Goal: Task Accomplishment & Management: Complete application form

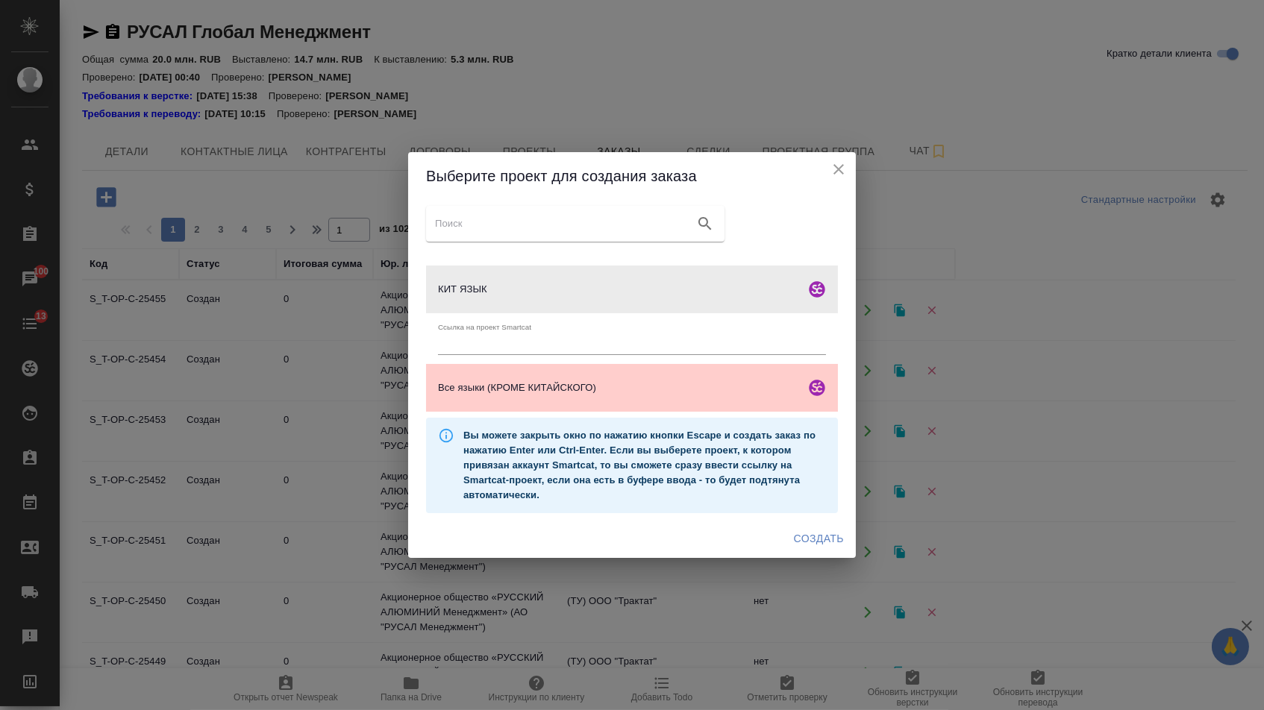
click at [822, 546] on span "Создать" at bounding box center [819, 539] width 50 height 19
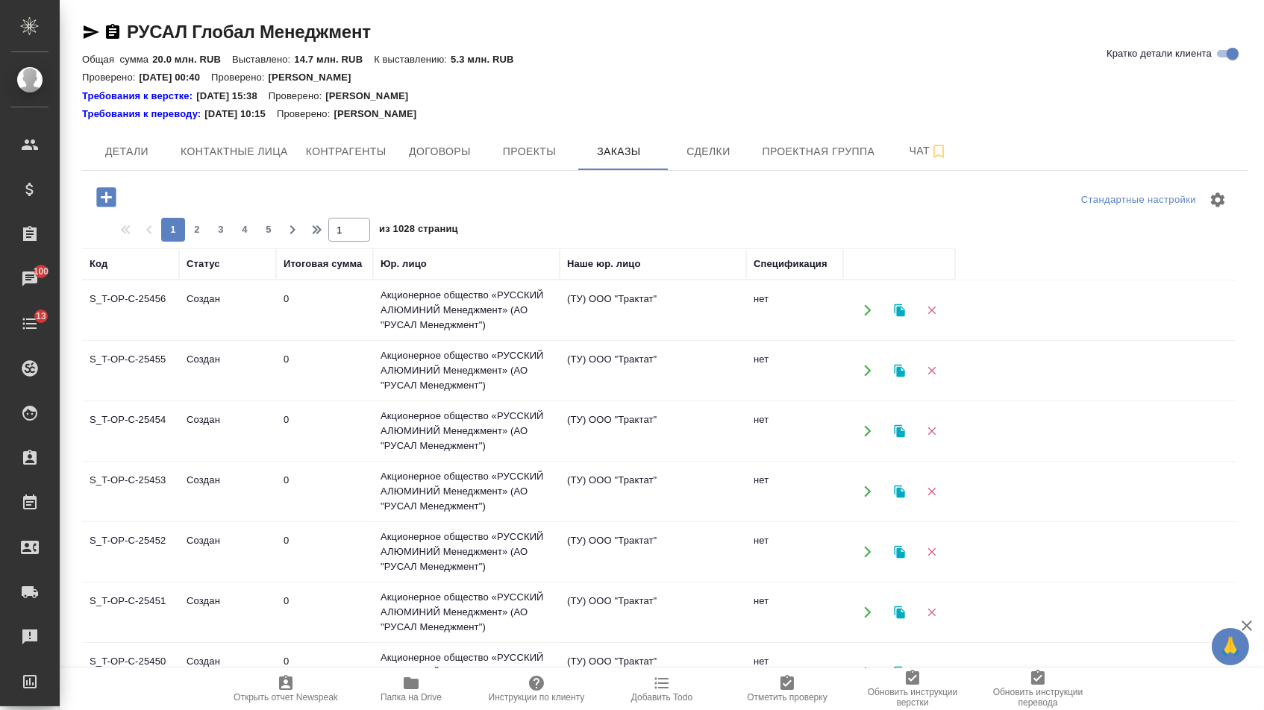
drag, startPoint x: 106, startPoint y: 201, endPoint x: 451, endPoint y: 322, distance: 365.2
click at [106, 201] on icon "button" at bounding box center [105, 196] width 19 height 19
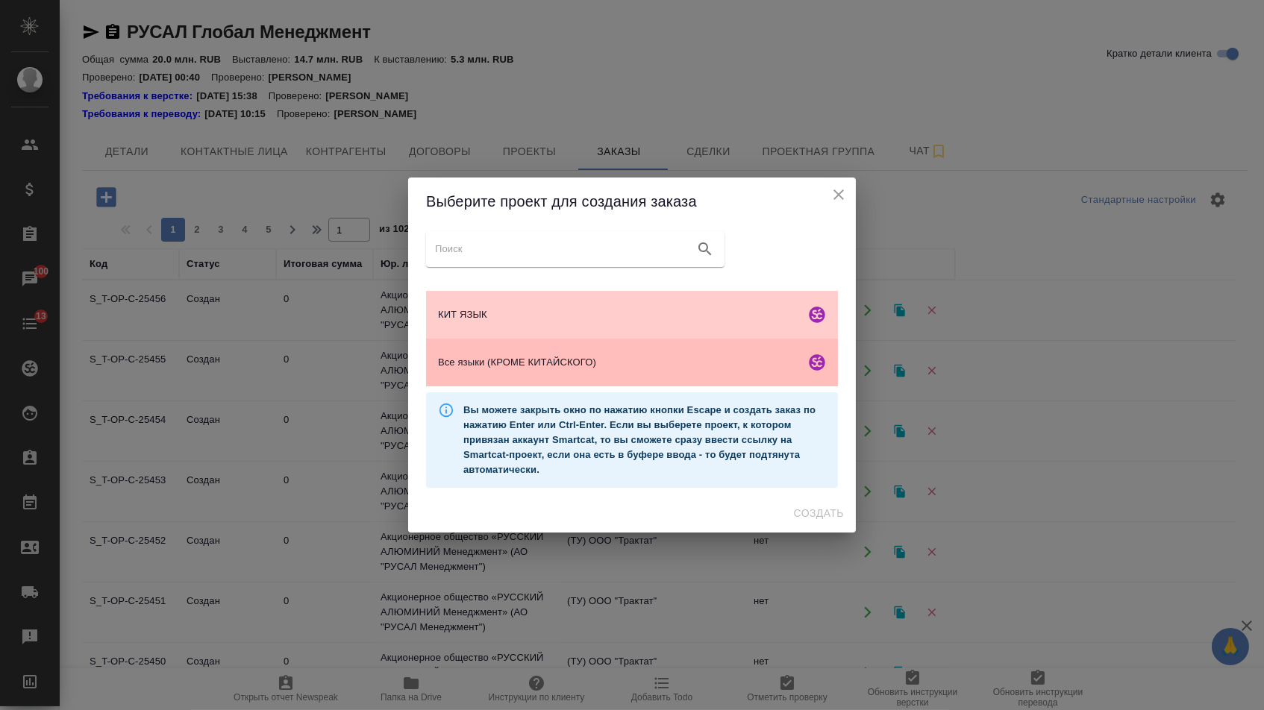
click at [514, 355] on div "Все языки (КРОМЕ КИТАЙСКОГО)" at bounding box center [632, 363] width 412 height 48
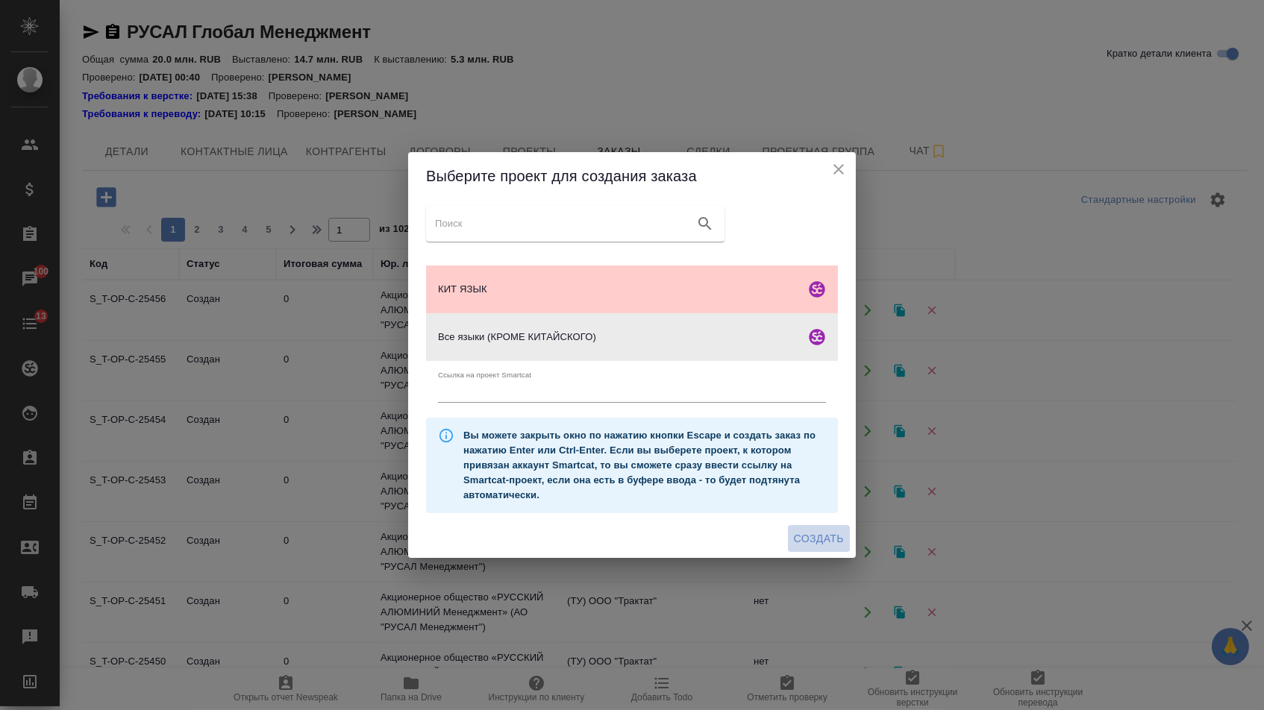
click at [806, 548] on span "Создать" at bounding box center [819, 539] width 50 height 19
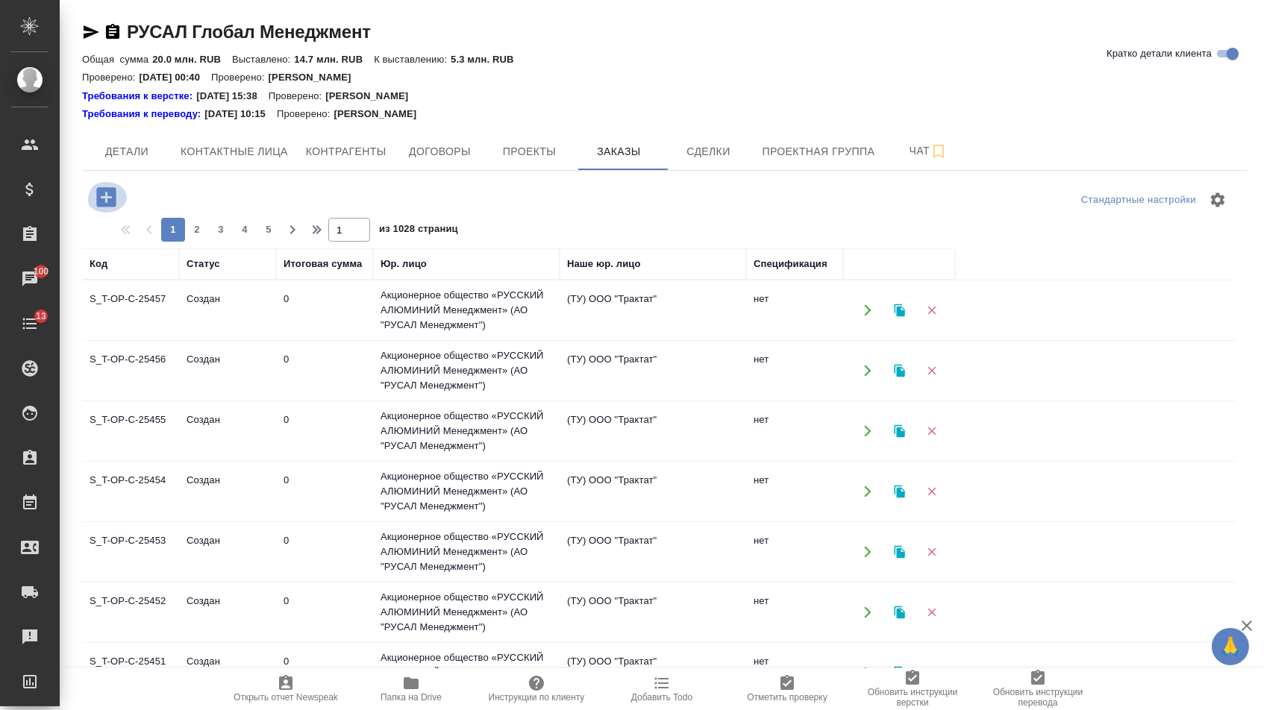
click at [125, 186] on button "button" at bounding box center [106, 197] width 41 height 31
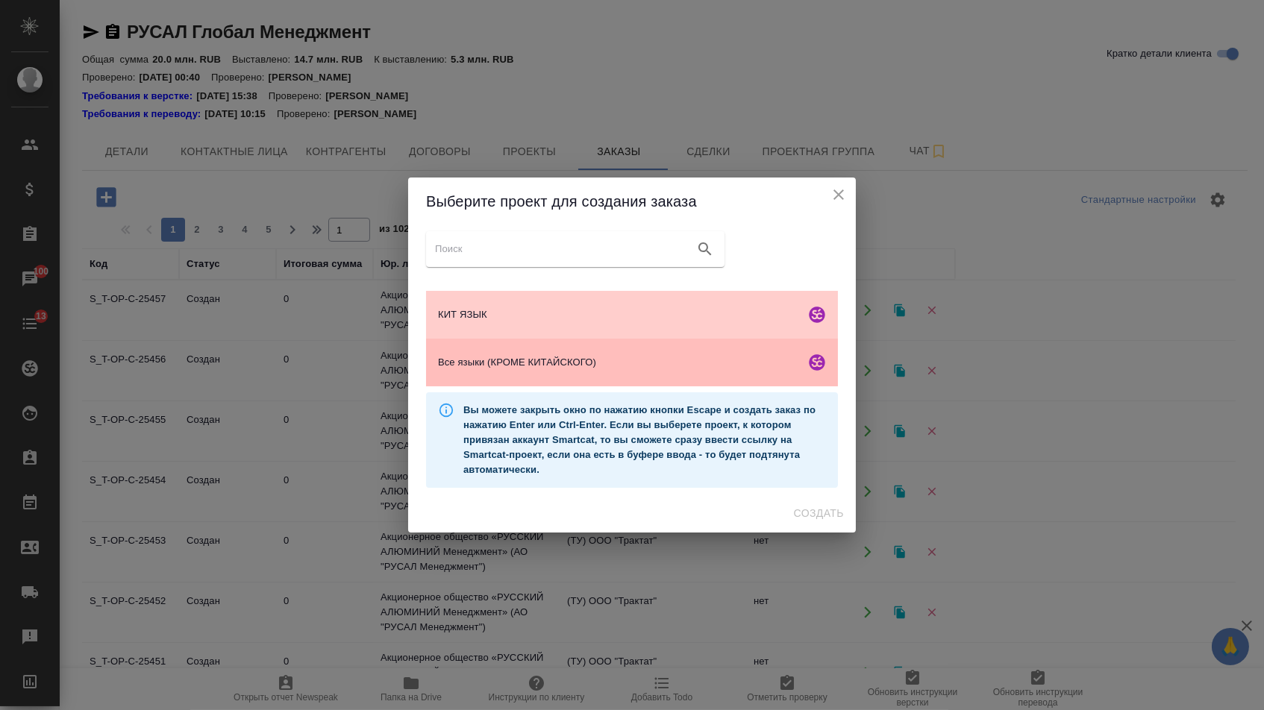
click at [524, 351] on div "Все языки (КРОМЕ КИТАЙСКОГО)" at bounding box center [632, 363] width 412 height 48
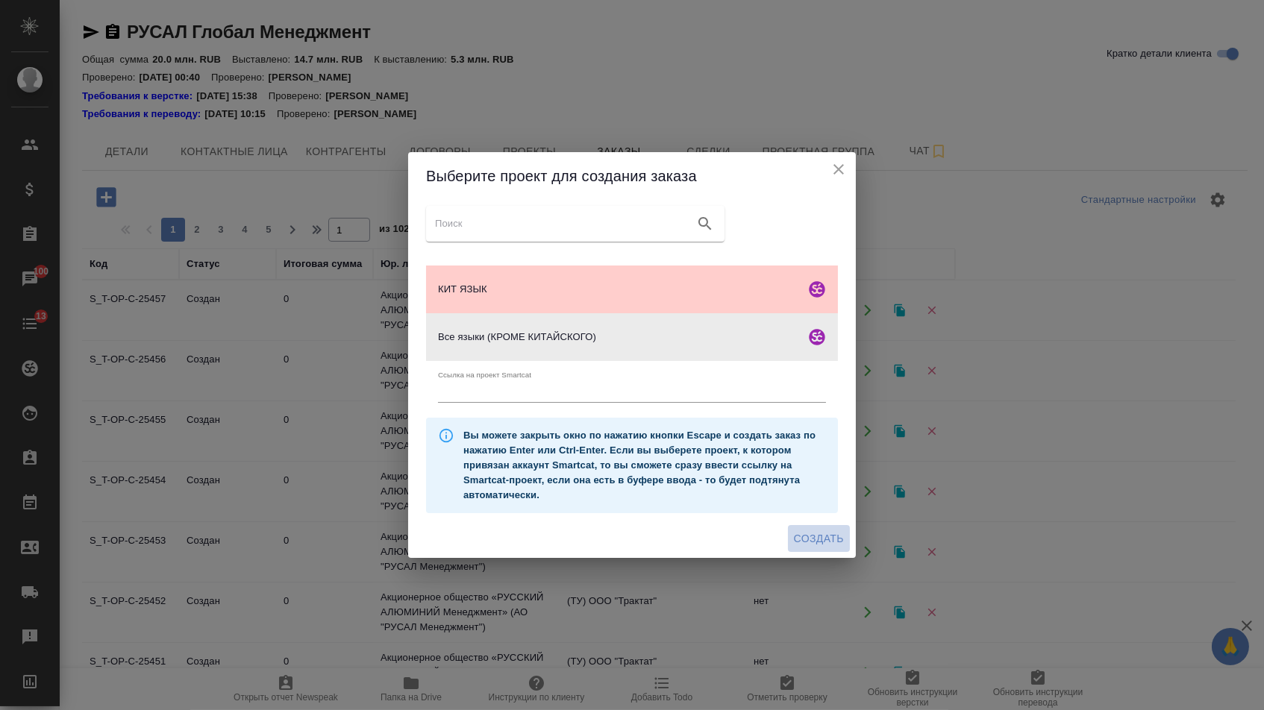
click at [822, 544] on span "Создать" at bounding box center [819, 539] width 50 height 19
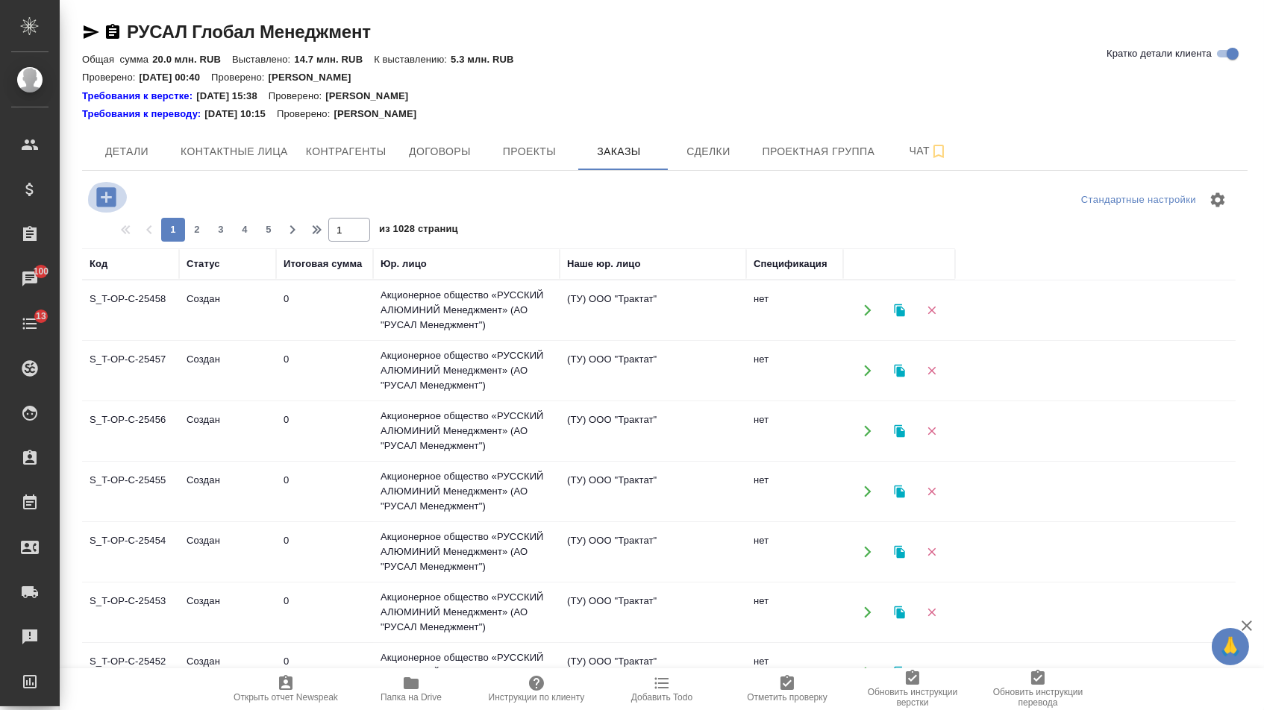
click at [113, 206] on icon "button" at bounding box center [105, 196] width 19 height 19
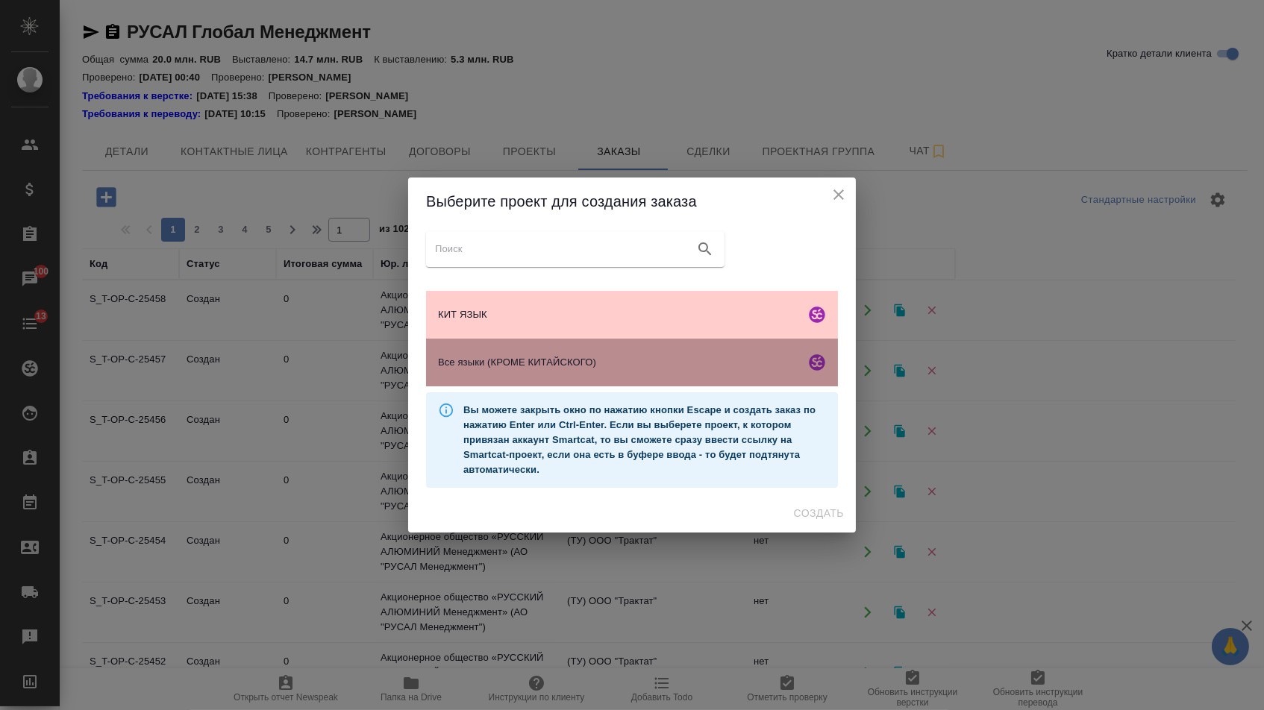
click at [575, 384] on div "Все языки (КРОМЕ КИТАЙСКОГО)" at bounding box center [632, 363] width 412 height 48
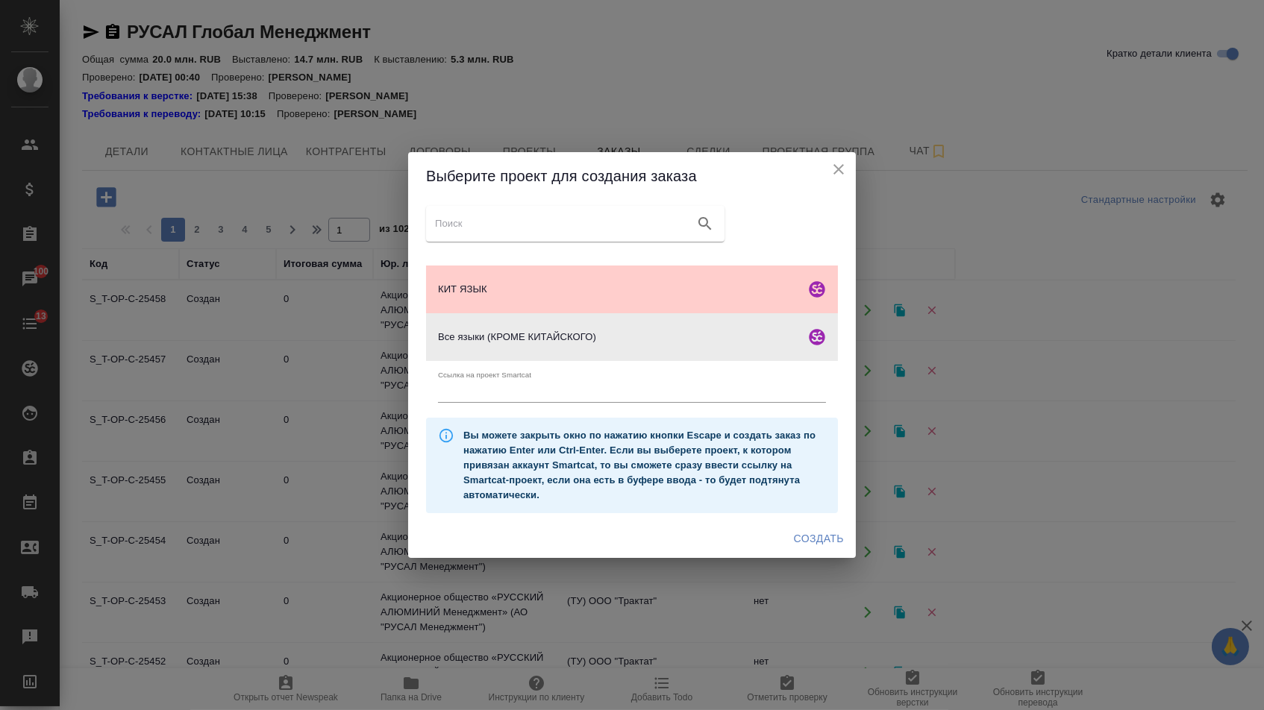
click at [799, 553] on button "Создать" at bounding box center [819, 539] width 62 height 28
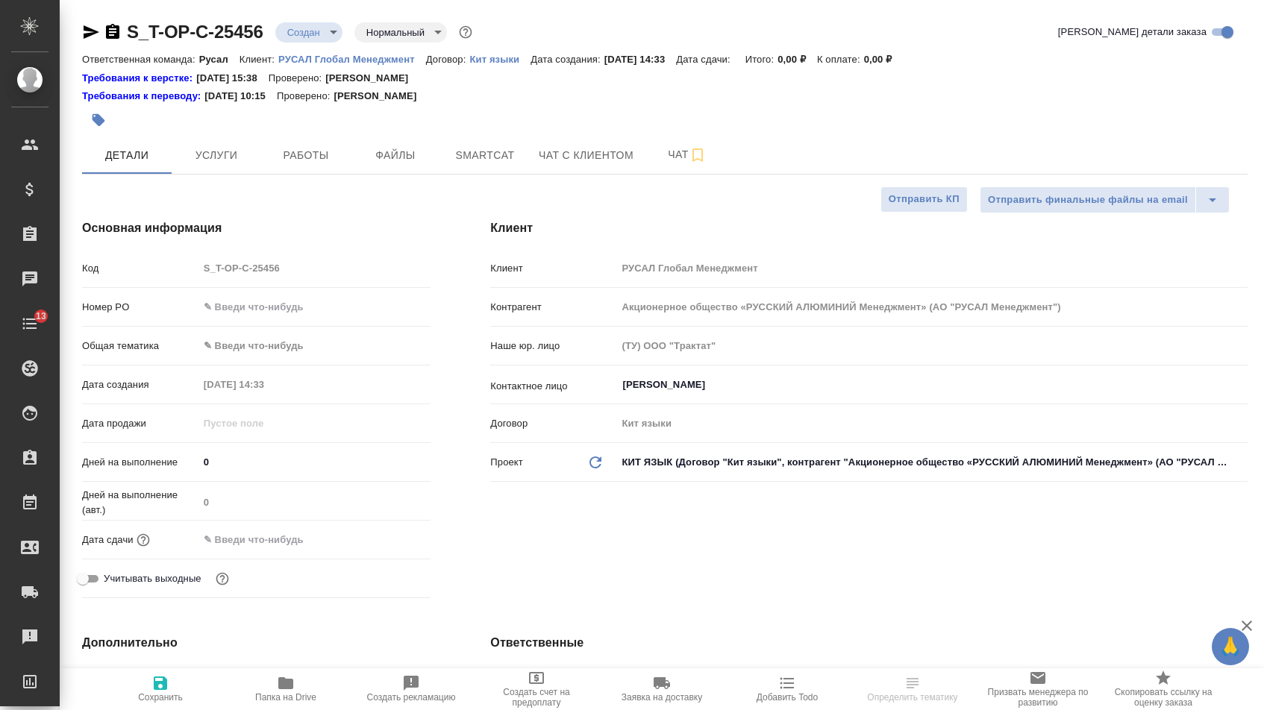
select select "RU"
click at [307, 312] on input "text" at bounding box center [314, 307] width 231 height 22
paste input "Т-ОП-С-47056"
type input "Т-ОП-С-47056"
click at [280, 536] on input "text" at bounding box center [263, 540] width 131 height 22
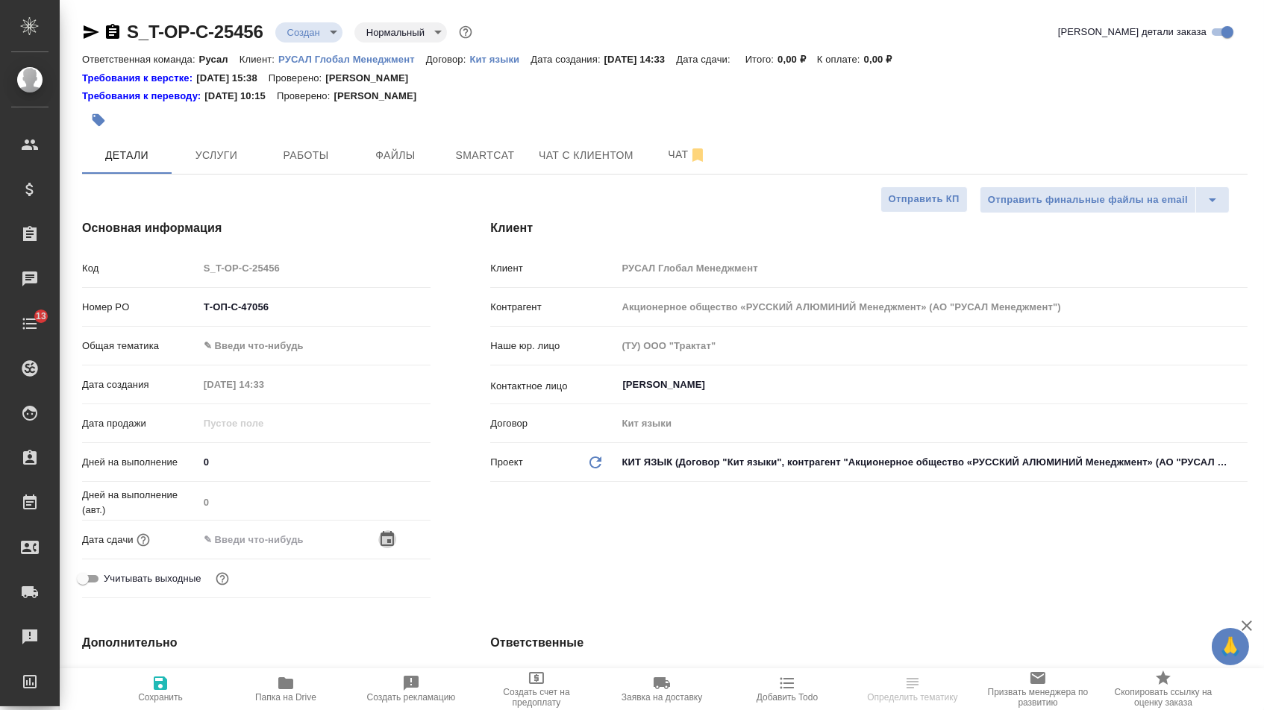
click at [396, 548] on icon "button" at bounding box center [387, 539] width 18 height 18
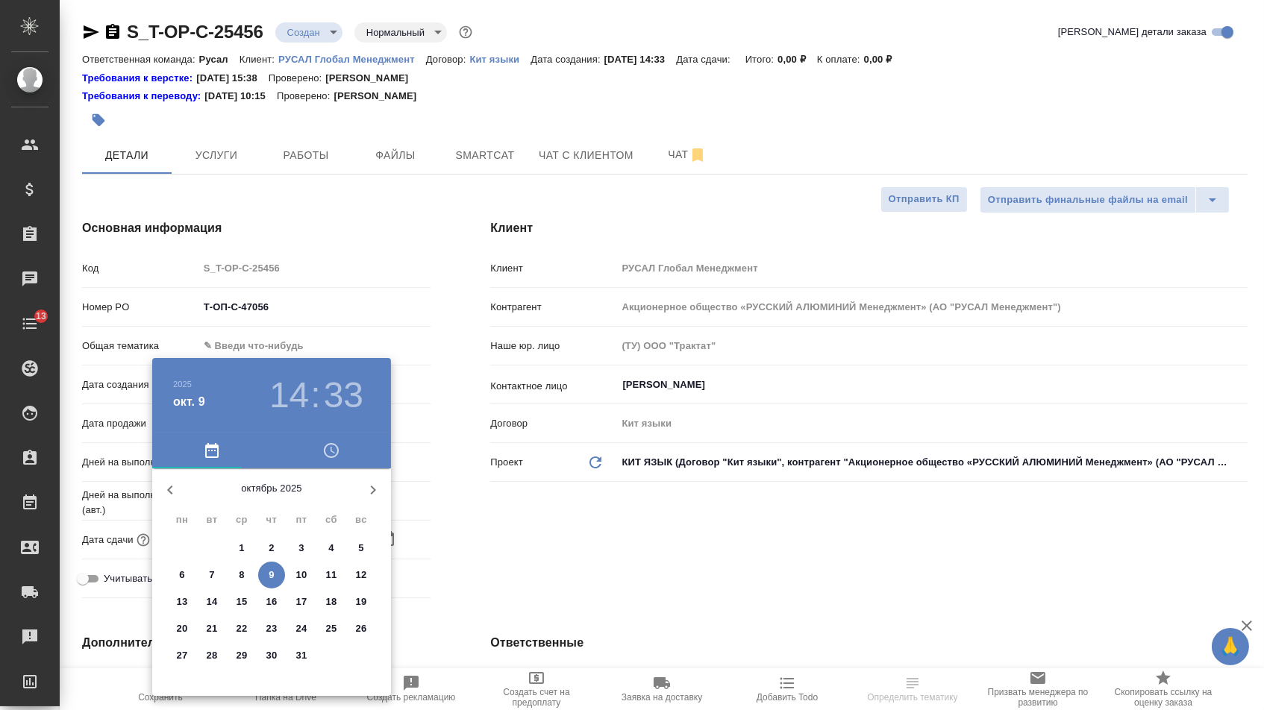
click at [306, 566] on button "10" at bounding box center [301, 575] width 27 height 27
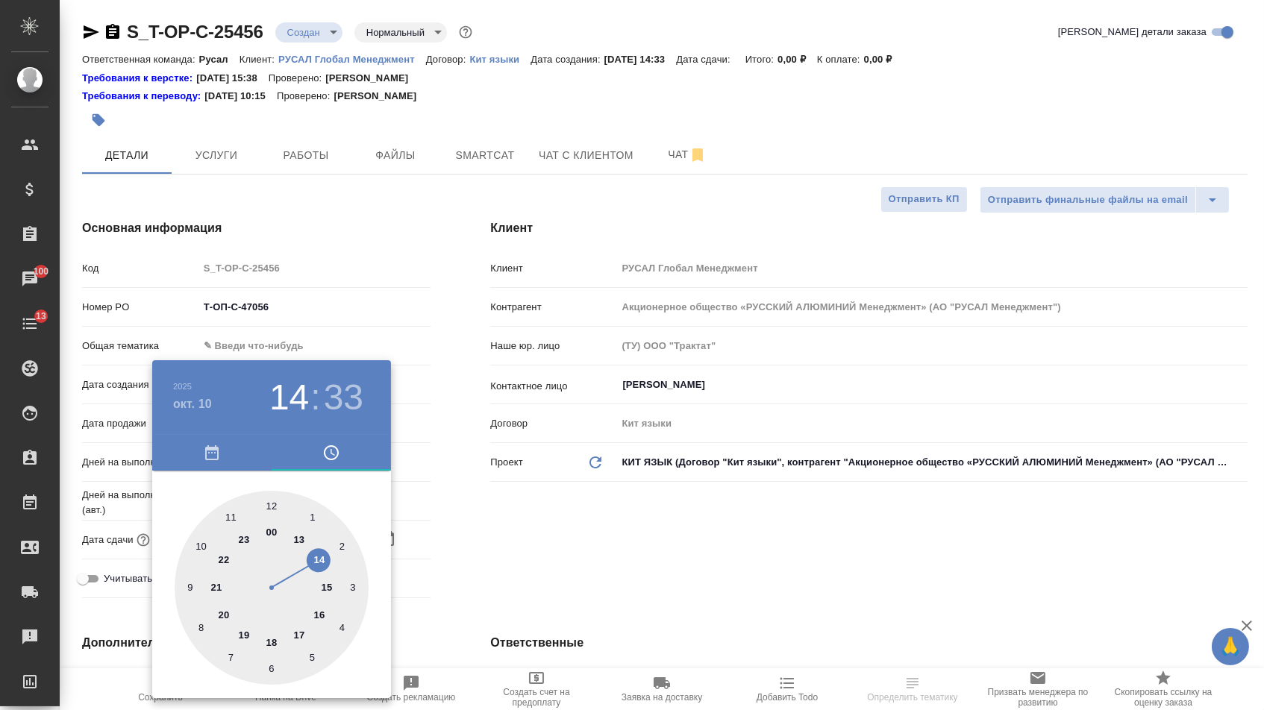
click at [310, 555] on div at bounding box center [272, 588] width 194 height 194
click at [271, 501] on div at bounding box center [272, 588] width 194 height 194
type input "10.10.2025 14:00"
click at [523, 518] on div at bounding box center [632, 355] width 1264 height 710
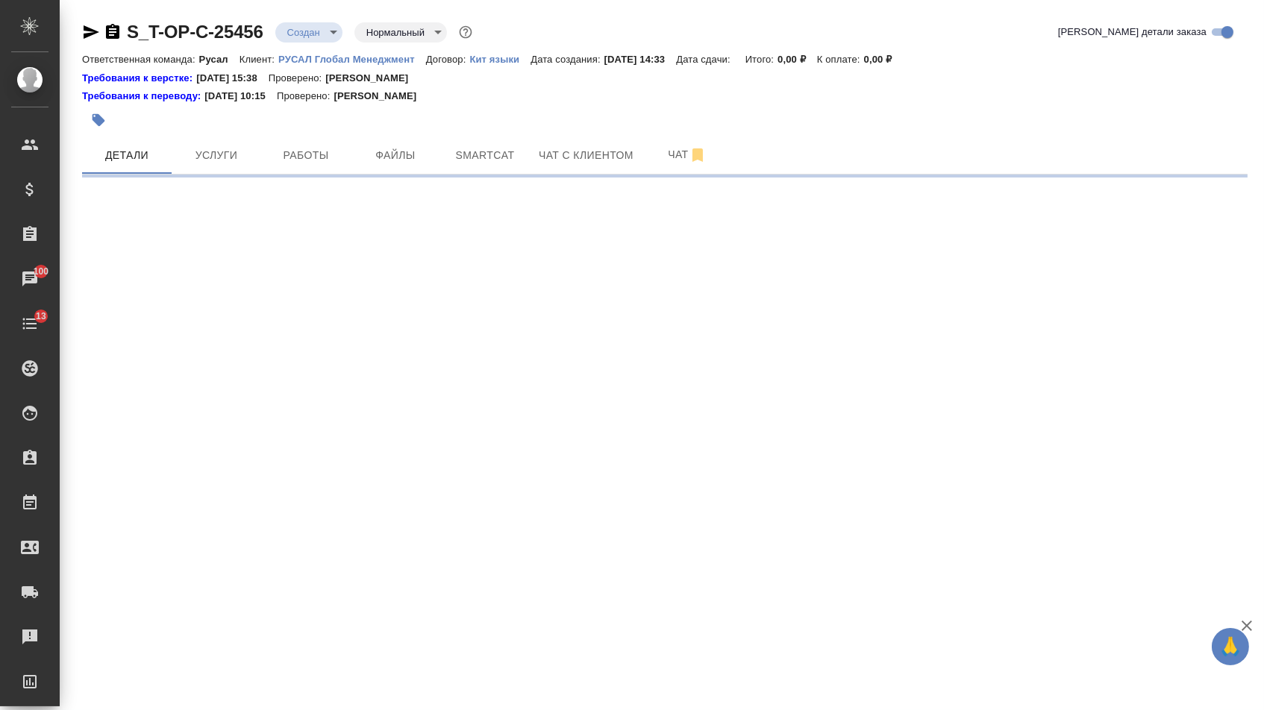
select select "RU"
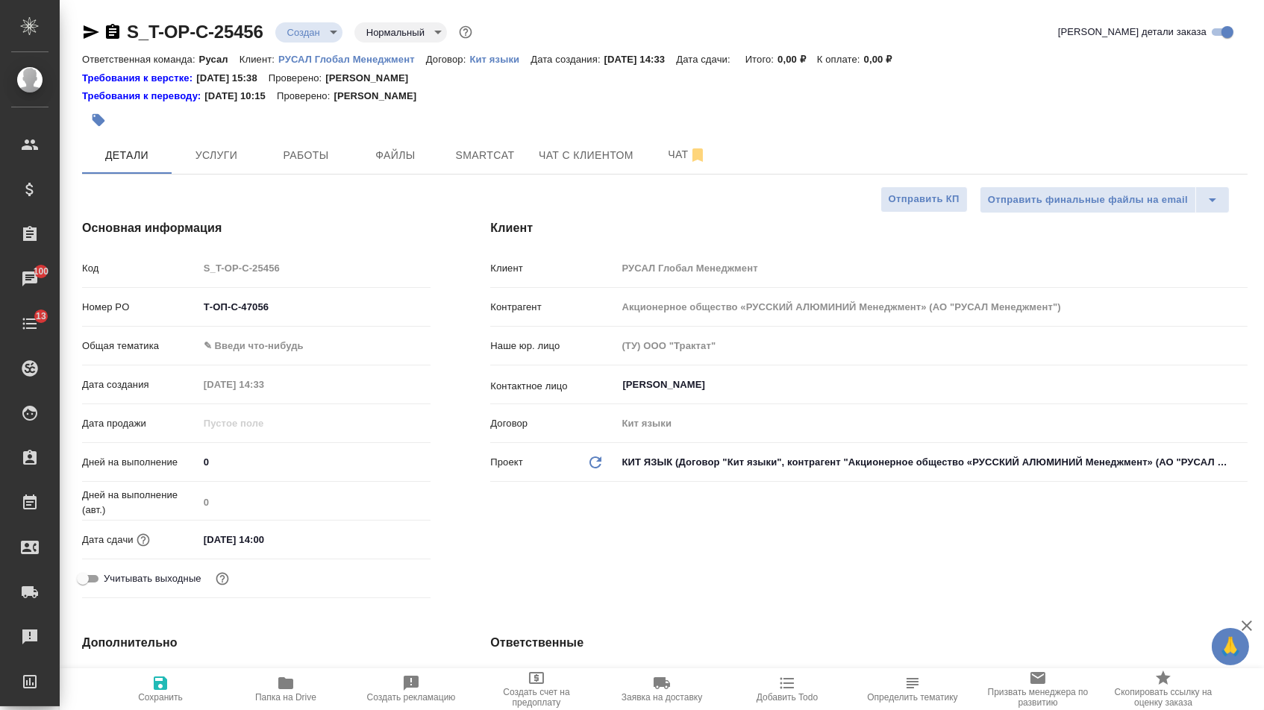
type textarea "x"
click at [292, 371] on div "Общая тематика ✎ Введи что-нибудь" at bounding box center [256, 352] width 348 height 39
click at [289, 355] on body "🙏 .cls-1 fill:#fff; AWATERA Menshikova Aleksandra Клиенты Спецификации Заказы 1…" at bounding box center [632, 355] width 1264 height 710
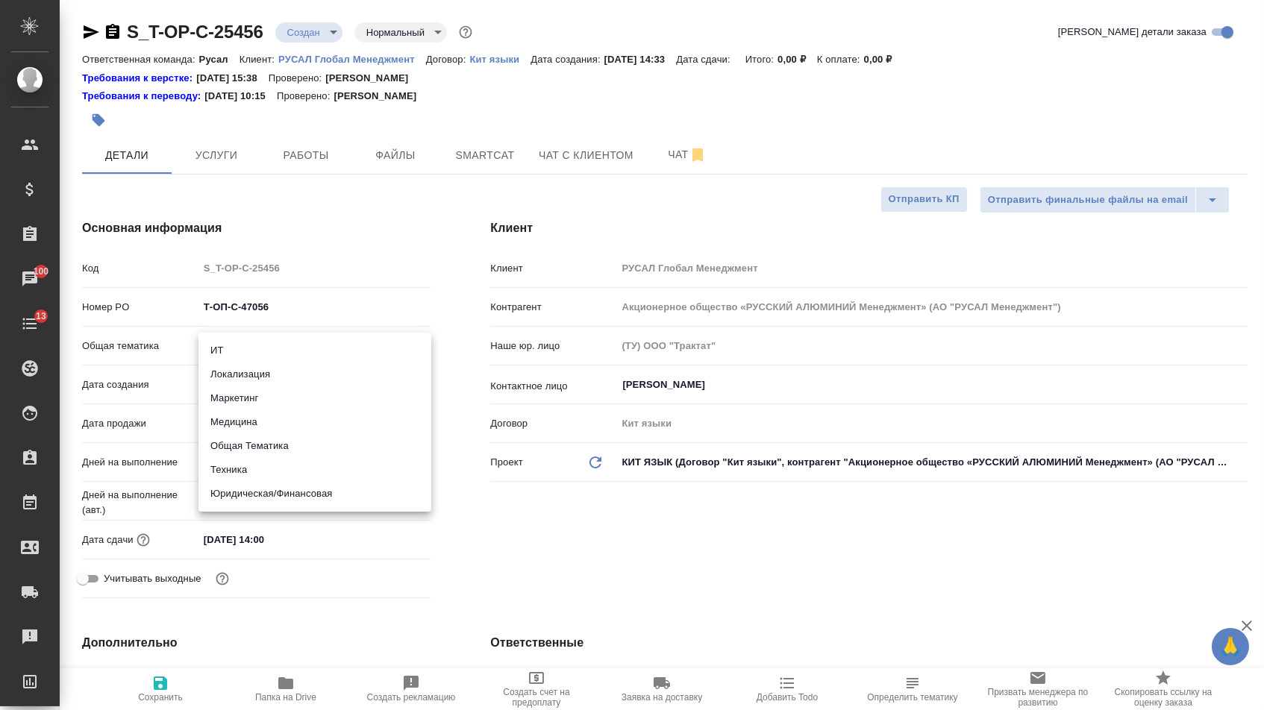
click at [274, 471] on li "Техника" at bounding box center [314, 470] width 233 height 24
type input "tech"
type textarea "x"
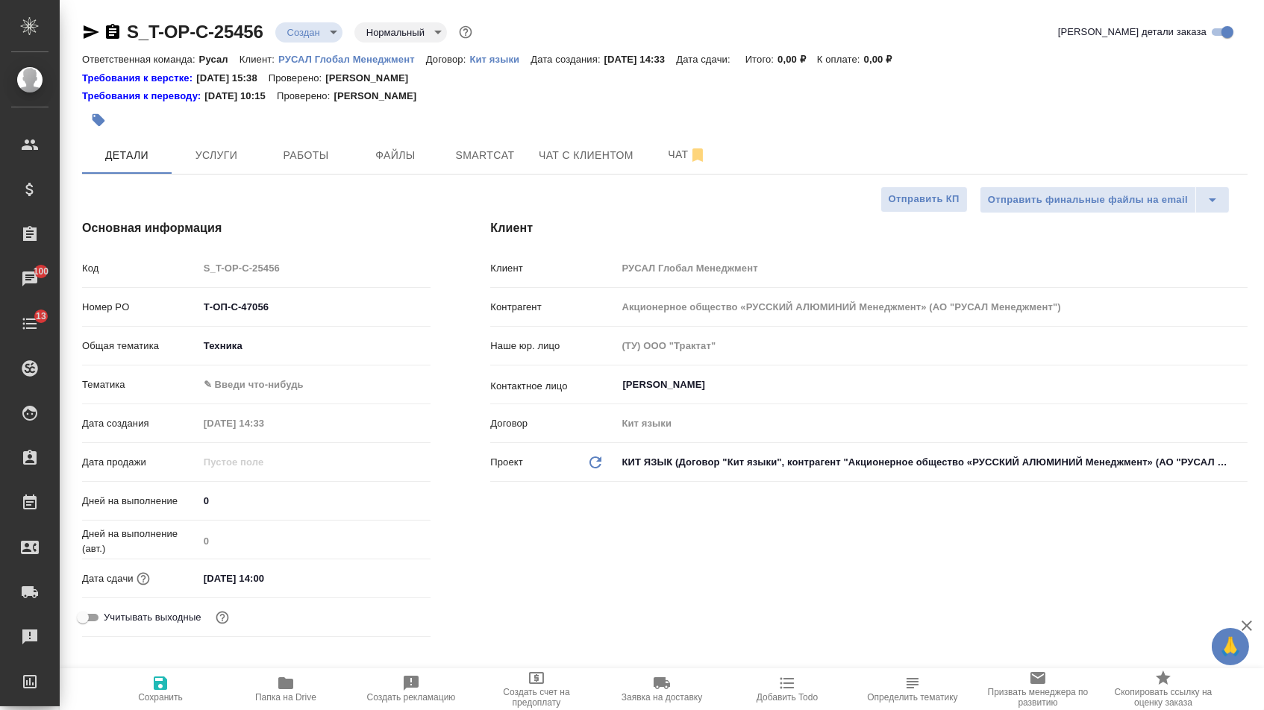
click at [261, 387] on body "🙏 .cls-1 fill:#fff; AWATERA Menshikova Aleksandra Клиенты Спецификации Заказы 1…" at bounding box center [632, 355] width 1264 height 710
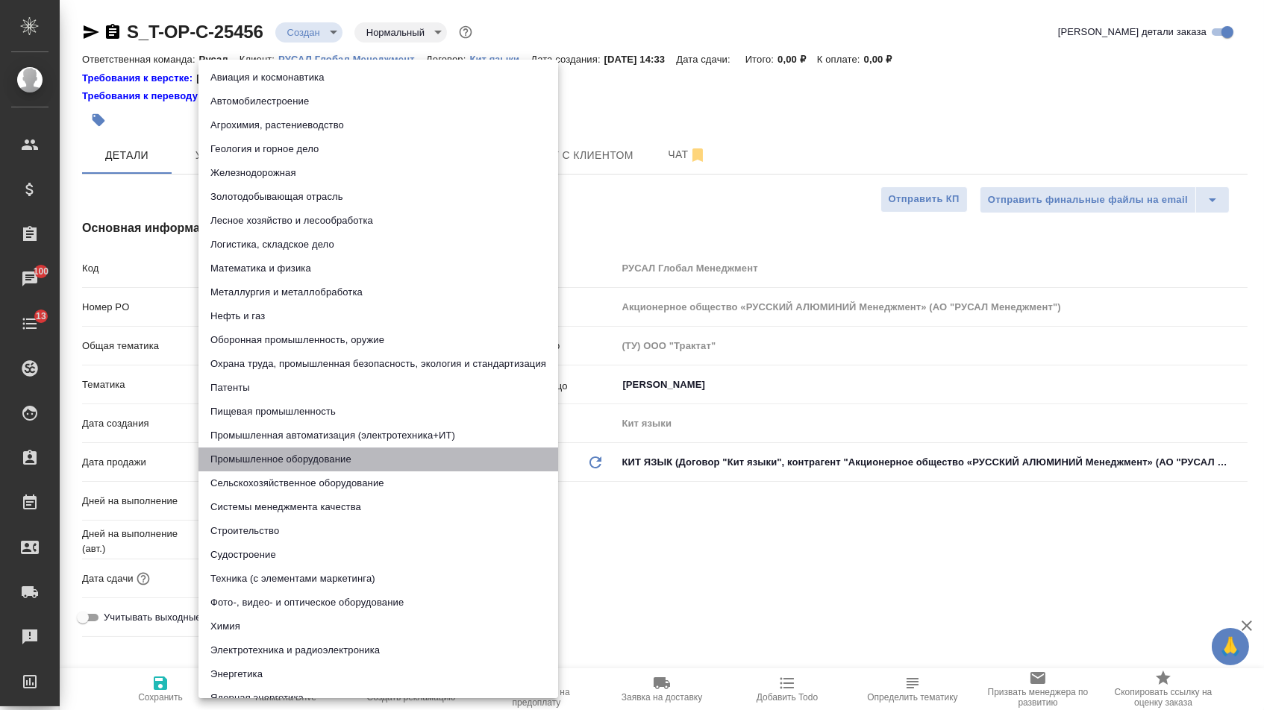
click at [275, 459] on li "Промышленное оборудование" at bounding box center [378, 460] width 360 height 24
type textarea "x"
type input "5f647205b73bc97568ca66bc"
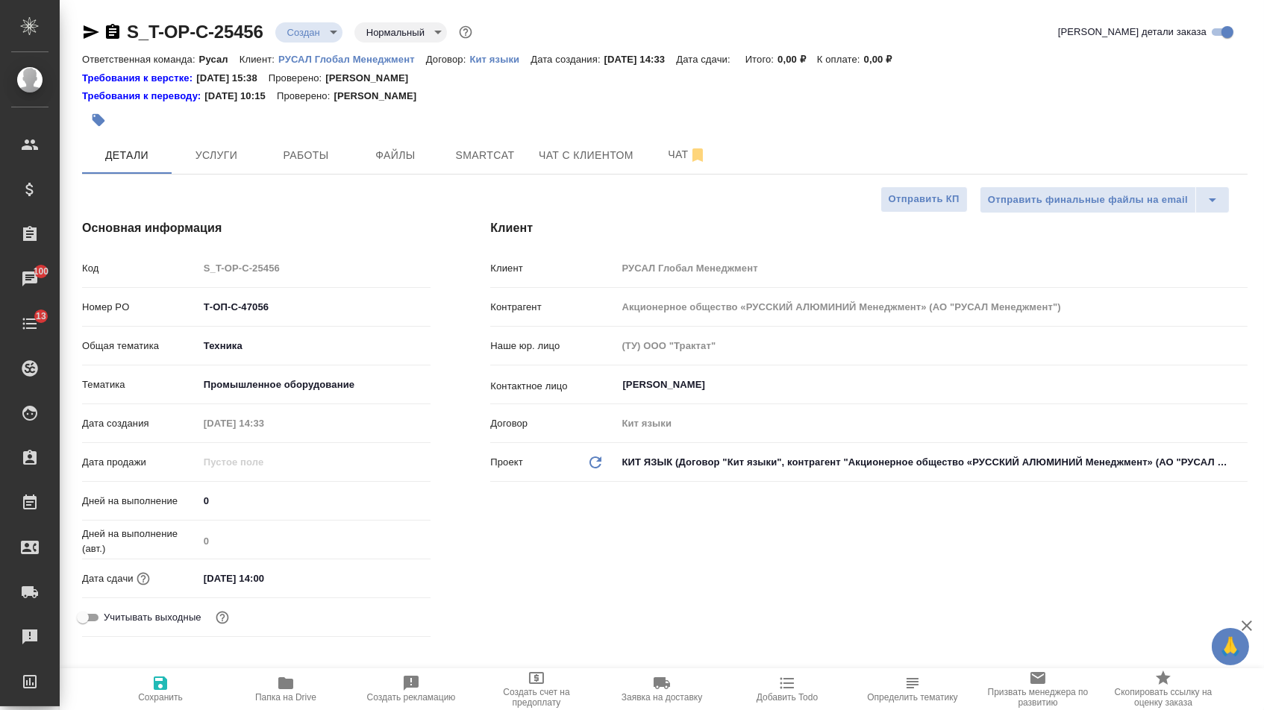
click at [162, 692] on icon "button" at bounding box center [160, 683] width 18 height 18
type textarea "x"
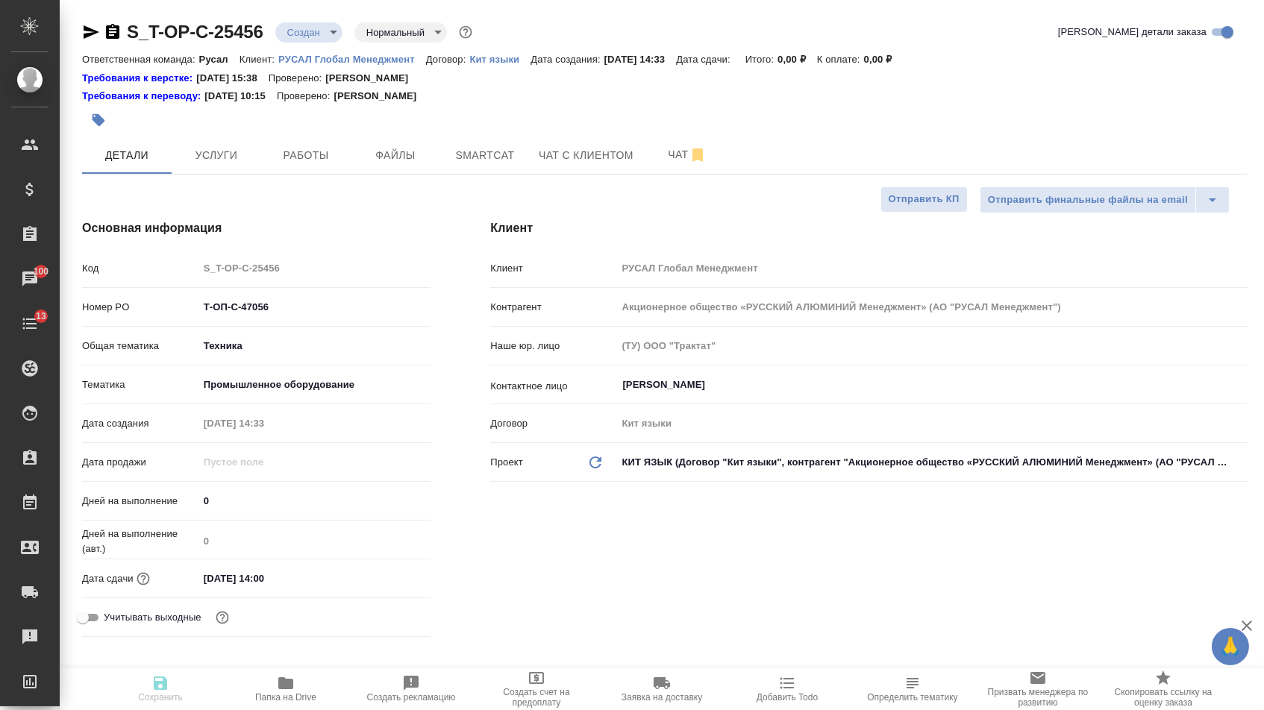
type textarea "x"
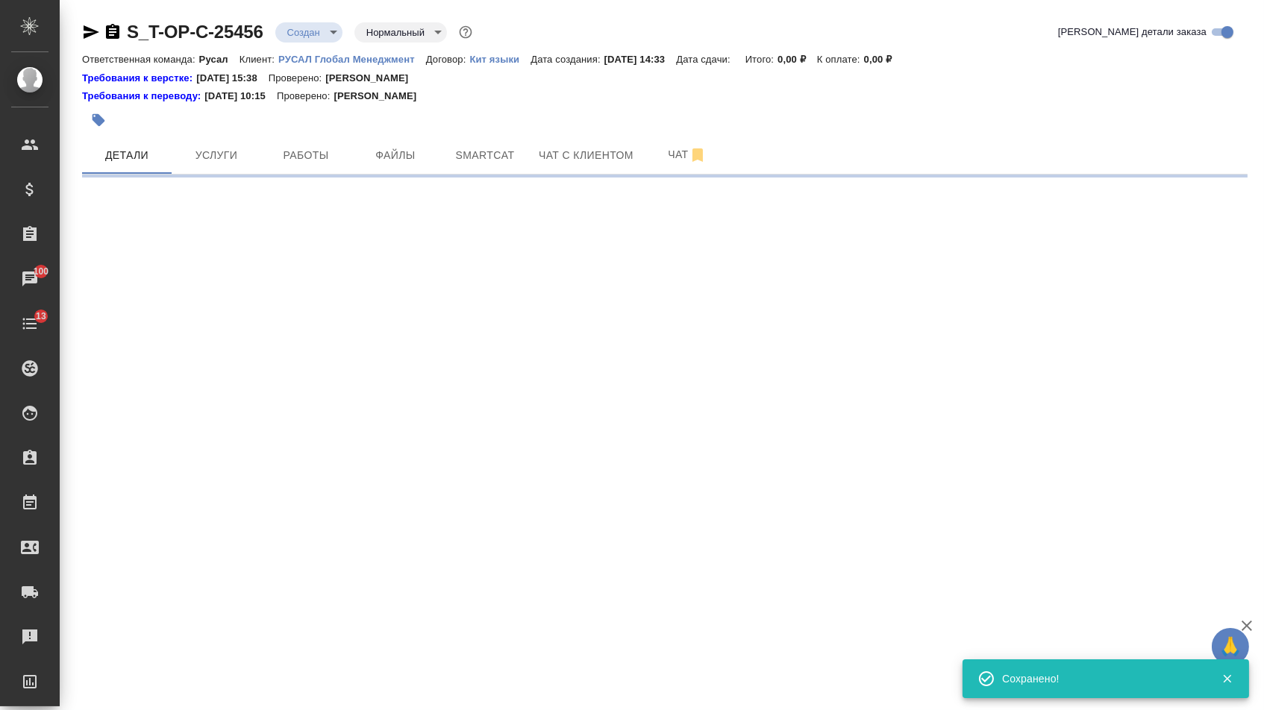
select select "RU"
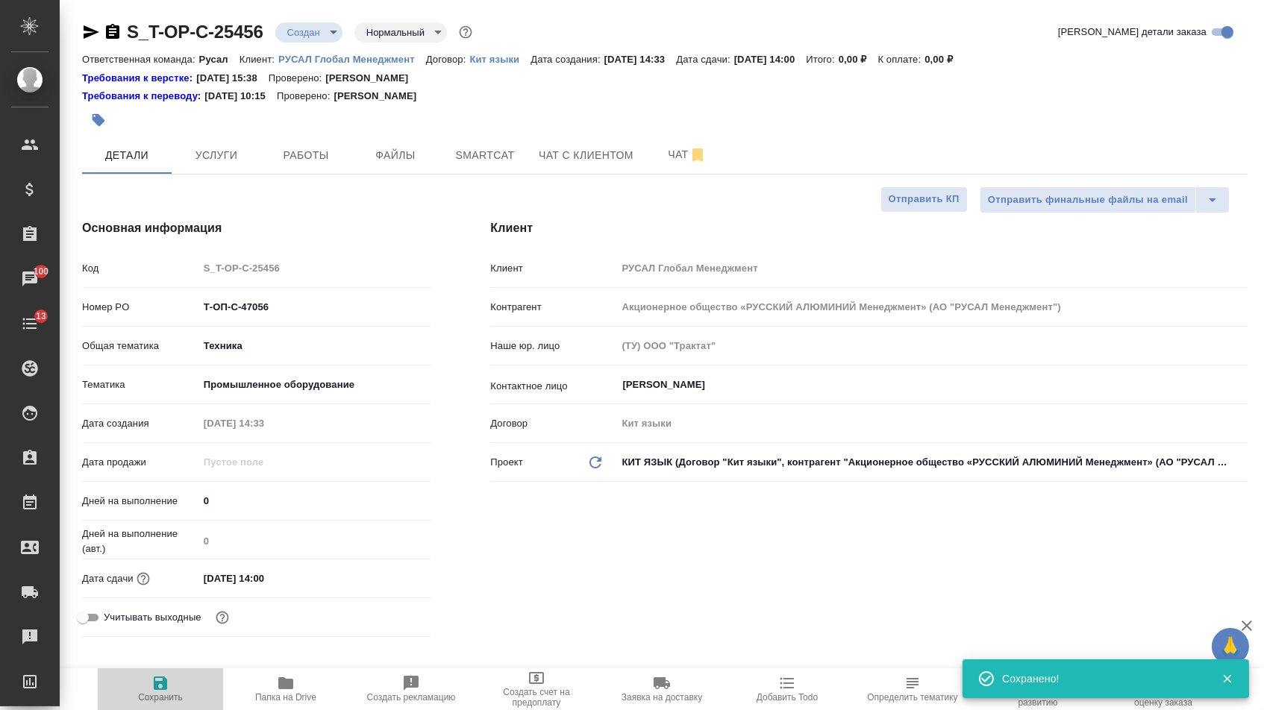
click at [148, 682] on span "Сохранить" at bounding box center [160, 688] width 107 height 28
type textarea "x"
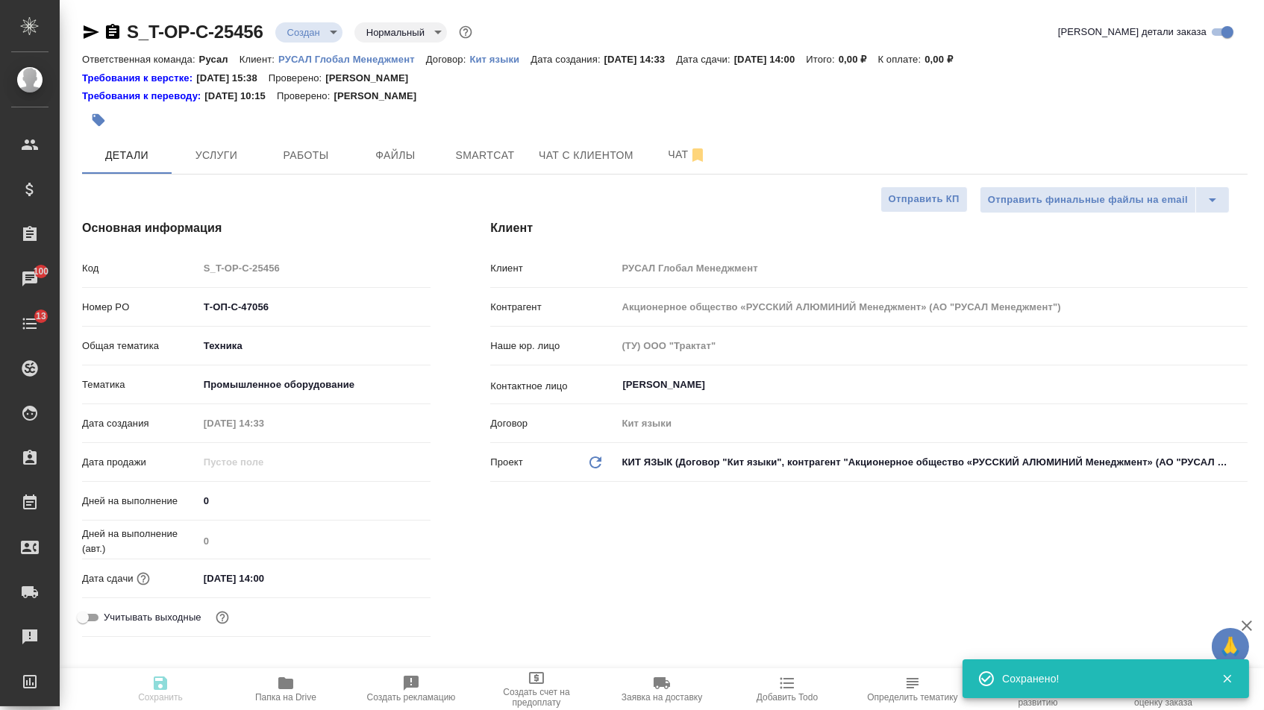
type textarea "x"
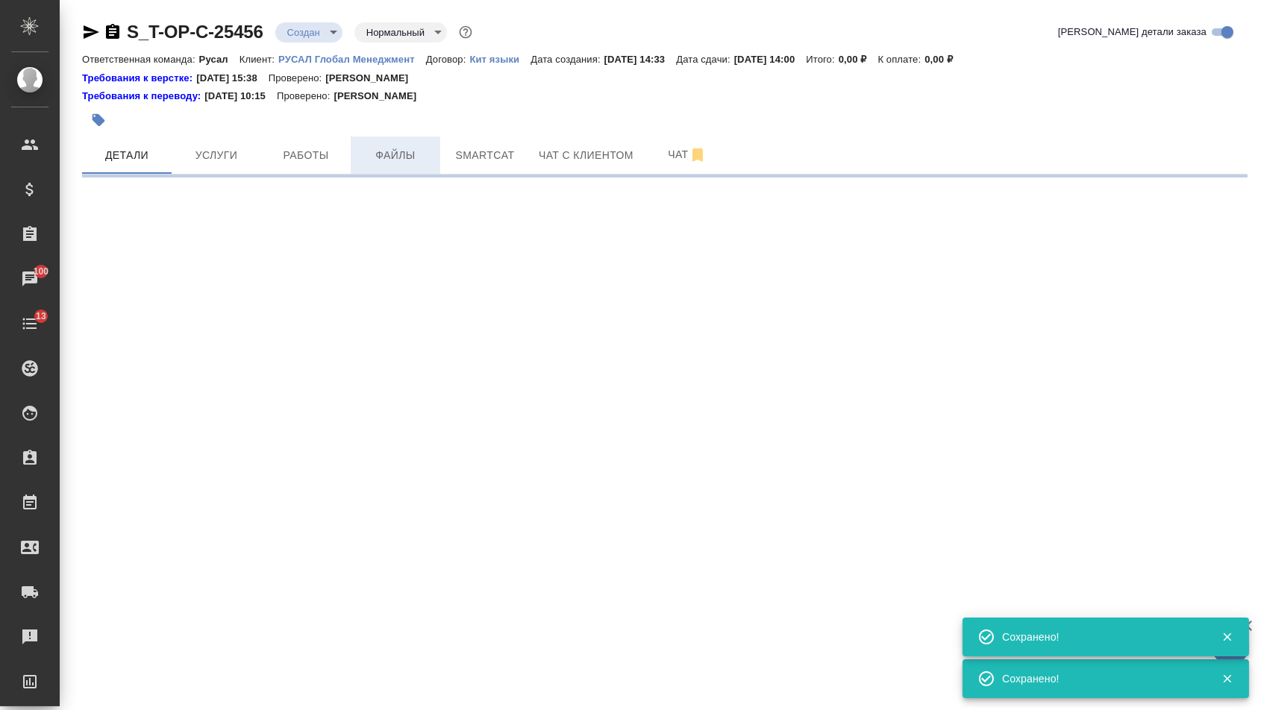
click at [392, 158] on span "Файлы" at bounding box center [396, 155] width 72 height 19
select select "RU"
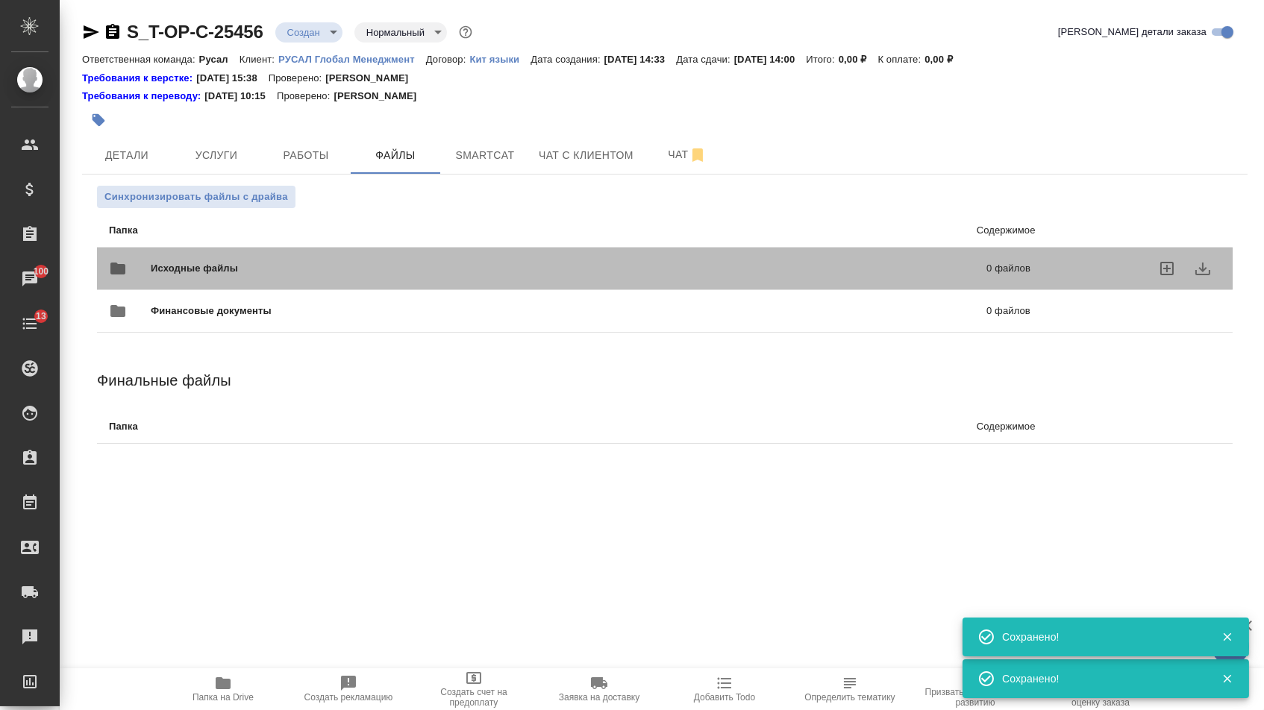
click at [324, 259] on div "Исходные файлы 0 файлов" at bounding box center [569, 269] width 921 height 36
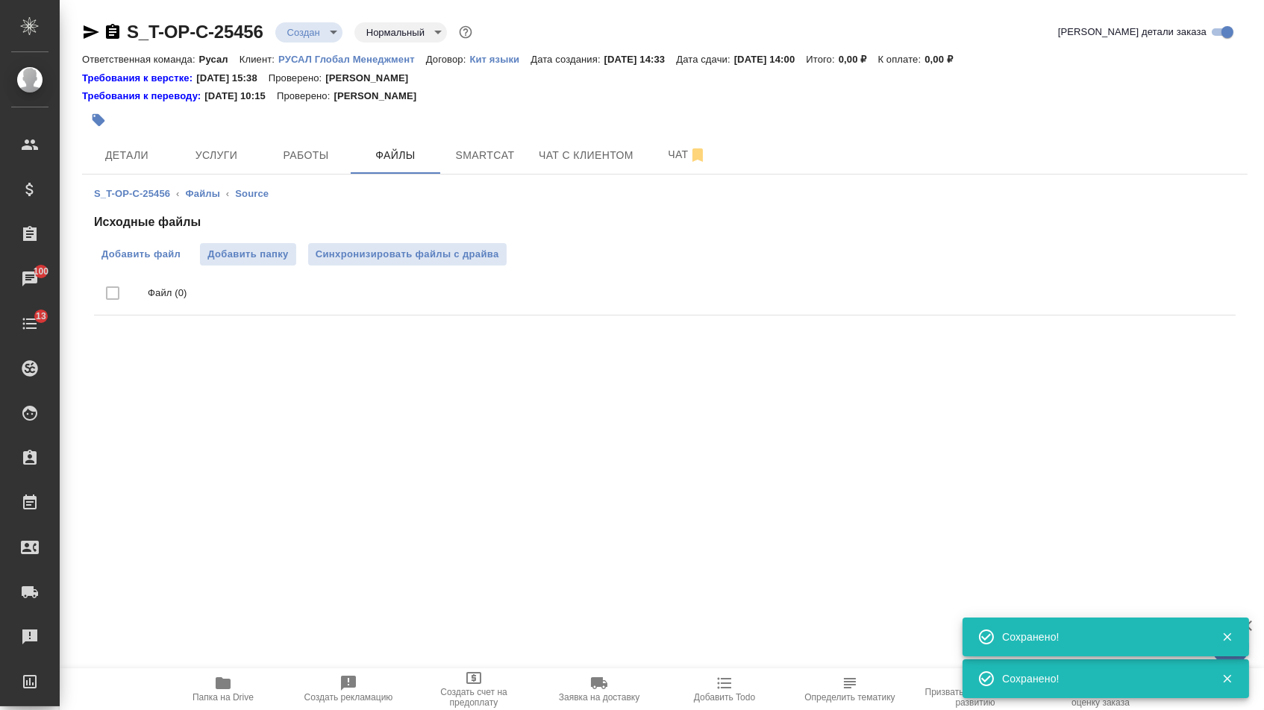
click at [148, 255] on span "Добавить файл" at bounding box center [140, 254] width 79 height 15
click at [0, 0] on input "Добавить файл" at bounding box center [0, 0] width 0 height 0
click at [215, 157] on span "Услуги" at bounding box center [217, 155] width 72 height 19
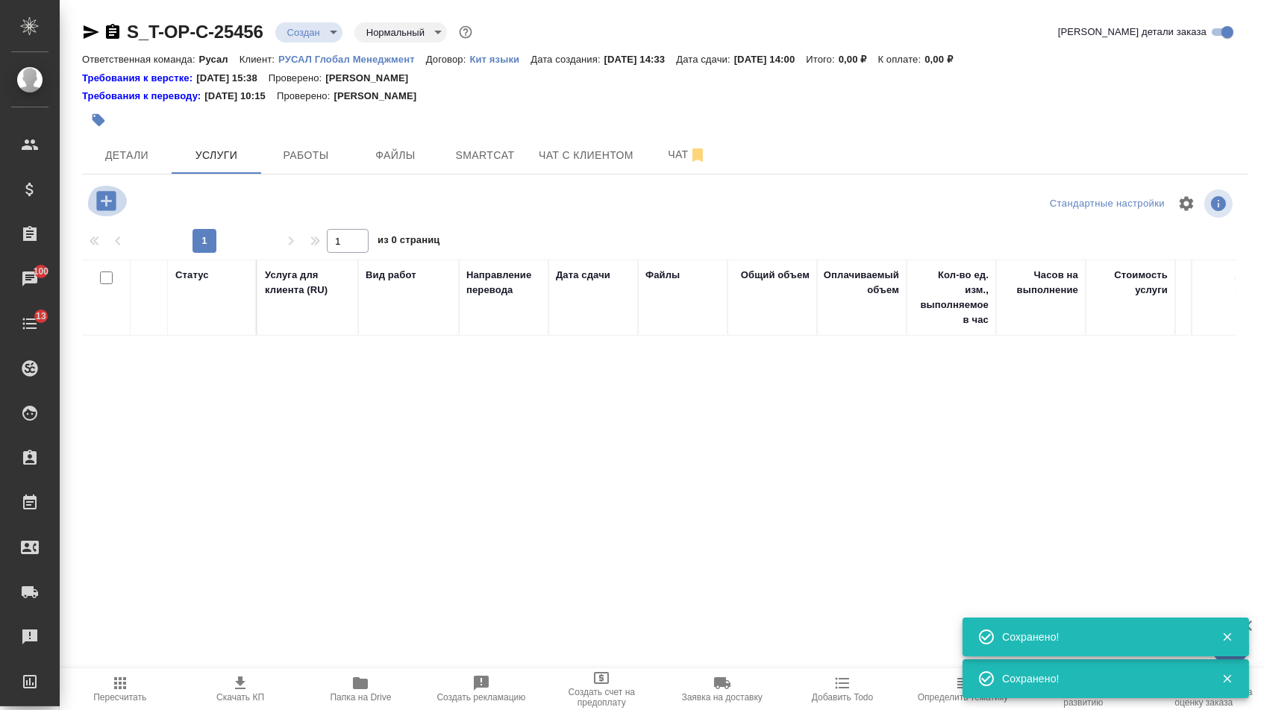
click at [105, 201] on icon "button" at bounding box center [105, 200] width 19 height 19
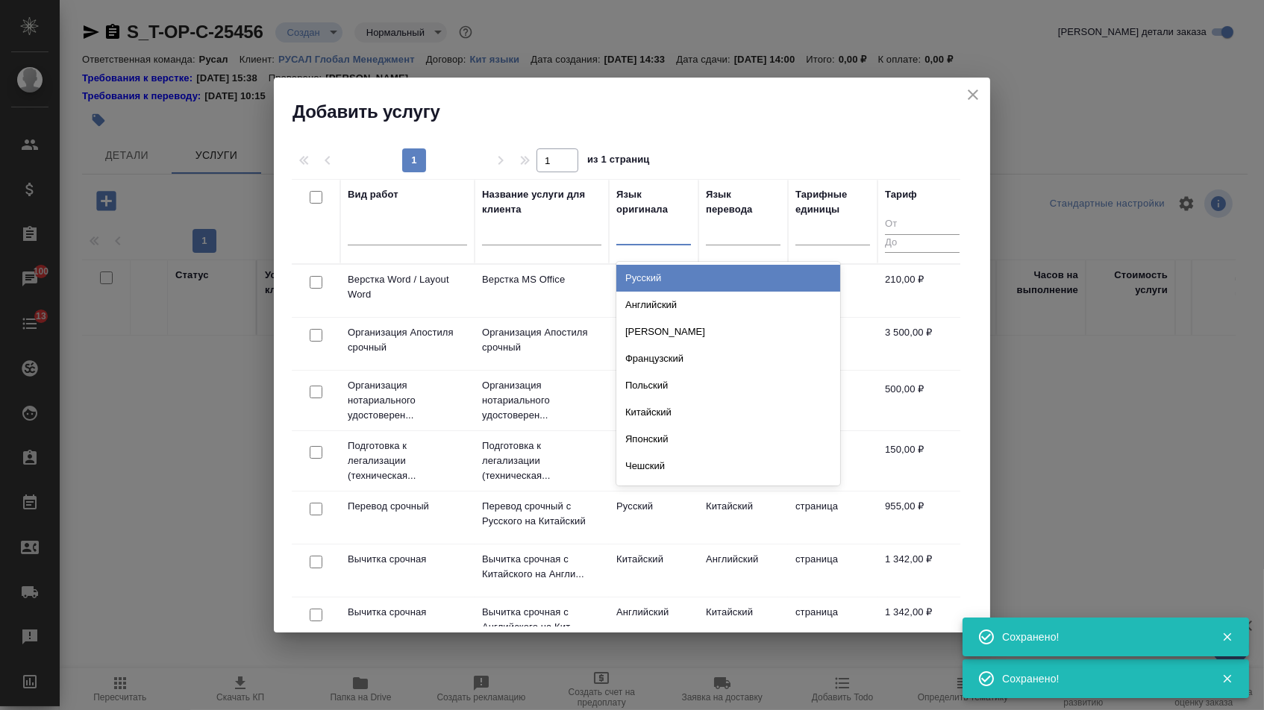
click at [659, 233] on div at bounding box center [653, 230] width 75 height 22
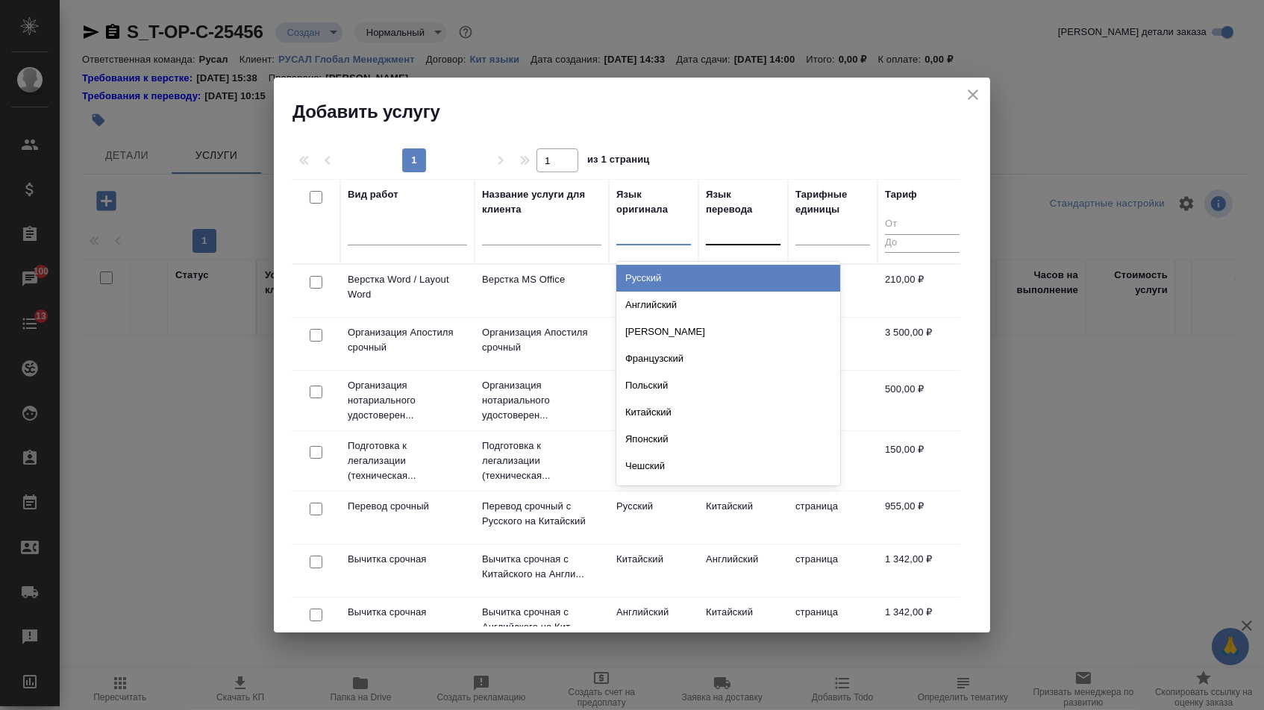
click at [710, 241] on div at bounding box center [743, 230] width 75 height 22
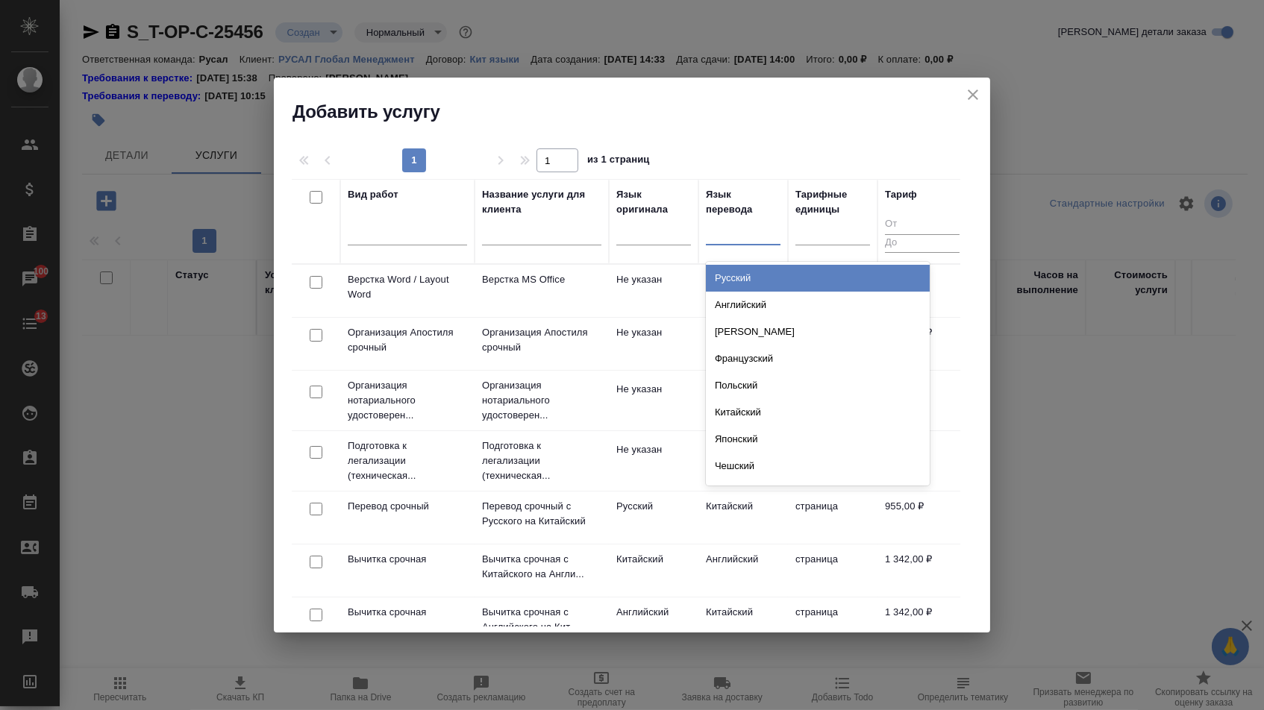
click at [712, 267] on div "Русский" at bounding box center [818, 278] width 224 height 27
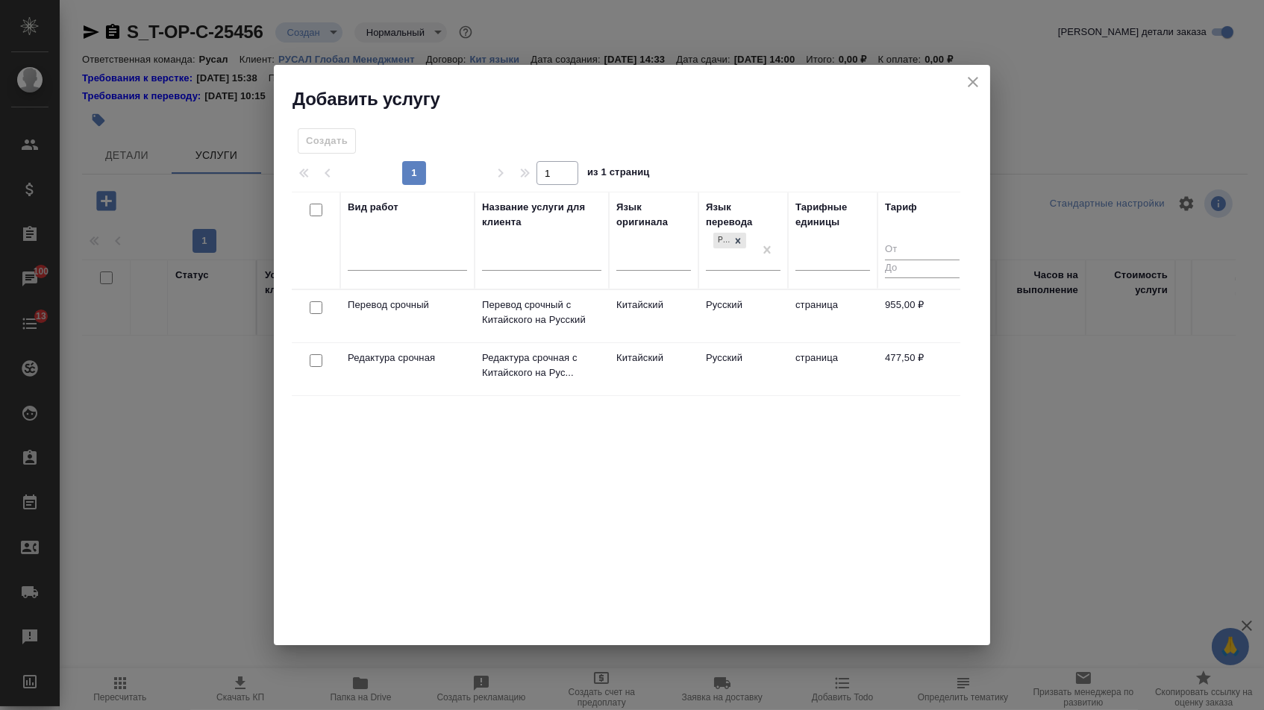
click at [311, 306] on input "checkbox" at bounding box center [316, 307] width 13 height 13
checkbox input "true"
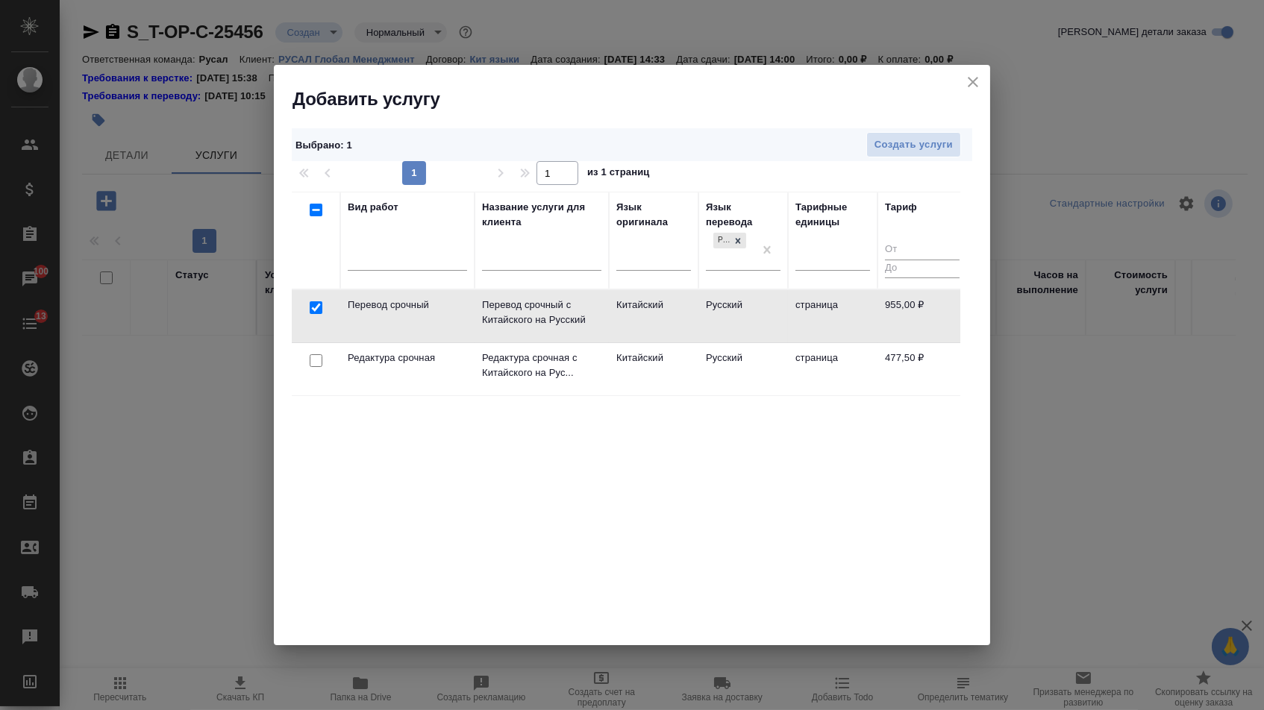
click at [311, 361] on input "checkbox" at bounding box center [316, 360] width 13 height 13
checkbox input "true"
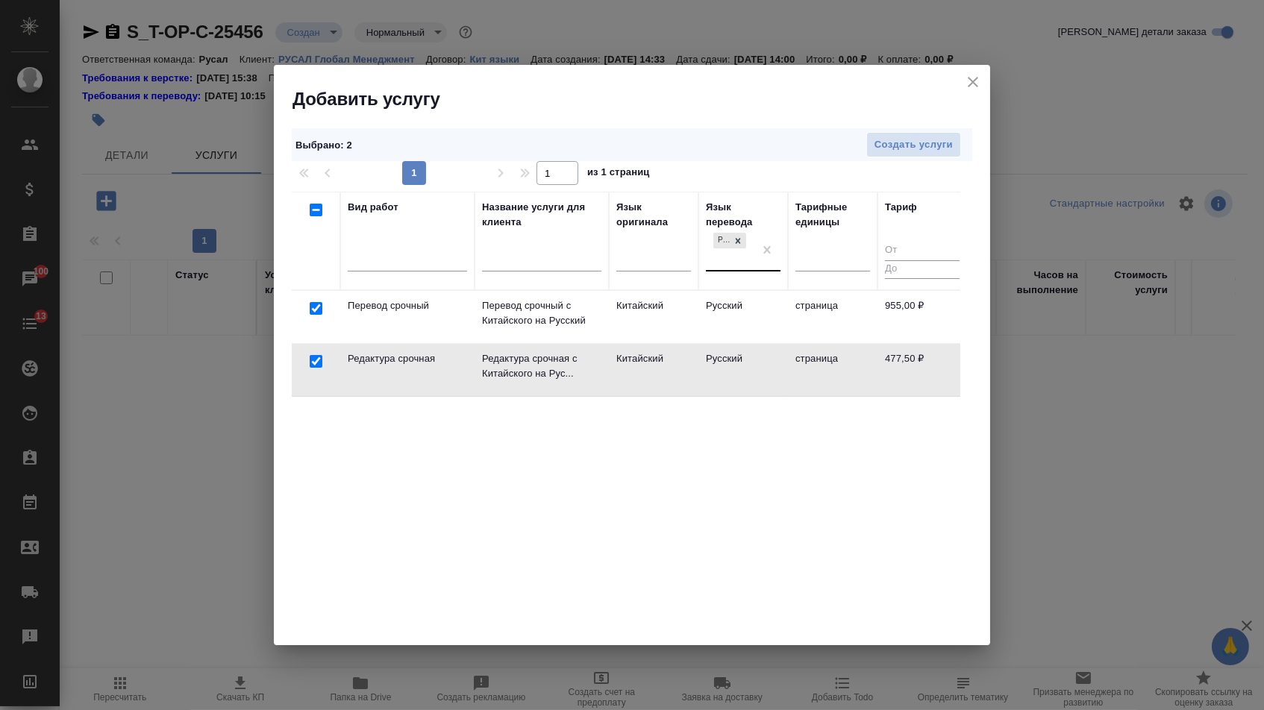
checkbox input "false"
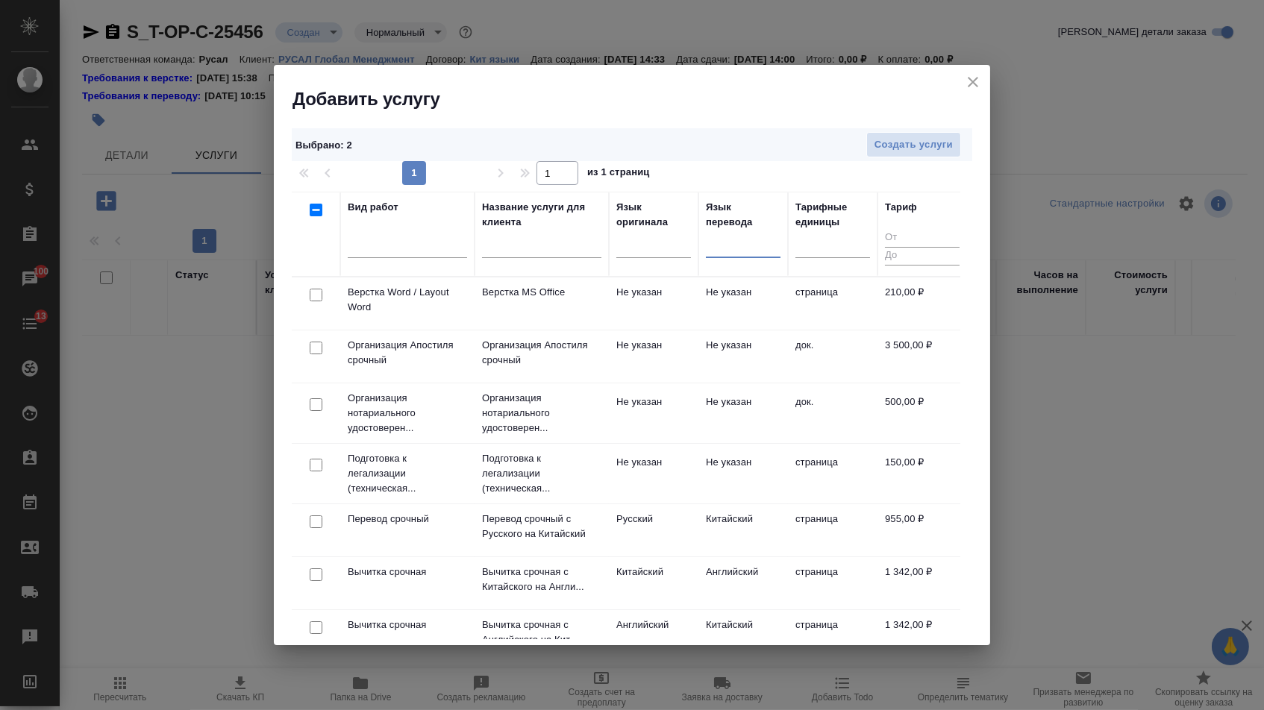
click at [314, 295] on input "checkbox" at bounding box center [316, 295] width 13 height 13
checkbox input "true"
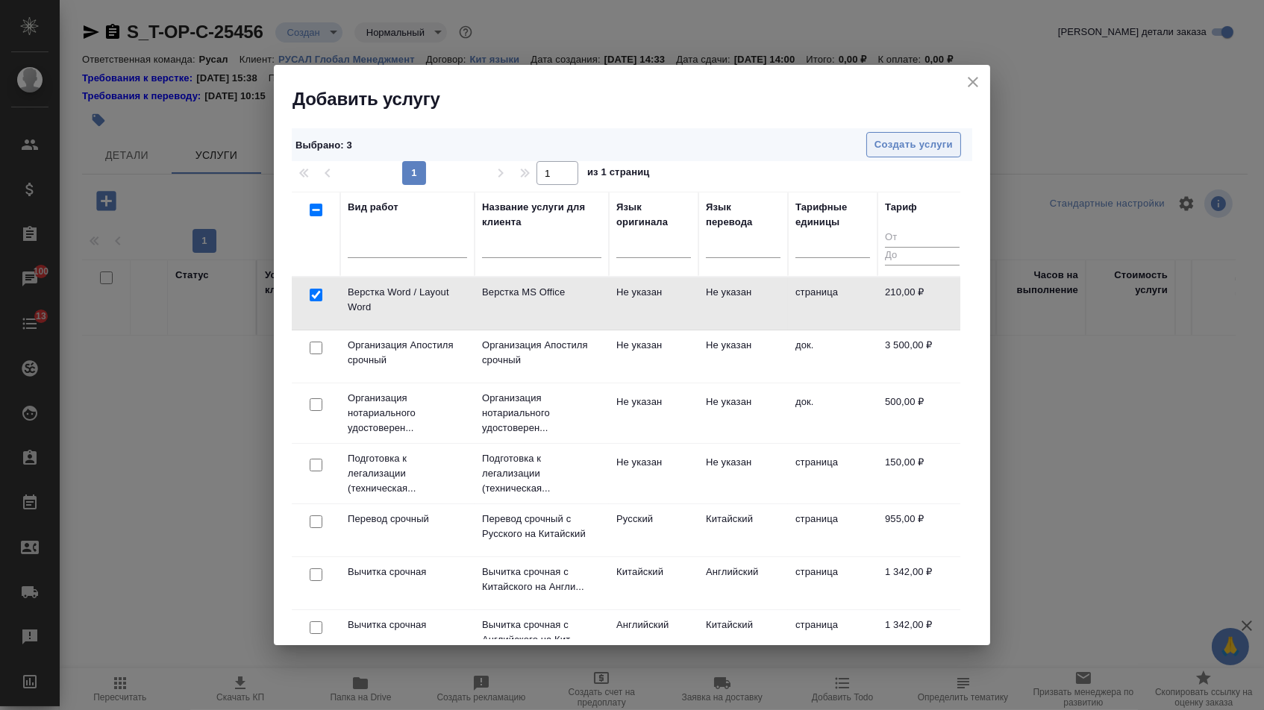
click at [872, 151] on button "Создать услуги" at bounding box center [913, 145] width 95 height 26
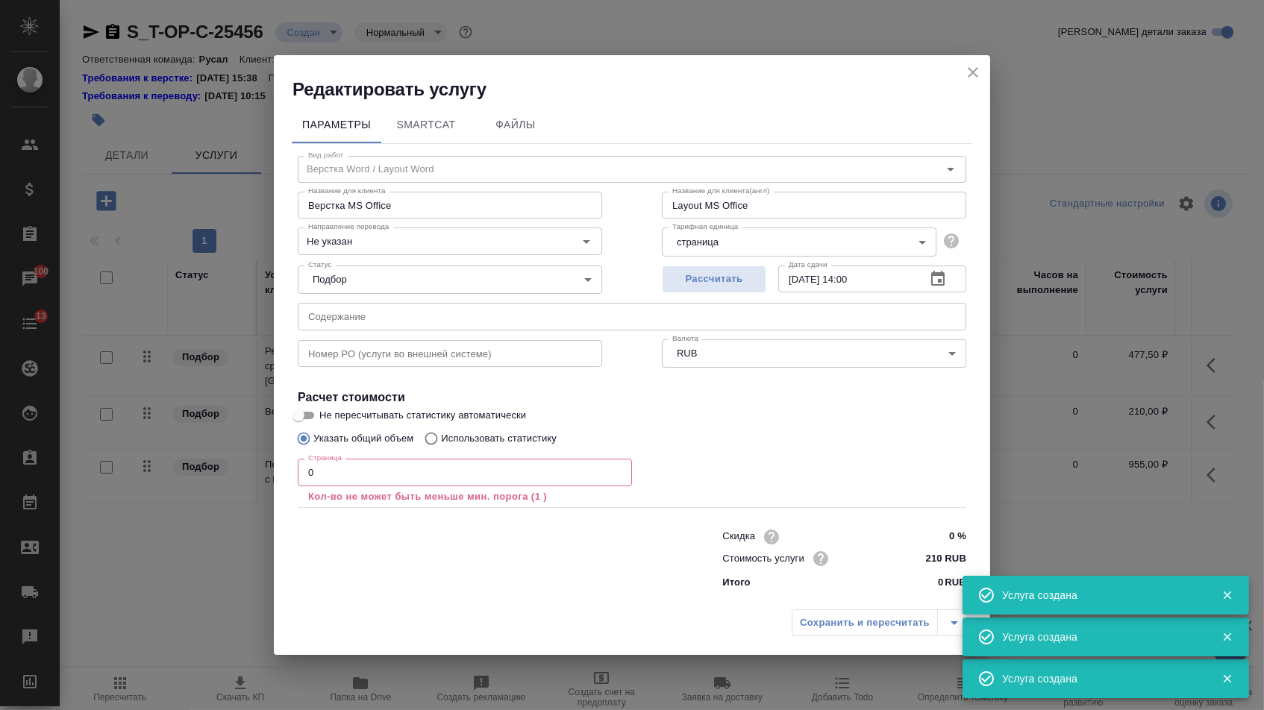
type input "Верстка Word / Layout Word"
type input "Верстка MS Office"
type input "Layout MS Office"
type input "Не указан"
type input "210 RUB"
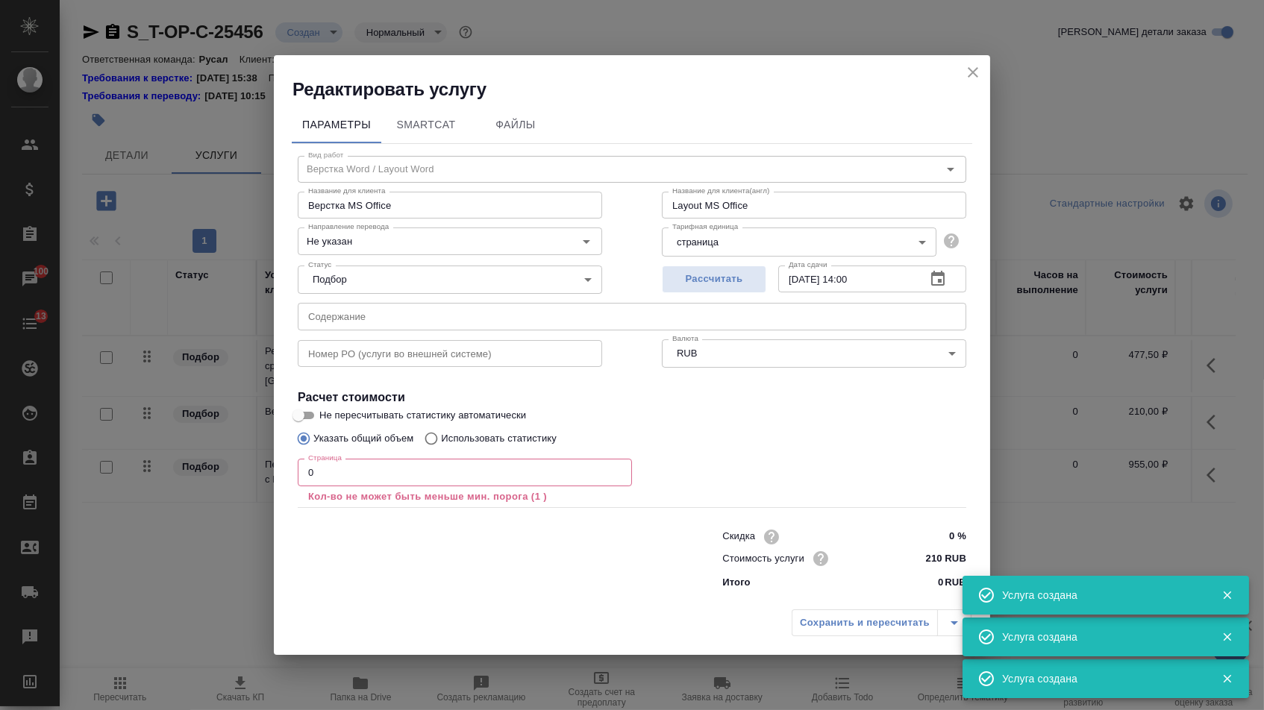
click at [401, 474] on input "0" at bounding box center [465, 472] width 334 height 27
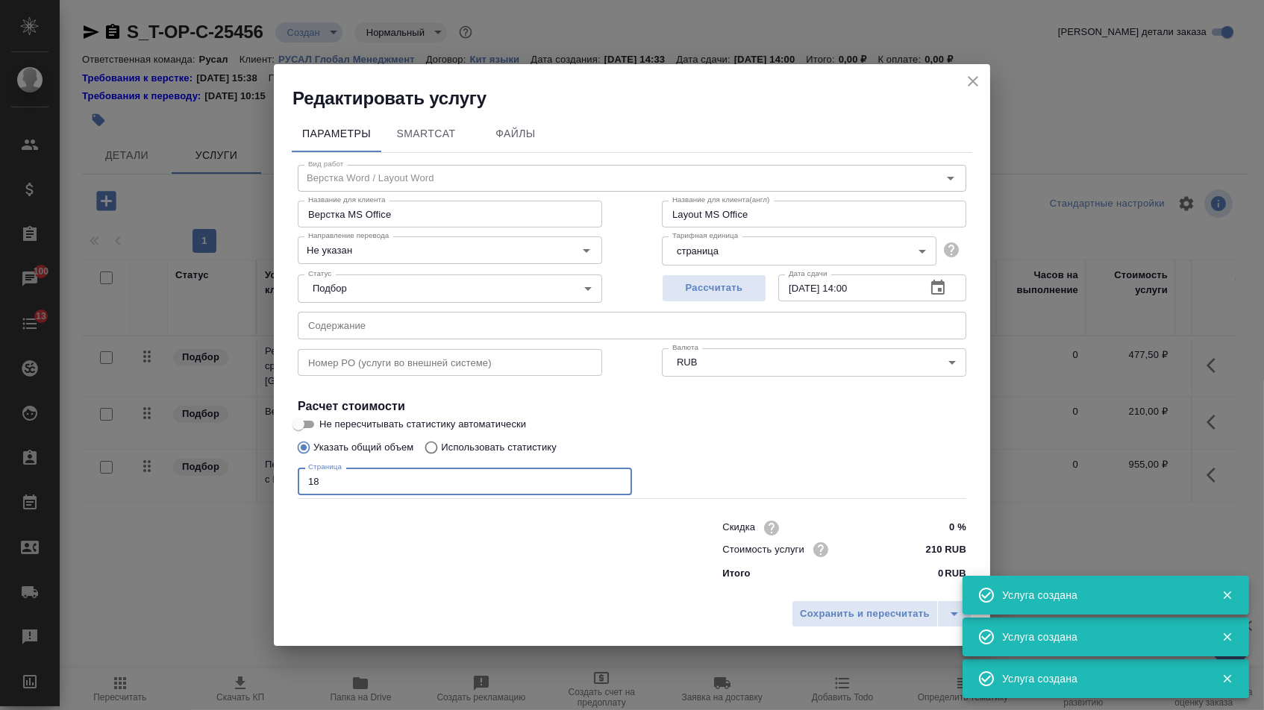
type input "18"
click at [833, 595] on div "Редактировать услугу Параметры SmartCat Файлы Вид работ Верстка Word / Layout W…" at bounding box center [632, 355] width 716 height 583
click at [832, 609] on button "Сохранить и пересчитать" at bounding box center [864, 613] width 146 height 27
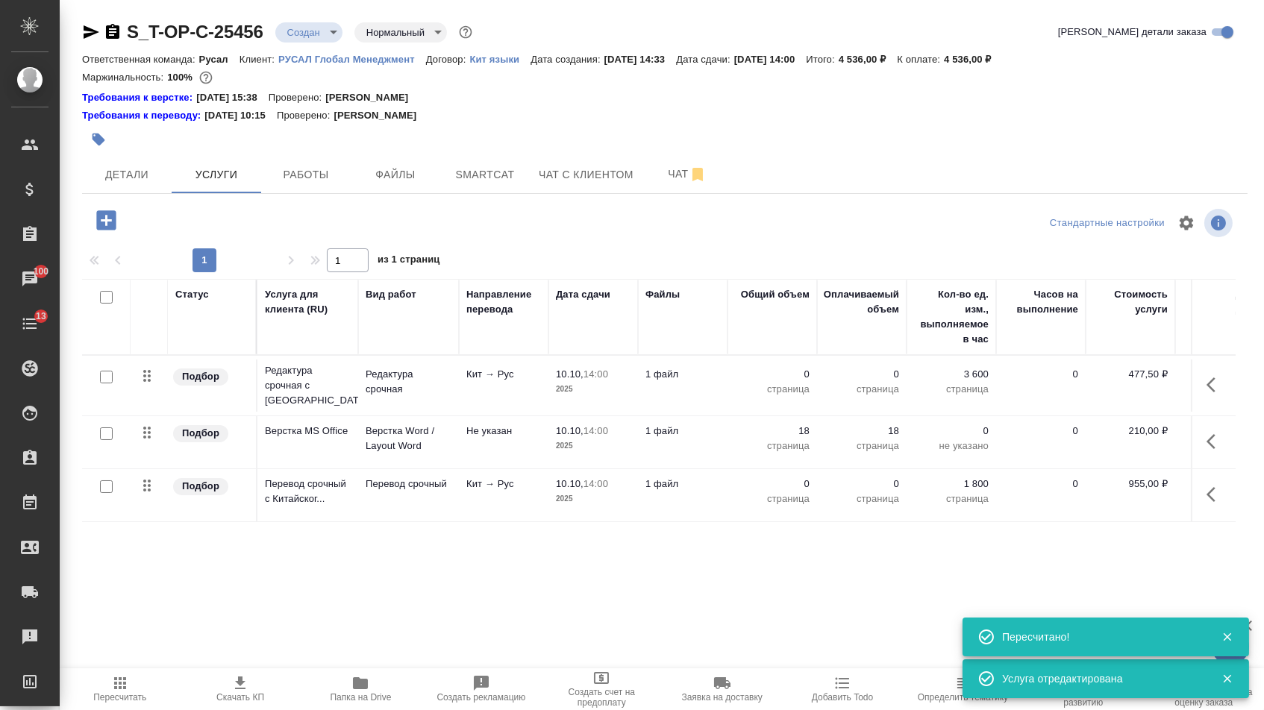
click at [1214, 504] on icon "button" at bounding box center [1215, 495] width 18 height 18
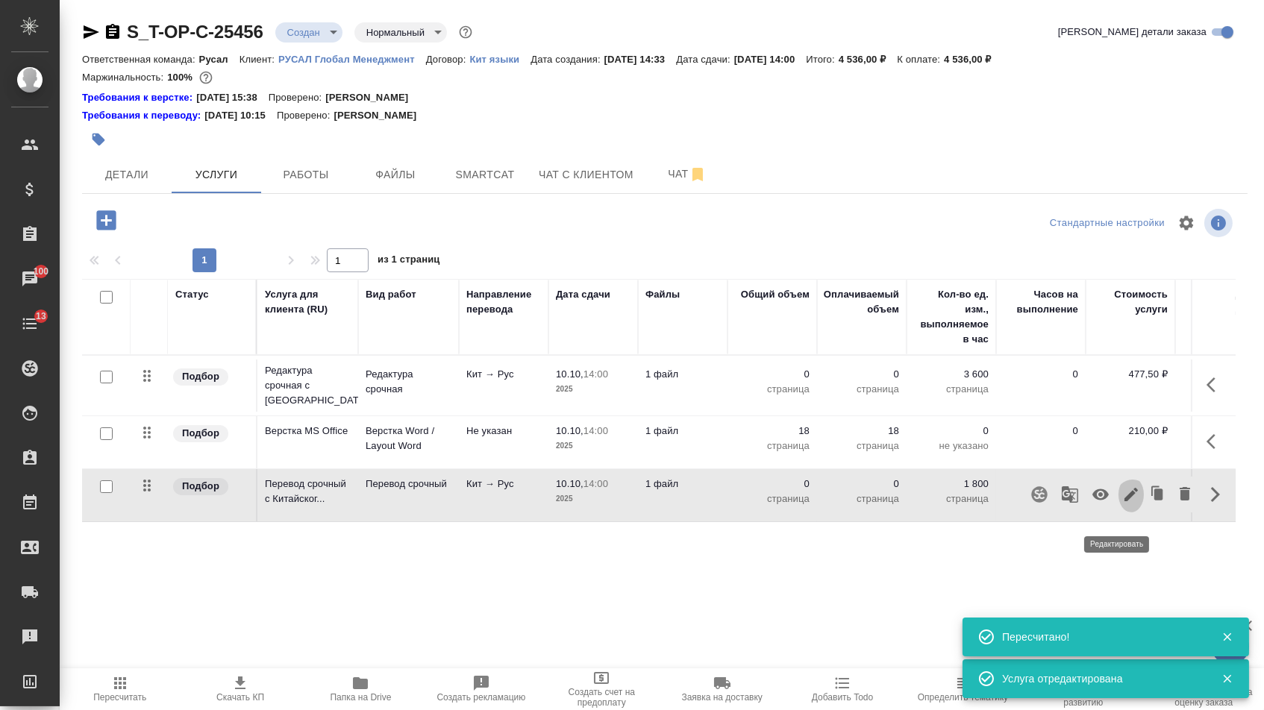
click at [1125, 501] on icon "button" at bounding box center [1130, 494] width 13 height 13
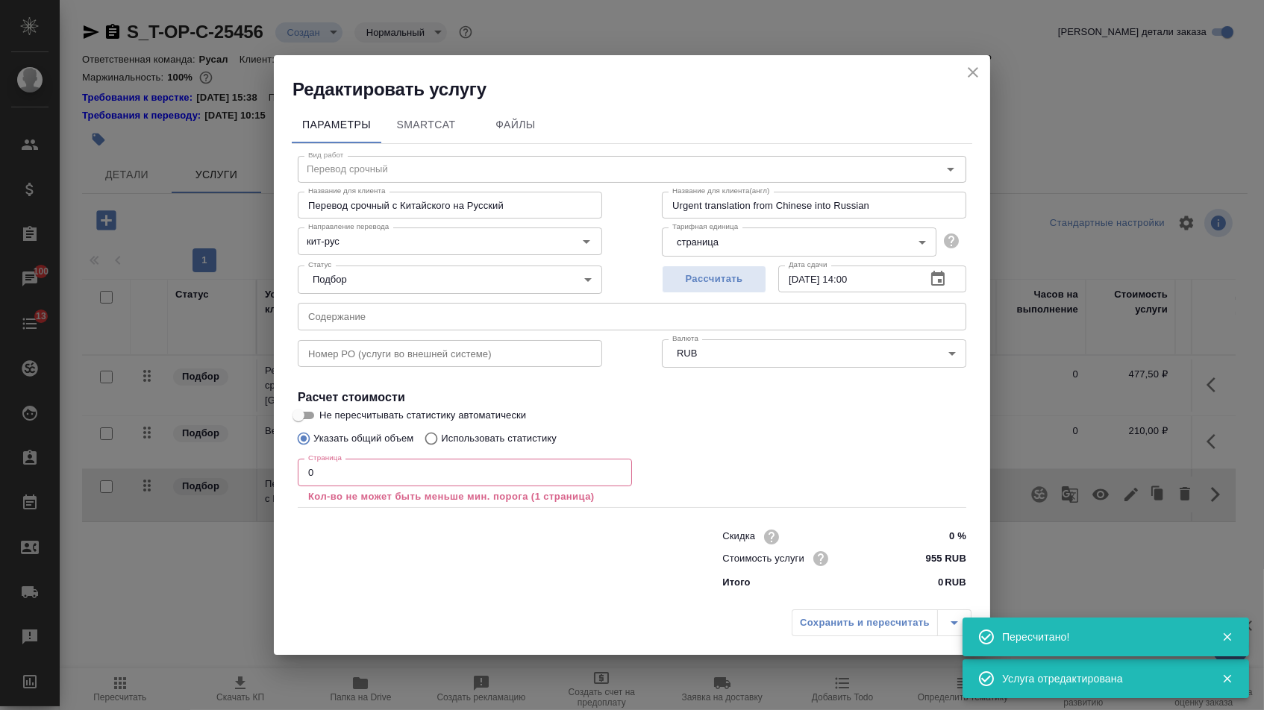
click at [521, 314] on input "text" at bounding box center [632, 316] width 668 height 27
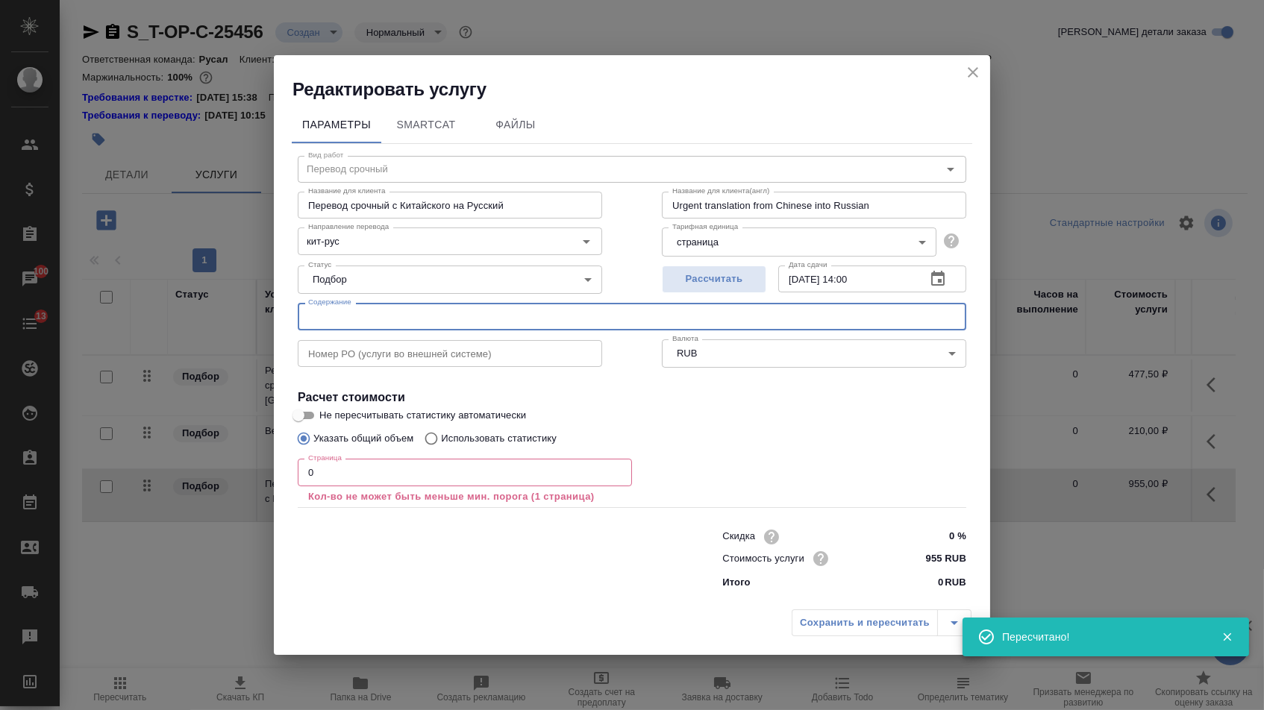
paste input "ORC for TKT"
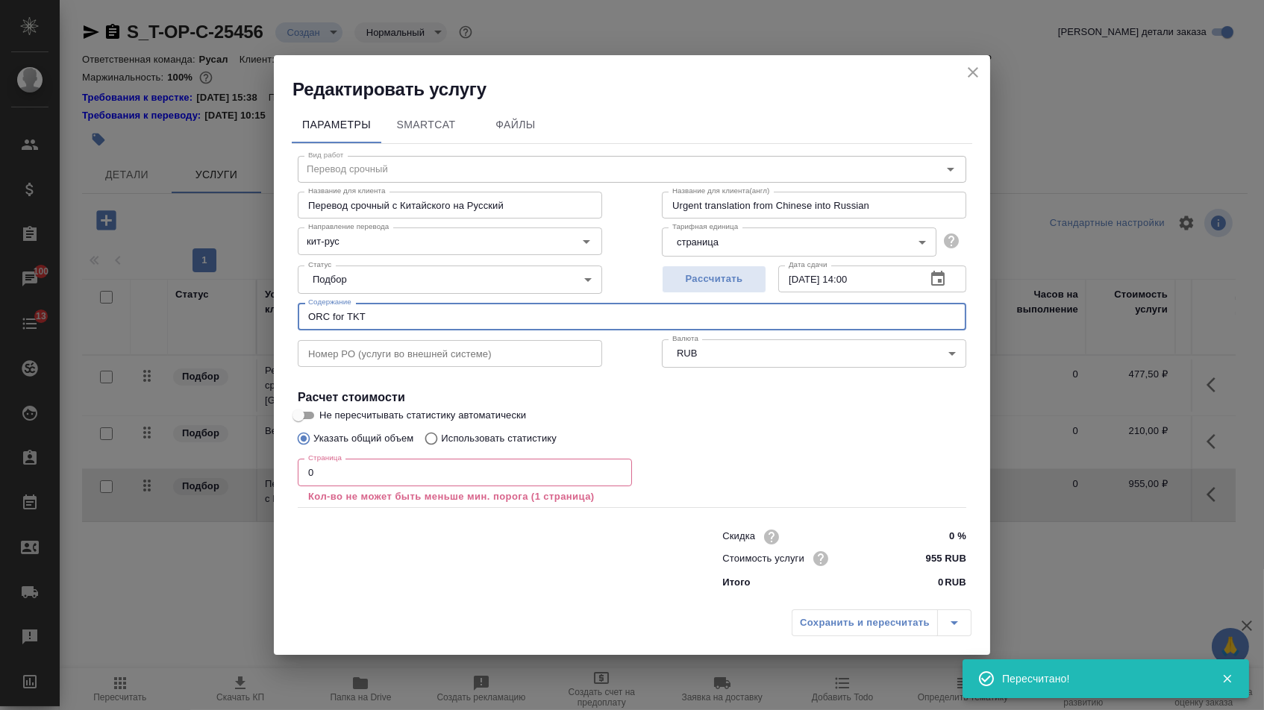
type input "ORC for TKT"
click at [377, 485] on input "0" at bounding box center [465, 472] width 334 height 27
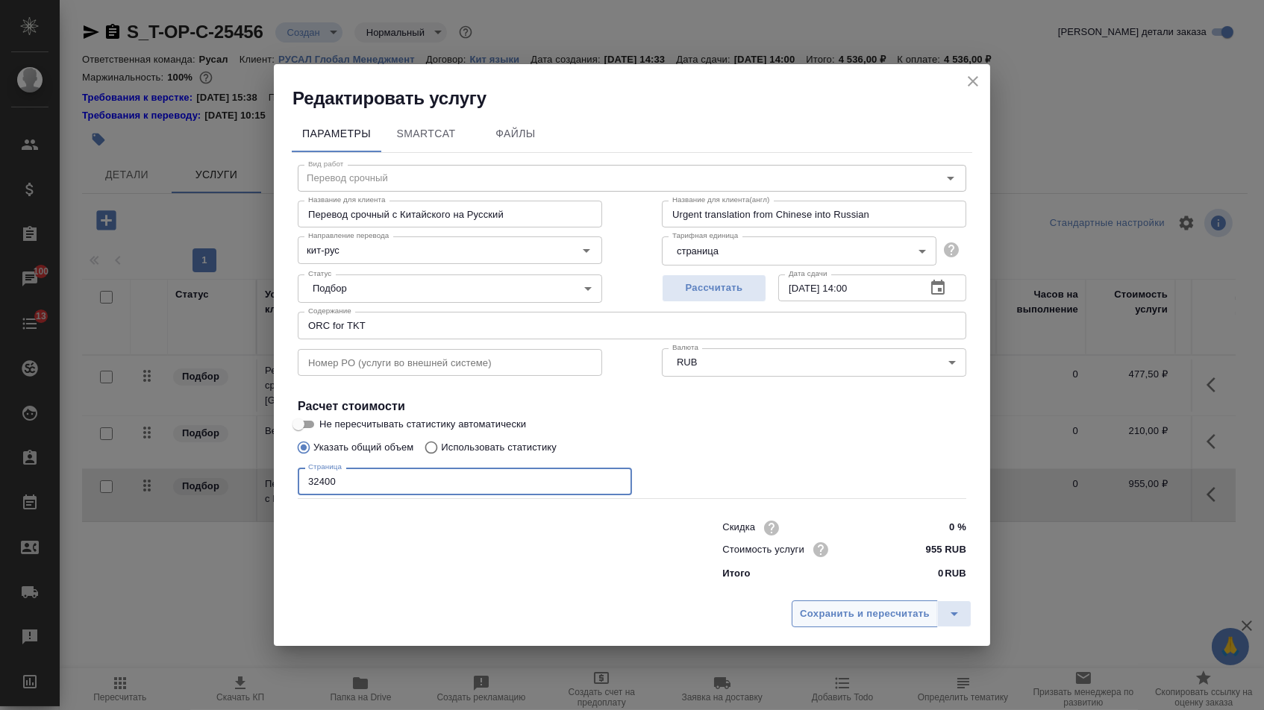
type input "32400"
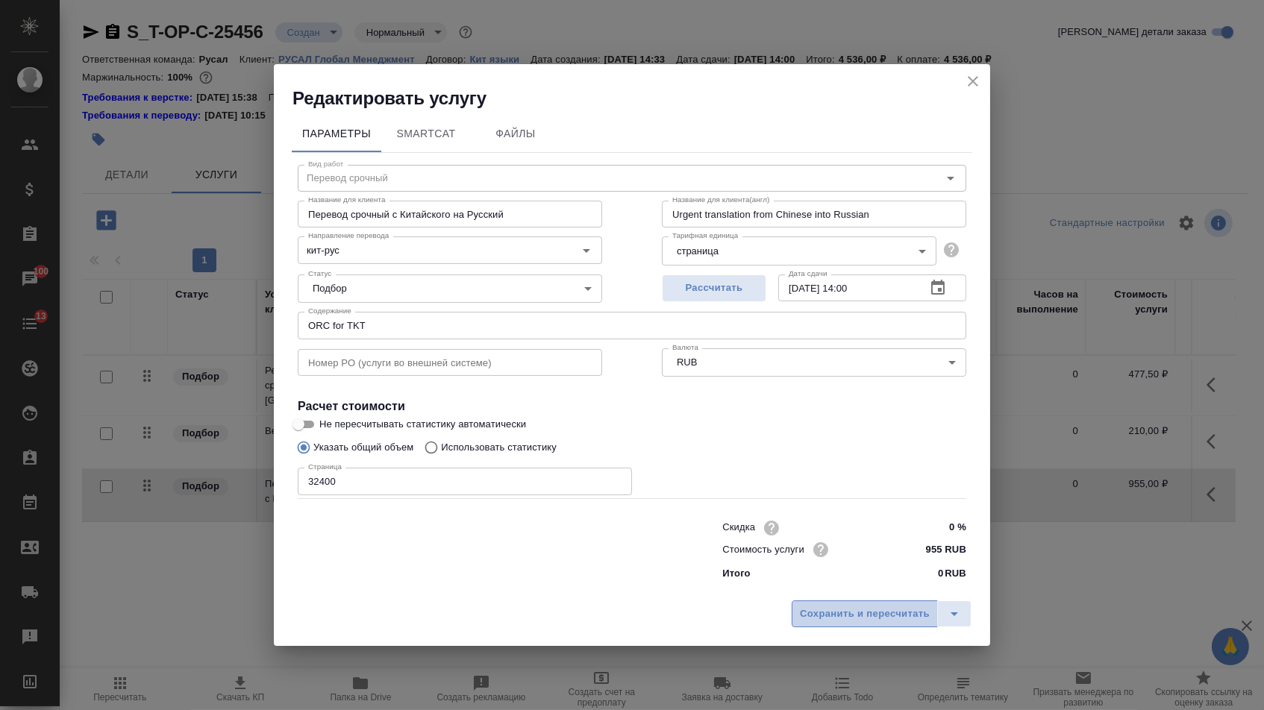
click at [824, 607] on button "Сохранить и пересчитать" at bounding box center [864, 613] width 146 height 27
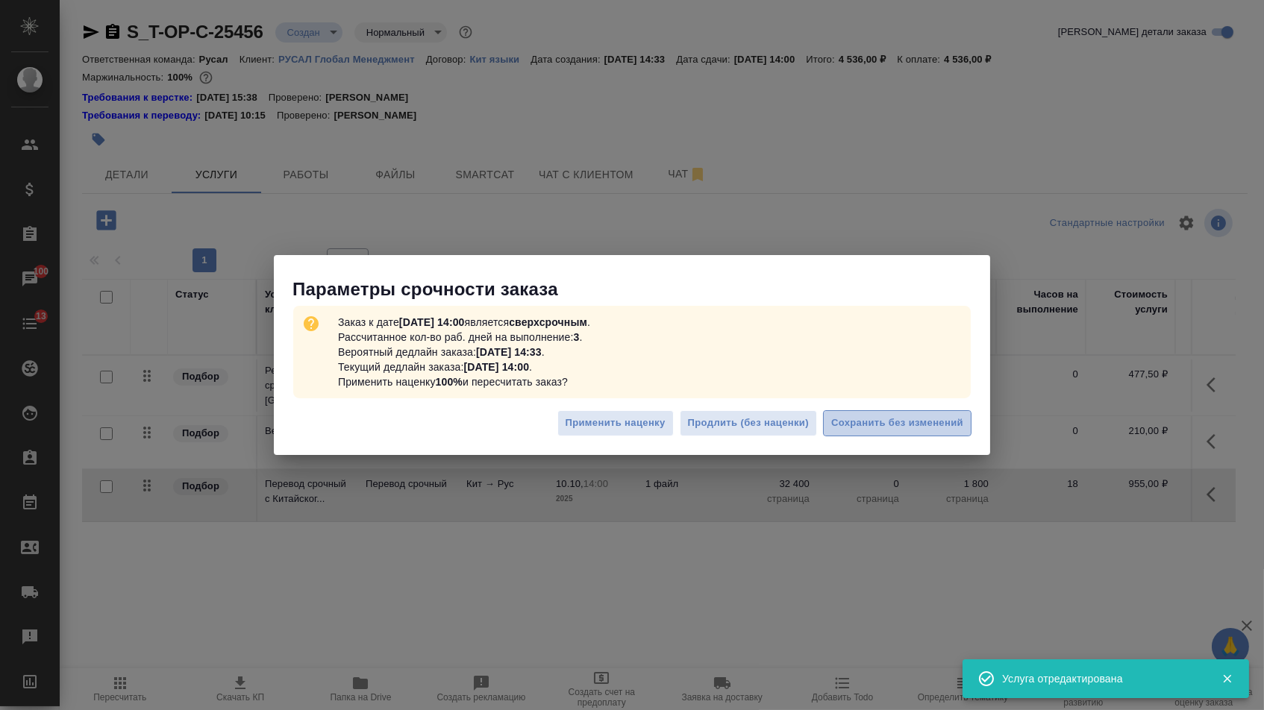
click at [864, 425] on span "Сохранить без изменений" at bounding box center [897, 423] width 132 height 17
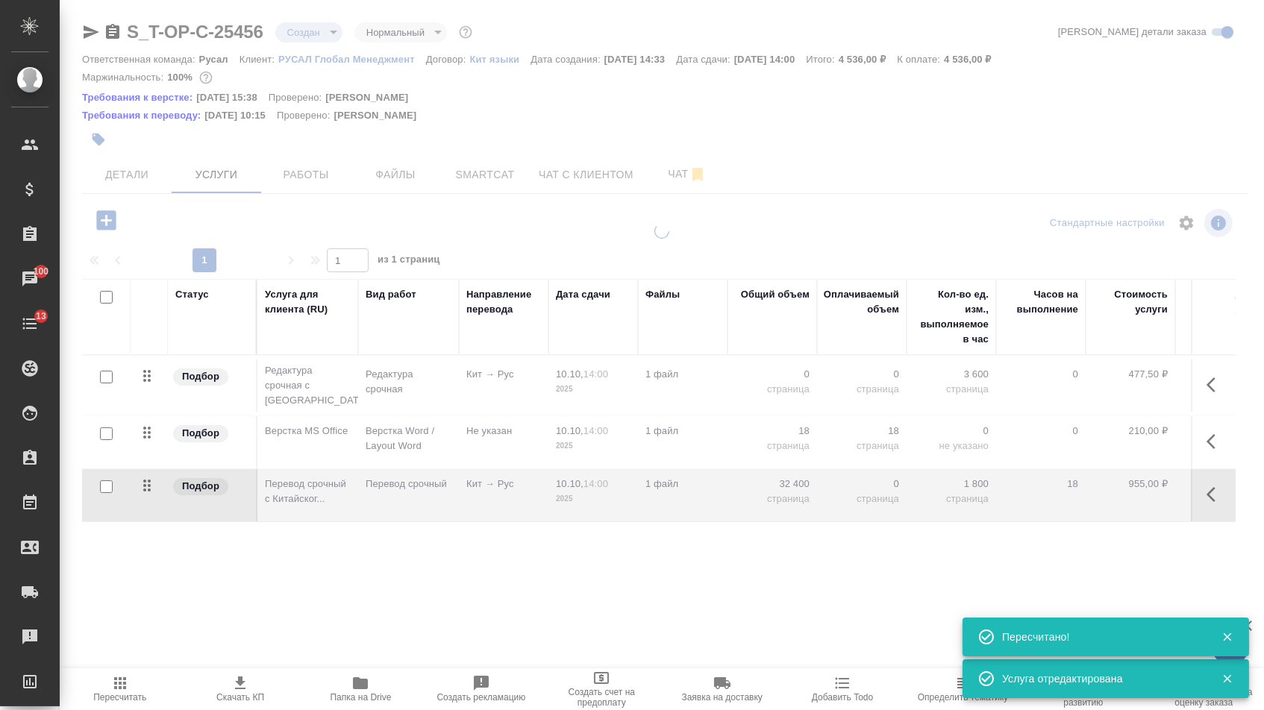
type input "urgent"
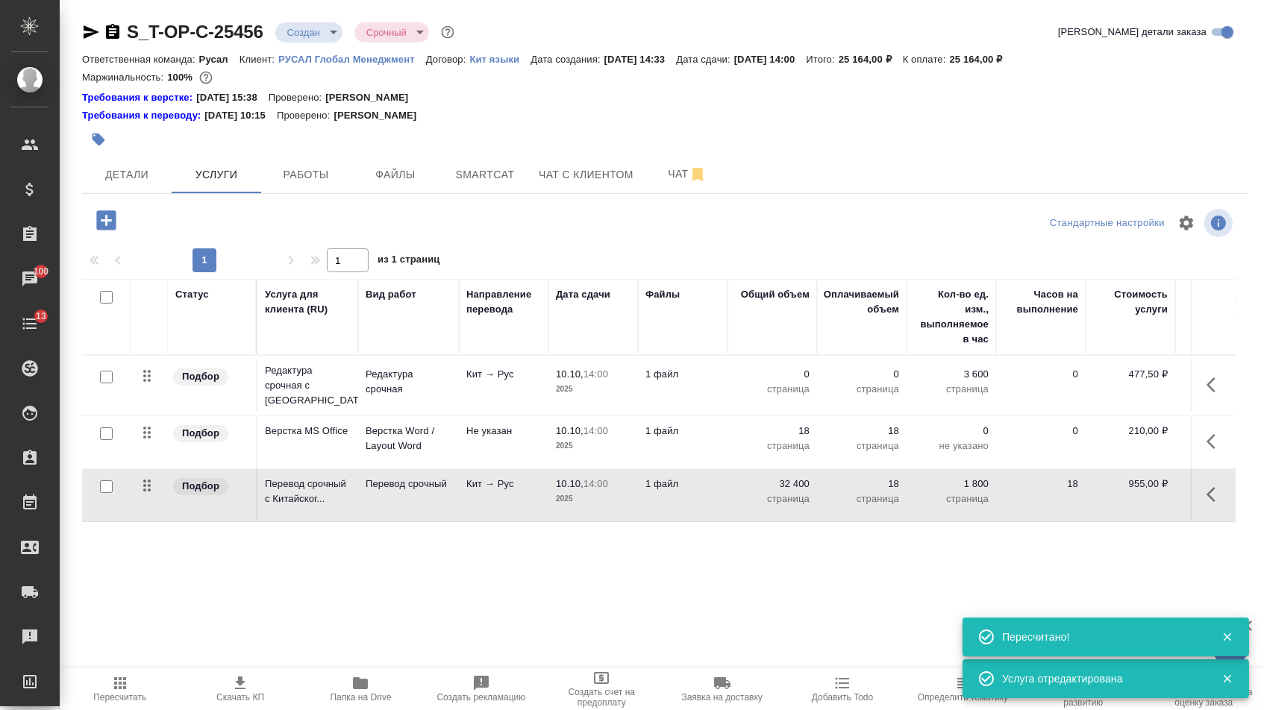
click at [784, 393] on p "страница" at bounding box center [772, 389] width 75 height 15
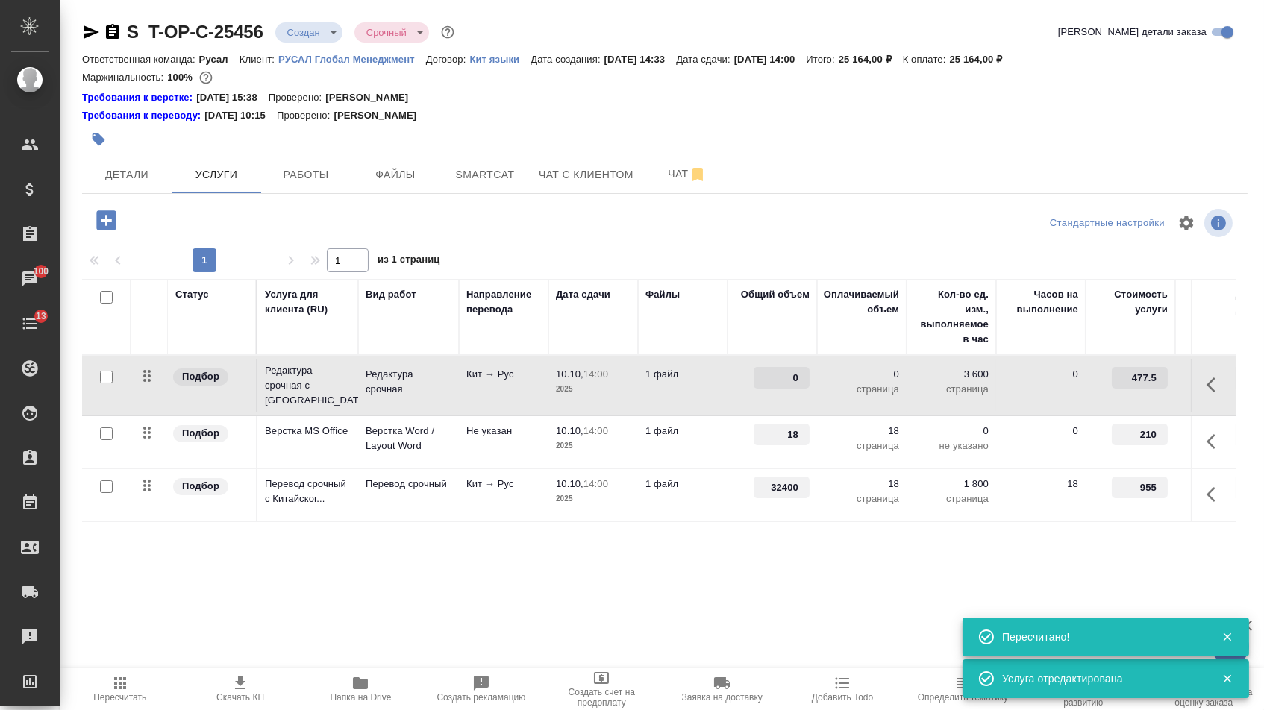
click at [784, 389] on input "0" at bounding box center [781, 378] width 56 height 22
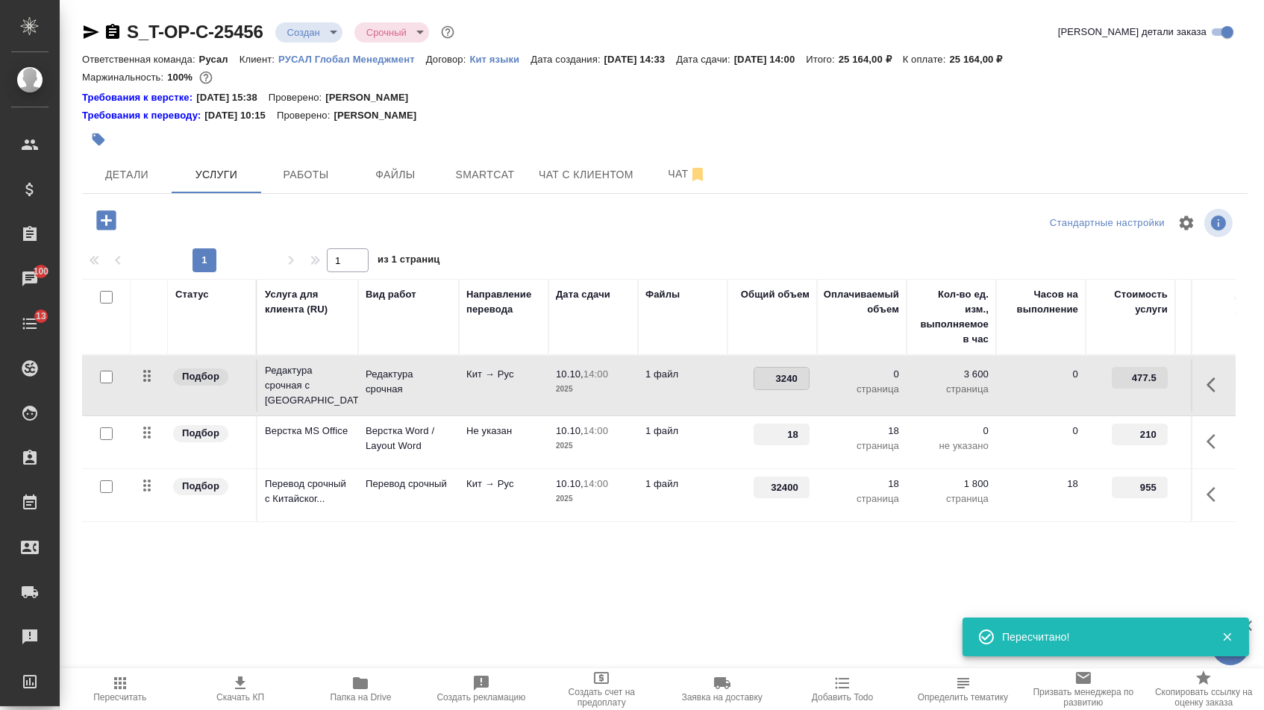
type input "32400"
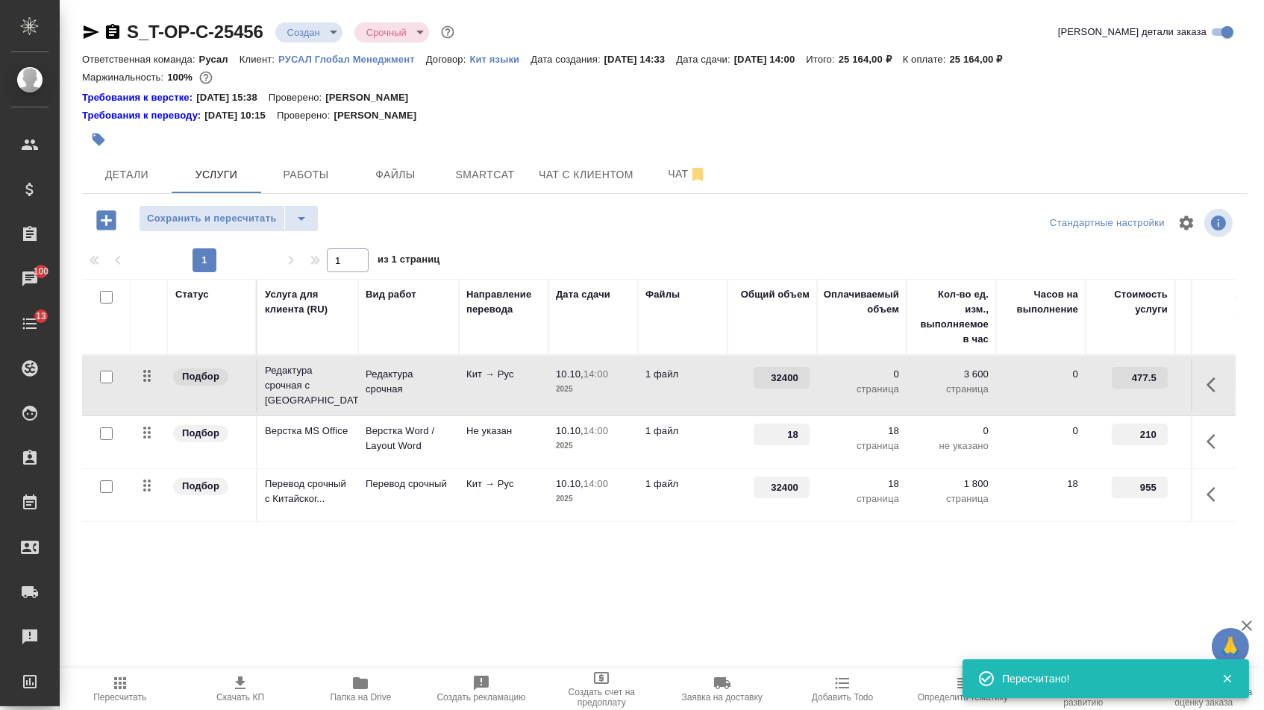
click at [680, 553] on div "Статус Услуга для клиента (RU) Вид работ Направление перевода Дата сдачи Файлы …" at bounding box center [658, 439] width 1153 height 321
click at [212, 228] on span "Сохранить и пересчитать" at bounding box center [212, 218] width 130 height 17
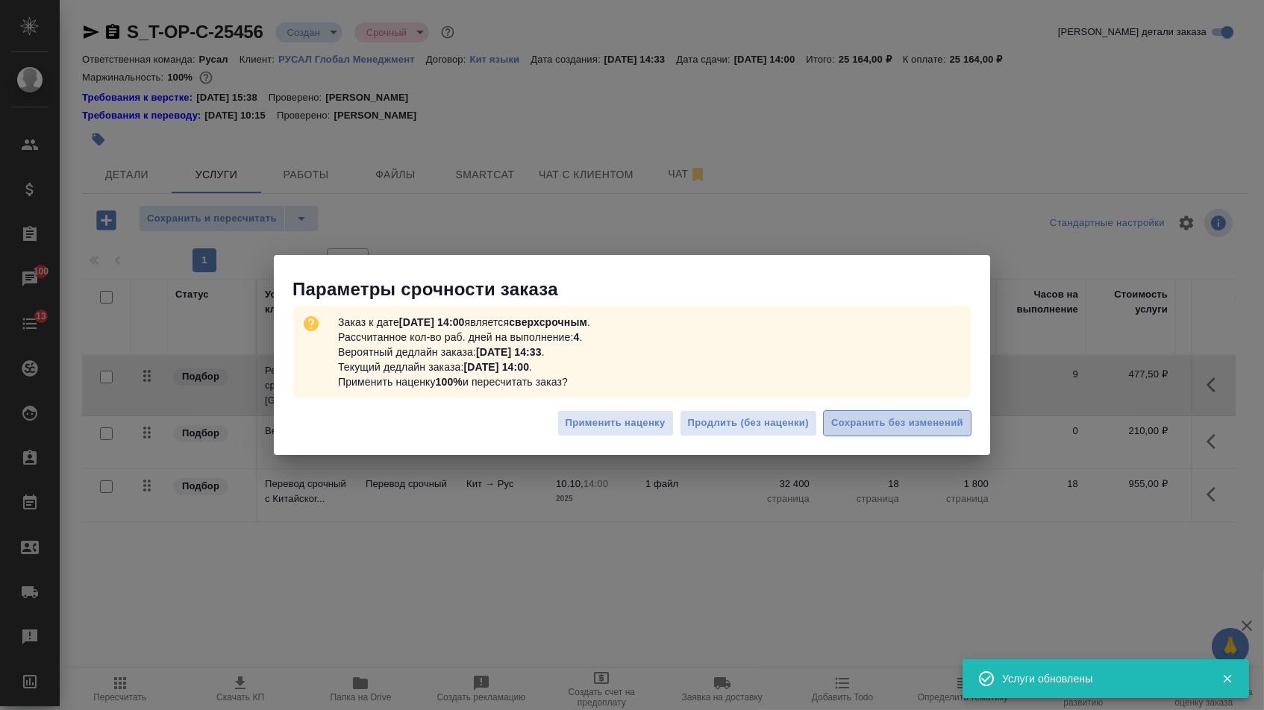
click at [901, 421] on span "Сохранить без изменений" at bounding box center [897, 423] width 132 height 17
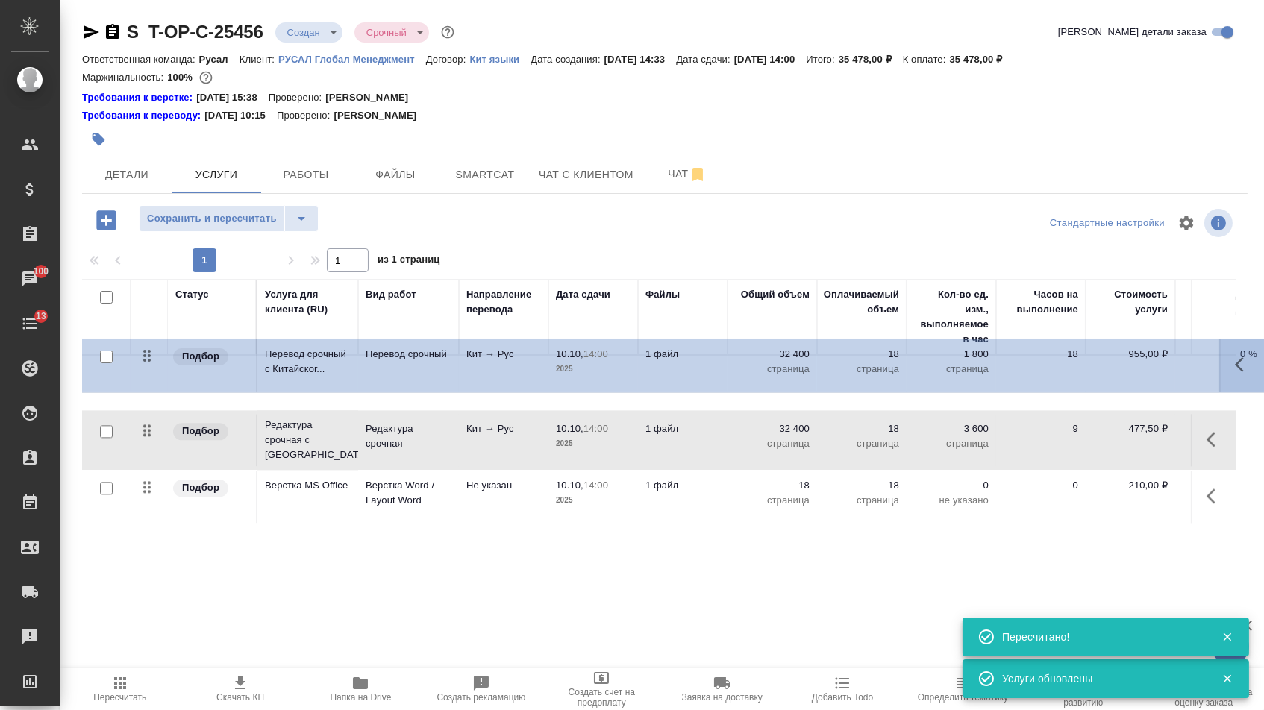
drag, startPoint x: 156, startPoint y: 504, endPoint x: 155, endPoint y: 360, distance: 144.0
click at [155, 360] on table "Статус Услуга для клиента (RU) Вид работ Направление перевода Дата сдачи Файлы …" at bounding box center [785, 401] width 1406 height 245
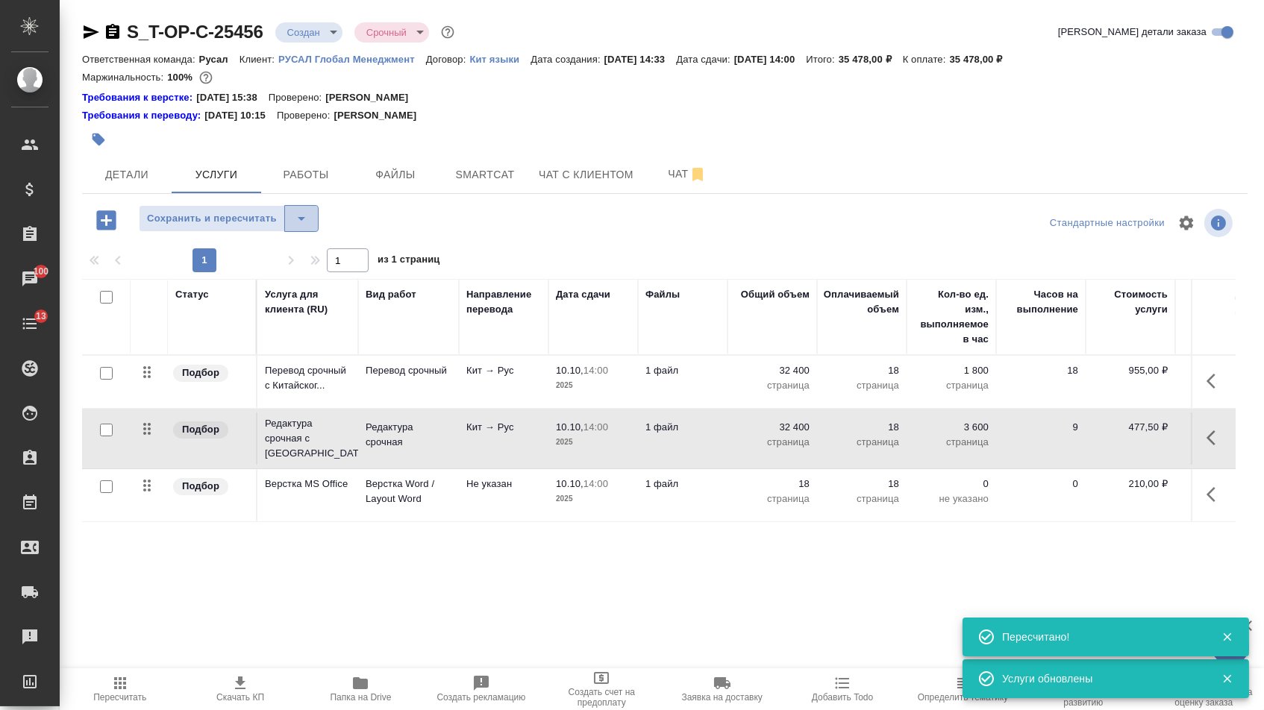
click at [307, 222] on icon "split button" at bounding box center [301, 219] width 18 height 18
click at [307, 259] on li "Сохранить" at bounding box center [234, 258] width 183 height 24
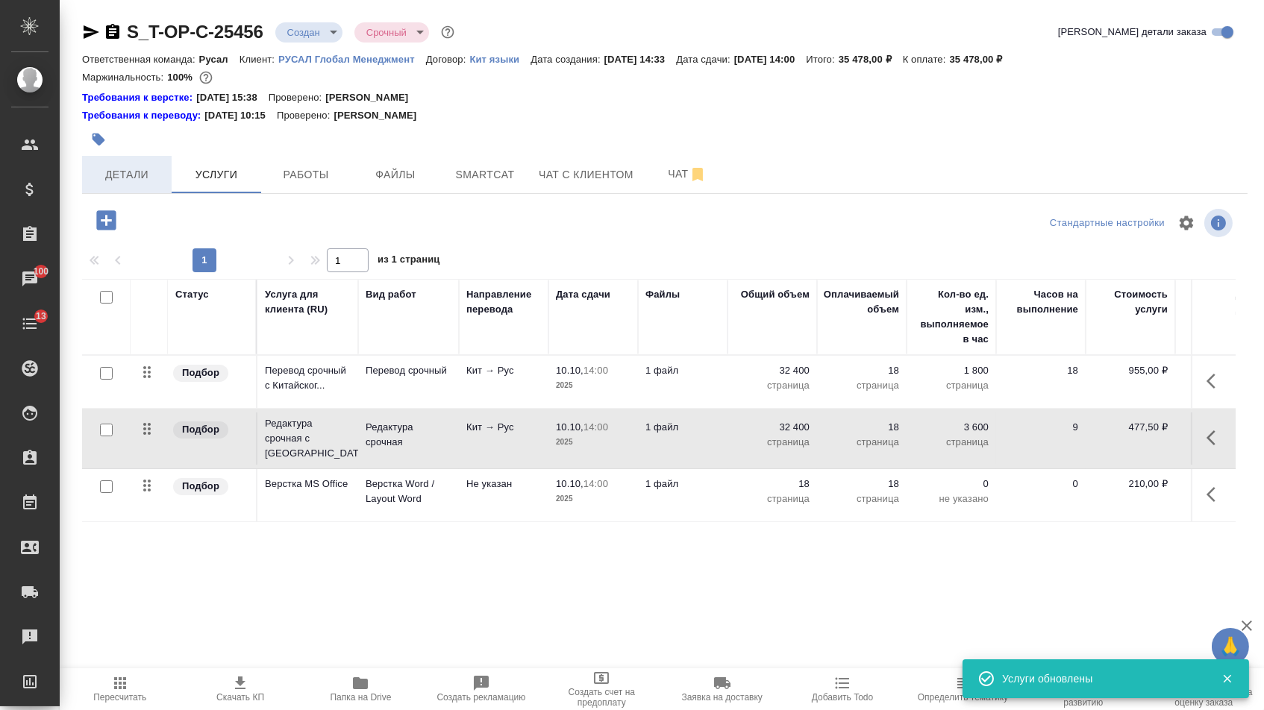
click at [155, 184] on span "Детали" at bounding box center [127, 175] width 72 height 19
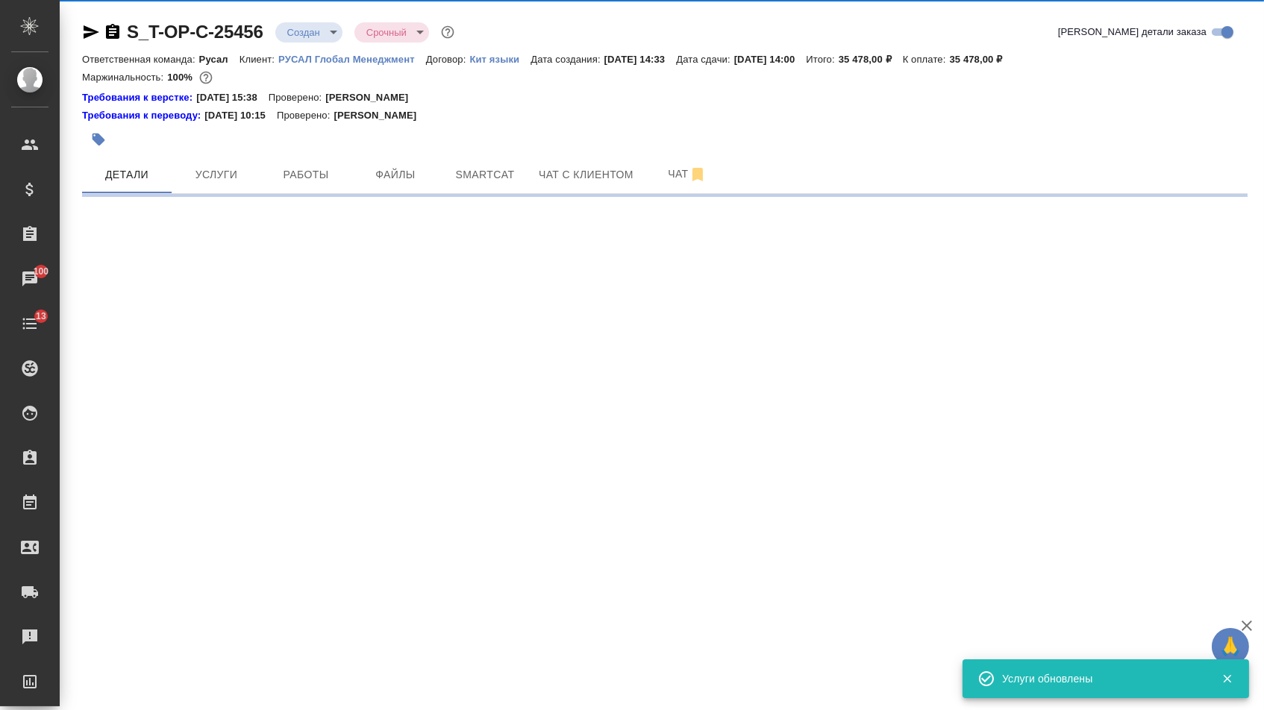
click at [311, 29] on body "🙏 .cls-1 fill:#fff; AWATERA Menshikova Aleksandra Клиенты Спецификации Заказы 1…" at bounding box center [632, 355] width 1264 height 710
select select "RU"
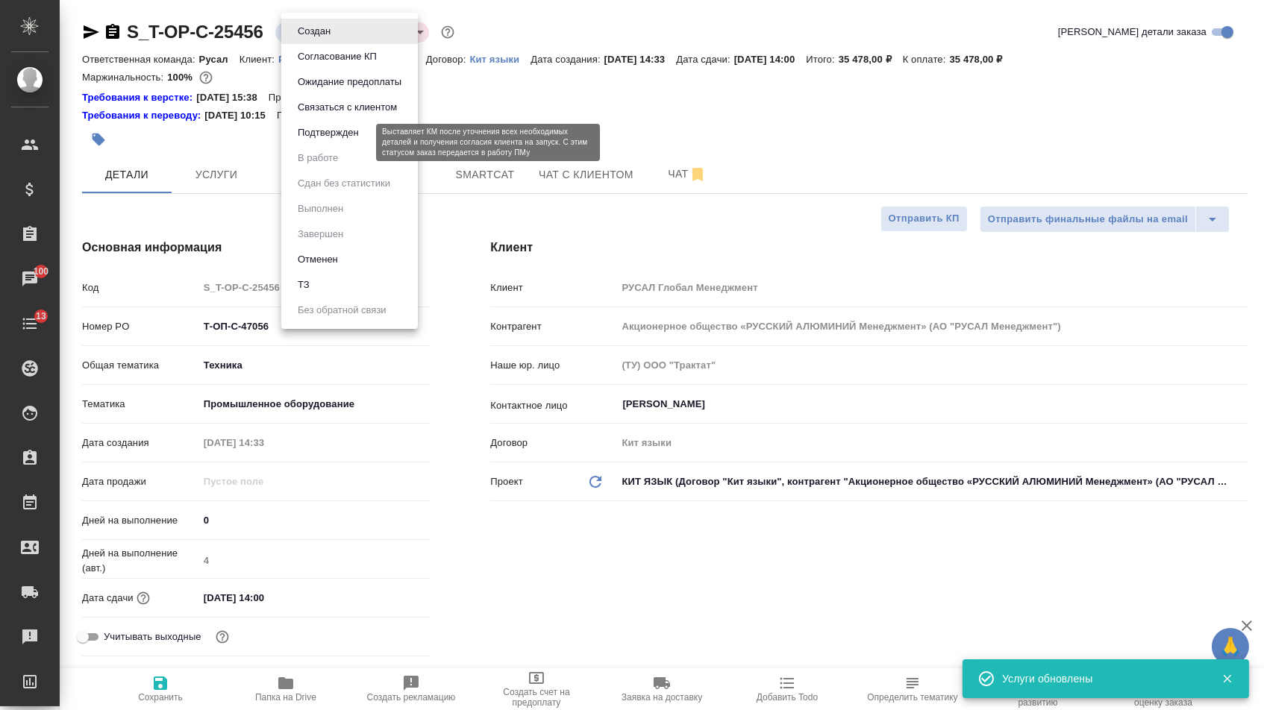
click at [327, 141] on button "Подтвержден" at bounding box center [328, 133] width 70 height 16
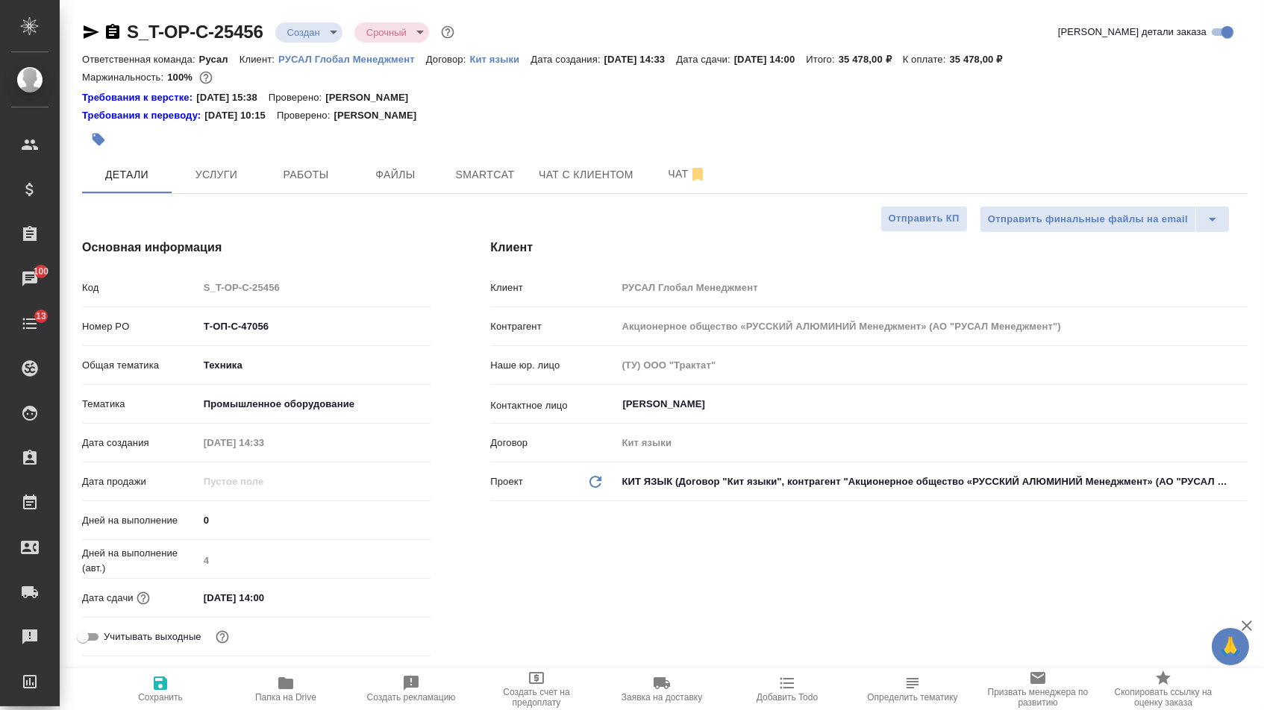
drag, startPoint x: 280, startPoint y: 345, endPoint x: 234, endPoint y: 334, distance: 46.9
click at [234, 334] on div "Номер PO Т-ОП-С-47056" at bounding box center [256, 326] width 348 height 26
drag, startPoint x: 296, startPoint y: 334, endPoint x: 181, endPoint y: 330, distance: 115.7
click at [181, 332] on div "Номер PO Т-ОП-С-47056" at bounding box center [256, 326] width 348 height 26
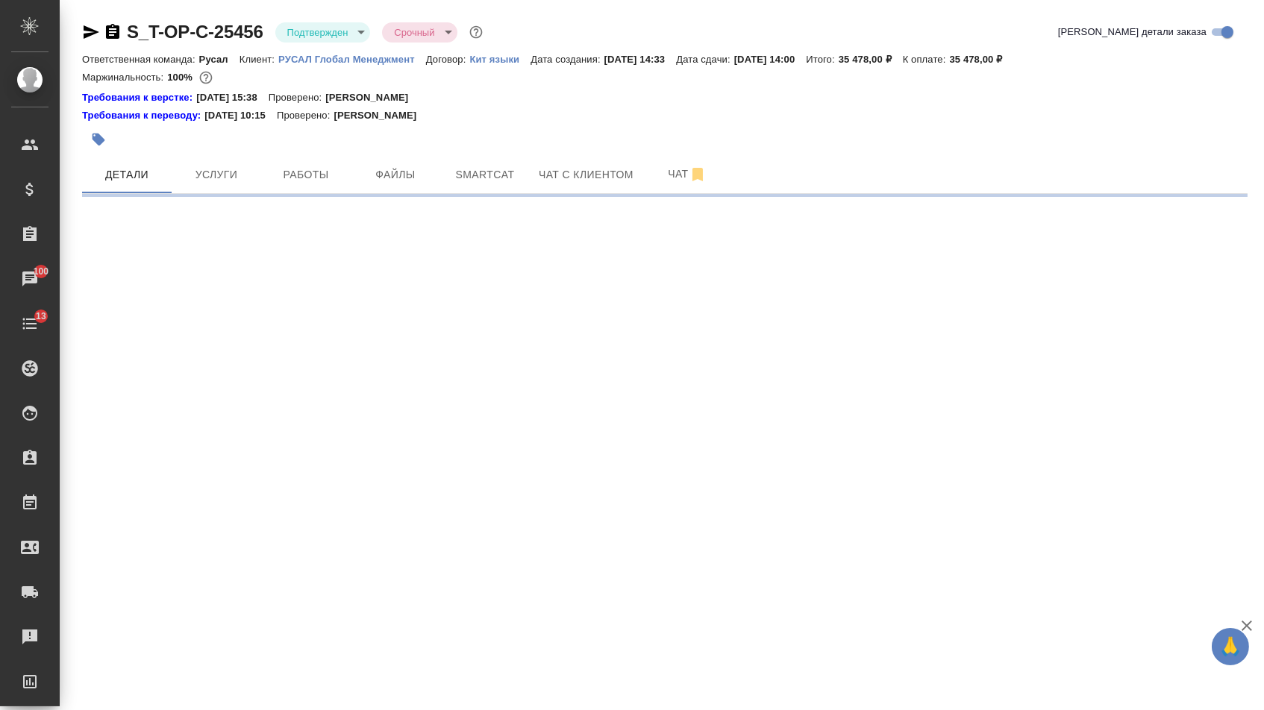
select select "RU"
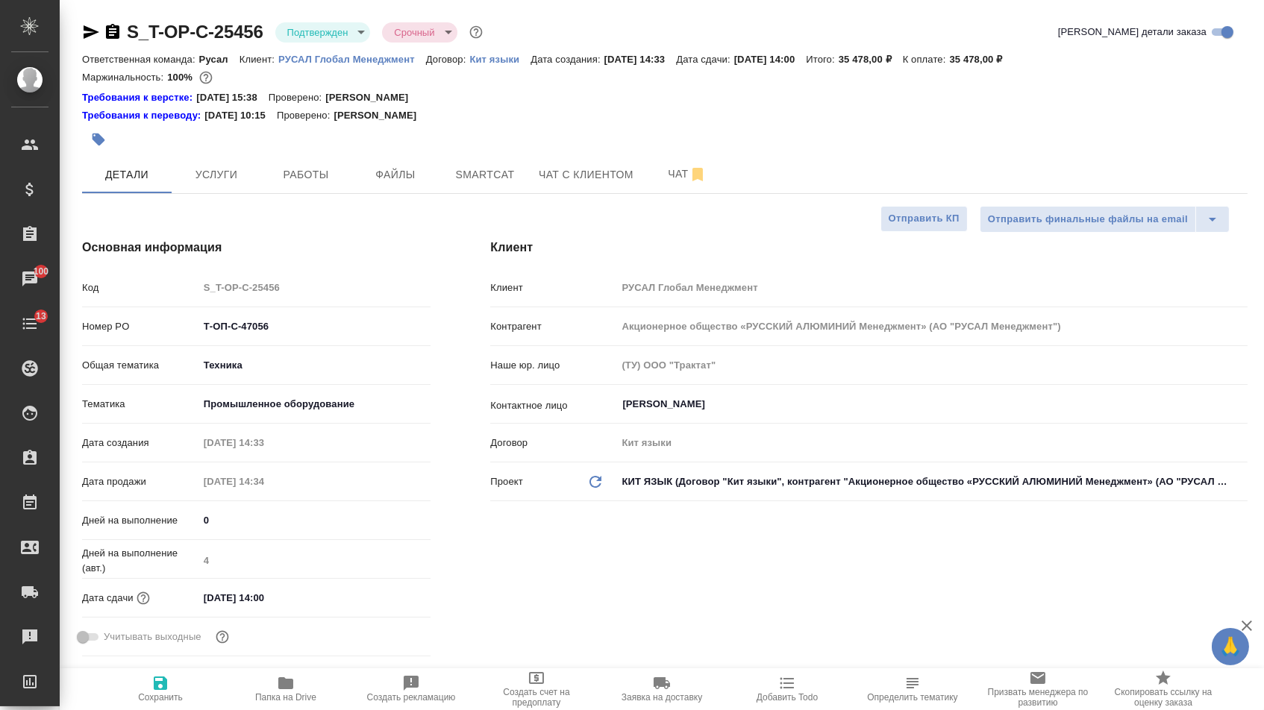
type textarea "x"
click at [96, 29] on icon "button" at bounding box center [91, 32] width 18 height 18
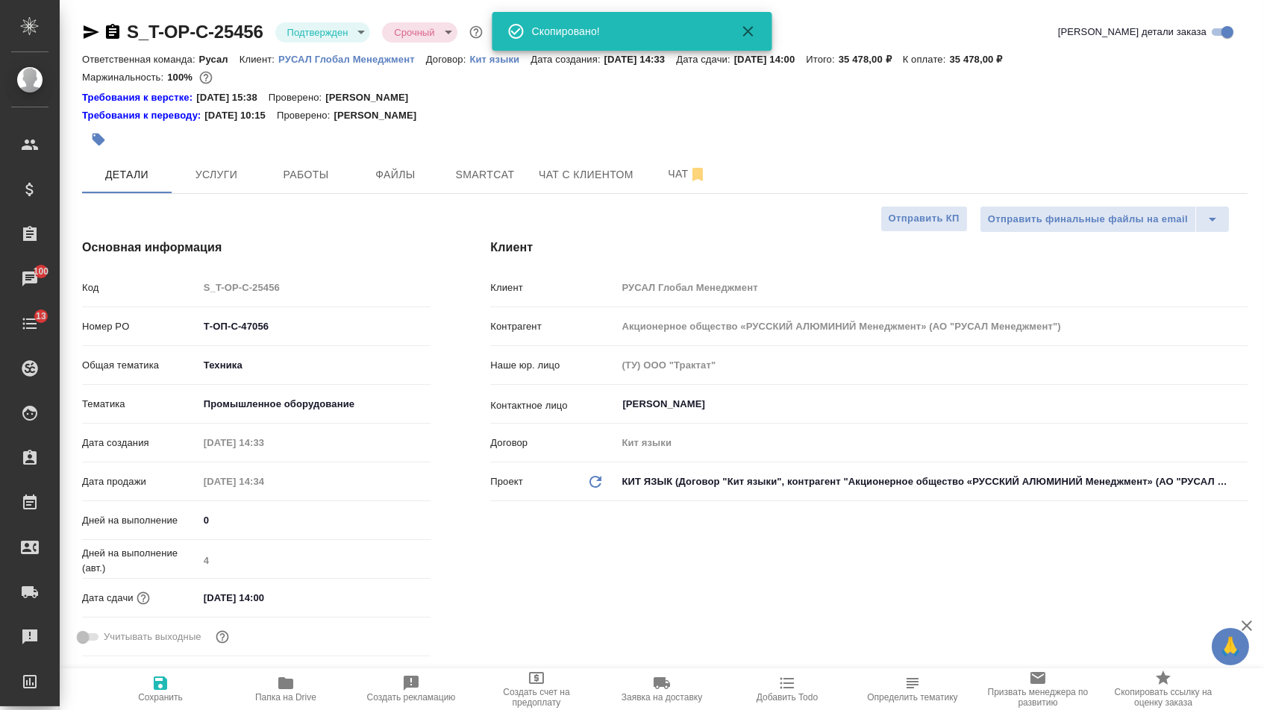
type textarea "x"
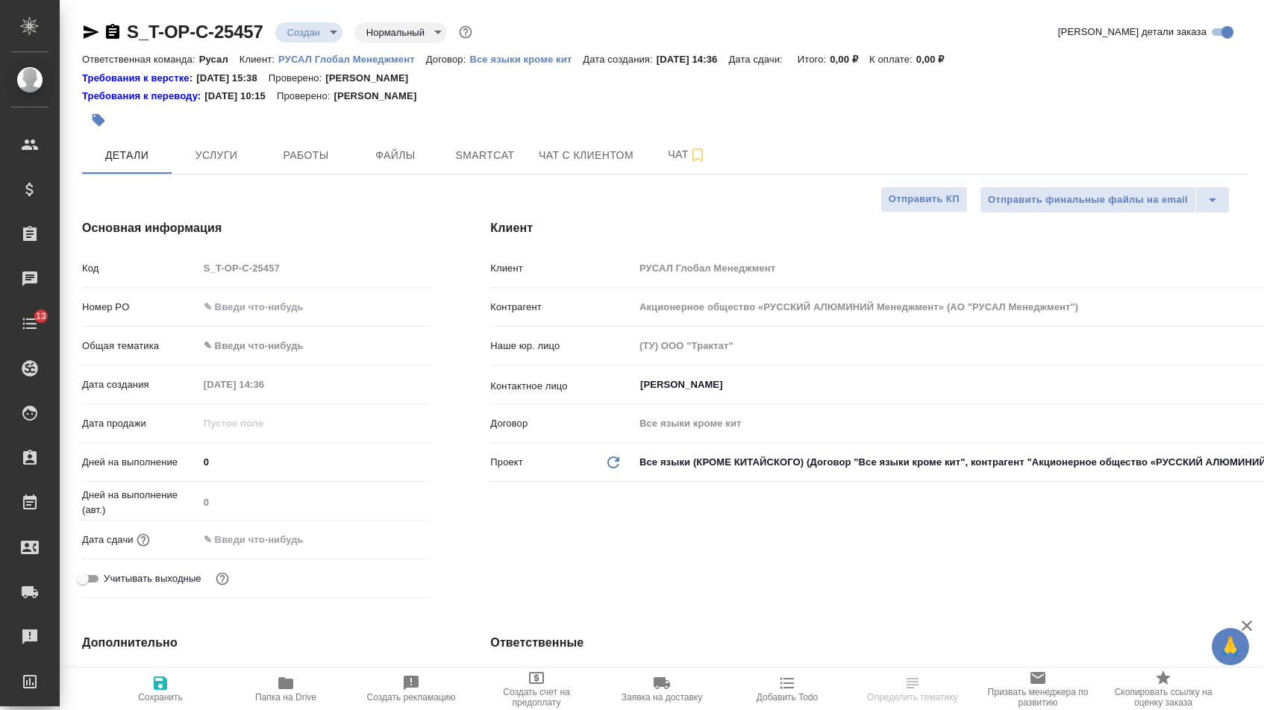
select select "RU"
click at [292, 311] on input "text" at bounding box center [314, 307] width 233 height 22
paste input "Т-ОП-С-47057"
type input "Т-ОП-С-47057"
click at [269, 527] on div "Дней на выполнение (авт.) 0" at bounding box center [256, 507] width 348 height 39
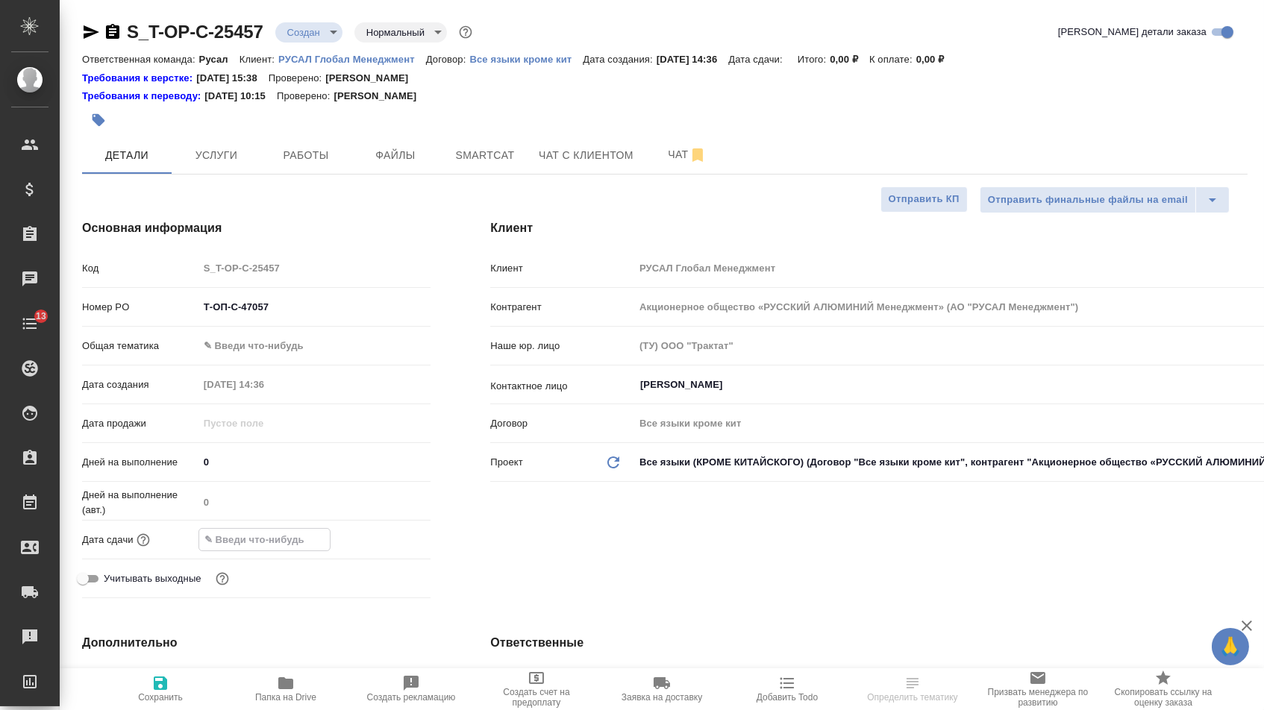
click at [280, 536] on input "text" at bounding box center [264, 540] width 131 height 22
click at [393, 548] on icon "button" at bounding box center [387, 539] width 18 height 18
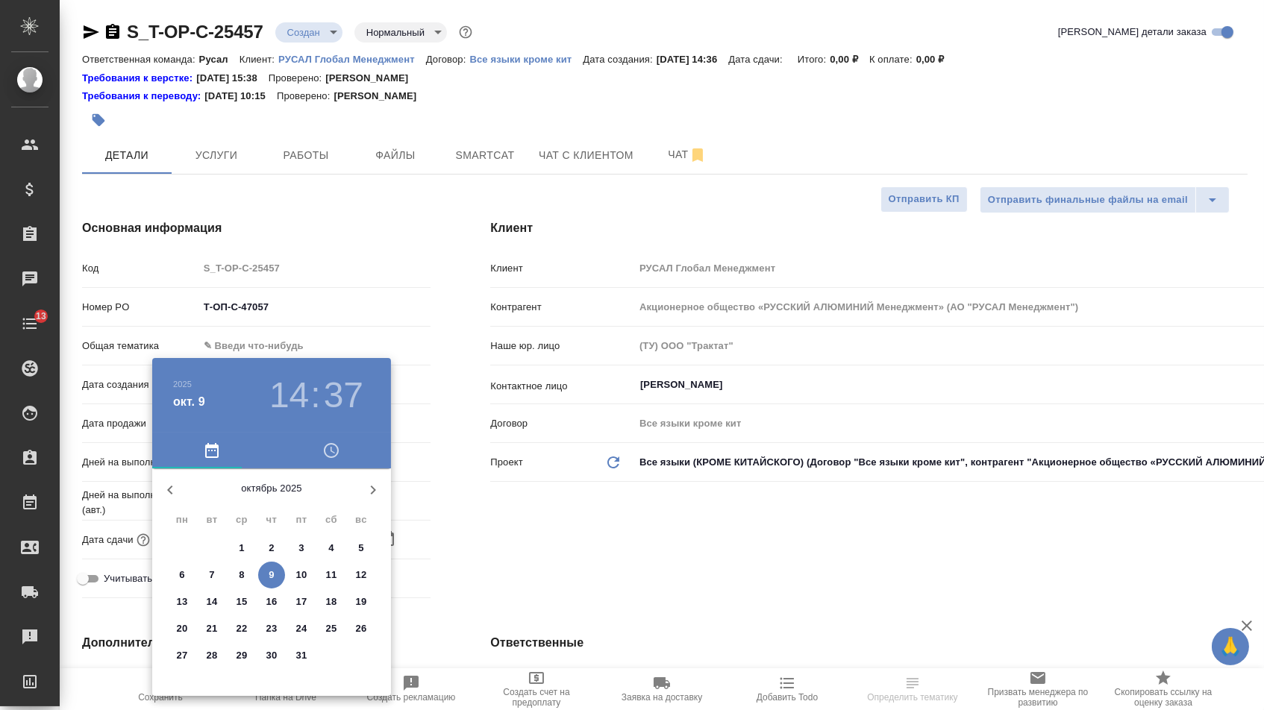
click at [182, 606] on p "13" at bounding box center [182, 602] width 11 height 15
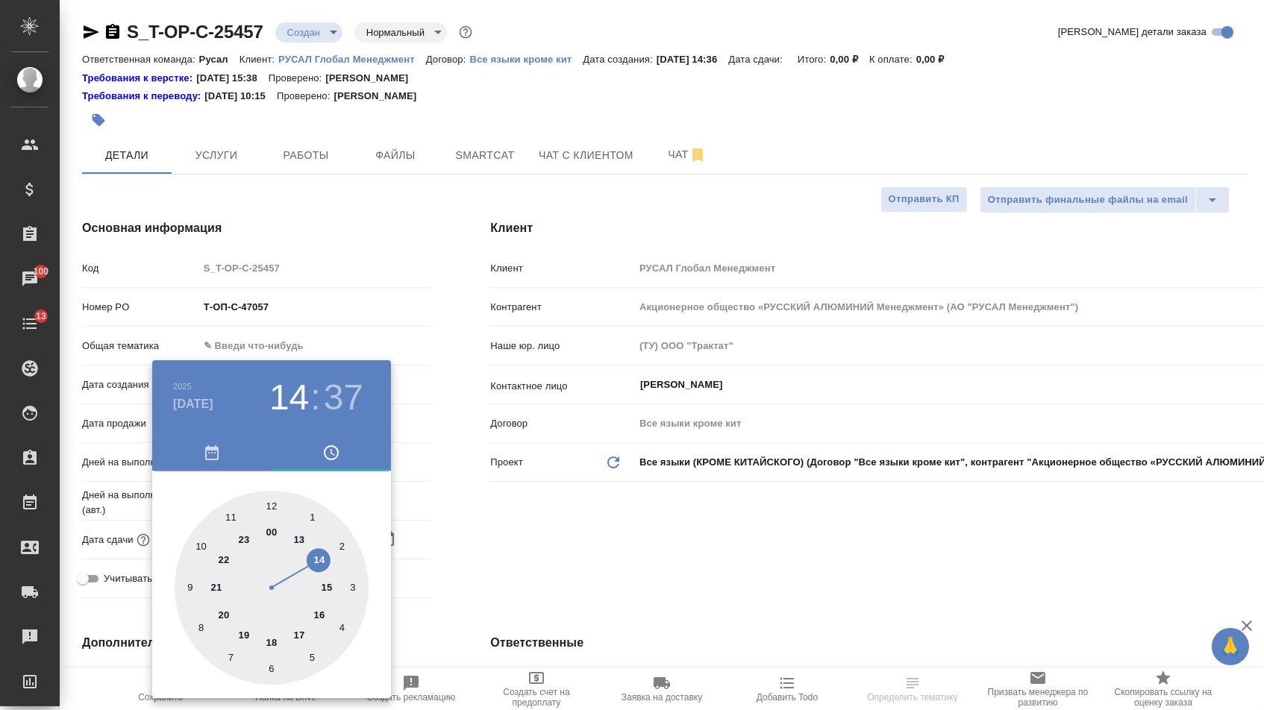
click at [203, 544] on div at bounding box center [272, 588] width 194 height 194
click at [271, 504] on div at bounding box center [272, 588] width 194 height 194
type input "13.10.2025 10:00"
click at [662, 541] on div at bounding box center [632, 355] width 1264 height 710
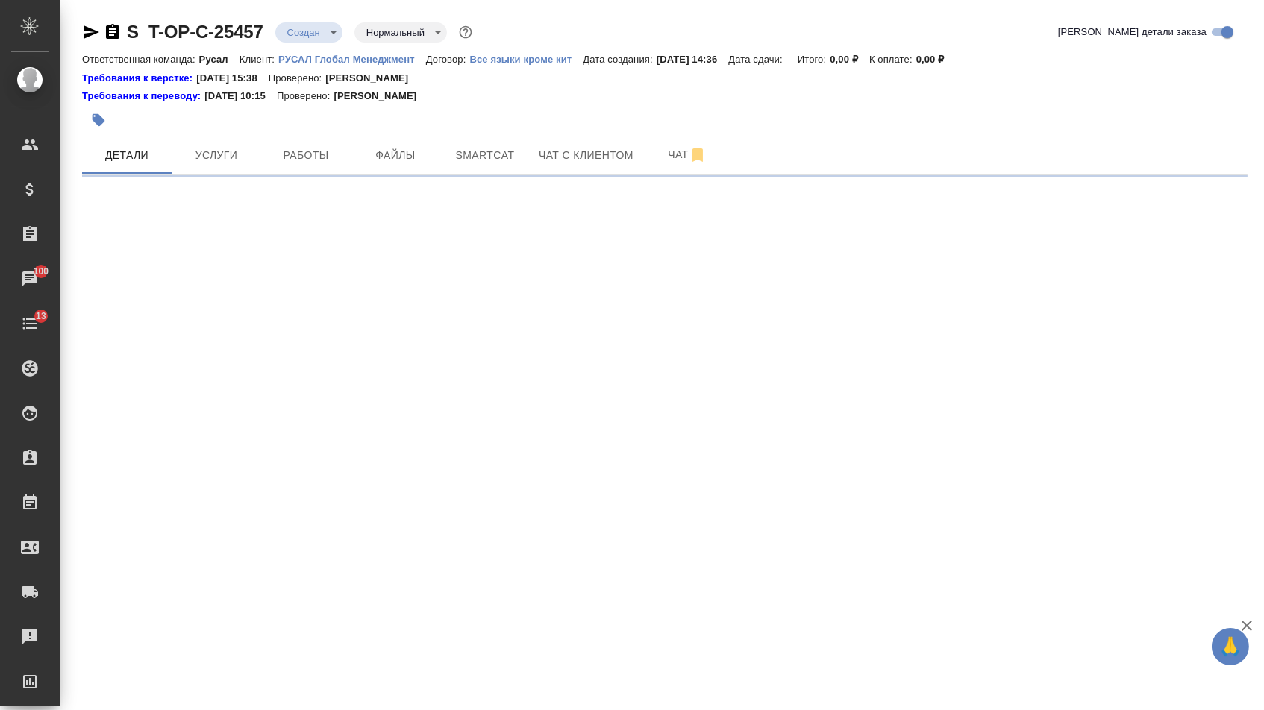
select select "RU"
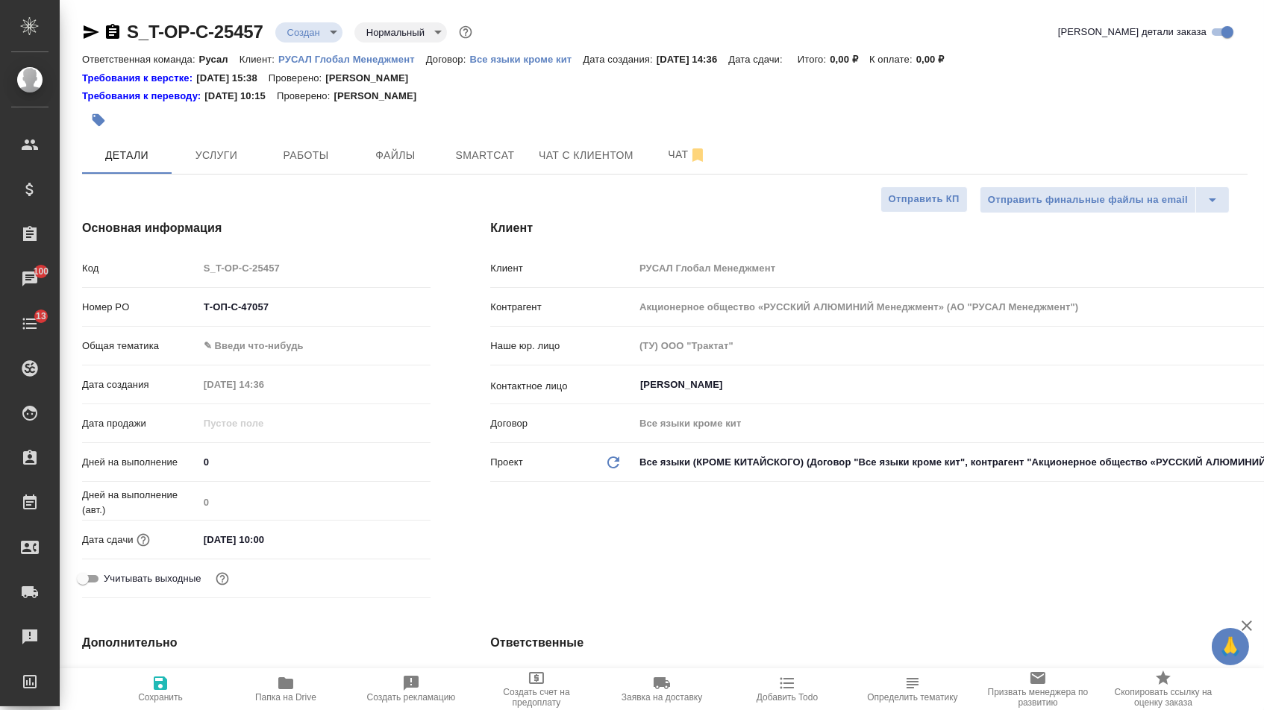
type textarea "x"
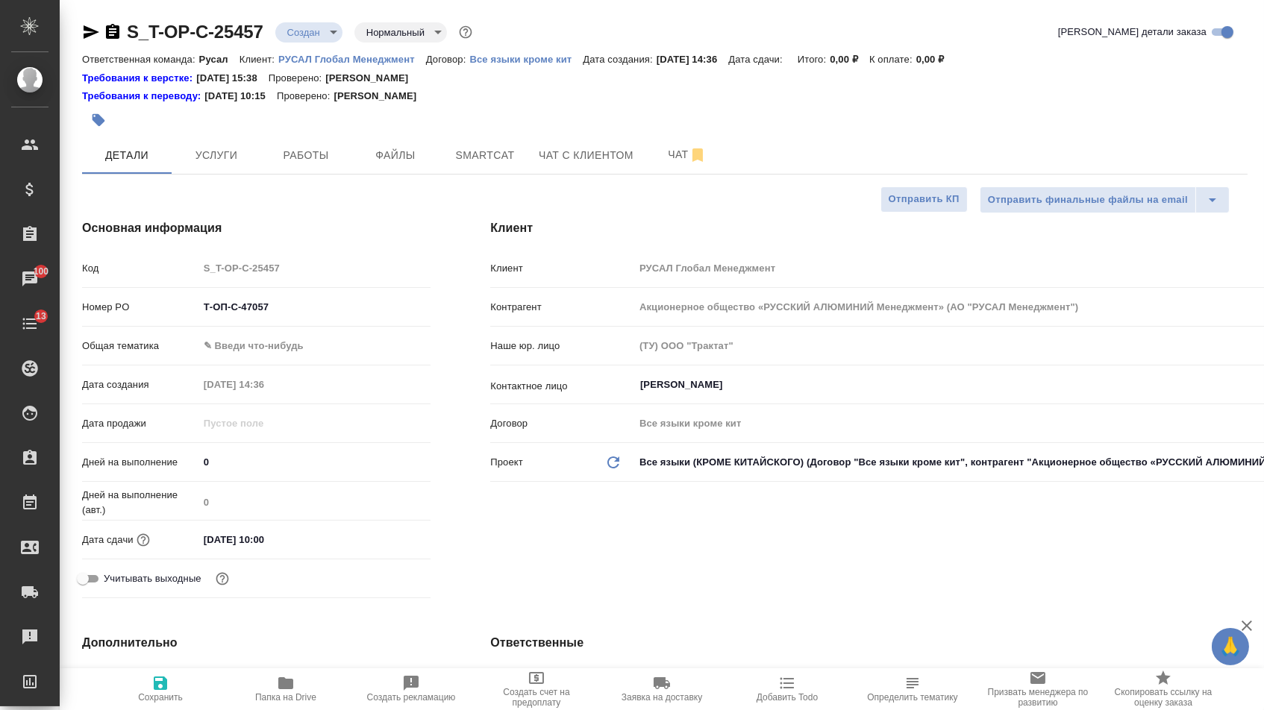
type textarea "x"
click at [297, 352] on body "🙏 .cls-1 fill:#fff; AWATERA Menshikova Aleksandra Клиенты Спецификации Заказы 1…" at bounding box center [632, 355] width 1264 height 710
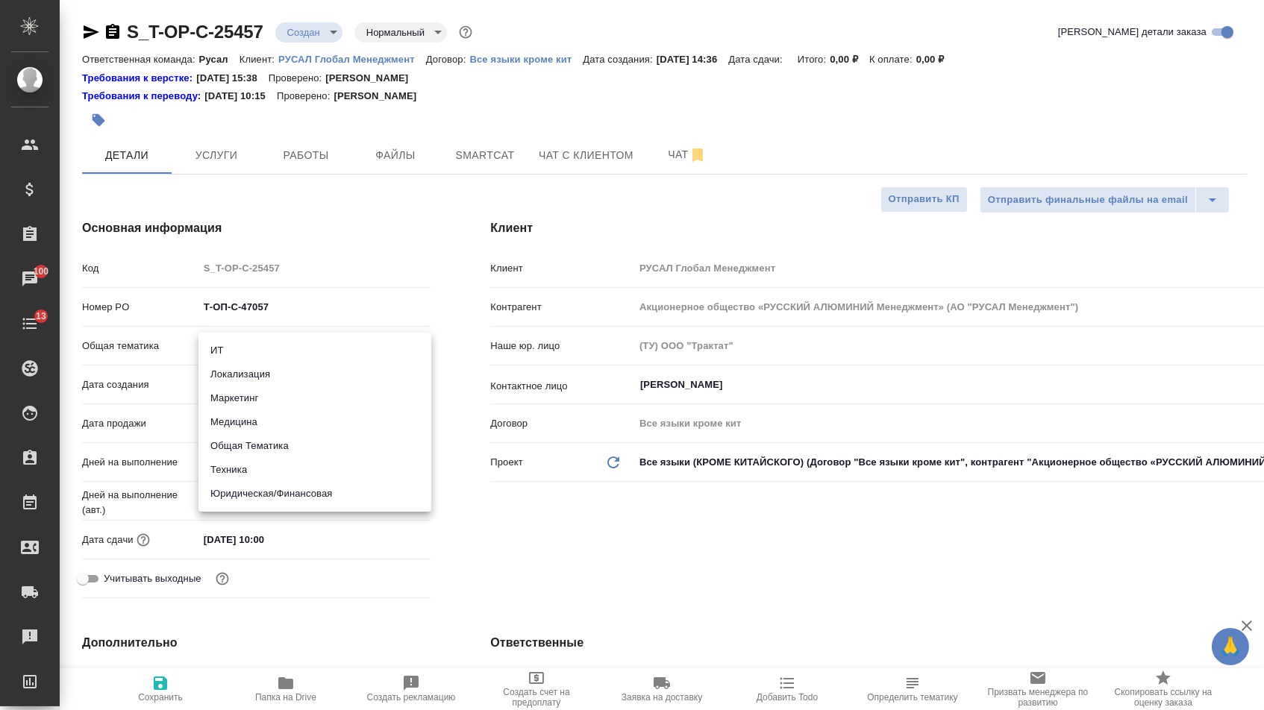
click at [254, 464] on li "Техника" at bounding box center [314, 470] width 233 height 24
type input "tech"
type textarea "x"
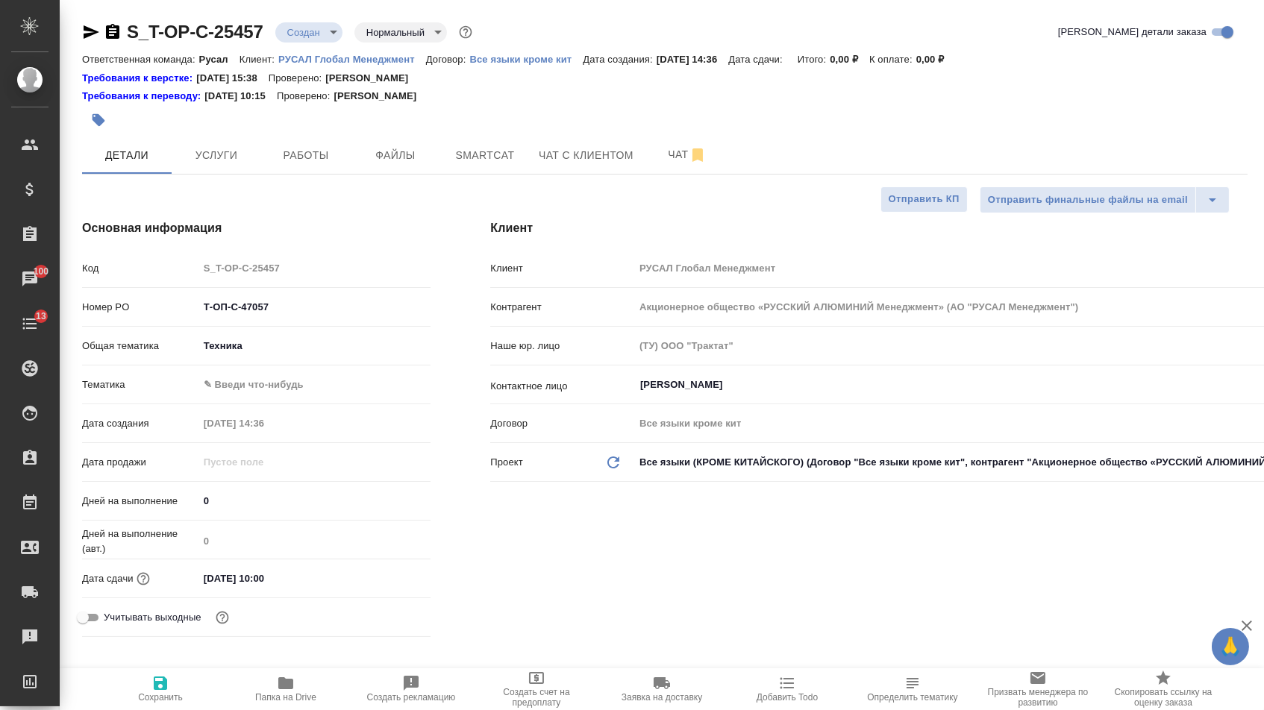
click at [251, 395] on body "🙏 .cls-1 fill:#fff; AWATERA Menshikova Aleksandra Клиенты Спецификации Заказы 1…" at bounding box center [632, 355] width 1264 height 710
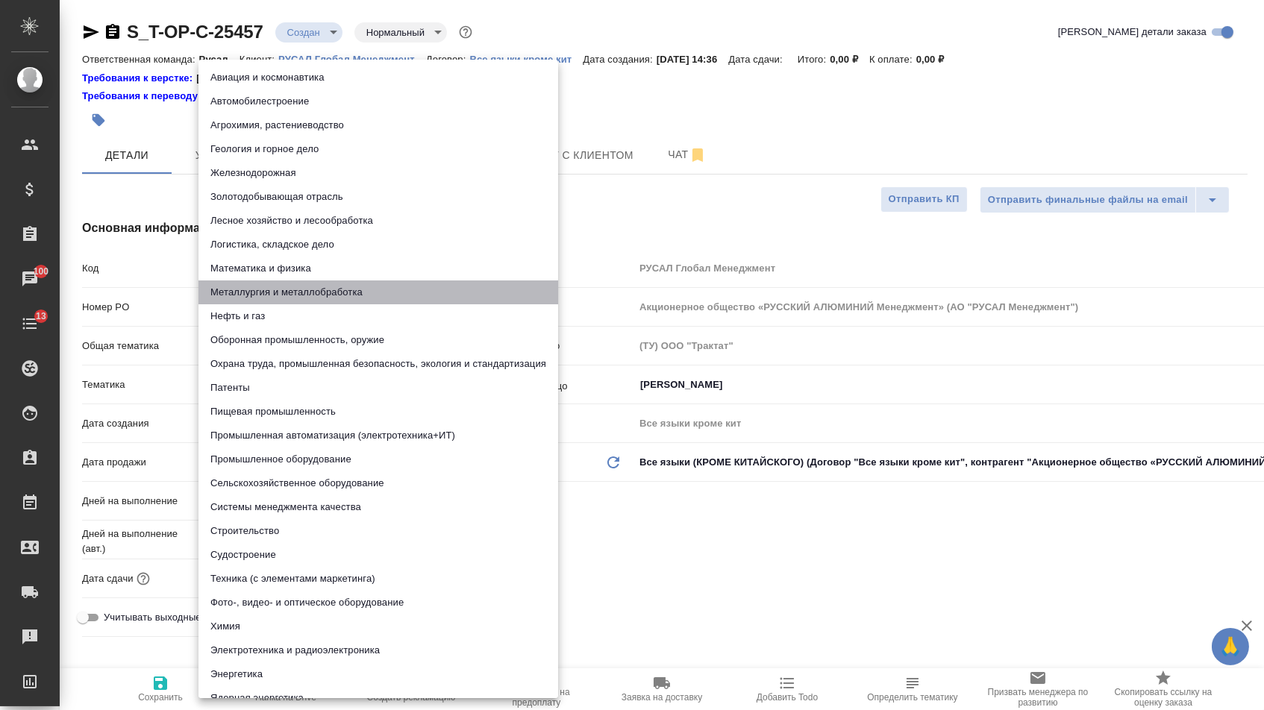
click at [248, 290] on li "Металлургия и металлобработка" at bounding box center [378, 292] width 360 height 24
type textarea "x"
type input "60014e23f7d9dc5f480a3cf8"
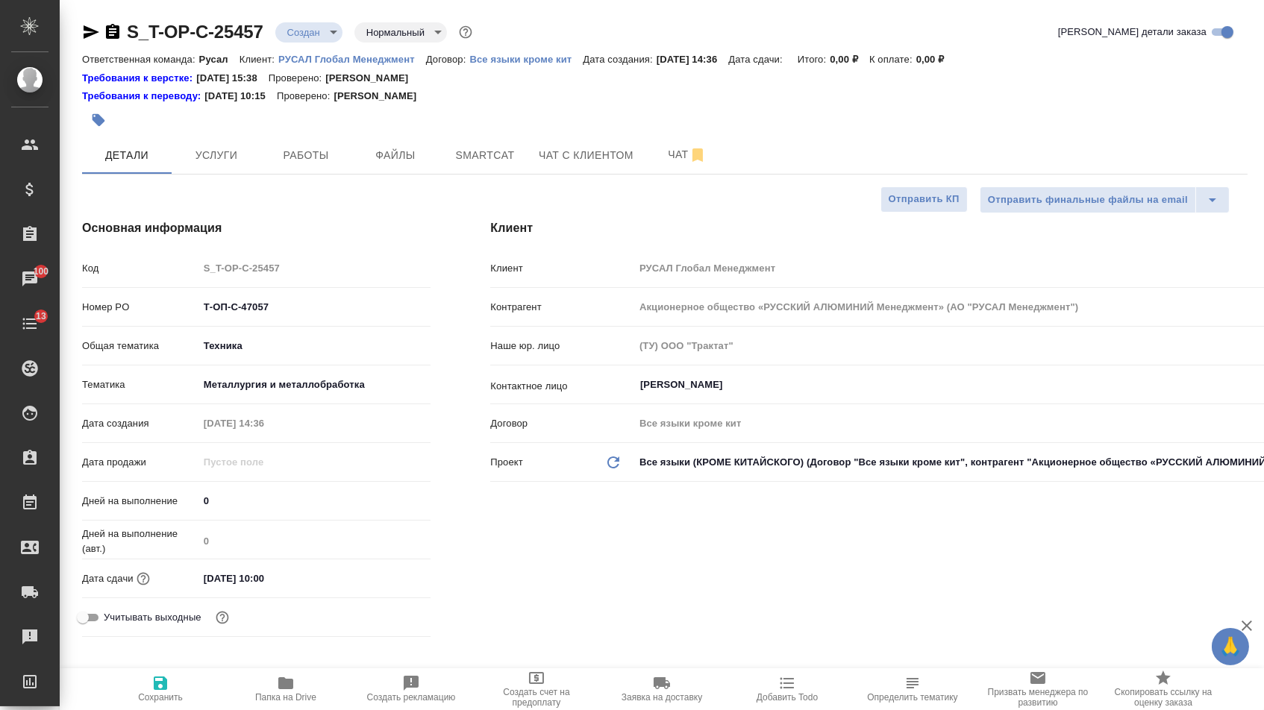
click at [175, 686] on span "Сохранить" at bounding box center [160, 688] width 107 height 28
type textarea "x"
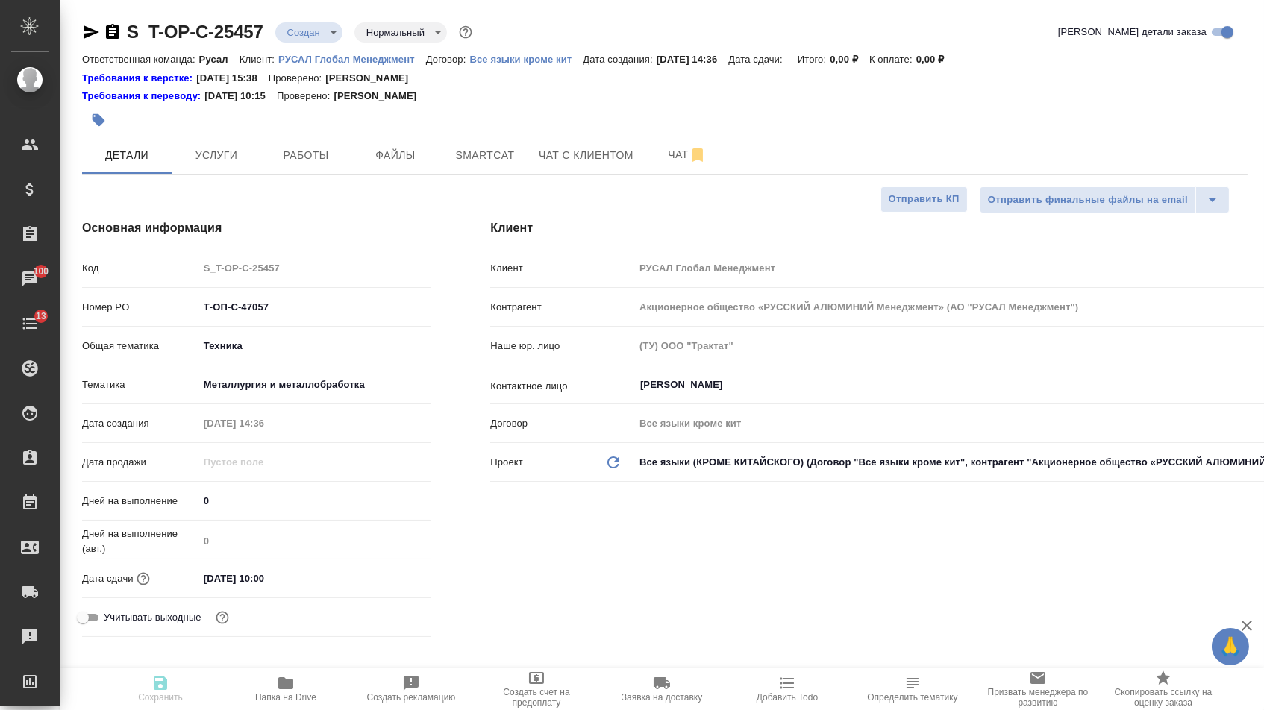
type textarea "x"
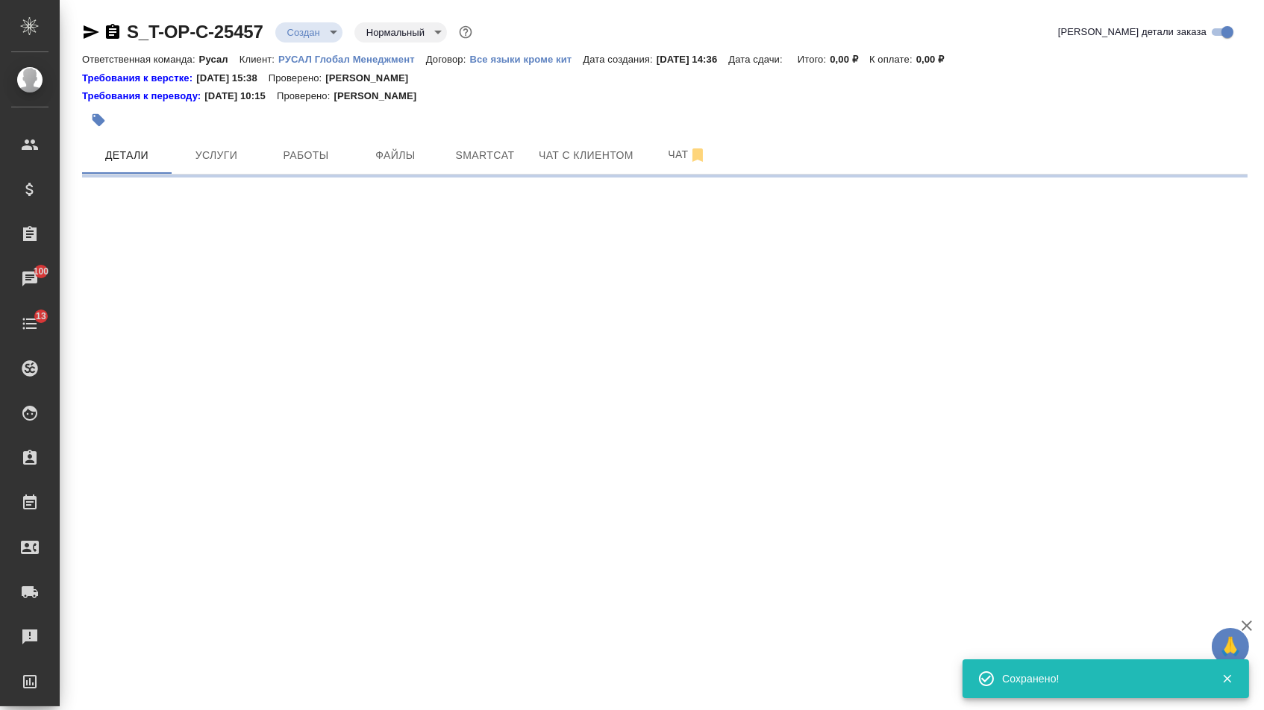
select select "RU"
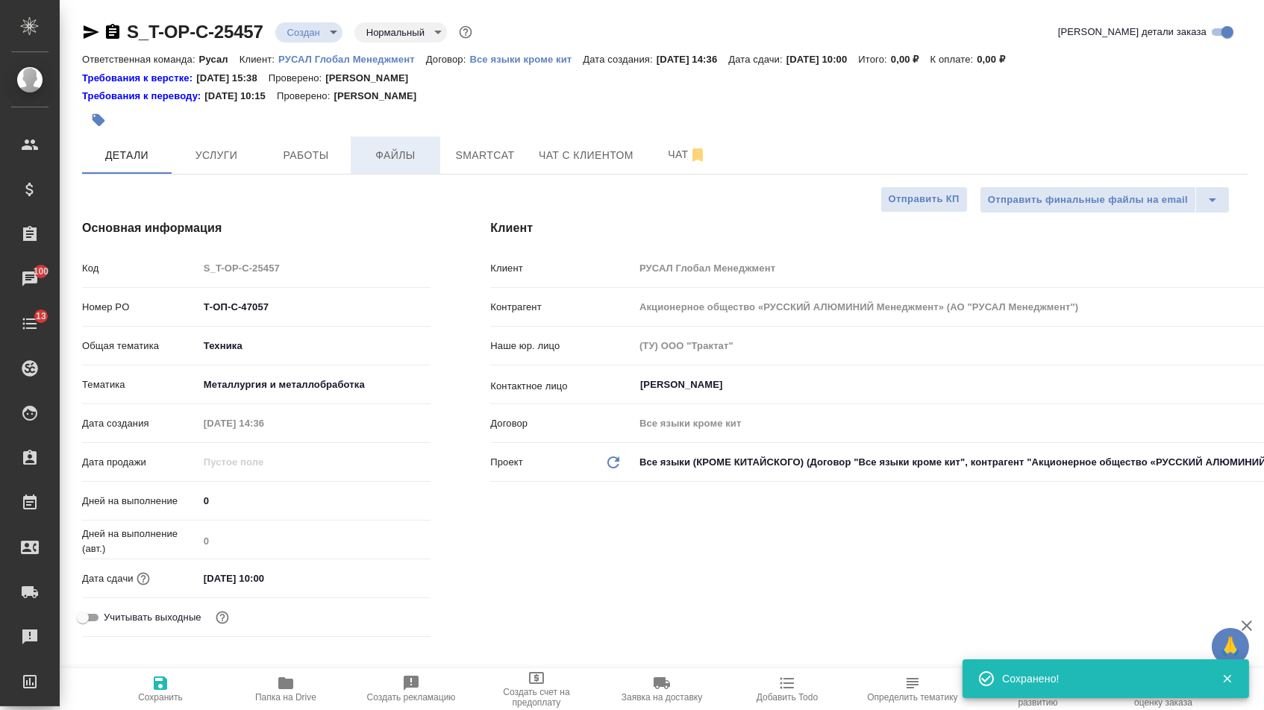
type textarea "x"
click at [401, 166] on button "Файлы" at bounding box center [396, 155] width 90 height 37
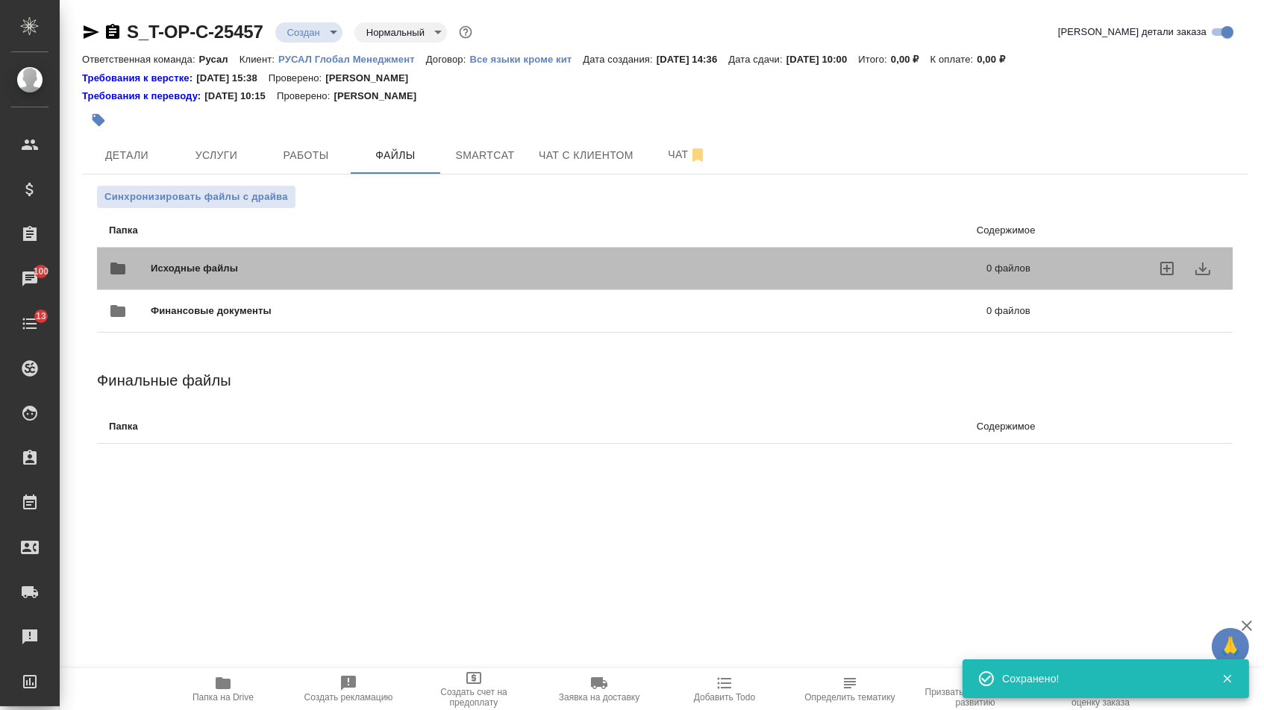
click at [275, 253] on div "Исходные файлы 0 файлов" at bounding box center [569, 269] width 921 height 36
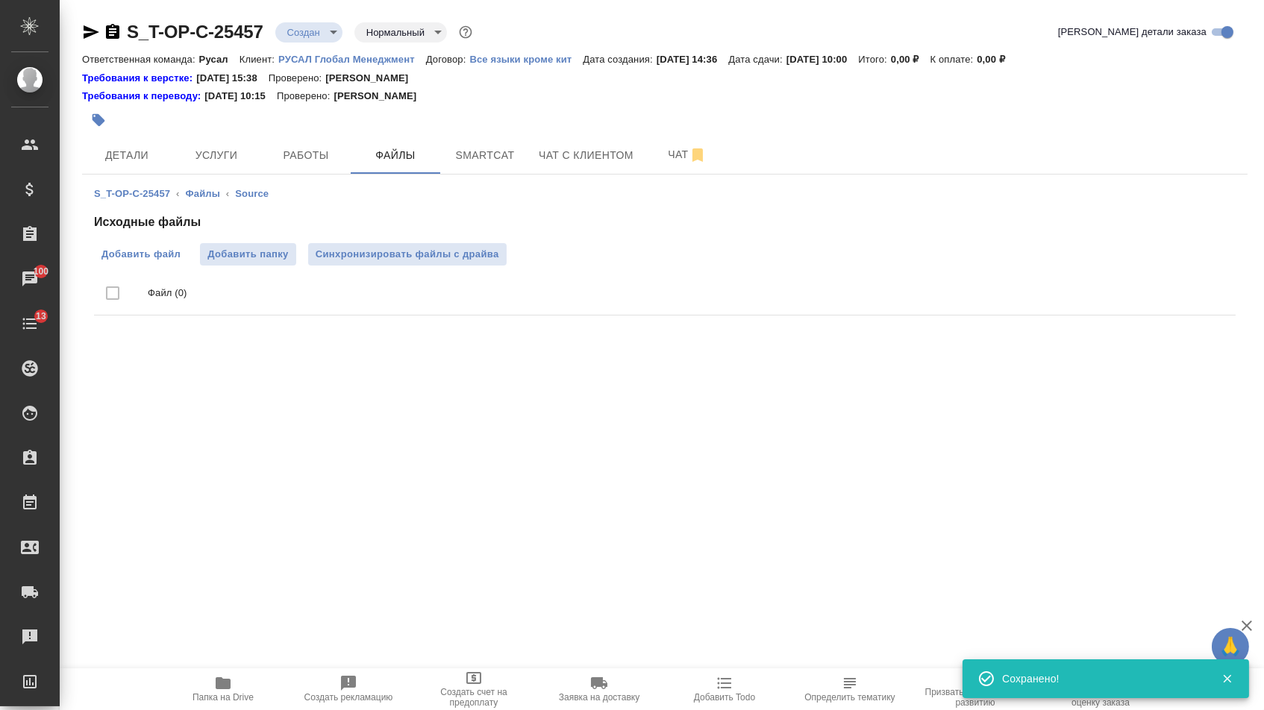
click at [128, 257] on span "Добавить файл" at bounding box center [140, 254] width 79 height 15
click at [0, 0] on input "Добавить файл" at bounding box center [0, 0] width 0 height 0
click at [216, 152] on span "Услуги" at bounding box center [217, 155] width 72 height 19
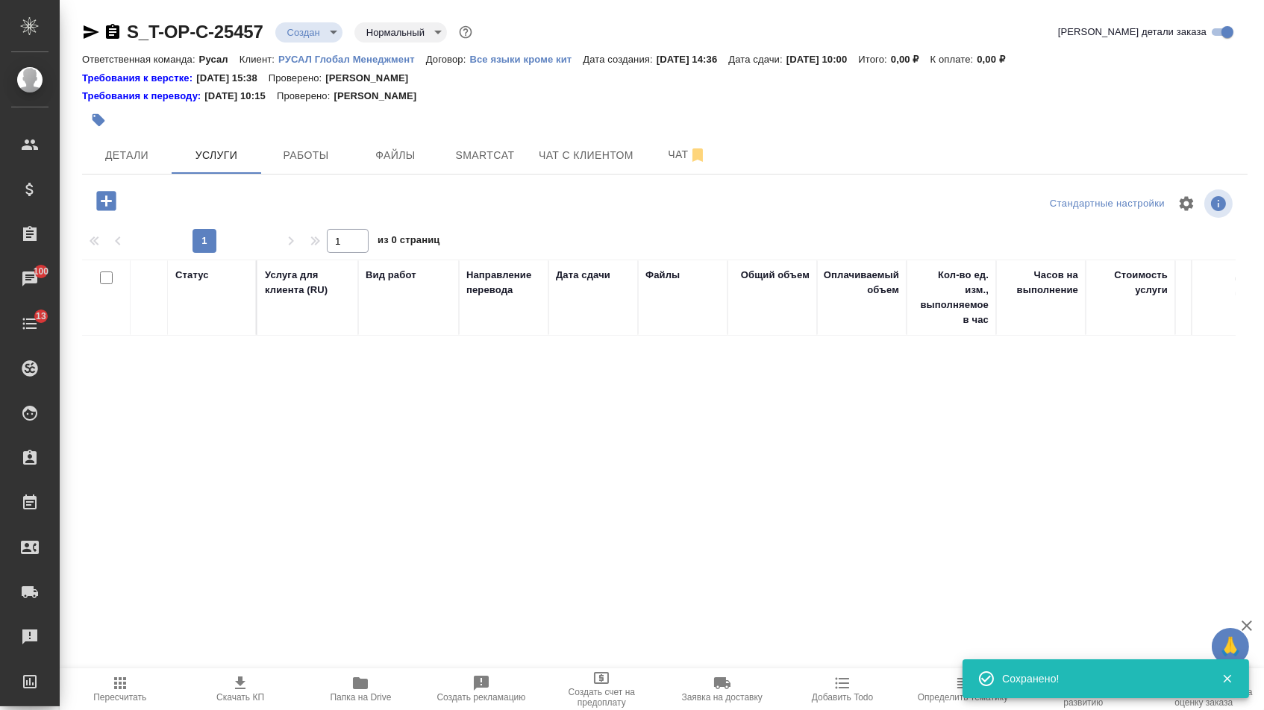
click at [113, 200] on icon "button" at bounding box center [105, 200] width 19 height 19
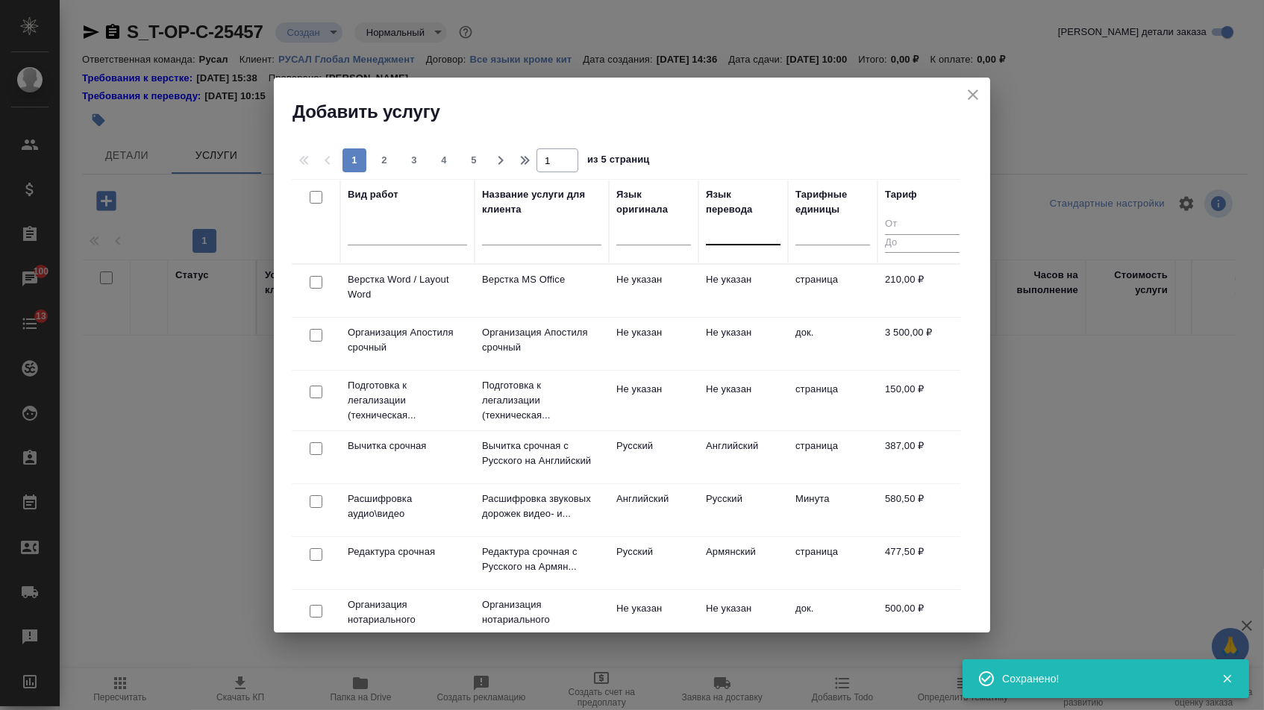
click at [712, 230] on div at bounding box center [743, 230] width 75 height 22
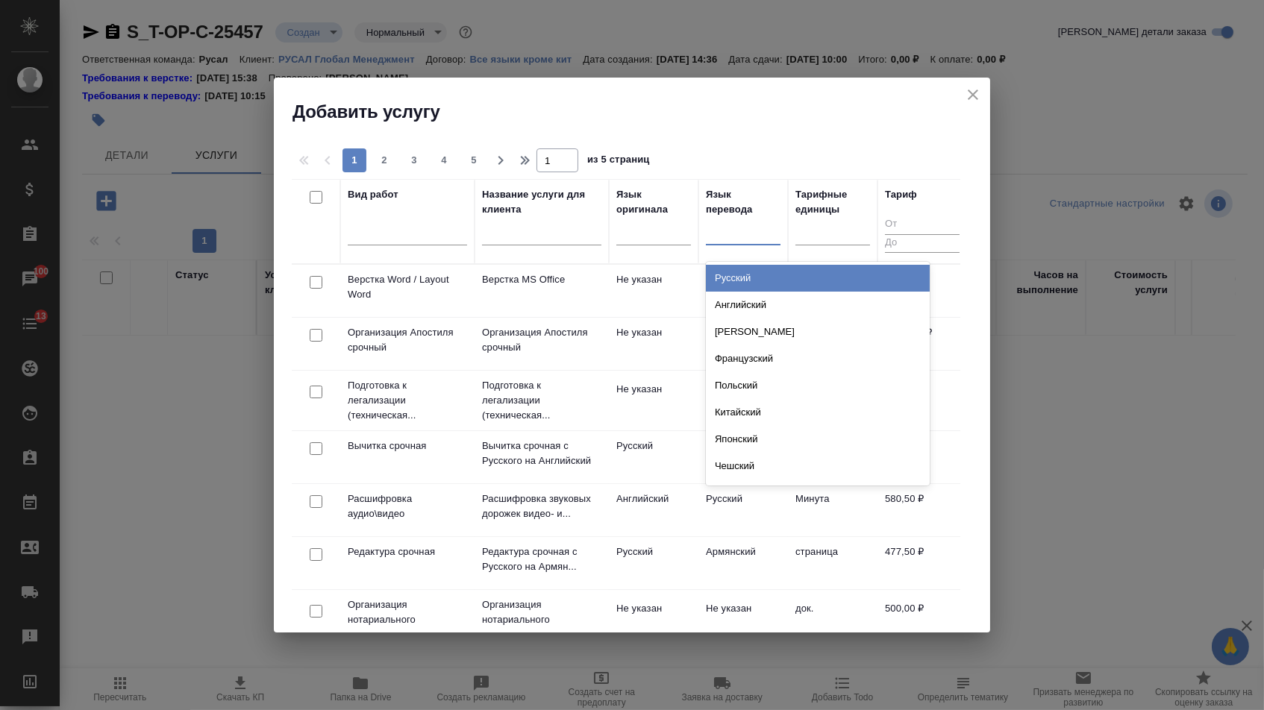
click at [712, 272] on div "Русский" at bounding box center [818, 278] width 224 height 27
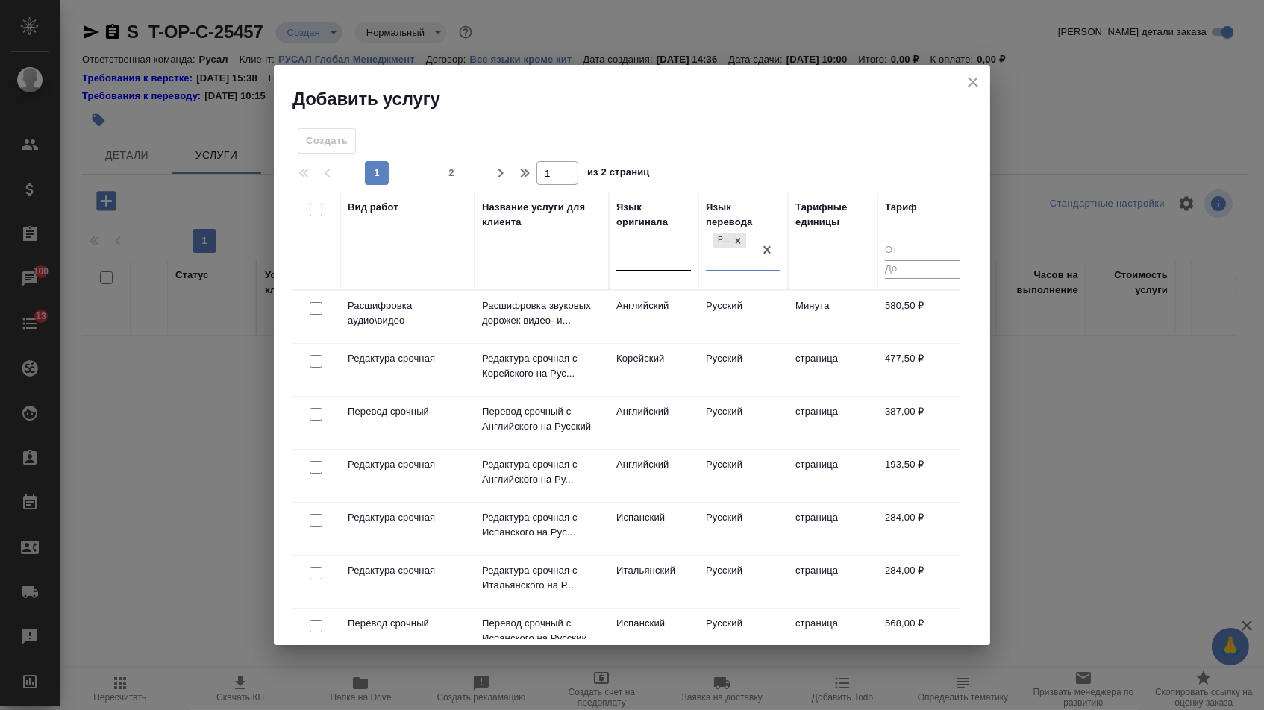
click at [626, 249] on div at bounding box center [653, 257] width 75 height 22
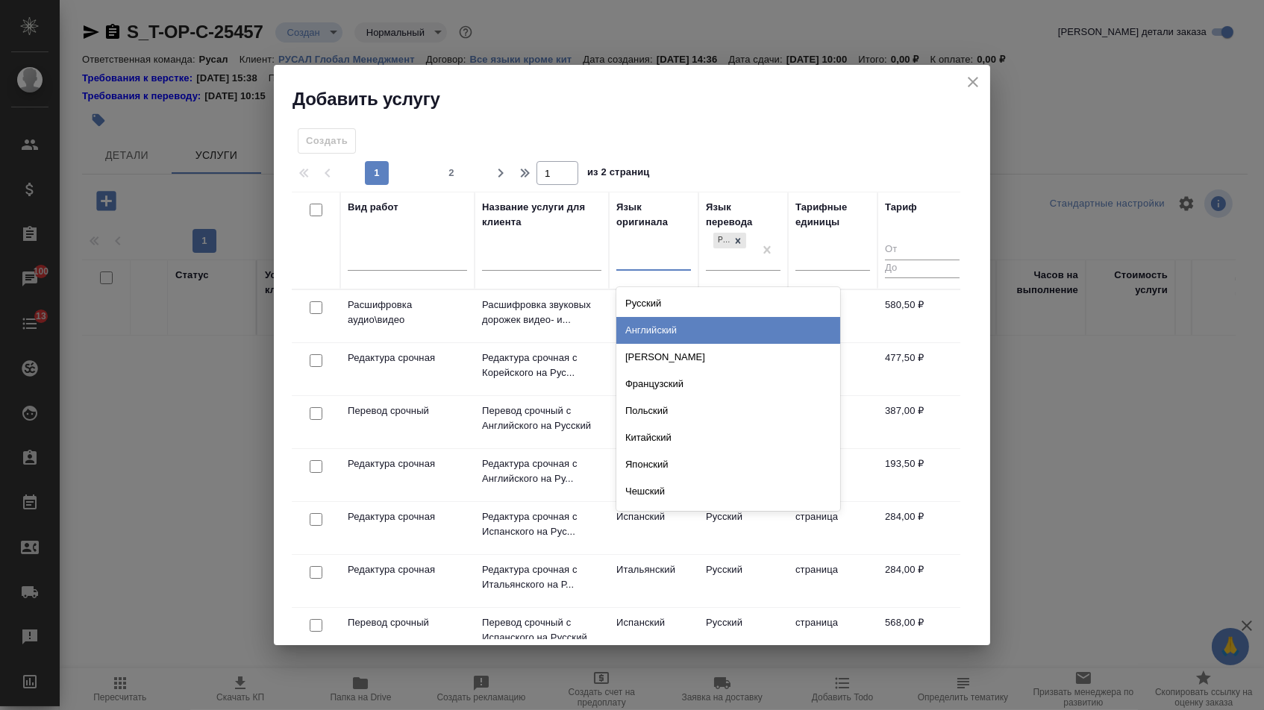
click at [627, 326] on div "Английский" at bounding box center [728, 330] width 224 height 27
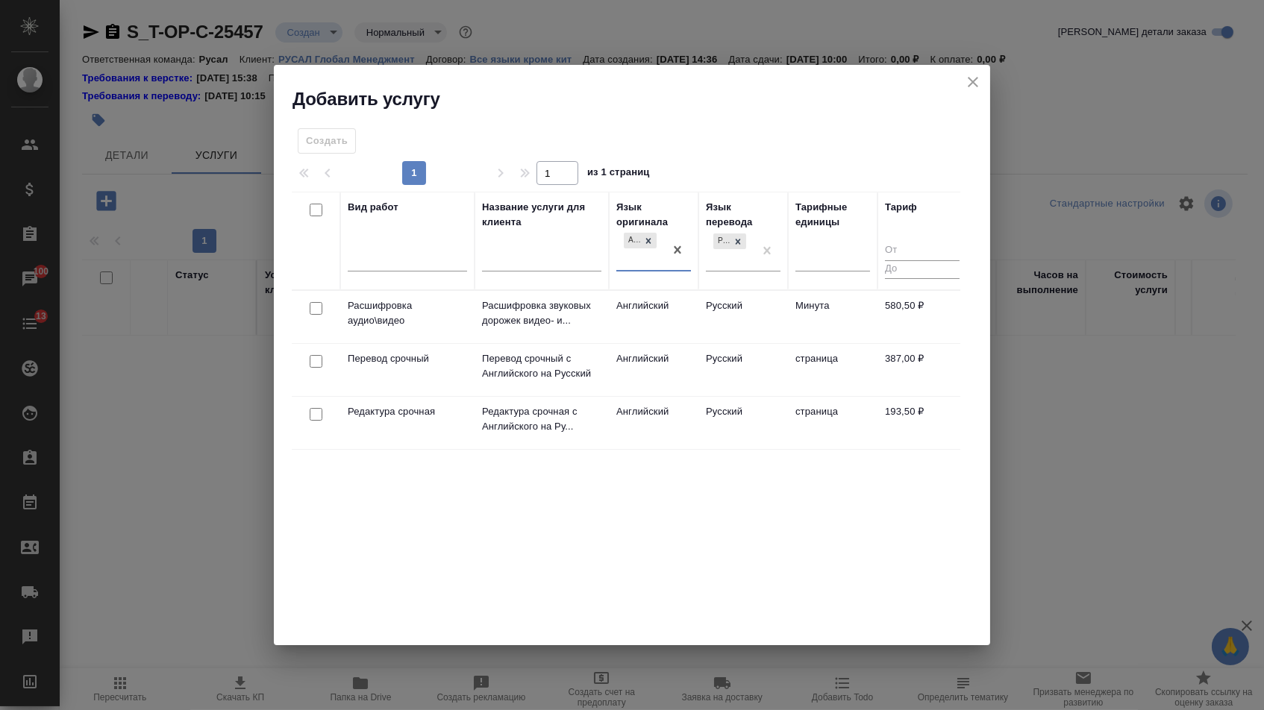
click at [314, 359] on input "checkbox" at bounding box center [316, 361] width 13 height 13
checkbox input "true"
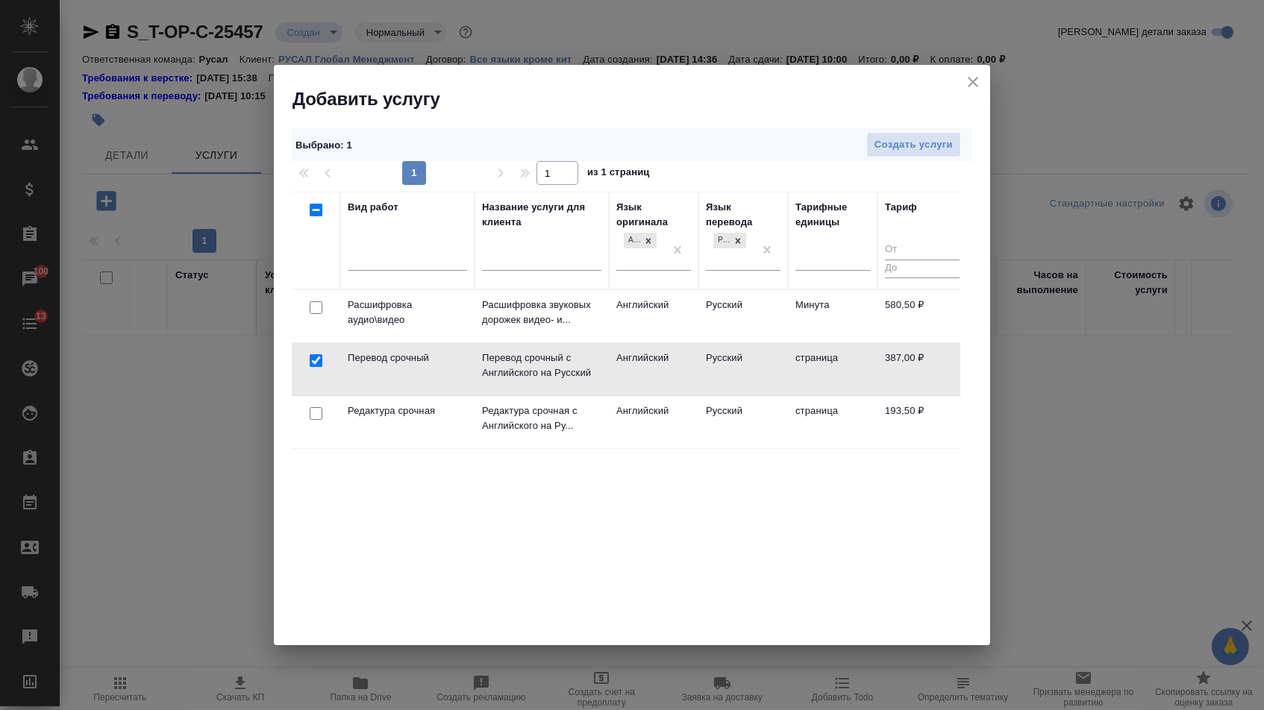
click at [314, 405] on div at bounding box center [316, 414] width 34 height 21
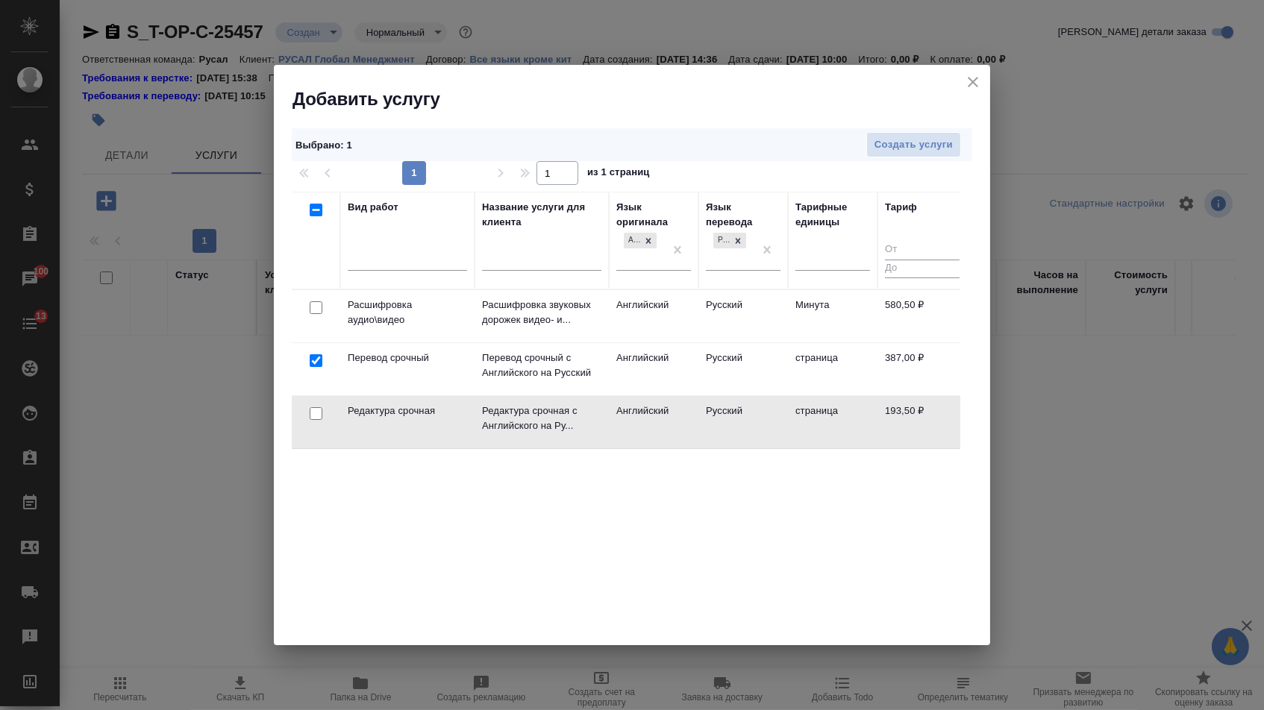
click at [314, 405] on div at bounding box center [316, 414] width 34 height 21
click at [315, 415] on input "checkbox" at bounding box center [316, 413] width 13 height 13
checkbox input "true"
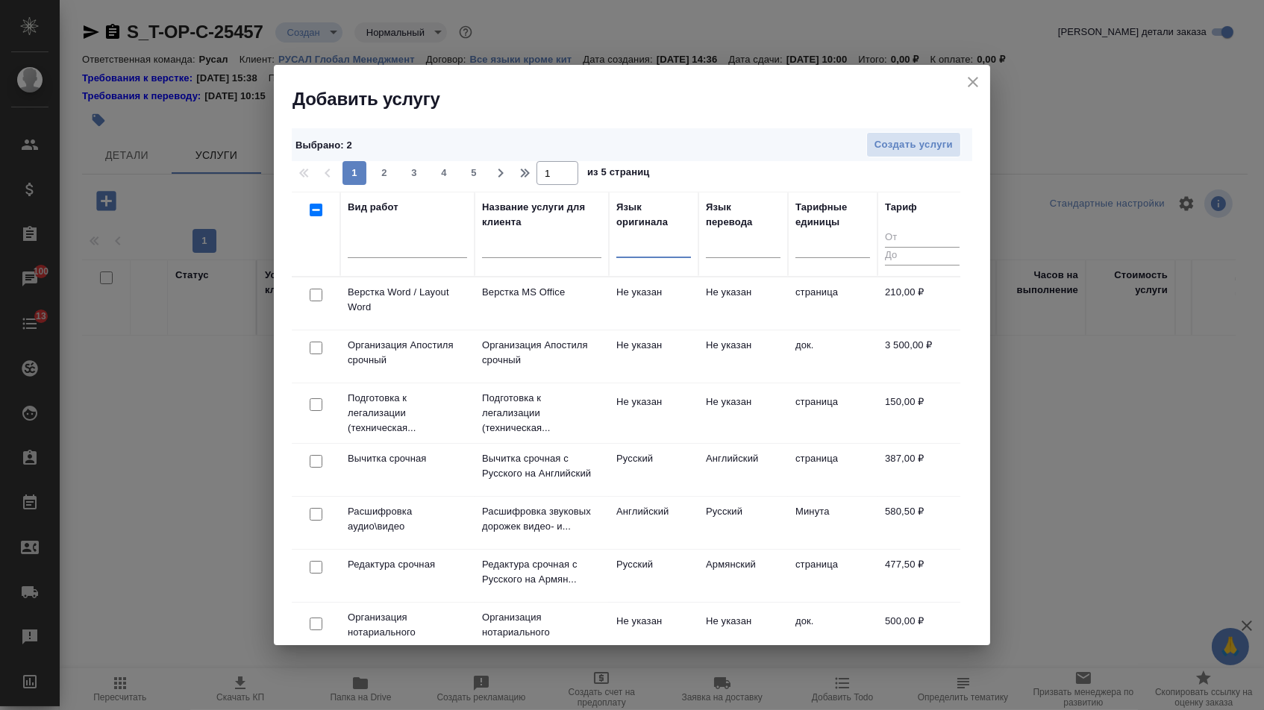
click at [310, 298] on input "checkbox" at bounding box center [316, 295] width 13 height 13
checkbox input "true"
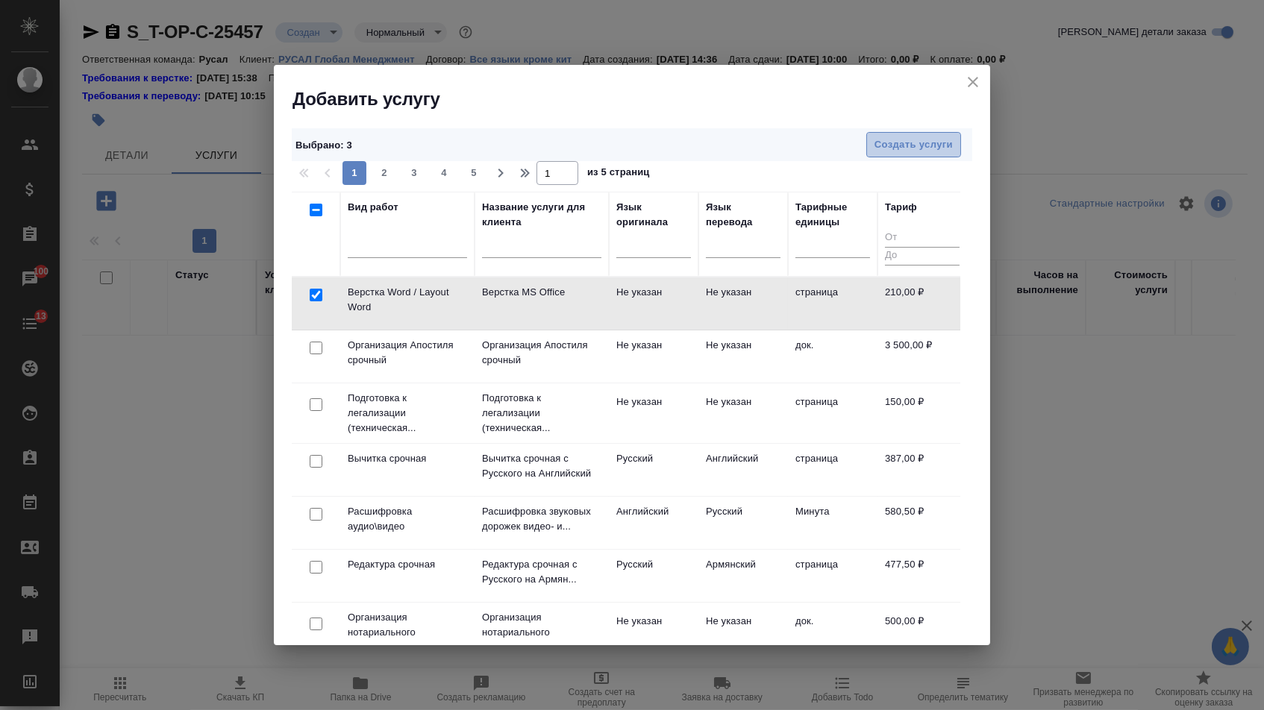
click at [900, 151] on span "Создать услуги" at bounding box center [913, 145] width 78 height 17
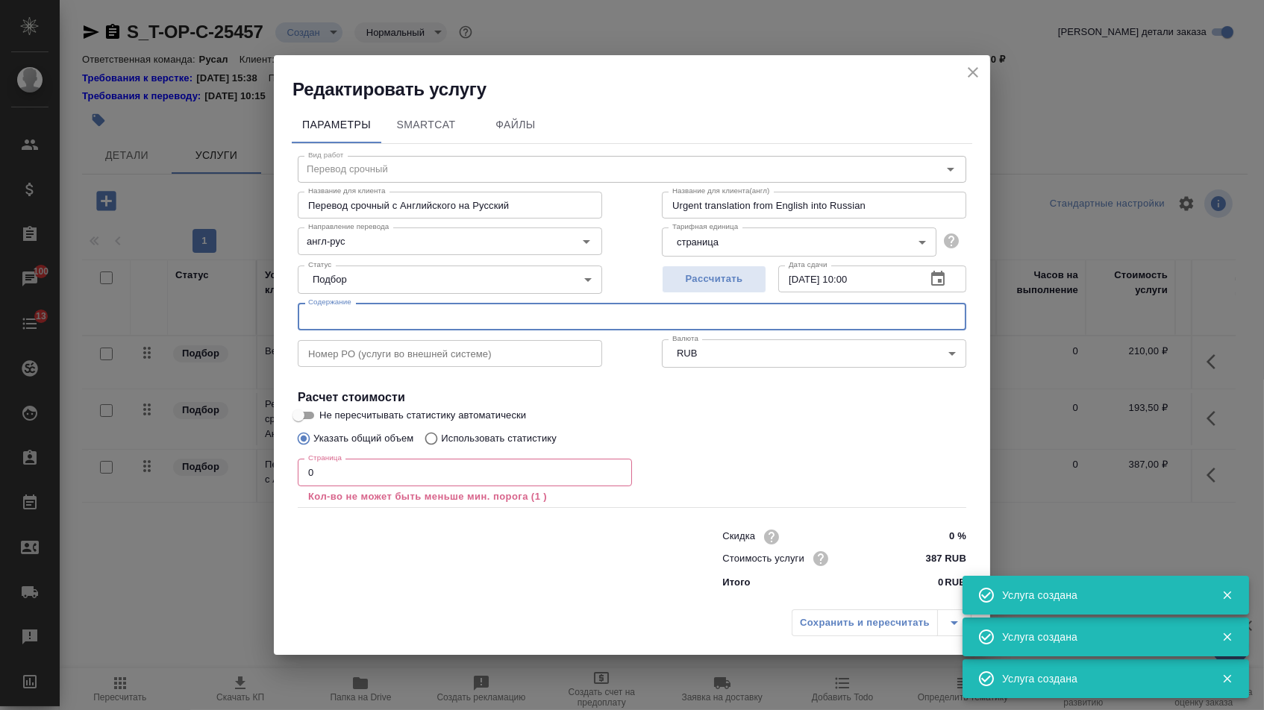
click at [390, 309] on input "text" at bounding box center [632, 316] width 668 height 27
paste input "WO_02070783"
type input "WO_02070783"
click at [342, 471] on input "0" at bounding box center [465, 472] width 334 height 27
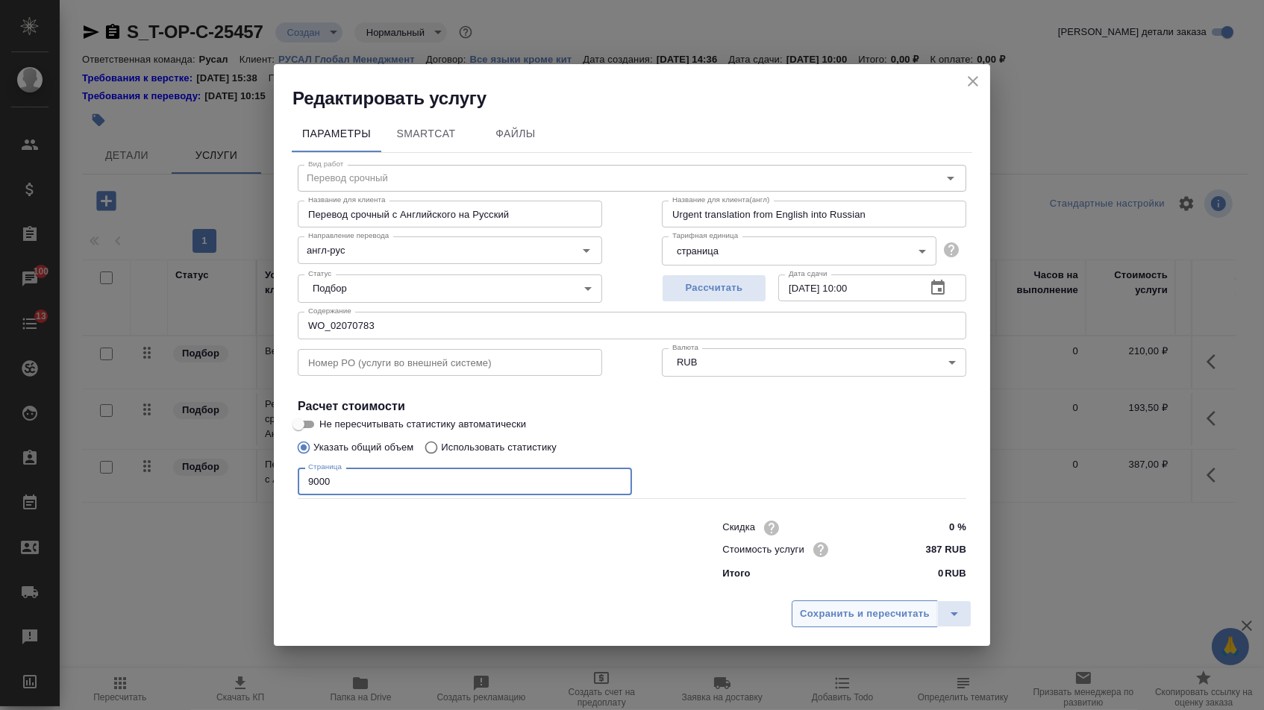
type input "9000"
click at [848, 623] on span "Сохранить и пересчитать" at bounding box center [865, 614] width 130 height 17
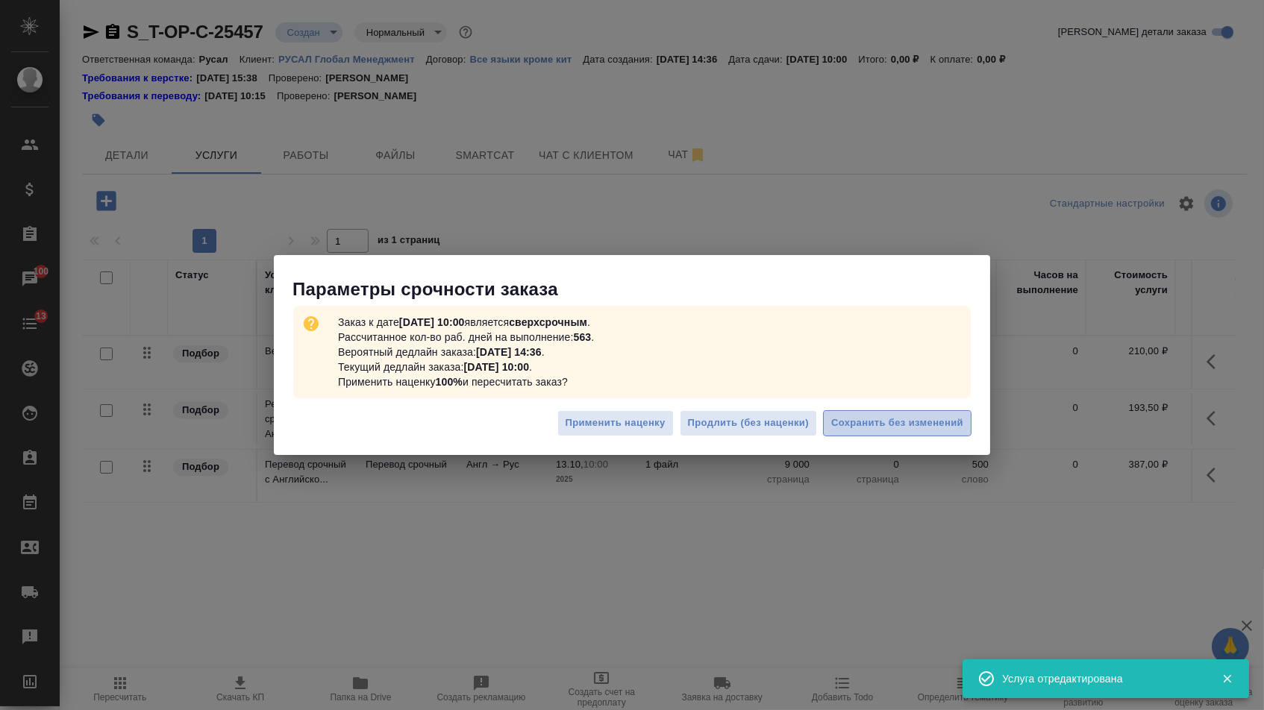
click at [838, 427] on span "Сохранить без изменений" at bounding box center [897, 423] width 132 height 17
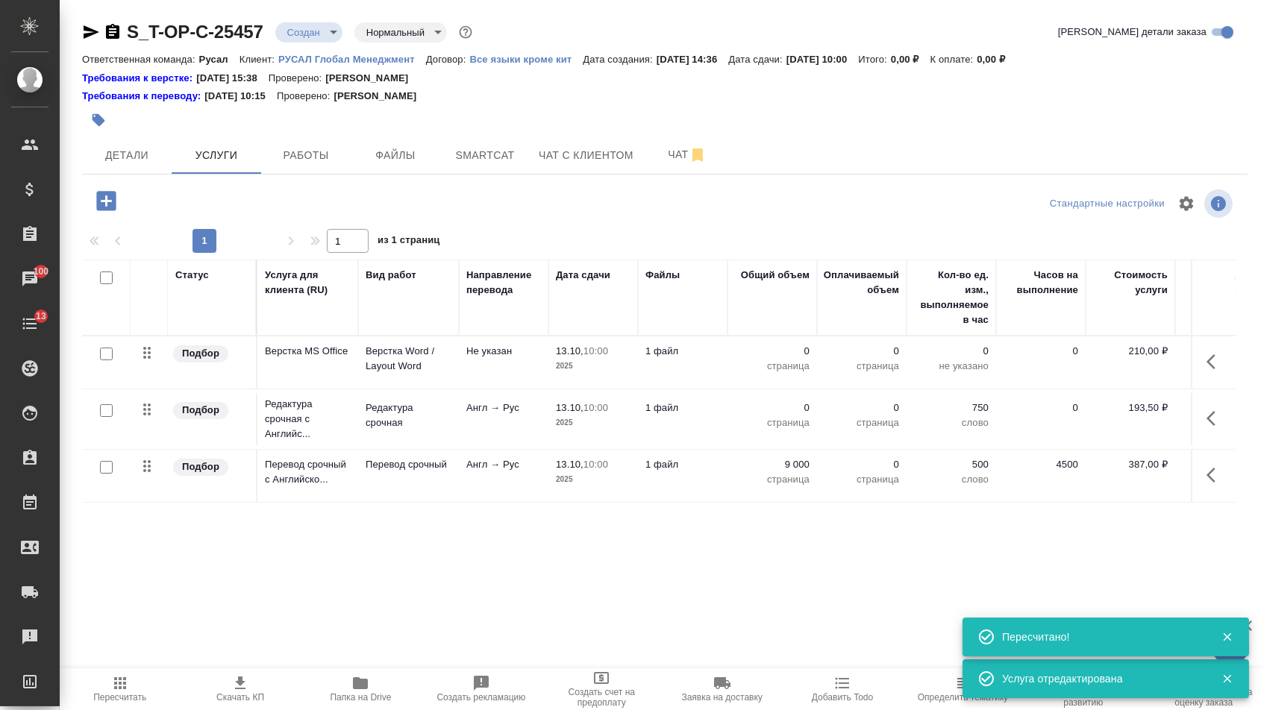
type input "urgent"
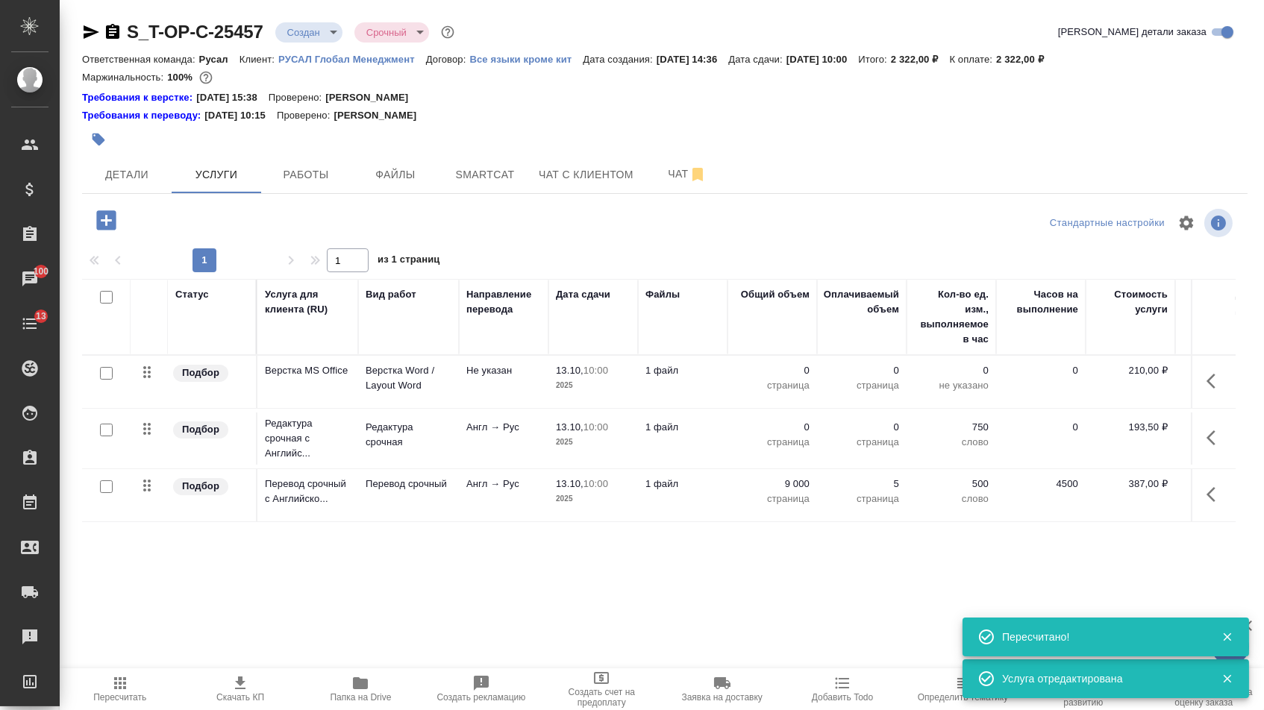
click at [777, 421] on tbody "Подбор Верстка MS Office Верстка Word / Layout Word Не указан 13.10, 10:00 2025…" at bounding box center [785, 439] width 1406 height 166
click at [777, 435] on p "0" at bounding box center [772, 427] width 75 height 15
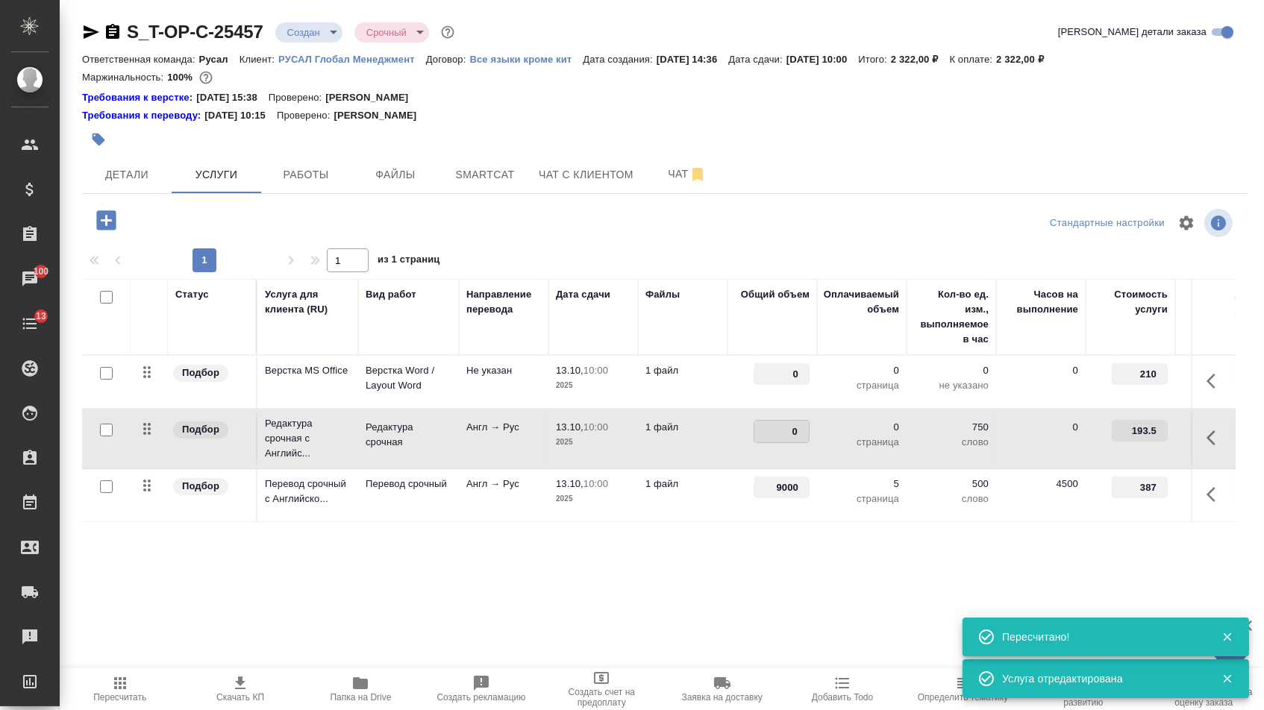
click at [777, 440] on input "0" at bounding box center [781, 432] width 54 height 22
type input "9000"
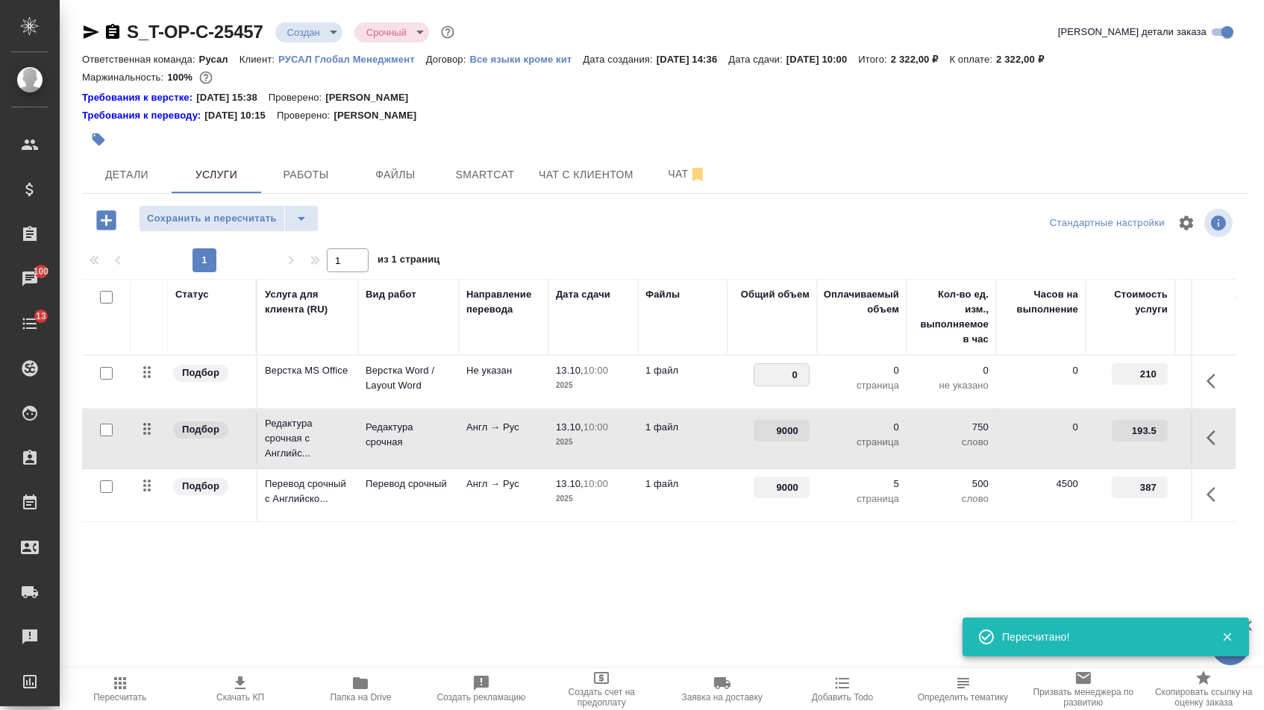
drag, startPoint x: 782, startPoint y: 381, endPoint x: 854, endPoint y: 382, distance: 72.4
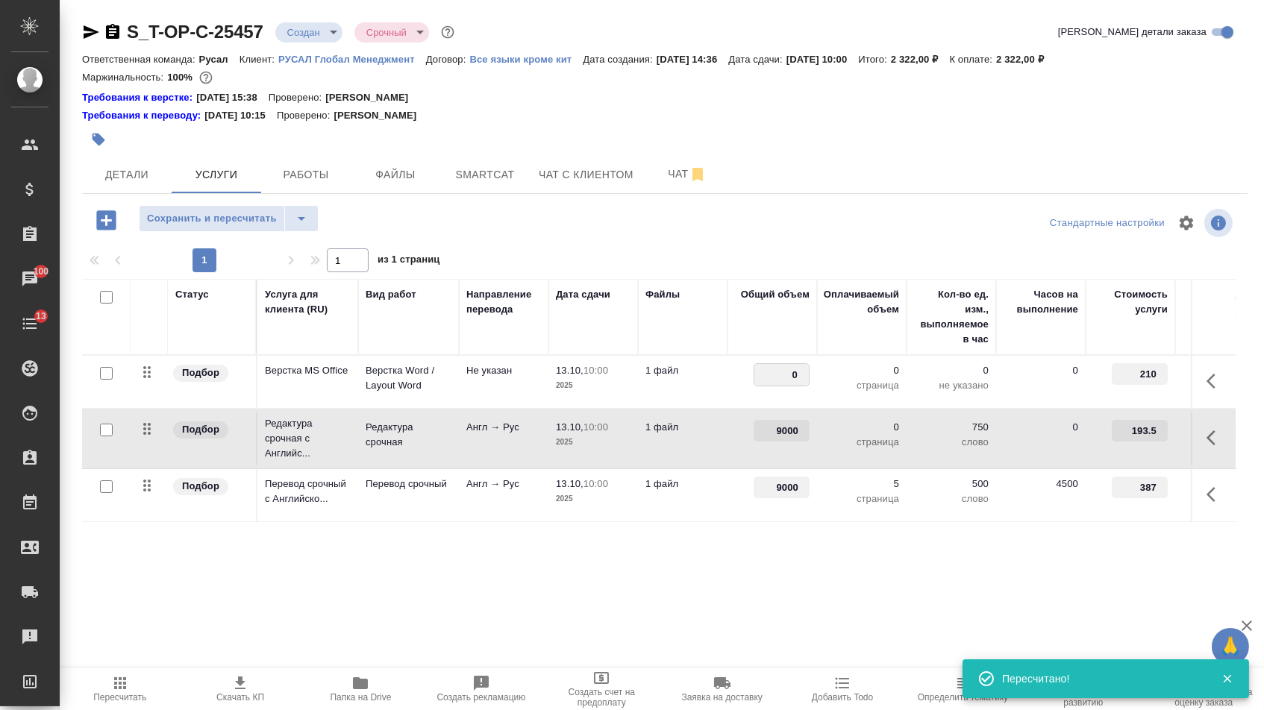
type input "5"
click at [738, 590] on div "Статус Услуга для клиента (RU) Вид работ Направление перевода Дата сдачи Файлы …" at bounding box center [658, 439] width 1153 height 321
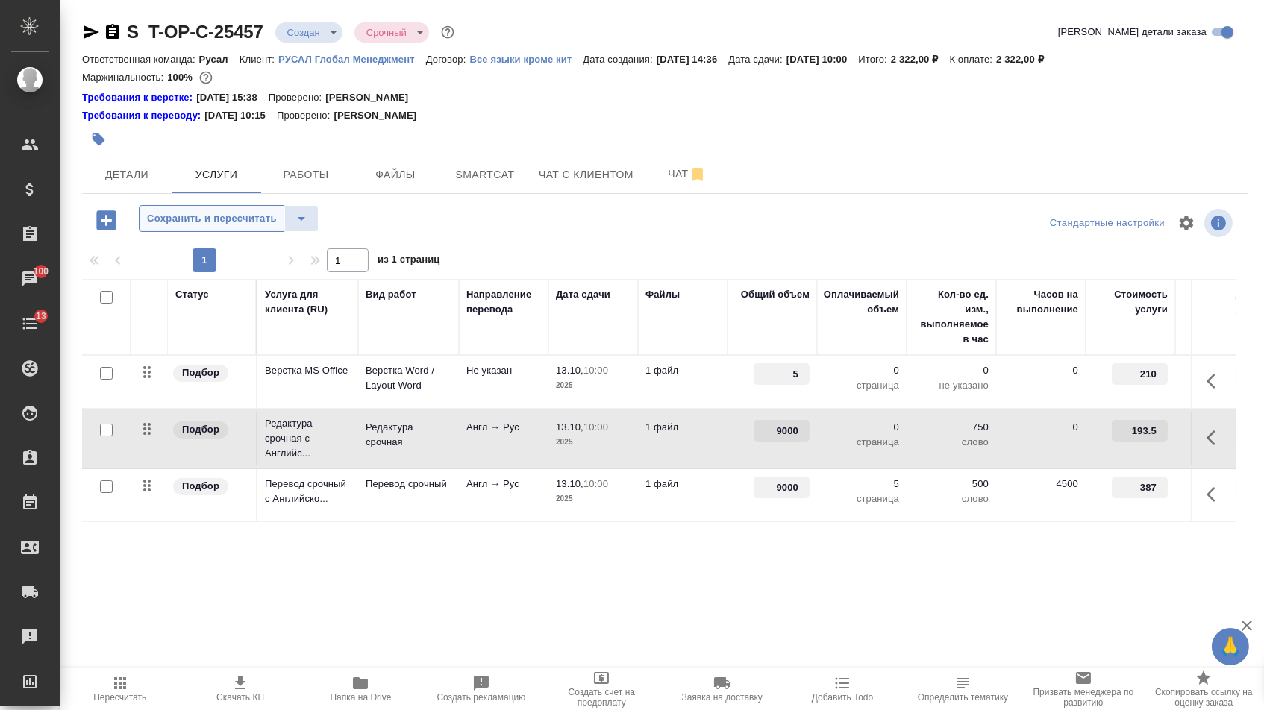
click at [246, 226] on span "Сохранить и пересчитать" at bounding box center [212, 218] width 130 height 17
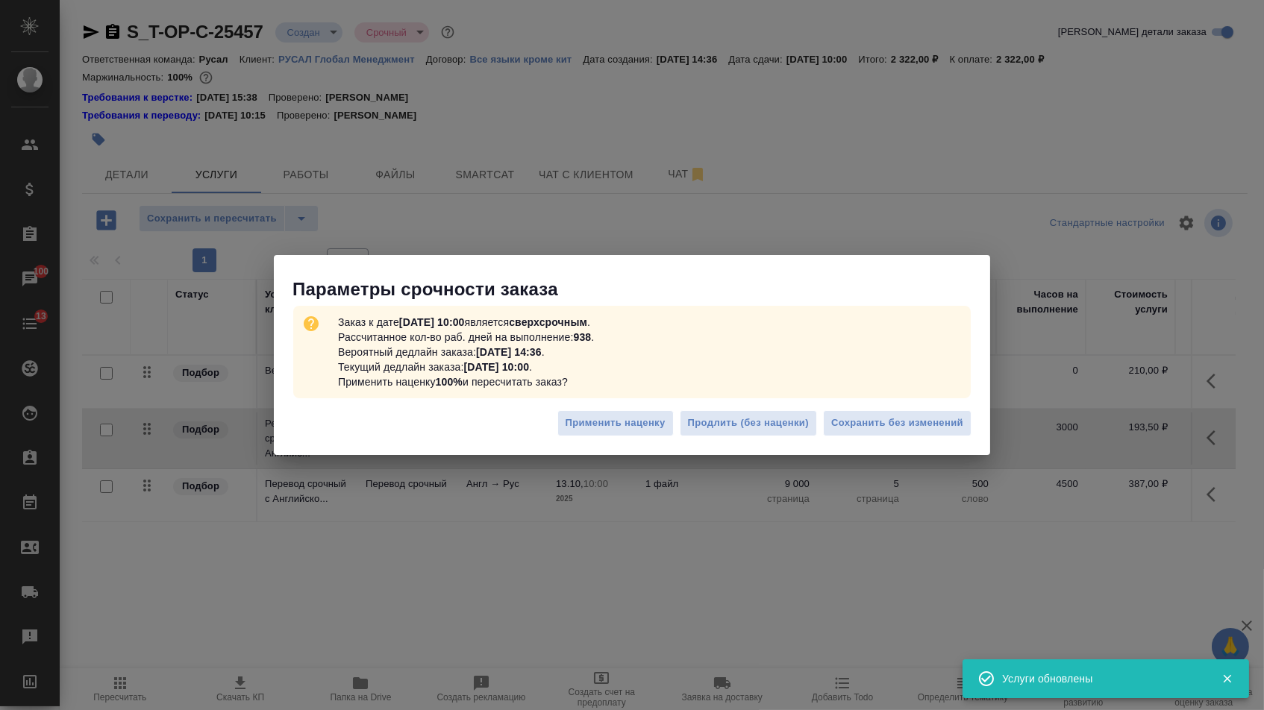
click at [916, 404] on div "Применить наценку Продлить (без наценки) Сохранить без изменений" at bounding box center [632, 429] width 716 height 52
click at [916, 420] on span "Сохранить без изменений" at bounding box center [897, 423] width 132 height 17
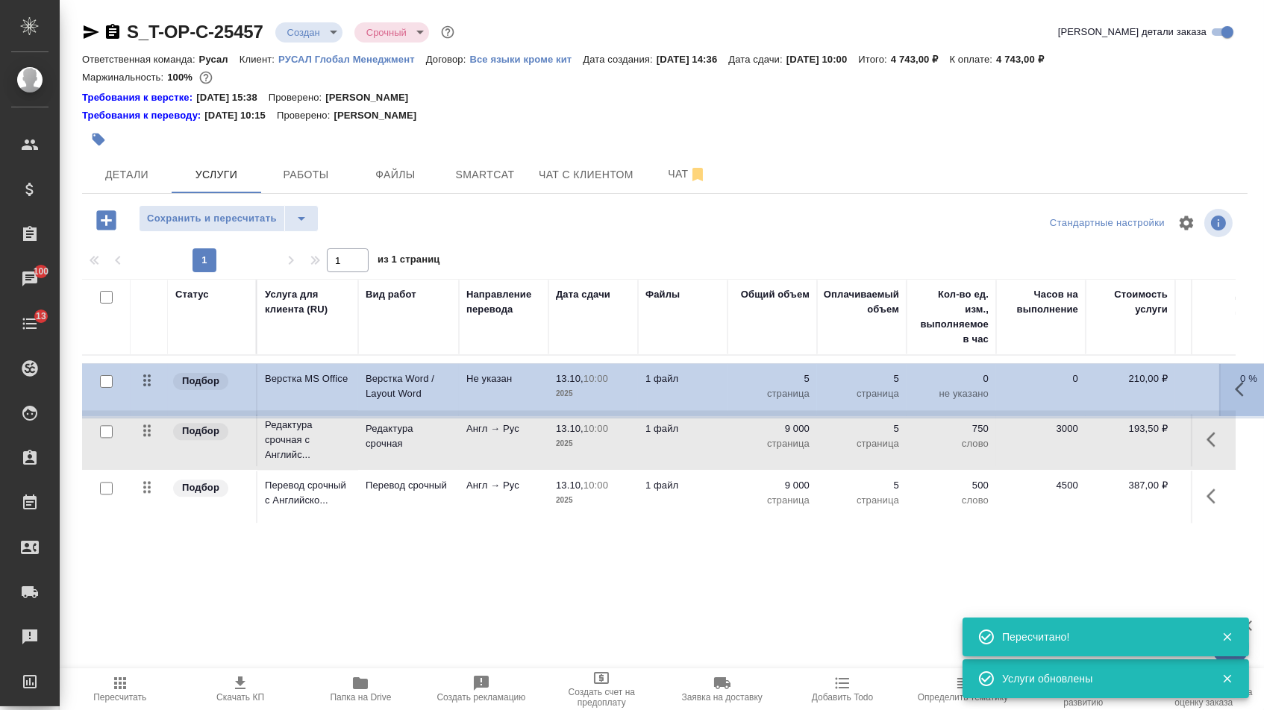
drag, startPoint x: 156, startPoint y: 383, endPoint x: 155, endPoint y: 515, distance: 132.0
click at [155, 515] on table "Статус Услуга для клиента (RU) Вид работ Направление перевода Дата сдачи Файлы …" at bounding box center [785, 401] width 1406 height 245
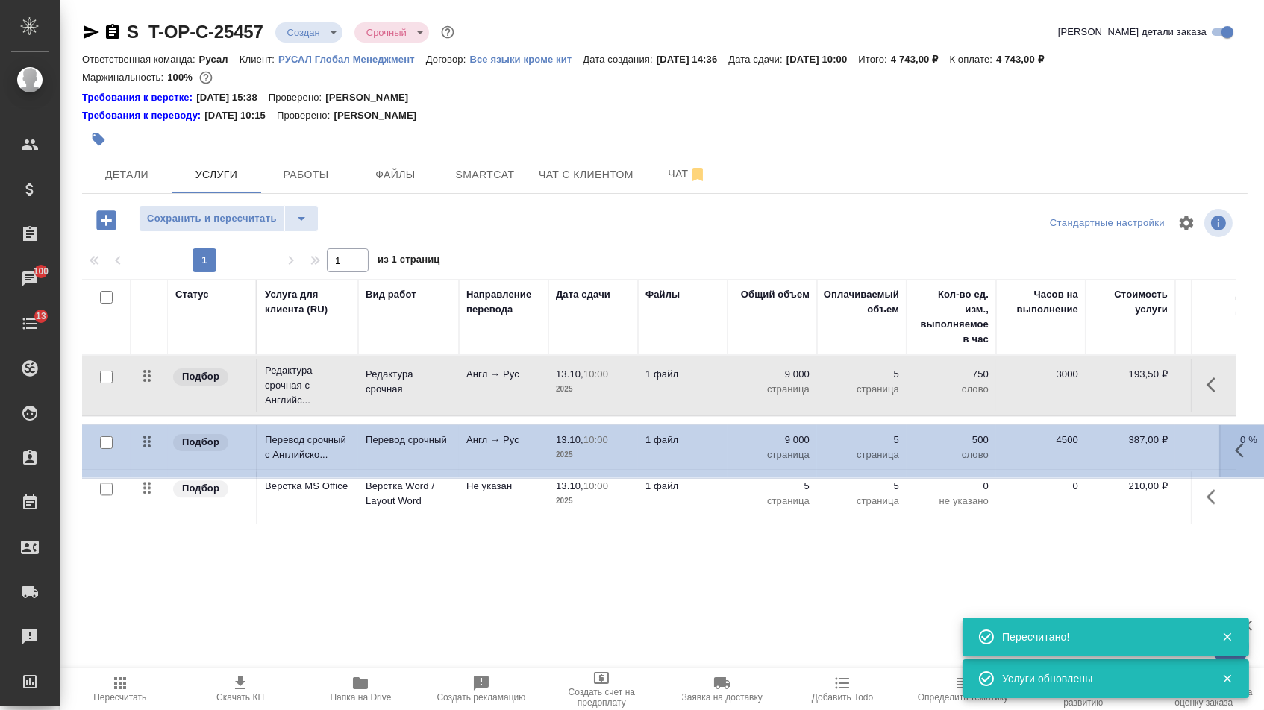
drag, startPoint x: 145, startPoint y: 444, endPoint x: 145, endPoint y: 384, distance: 59.7
click at [145, 384] on tbody "Подбор Редактура срочная с Английс... Редактура срочная Англ → Рус 13.10, 10:00…" at bounding box center [785, 440] width 1406 height 169
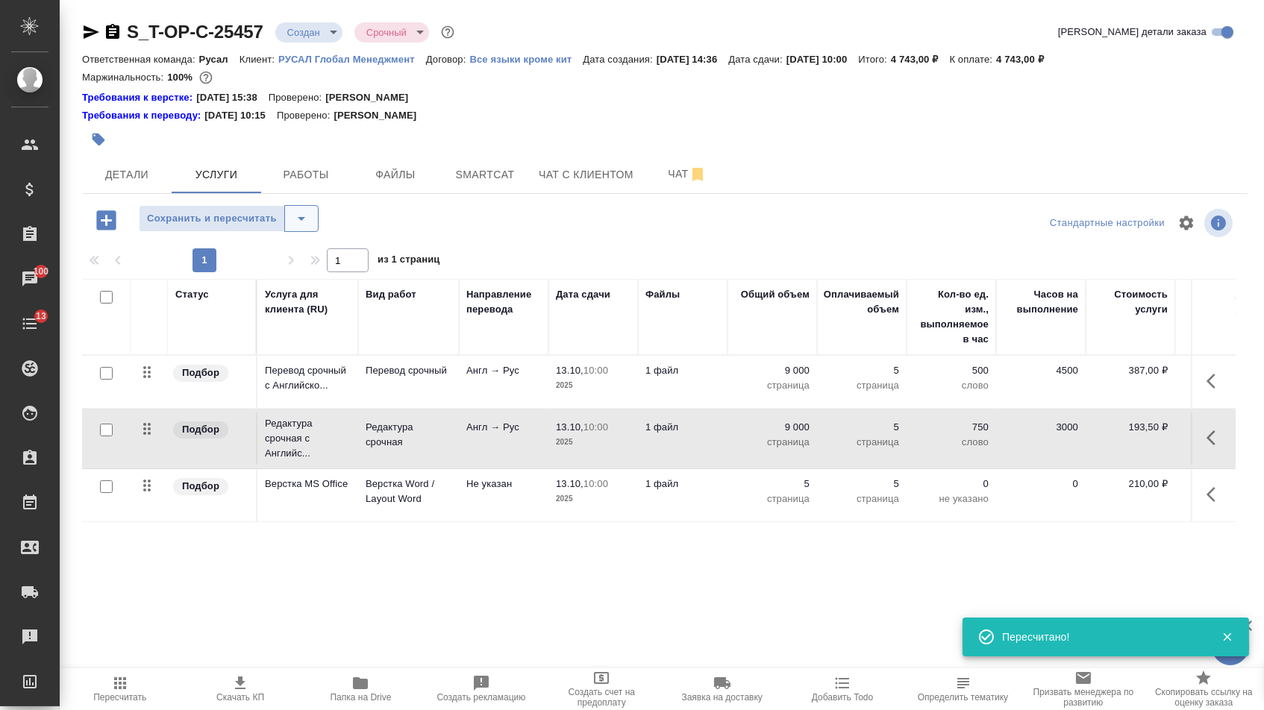
click at [310, 223] on icon "split button" at bounding box center [301, 219] width 18 height 18
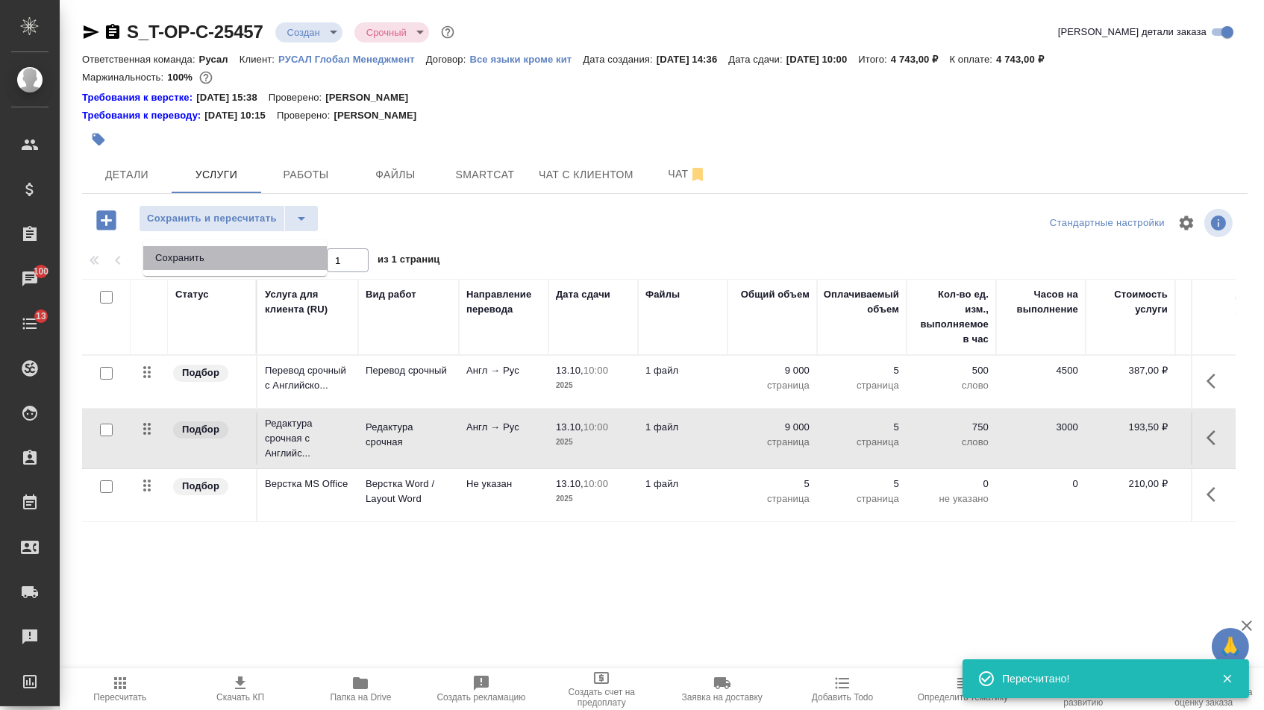
click at [307, 256] on li "Сохранить" at bounding box center [234, 258] width 183 height 24
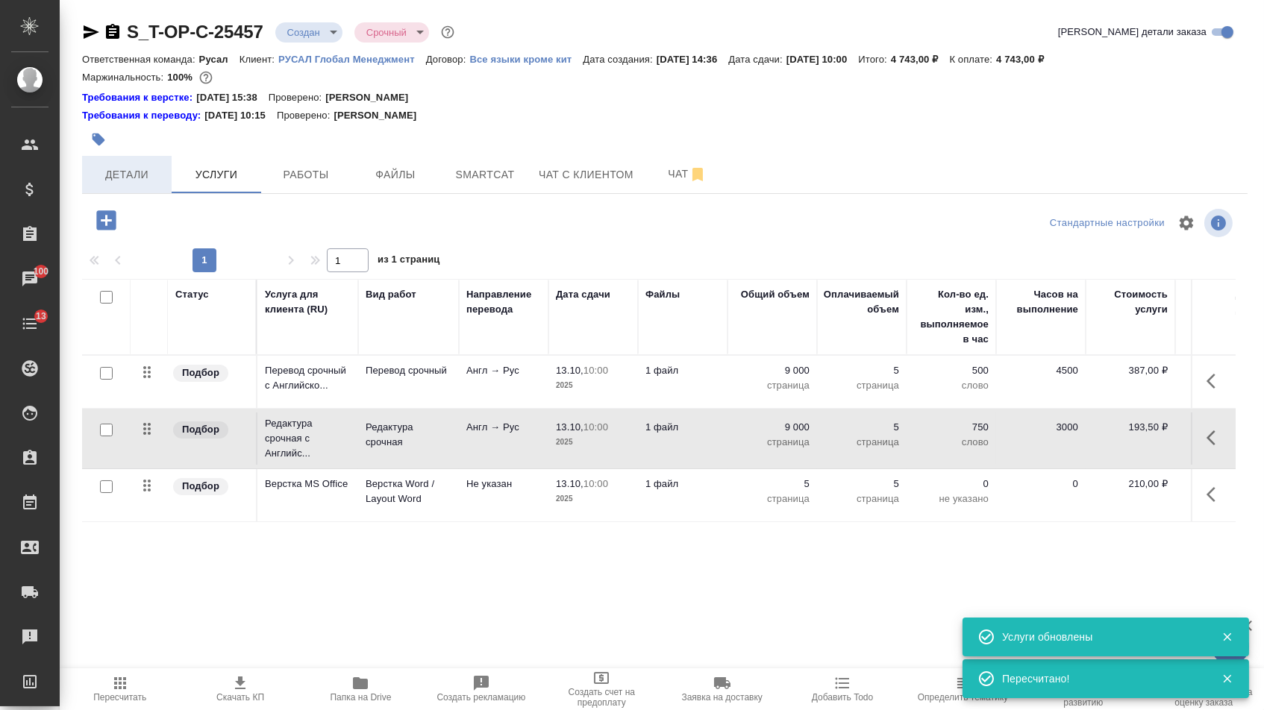
click at [145, 189] on button "Детали" at bounding box center [127, 174] width 90 height 37
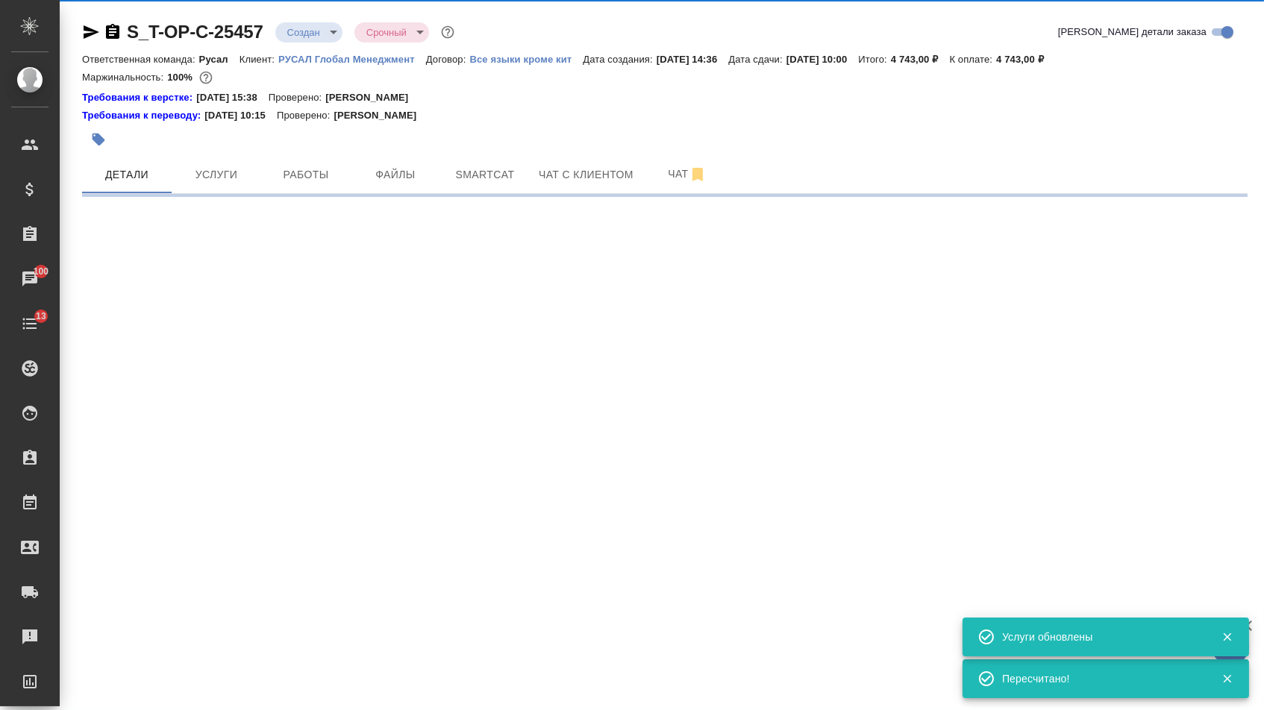
click at [330, 31] on body "🙏 .cls-1 fill:#fff; AWATERA Menshikova Aleksandra Клиенты Спецификации Заказы 1…" at bounding box center [632, 355] width 1264 height 710
select select "RU"
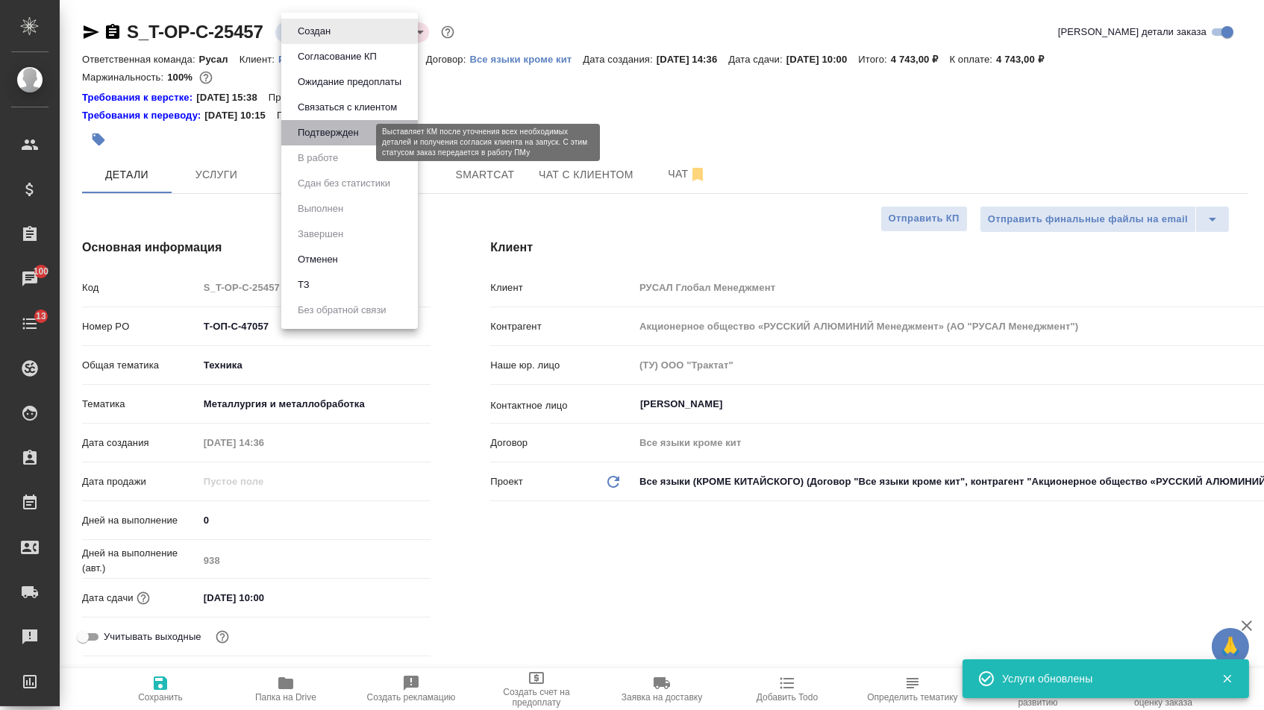
click at [330, 137] on button "Подтвержден" at bounding box center [328, 133] width 70 height 16
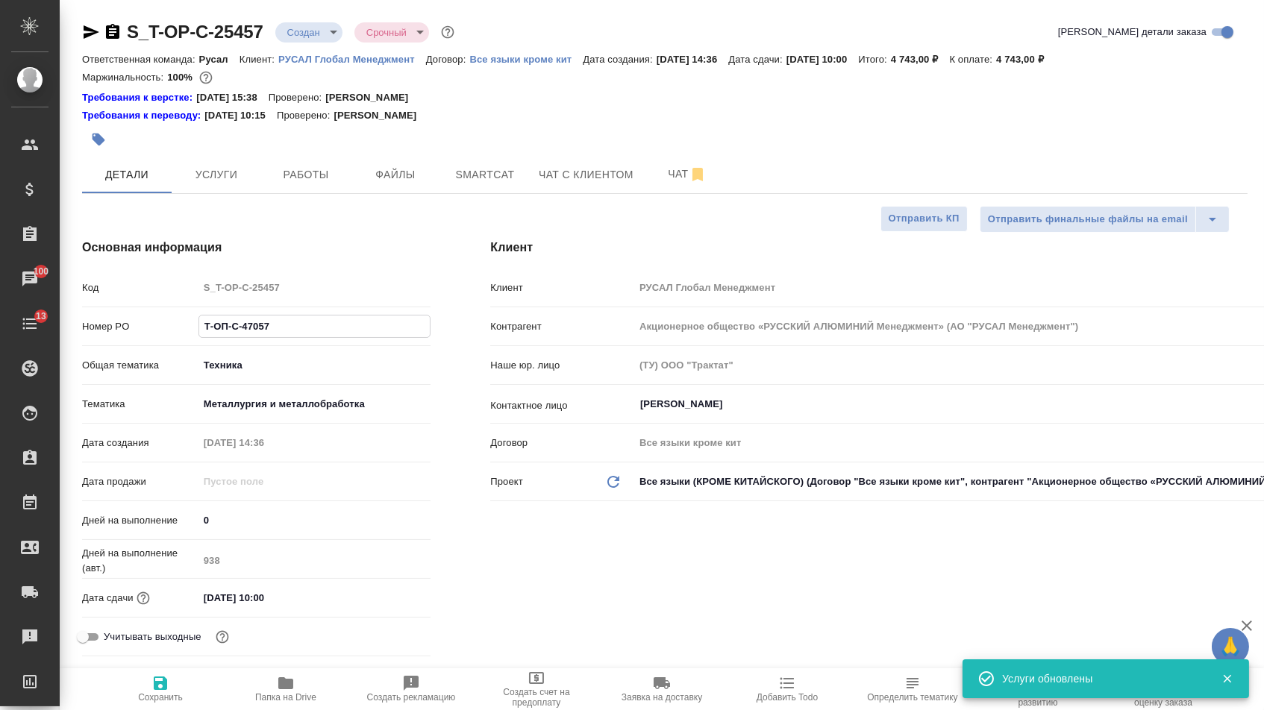
drag, startPoint x: 279, startPoint y: 333, endPoint x: 186, endPoint y: 332, distance: 92.5
click at [186, 332] on div "Номер PO Т-ОП-С-47057" at bounding box center [256, 326] width 348 height 26
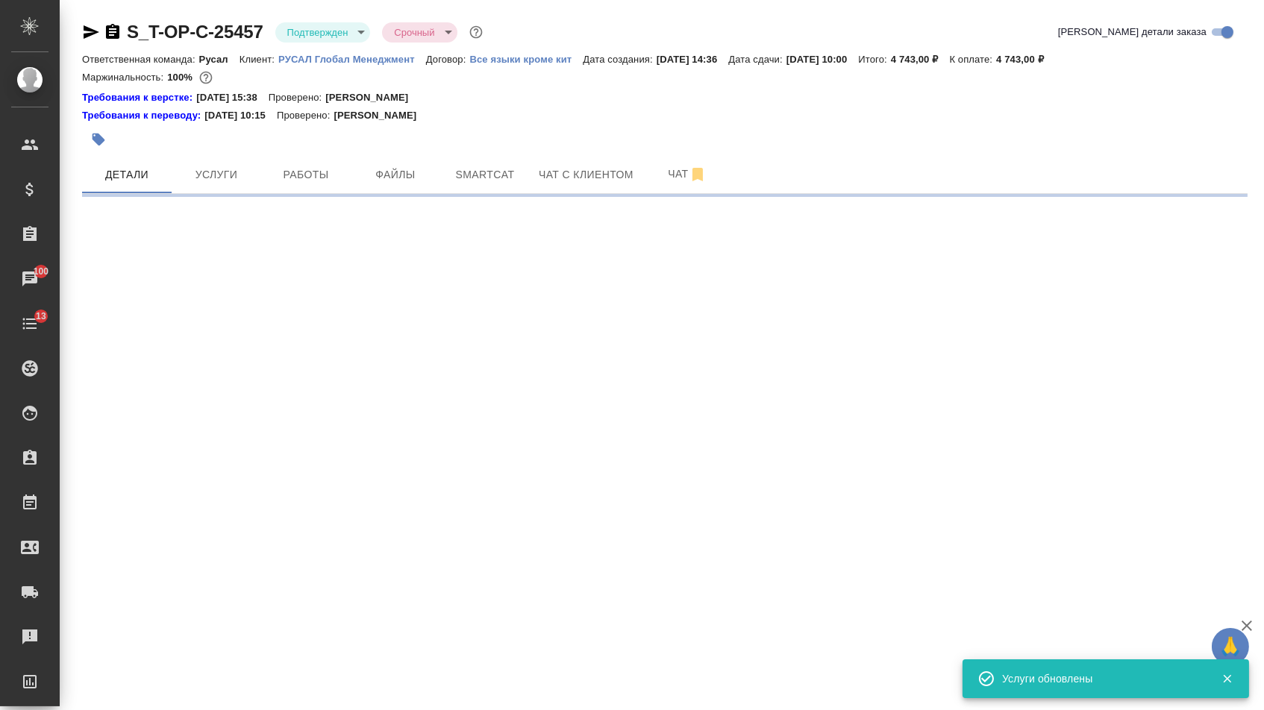
select select "RU"
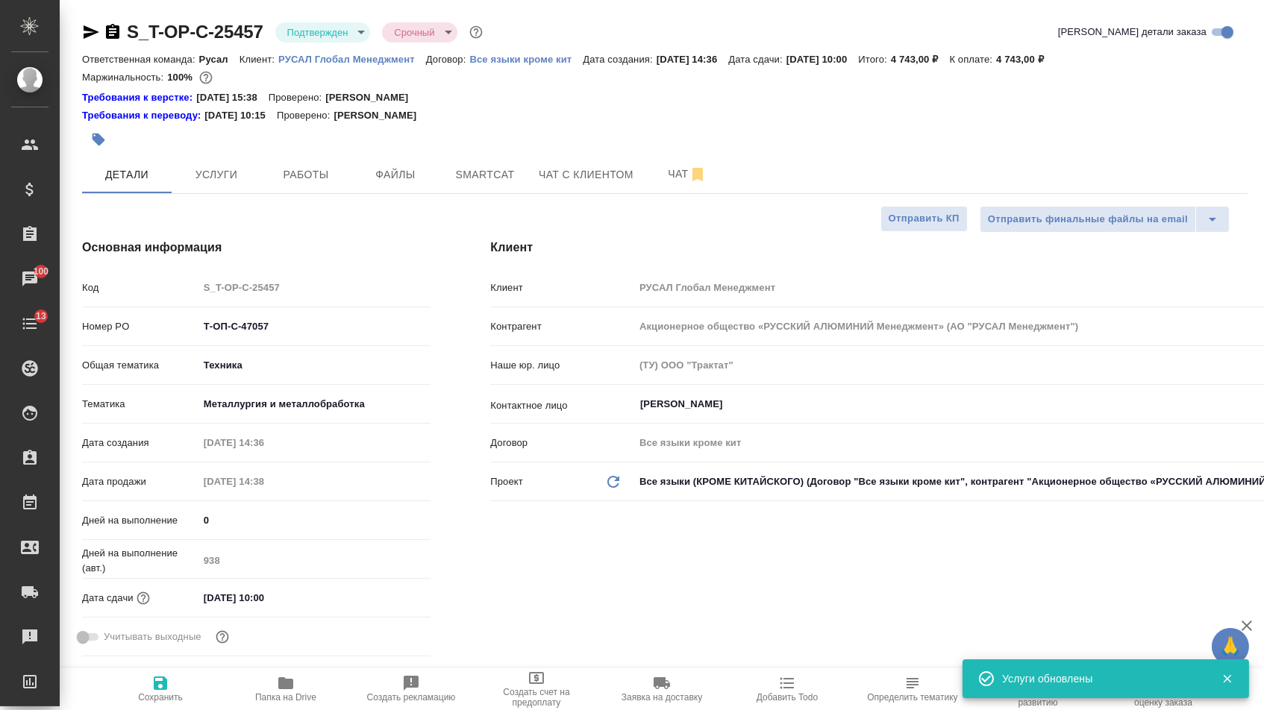
type textarea "x"
click at [92, 29] on icon "button" at bounding box center [92, 31] width 16 height 13
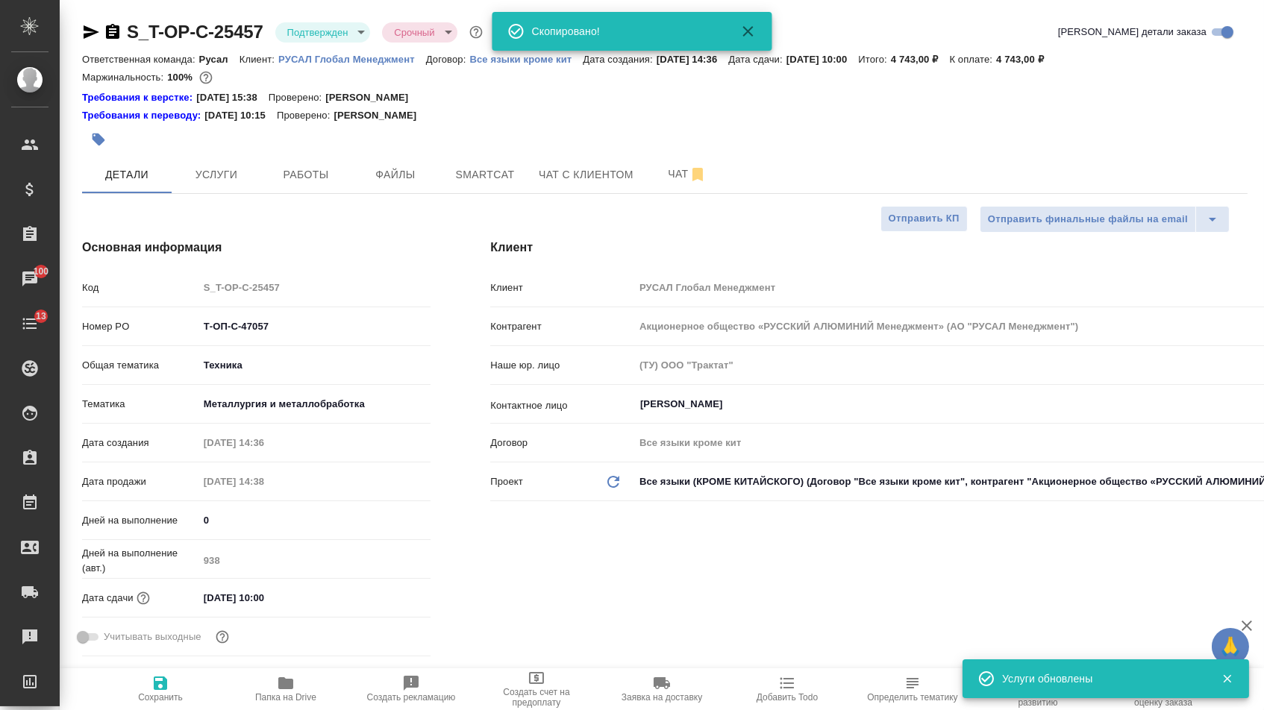
type textarea "x"
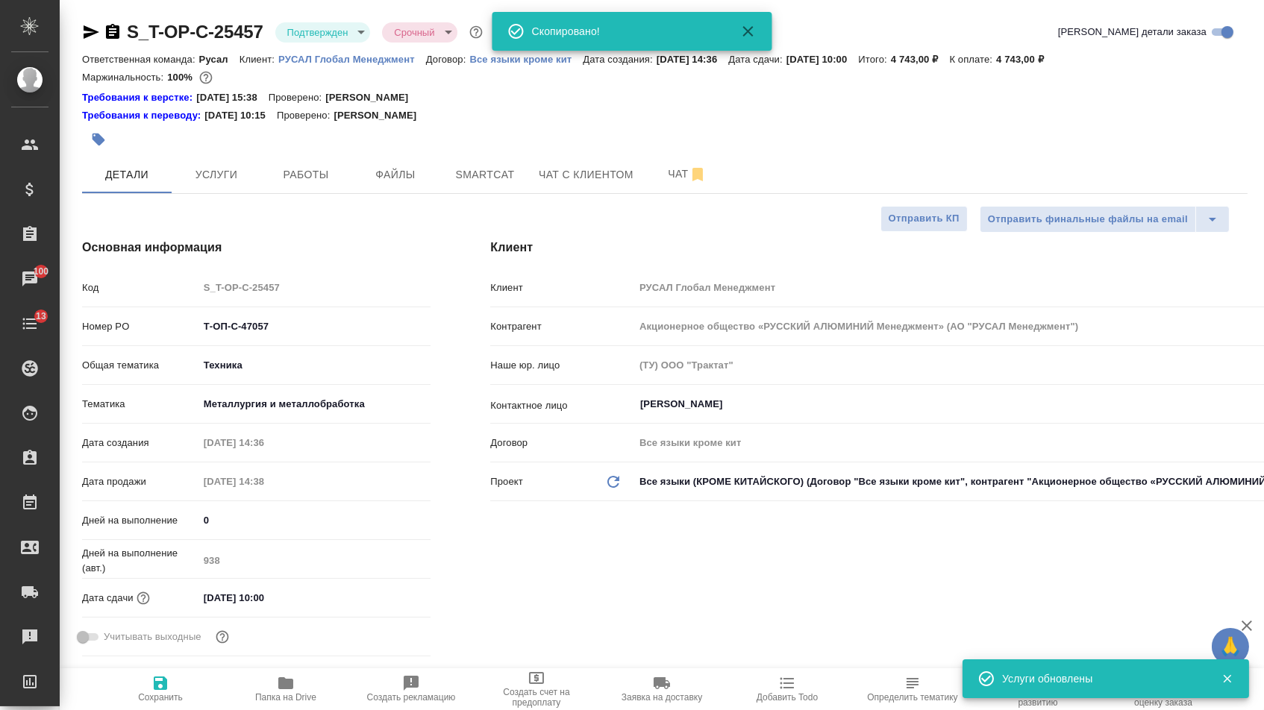
type textarea "x"
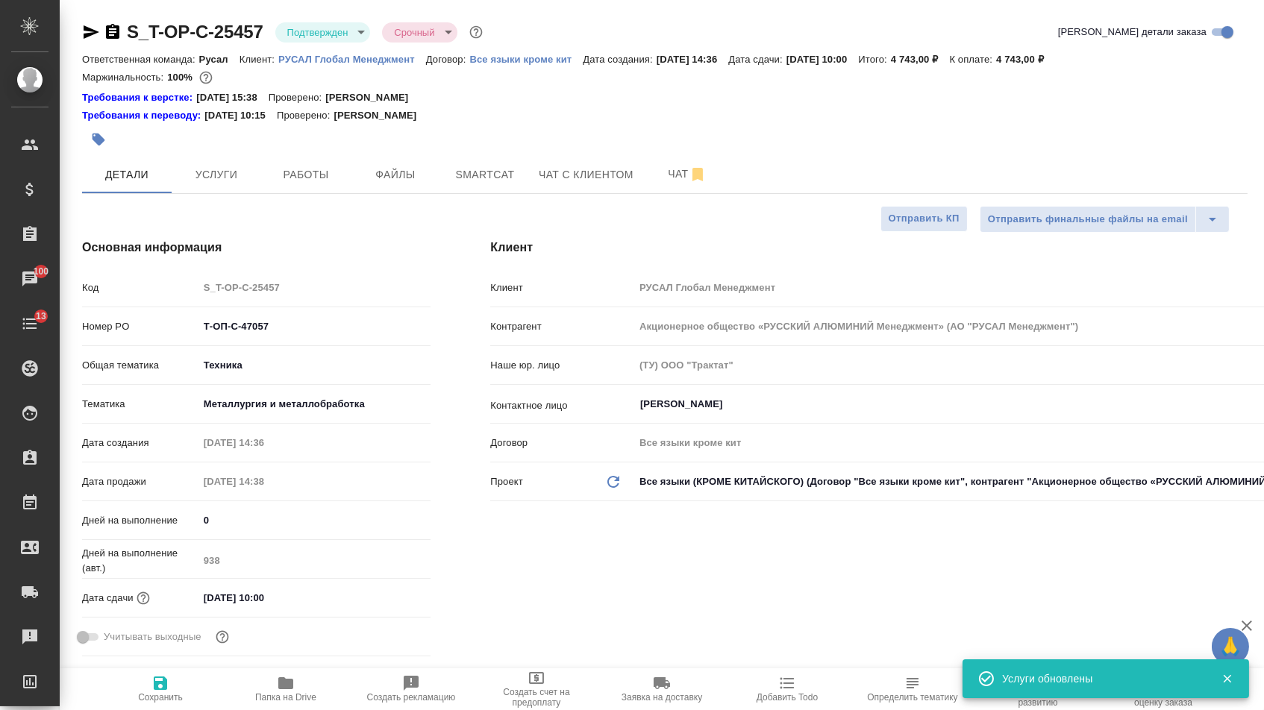
type textarea "x"
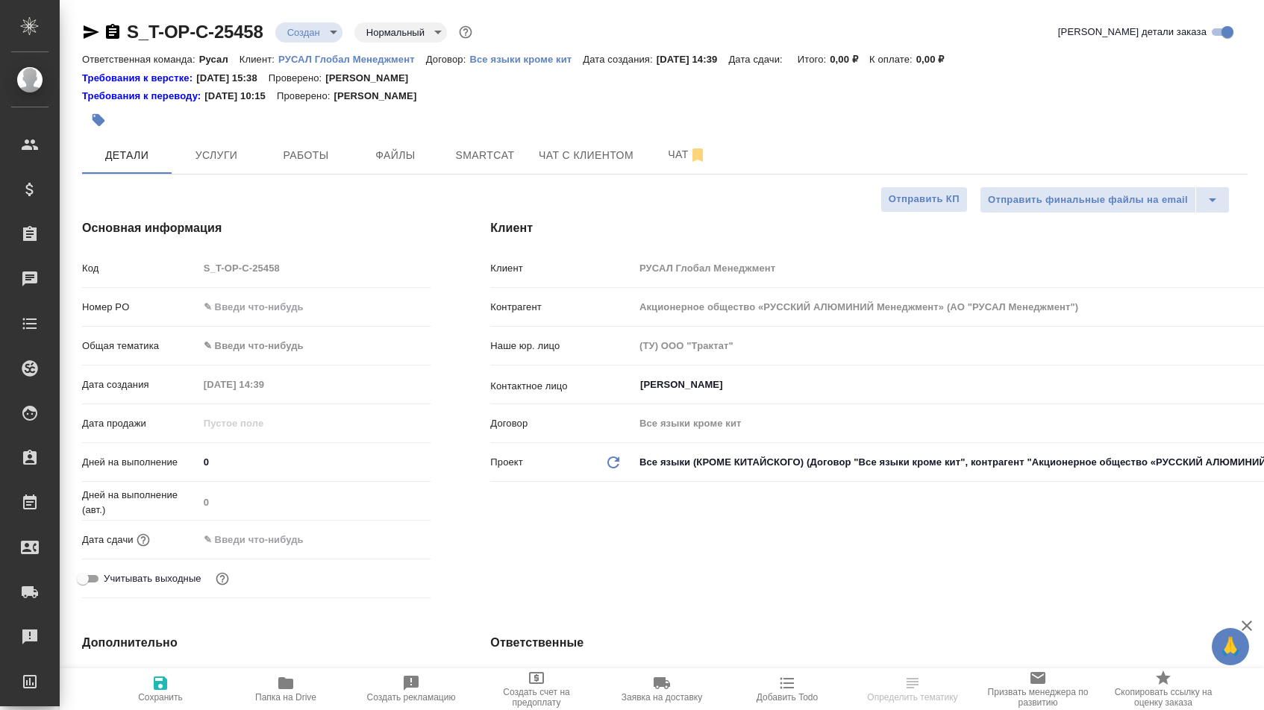
select select "RU"
type textarea "x"
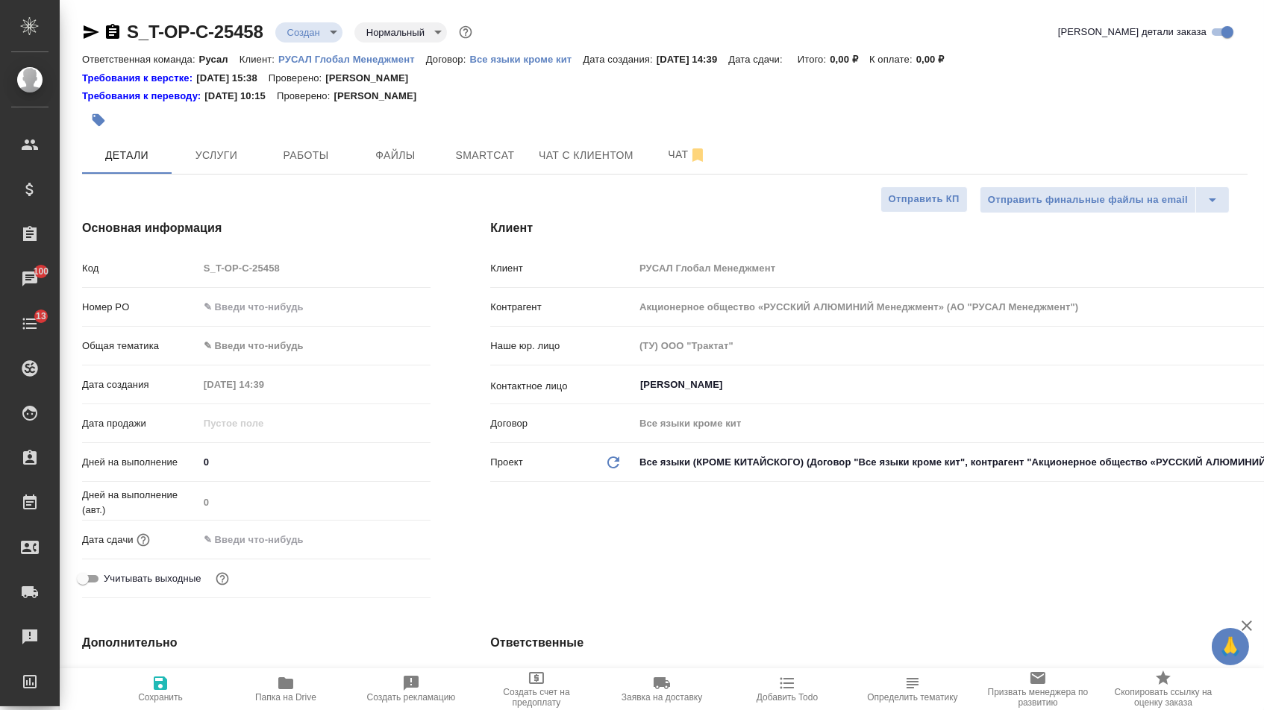
type textarea "x"
drag, startPoint x: 0, startPoint y: 0, endPoint x: 300, endPoint y: 320, distance: 438.5
click at [300, 318] on input "text" at bounding box center [314, 307] width 231 height 22
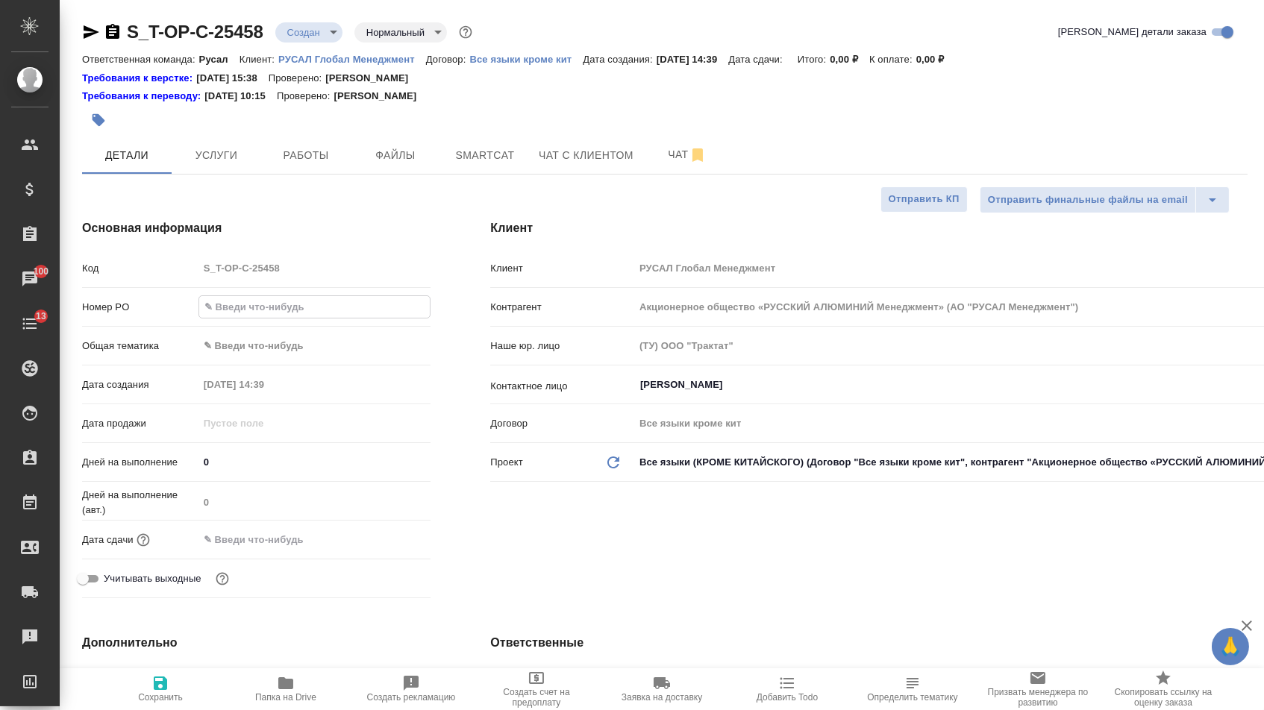
click at [289, 304] on input "text" at bounding box center [314, 307] width 231 height 22
paste input "Т-ОП-С-47058"
type input "Т-ОП-С-47058"
type textarea "x"
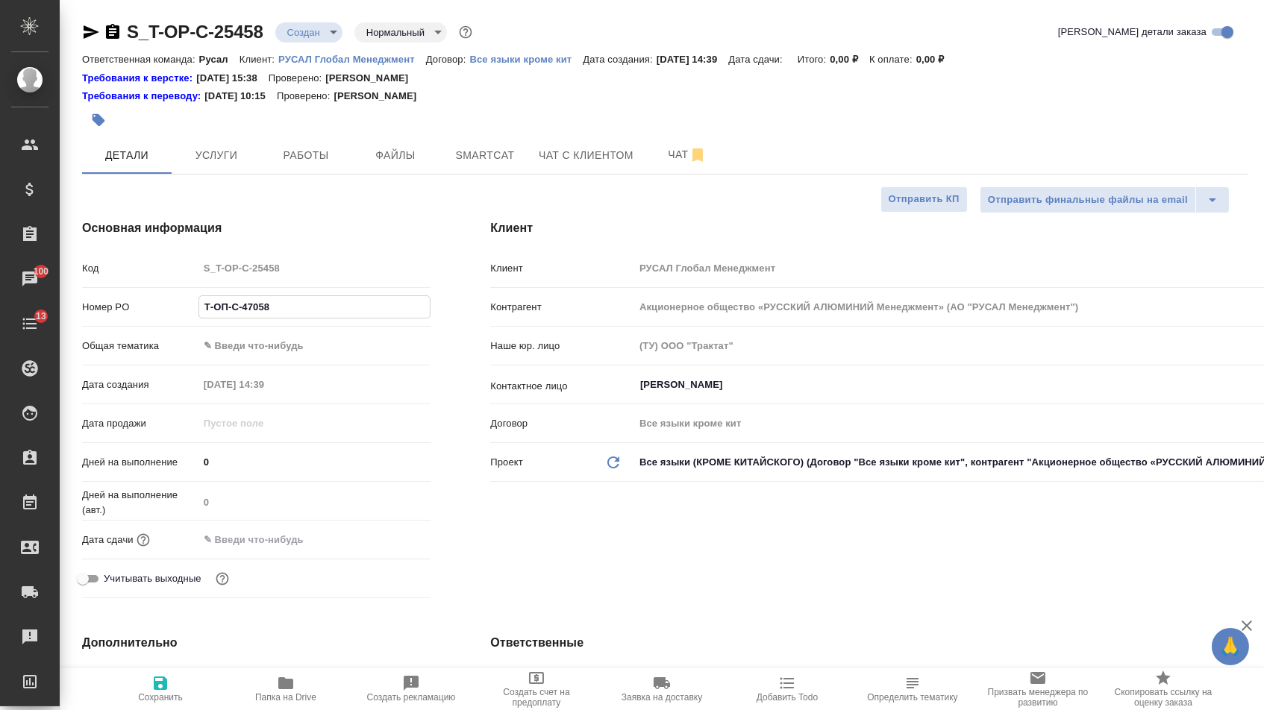
type textarea "x"
type input "Т-ОП-С-47058"
click at [286, 347] on body "🙏 .cls-1 fill:#fff; AWATERA Menshikova Aleksandra Клиенты Спецификации Заказы 1…" at bounding box center [632, 355] width 1264 height 710
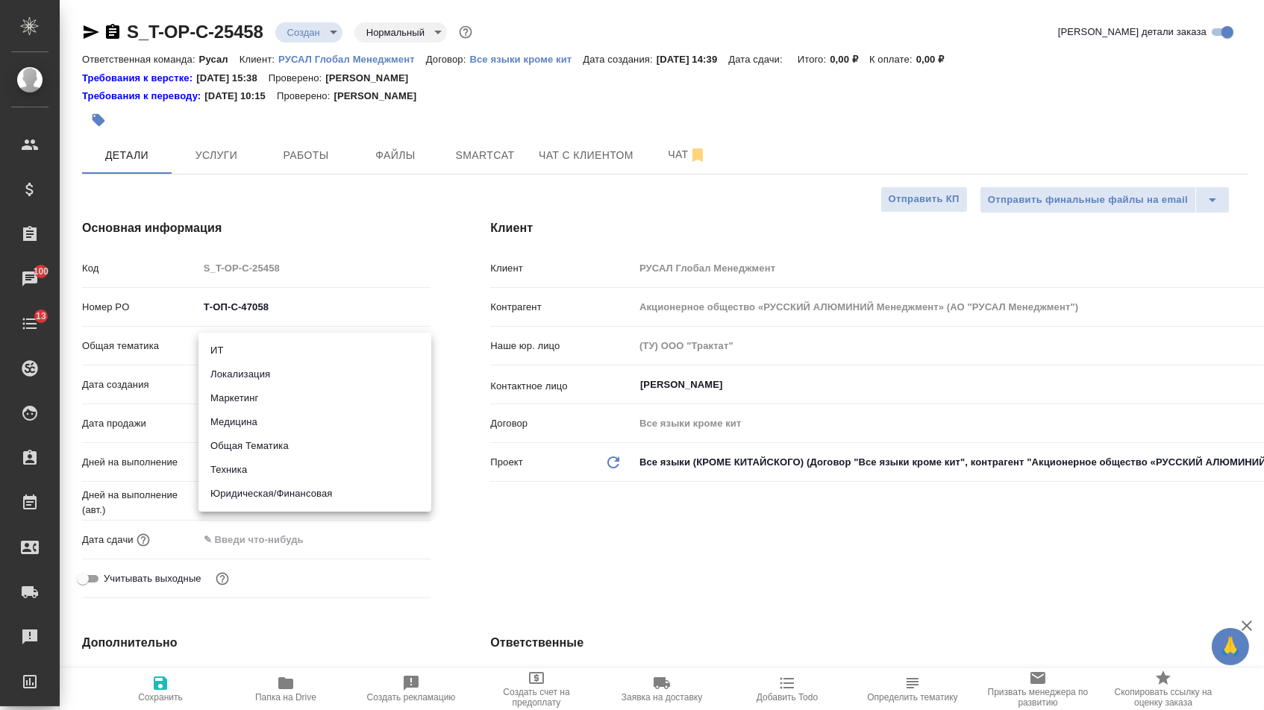
click at [260, 466] on li "Техника" at bounding box center [314, 470] width 233 height 24
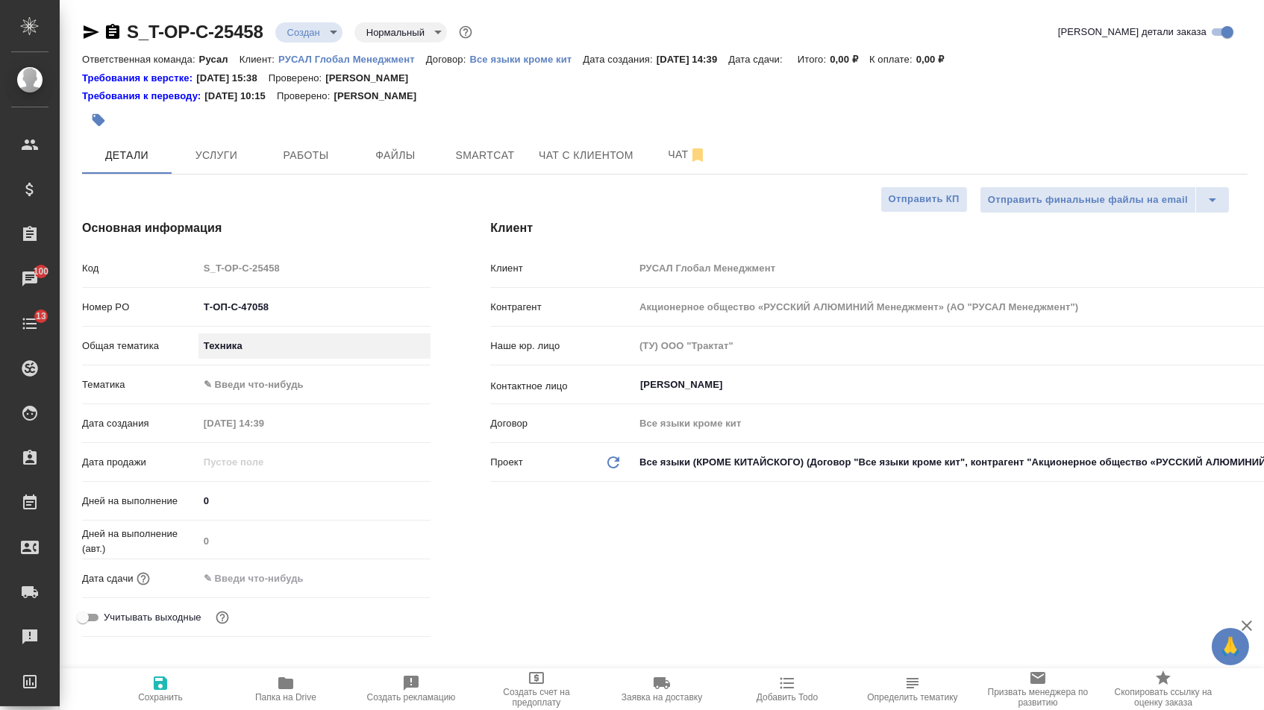
type input "tech"
type textarea "x"
click at [260, 378] on li "Маркетинг" at bounding box center [285, 377] width 175 height 13
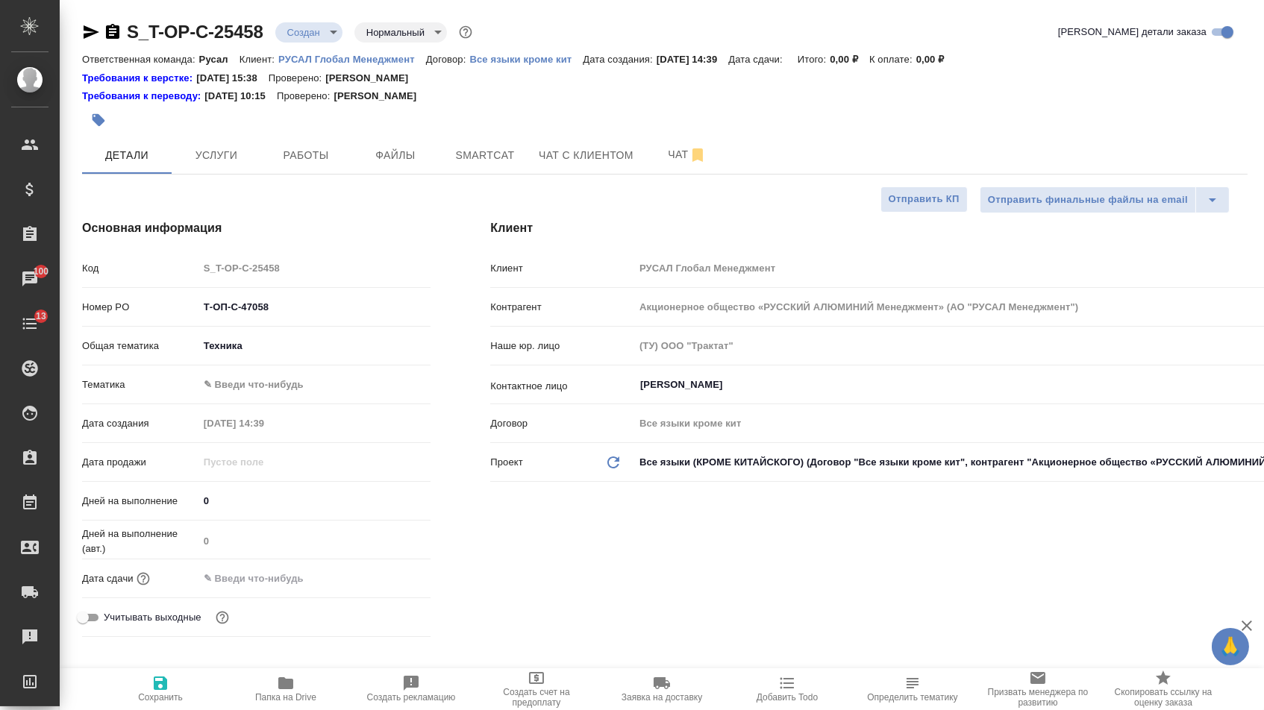
type input "marketing"
type textarea "x"
click at [254, 345] on body "🙏 .cls-1 fill:#fff; AWATERA Menshikova Aleksandra Клиенты Спецификации Заказы 1…" at bounding box center [632, 355] width 1264 height 710
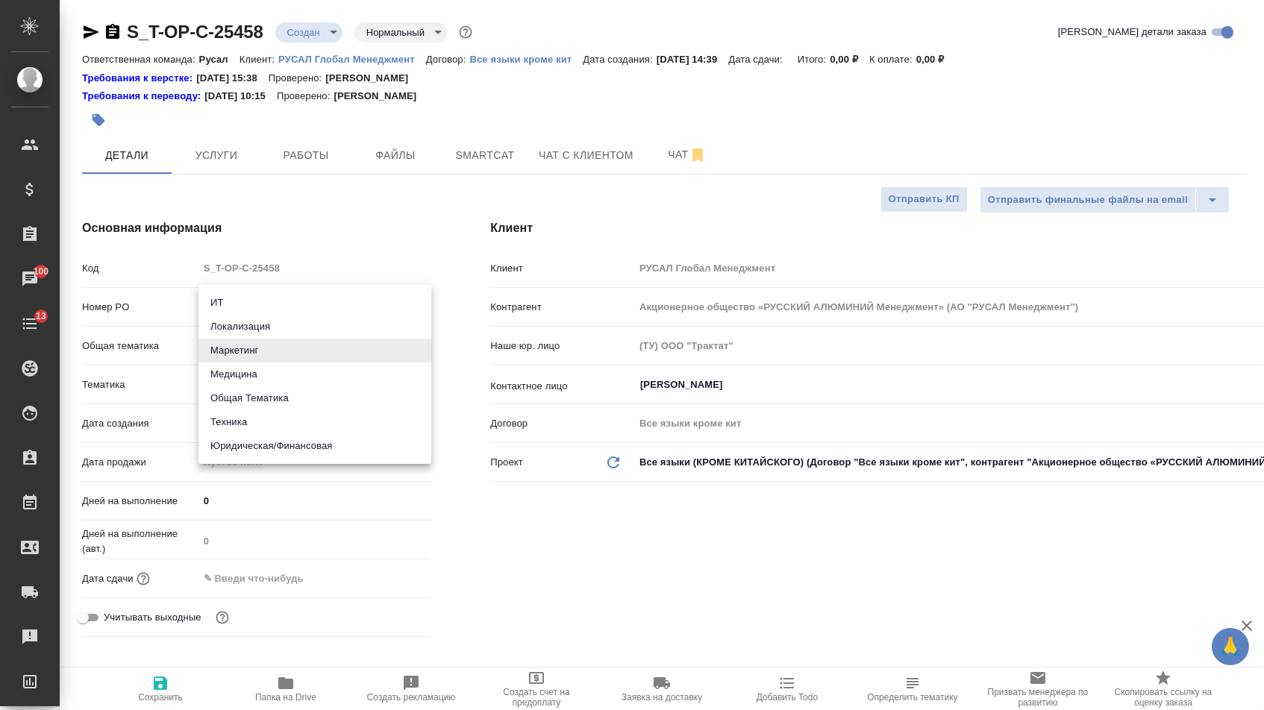
click at [239, 420] on li "Техника" at bounding box center [314, 422] width 233 height 24
type input "tech"
type textarea "x"
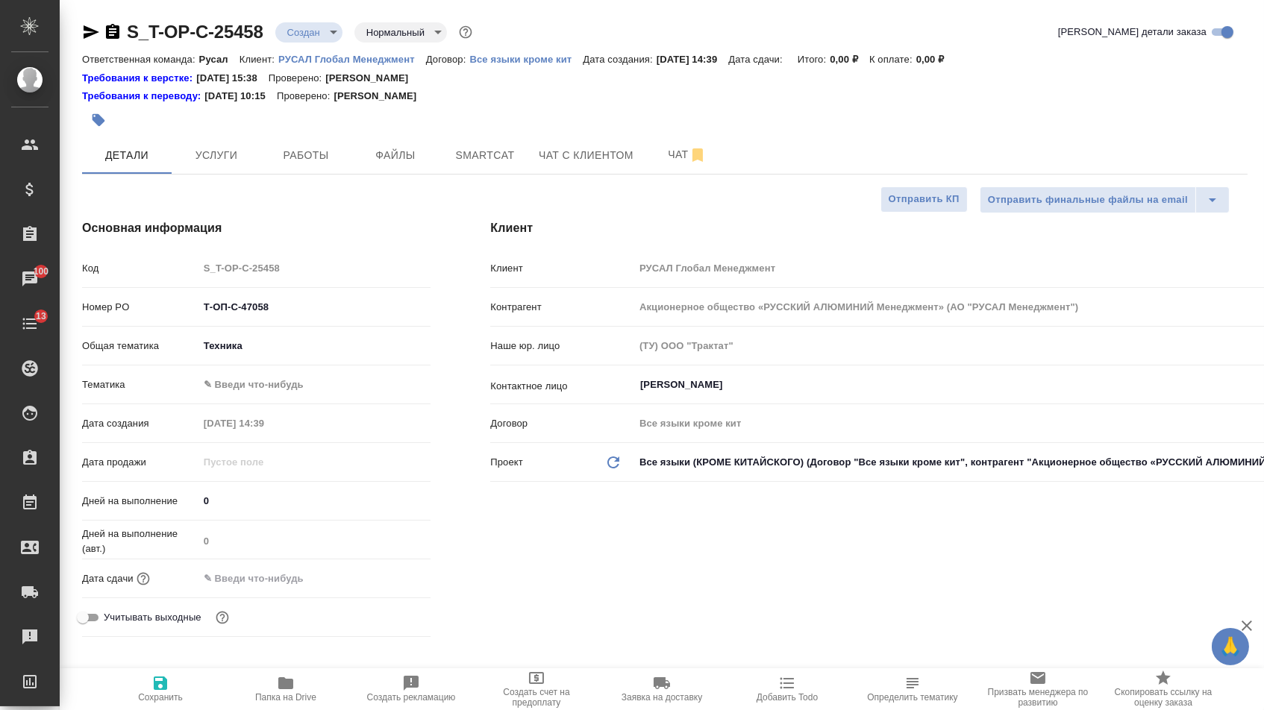
click at [249, 383] on body "🙏 .cls-1 fill:#fff; AWATERA Menshikova Aleksandra Клиенты Спецификации Заказы 1…" at bounding box center [632, 355] width 1264 height 710
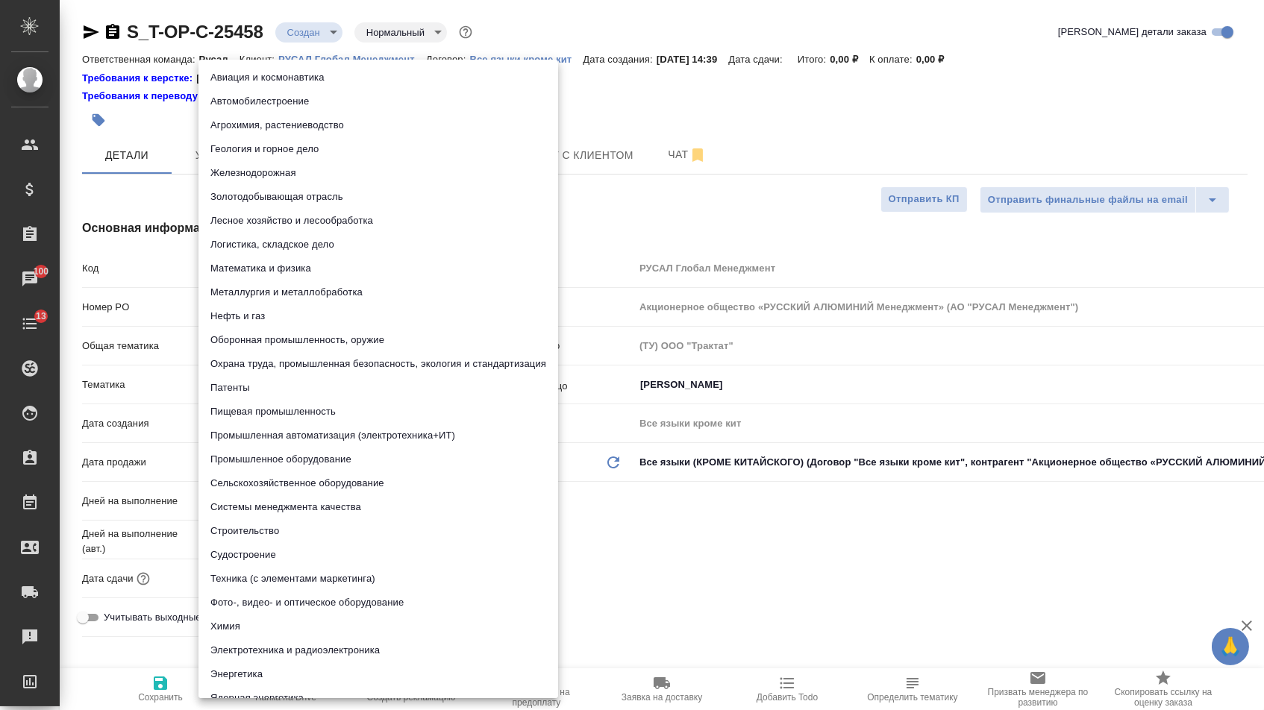
click at [260, 395] on li "Патенты" at bounding box center [378, 388] width 360 height 24
type textarea "x"
type input "5a8b8b956a9677013d343d19"
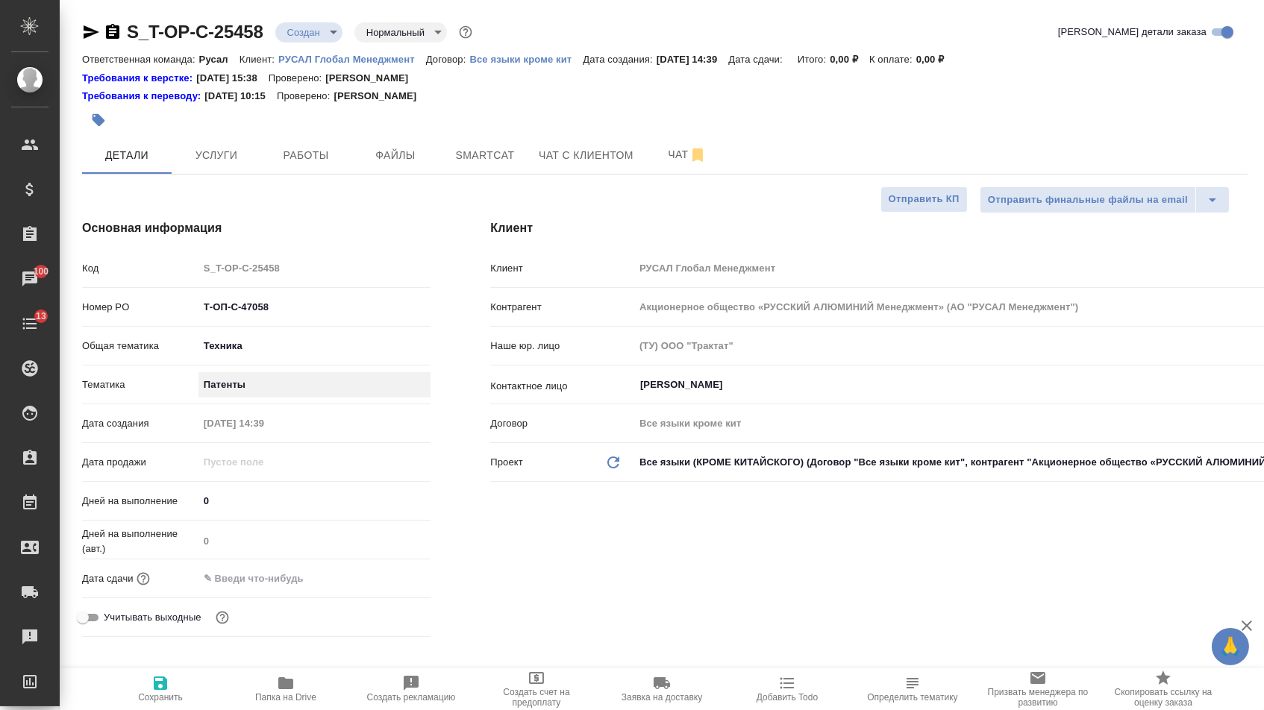
type textarea "x"
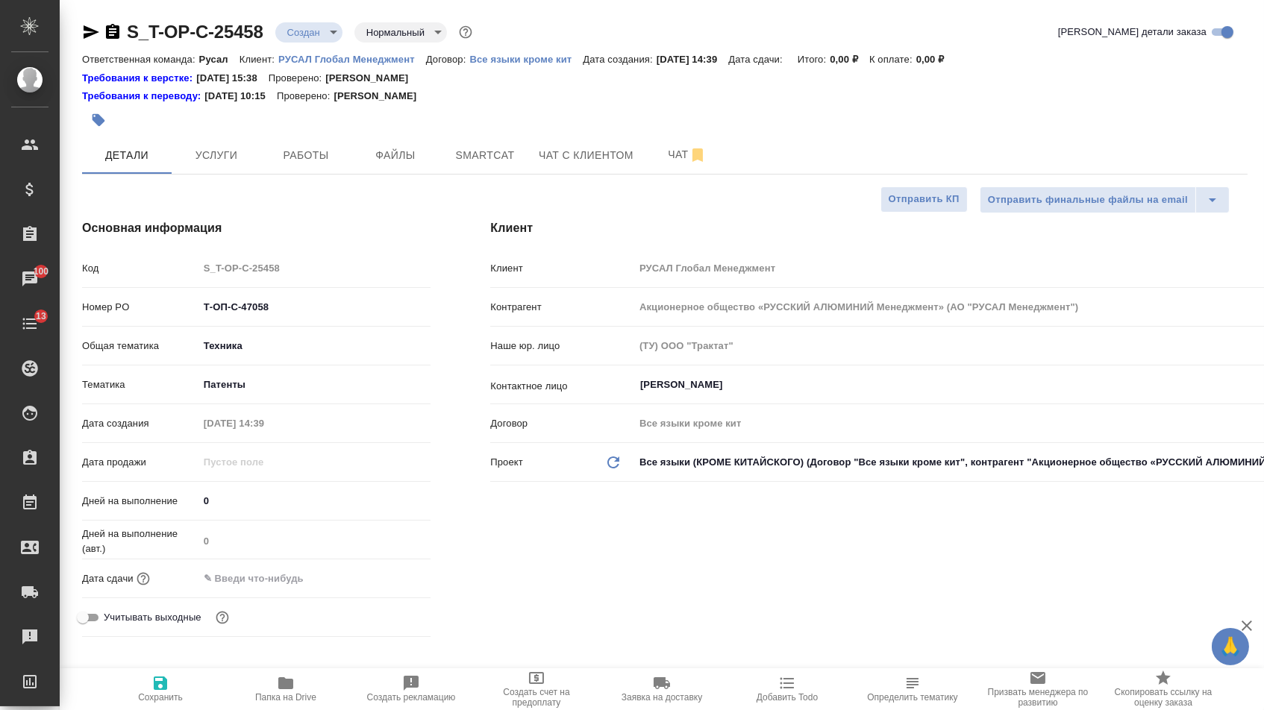
type textarea "x"
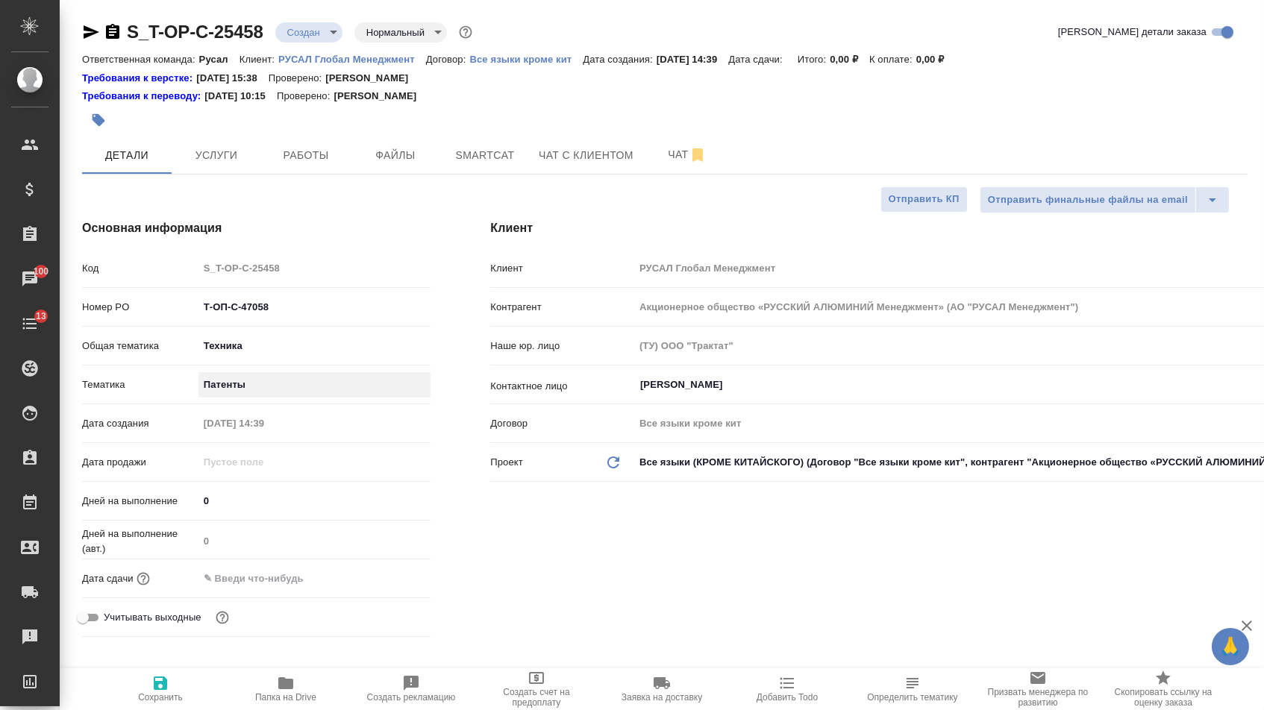
type textarea "x"
click at [277, 600] on div "Дата сдачи" at bounding box center [256, 584] width 348 height 39
click at [287, 573] on input "text" at bounding box center [263, 579] width 131 height 22
click at [380, 586] on icon "button" at bounding box center [387, 577] width 18 height 18
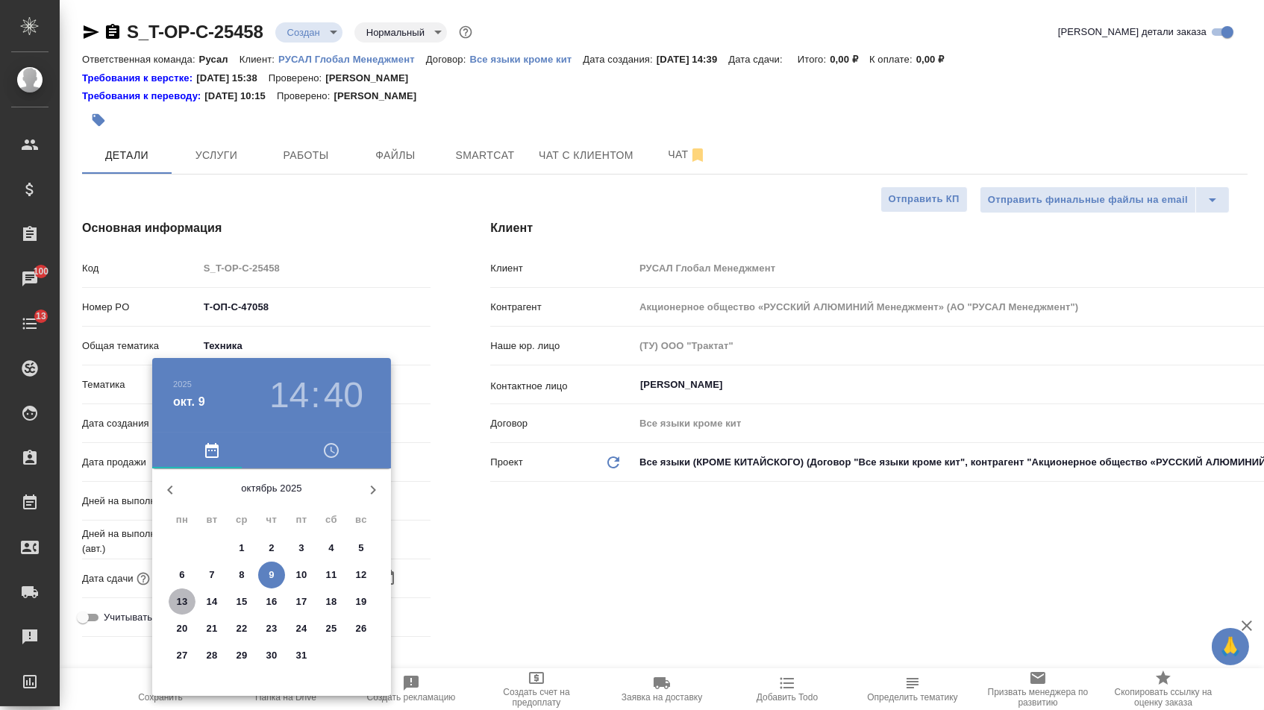
click at [181, 608] on p "13" at bounding box center [182, 602] width 11 height 15
type input "13.10.2025 14:40"
type textarea "x"
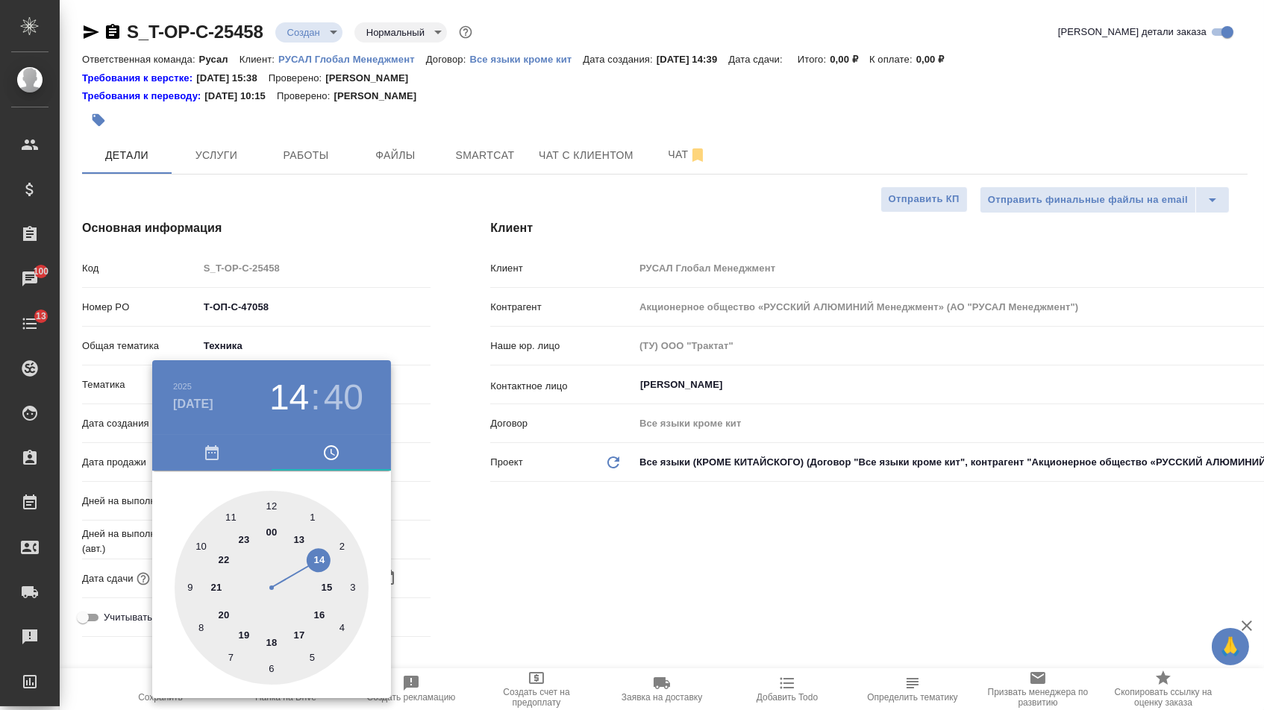
click at [189, 536] on div at bounding box center [272, 588] width 194 height 194
type input "13.10.2025 10:40"
type textarea "x"
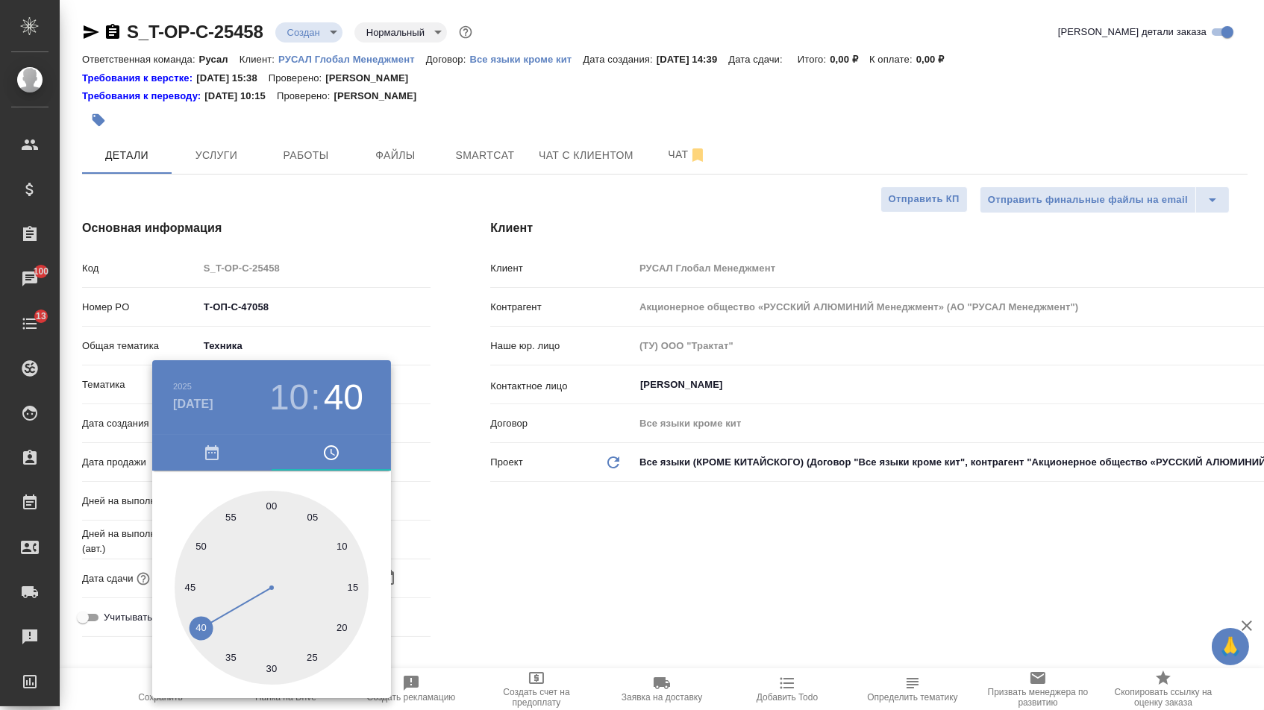
click at [189, 536] on div at bounding box center [272, 588] width 194 height 194
type input "13.10.2025 10:50"
type textarea "x"
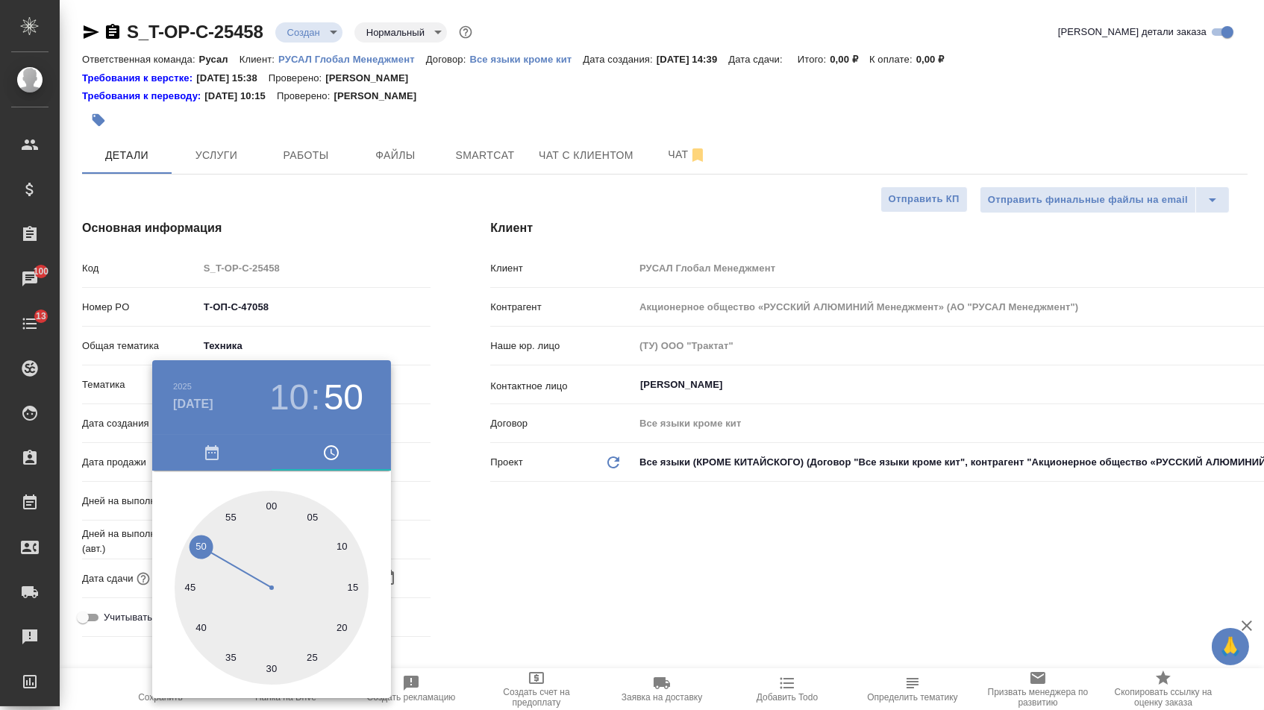
click at [276, 506] on div at bounding box center [272, 588] width 194 height 194
type input "13.10.2025 10:01"
type textarea "x"
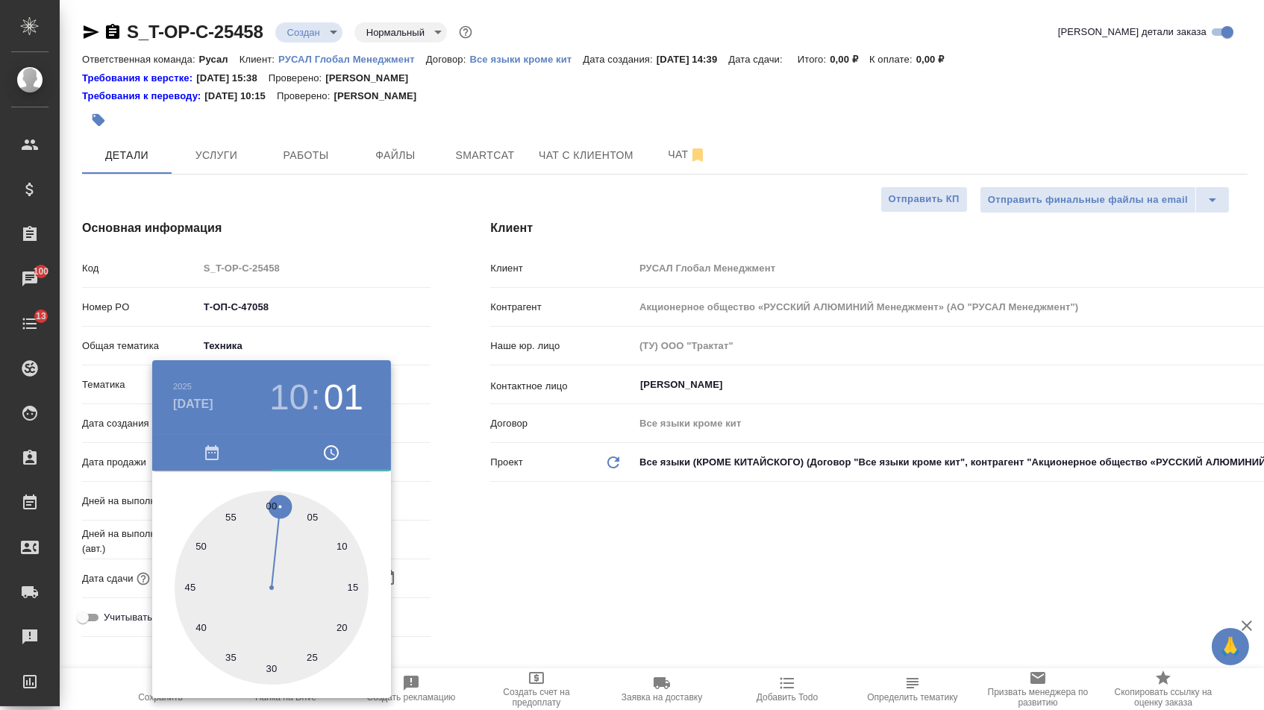
click at [459, 525] on div at bounding box center [632, 355] width 1264 height 710
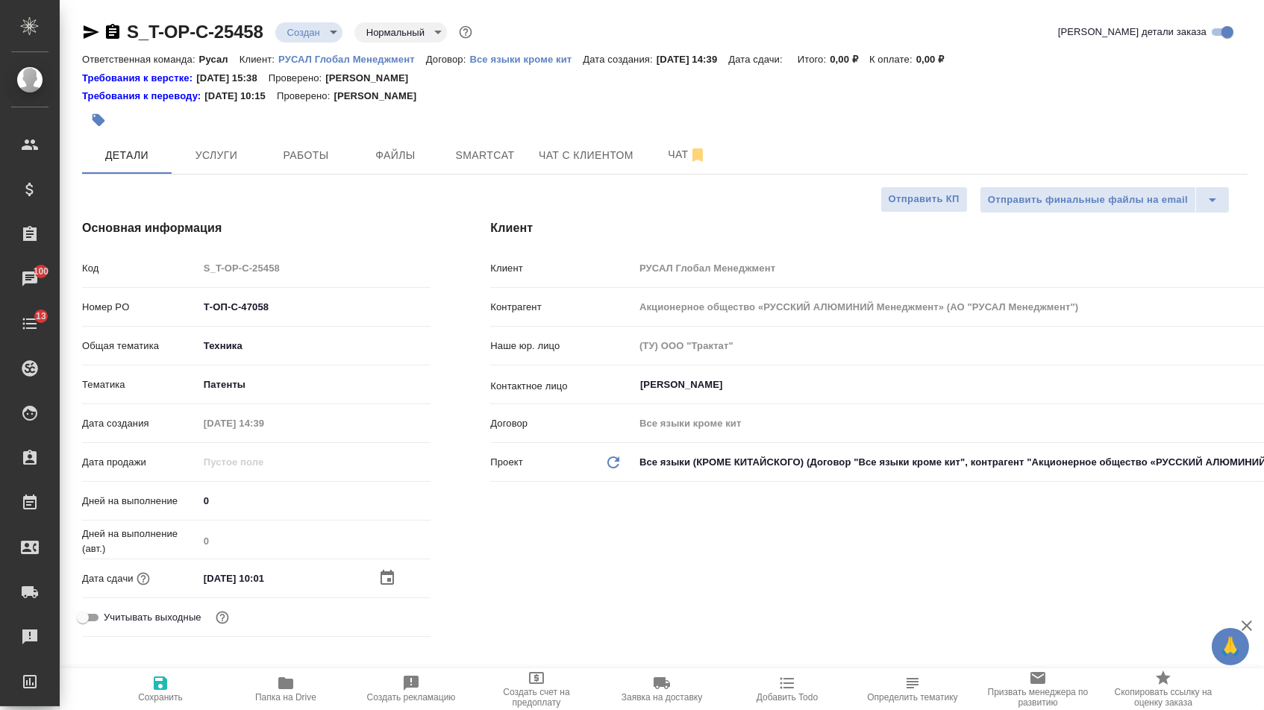
click at [310, 579] on input "13.10.2025 10:01" at bounding box center [263, 579] width 131 height 22
type input "13.10.2025 10:0_"
type textarea "x"
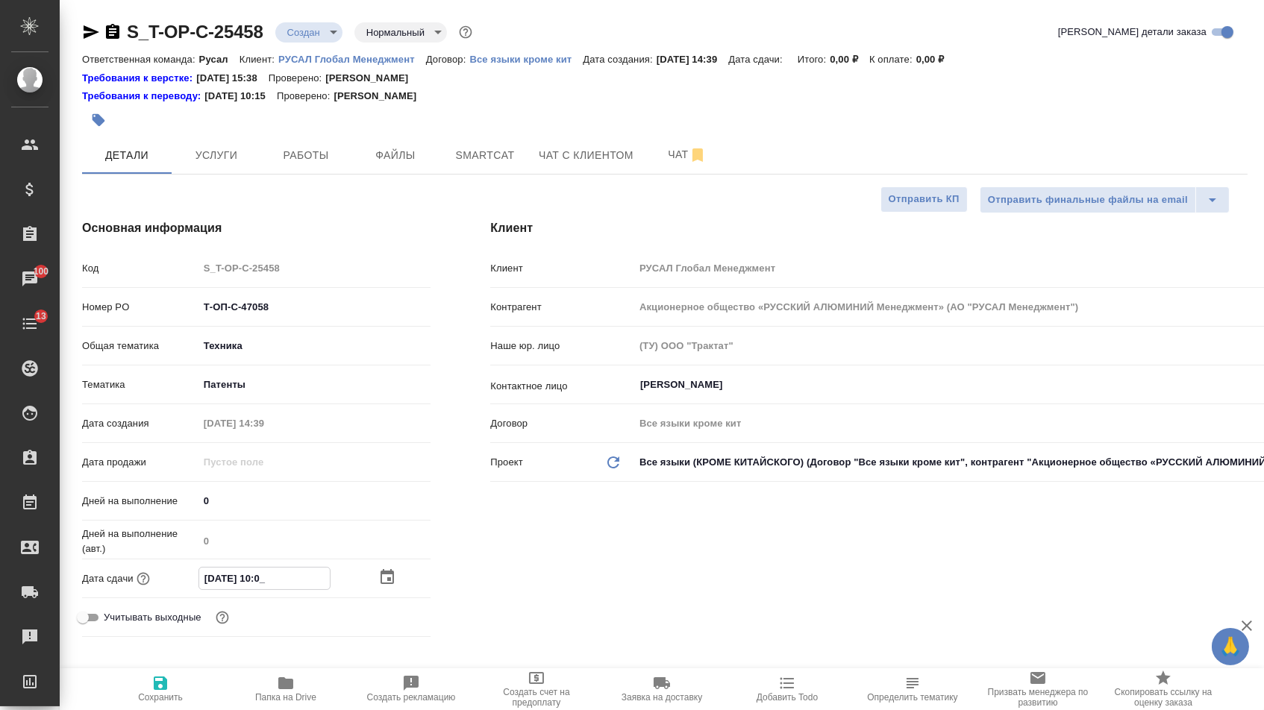
type input "13.10.2025 10:00"
type textarea "x"
click at [518, 580] on div "[PERSON_NAME] Глобал Менеджмент Контрагент Акционерное общество «РУССКИЙ АЛЮМИН…" at bounding box center [868, 430] width 817 height 483
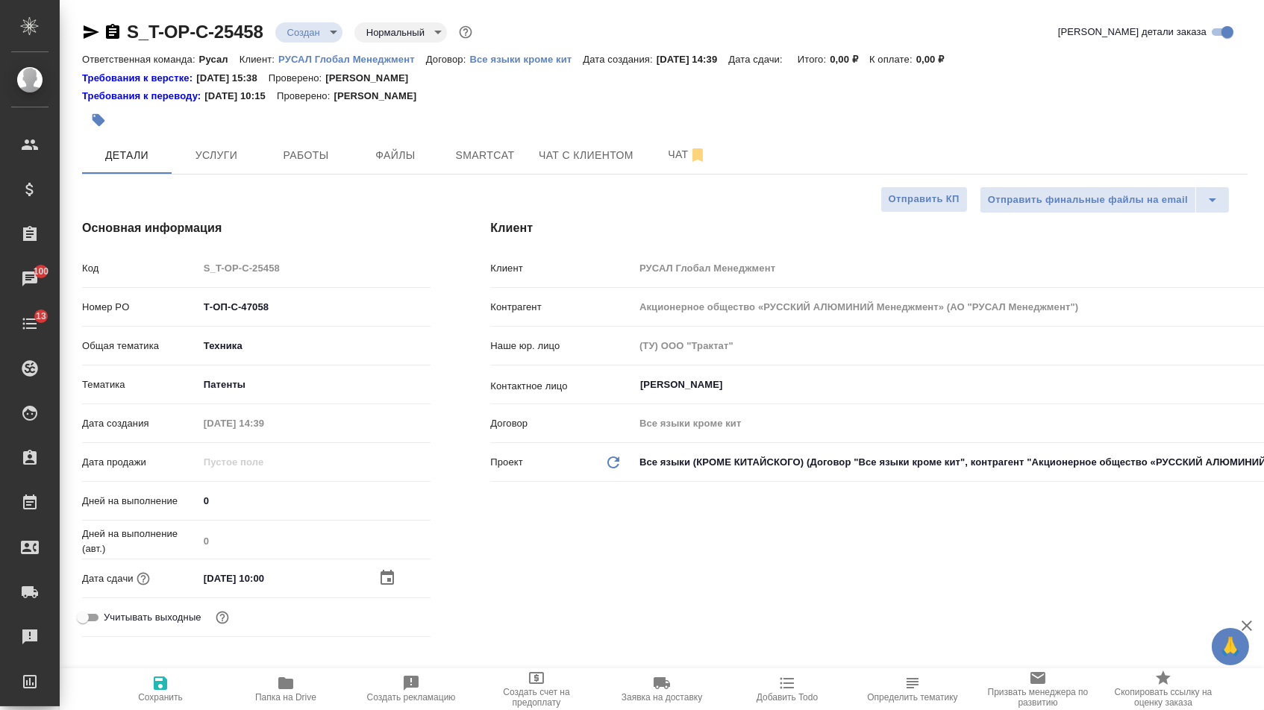
click at [172, 683] on span "Сохранить" at bounding box center [160, 688] width 107 height 28
type textarea "x"
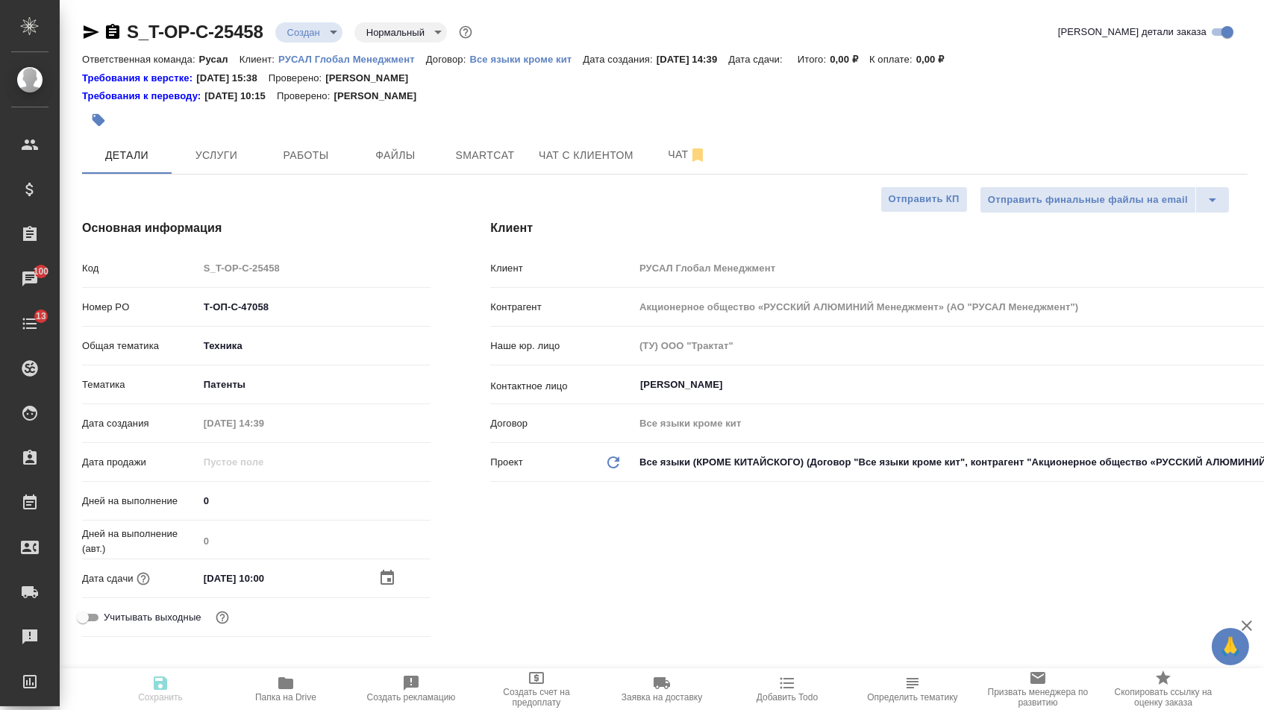
type textarea "x"
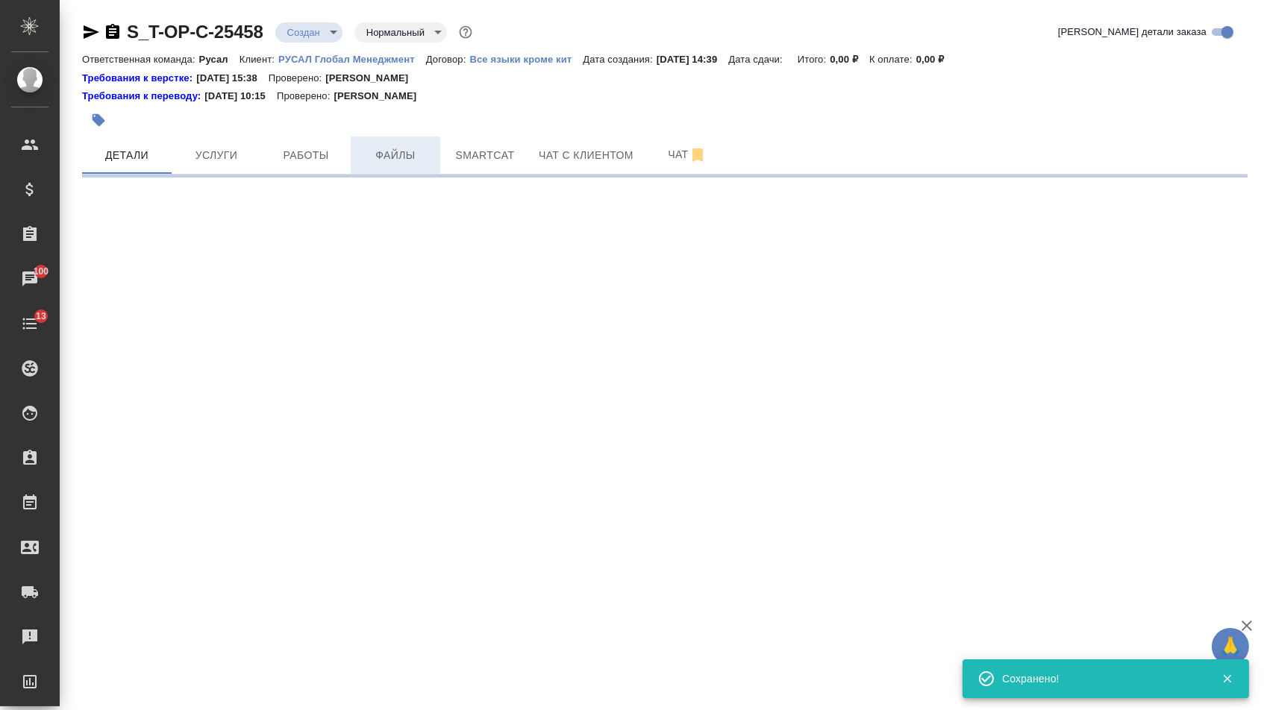
select select "RU"
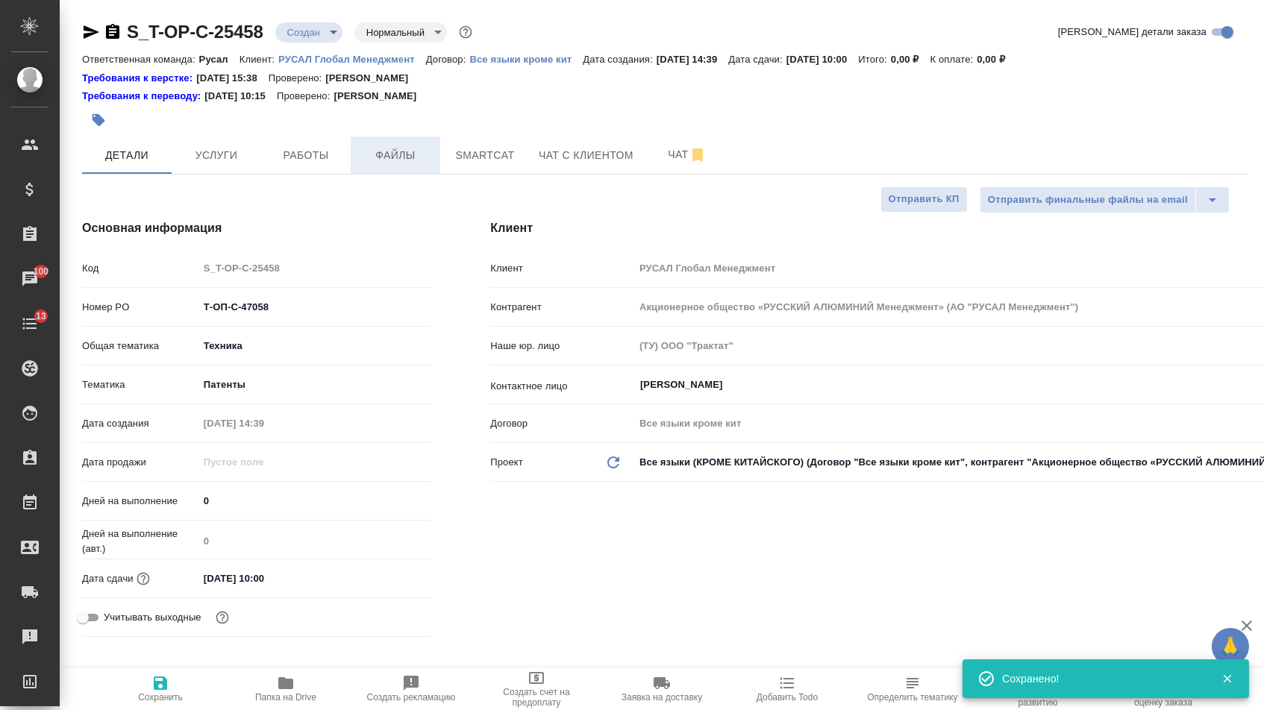
type textarea "x"
click at [383, 160] on span "Файлы" at bounding box center [396, 155] width 72 height 19
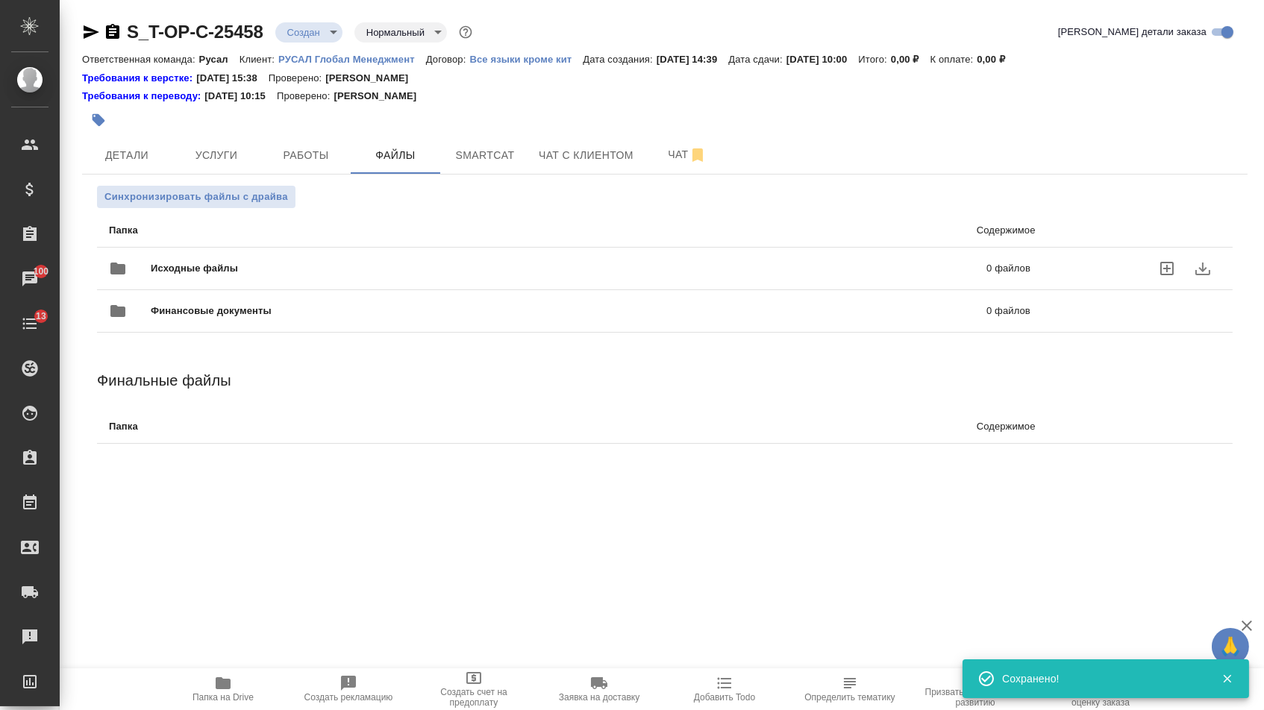
click at [271, 246] on div "Исходные файлы 0 файлов" at bounding box center [569, 269] width 951 height 66
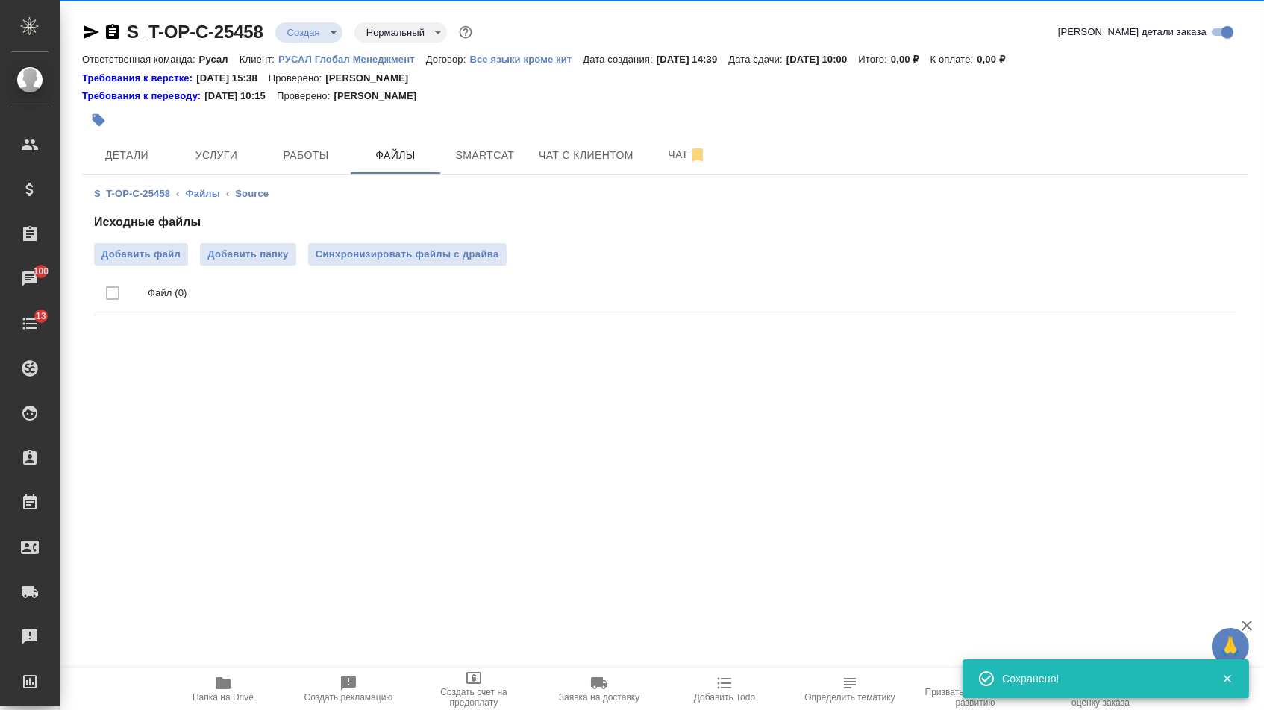
click at [135, 240] on div "Исходные файлы Добавить файл Добавить папку Синхронизировать файлы с драйва Фай…" at bounding box center [664, 267] width 1141 height 108
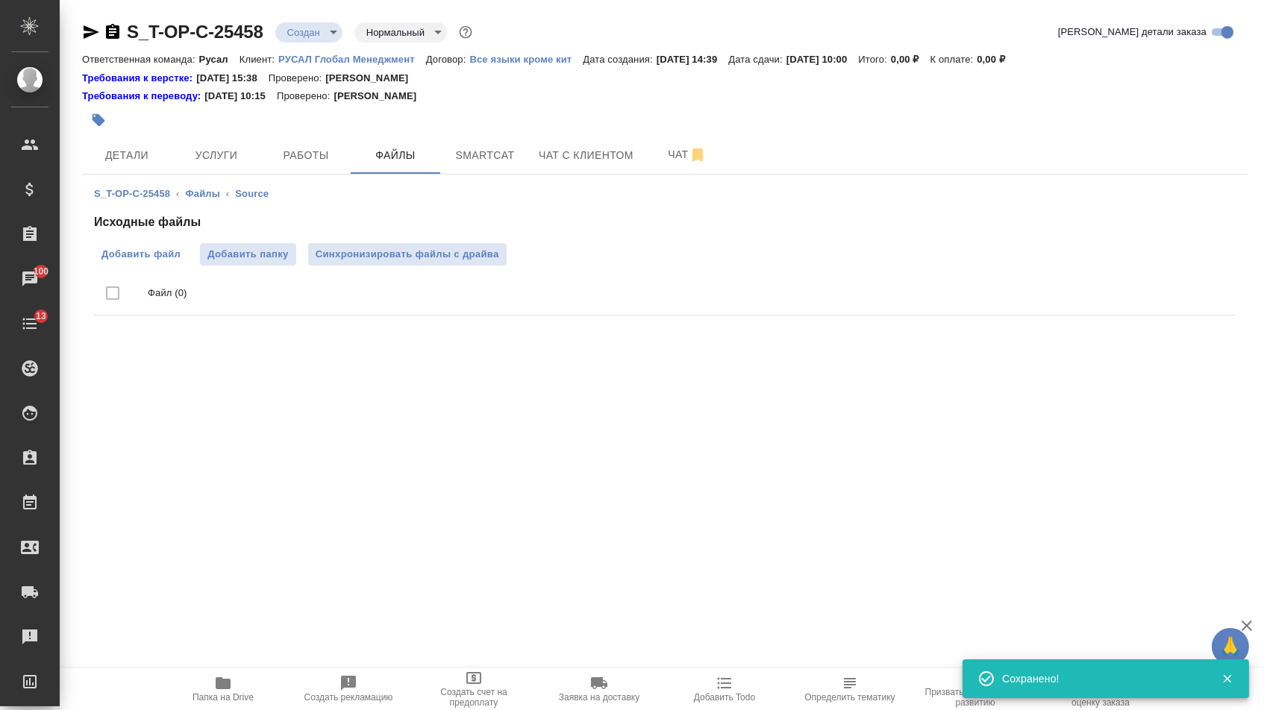
click at [142, 260] on span "Добавить файл" at bounding box center [140, 254] width 79 height 15
click at [0, 0] on input "Добавить файл" at bounding box center [0, 0] width 0 height 0
click at [235, 148] on span "Услуги" at bounding box center [217, 155] width 72 height 19
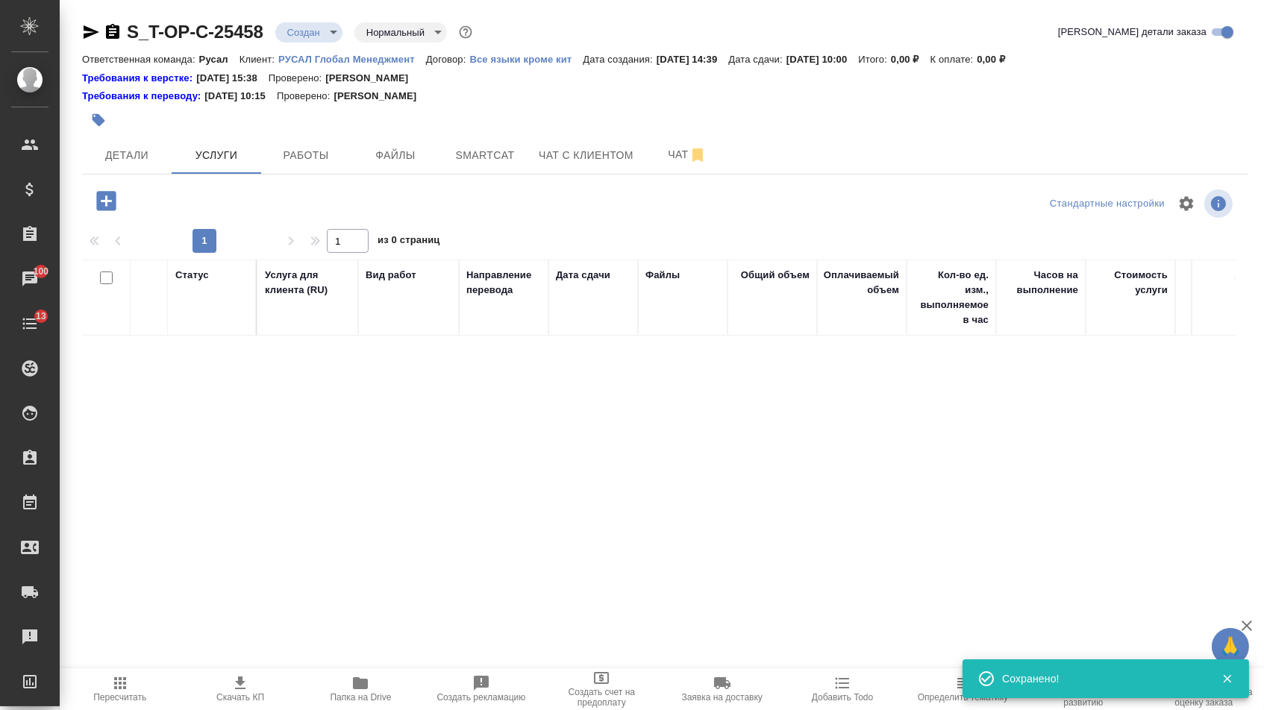
click at [106, 210] on icon "button" at bounding box center [105, 200] width 19 height 19
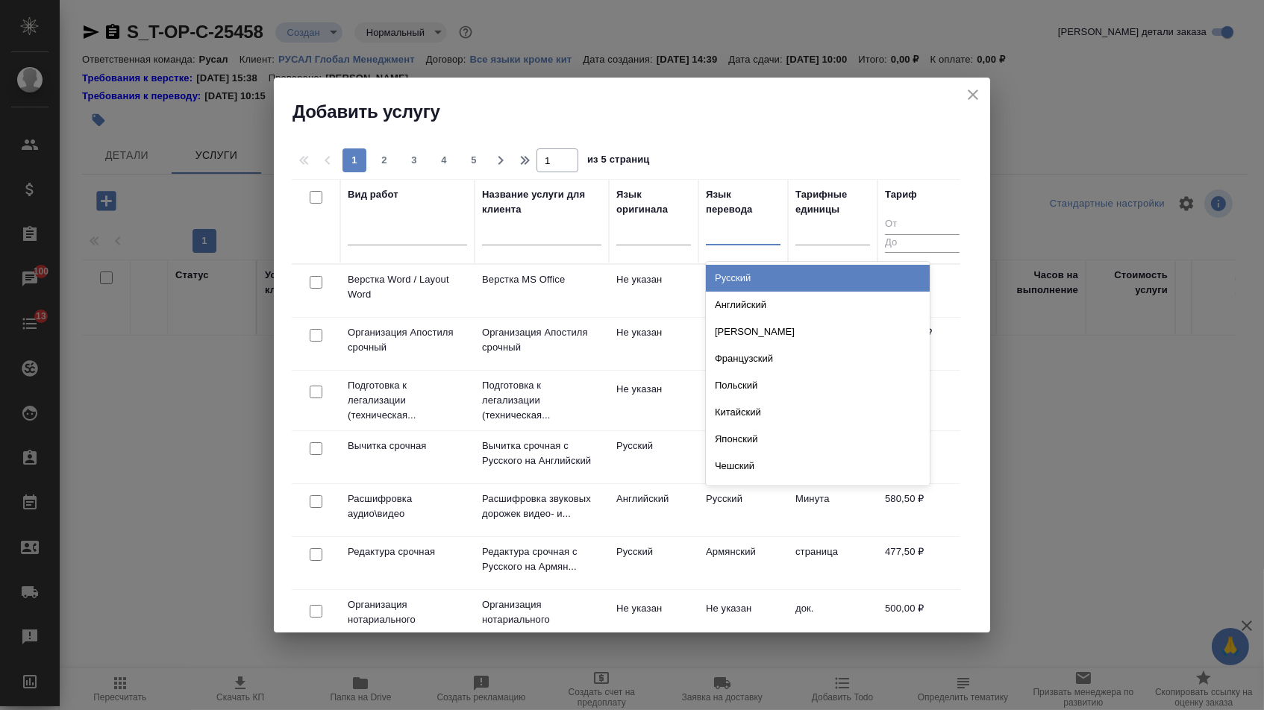
click at [732, 227] on div at bounding box center [743, 230] width 75 height 22
click at [733, 274] on div "Русский" at bounding box center [818, 278] width 224 height 27
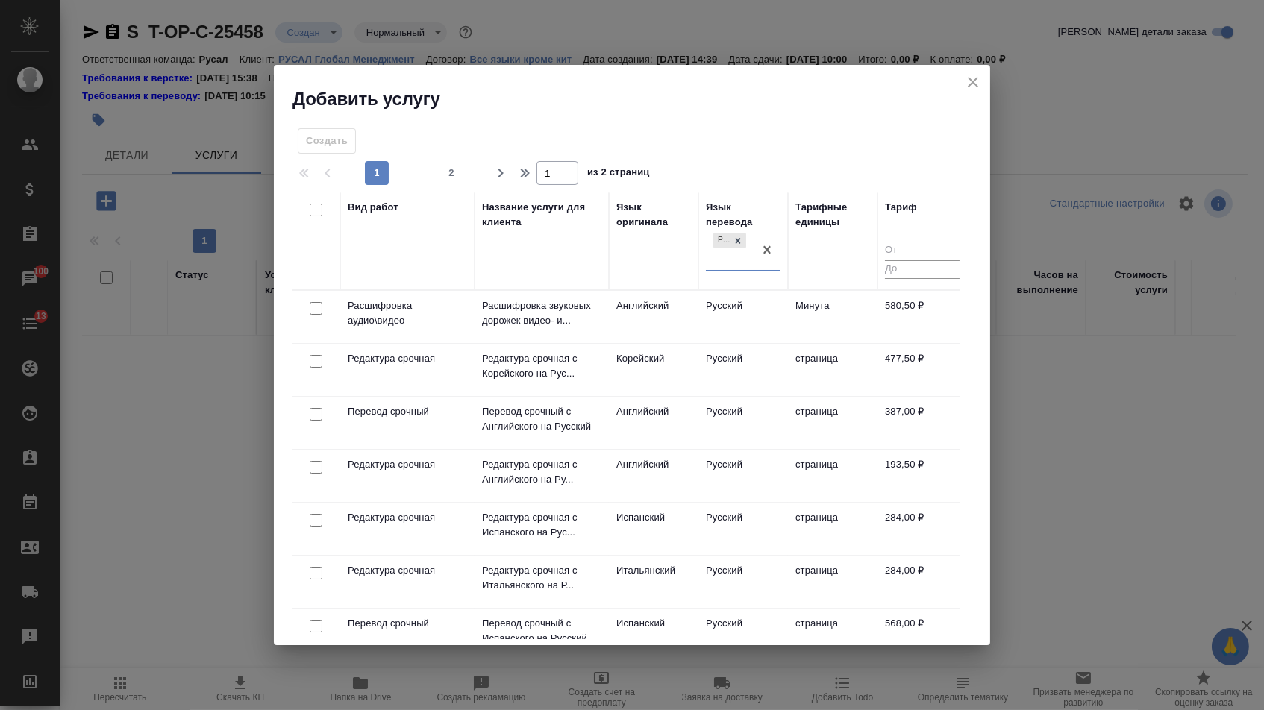
click at [655, 241] on div "Язык оригинала" at bounding box center [653, 241] width 75 height 82
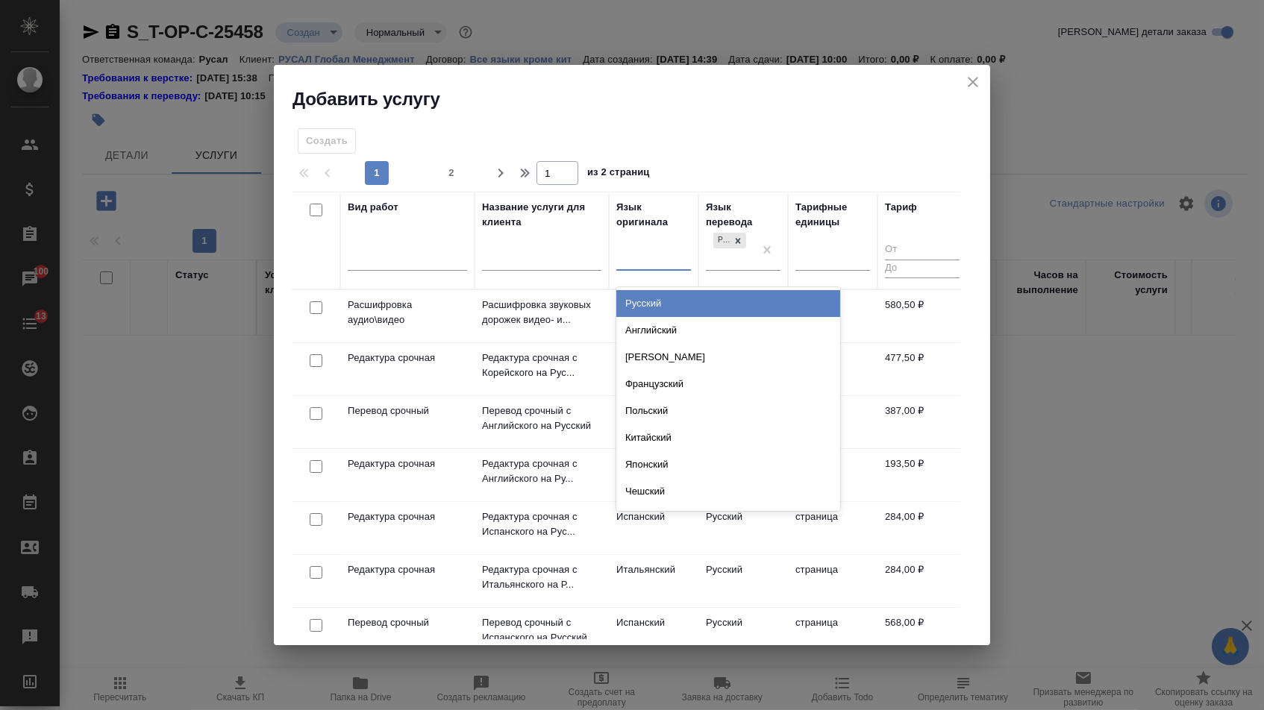
click at [648, 261] on div at bounding box center [653, 256] width 75 height 22
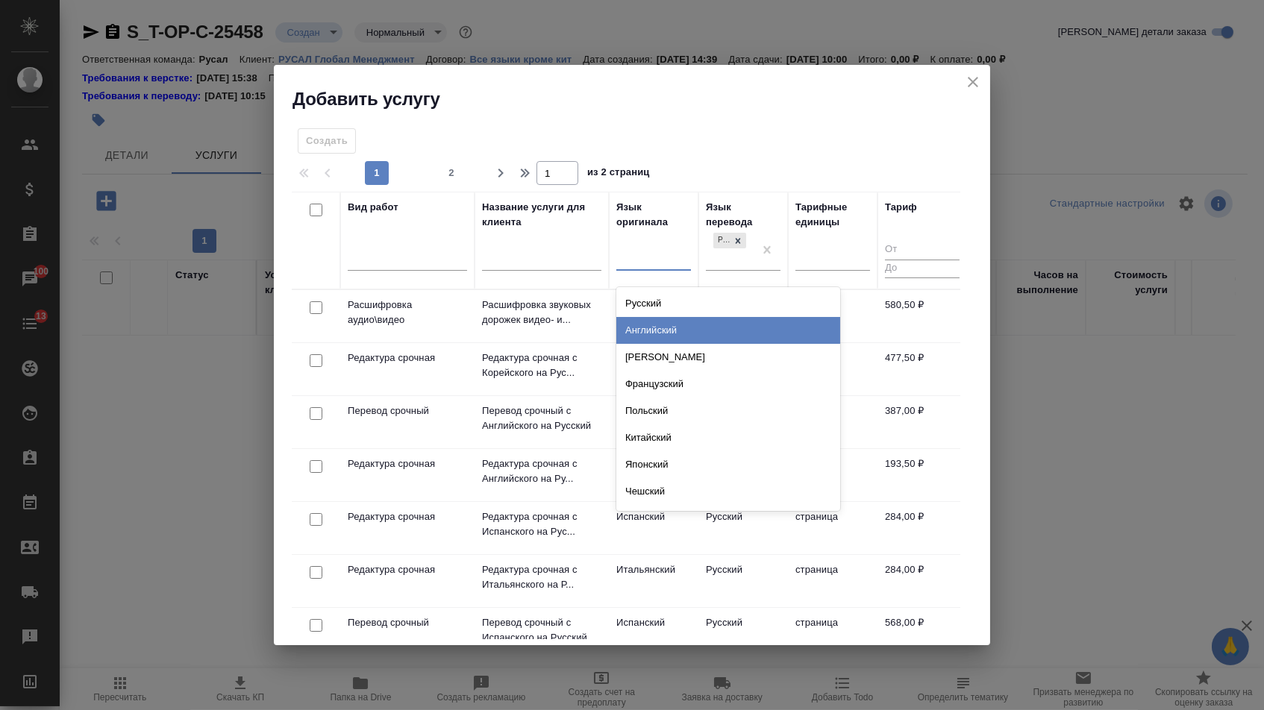
click at [647, 336] on div "Английский" at bounding box center [728, 330] width 224 height 27
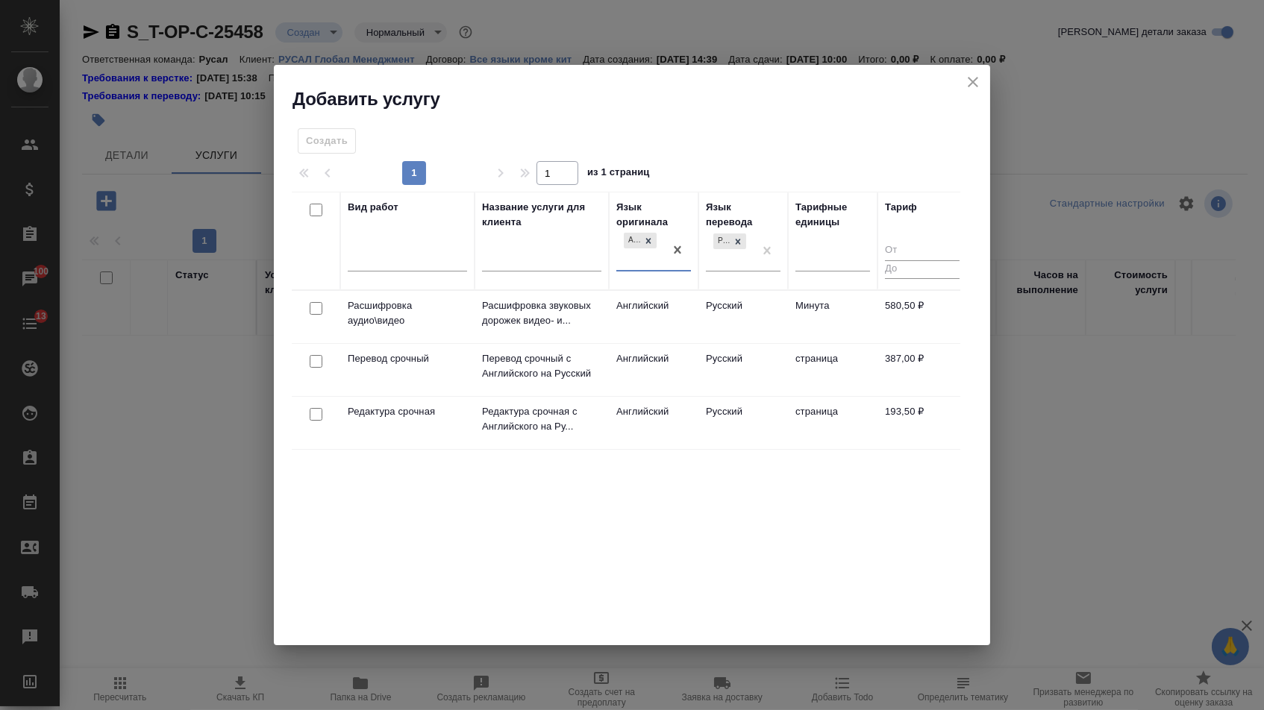
click at [313, 361] on input "checkbox" at bounding box center [316, 361] width 13 height 13
checkbox input "true"
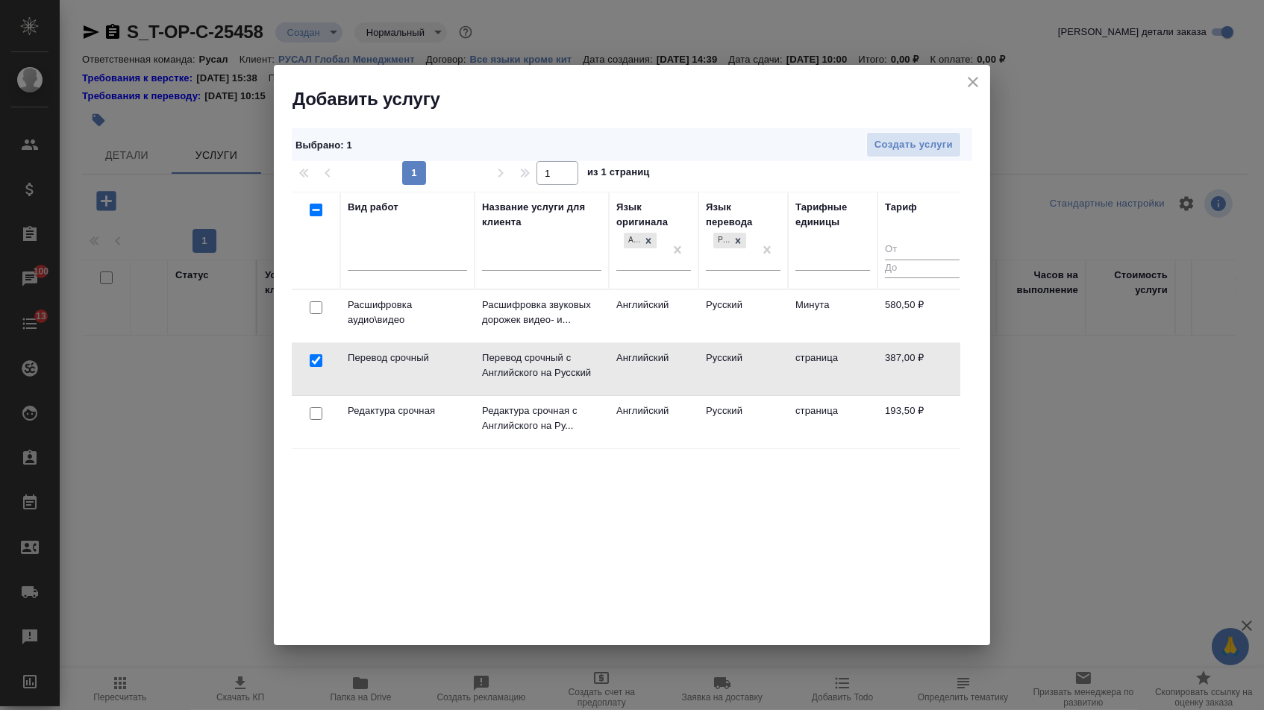
click at [314, 411] on input "checkbox" at bounding box center [316, 413] width 13 height 13
checkbox input "true"
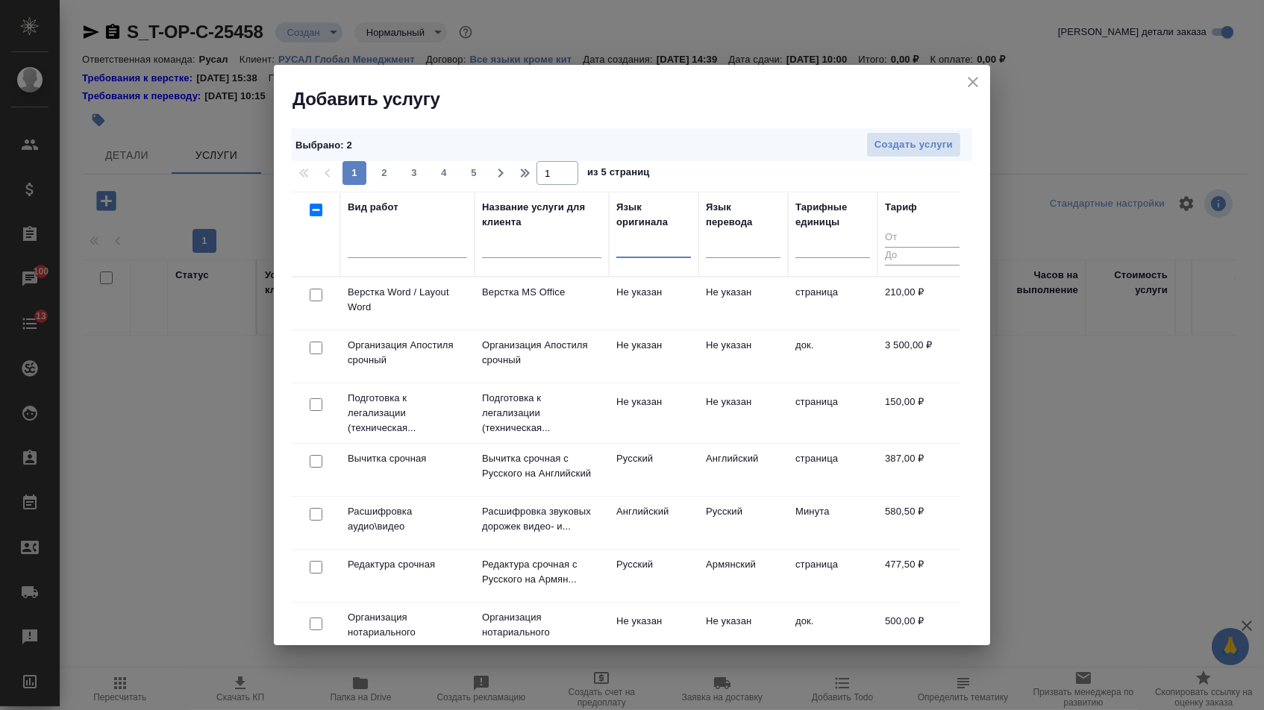
click at [314, 301] on input "checkbox" at bounding box center [316, 295] width 13 height 13
checkbox input "true"
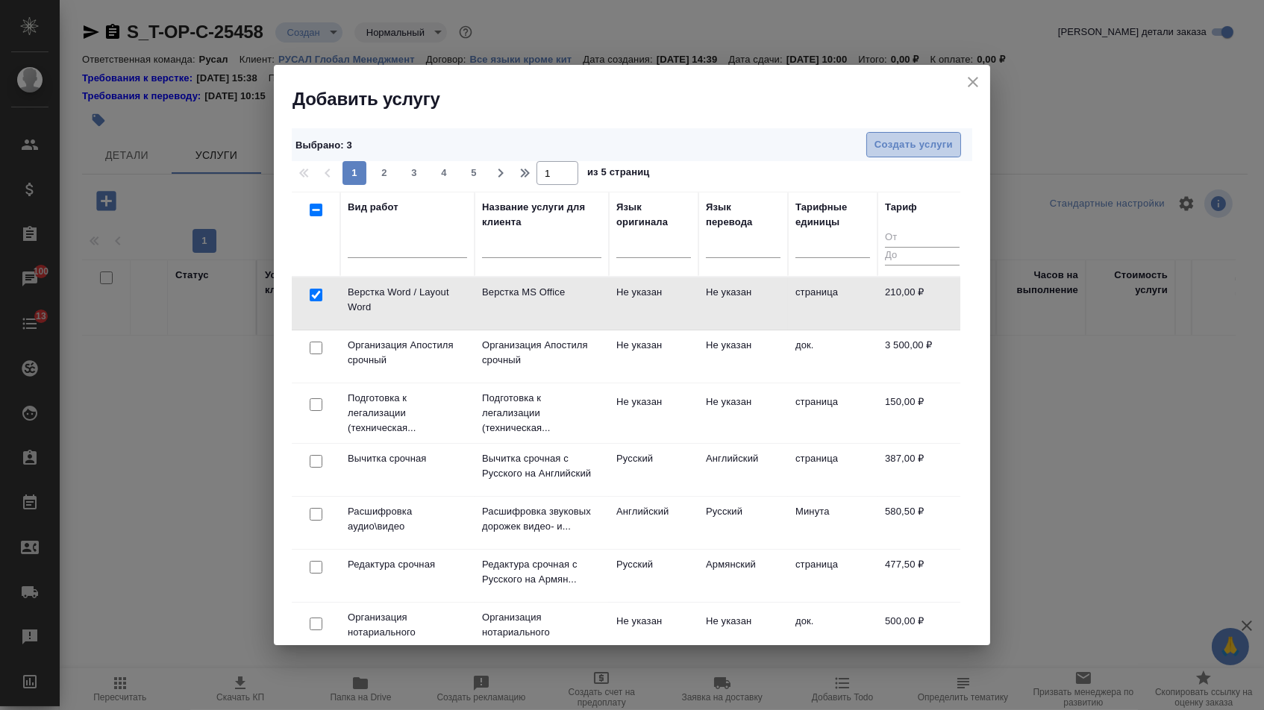
click at [879, 151] on span "Создать услуги" at bounding box center [913, 145] width 78 height 17
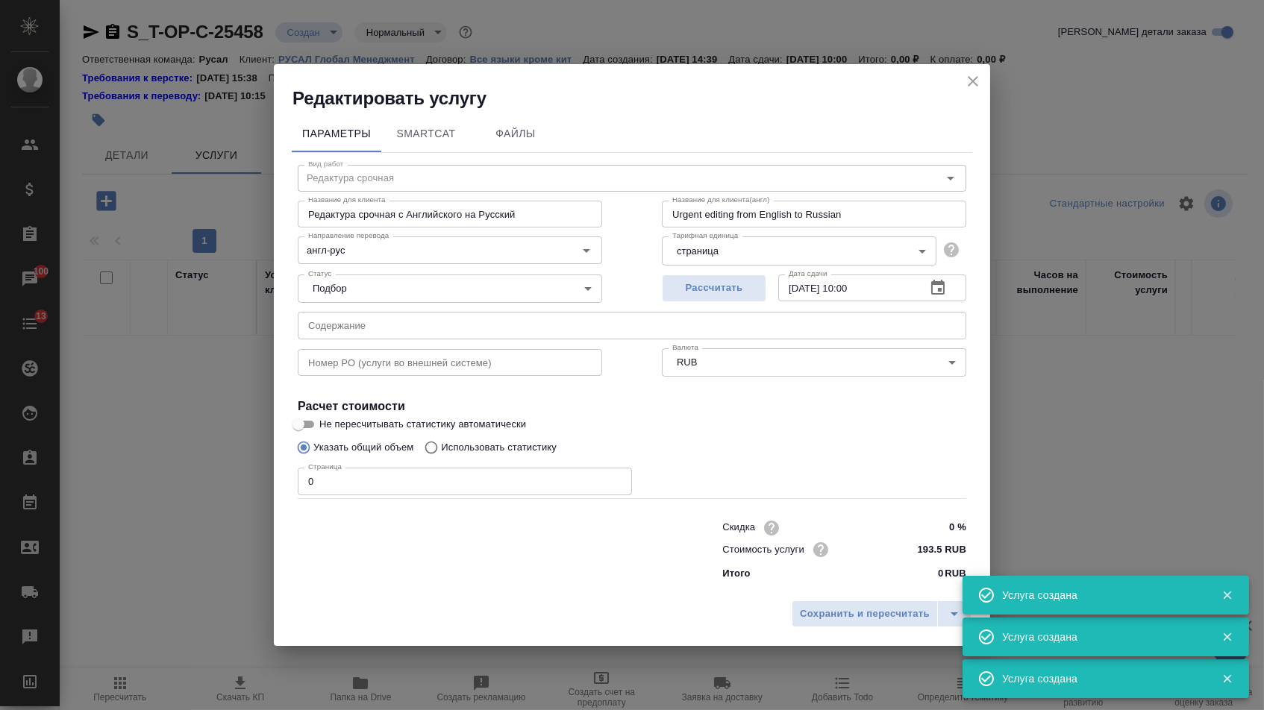
type input "Перевод срочный"
type input "Перевод срочный с Английского на Русский"
type input "Urgent translation from English into Russian"
type input "англ-рус"
type input "387 RUB"
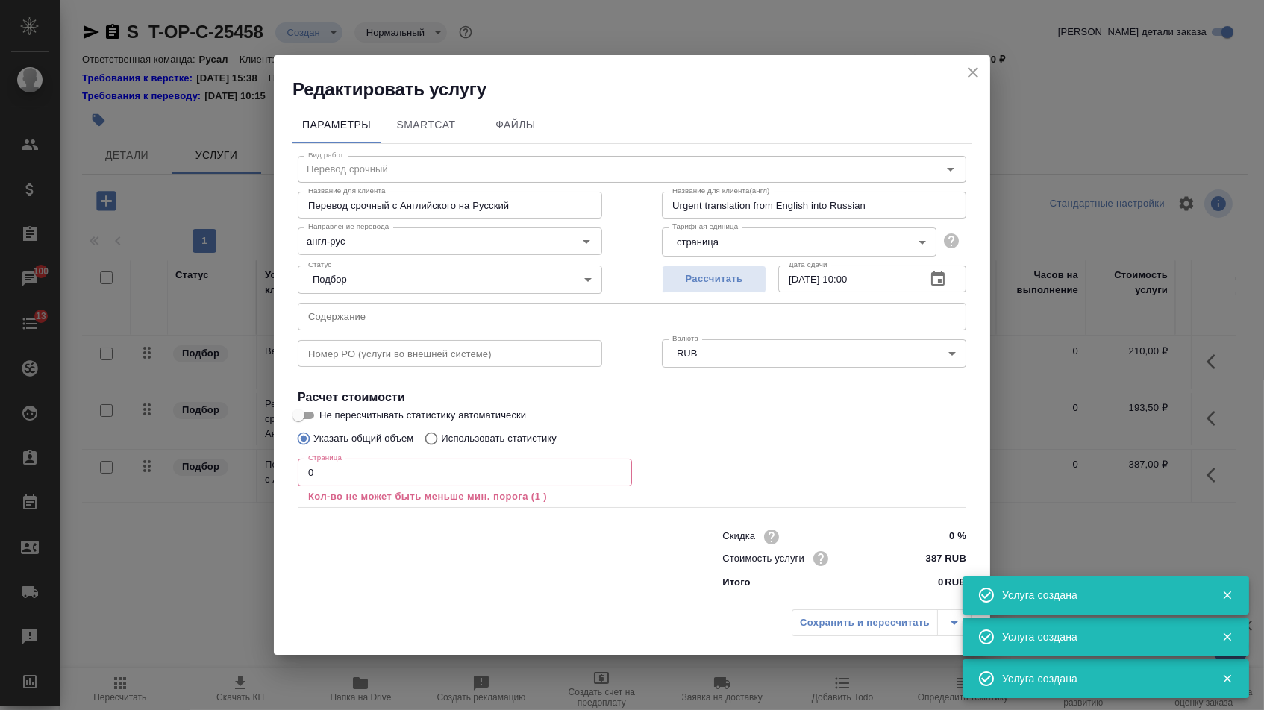
click at [364, 321] on input "text" at bounding box center [632, 316] width 668 height 27
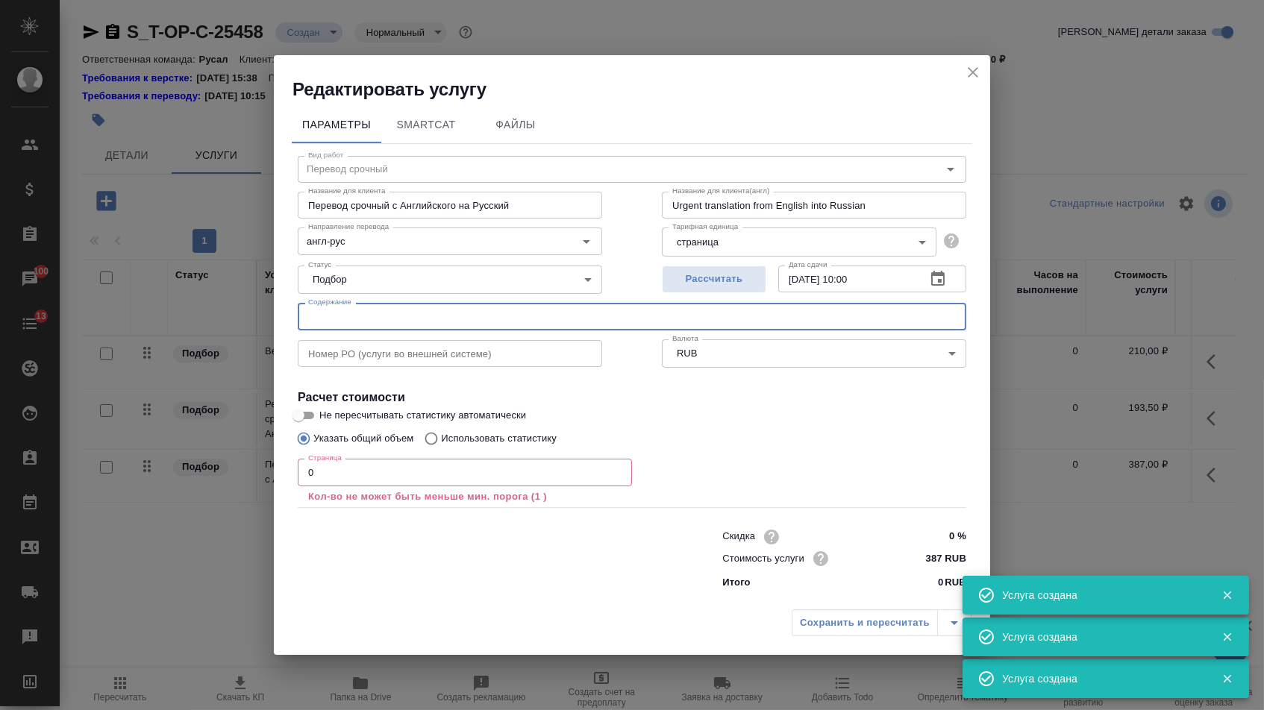
paste input "сообщения - санкции EP2024"
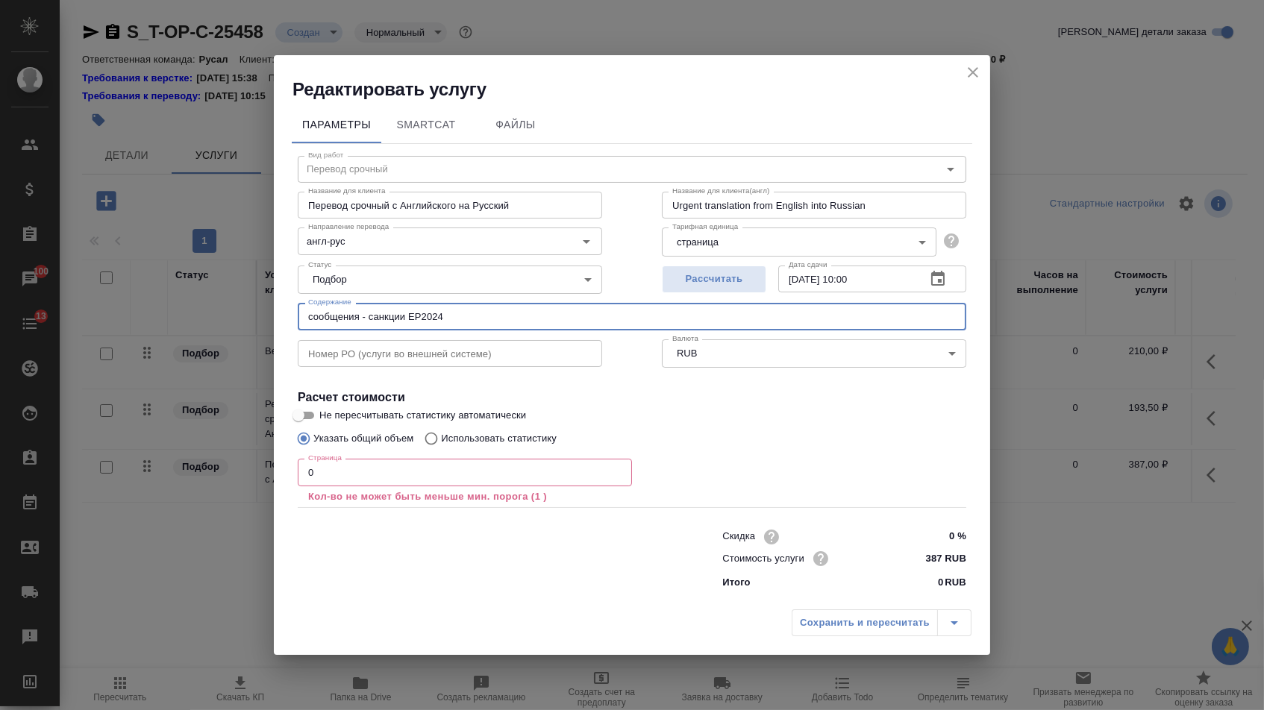
type input "сообщения - санкции EP2024"
click at [342, 468] on input "0" at bounding box center [465, 472] width 334 height 27
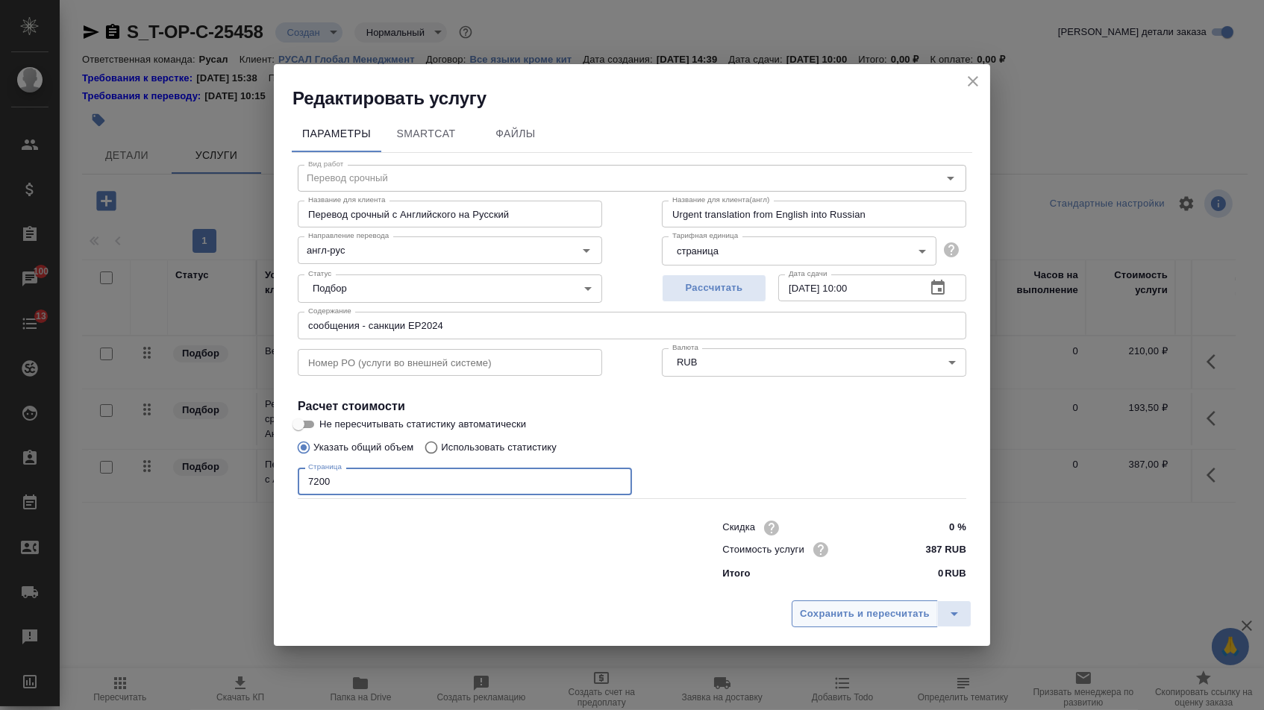
type input "7200"
click at [844, 604] on button "Сохранить и пересчитать" at bounding box center [864, 613] width 146 height 27
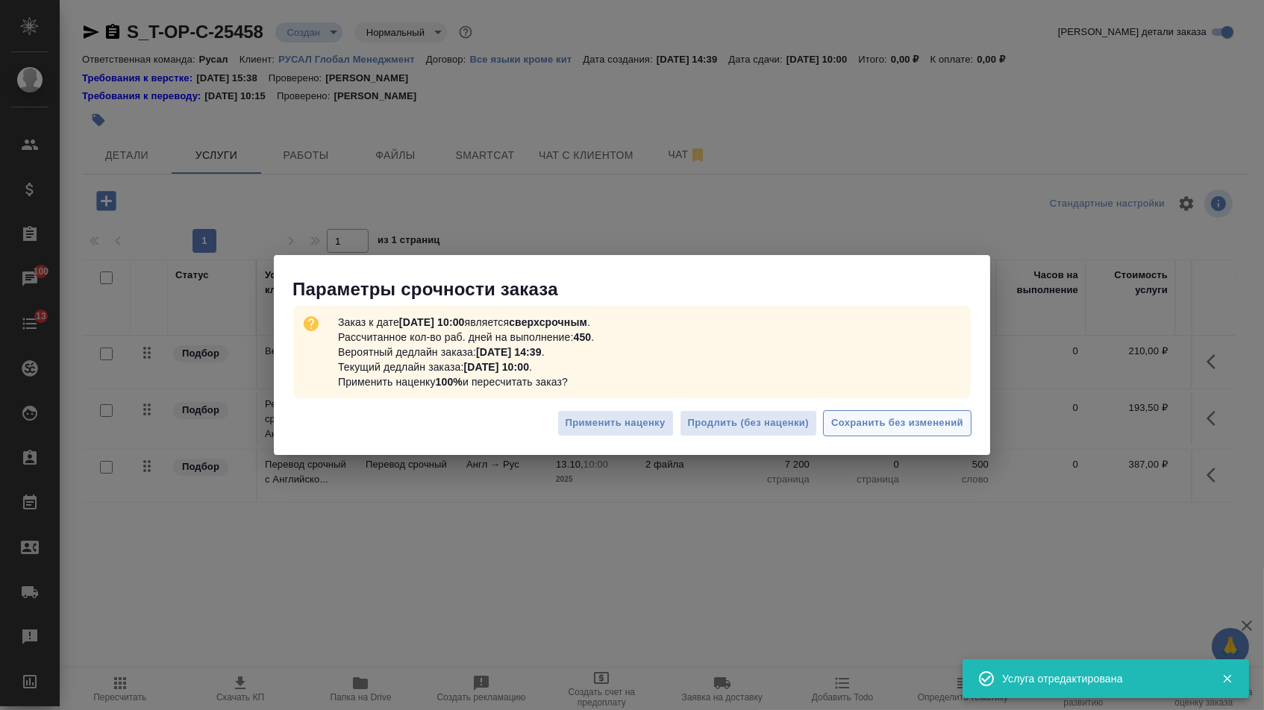
click at [866, 410] on button "Сохранить без изменений" at bounding box center [897, 423] width 148 height 26
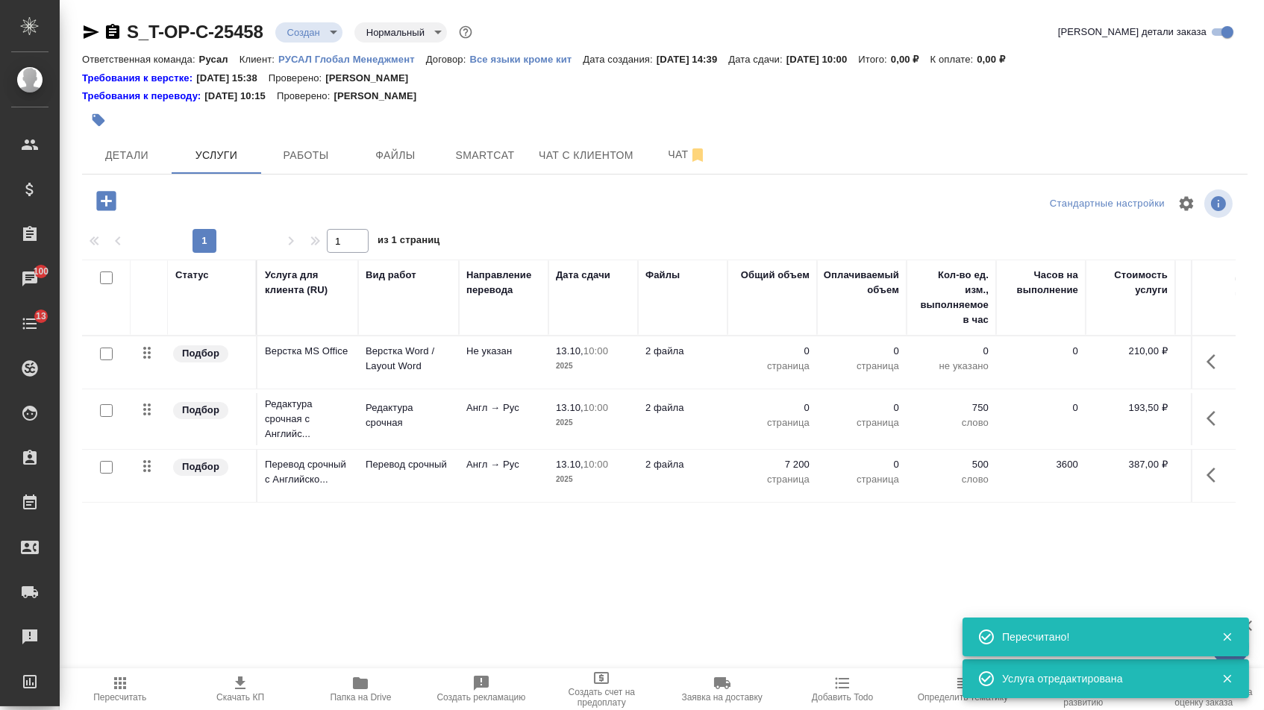
type input "urgent"
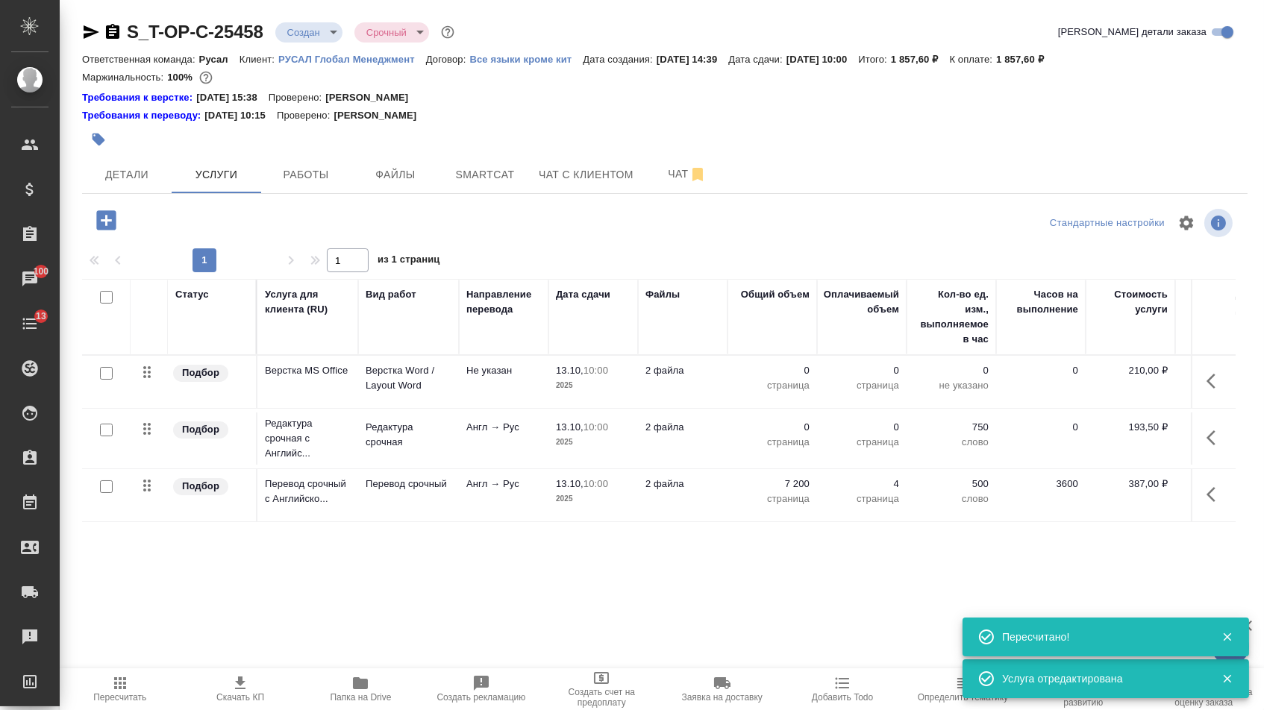
click at [781, 428] on td "0 страница" at bounding box center [772, 438] width 90 height 52
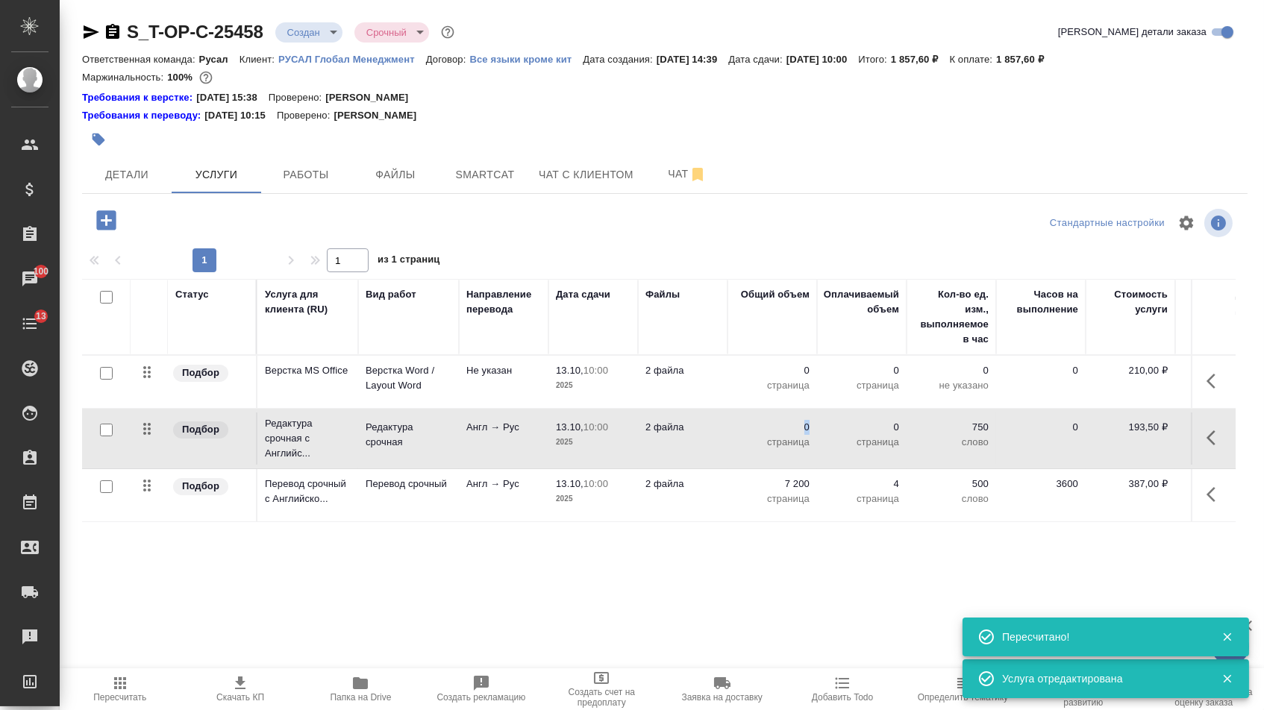
click at [781, 428] on td "0 страница" at bounding box center [772, 438] width 90 height 52
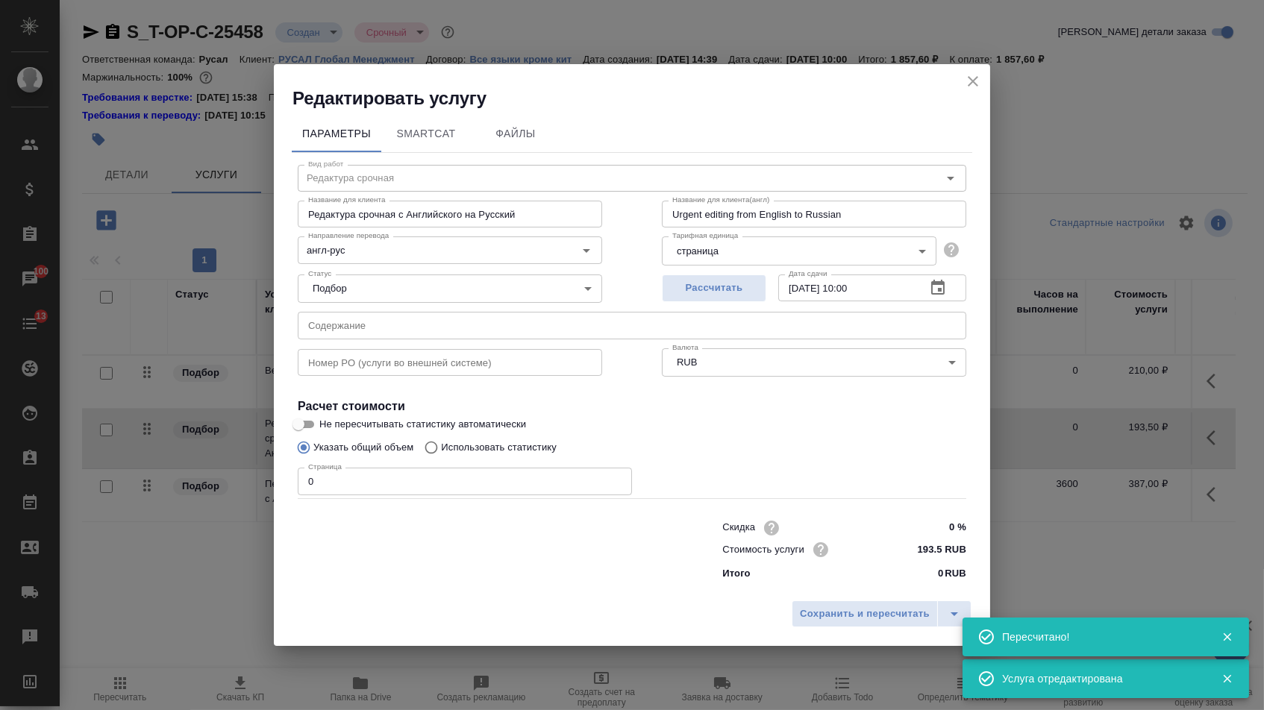
click at [781, 439] on div "Указать общий объем Использовать статистику" at bounding box center [632, 447] width 668 height 28
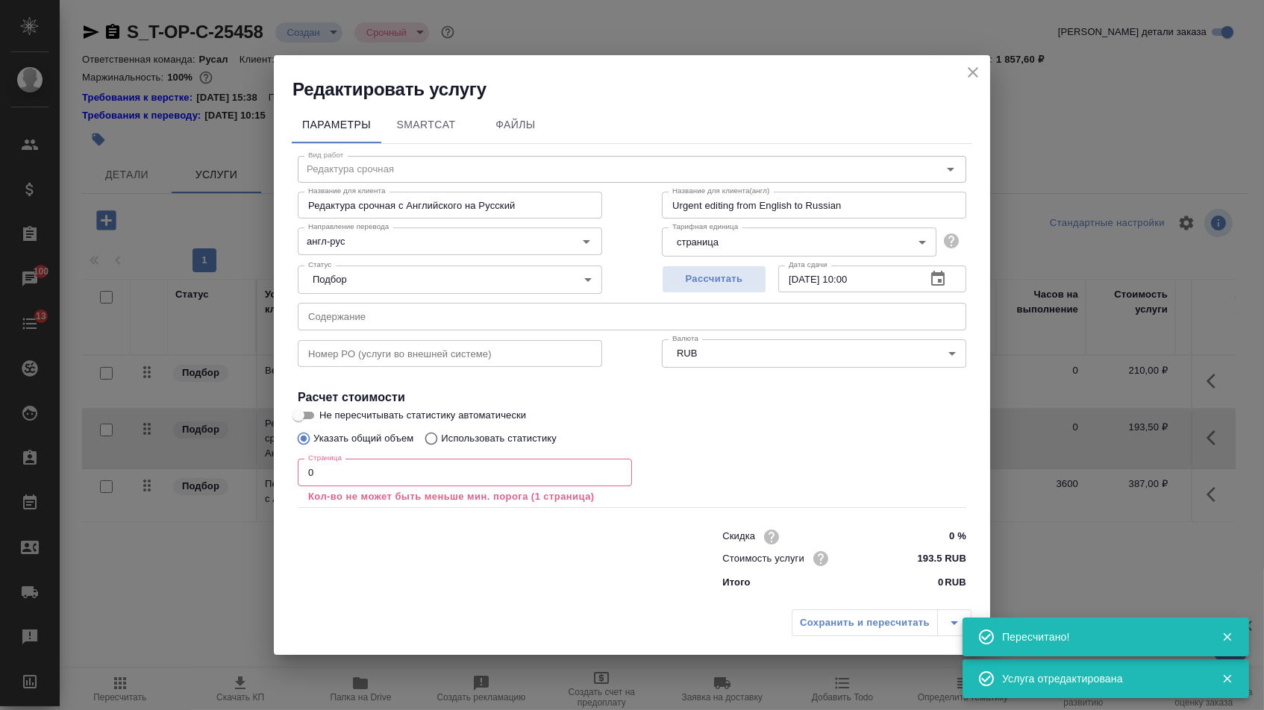
click at [551, 461] on input "0" at bounding box center [465, 472] width 334 height 27
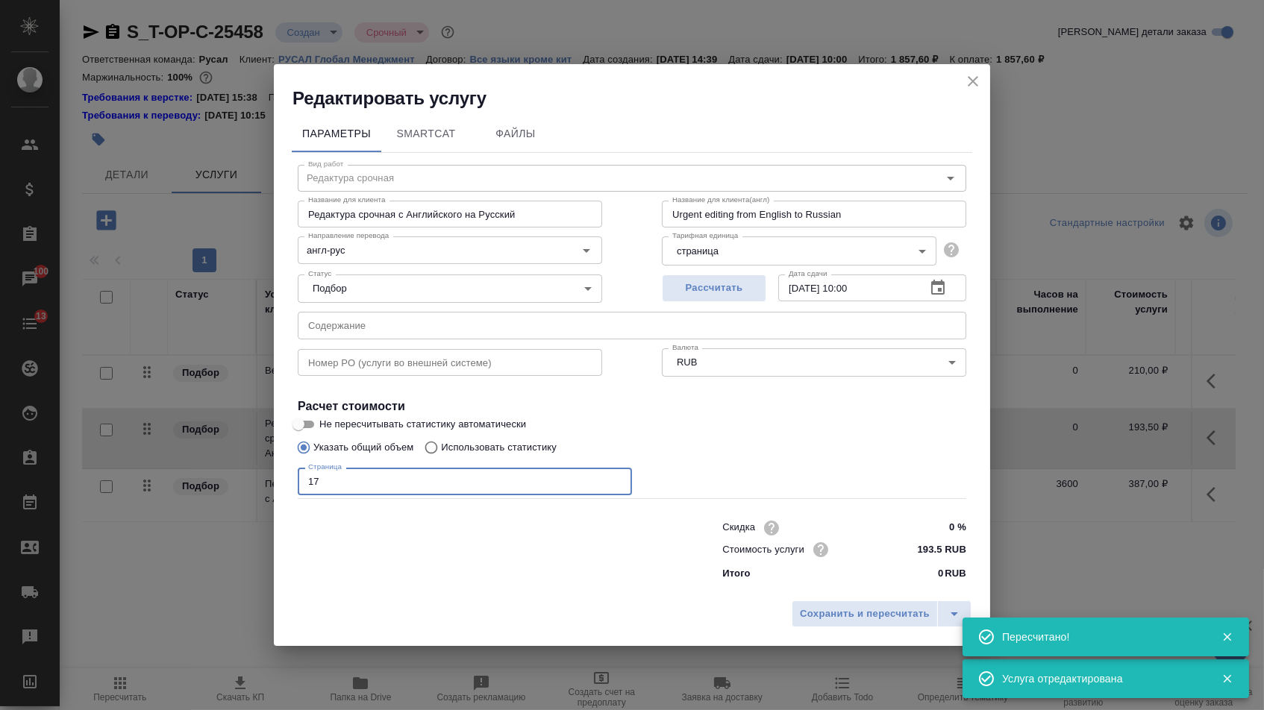
type input "1"
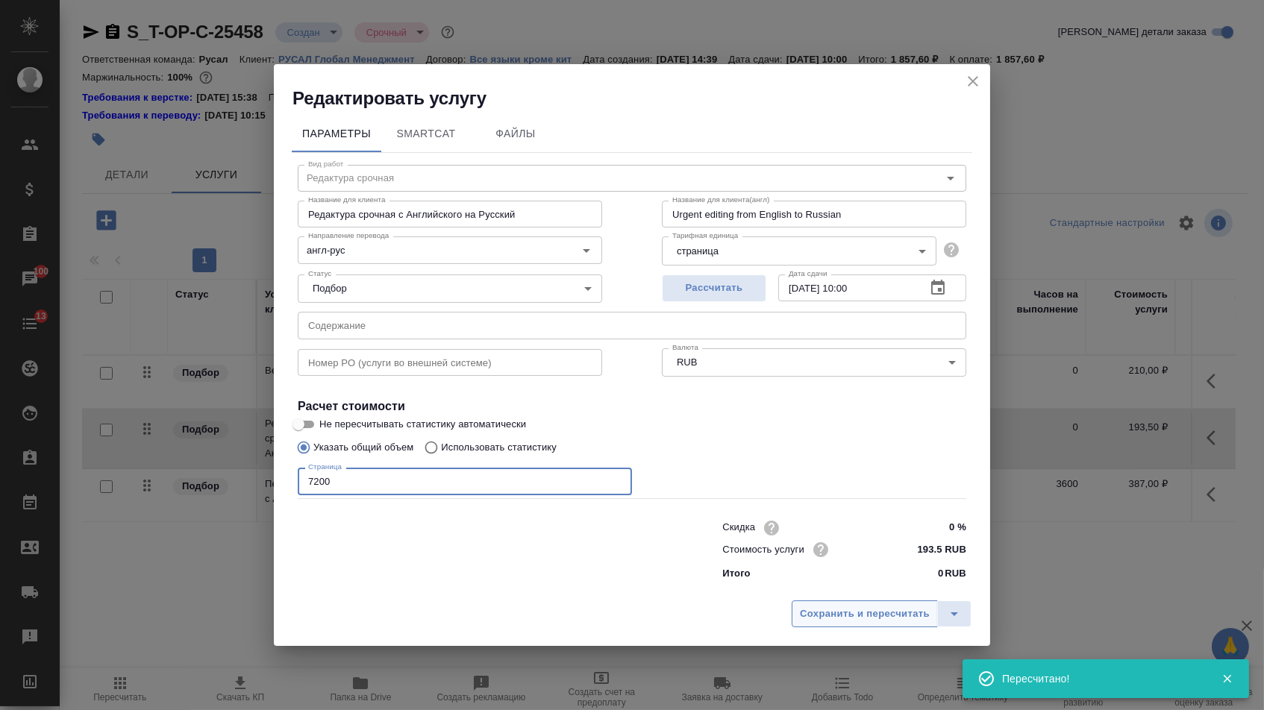
type input "7200"
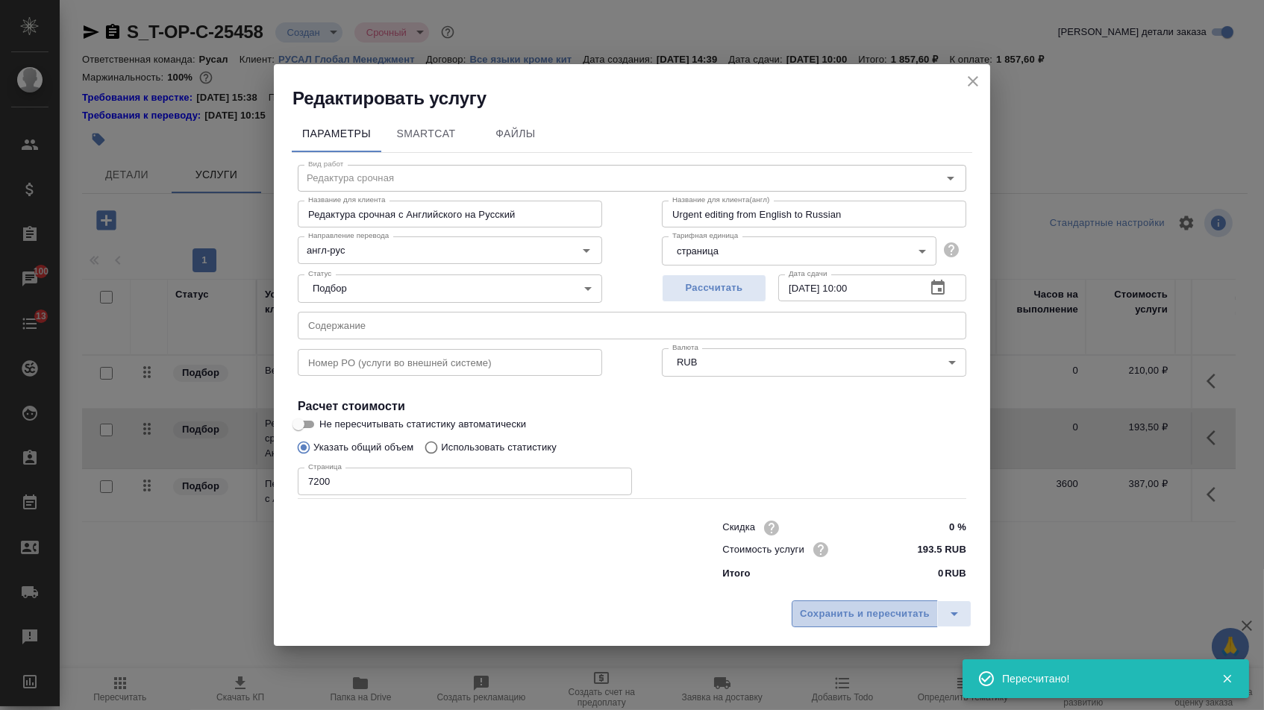
click at [893, 618] on span "Сохранить и пересчитать" at bounding box center [865, 614] width 130 height 17
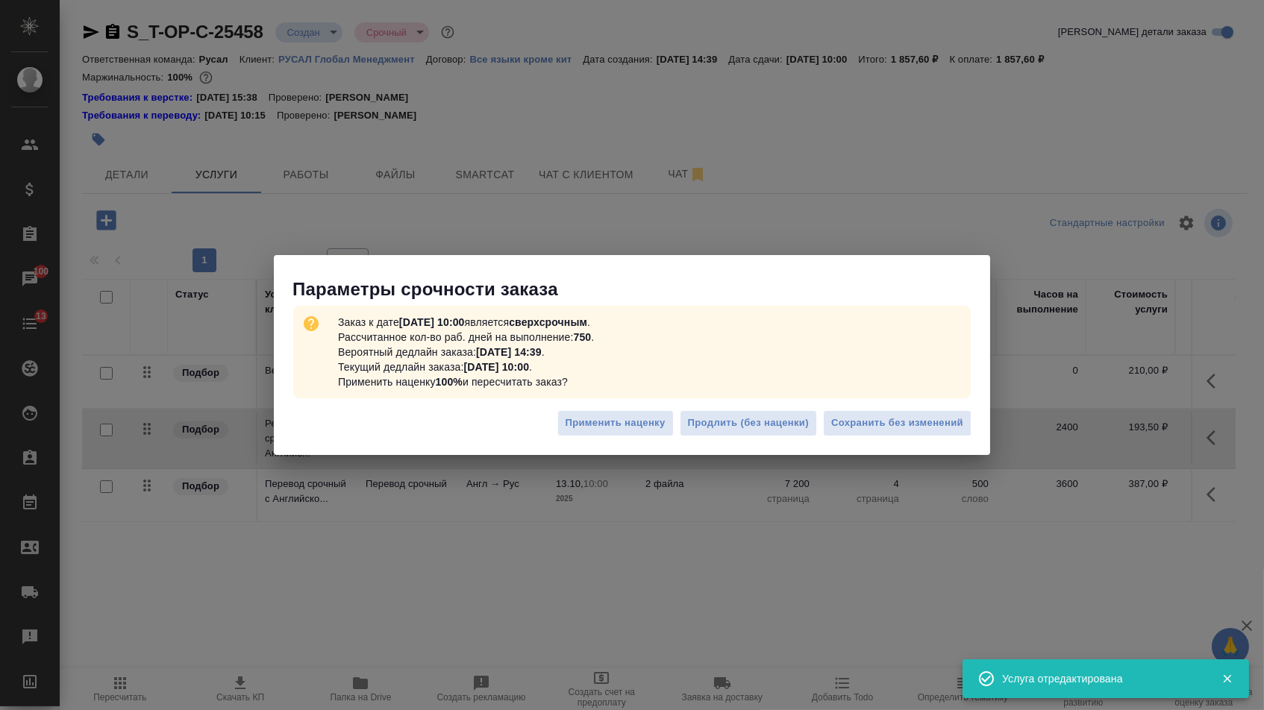
click at [861, 404] on div "Применить наценку Продлить (без наценки) Сохранить без изменений" at bounding box center [632, 429] width 716 height 52
click at [861, 414] on button "Сохранить без изменений" at bounding box center [897, 423] width 148 height 26
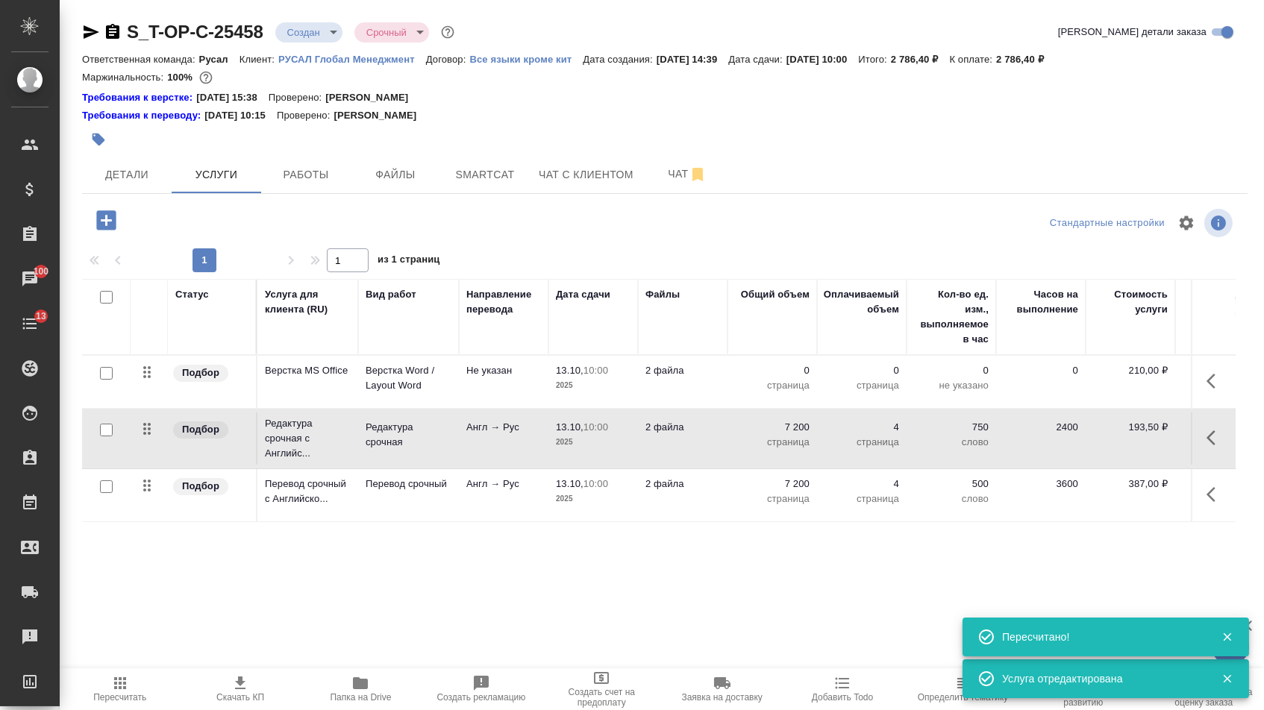
click at [785, 378] on p "0" at bounding box center [772, 370] width 75 height 15
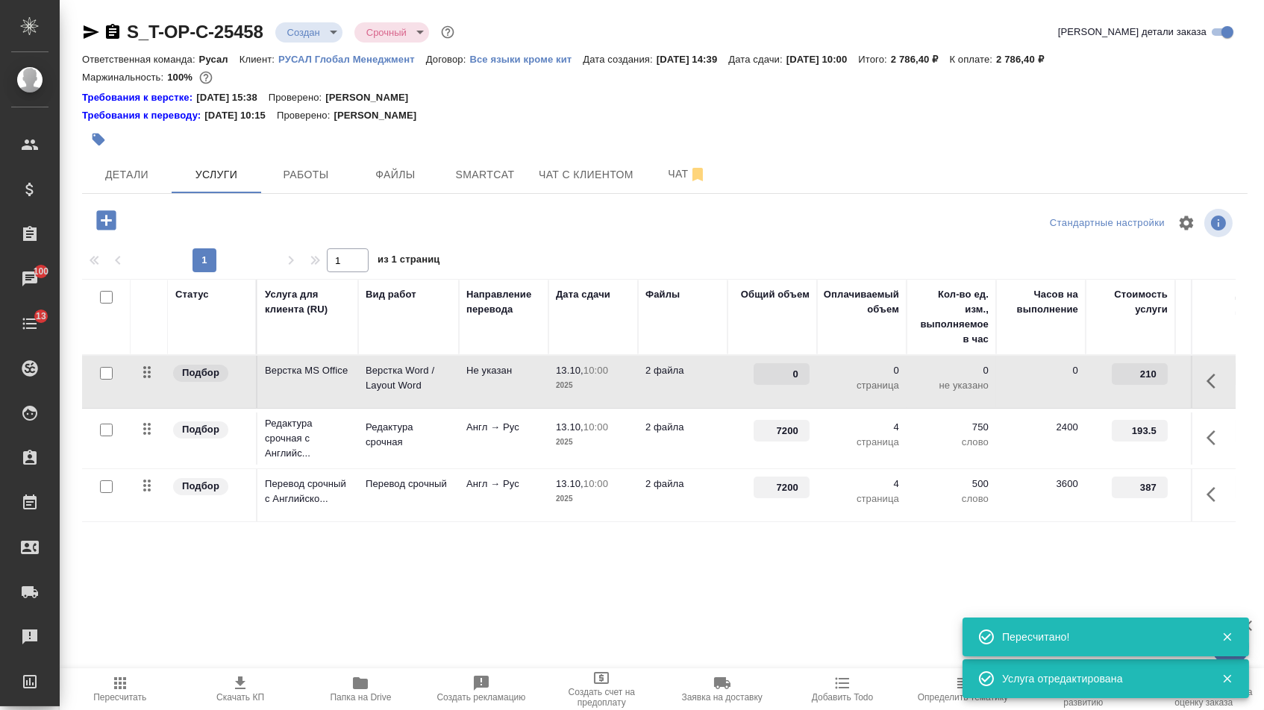
click at [785, 383] on input "0" at bounding box center [781, 374] width 56 height 22
type input "4"
click at [744, 568] on div "Статус Услуга для клиента (RU) Вид работ Направление перевода Дата сдачи Файлы …" at bounding box center [658, 439] width 1153 height 321
click at [210, 217] on span "Сохранить и пересчитать" at bounding box center [212, 218] width 130 height 17
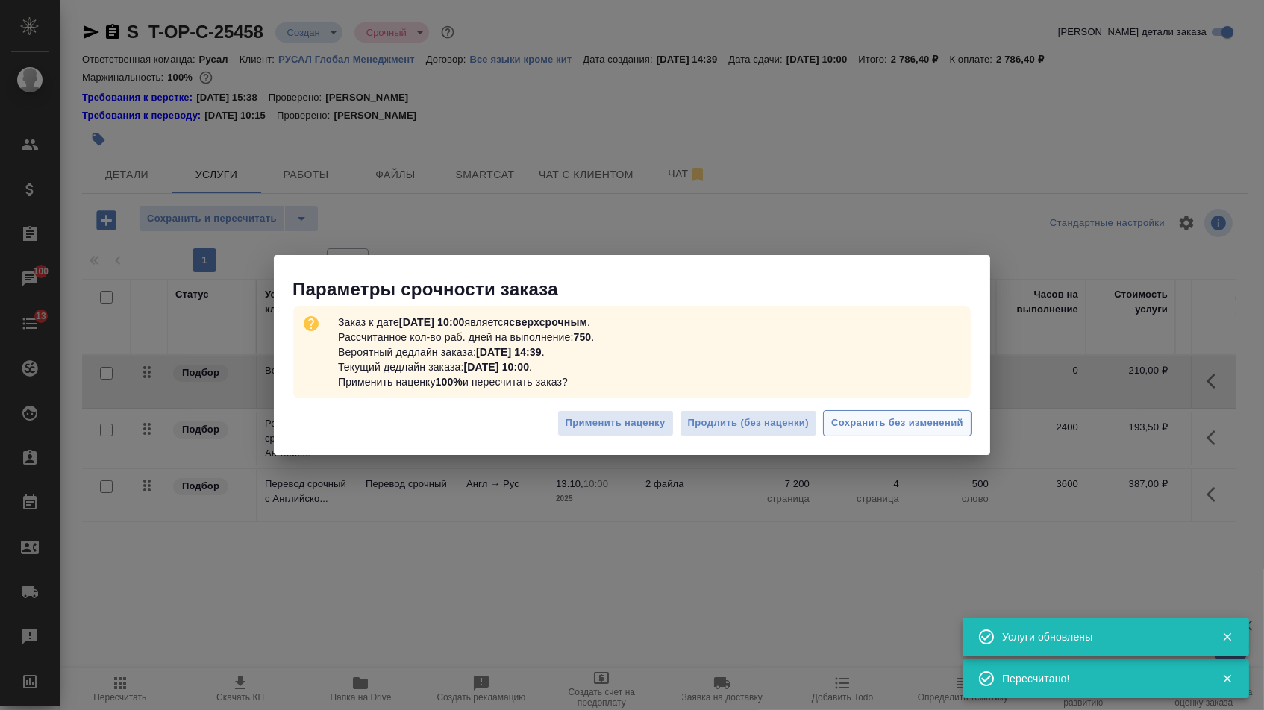
click at [916, 430] on span "Сохранить без изменений" at bounding box center [897, 423] width 132 height 17
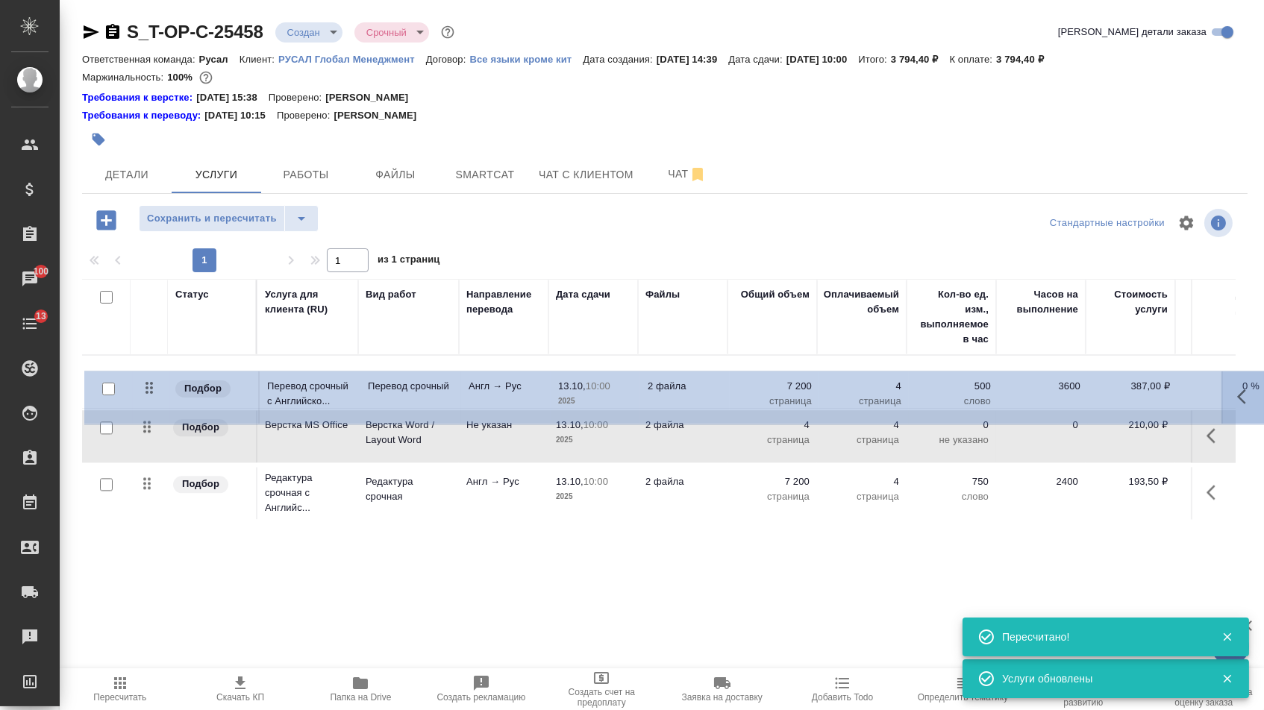
drag, startPoint x: 142, startPoint y: 503, endPoint x: 146, endPoint y: 347, distance: 155.9
click at [146, 347] on table "Статус Услуга для клиента (RU) Вид работ Направление перевода Дата сдачи Файлы …" at bounding box center [785, 401] width 1406 height 245
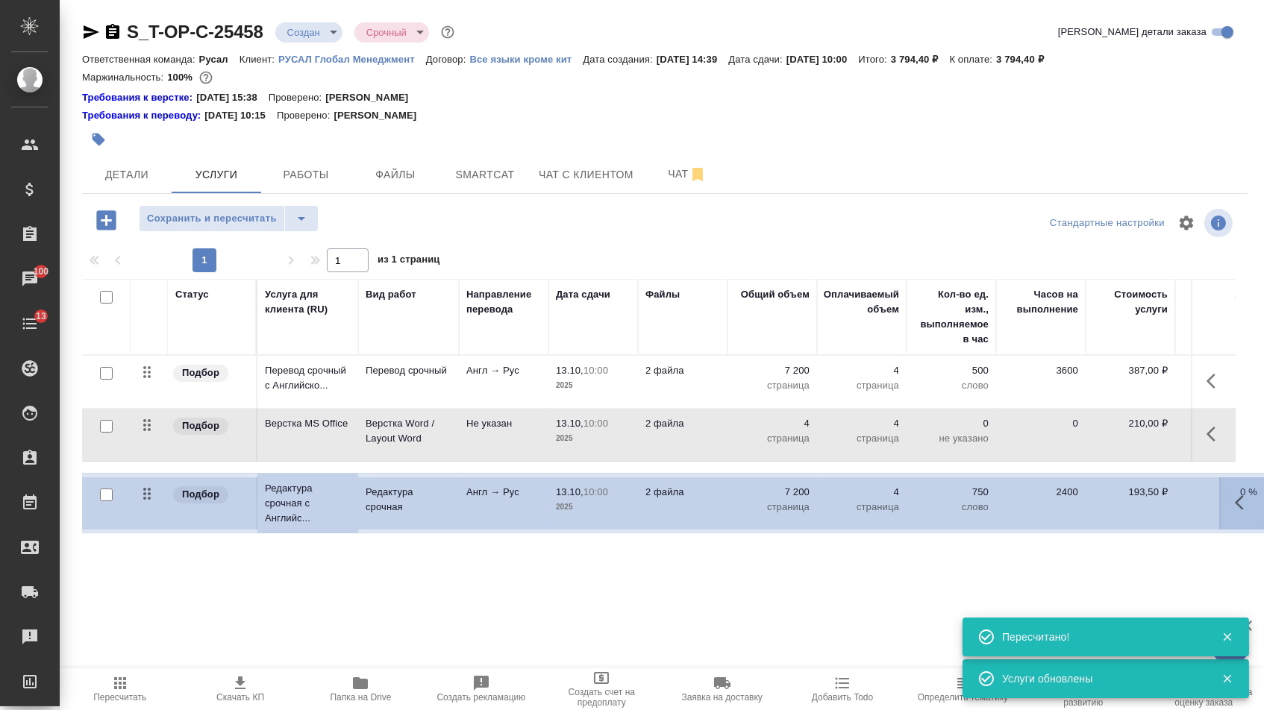
drag, startPoint x: 148, startPoint y: 491, endPoint x: 148, endPoint y: 399, distance: 91.7
click at [148, 399] on tbody "Подбор Перевод срочный с Английско... Перевод срочный Англ → Рус 13.10, 10:00 2…" at bounding box center [785, 439] width 1406 height 167
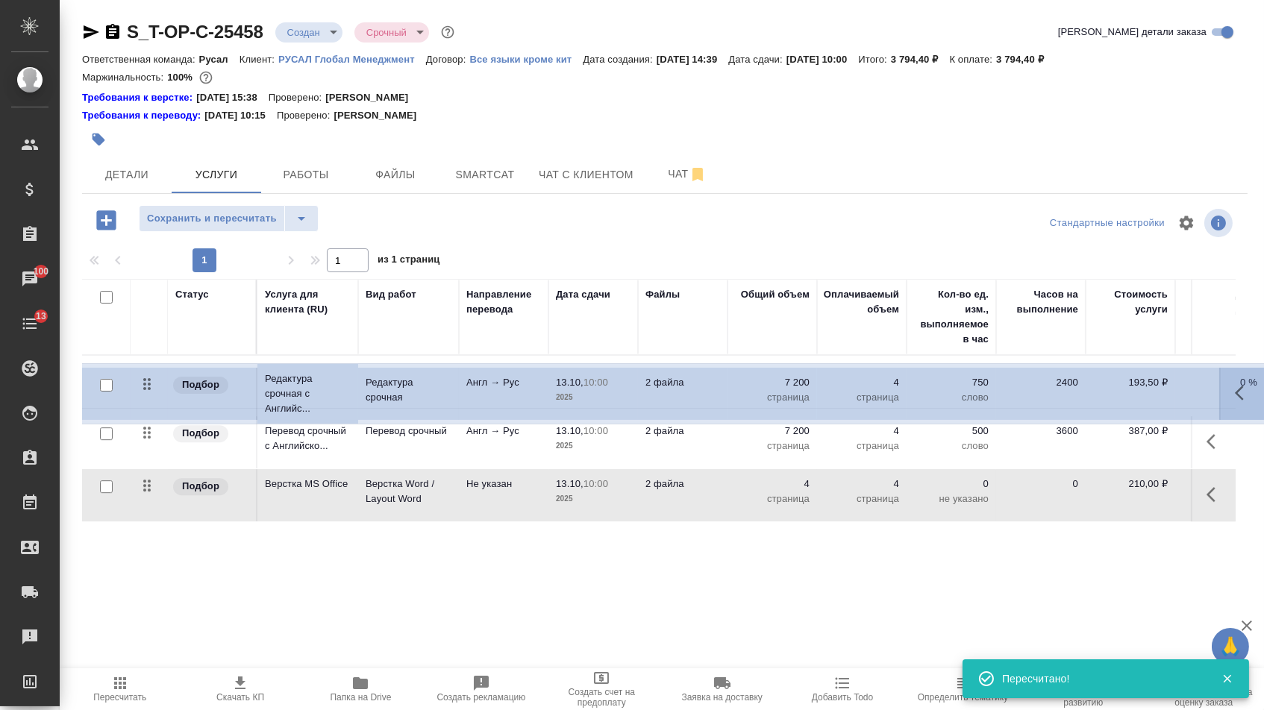
drag, startPoint x: 150, startPoint y: 385, endPoint x: 148, endPoint y: 442, distance: 56.7
click at [150, 443] on tbody "Подбор Редактура срочная с Английс... Редактура срочная Англ → Рус 13.10, 10:00…" at bounding box center [785, 438] width 1406 height 167
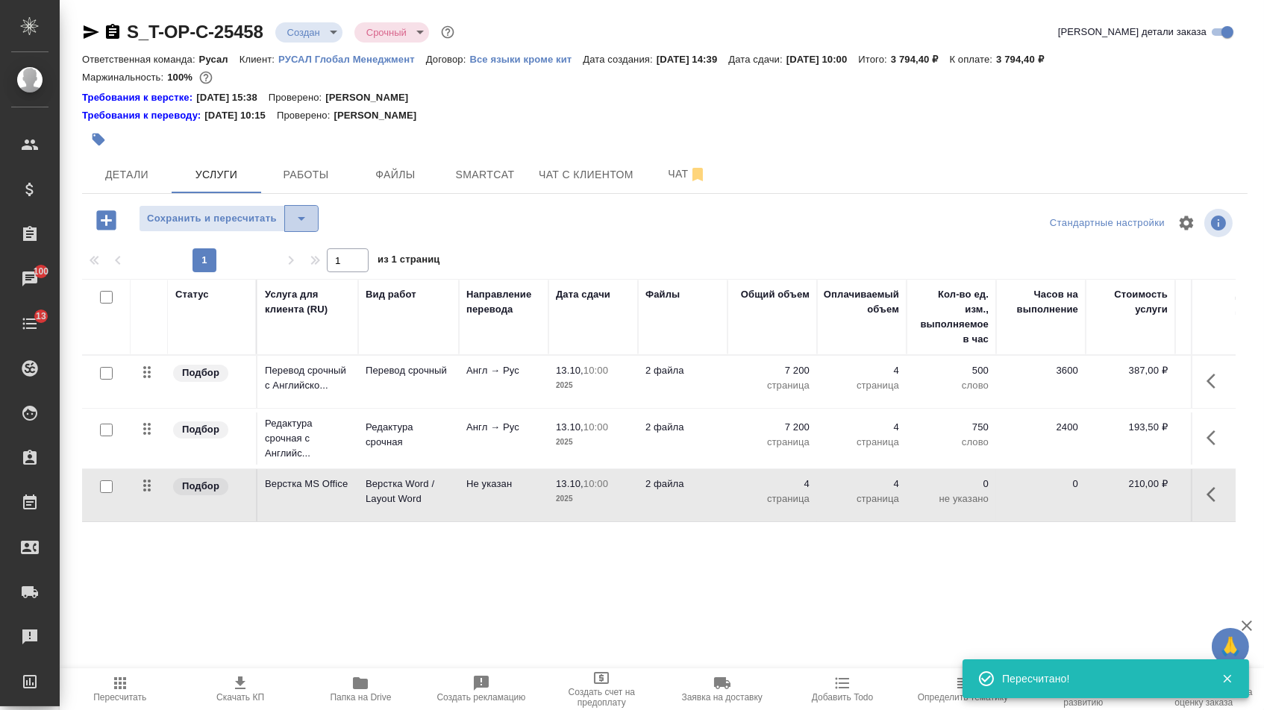
click at [310, 228] on icon "split button" at bounding box center [301, 219] width 18 height 18
click at [306, 261] on li "Сохранить" at bounding box center [234, 258] width 183 height 24
click at [140, 189] on button "Детали" at bounding box center [127, 174] width 90 height 37
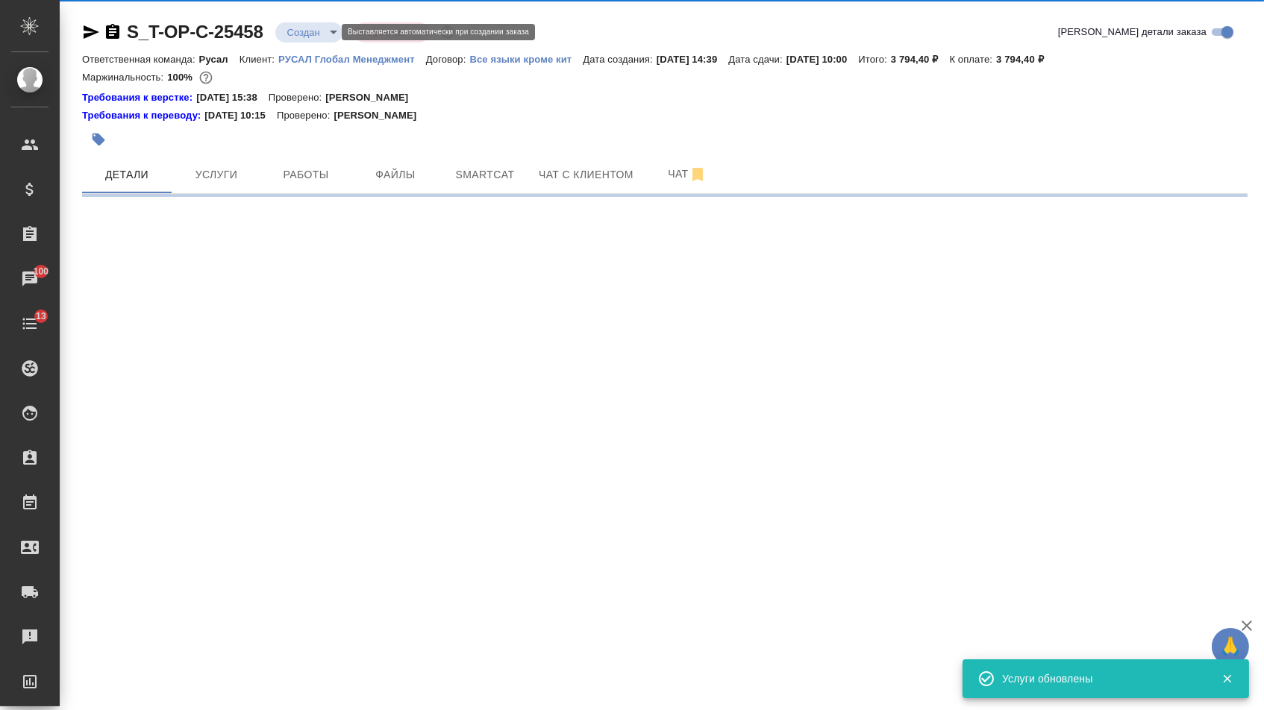
click at [332, 31] on body "🙏 .cls-1 fill:#fff; AWATERA Menshikova Aleksandra Клиенты Спецификации Заказы 1…" at bounding box center [632, 355] width 1264 height 710
select select "RU"
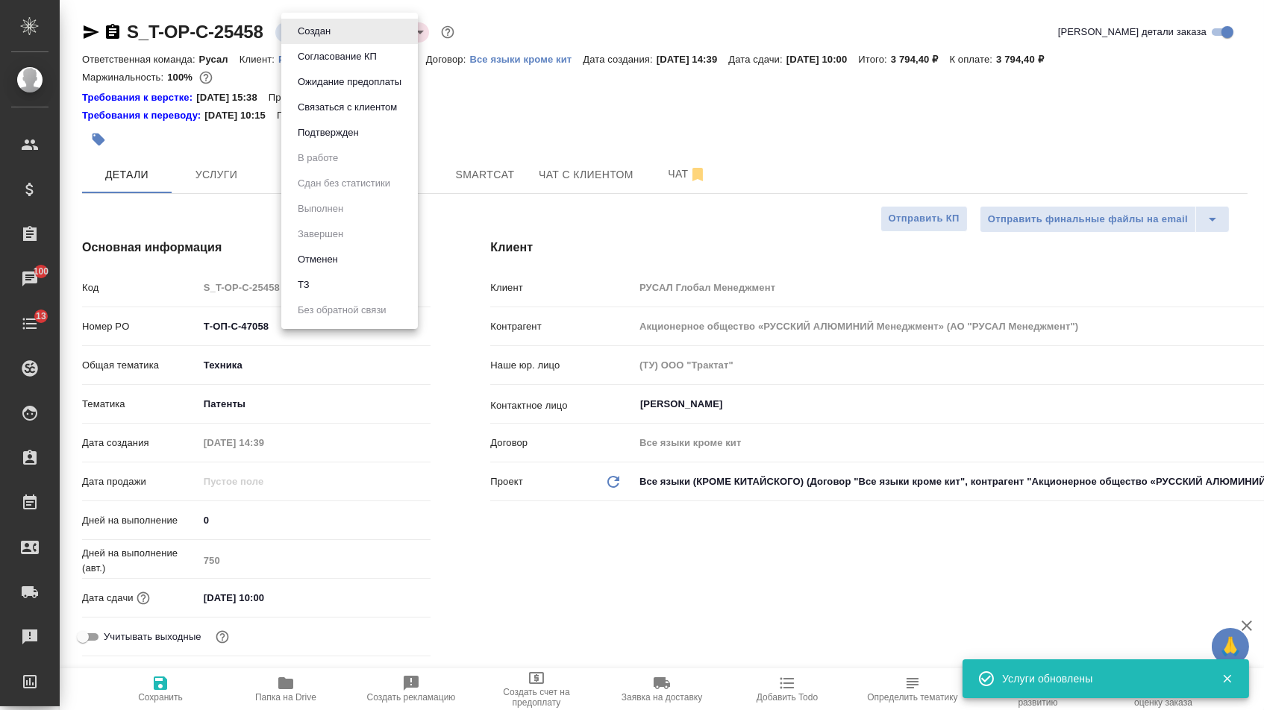
click at [325, 141] on button "Подтвержден" at bounding box center [328, 133] width 70 height 16
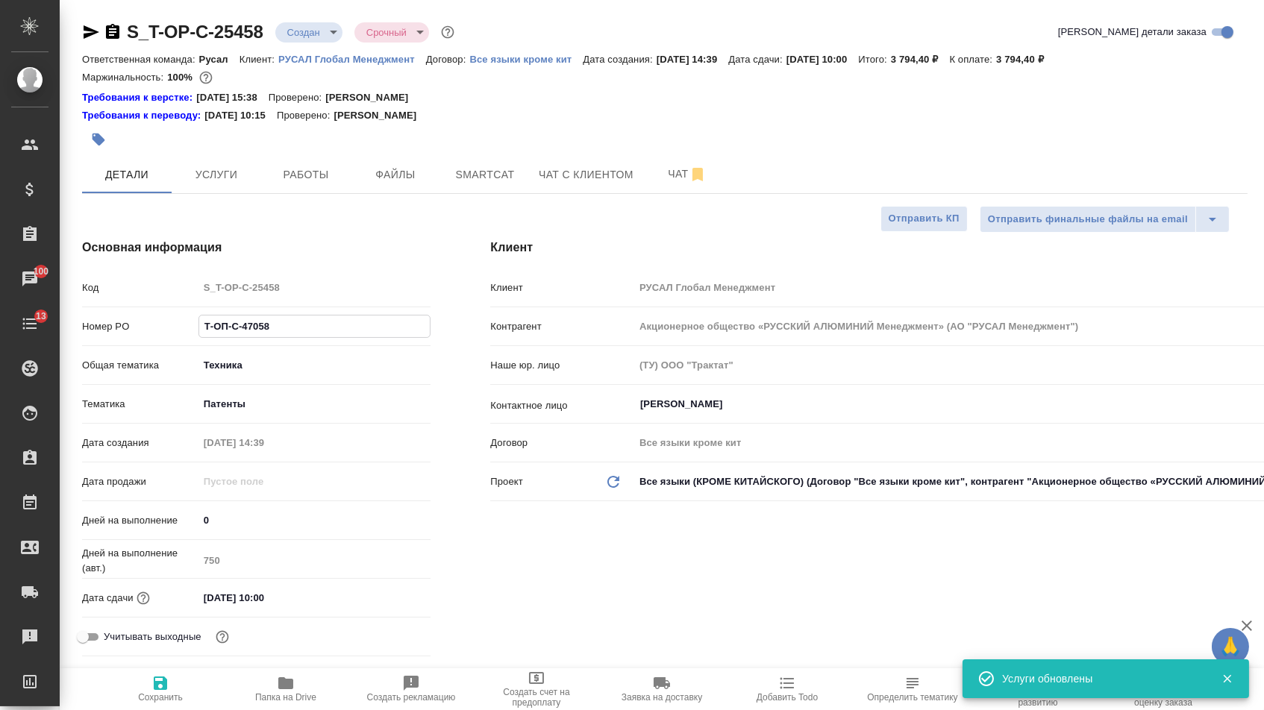
drag, startPoint x: 276, startPoint y: 336, endPoint x: 160, endPoint y: 326, distance: 116.8
click at [160, 326] on div "Номер PO Т-ОП-С-47058" at bounding box center [256, 326] width 348 height 26
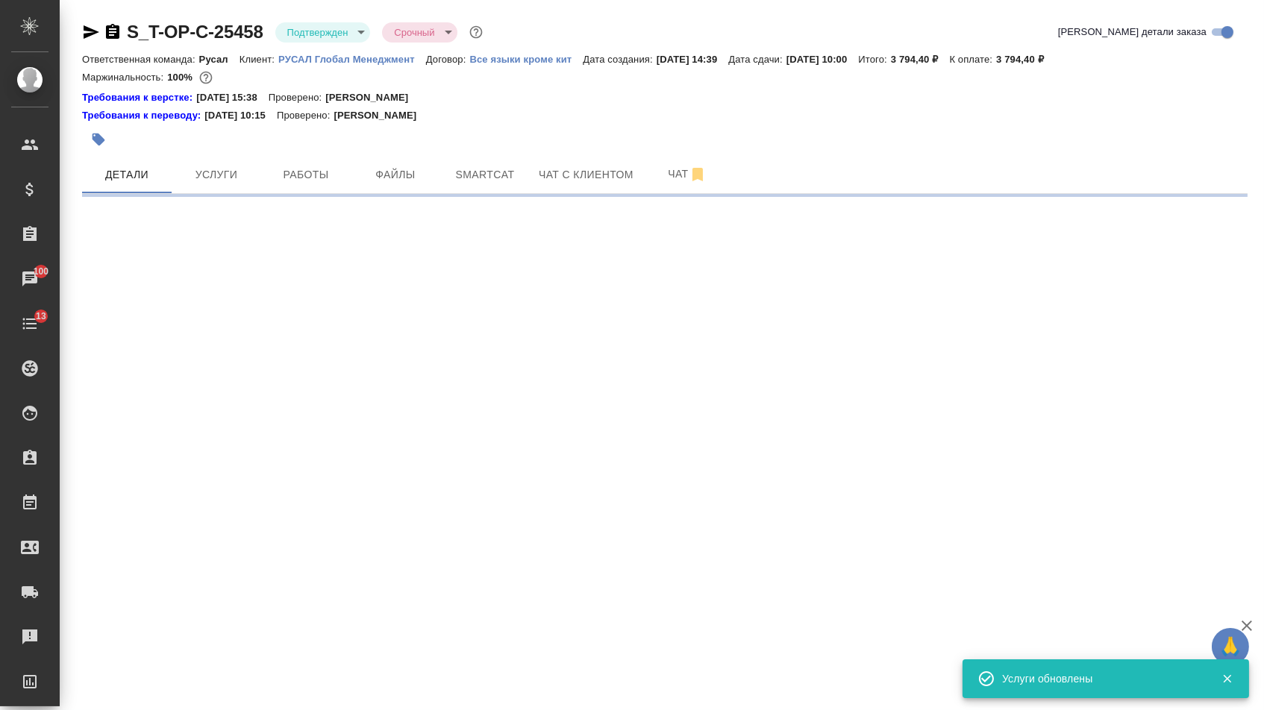
select select "RU"
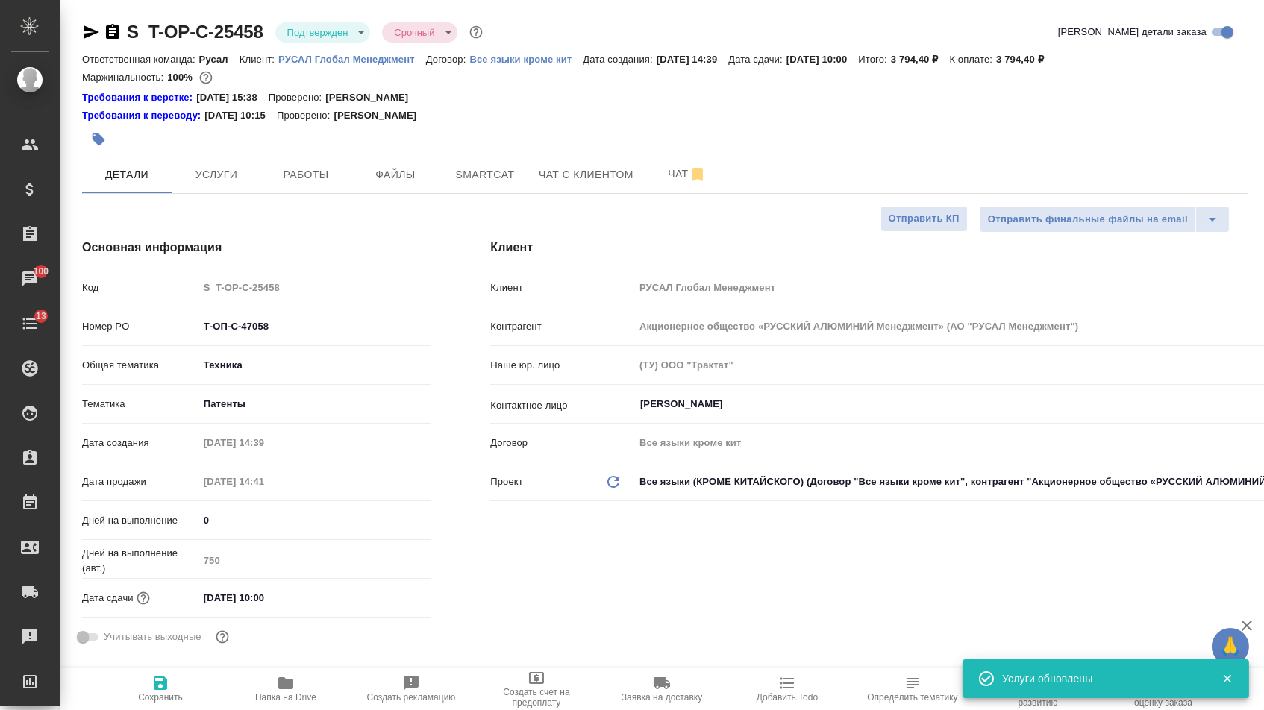
type textarea "x"
click at [95, 33] on icon "button" at bounding box center [92, 31] width 16 height 13
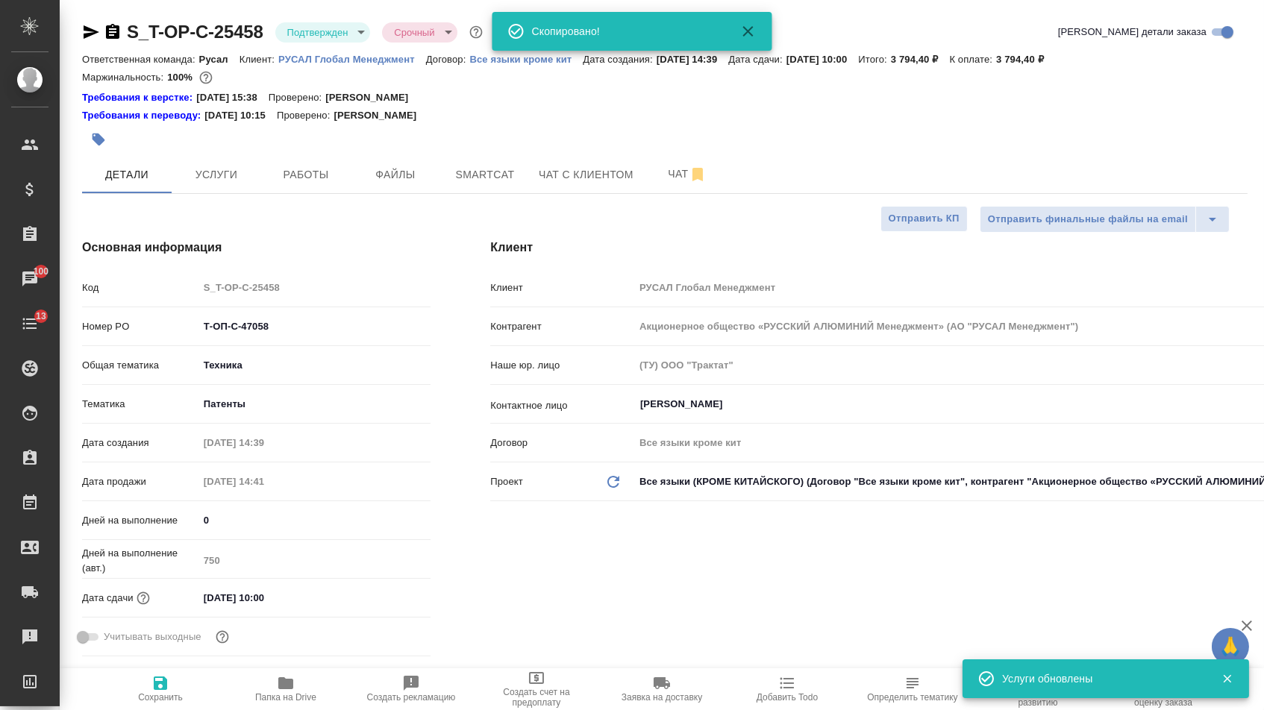
type textarea "x"
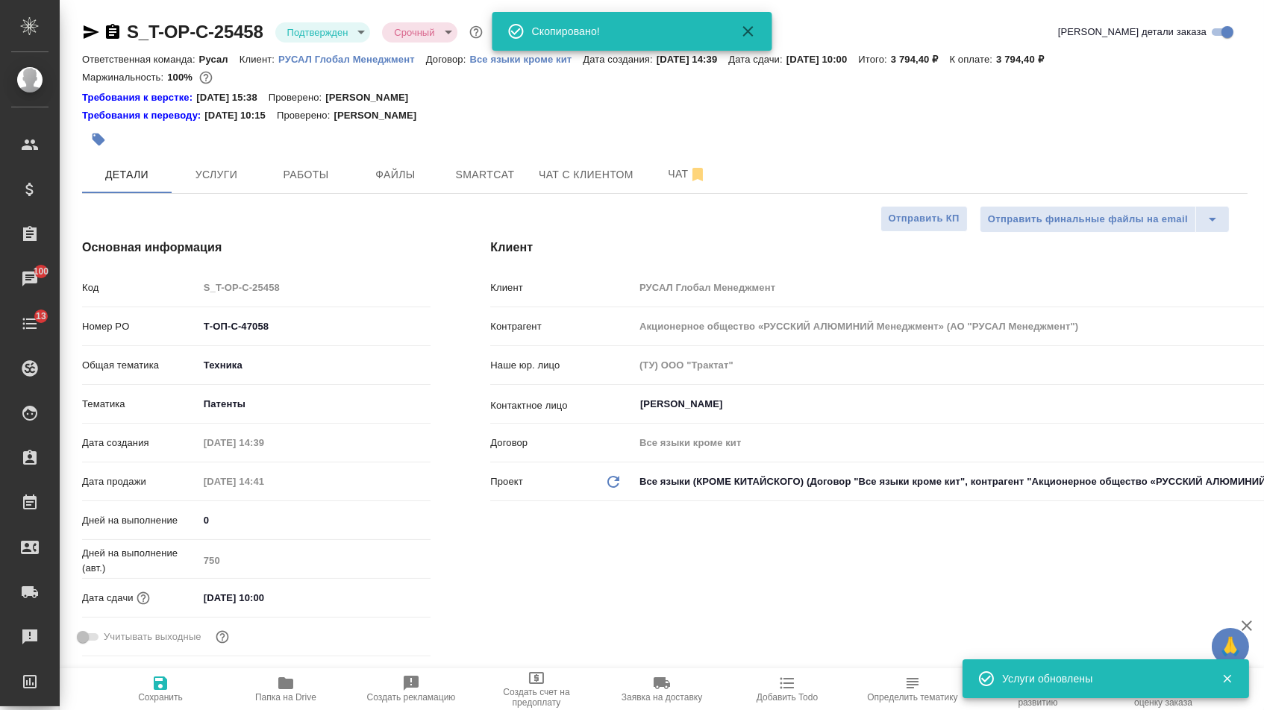
type textarea "x"
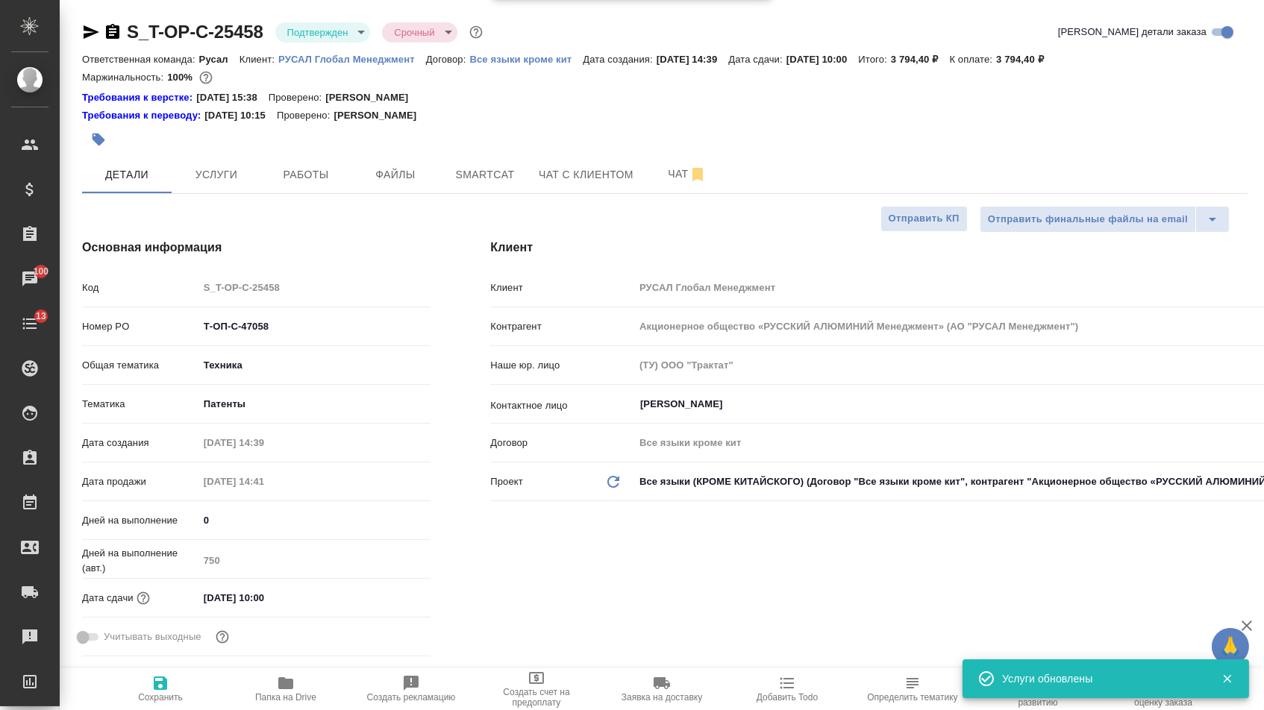
type textarea "x"
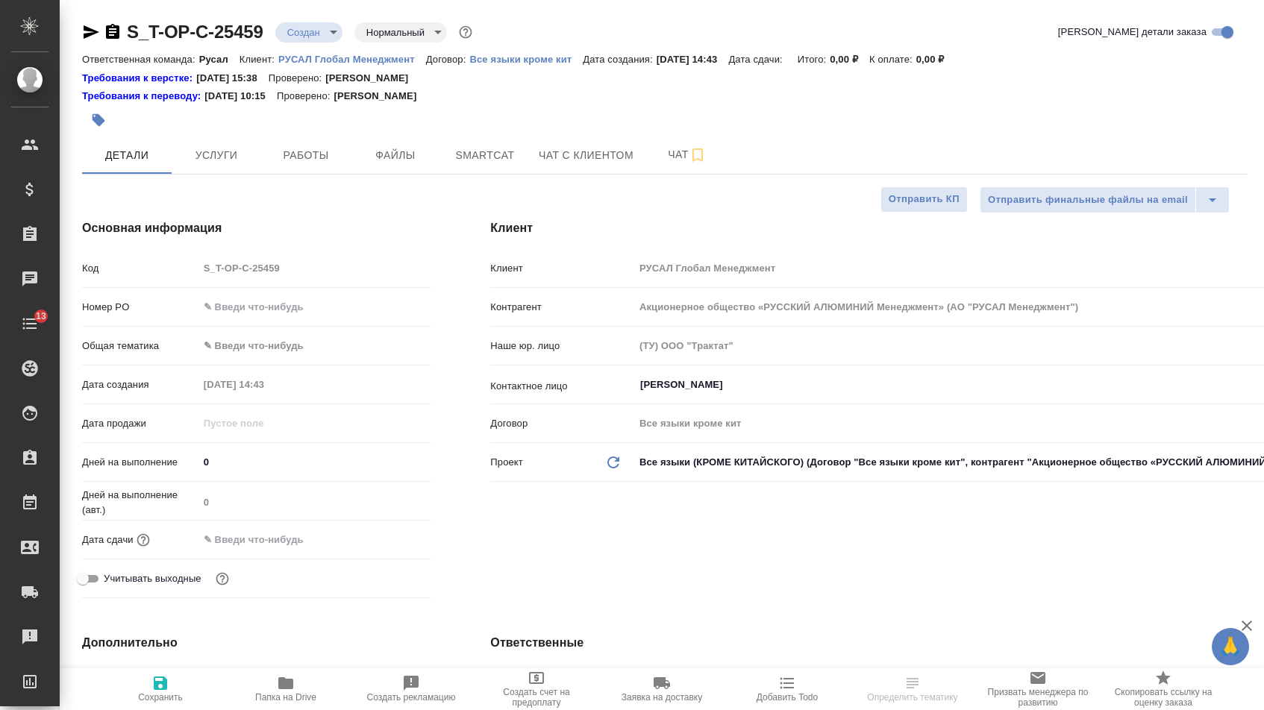
select select "RU"
click at [334, 309] on input "text" at bounding box center [314, 307] width 231 height 22
paste input "Т-ОП-С-47059"
type input "Т-ОП-С-47059"
click at [263, 544] on input "text" at bounding box center [263, 540] width 131 height 22
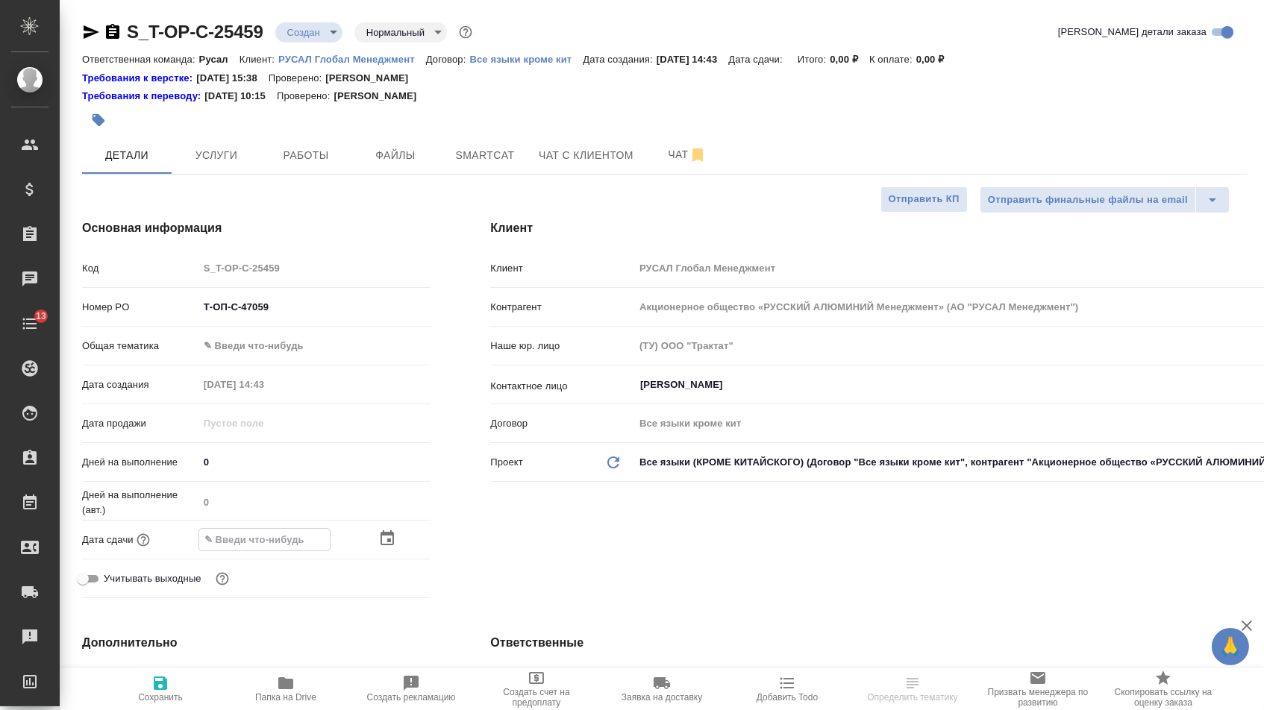
click at [390, 548] on icon "button" at bounding box center [387, 539] width 18 height 18
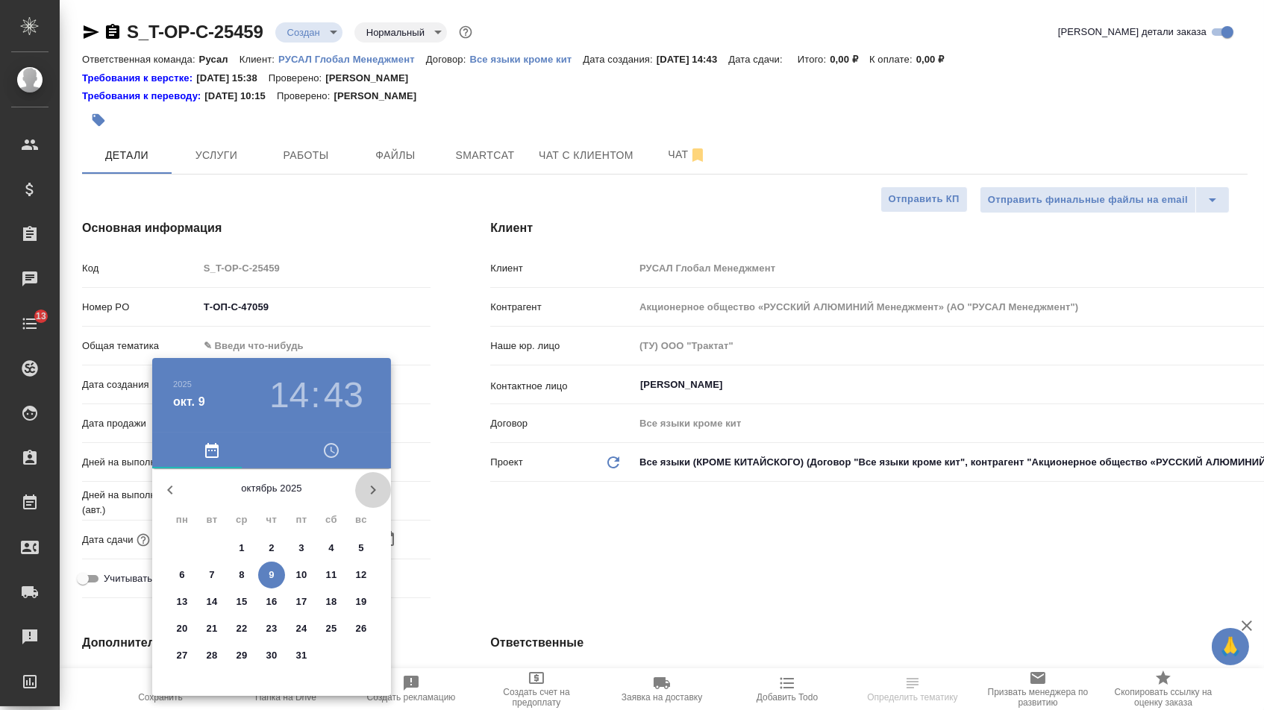
click at [371, 489] on icon "button" at bounding box center [373, 490] width 18 height 18
click at [191, 595] on button "10" at bounding box center [182, 602] width 27 height 27
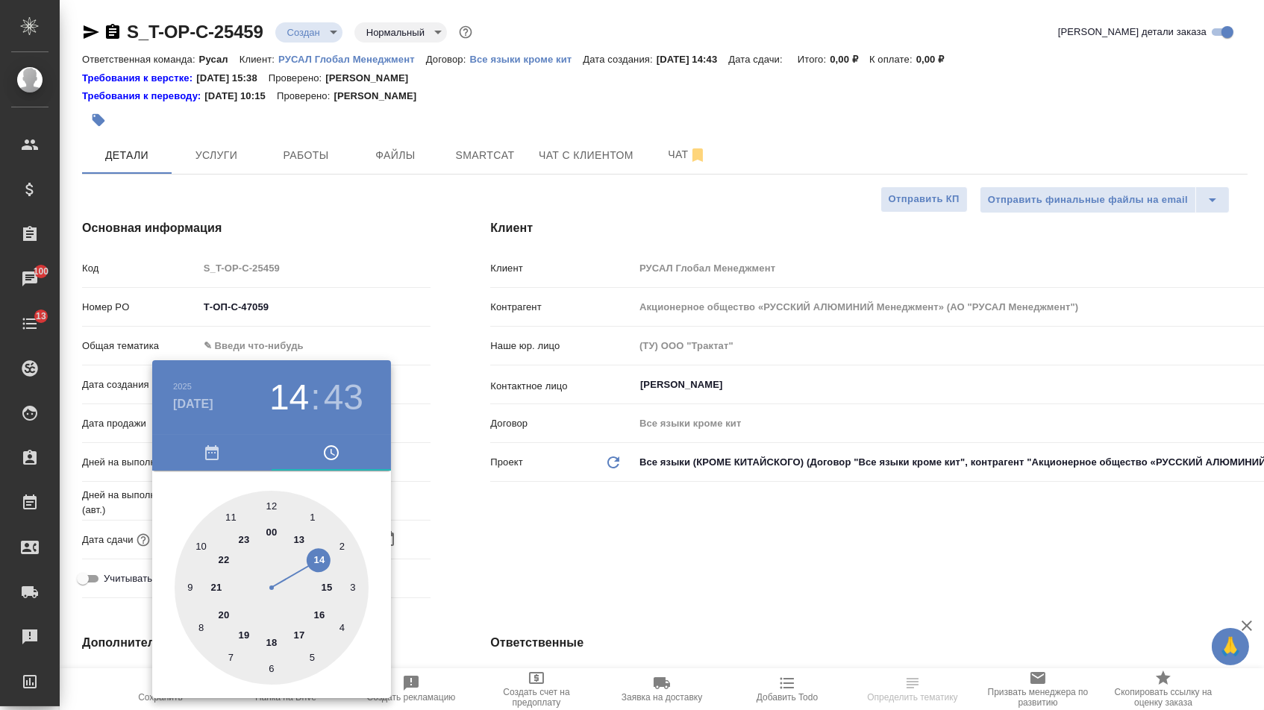
drag, startPoint x: 230, startPoint y: 510, endPoint x: 265, endPoint y: 510, distance: 34.3
click at [230, 510] on div at bounding box center [272, 588] width 194 height 194
type input "[DATE] 11:43"
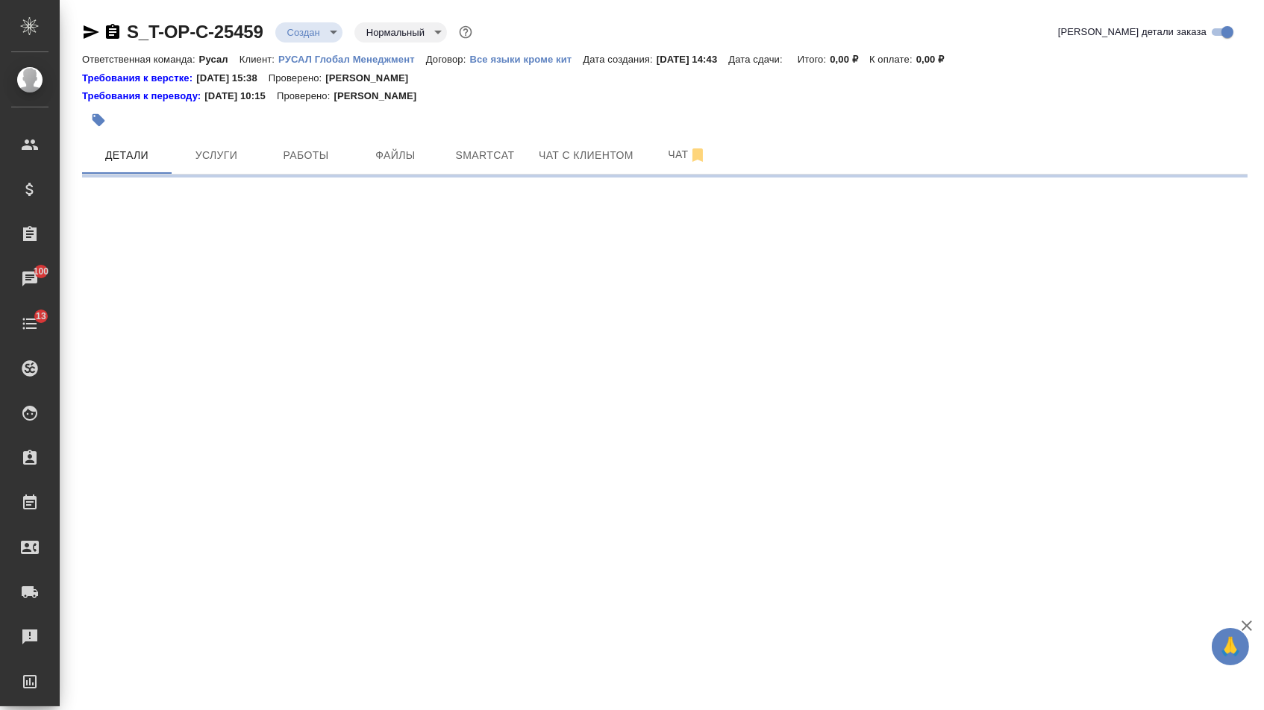
click at [274, 509] on div ".cls-1 fill:#fff; AWATERA [PERSON_NAME] Спецификации Заказы 100 Чаты 13 Todo Пр…" at bounding box center [632, 355] width 1264 height 710
select select "RU"
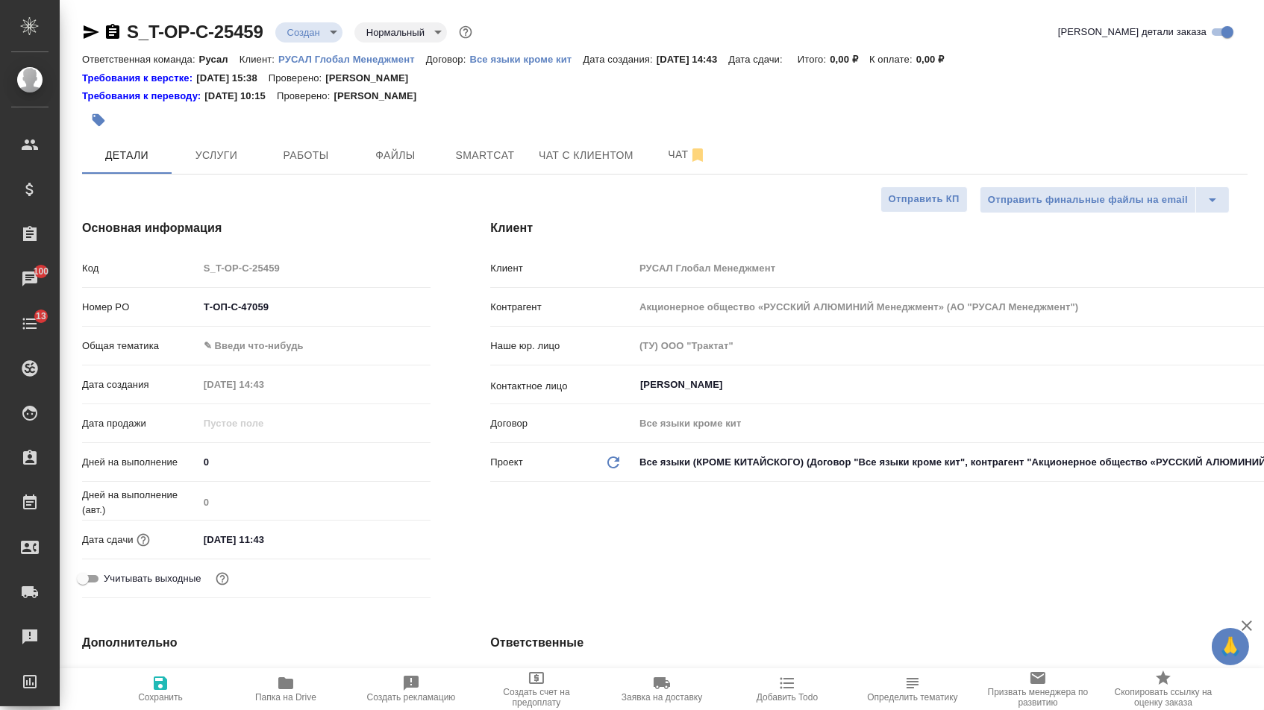
type textarea "x"
click at [290, 540] on input "[DATE] 11:43" at bounding box center [263, 540] width 131 height 22
type input "[DATE] 11:4_"
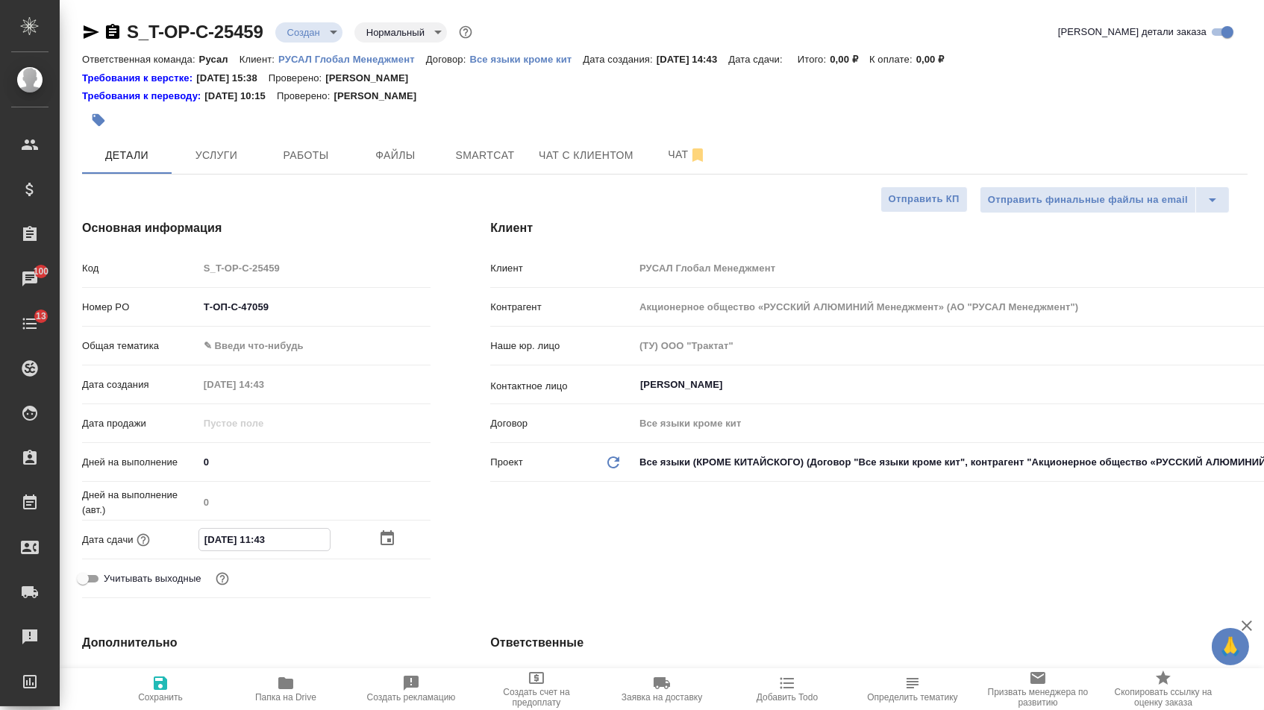
type textarea "x"
type input "[DATE] 11:__"
type textarea "x"
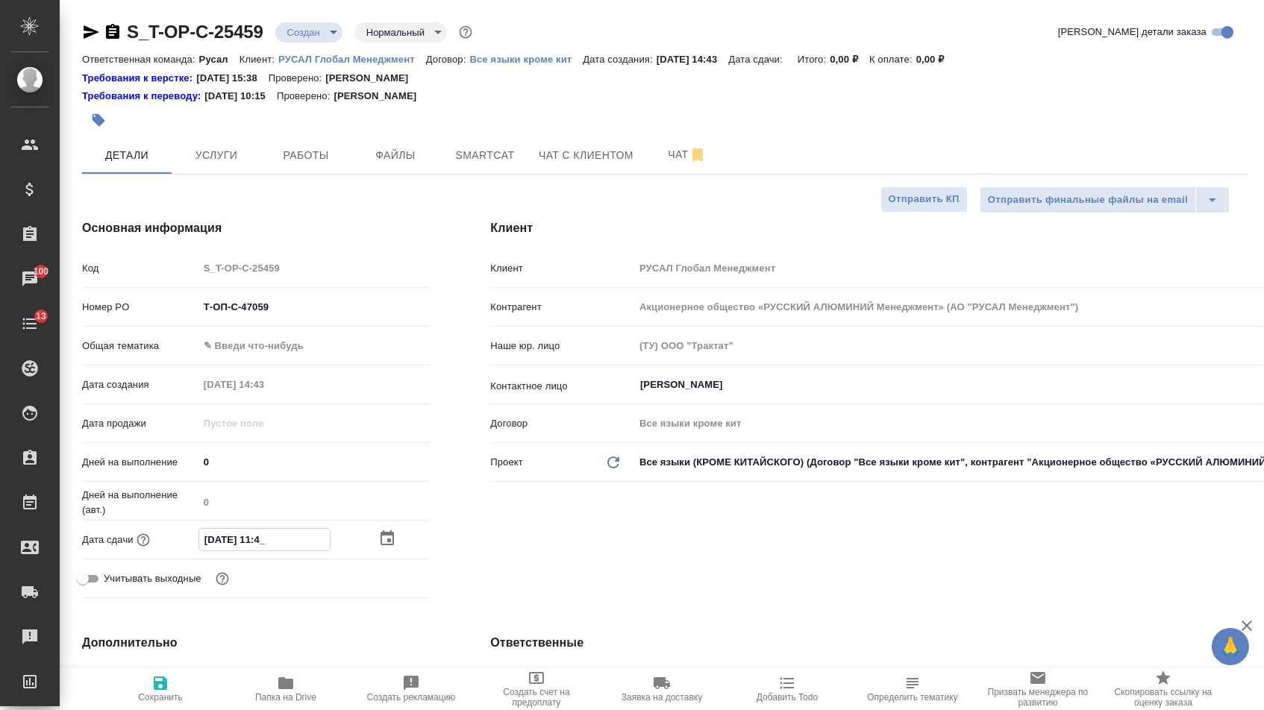
type textarea "x"
type input "[DATE] 11:0_"
type textarea "x"
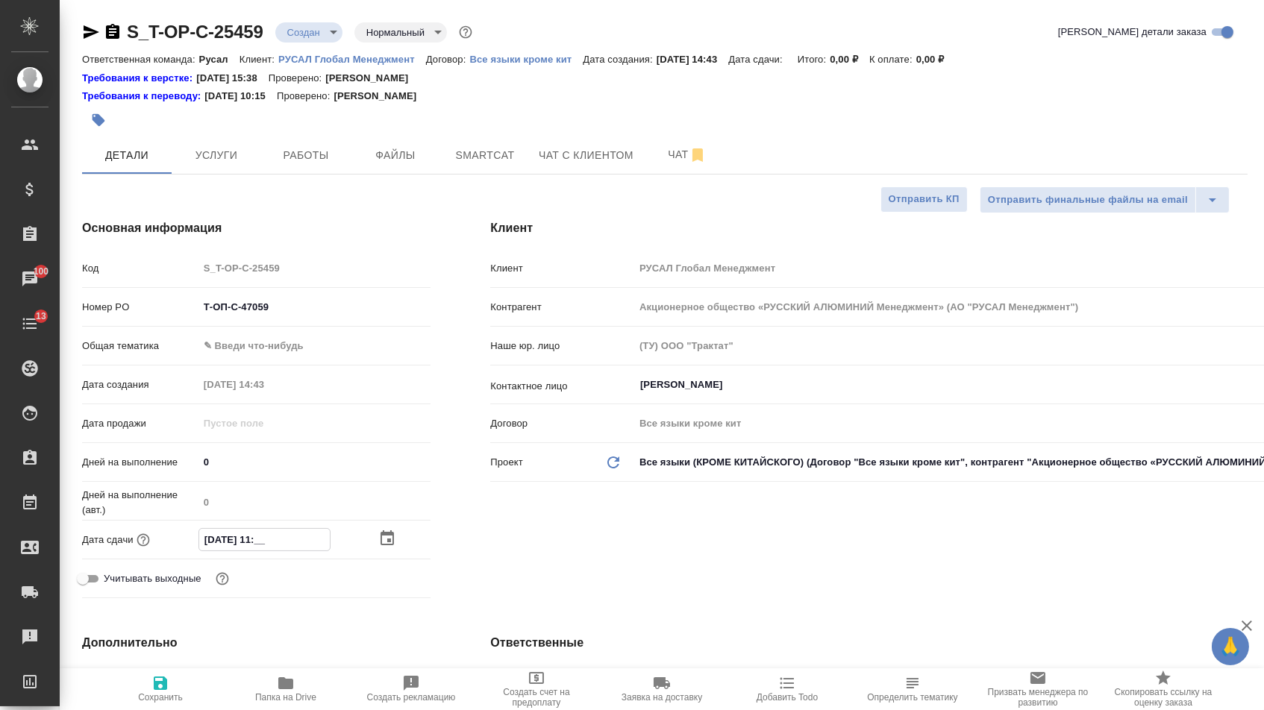
type textarea "x"
type input "[DATE] 11:00"
type textarea "x"
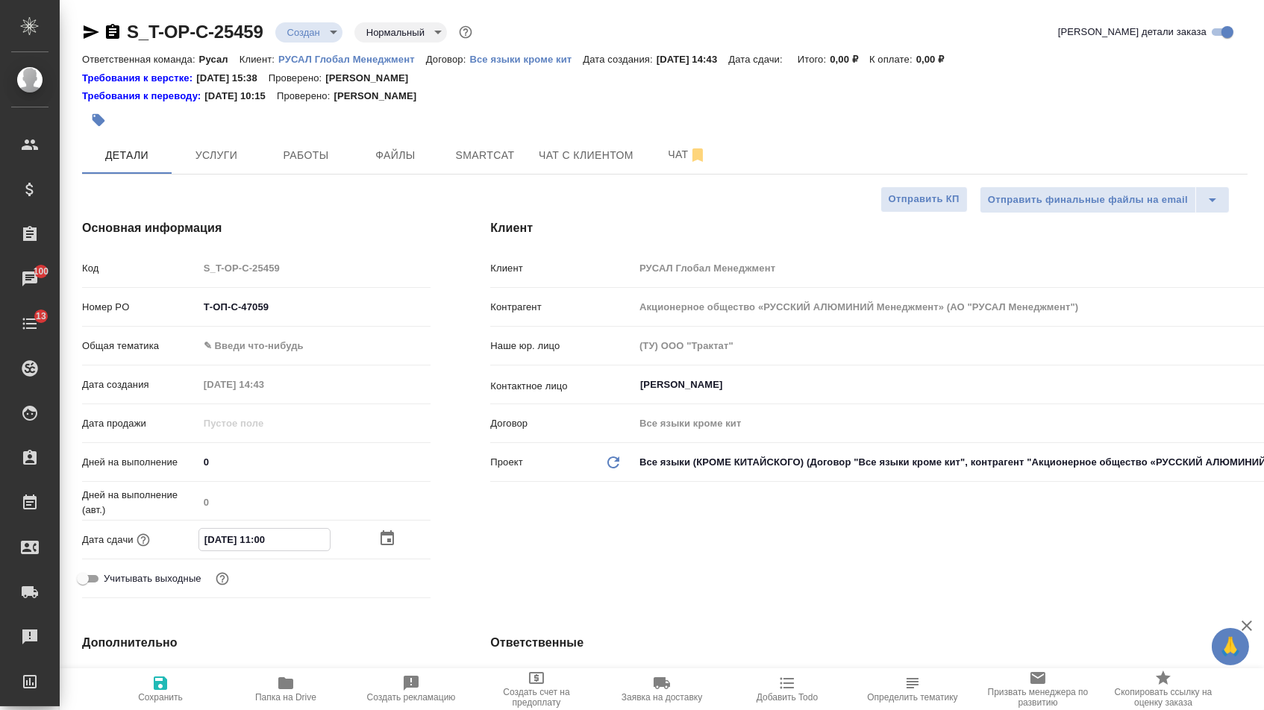
click at [709, 585] on div "[PERSON_NAME] Глобал Менеджмент Контрагент Акционерное общество «РУССКИЙ АЛЮМИН…" at bounding box center [868, 411] width 817 height 445
type textarea "x"
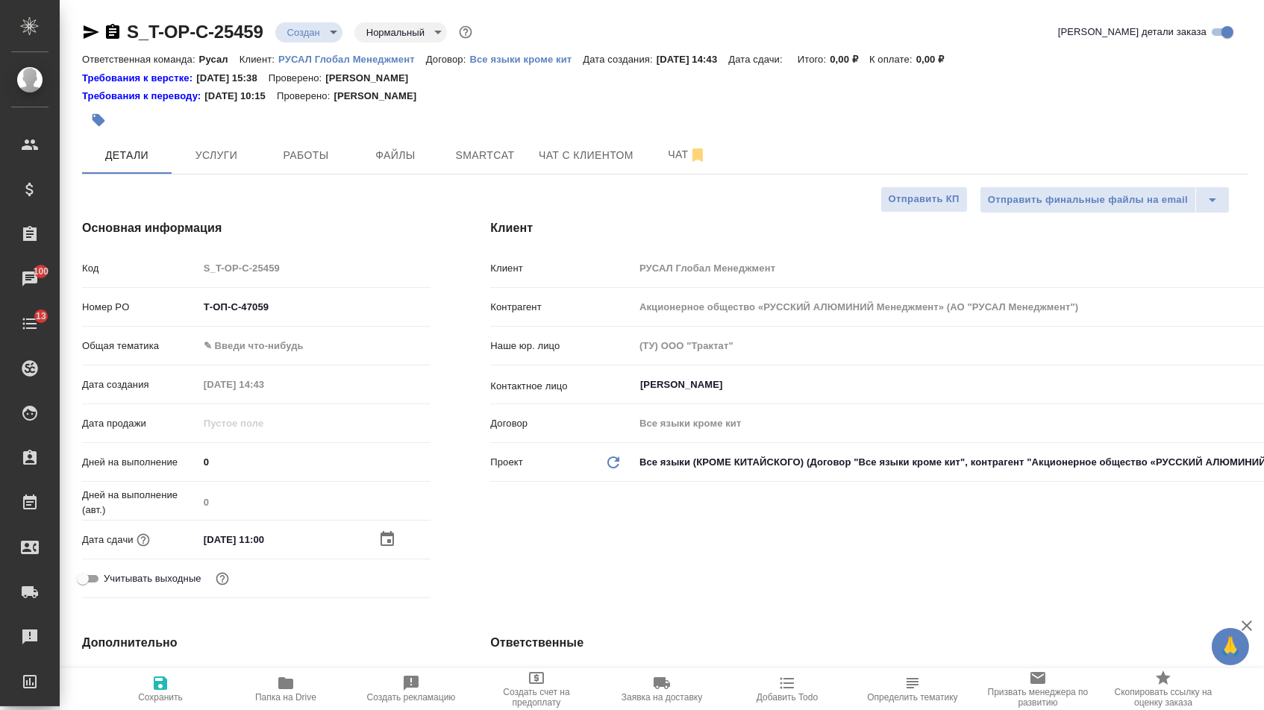
type textarea "x"
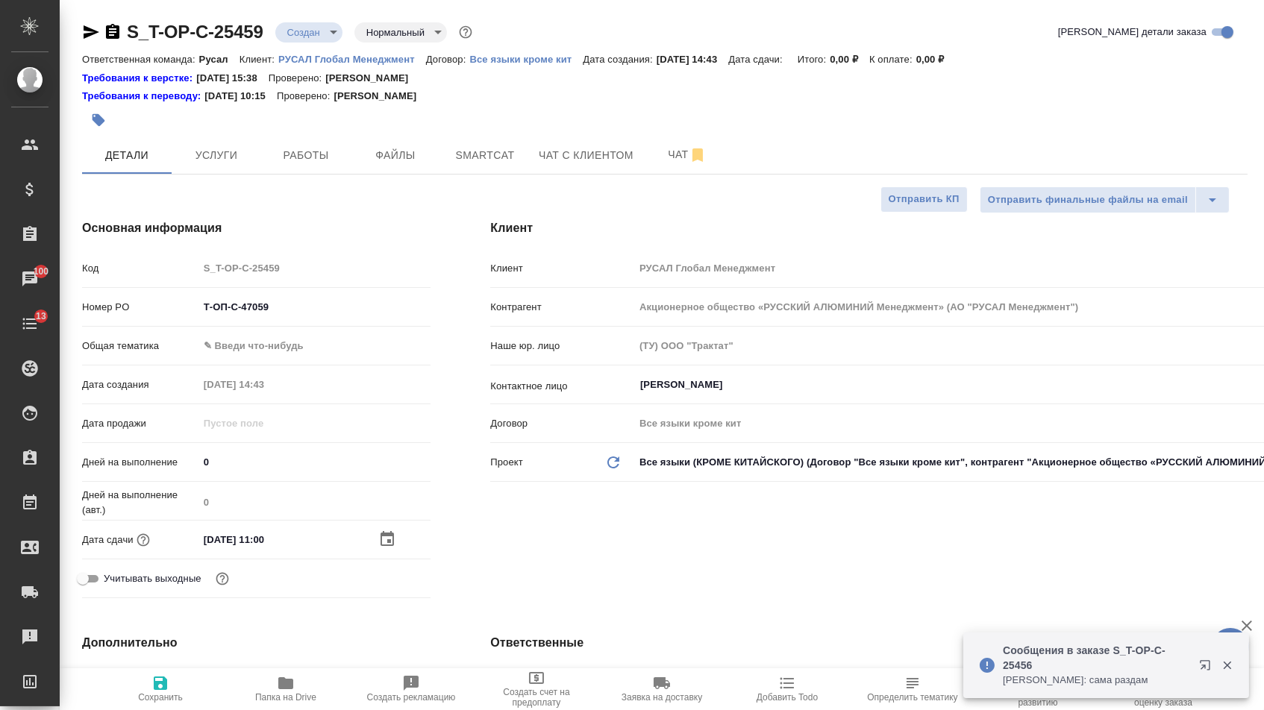
click at [251, 357] on body "🙏 .cls-1 fill:#fff; AWATERA [PERSON_NAME] Спецификации Заказы 100 Чаты 13 Todo …" at bounding box center [632, 355] width 1264 height 710
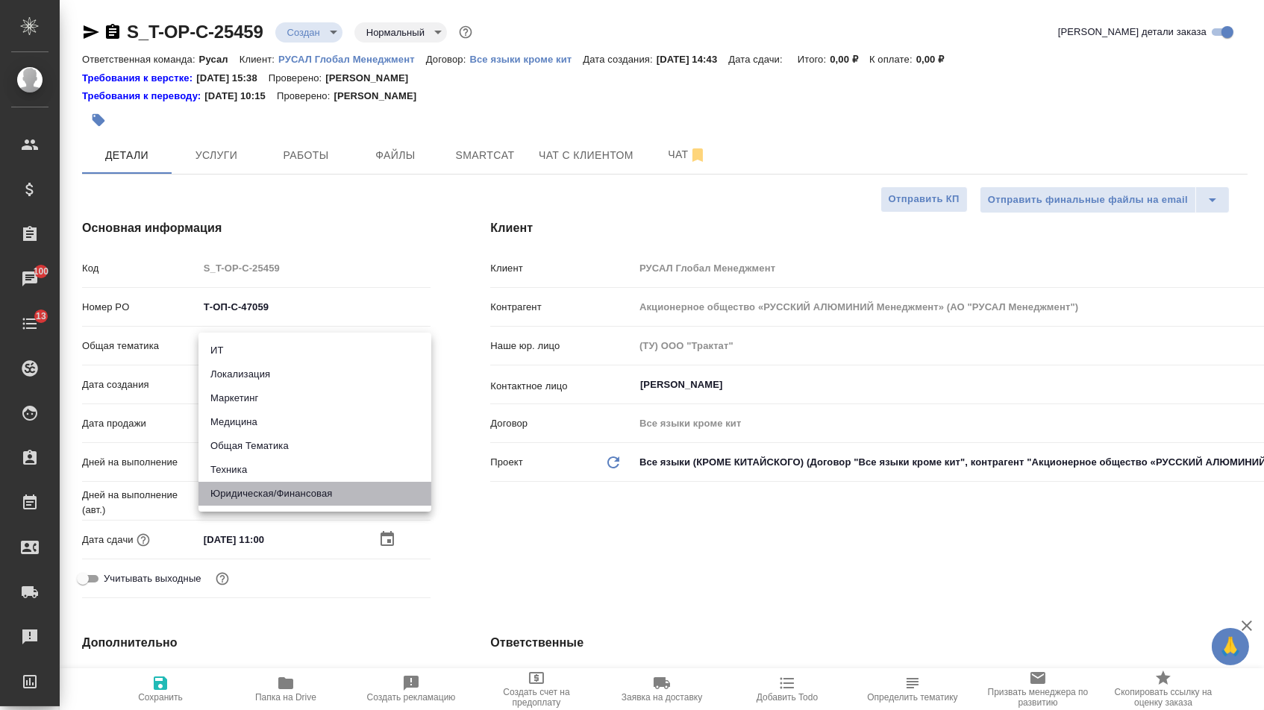
click at [254, 492] on li "Юридическая/Финансовая" at bounding box center [314, 494] width 233 height 24
type input "yr-fn"
type textarea "x"
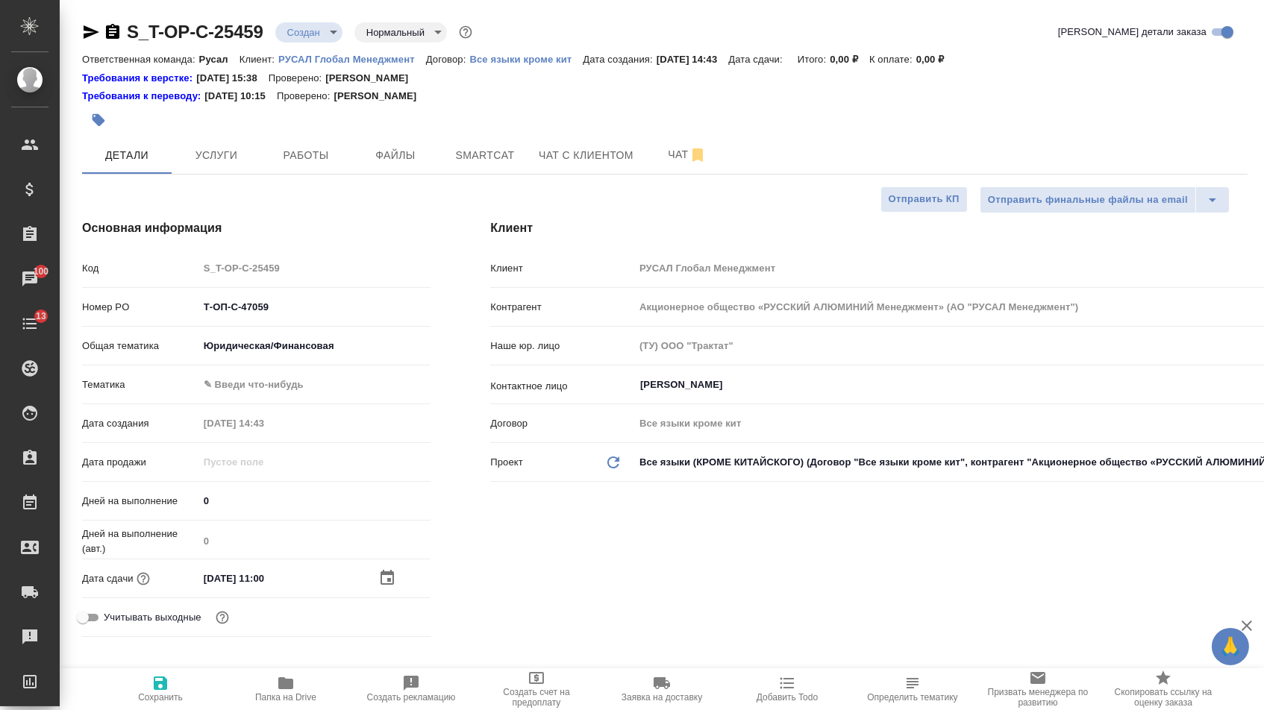
click at [275, 389] on body "🙏 .cls-1 fill:#fff; AWATERA [PERSON_NAME] Спецификации Заказы 100 Чаты 13 Todo …" at bounding box center [632, 355] width 1264 height 710
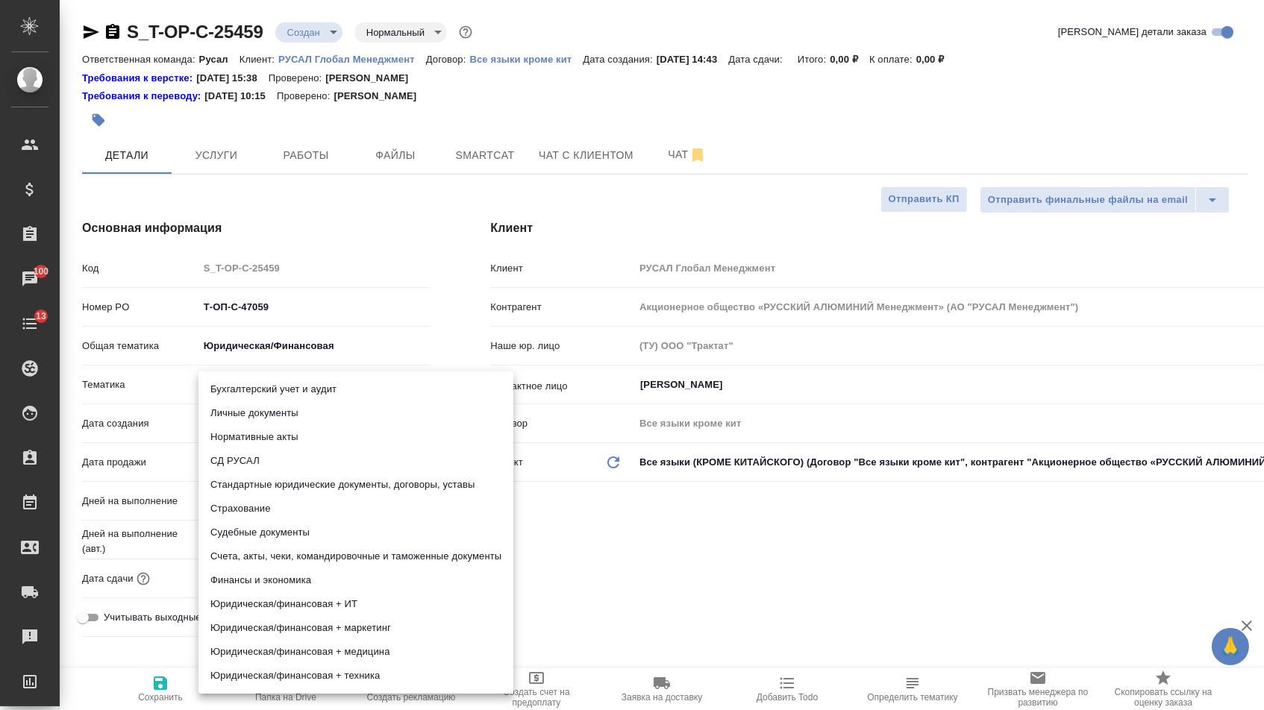
click at [274, 554] on li "Счета, акты, чеки, командировочные и таможенные документы" at bounding box center [355, 557] width 315 height 24
type textarea "x"
type input "5f647205b73bc97568ca66c0"
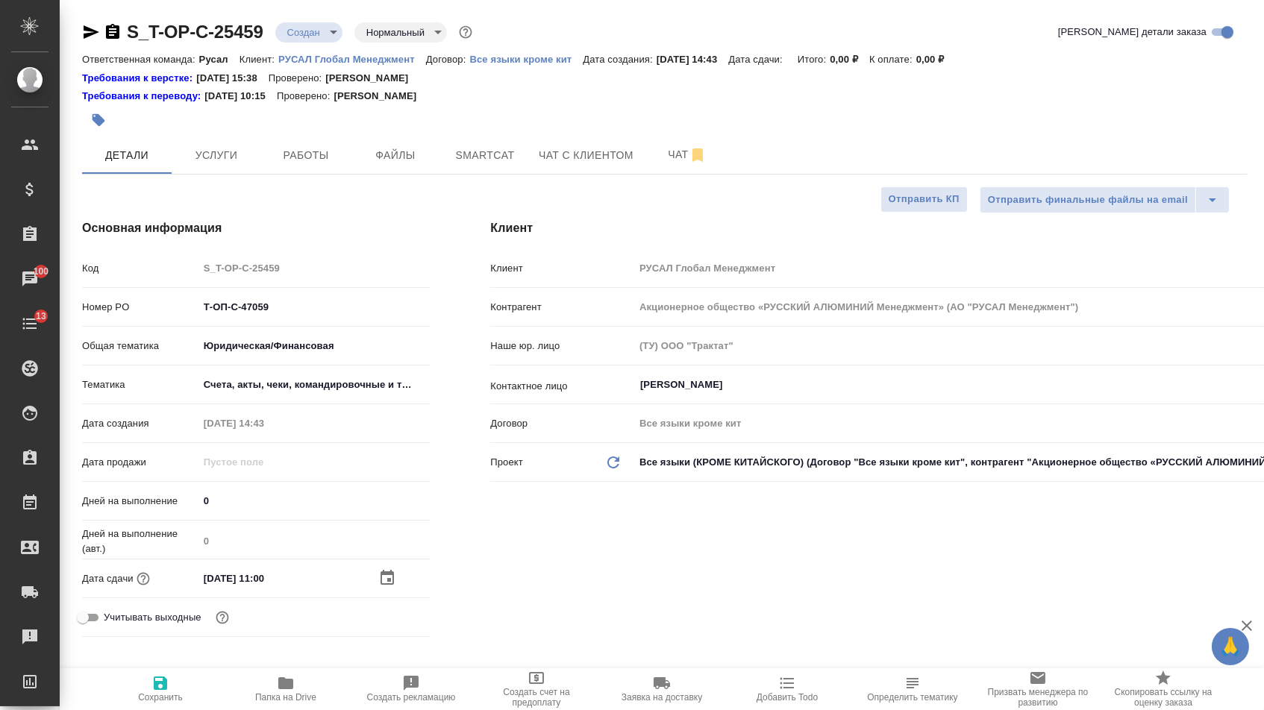
click at [153, 675] on icon "button" at bounding box center [160, 683] width 18 height 18
type textarea "x"
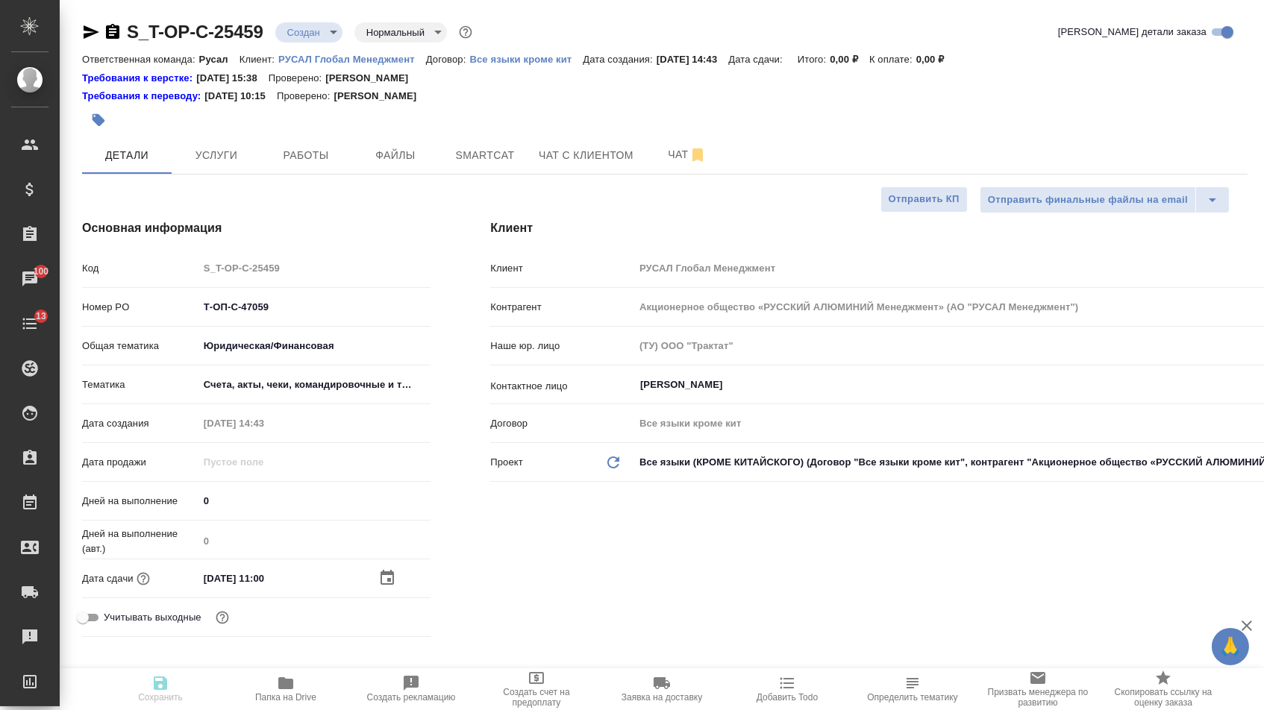
type textarea "x"
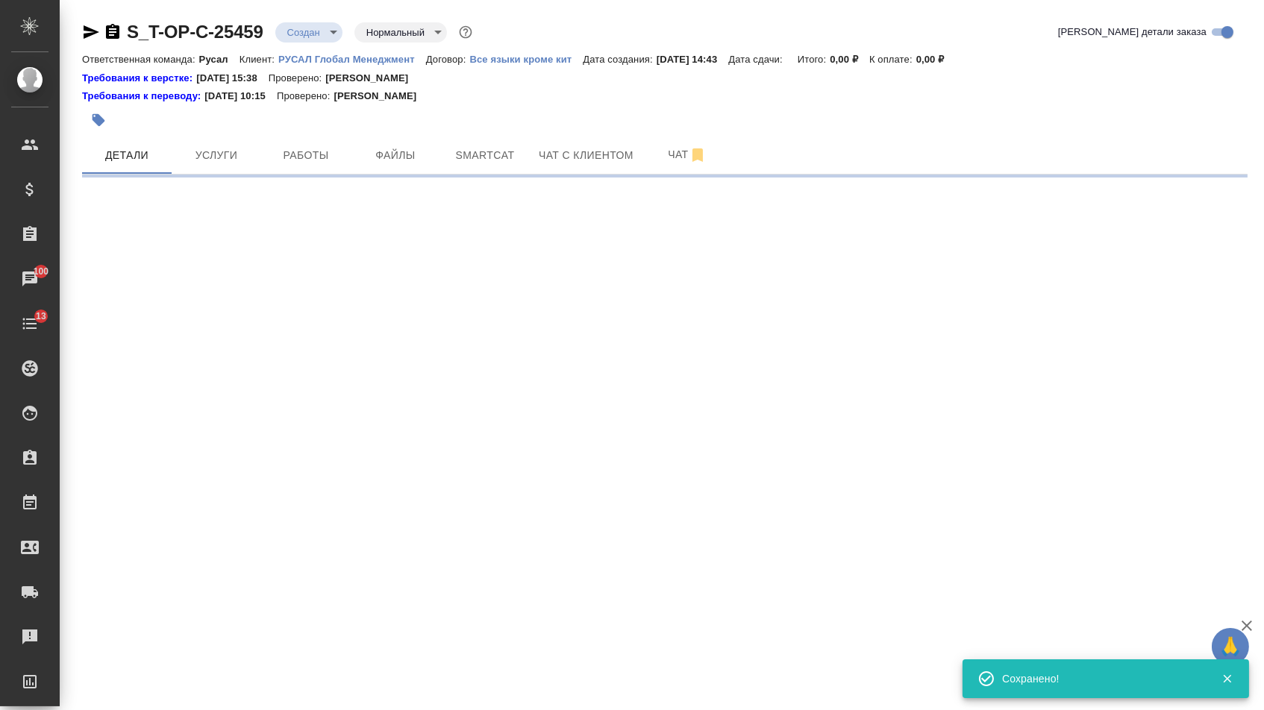
select select "RU"
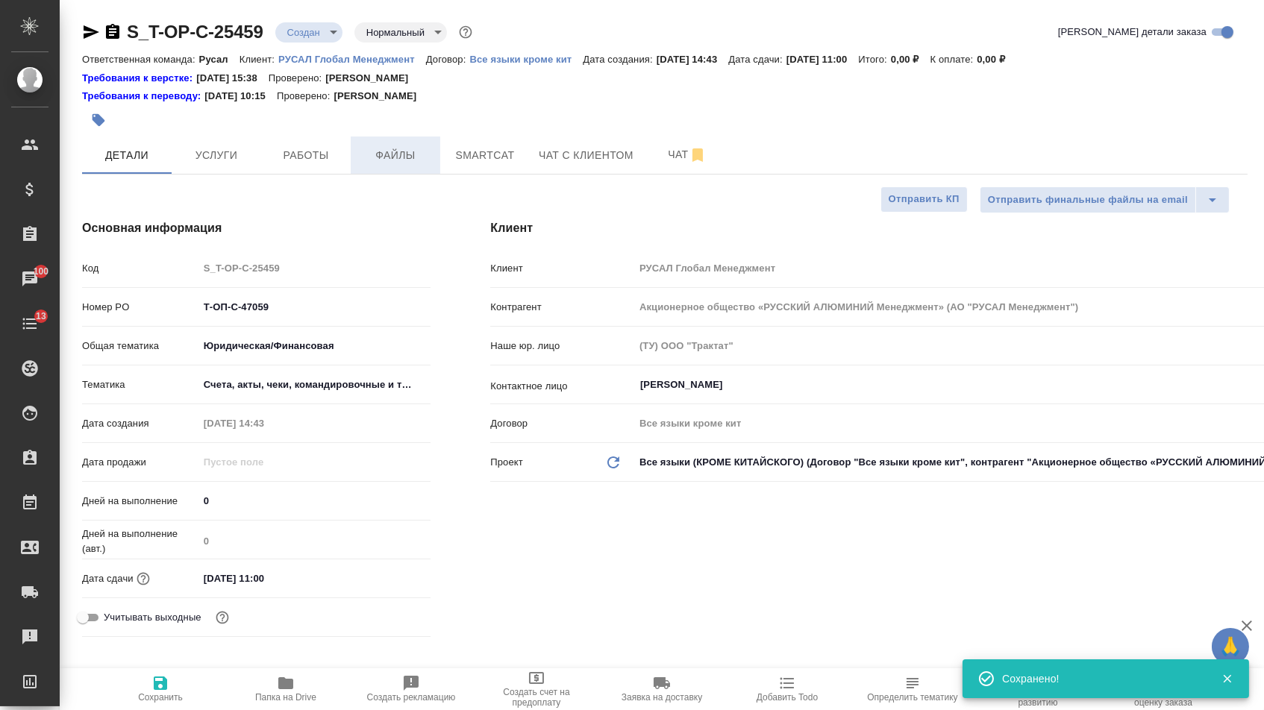
type textarea "x"
click at [407, 154] on span "Файлы" at bounding box center [396, 155] width 72 height 19
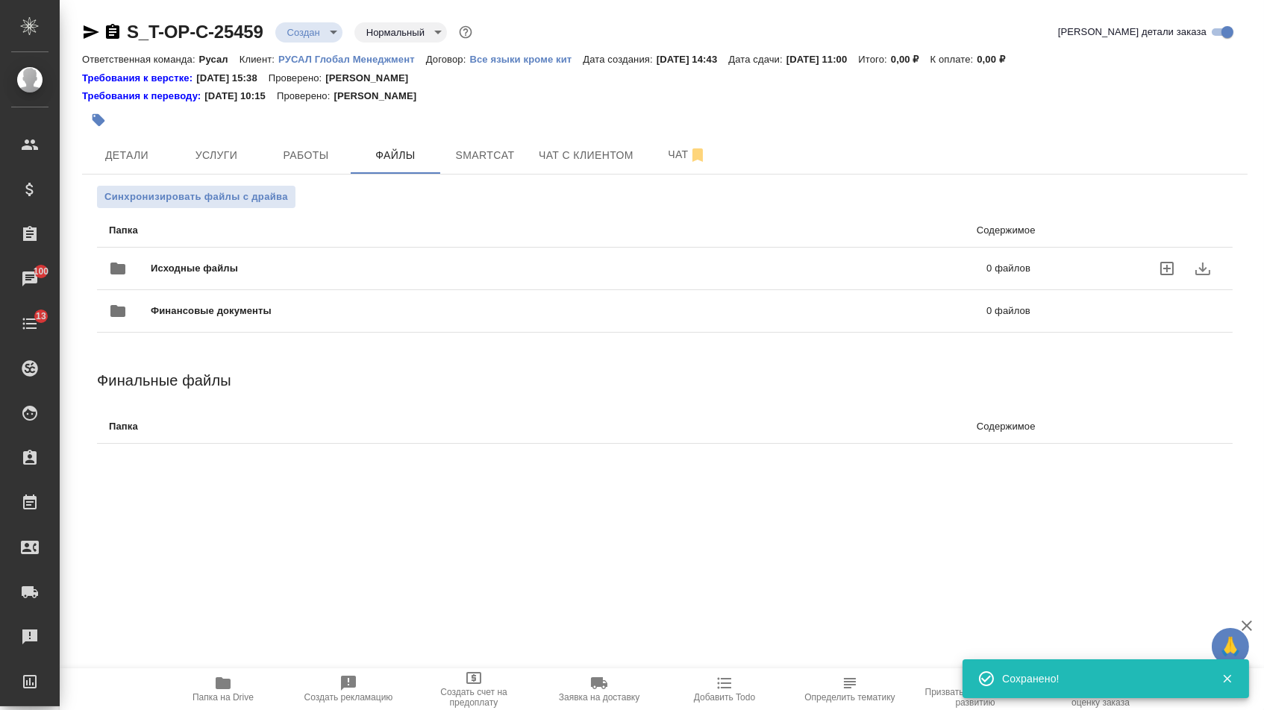
click at [261, 272] on span "Исходные файлы" at bounding box center [382, 268] width 462 height 15
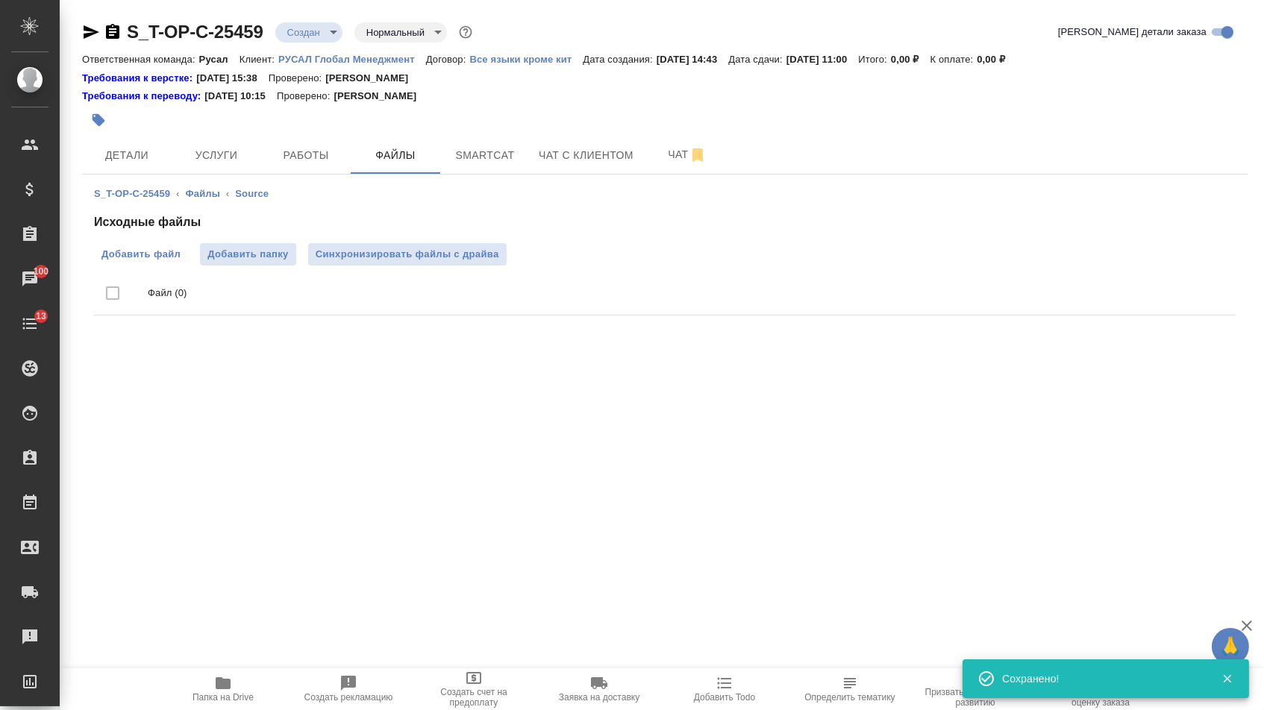
click at [146, 257] on span "Добавить файл" at bounding box center [140, 254] width 79 height 15
click at [0, 0] on input "Добавить файл" at bounding box center [0, 0] width 0 height 0
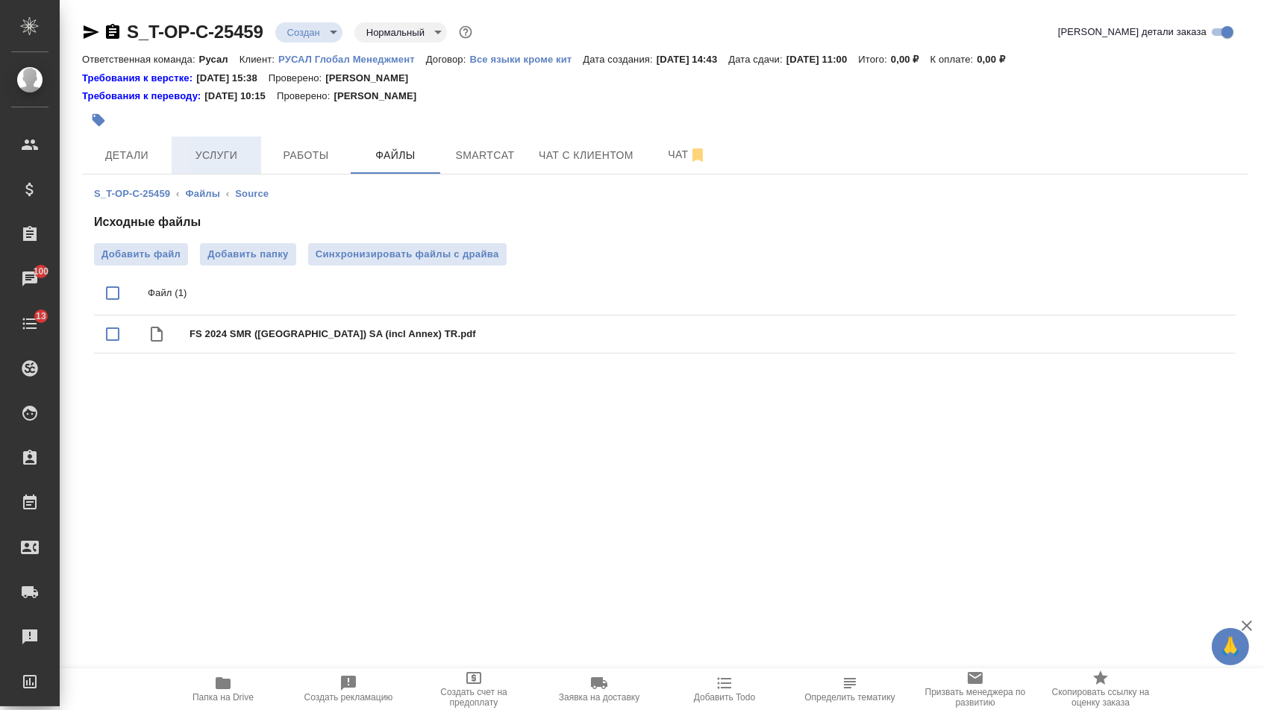
click at [204, 154] on span "Услуги" at bounding box center [217, 155] width 72 height 19
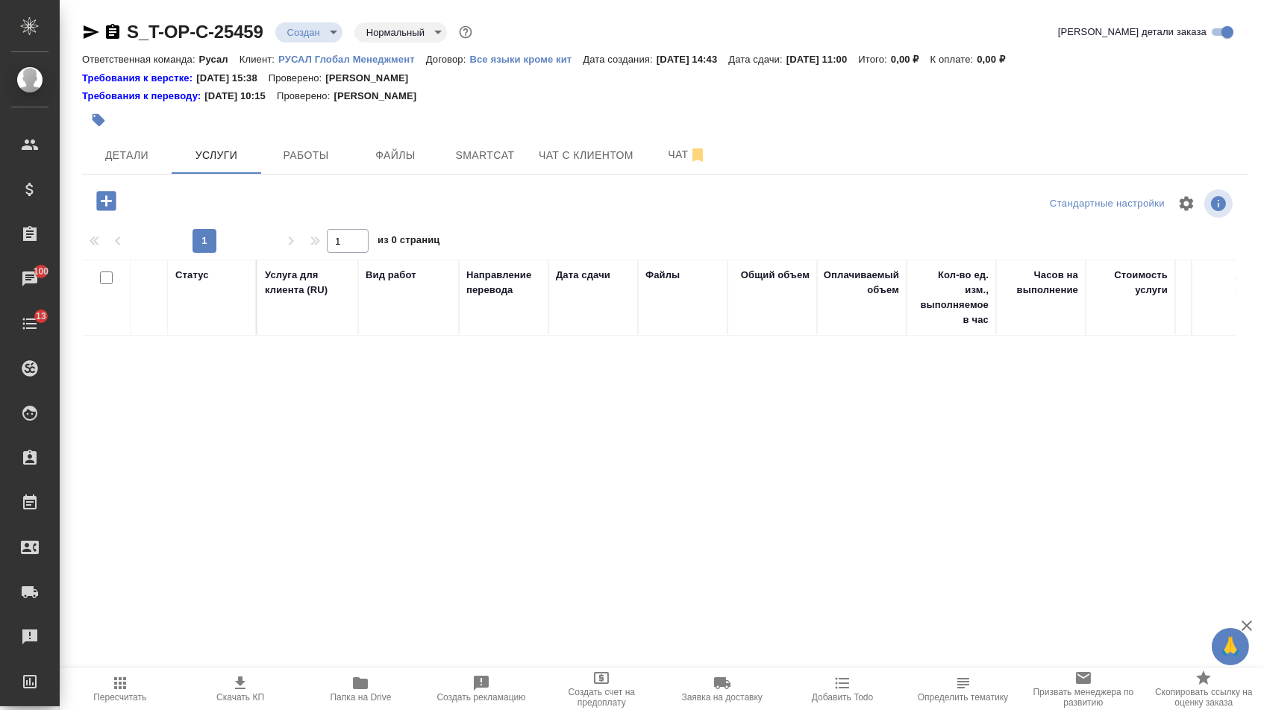
click at [113, 210] on icon "button" at bounding box center [105, 200] width 19 height 19
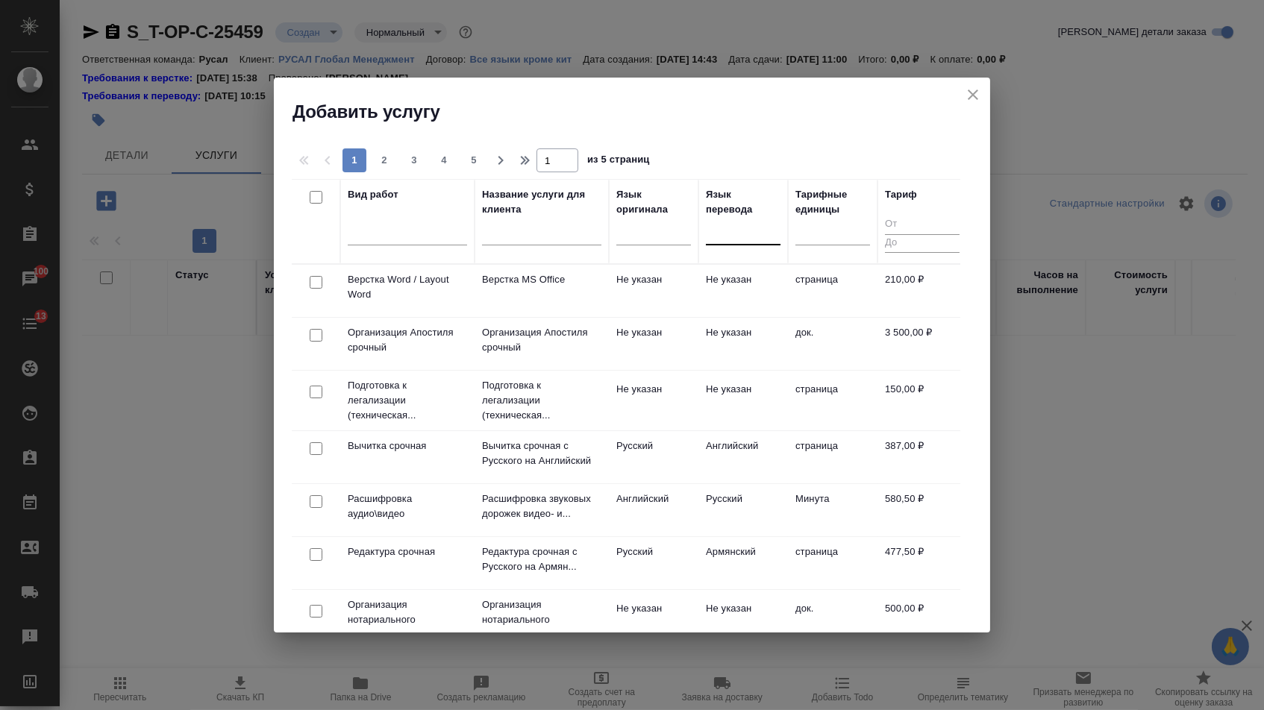
click at [745, 238] on div at bounding box center [743, 230] width 75 height 22
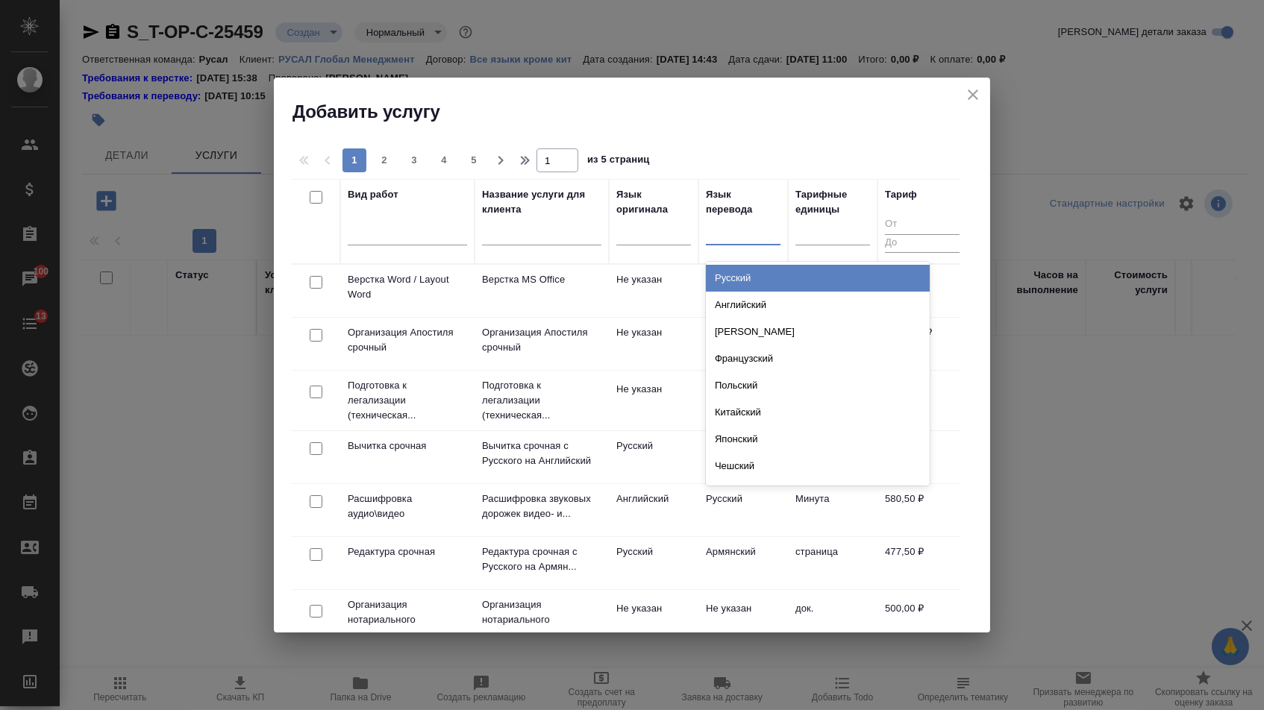
click at [744, 289] on div "Русский" at bounding box center [818, 278] width 224 height 27
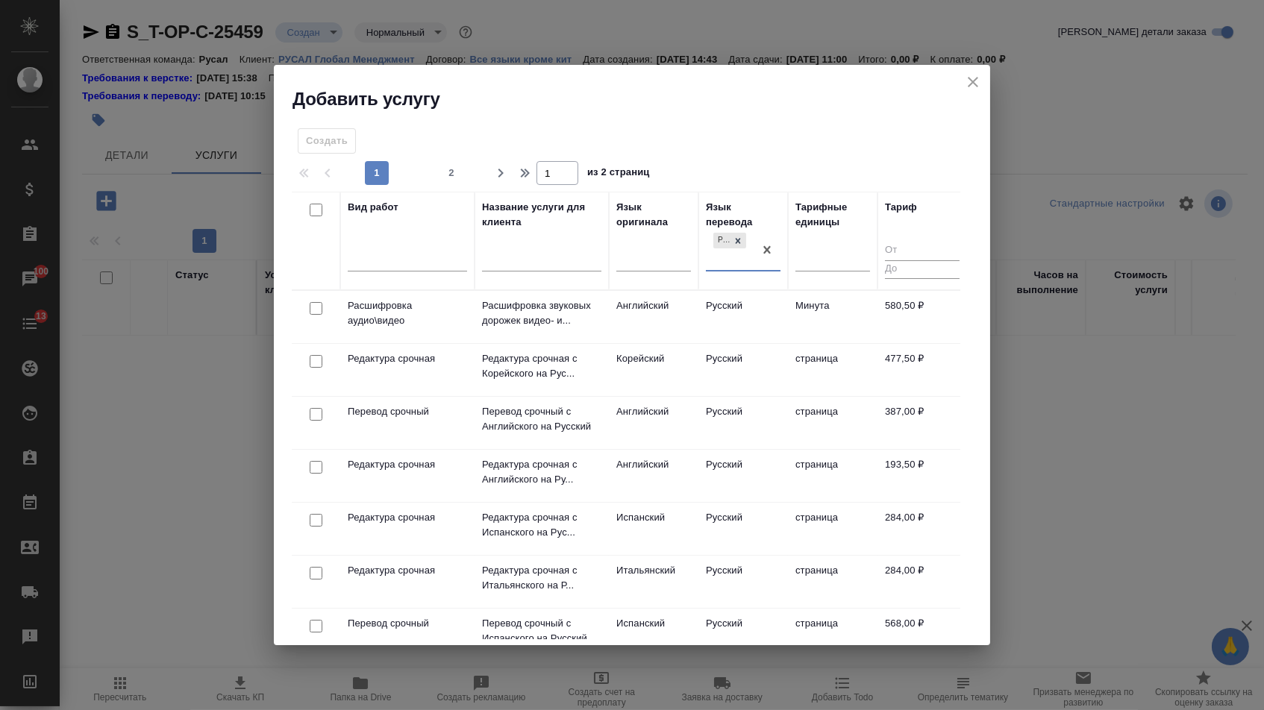
drag, startPoint x: 664, startPoint y: 255, endPoint x: 664, endPoint y: 271, distance: 15.7
click at [664, 255] on div at bounding box center [653, 257] width 75 height 22
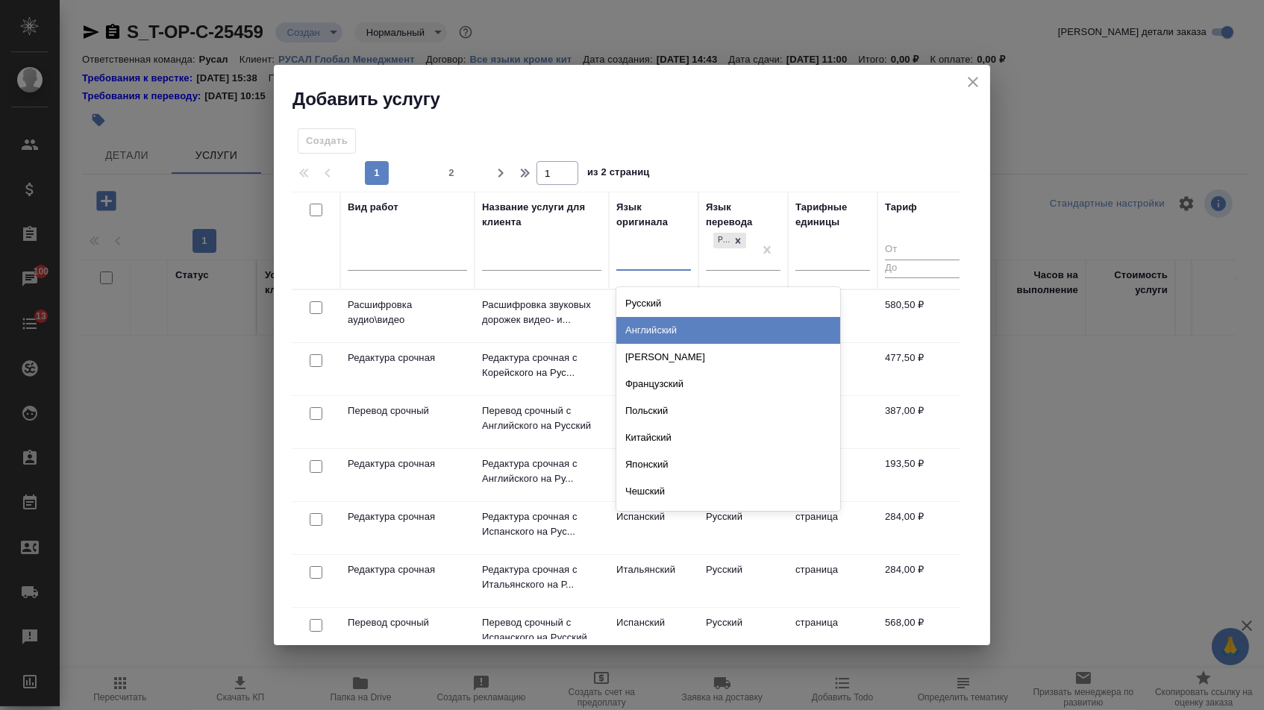
click at [653, 331] on div "Английский" at bounding box center [728, 330] width 224 height 27
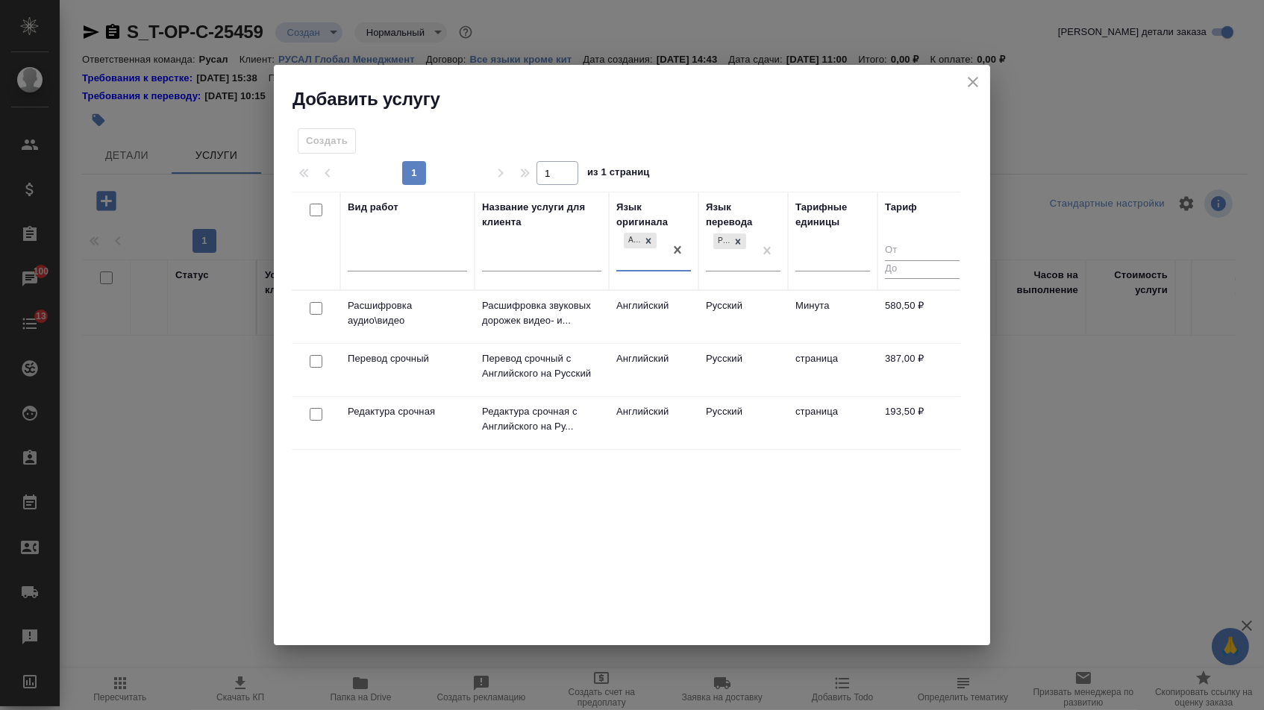
click at [310, 370] on td at bounding box center [316, 370] width 48 height 52
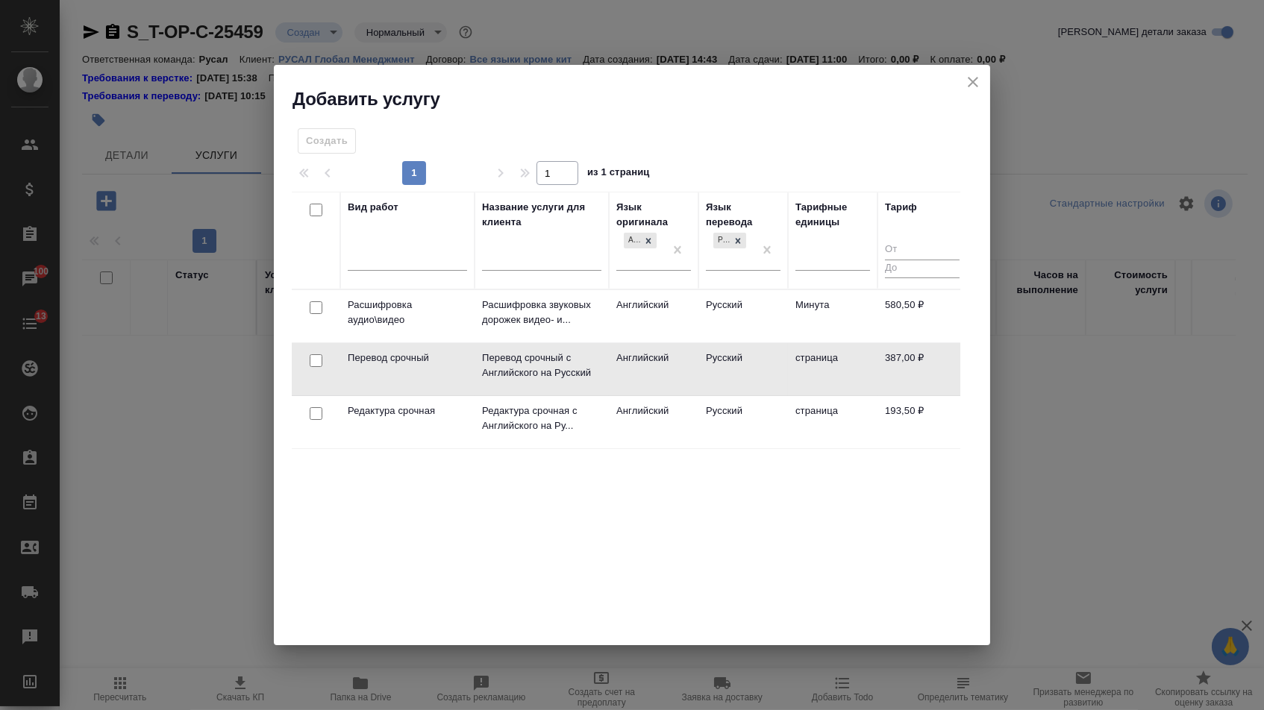
click at [310, 367] on div at bounding box center [316, 361] width 34 height 21
click at [313, 360] on input "checkbox" at bounding box center [316, 360] width 13 height 13
checkbox input "true"
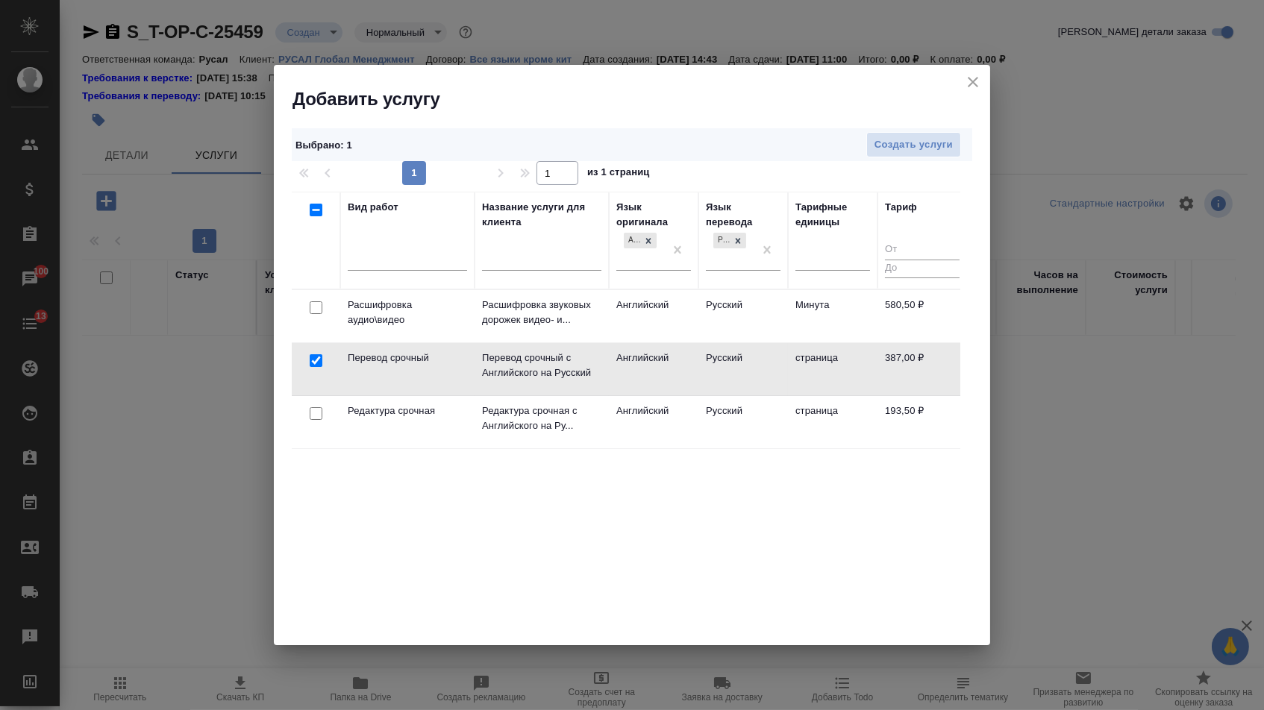
click at [313, 412] on input "checkbox" at bounding box center [316, 413] width 13 height 13
checkbox input "true"
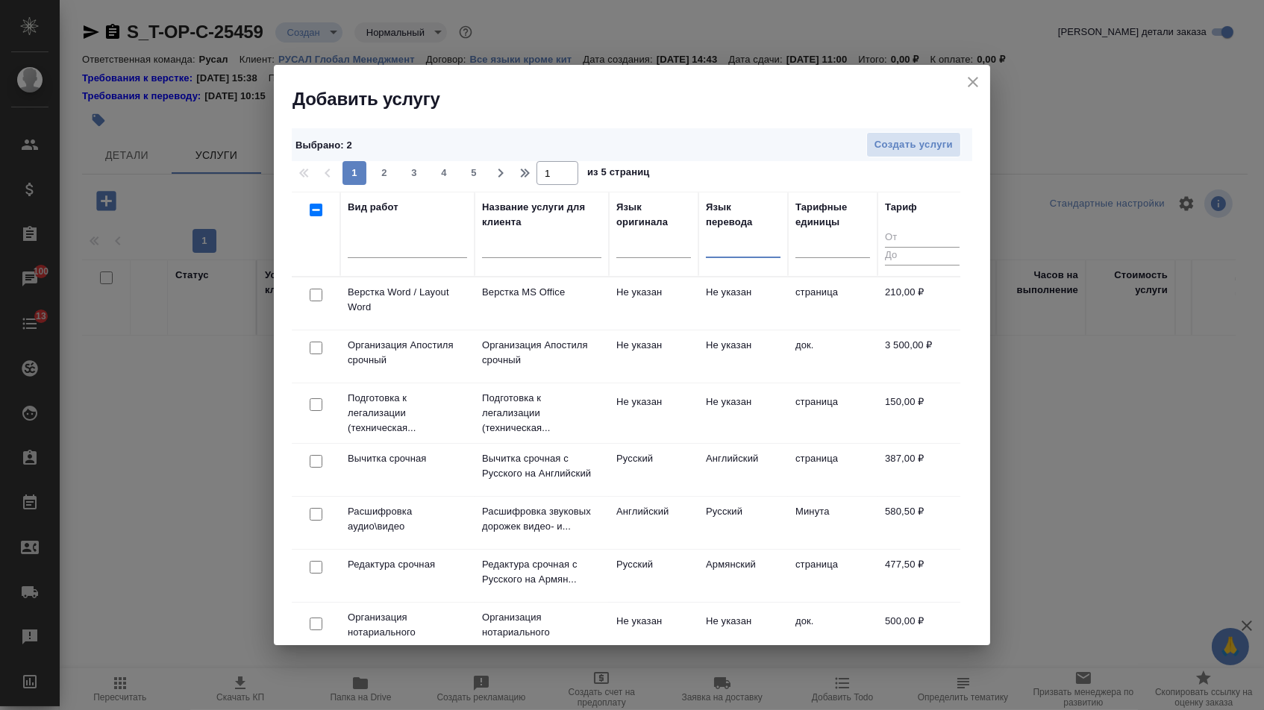
click at [314, 295] on input "checkbox" at bounding box center [316, 295] width 13 height 13
checkbox input "true"
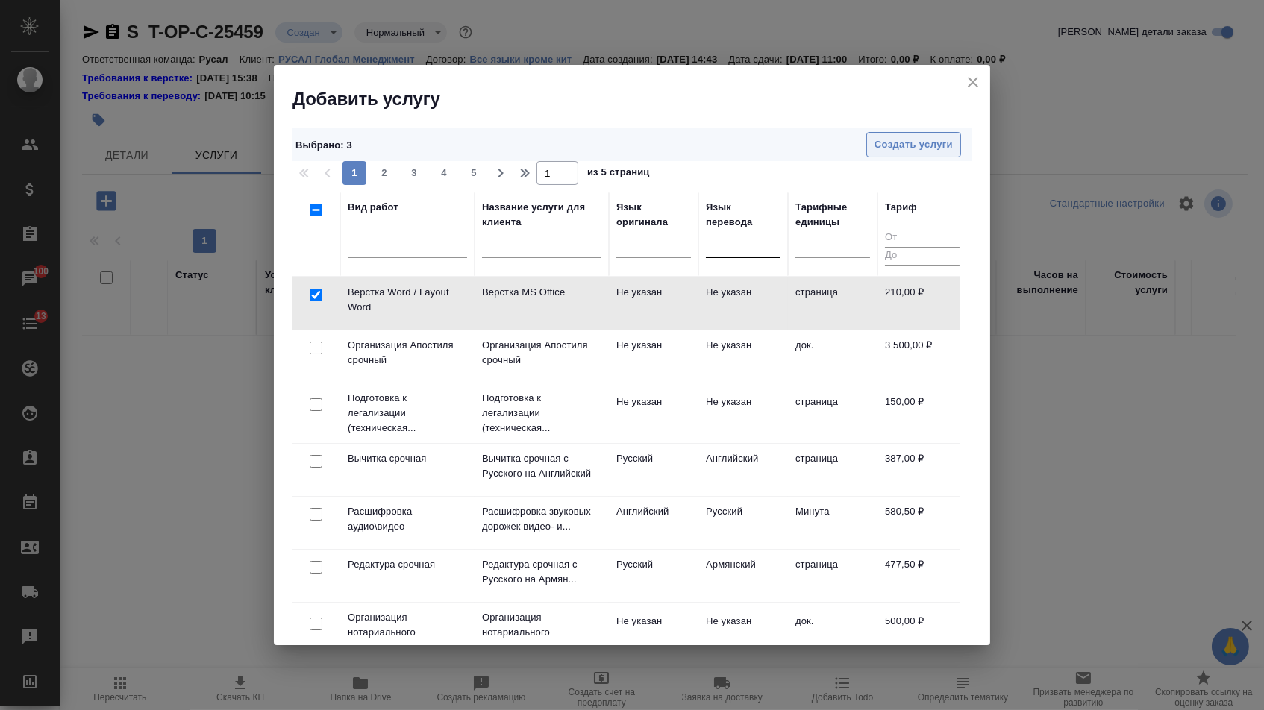
click at [889, 147] on span "Создать услуги" at bounding box center [913, 145] width 78 height 17
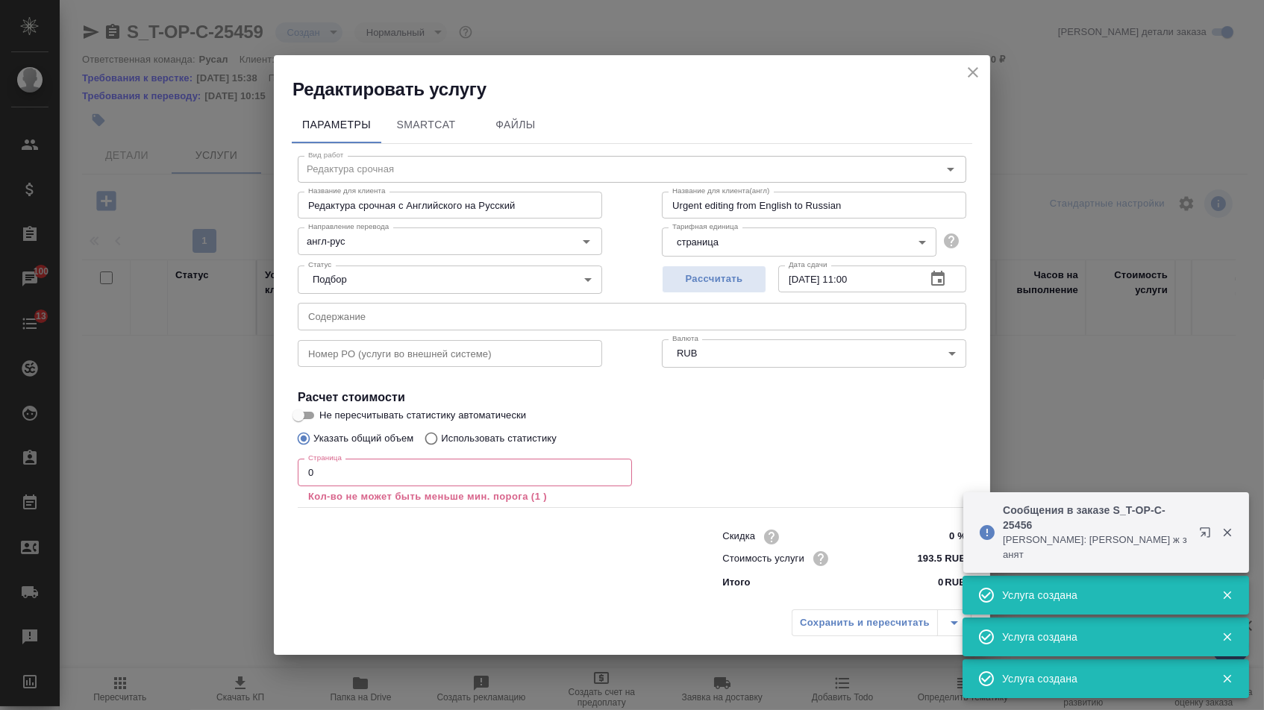
type input "Редактура срочная"
type input "Редактура срочная с Английского на Русский"
type input "Urgent editing from English to Russian"
type input "193.5 RUB"
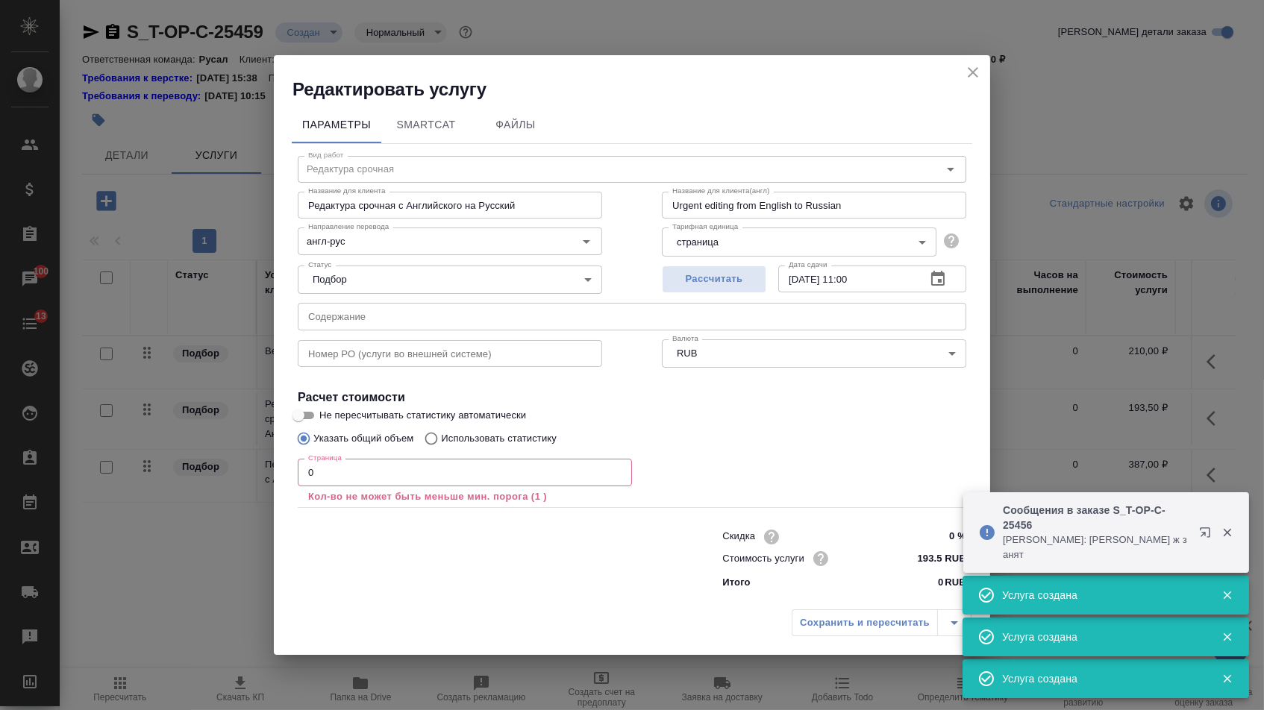
click at [372, 307] on input "text" at bounding box center [632, 316] width 668 height 27
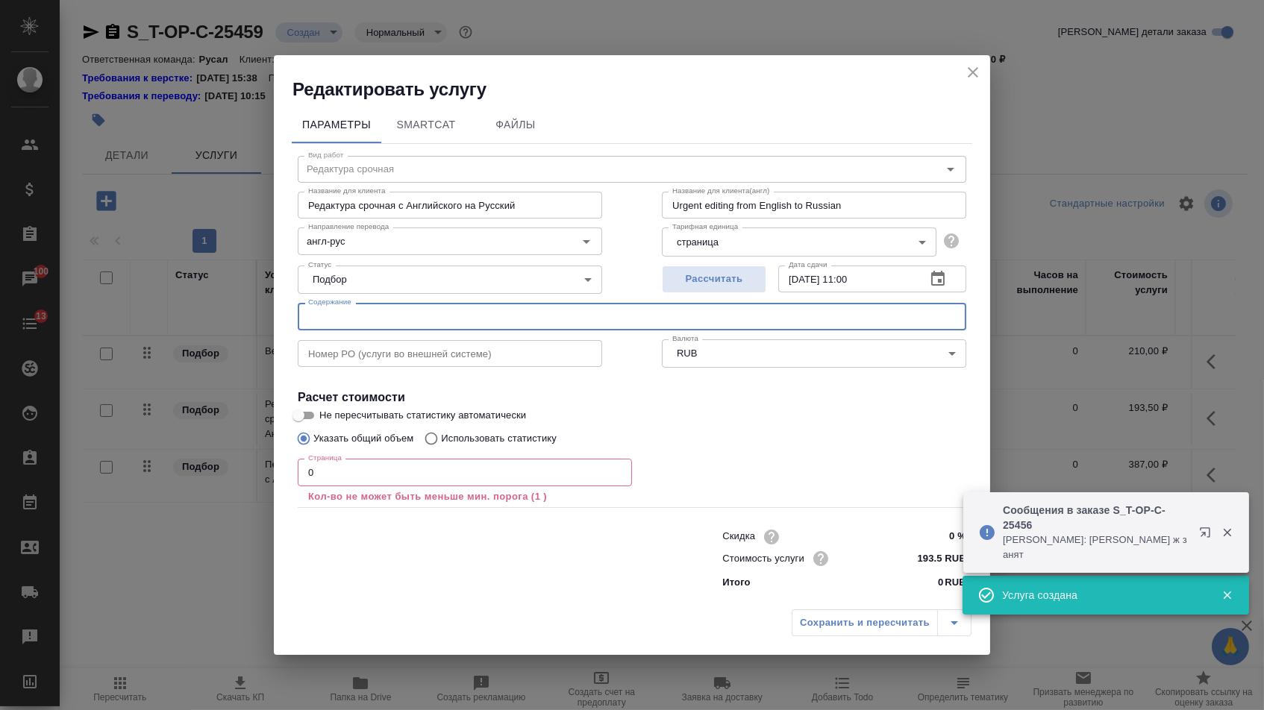
click at [327, 471] on input "0" at bounding box center [465, 472] width 334 height 27
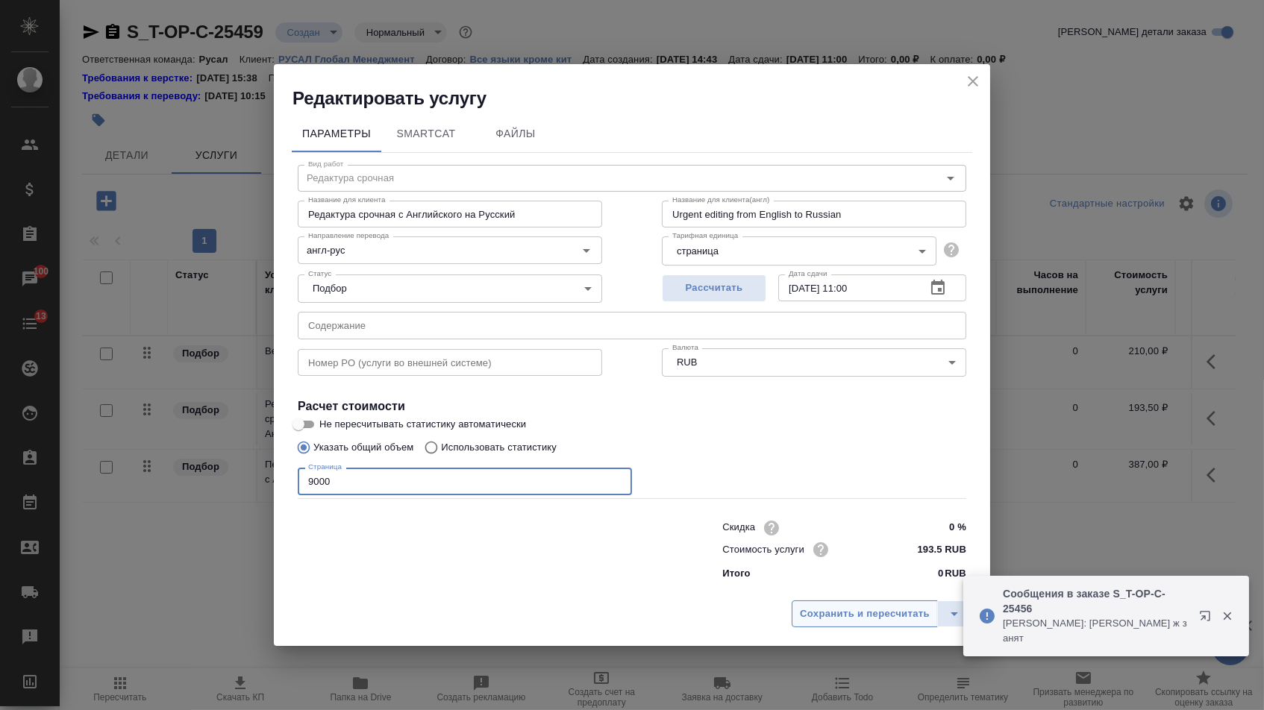
type input "9000"
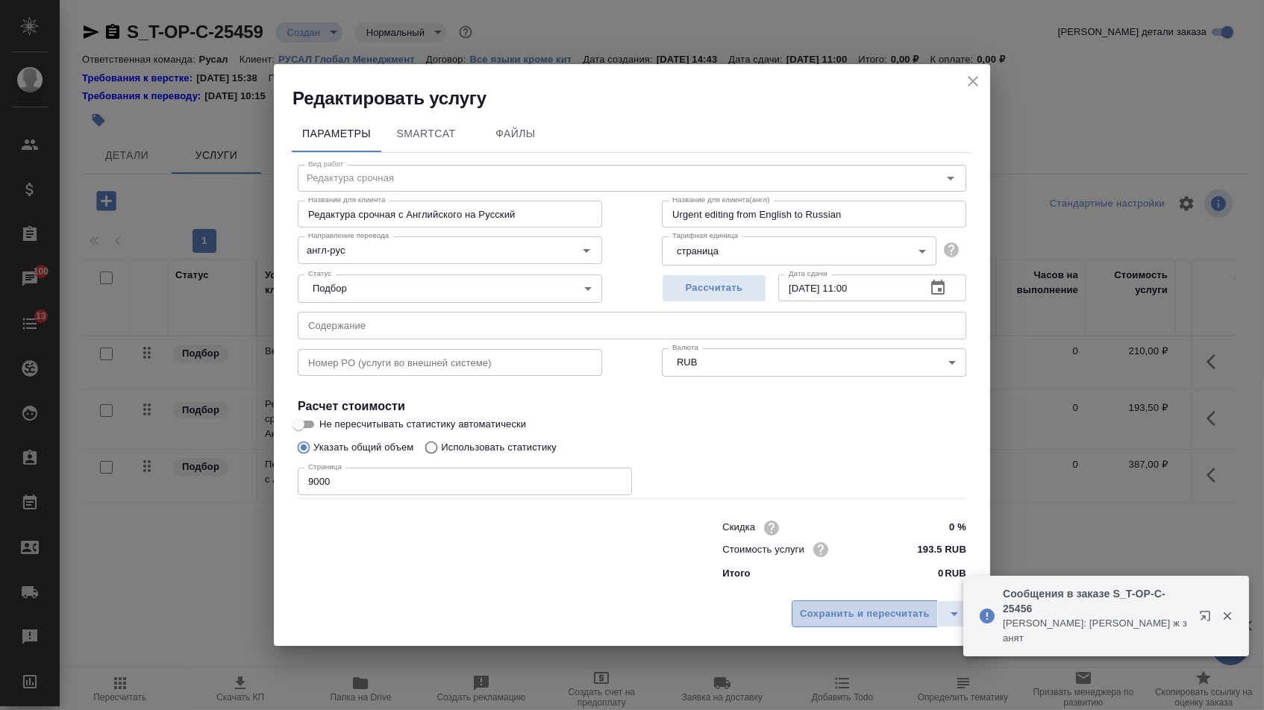
click at [814, 615] on span "Сохранить и пересчитать" at bounding box center [865, 614] width 130 height 17
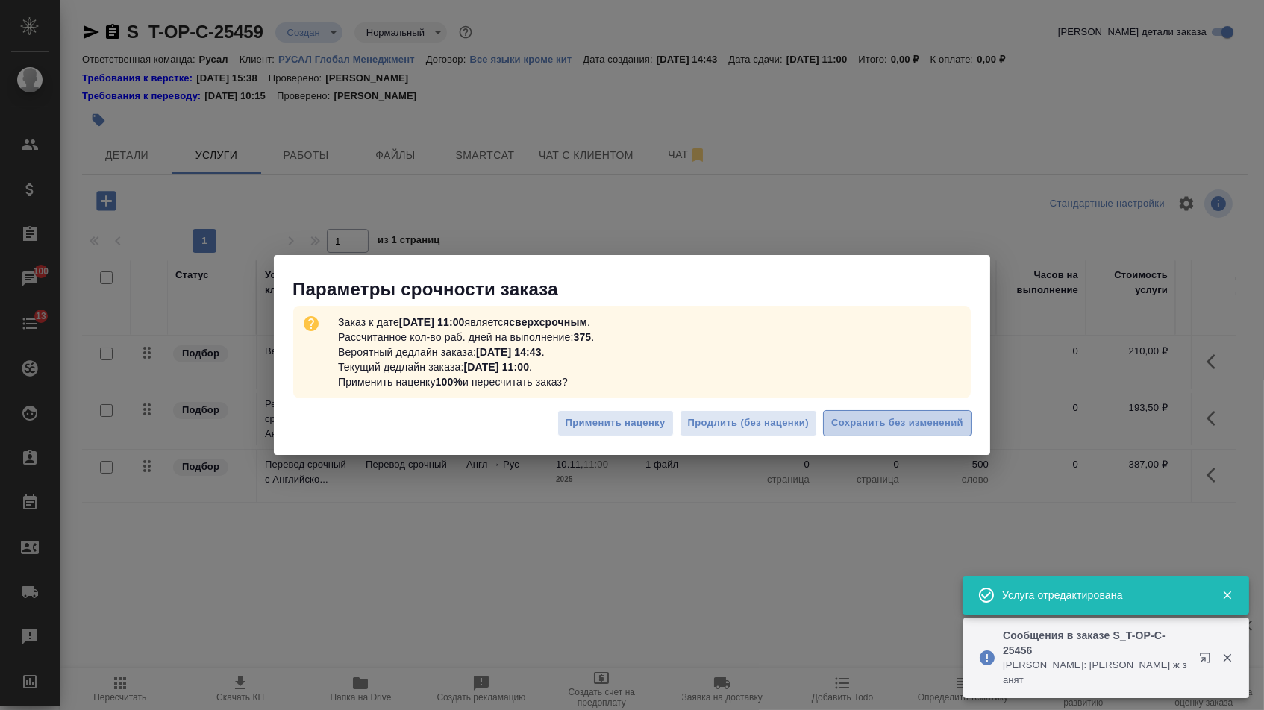
click at [894, 429] on span "Сохранить без изменений" at bounding box center [897, 423] width 132 height 17
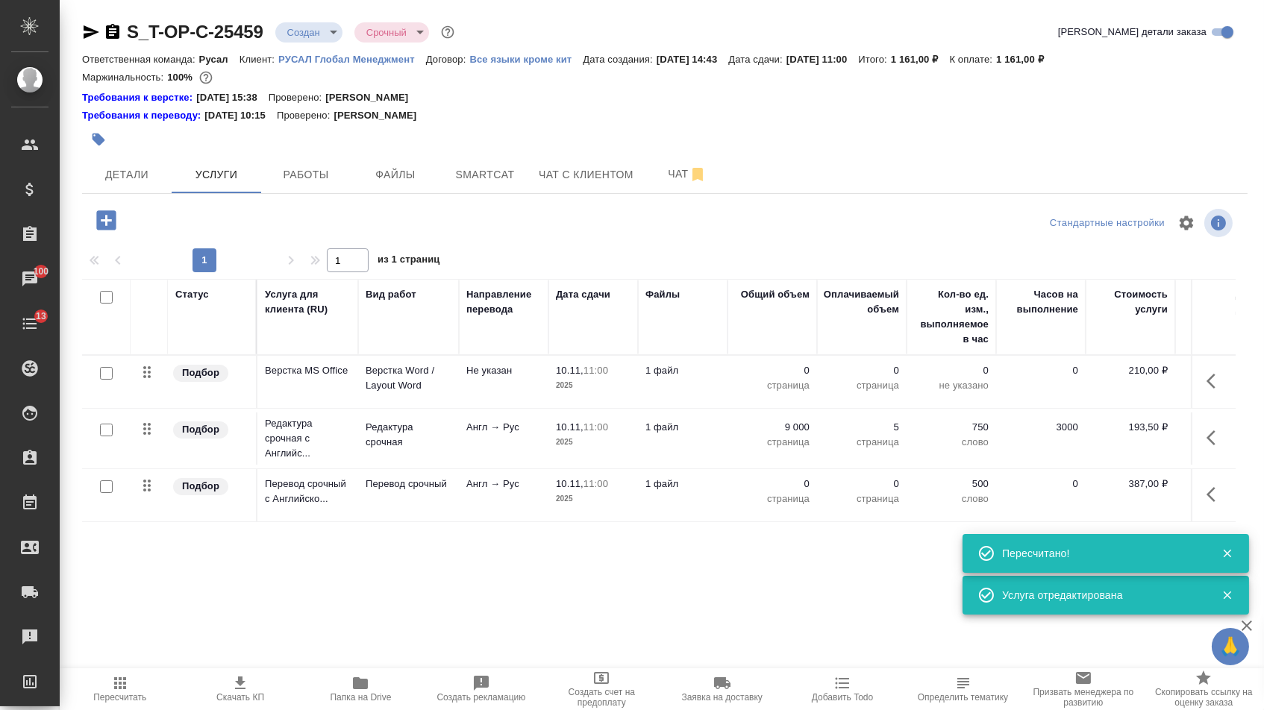
type input "urgent"
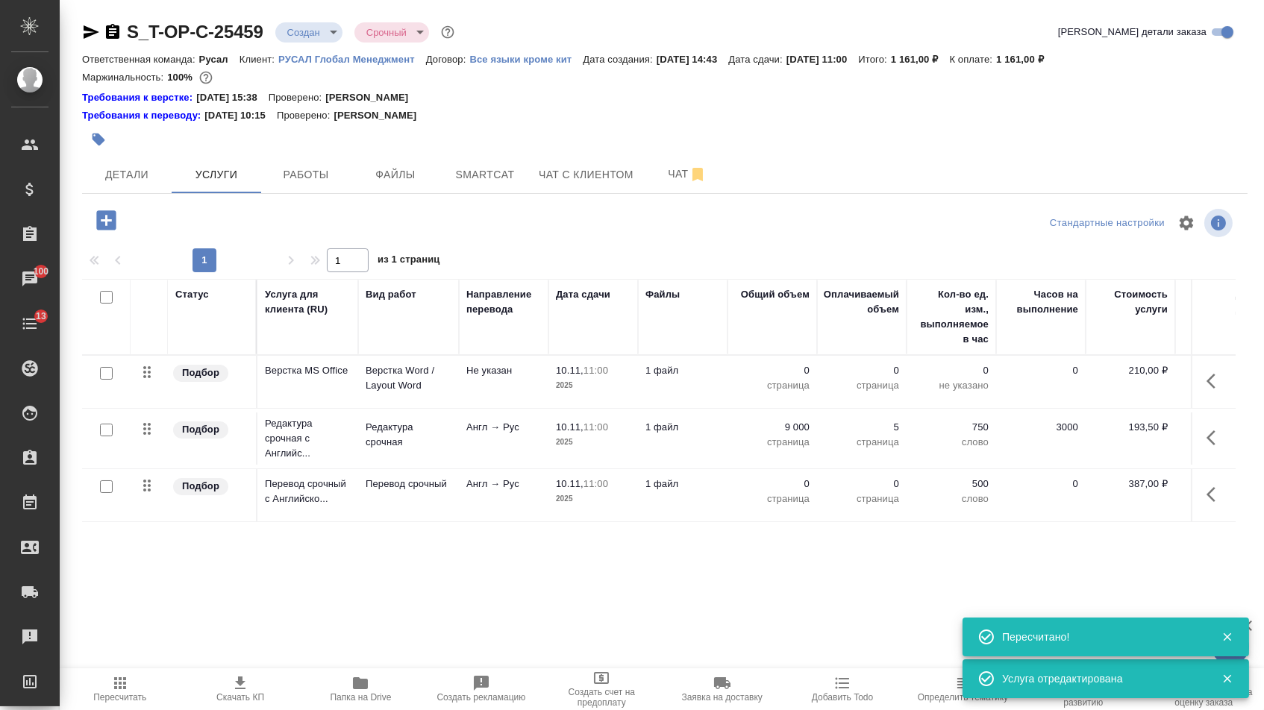
click at [1212, 504] on icon "button" at bounding box center [1215, 495] width 18 height 18
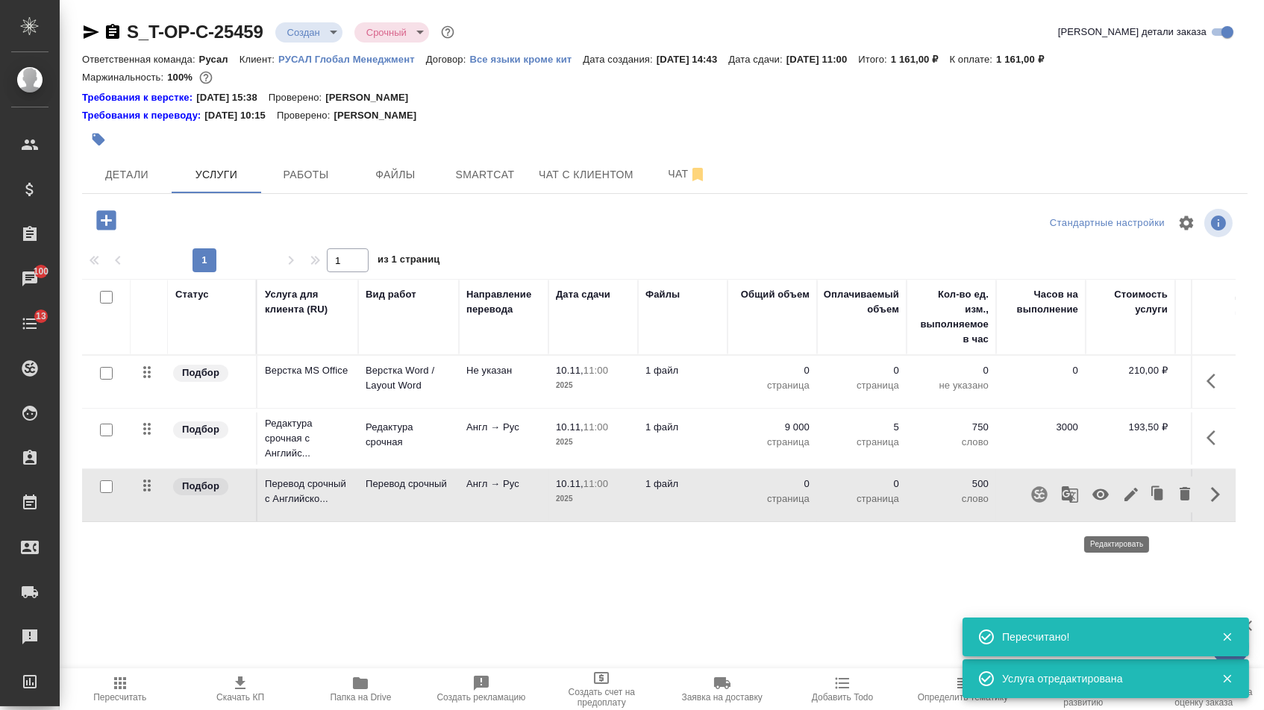
click at [1126, 504] on icon "button" at bounding box center [1131, 495] width 18 height 18
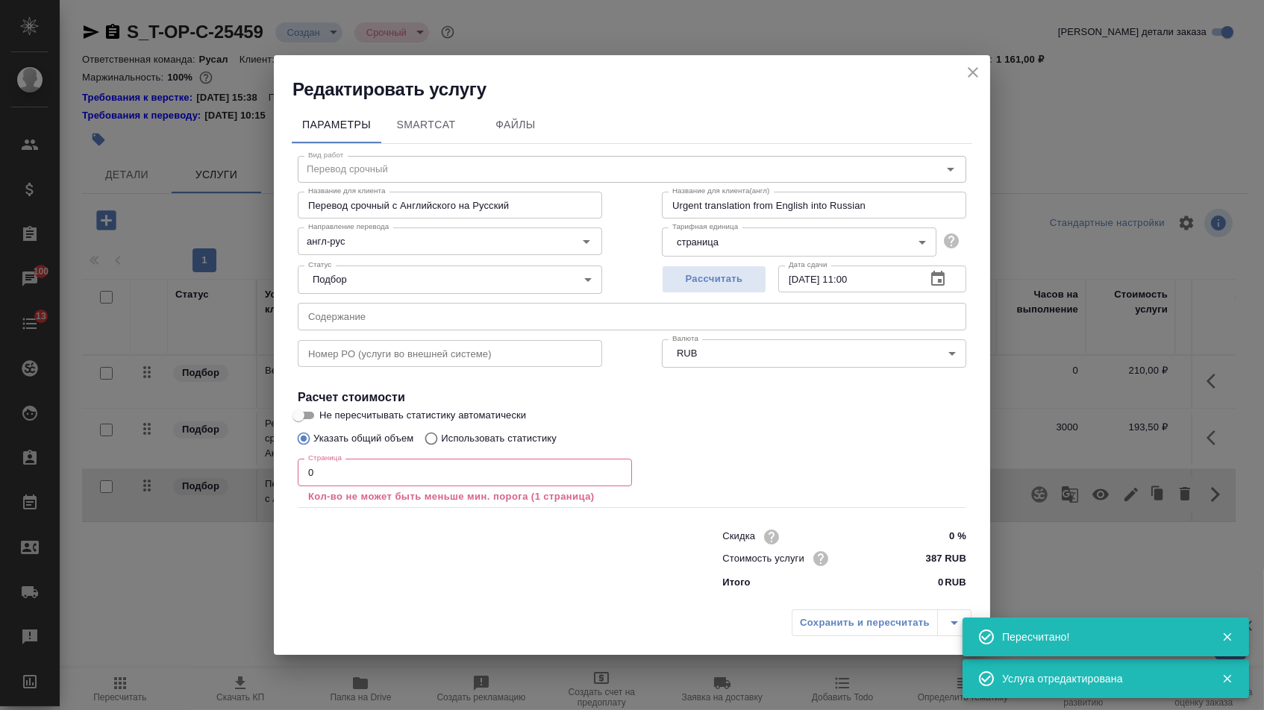
click at [470, 292] on div "Статус Подбор none Статус" at bounding box center [450, 278] width 364 height 97
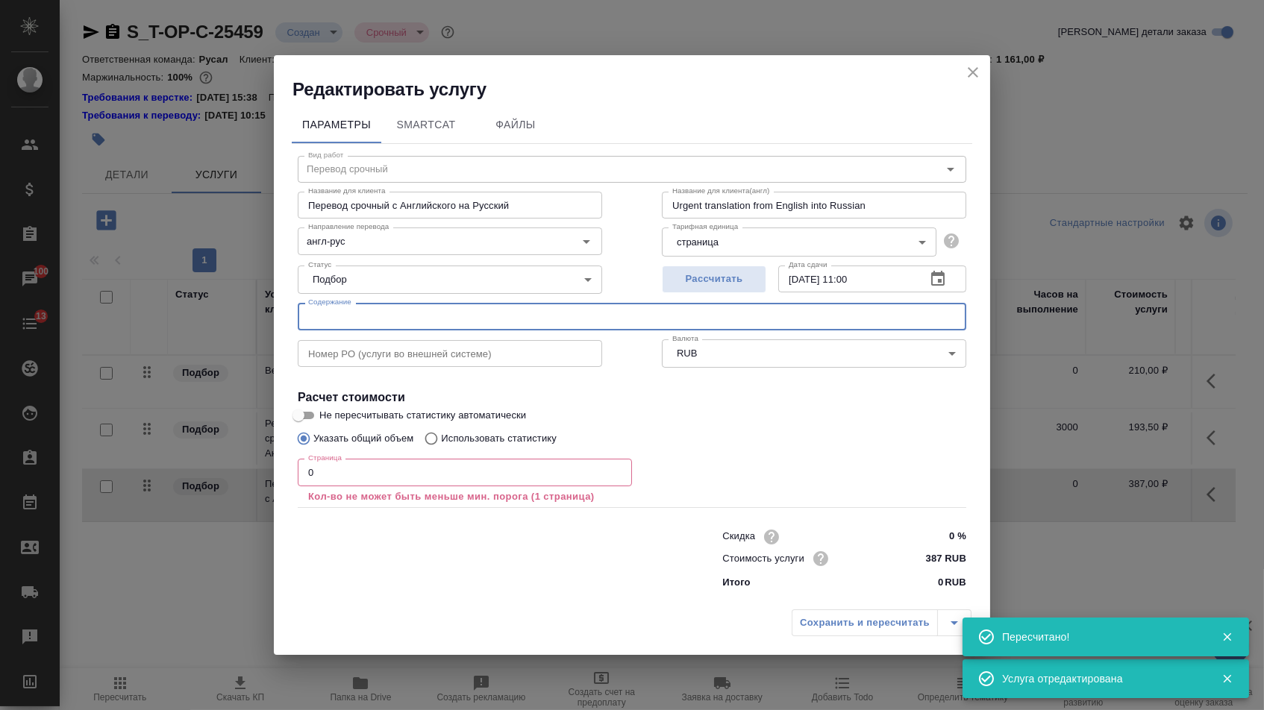
click at [470, 305] on input "text" at bounding box center [632, 316] width 668 height 27
paste input "FS 2024 SMR (Geneva) SA (incl Annex) TR"
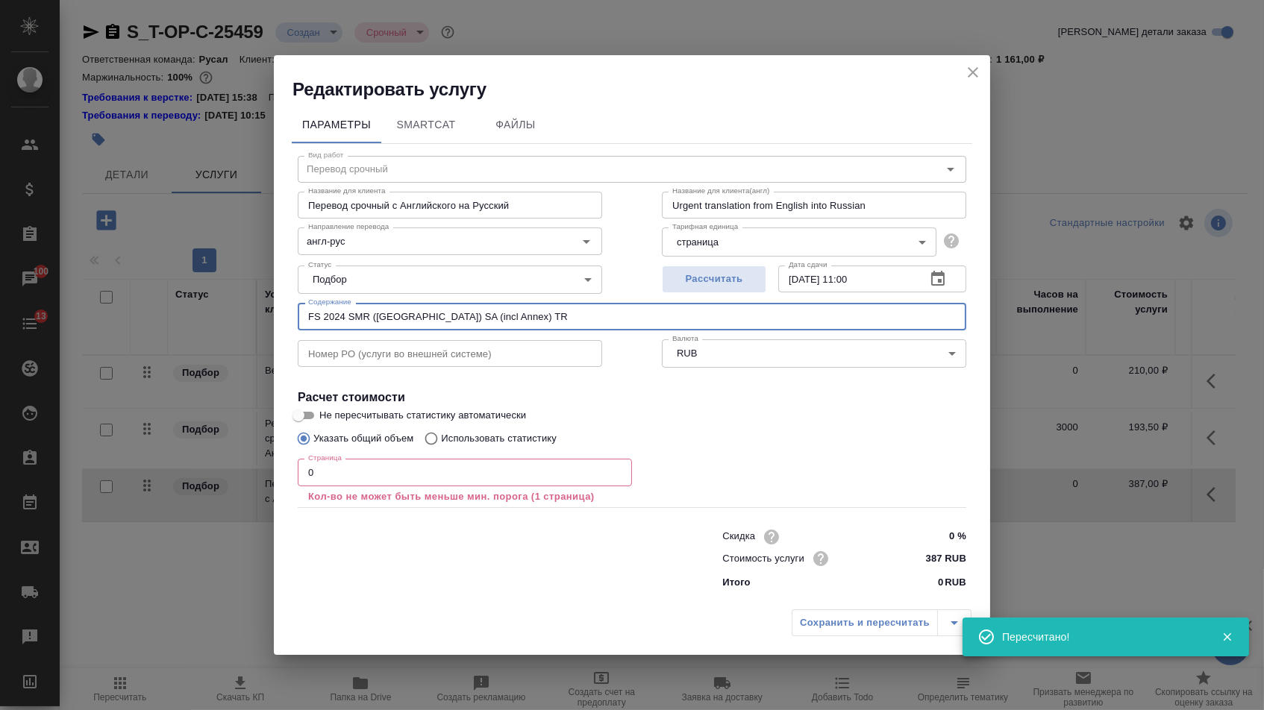
type input "FS 2024 SMR (Geneva) SA (incl Annex) TR"
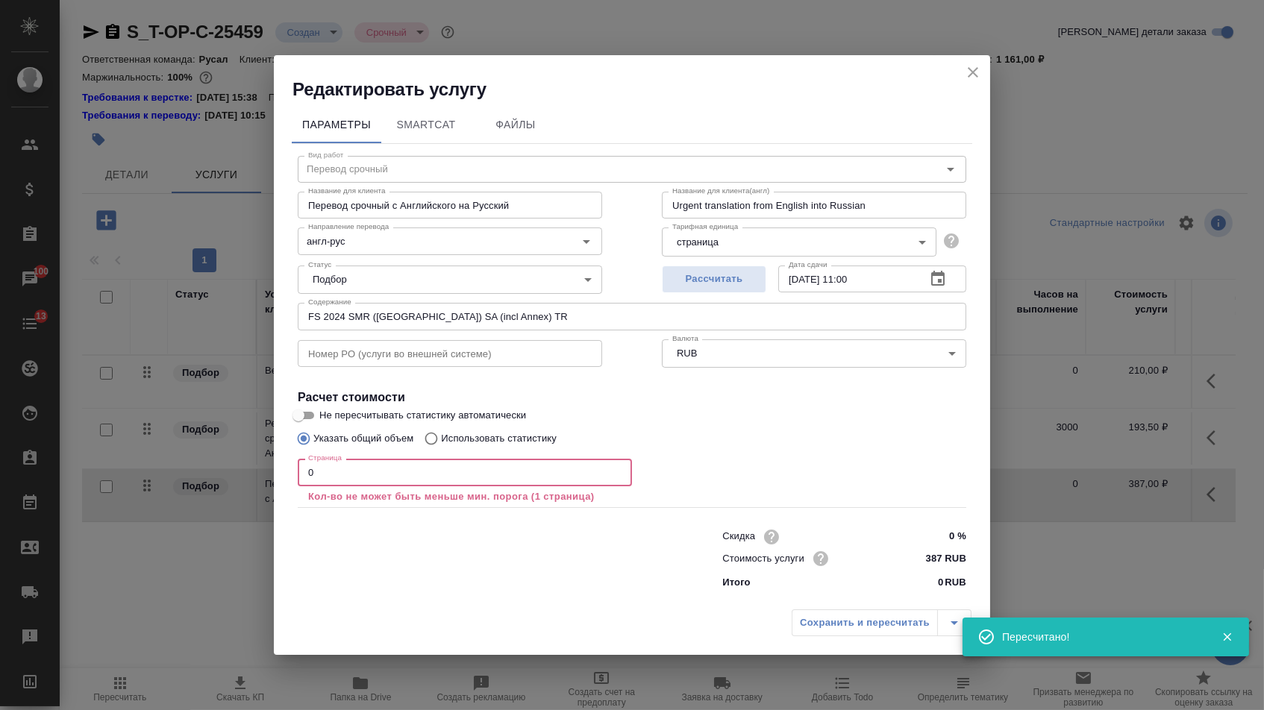
click at [378, 479] on input "0" at bounding box center [465, 472] width 334 height 27
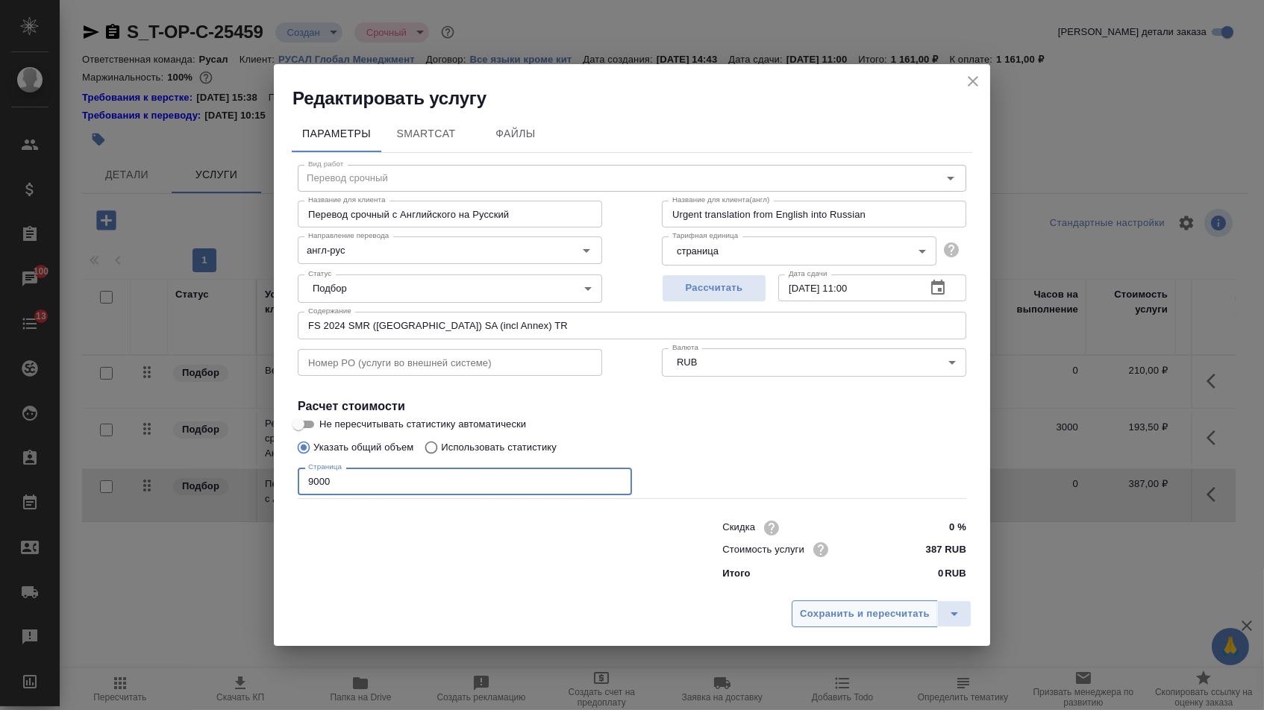
type input "9000"
click at [812, 619] on span "Сохранить и пересчитать" at bounding box center [865, 614] width 130 height 17
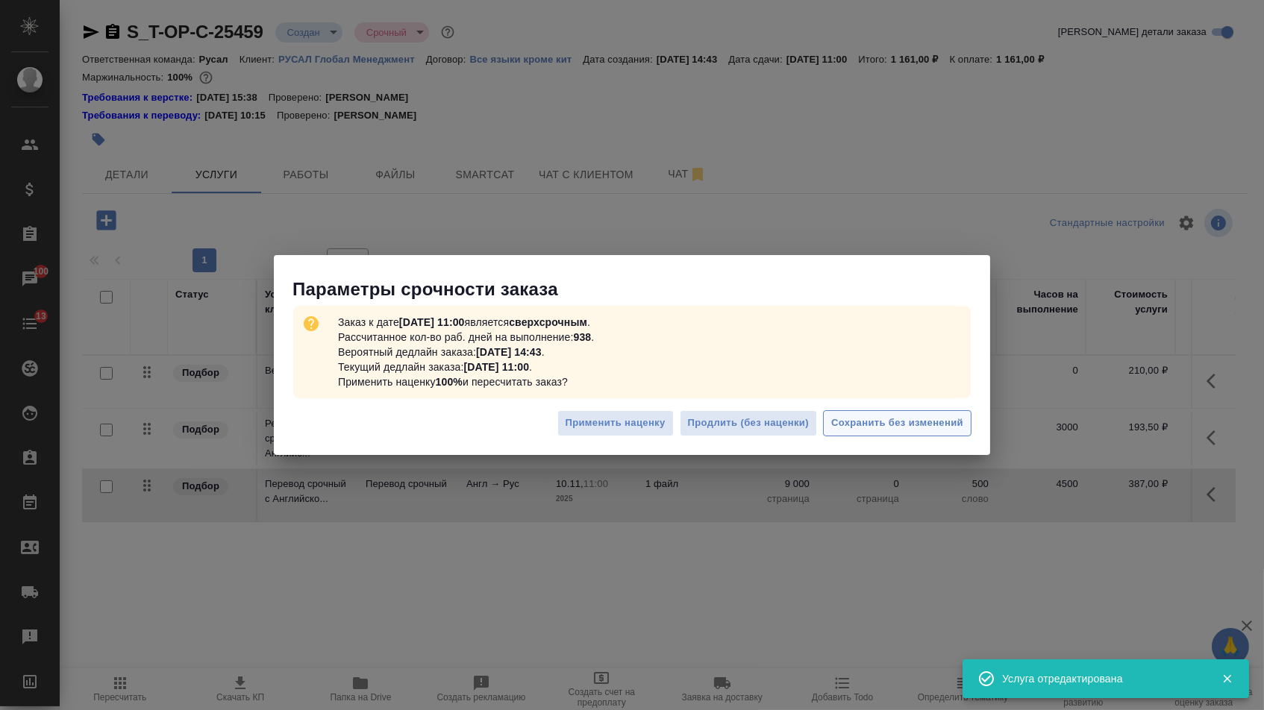
click at [843, 435] on button "Сохранить без изменений" at bounding box center [897, 423] width 148 height 26
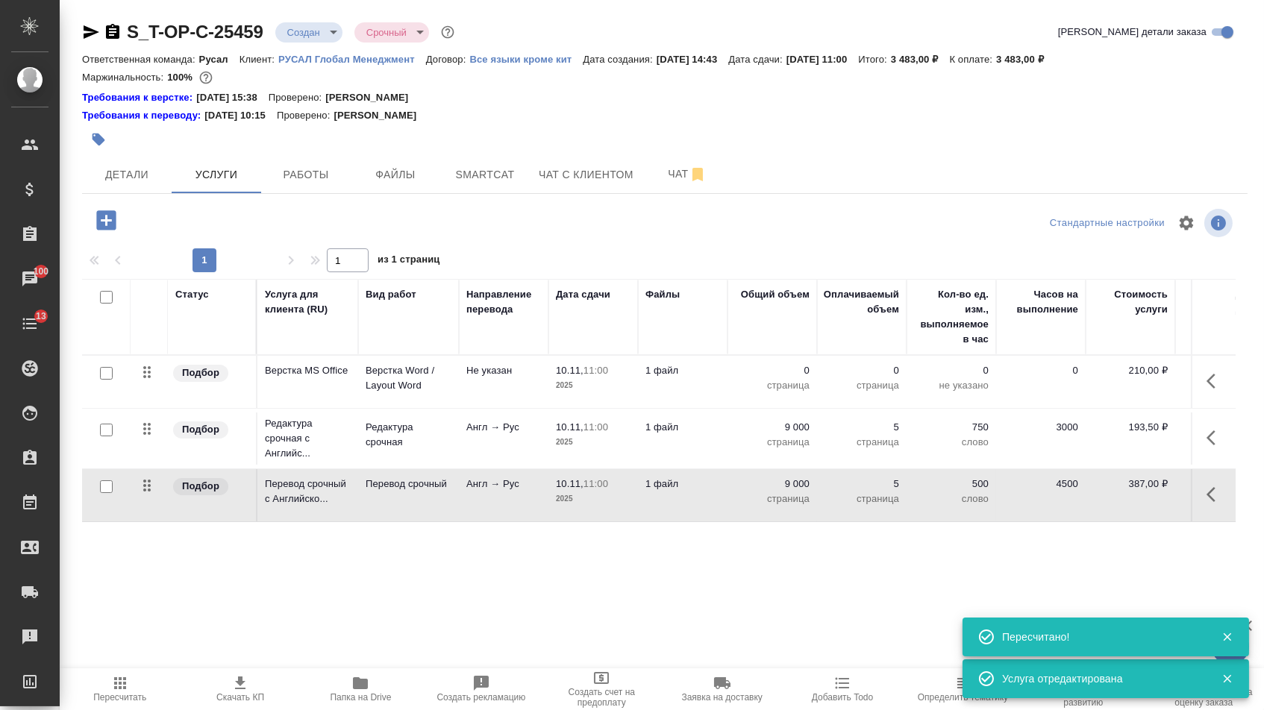
click at [784, 378] on p "0" at bounding box center [772, 370] width 75 height 15
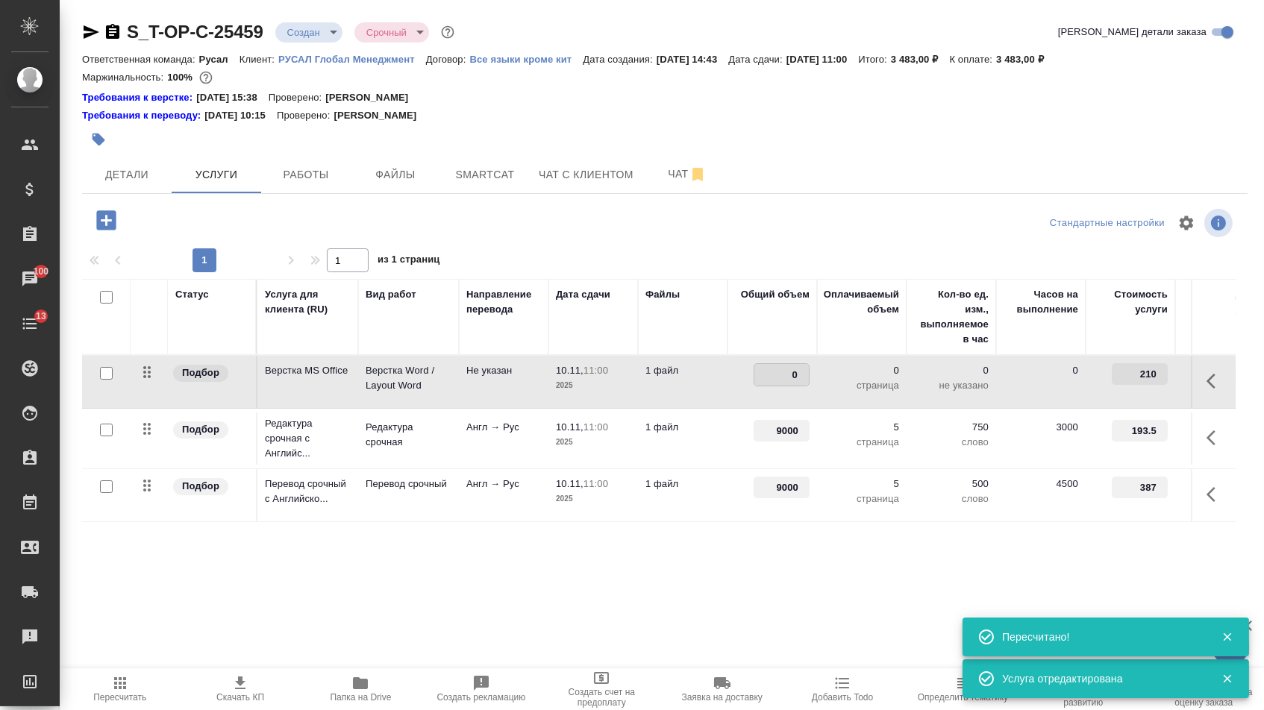
type input "5"
click at [714, 620] on div "S_T-OP-C-25459 Создан new Срочный urgent Кратко детали заказа Ответственная ком…" at bounding box center [665, 319] width 1182 height 638
click at [195, 221] on span "Сохранить и пересчитать" at bounding box center [212, 218] width 130 height 17
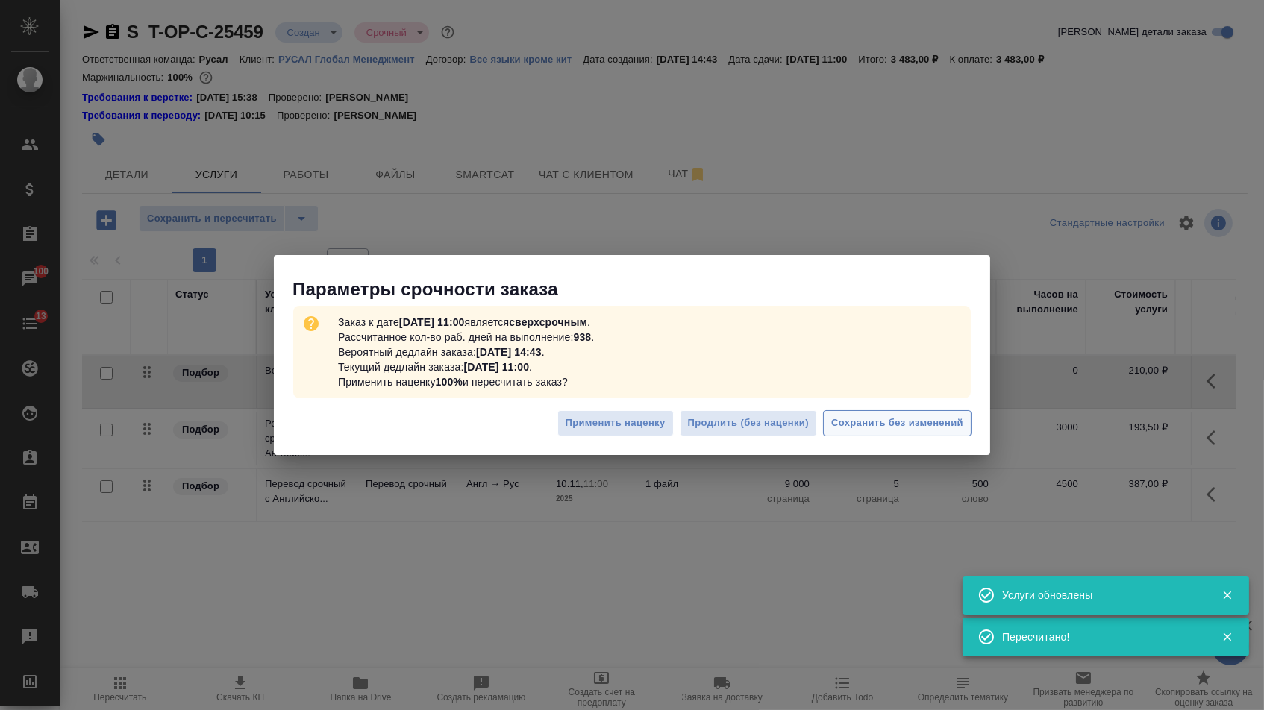
click at [963, 411] on button "Сохранить без изменений" at bounding box center [897, 423] width 148 height 26
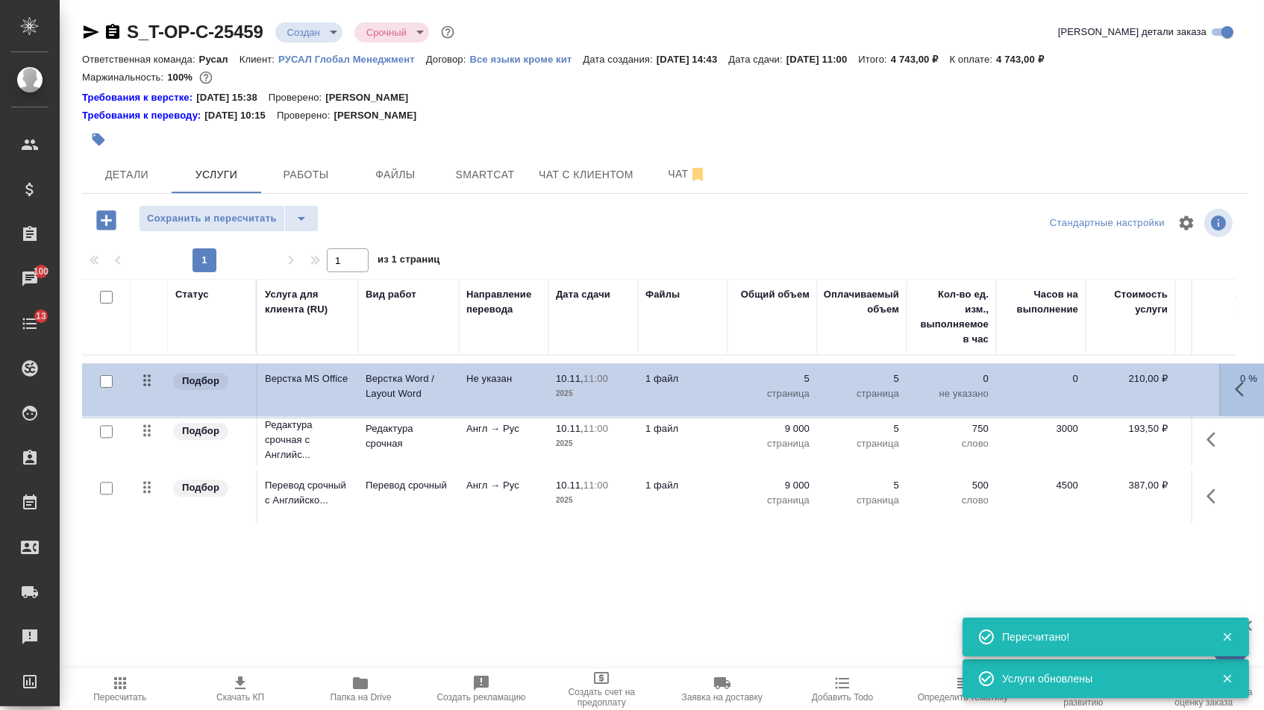
drag, startPoint x: 154, startPoint y: 378, endPoint x: 157, endPoint y: 542, distance: 164.1
click at [157, 542] on div "Статус Услуга для клиента (RU) Вид работ Направление перевода Дата сдачи Файлы …" at bounding box center [658, 439] width 1153 height 321
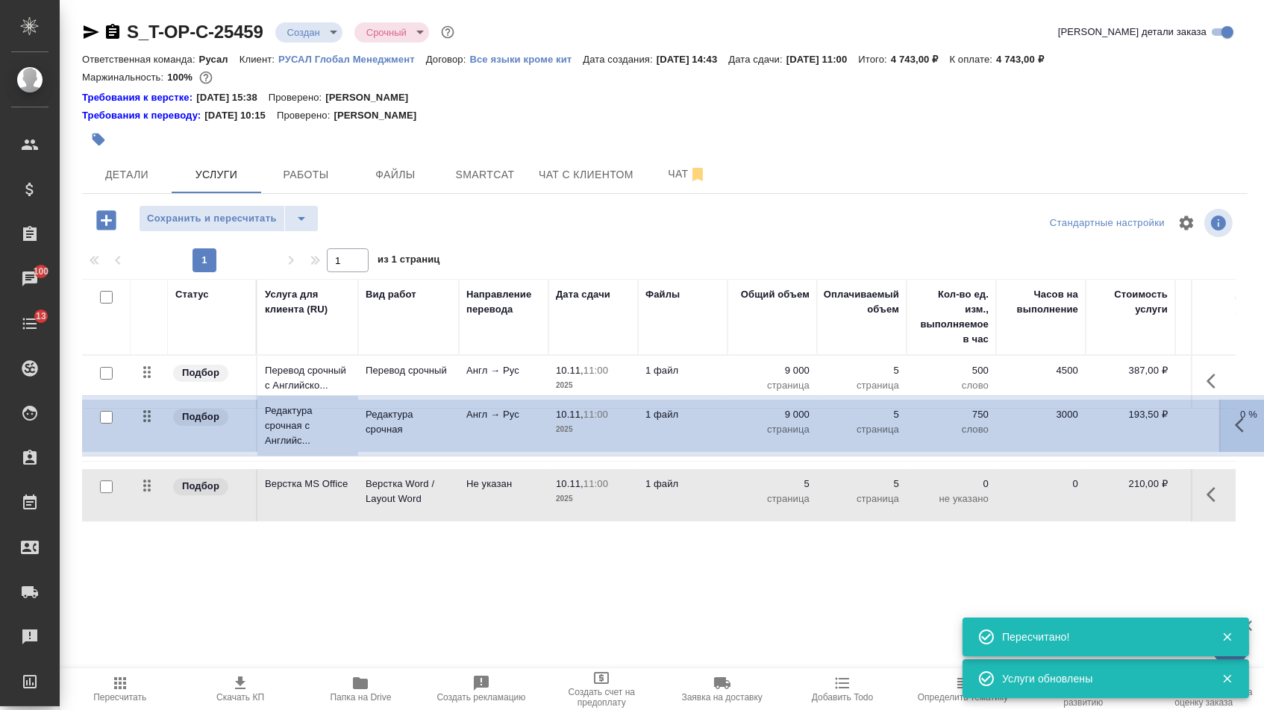
click at [141, 426] on tbody "Подбор Редактура срочная с Английс... Редактура срочная Англ → Рус 10.11, 11:00…" at bounding box center [785, 438] width 1406 height 167
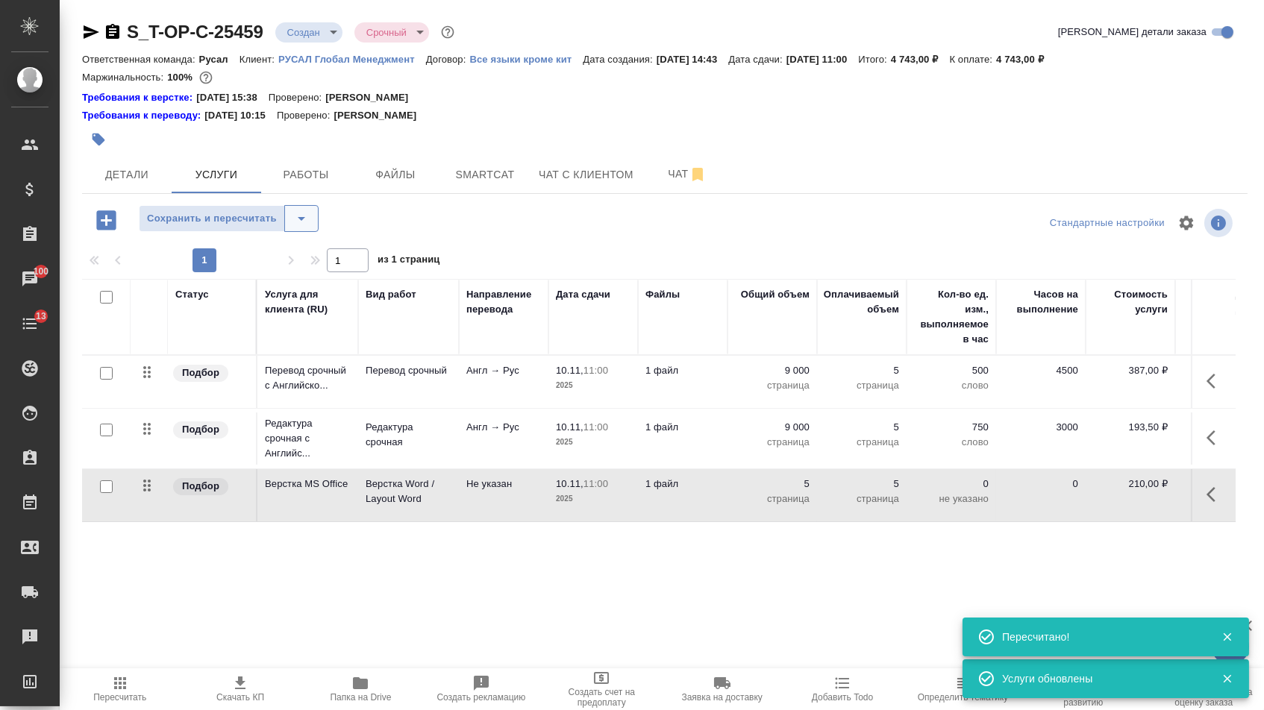
click at [310, 210] on button "split button" at bounding box center [301, 218] width 34 height 27
click at [307, 271] on ul "Сохранить" at bounding box center [234, 258] width 183 height 36
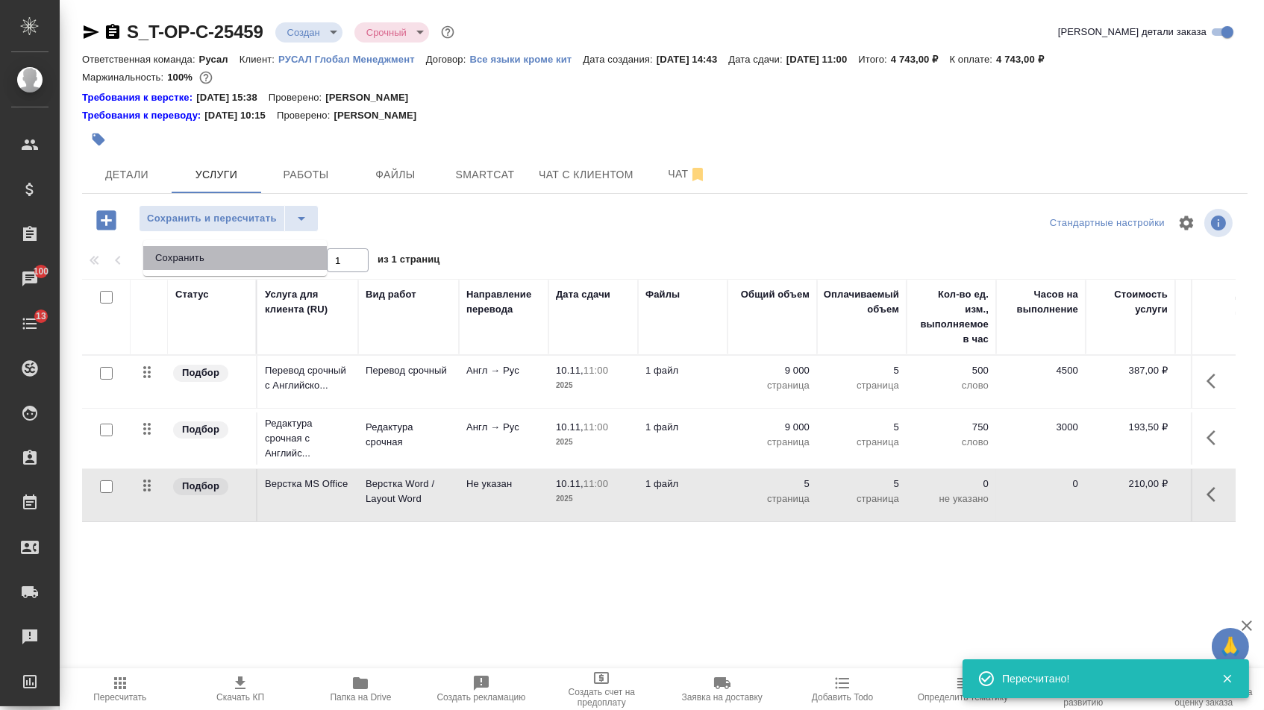
click at [307, 268] on li "Сохранить" at bounding box center [234, 258] width 183 height 24
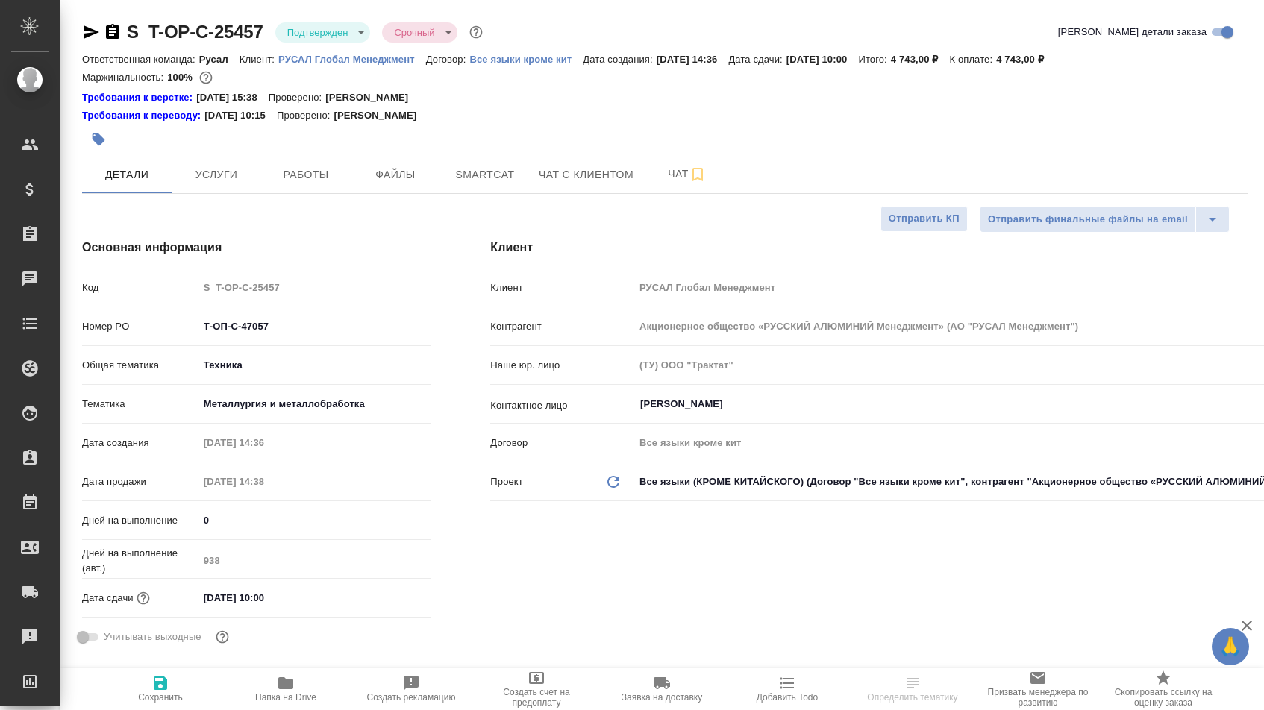
select select "RU"
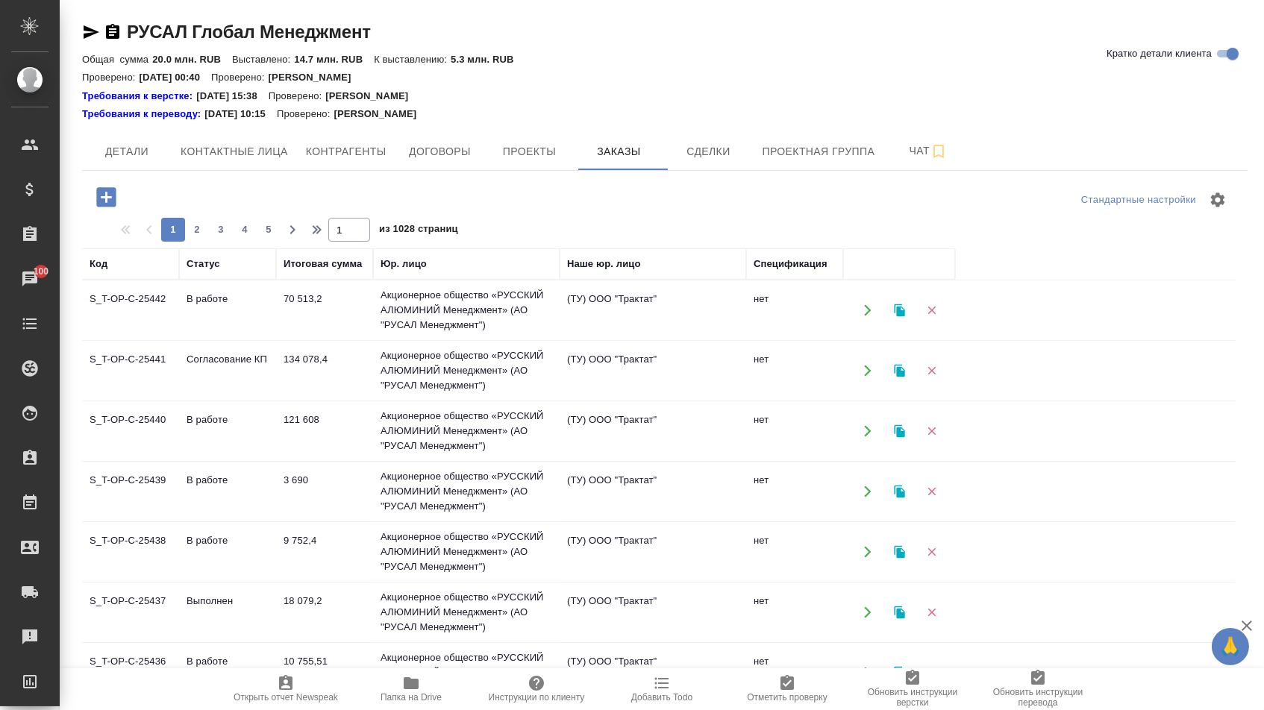
click at [106, 203] on icon "button" at bounding box center [105, 196] width 19 height 19
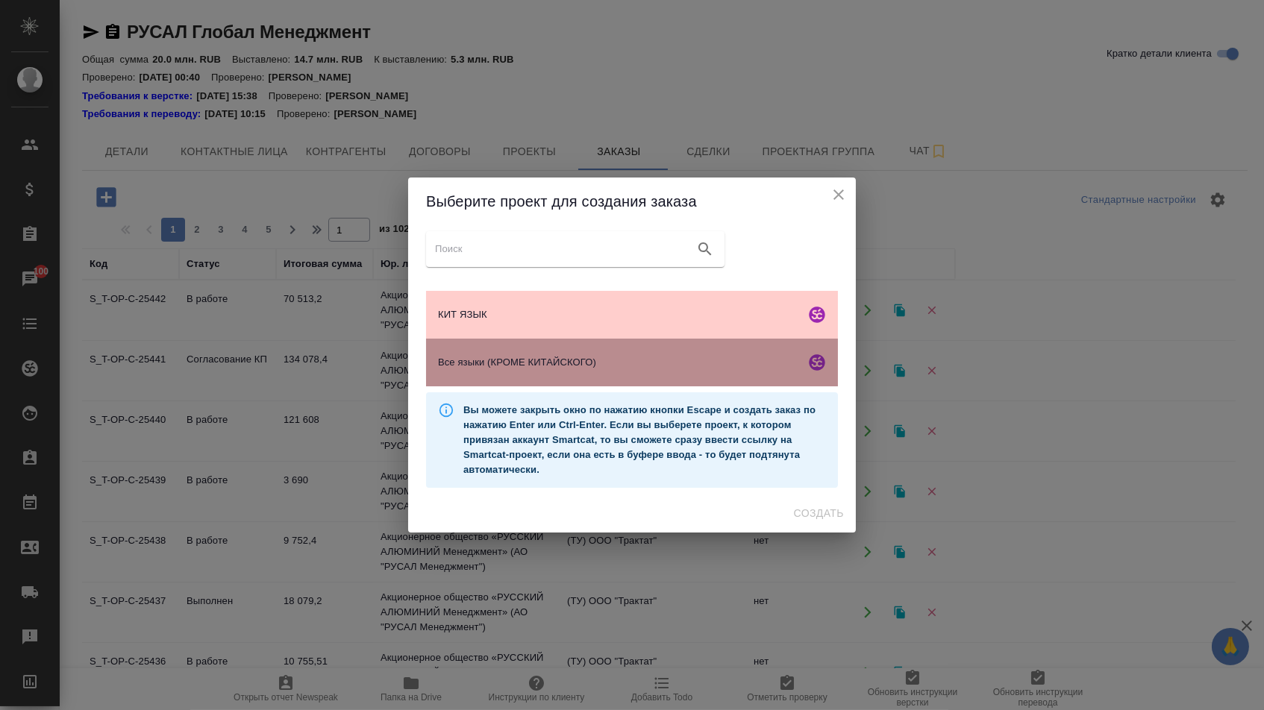
click at [455, 345] on div "Все языки (КРОМЕ КИТАЙСКОГО)" at bounding box center [632, 363] width 412 height 48
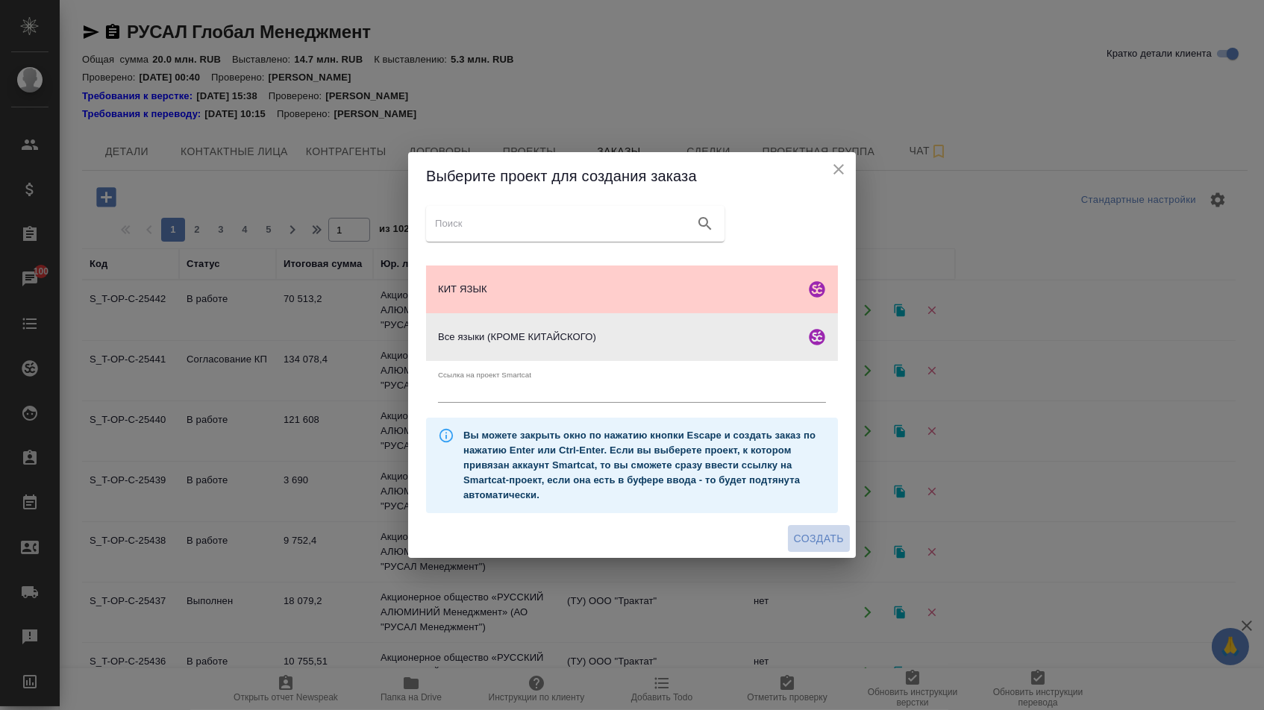
click at [839, 546] on span "Создать" at bounding box center [819, 539] width 50 height 19
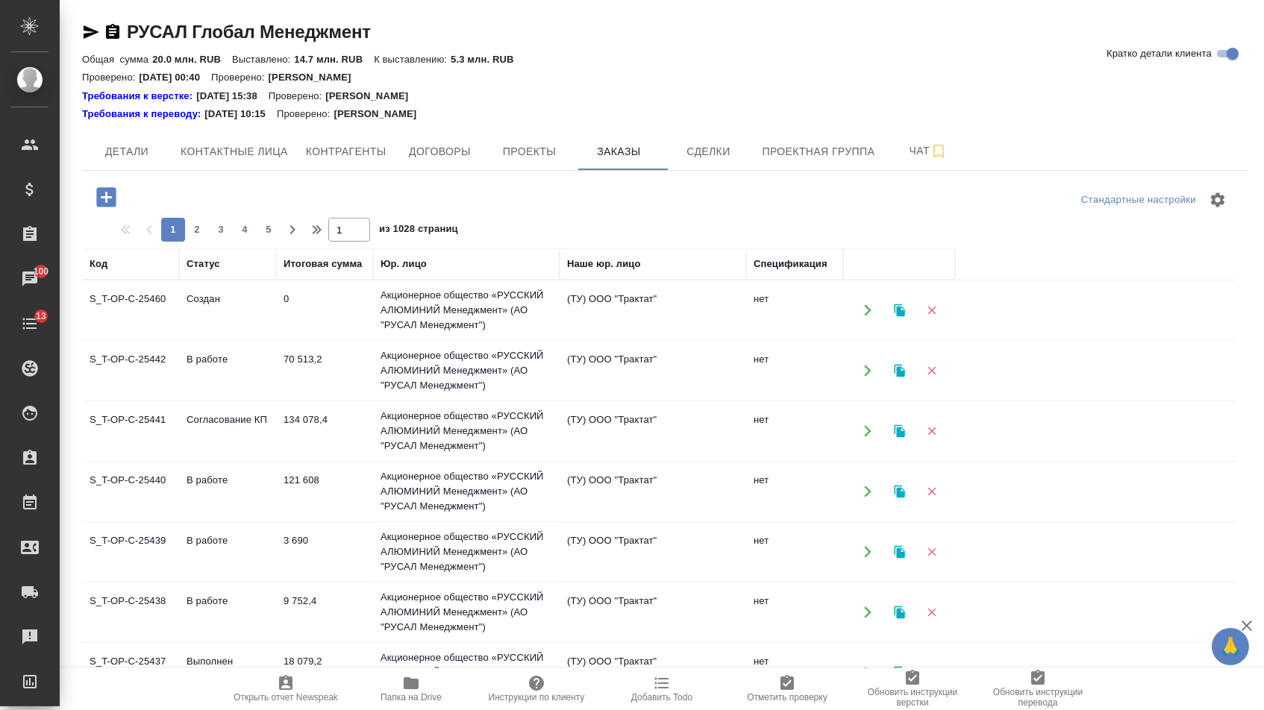
click at [107, 178] on div "Стандартные настройки 1 2 3 4 5 1 из 1028 страниц Код Статус Итоговая сумма Юр.…" at bounding box center [664, 504] width 1165 height 667
click at [112, 191] on icon "button" at bounding box center [105, 196] width 19 height 19
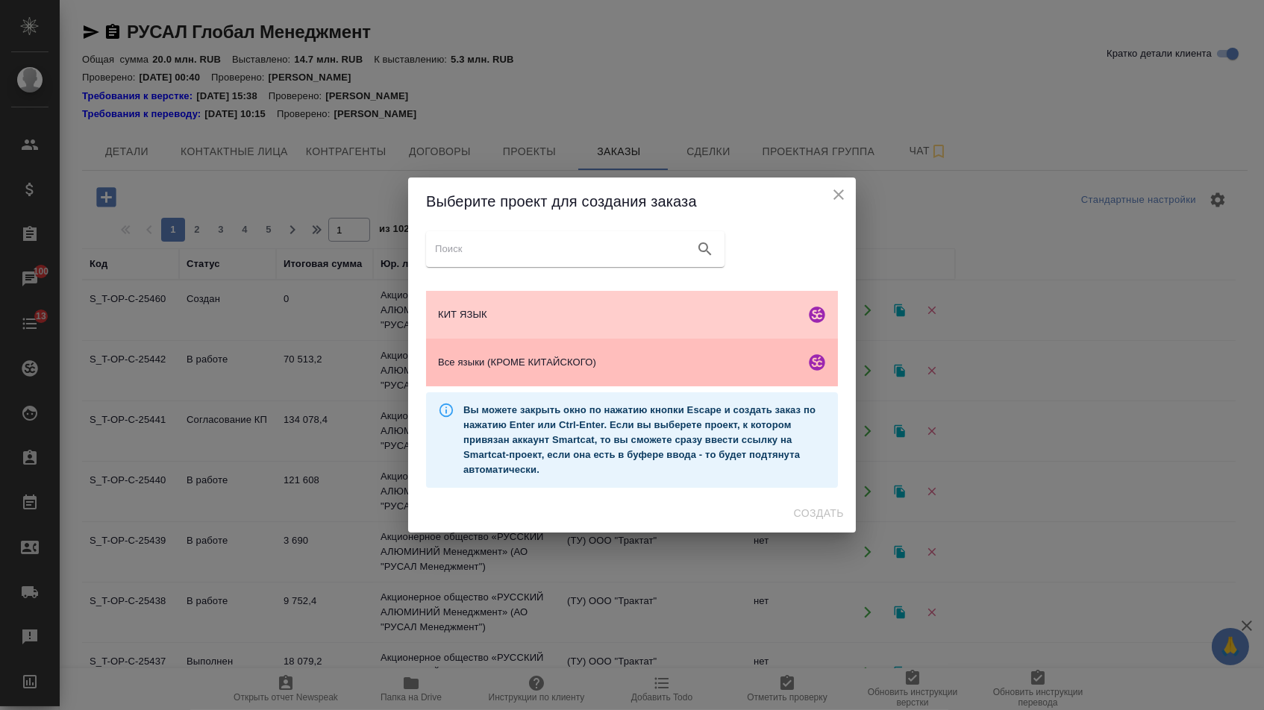
click at [499, 374] on div "Все языки (КРОМЕ КИТАЙСКОГО)" at bounding box center [632, 363] width 412 height 48
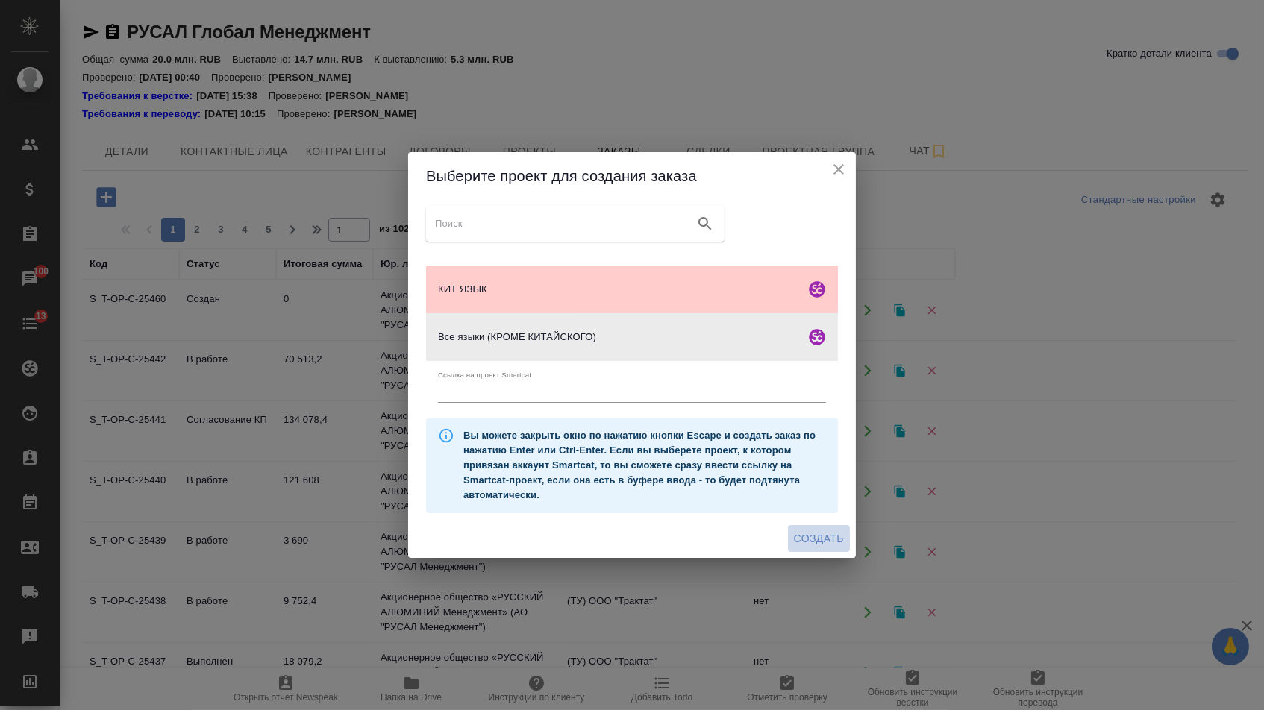
click at [801, 536] on span "Создать" at bounding box center [819, 539] width 50 height 19
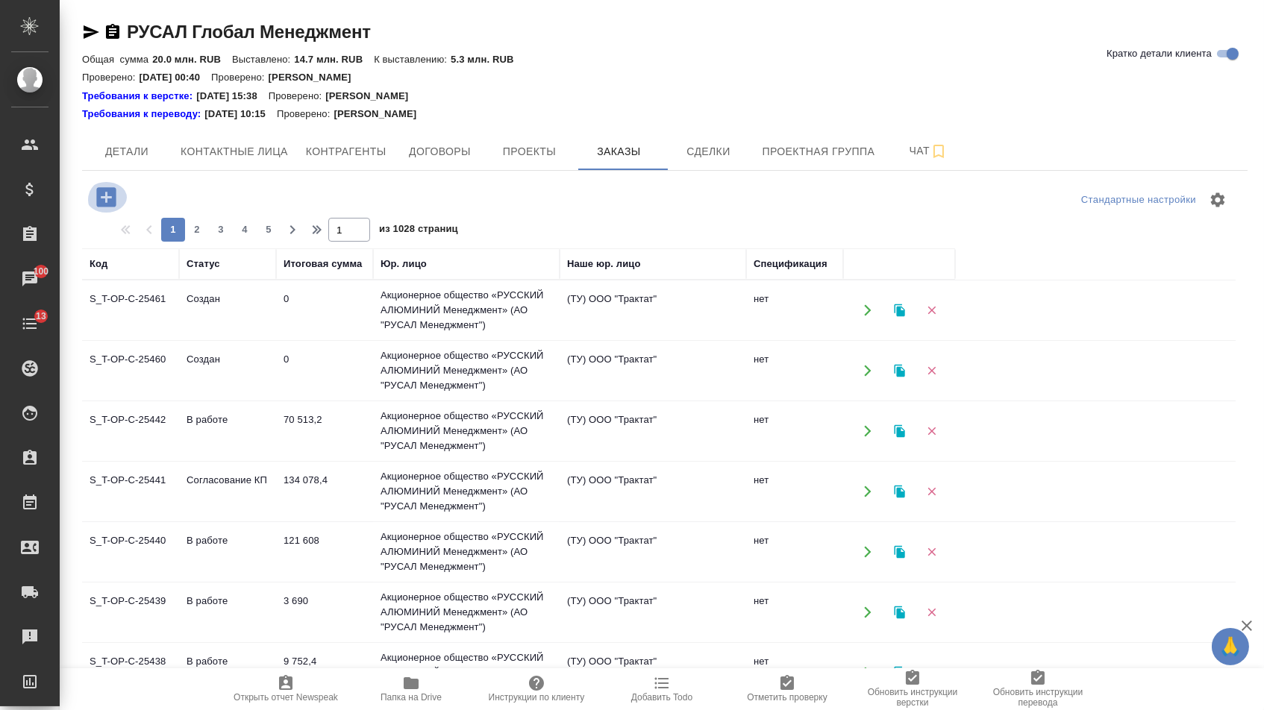
click at [110, 201] on icon "button" at bounding box center [106, 197] width 26 height 26
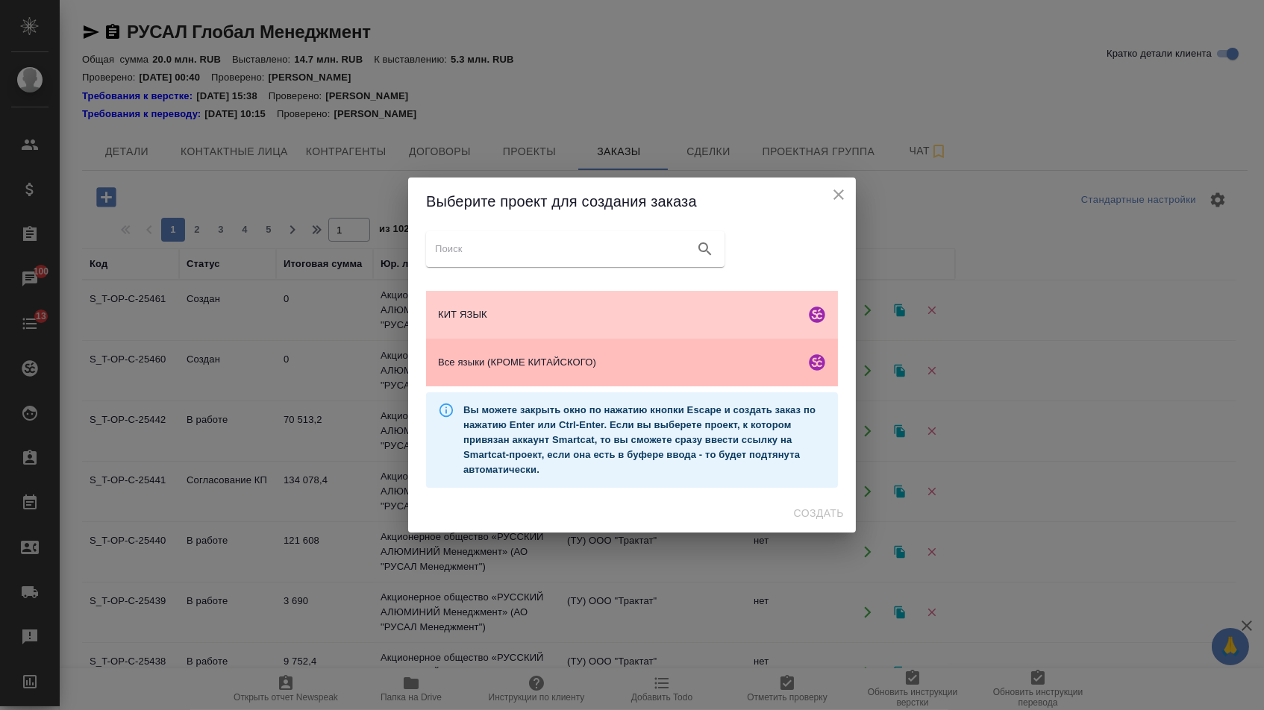
click at [512, 361] on span "Все языки (КРОМЕ КИТАЙСКОГО)" at bounding box center [618, 362] width 361 height 15
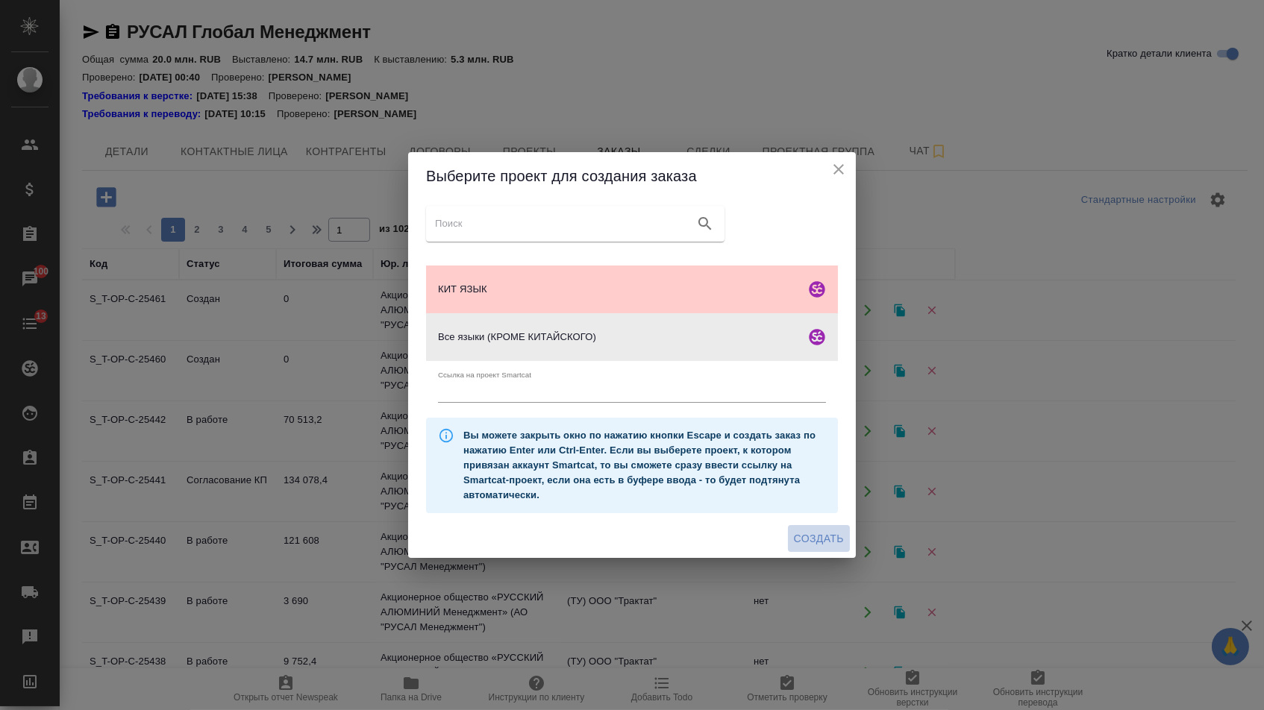
click at [824, 533] on button "Создать" at bounding box center [819, 539] width 62 height 28
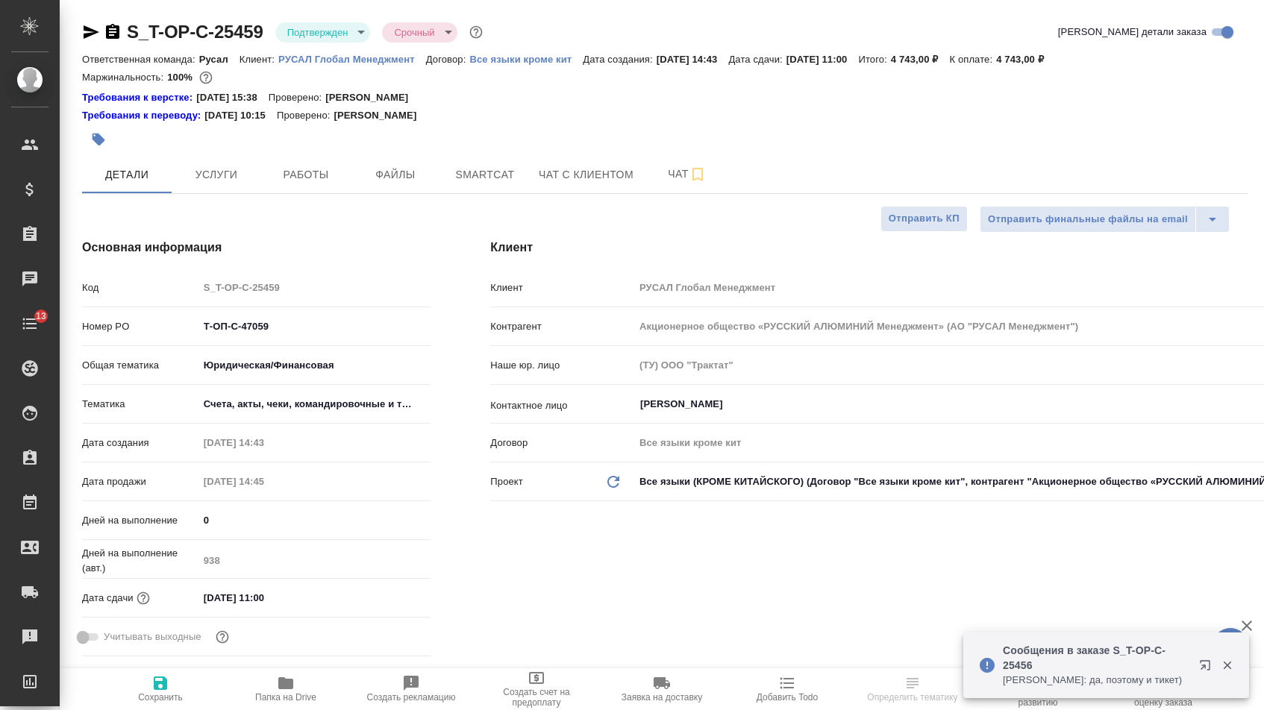
select select "RU"
click at [91, 37] on icon "button" at bounding box center [91, 32] width 18 height 18
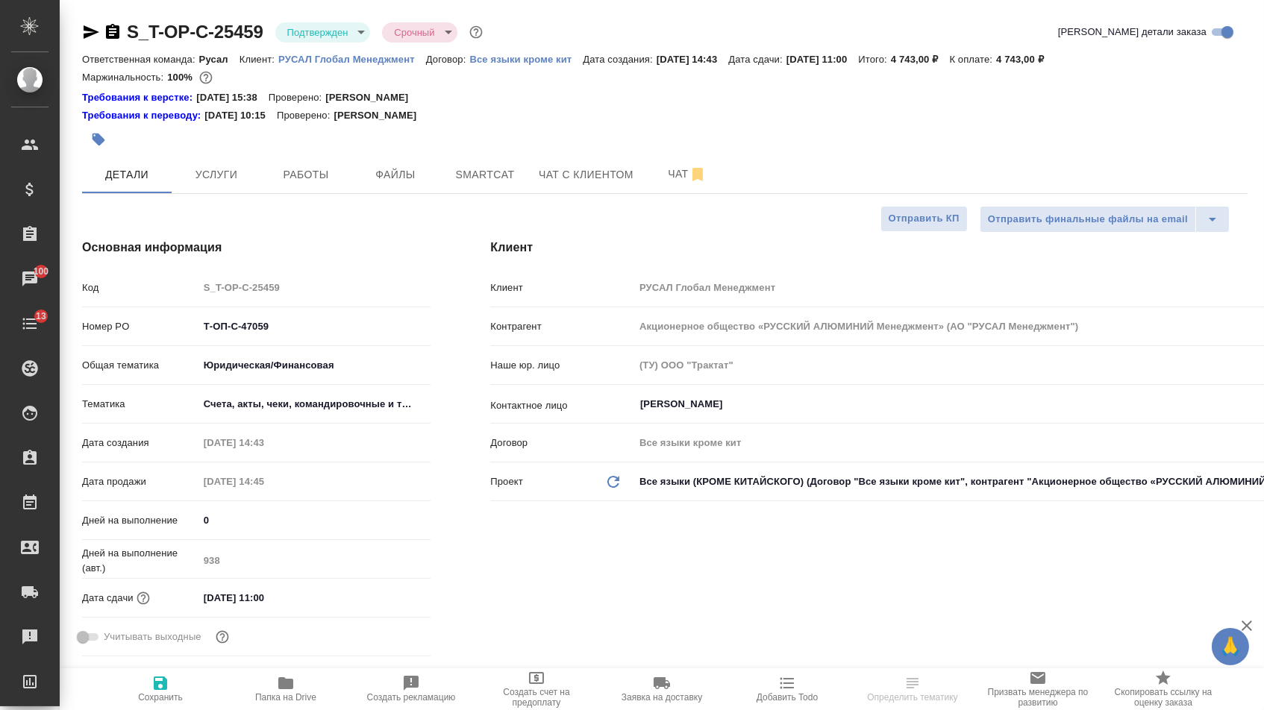
select select "RU"
type textarea "x"
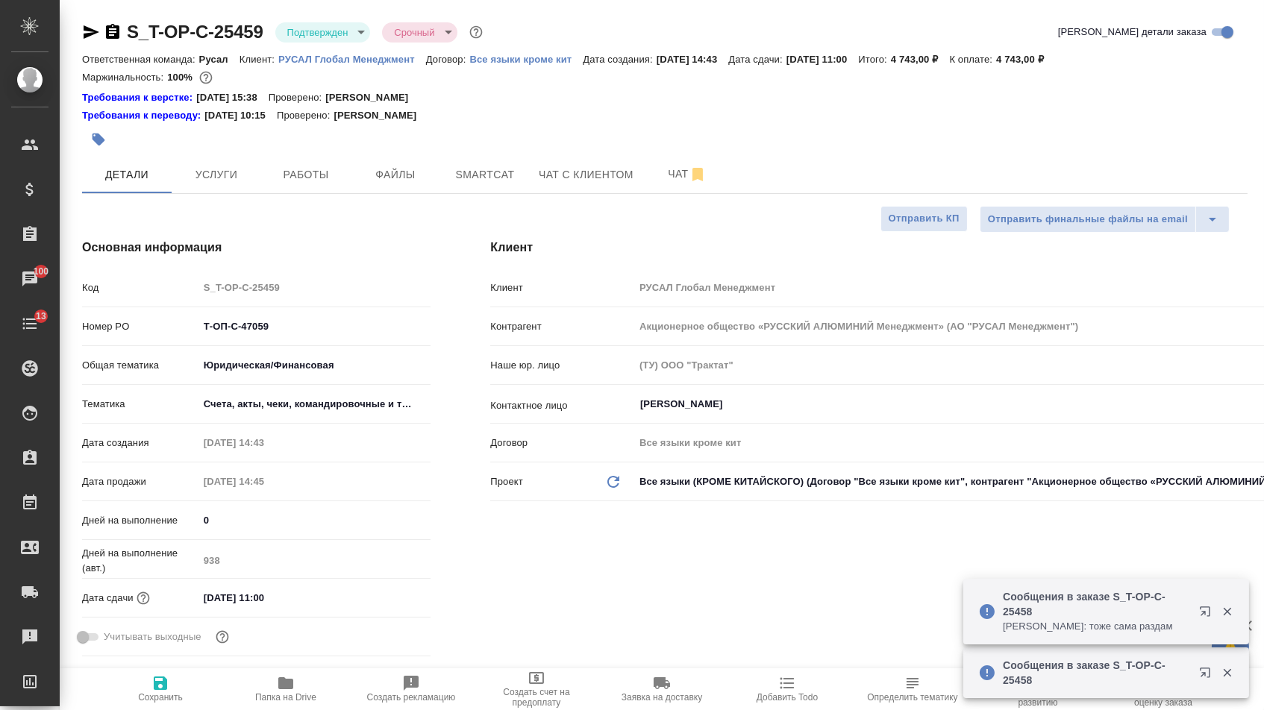
type textarea "x"
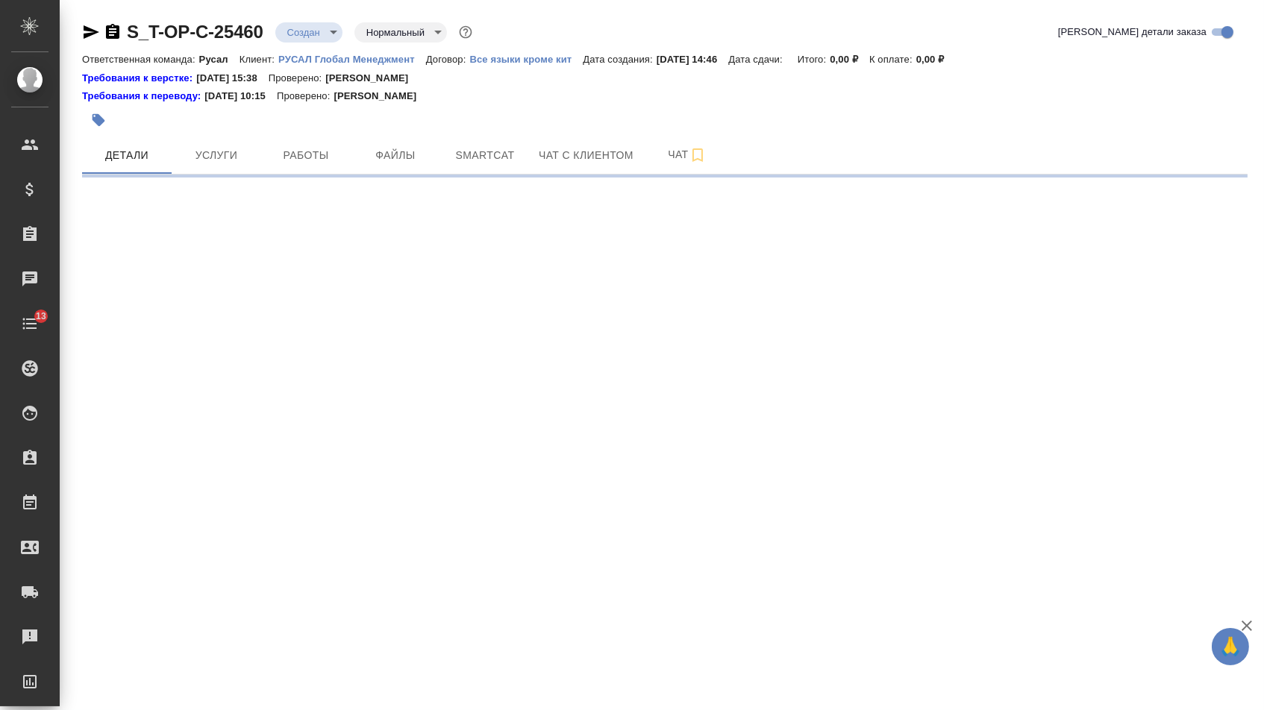
select select "RU"
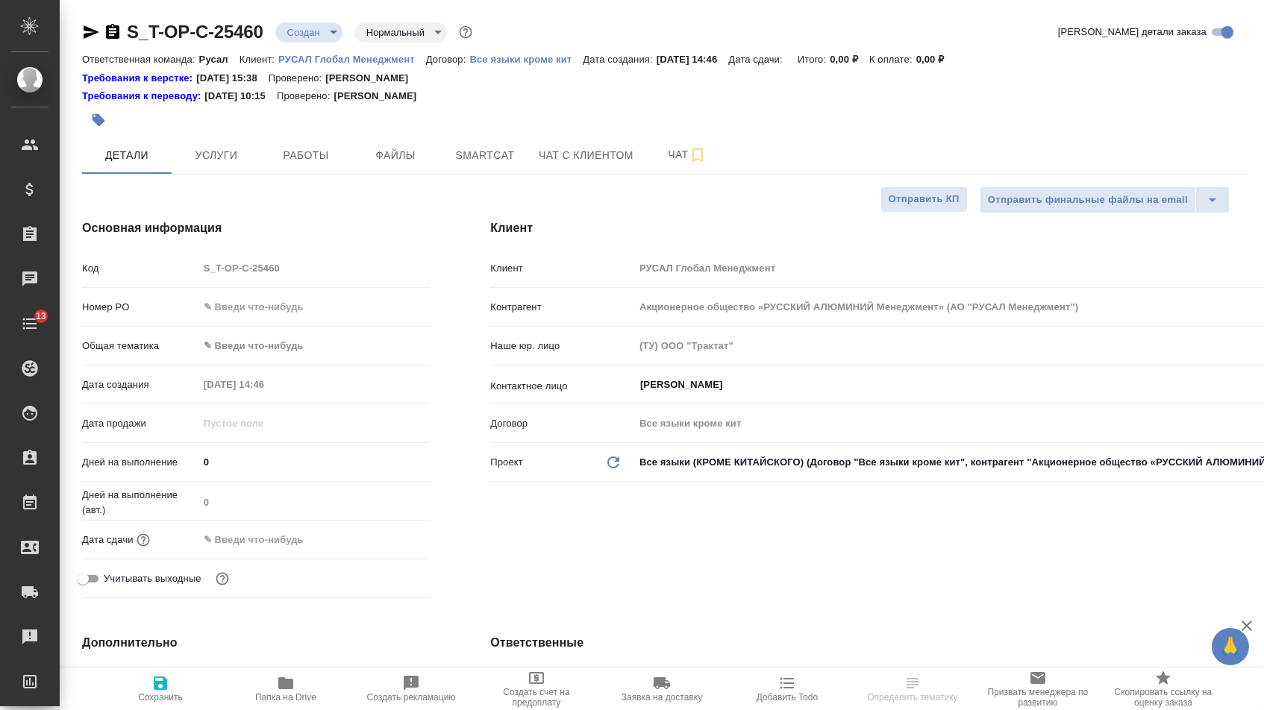
type textarea "x"
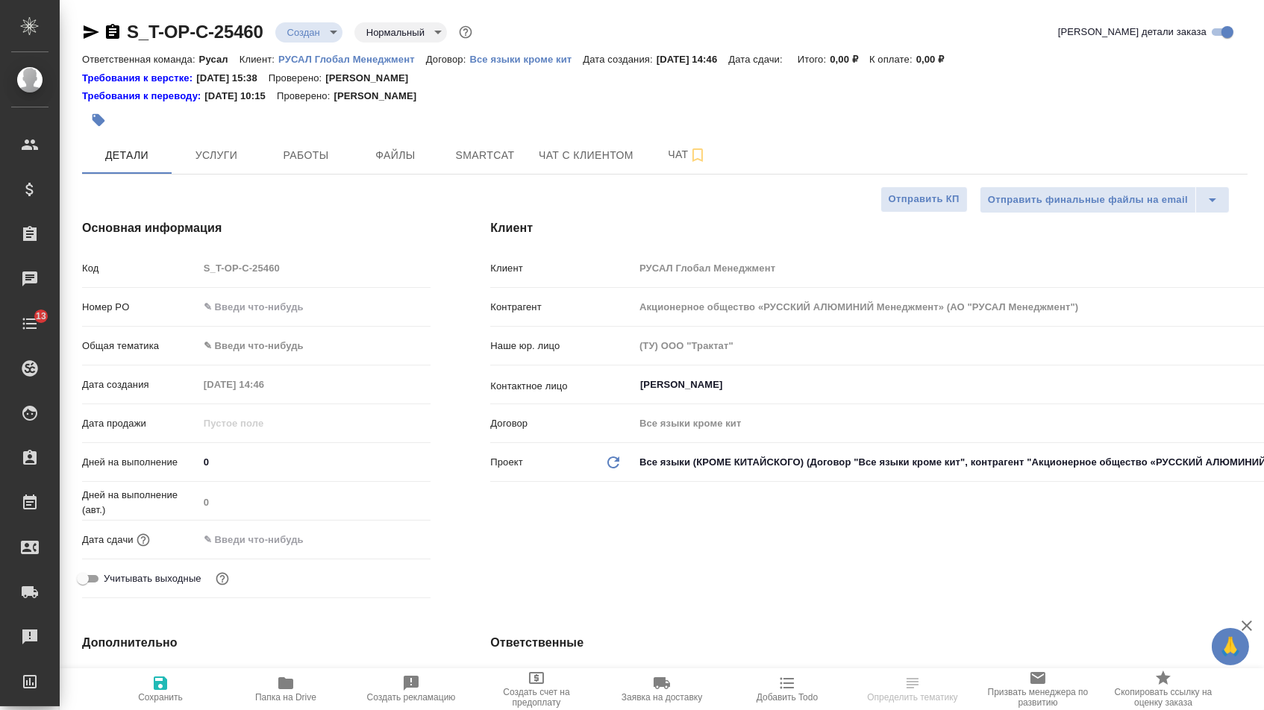
type textarea "x"
click at [298, 292] on div "Код S_T-OP-C-25460" at bounding box center [256, 274] width 348 height 39
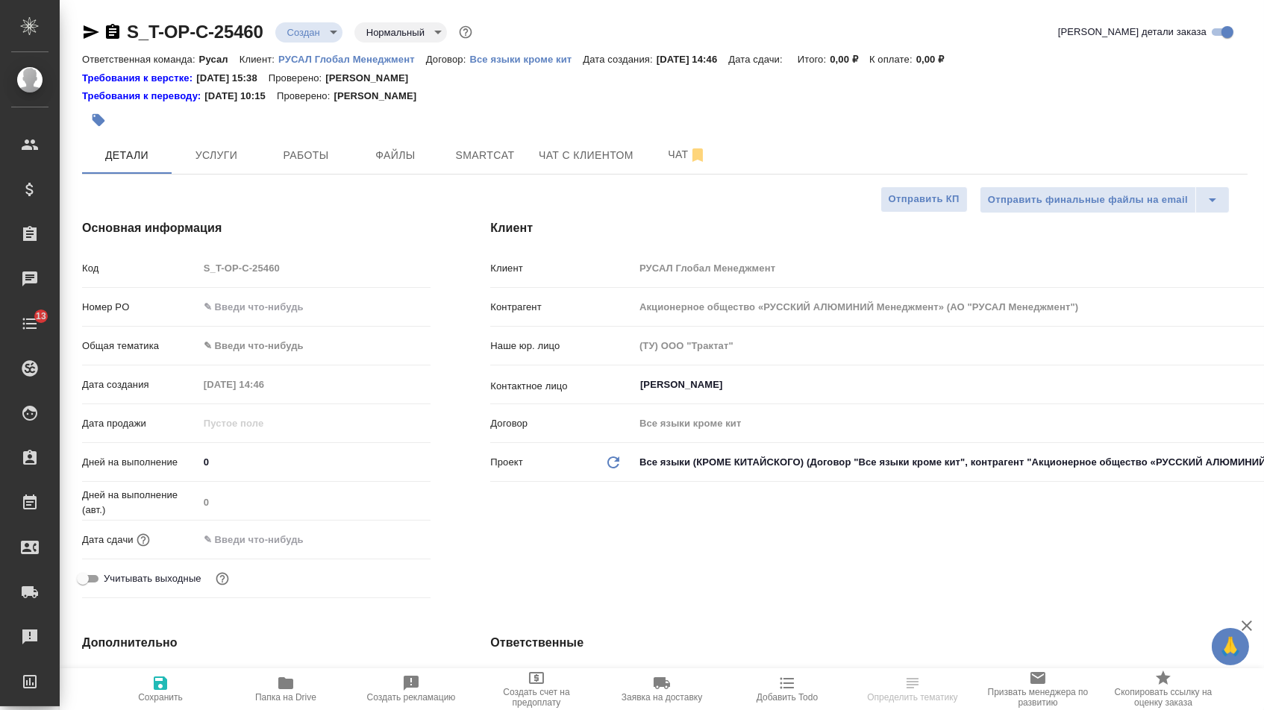
click at [300, 313] on input "text" at bounding box center [314, 307] width 233 height 22
paste input "Т-ОП-С-47060"
type input "Т-ОП-С-47060"
type textarea "x"
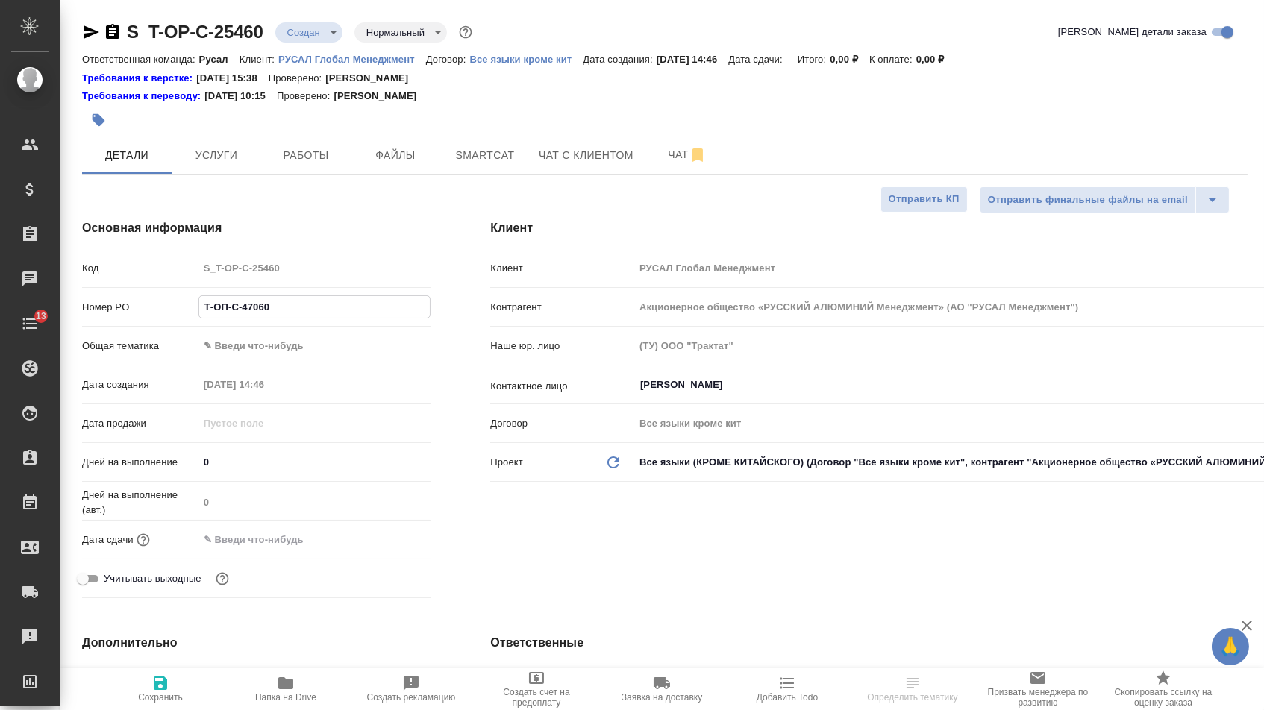
type textarea "x"
type input "Т-ОП-С-47060"
click at [270, 544] on input "text" at bounding box center [263, 540] width 131 height 22
click at [386, 548] on icon "button" at bounding box center [387, 539] width 18 height 18
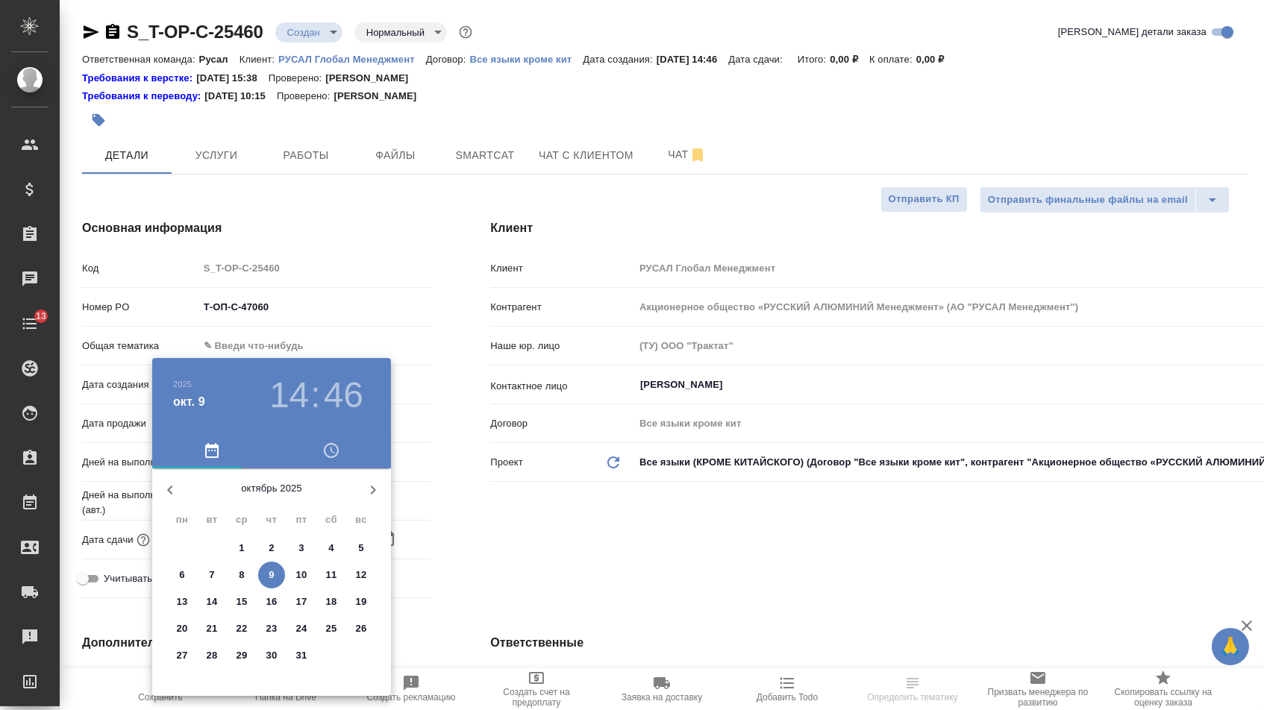
click at [302, 575] on p "10" at bounding box center [301, 575] width 11 height 15
type input "10.10.2025 14:46"
type textarea "x"
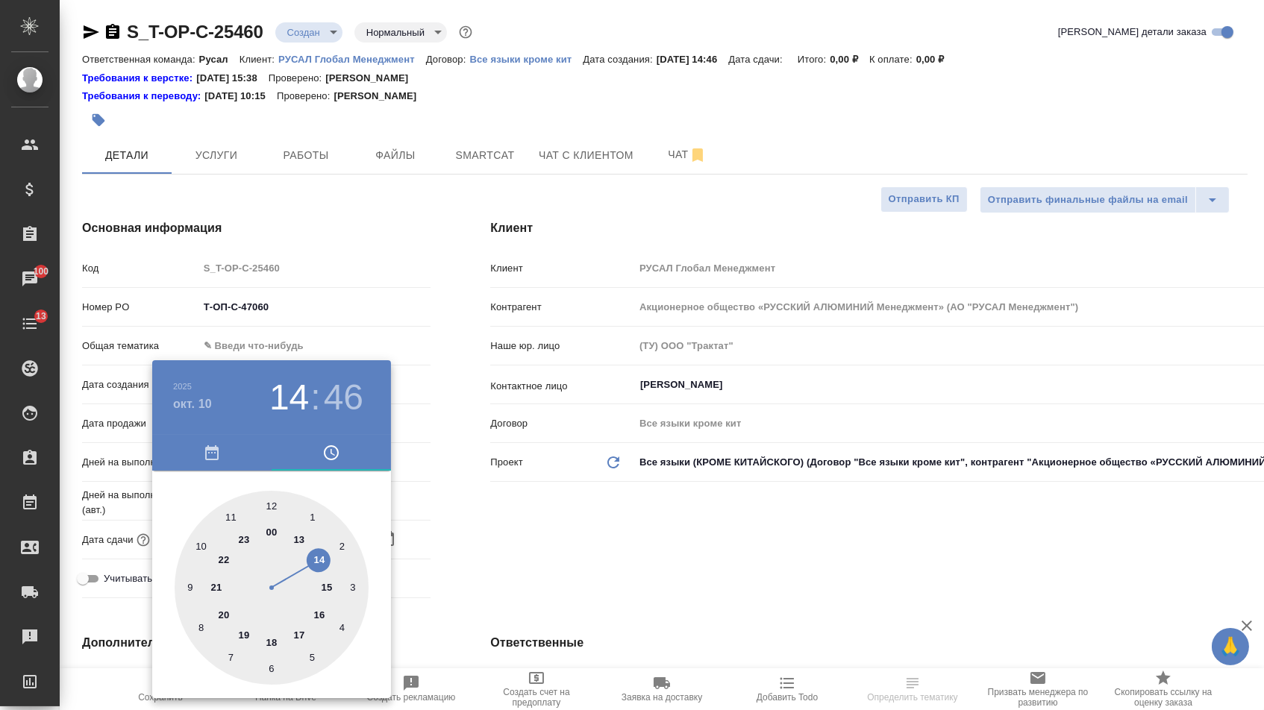
type textarea "x"
type input "10.10.2025 10:46"
click at [207, 541] on div at bounding box center [272, 588] width 194 height 194
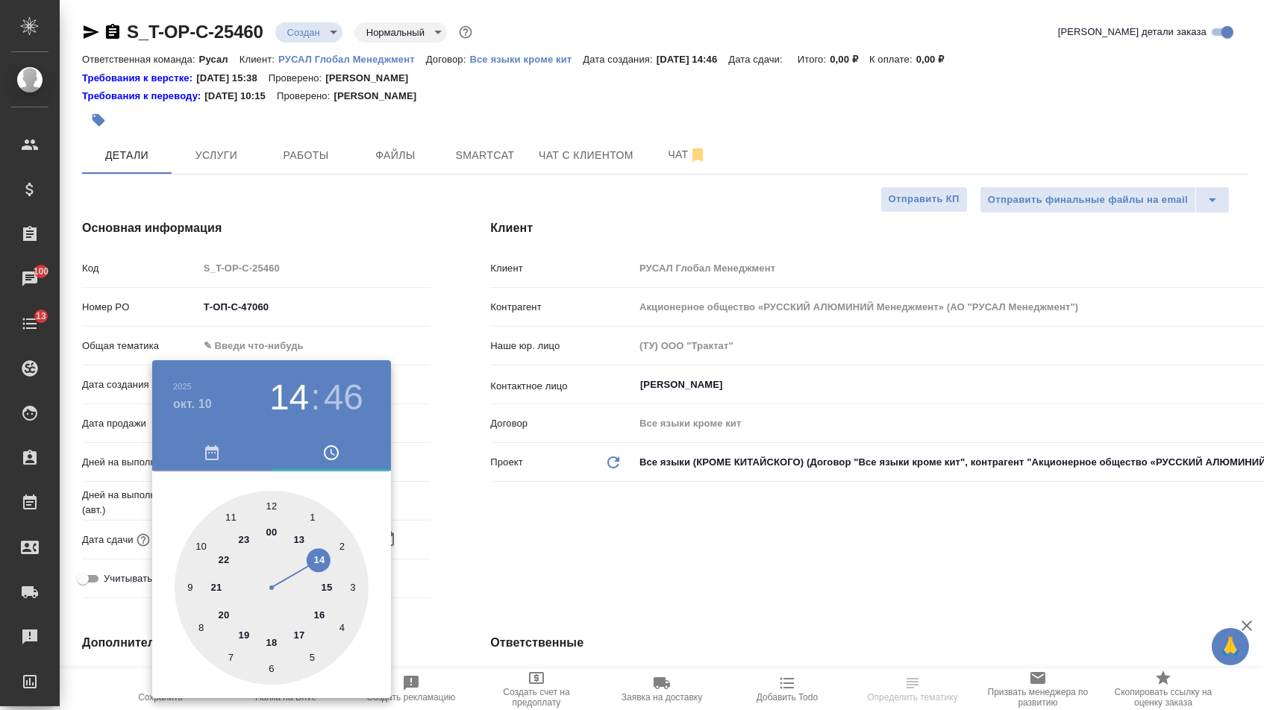
type textarea "x"
click at [275, 498] on div at bounding box center [272, 588] width 194 height 194
type input "10.10.2025 10:00"
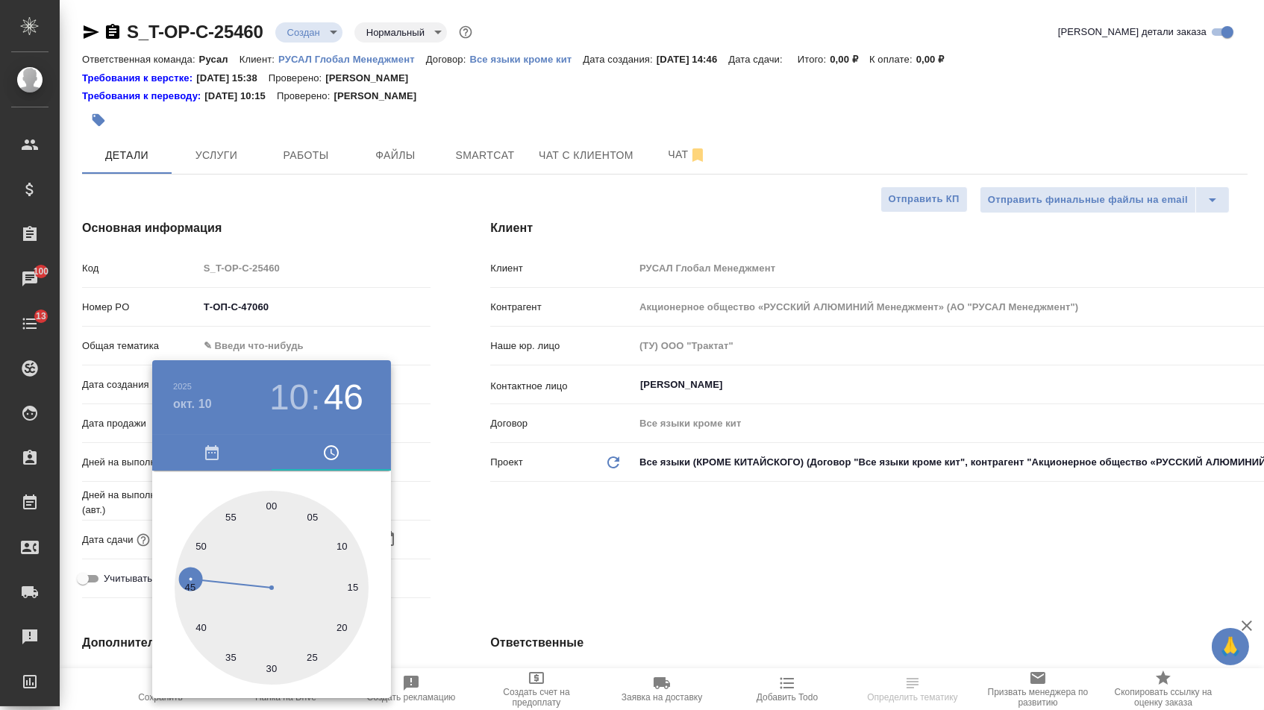
type textarea "x"
click at [516, 580] on div at bounding box center [632, 355] width 1264 height 710
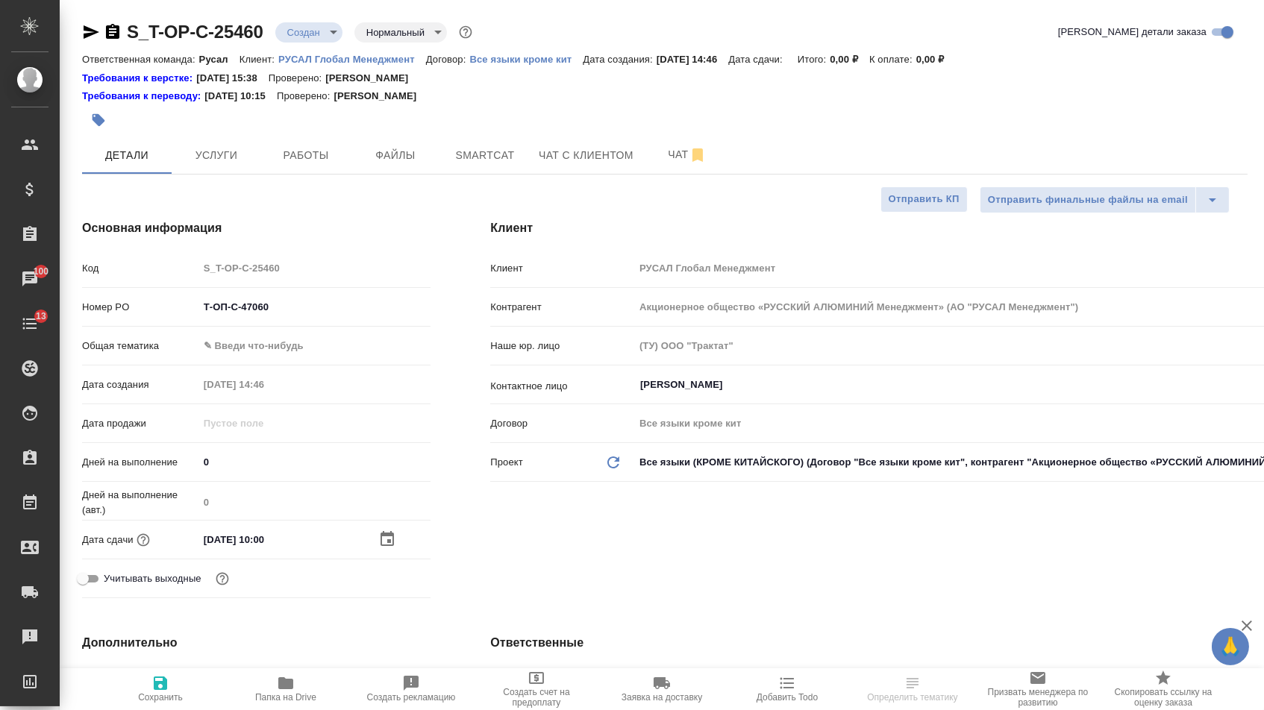
type textarea "x"
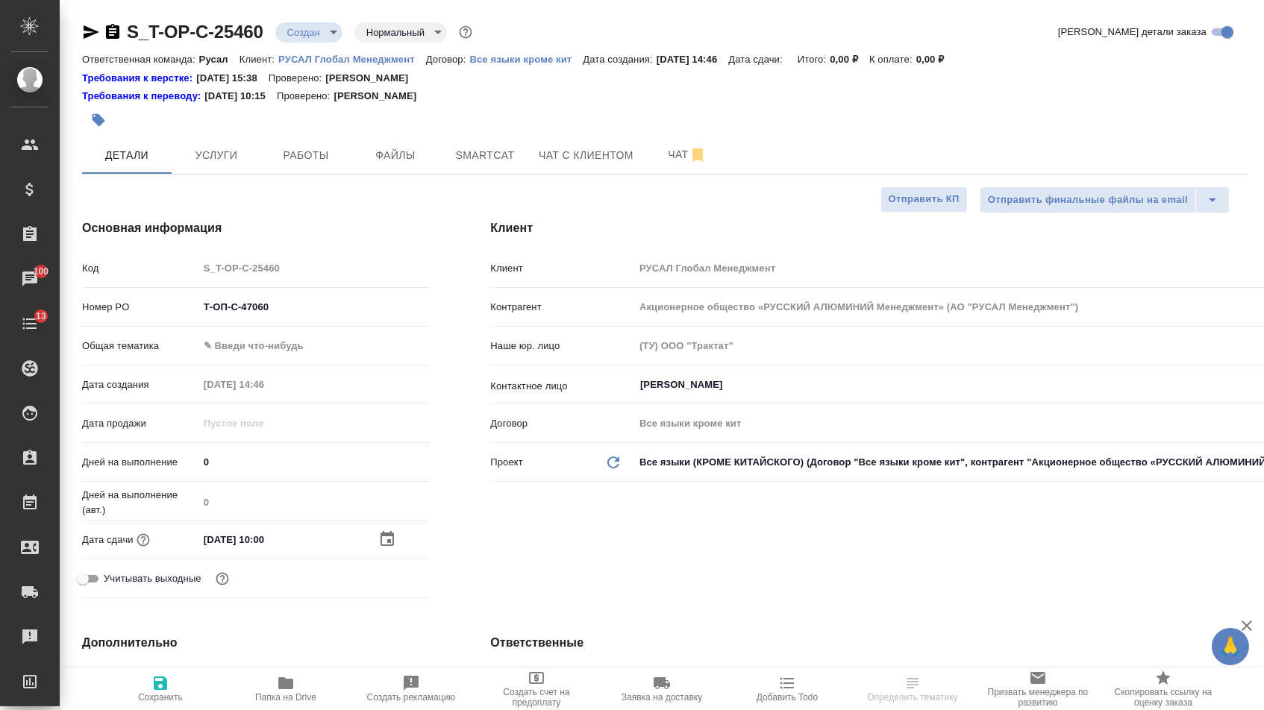
type textarea "x"
select select "RU"
type textarea "x"
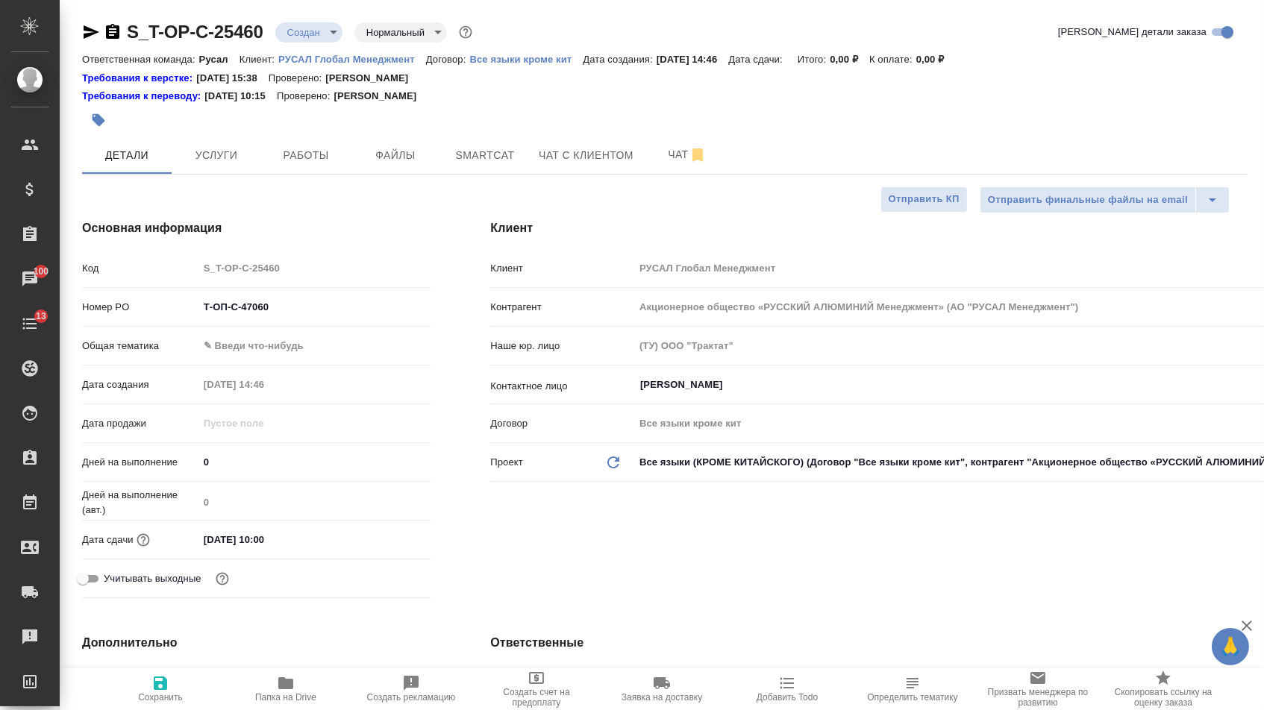
type textarea "x"
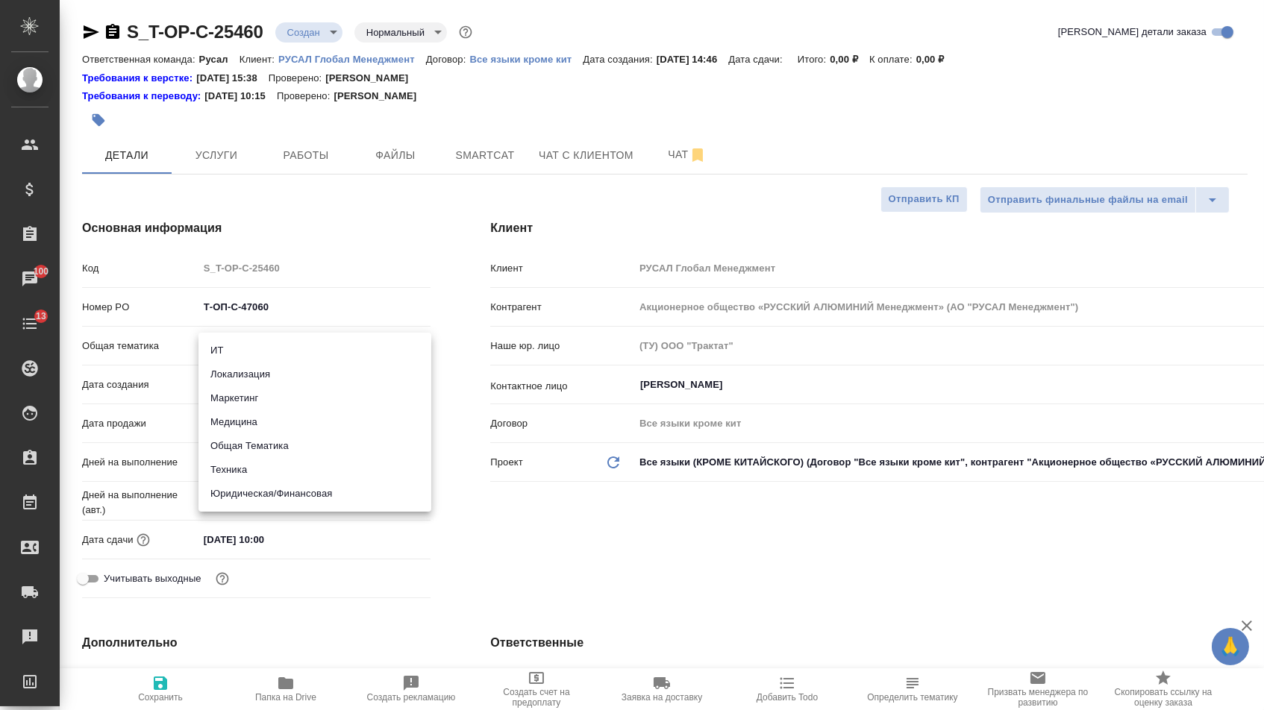
click at [280, 346] on body "🙏 .cls-1 fill:#fff; AWATERA Menshikova Aleksandra Клиенты Спецификации Заказы 1…" at bounding box center [632, 355] width 1264 height 710
click at [405, 259] on div at bounding box center [632, 355] width 1264 height 710
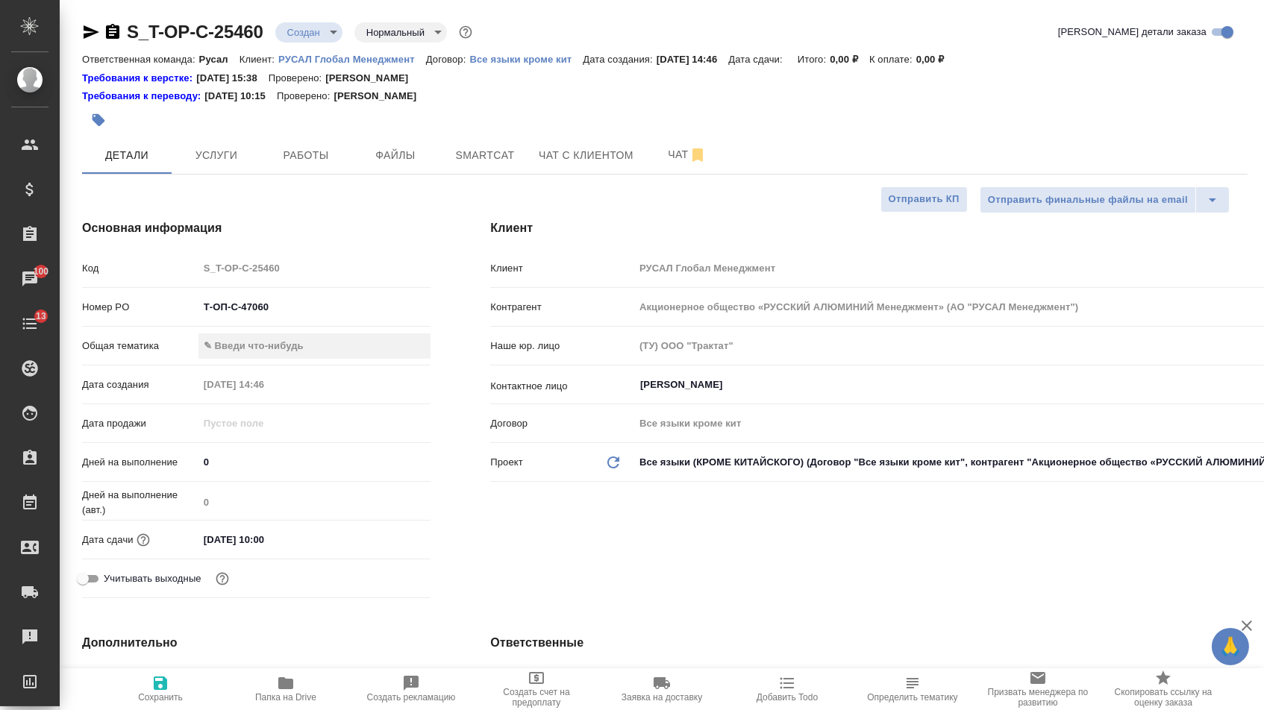
type textarea "x"
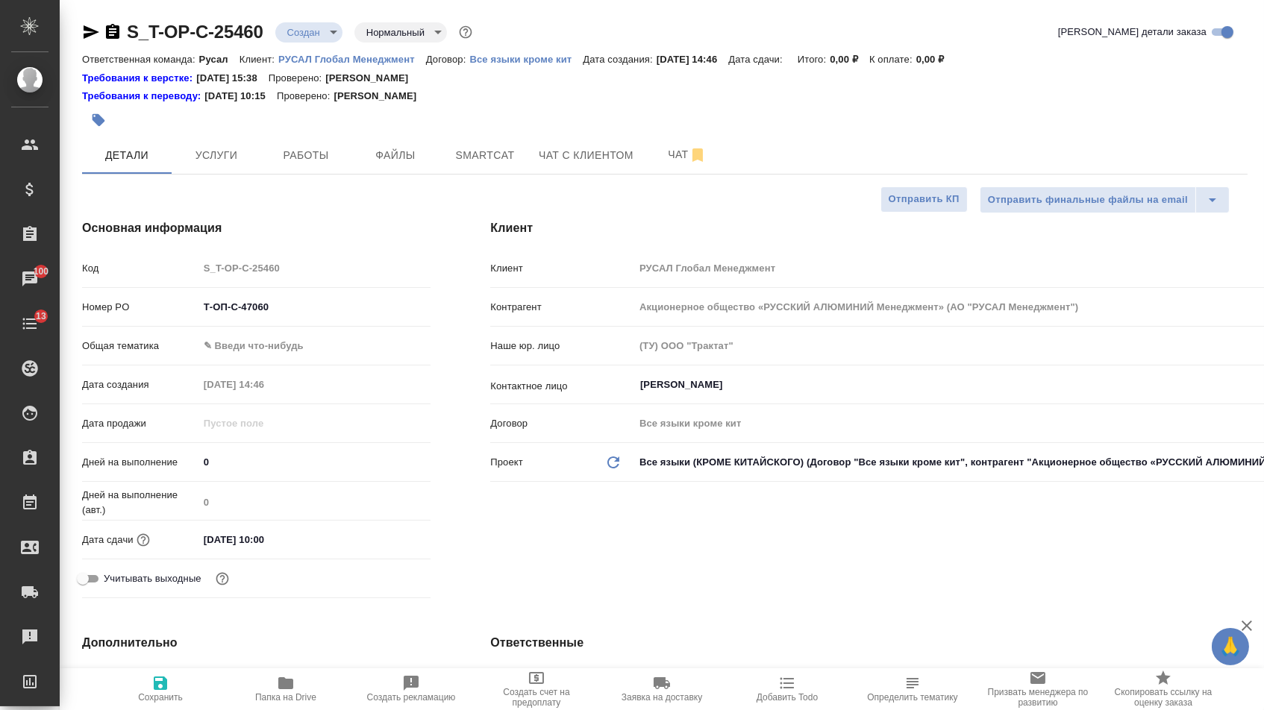
type textarea "x"
click at [249, 346] on body "🙏 .cls-1 fill:#fff; AWATERA Menshikova Aleksandra Клиенты Спецификации Заказы 1…" at bounding box center [632, 355] width 1264 height 710
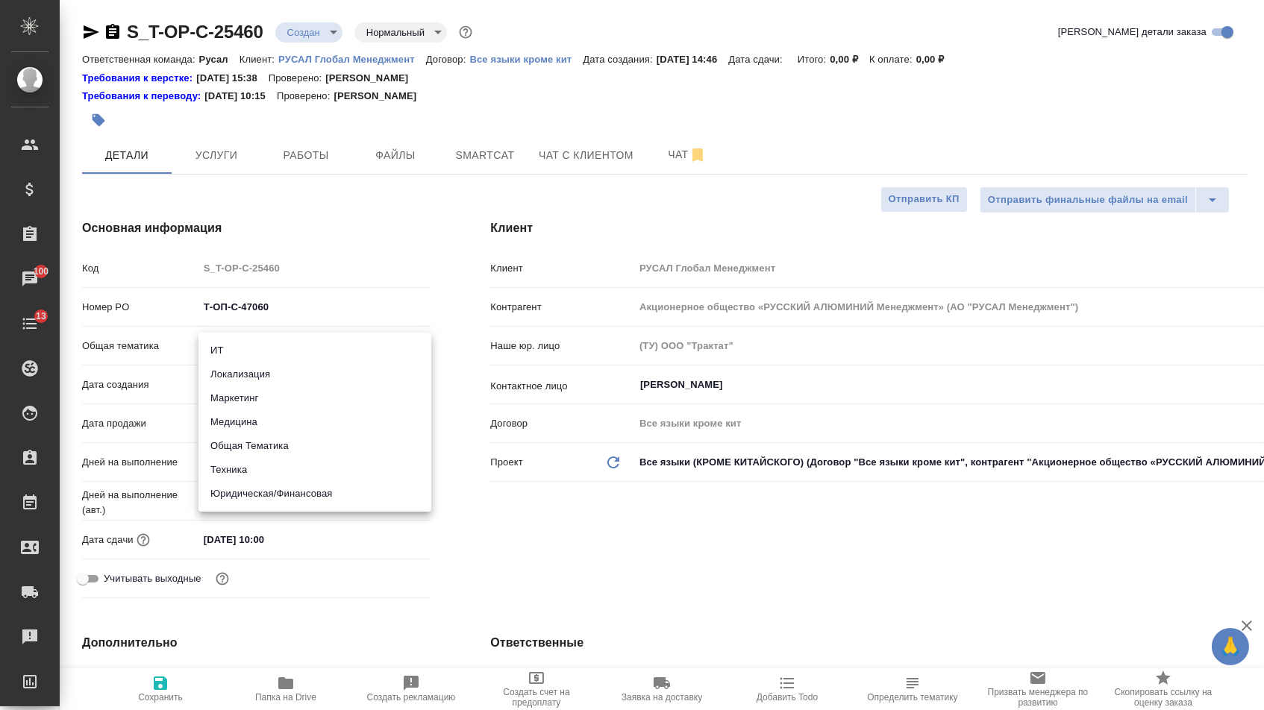
click at [249, 486] on li "Юридическая/Финансовая" at bounding box center [314, 494] width 233 height 24
type input "yr-fn"
type textarea "x"
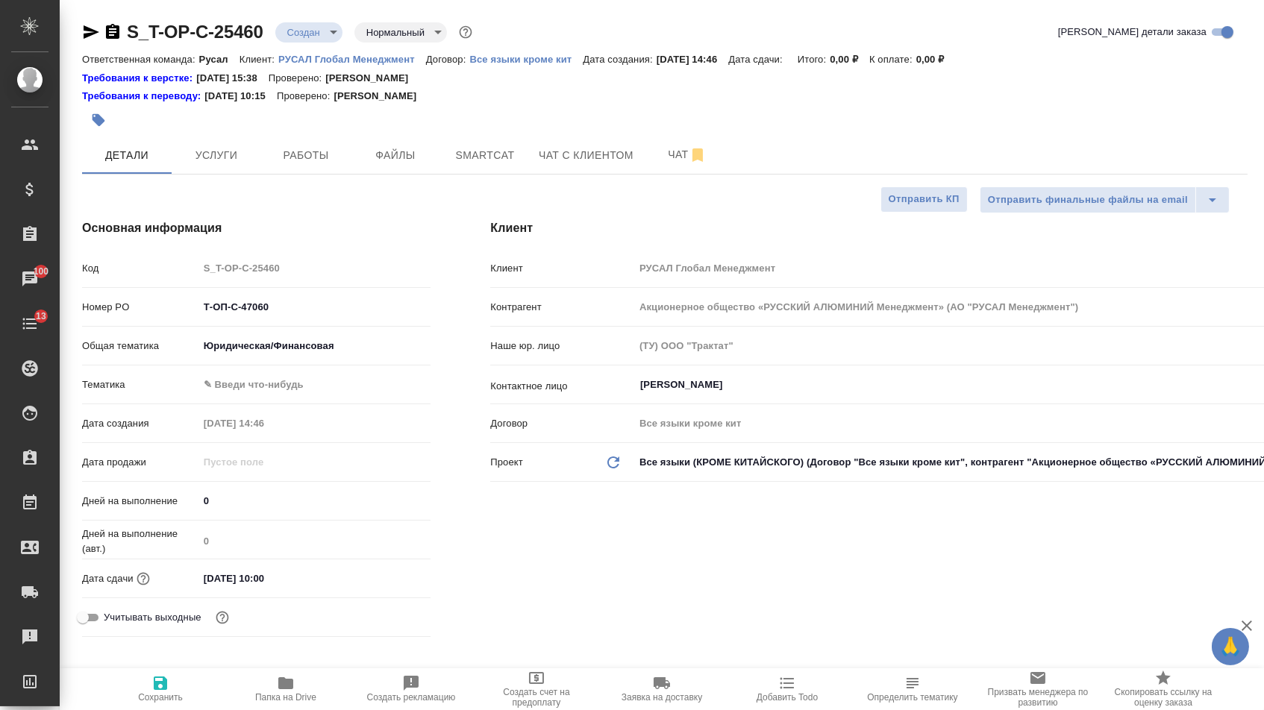
click at [251, 381] on body "🙏 .cls-1 fill:#fff; AWATERA Menshikova Aleksandra Клиенты Спецификации Заказы 1…" at bounding box center [632, 355] width 1264 height 710
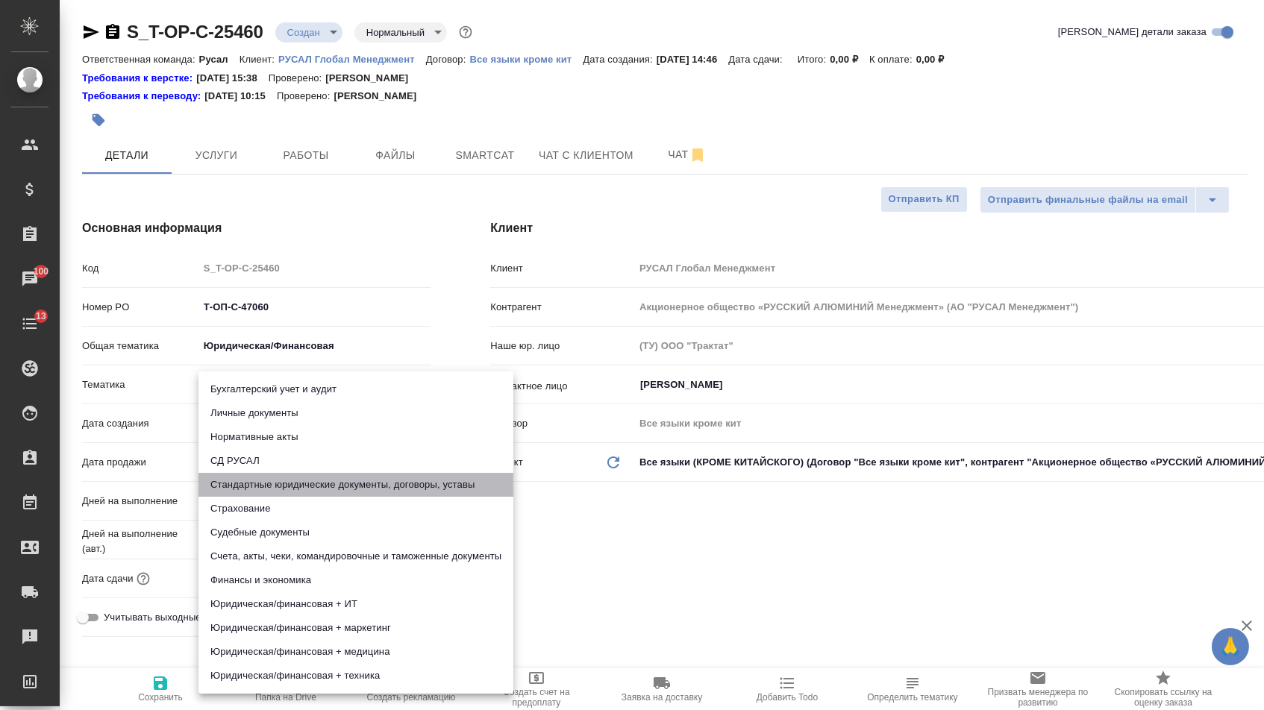
click at [254, 484] on li "Стандартные юридические документы, договоры, уставы" at bounding box center [355, 485] width 315 height 24
type textarea "x"
type input "5f647205b73bc97568ca66bf"
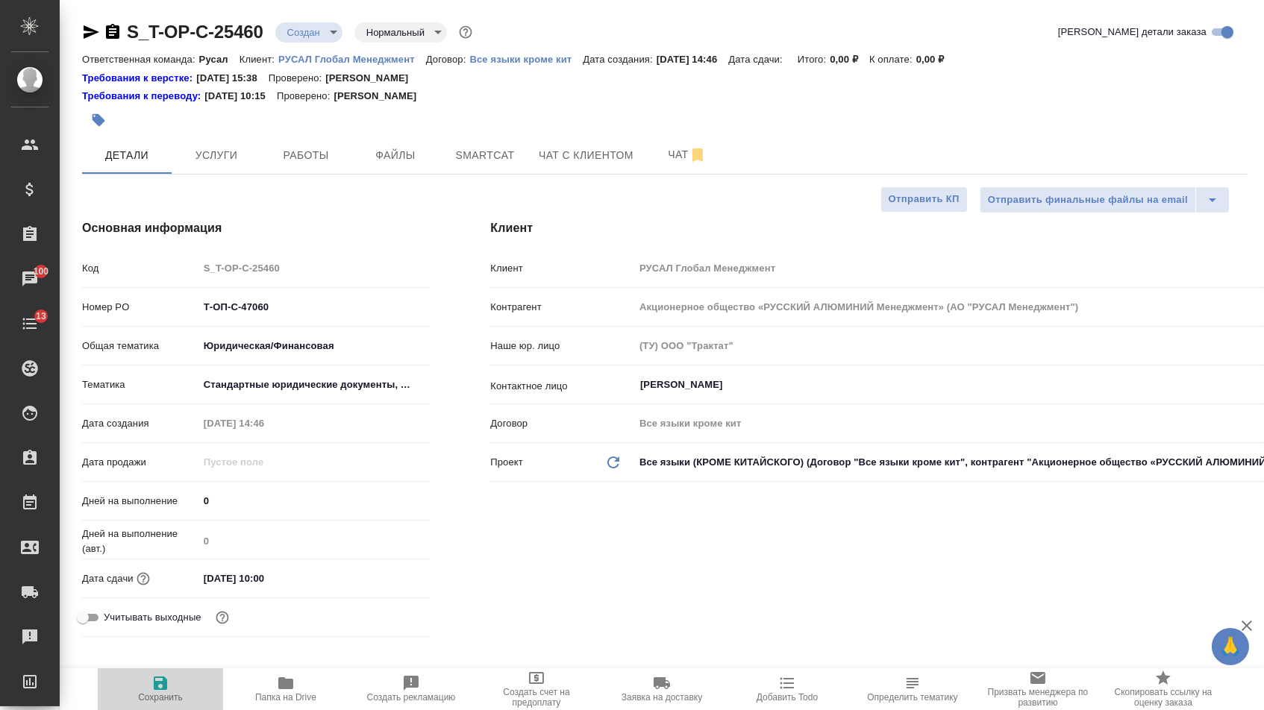
click at [158, 688] on icon "button" at bounding box center [160, 683] width 18 height 18
type textarea "x"
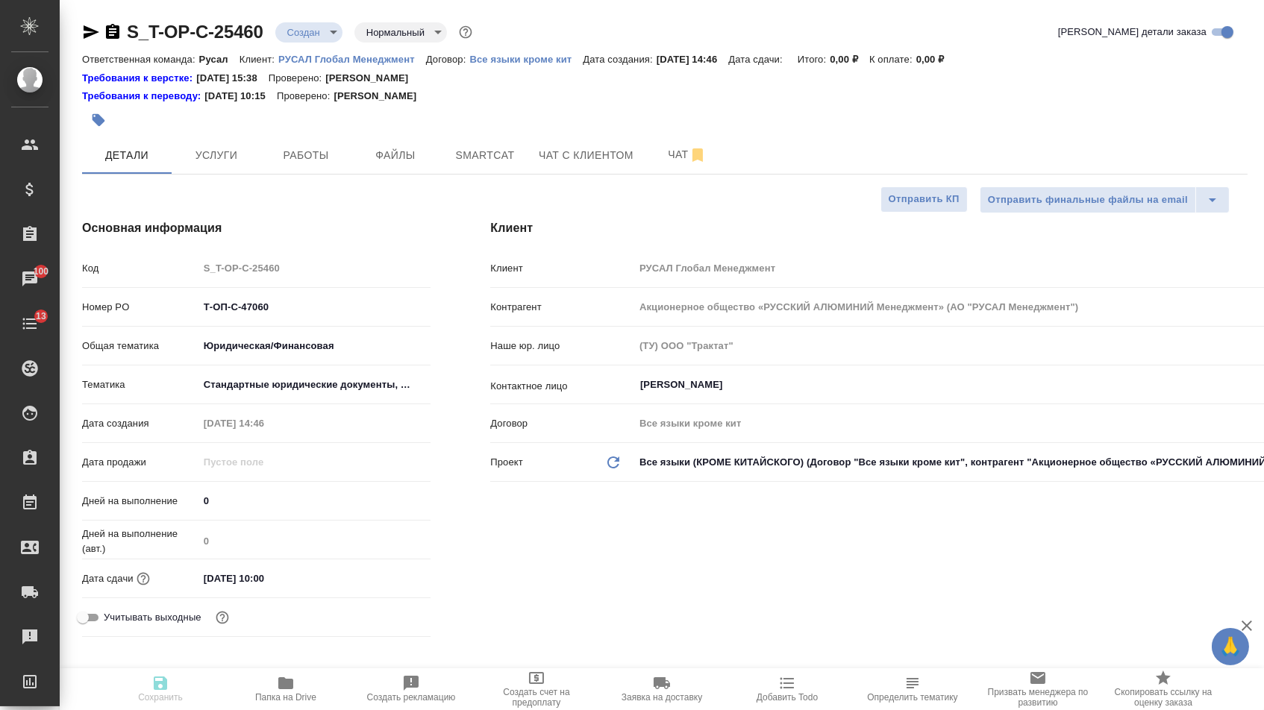
type textarea "x"
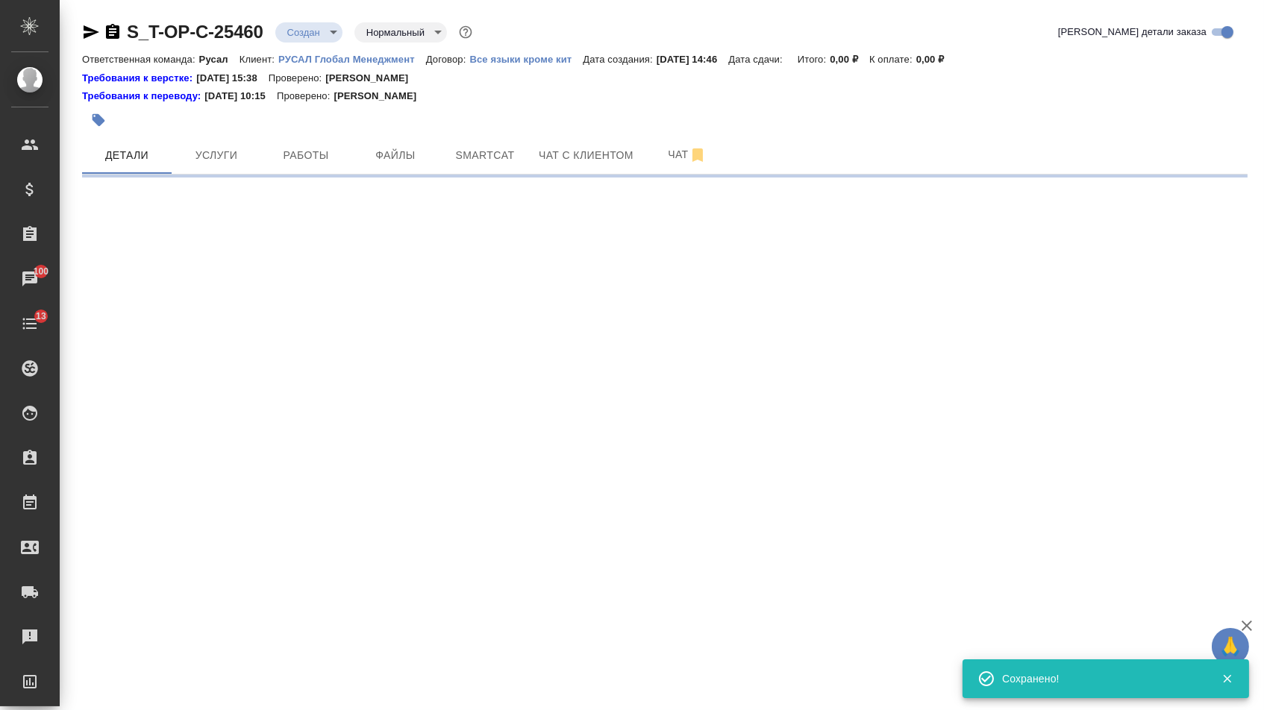
select select "RU"
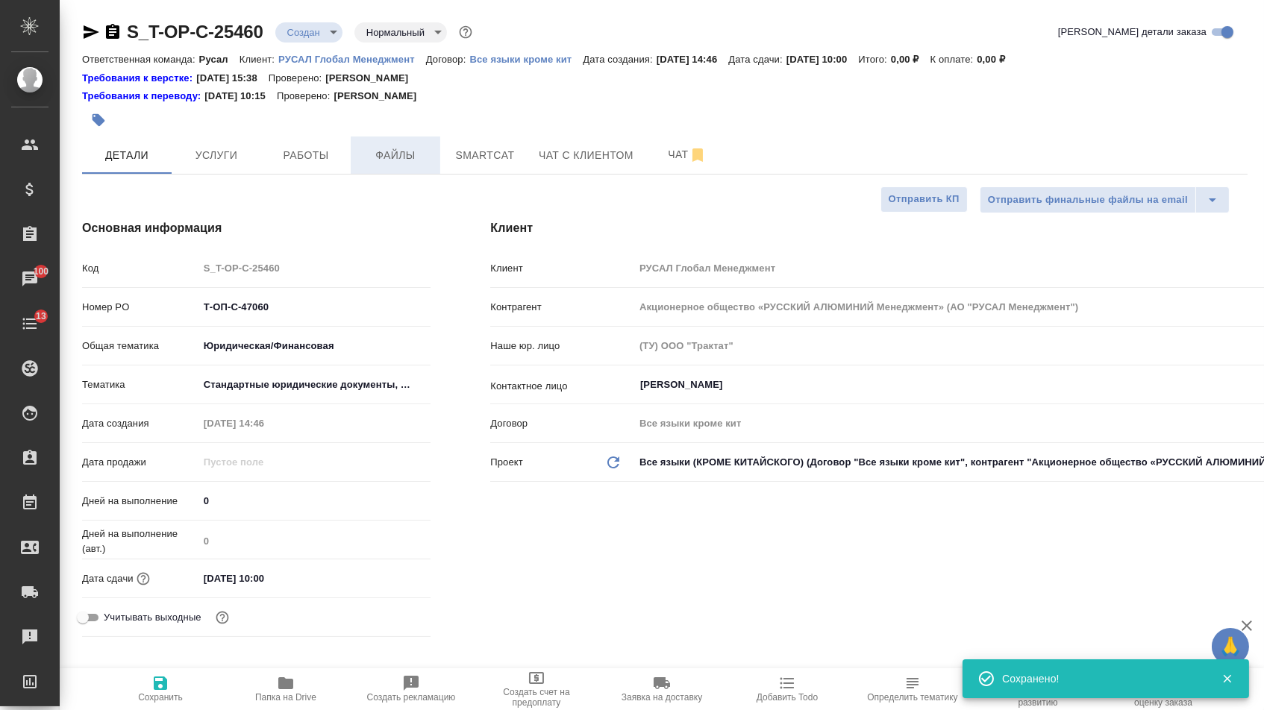
type textarea "x"
click at [407, 151] on span "Файлы" at bounding box center [396, 155] width 72 height 19
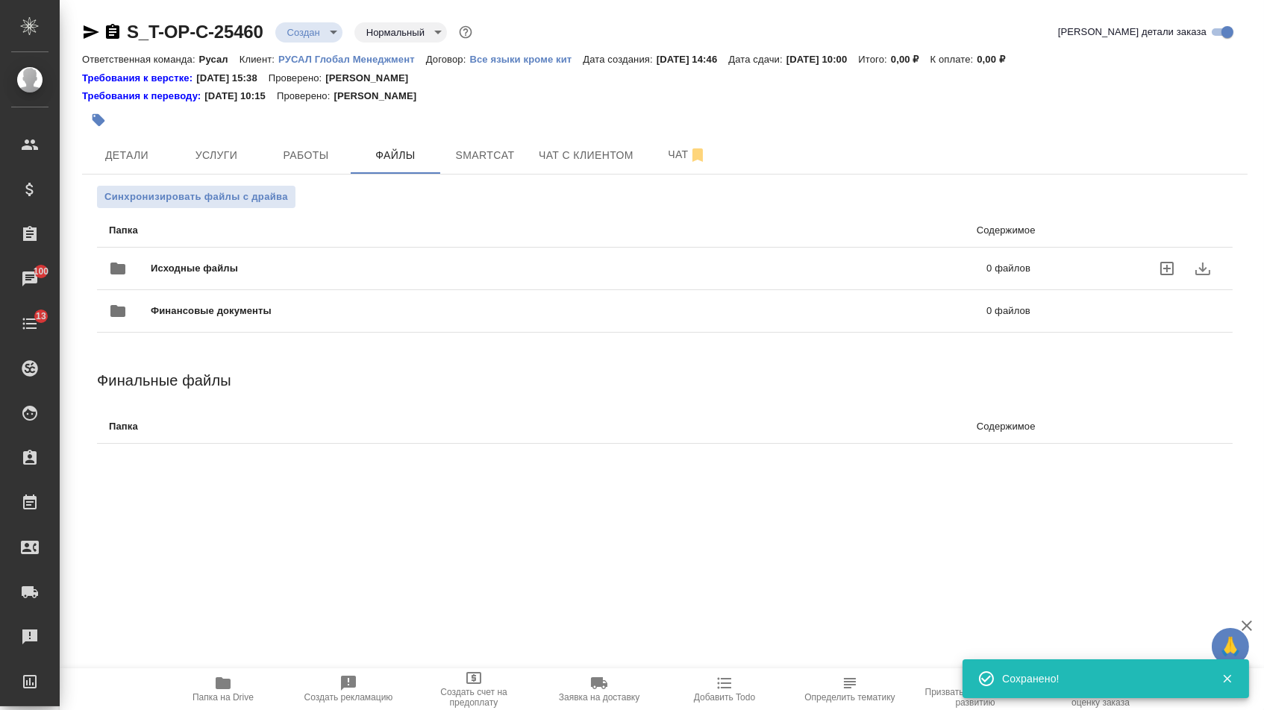
click at [226, 276] on span "Исходные файлы" at bounding box center [382, 268] width 462 height 15
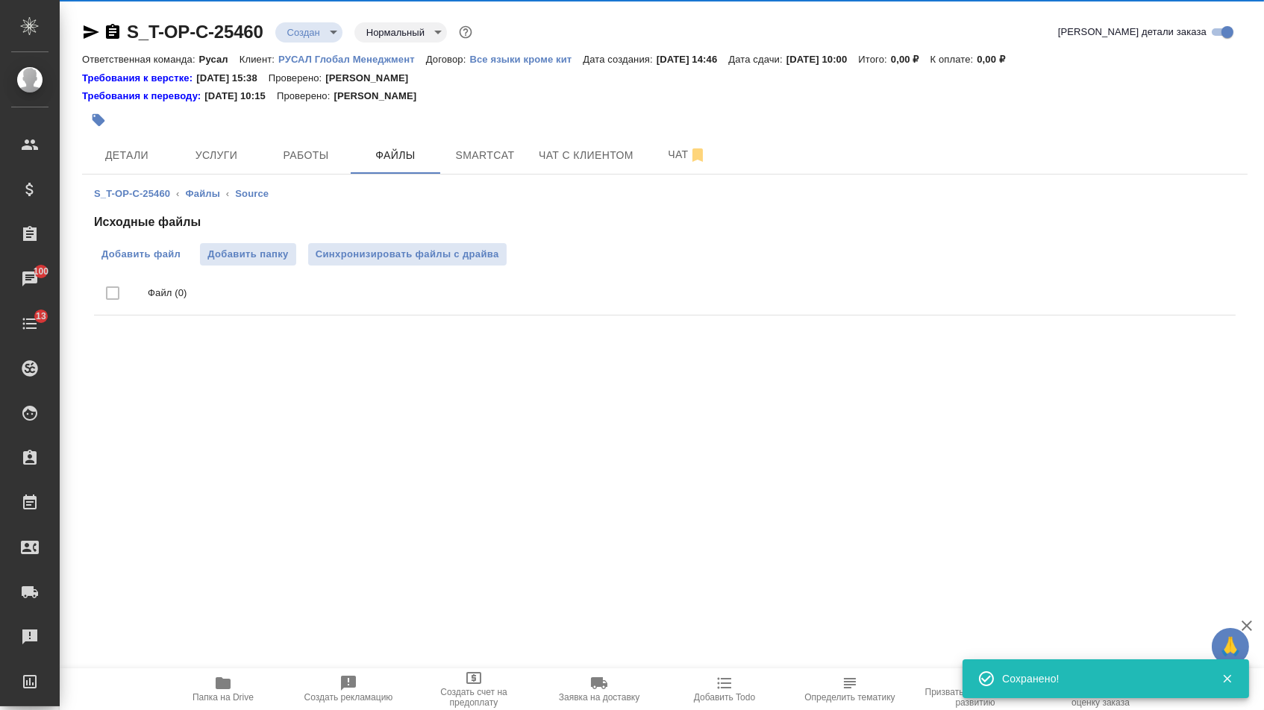
click at [118, 251] on span "Добавить файл" at bounding box center [140, 254] width 79 height 15
click at [0, 0] on input "Добавить файл" at bounding box center [0, 0] width 0 height 0
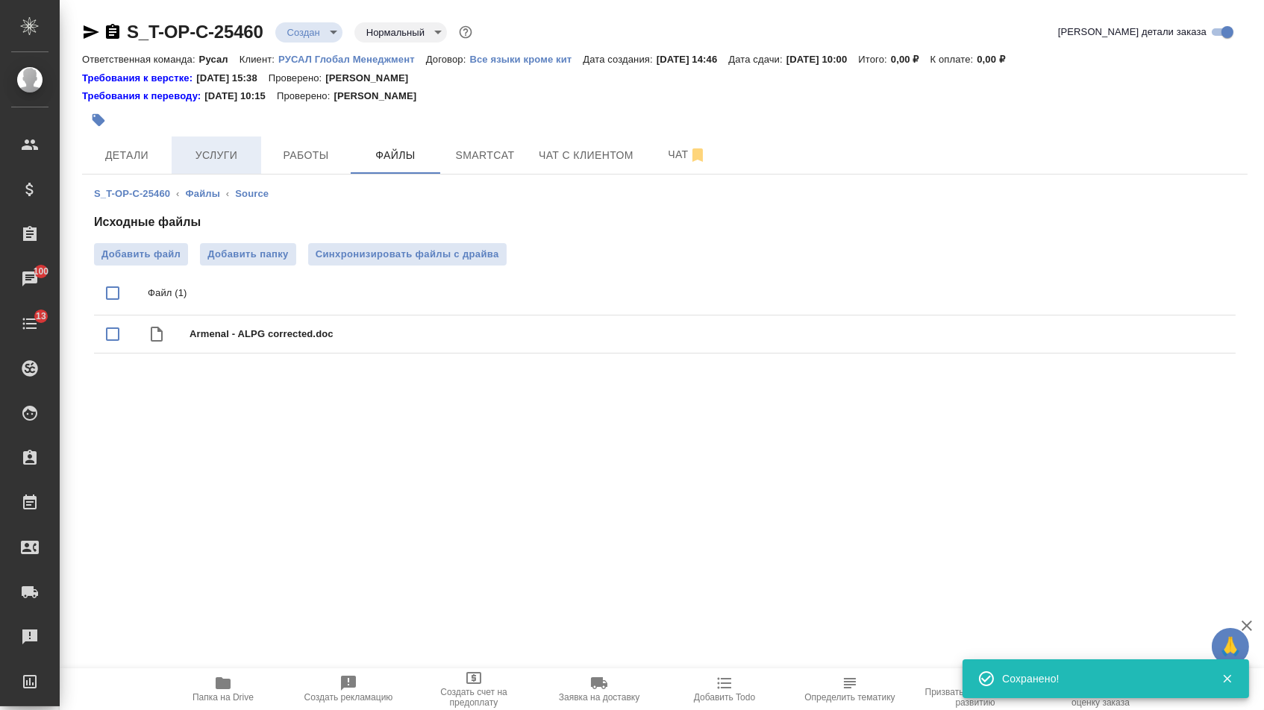
drag, startPoint x: 314, startPoint y: 127, endPoint x: 233, endPoint y: 142, distance: 82.7
click at [236, 137] on div at bounding box center [470, 120] width 777 height 33
click at [225, 163] on span "Услуги" at bounding box center [217, 155] width 72 height 19
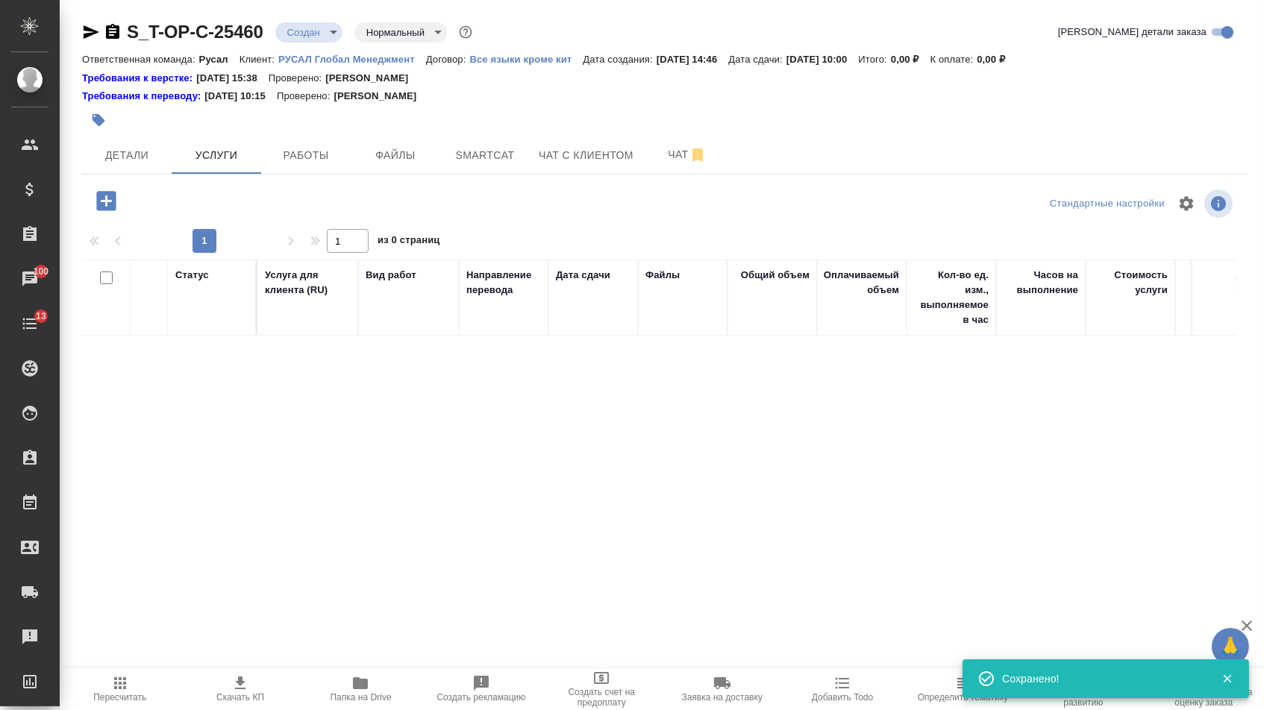
click at [98, 216] on button "button" at bounding box center [106, 201] width 41 height 31
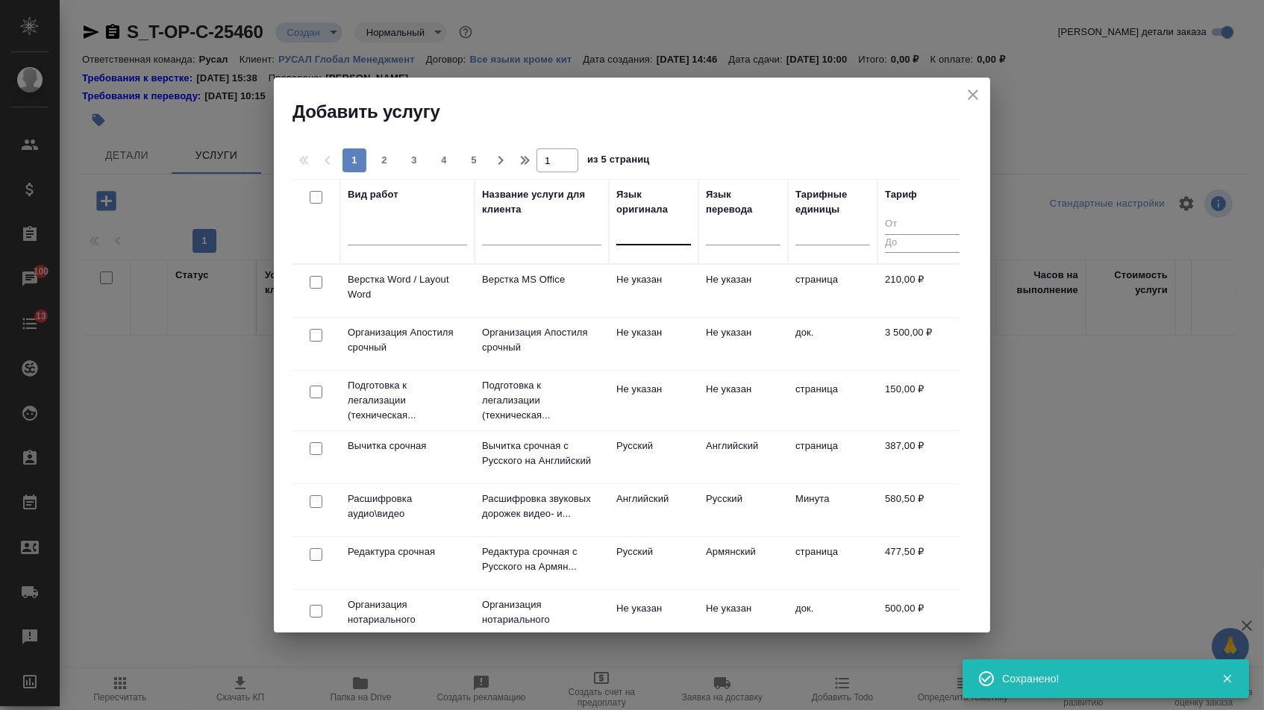
click at [675, 229] on div at bounding box center [653, 230] width 75 height 22
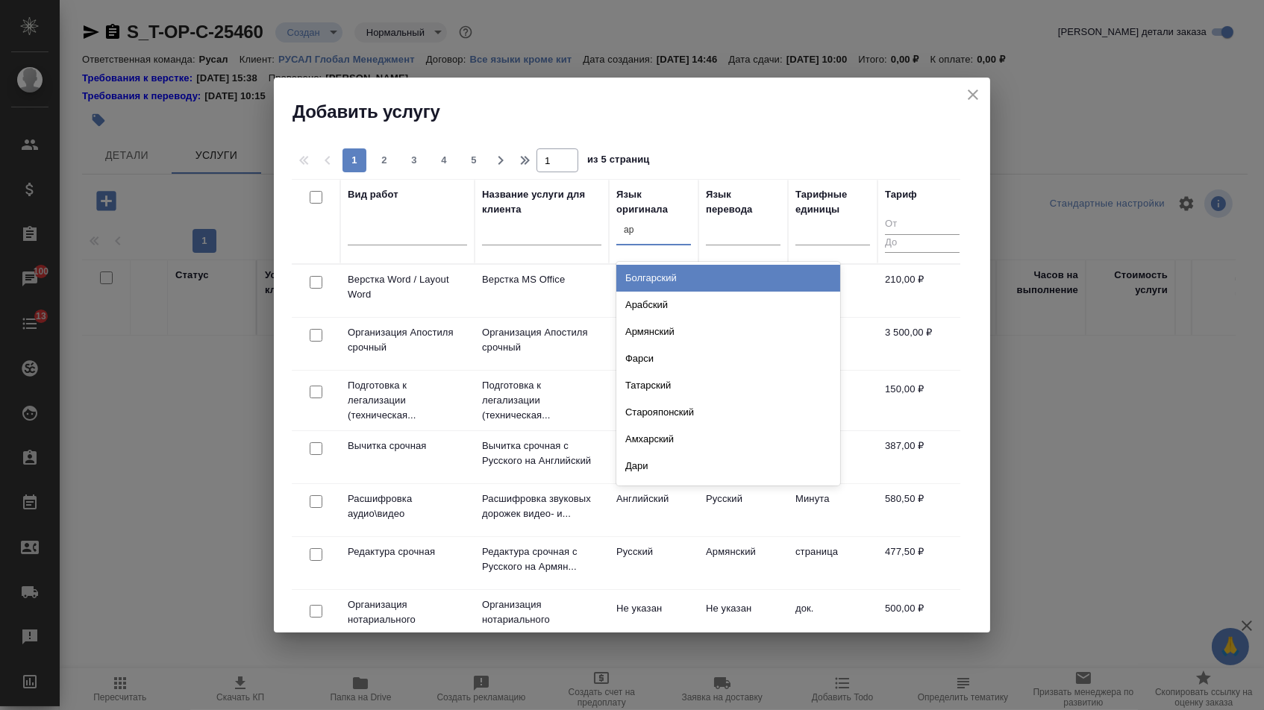
type input "арм"
click at [674, 277] on div "Армянский" at bounding box center [728, 278] width 224 height 27
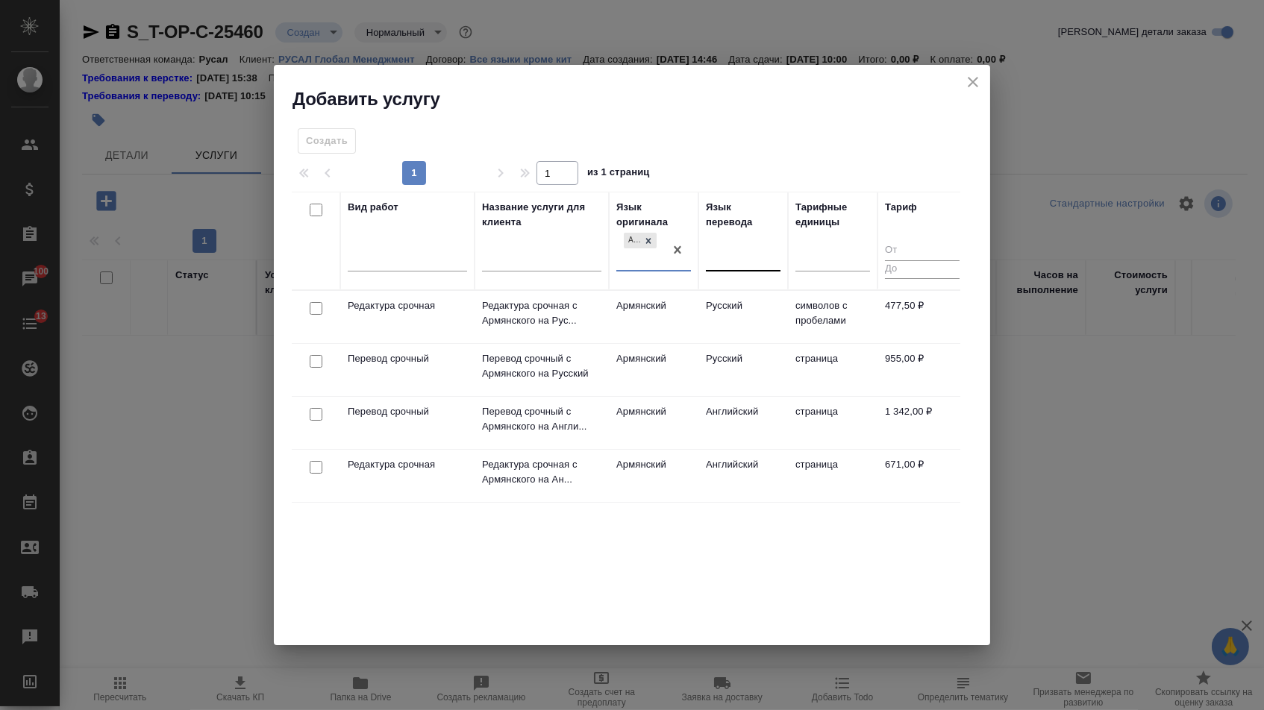
click at [718, 249] on div at bounding box center [743, 257] width 75 height 22
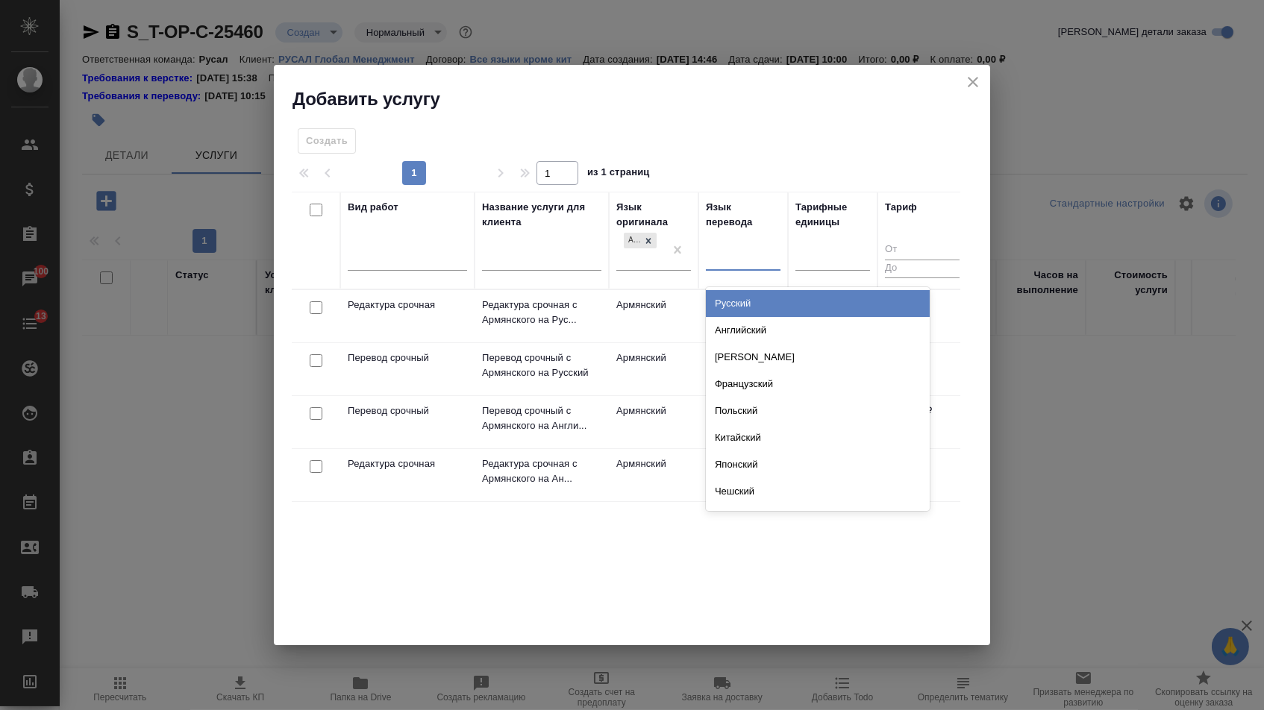
click at [718, 304] on div "Русский" at bounding box center [818, 303] width 224 height 27
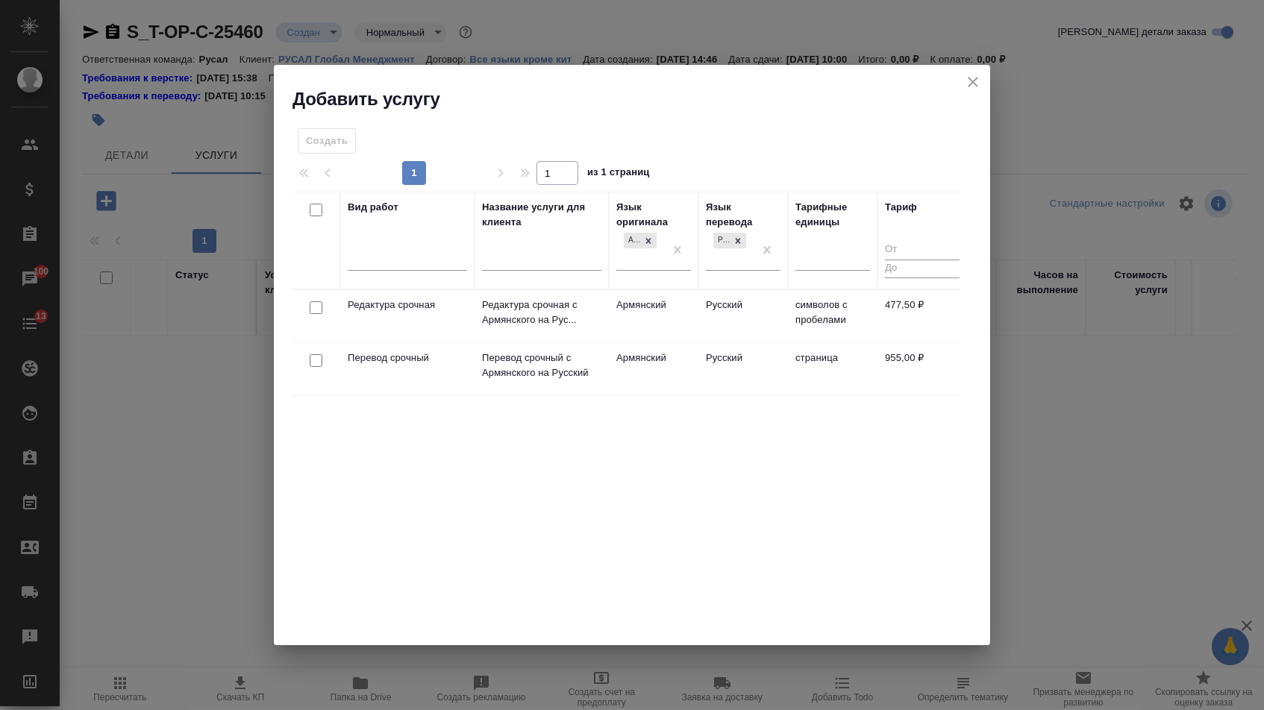
click at [310, 362] on input "checkbox" at bounding box center [316, 360] width 13 height 13
checkbox input "true"
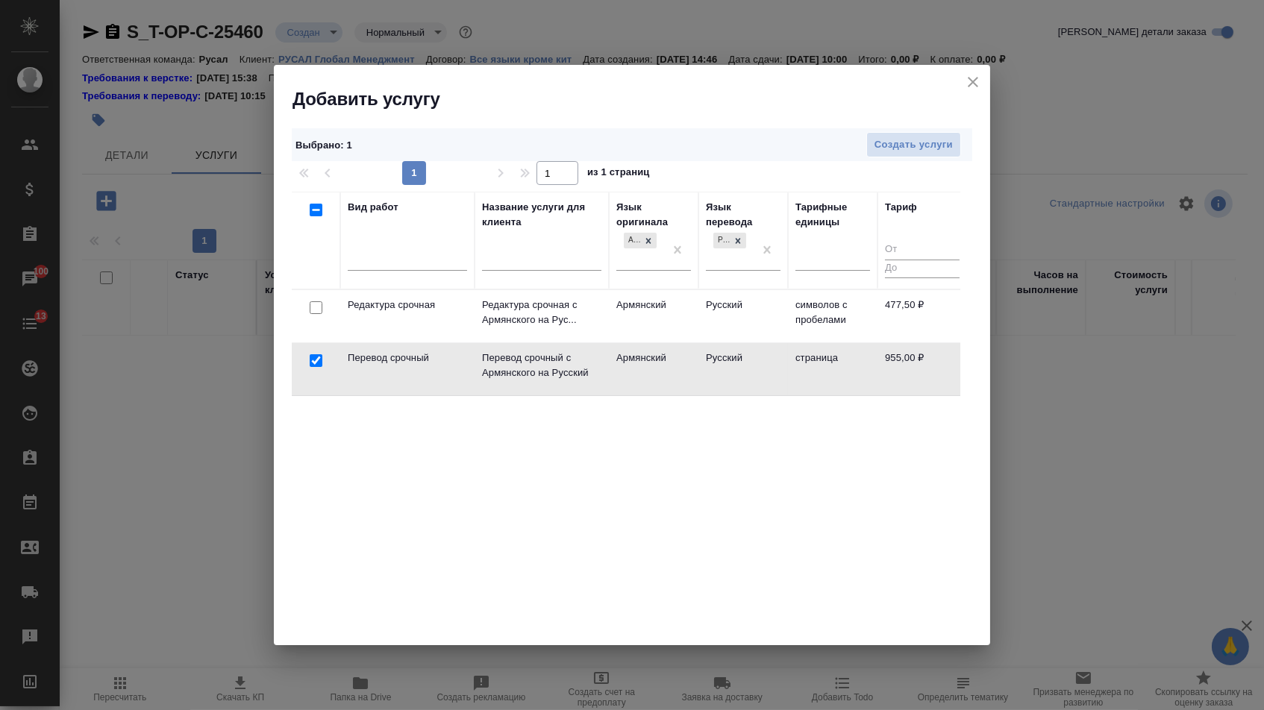
click at [313, 307] on input "checkbox" at bounding box center [316, 307] width 13 height 13
checkbox input "true"
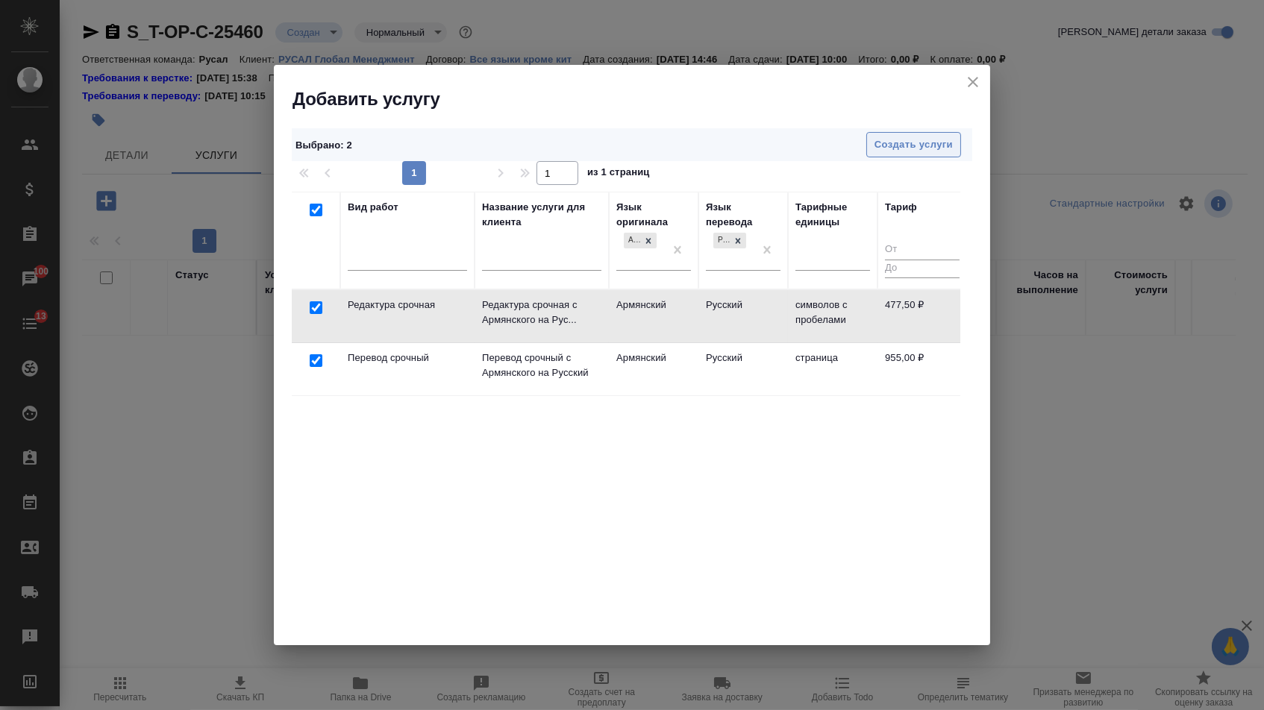
click at [911, 145] on span "Создать услуги" at bounding box center [913, 145] width 78 height 17
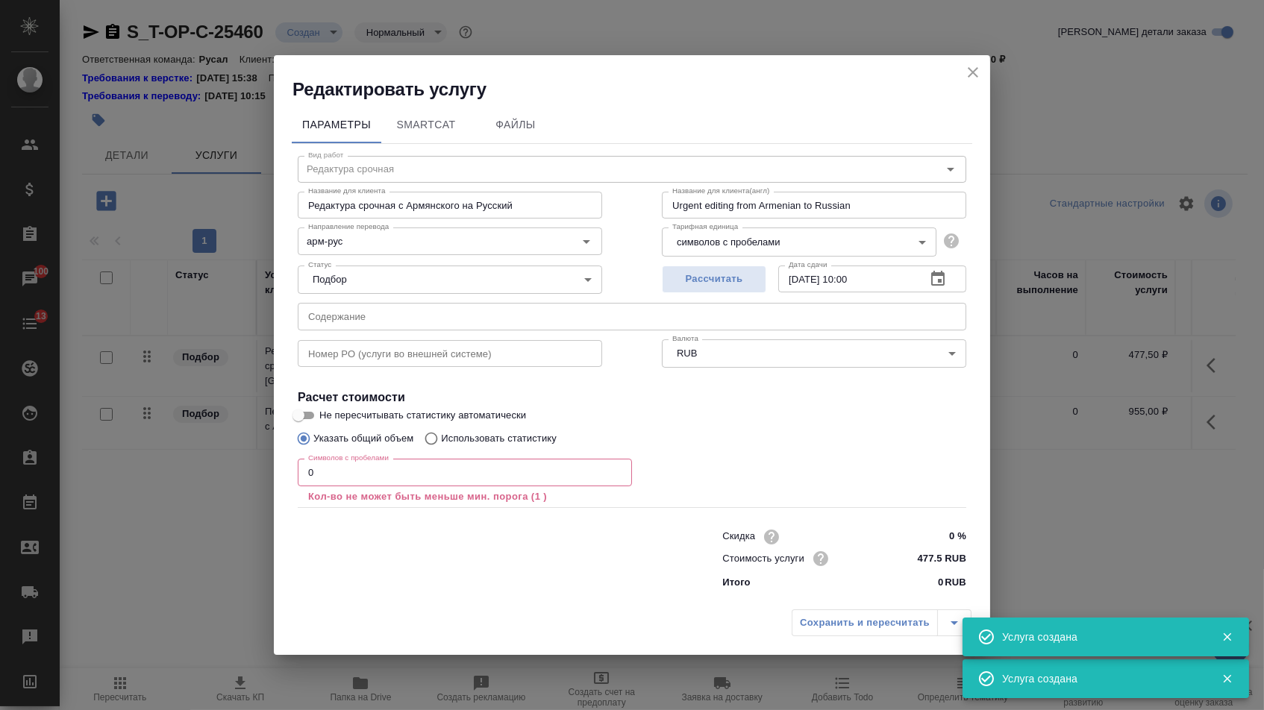
type input "Перевод срочный"
type input "Перевод срочный с Армянского на Русский"
type input "Urgent translation from Armenian into Russian"
type input "5a8b1489cc6b4906c91bfdb2"
type input "955 RUB"
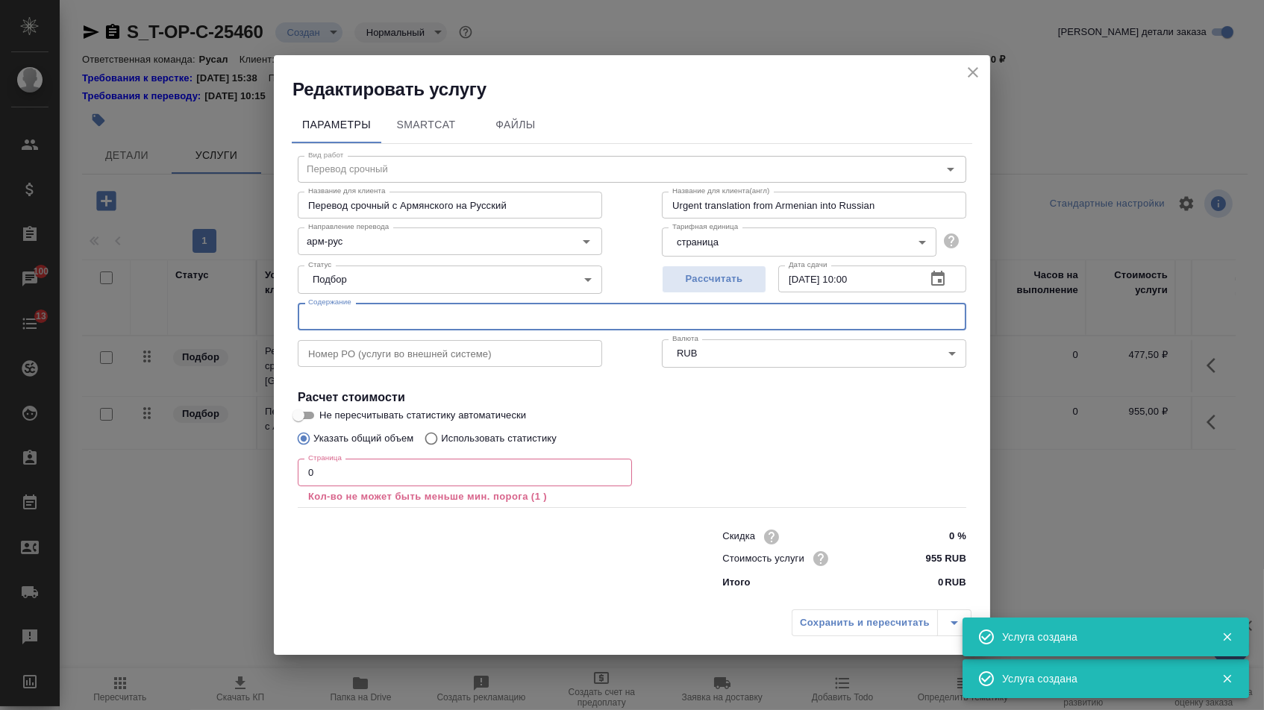
click at [342, 316] on input "text" at bounding box center [632, 316] width 668 height 27
paste input "Armenal - ALPG corrected"
type input "Armenal - ALPG corrected"
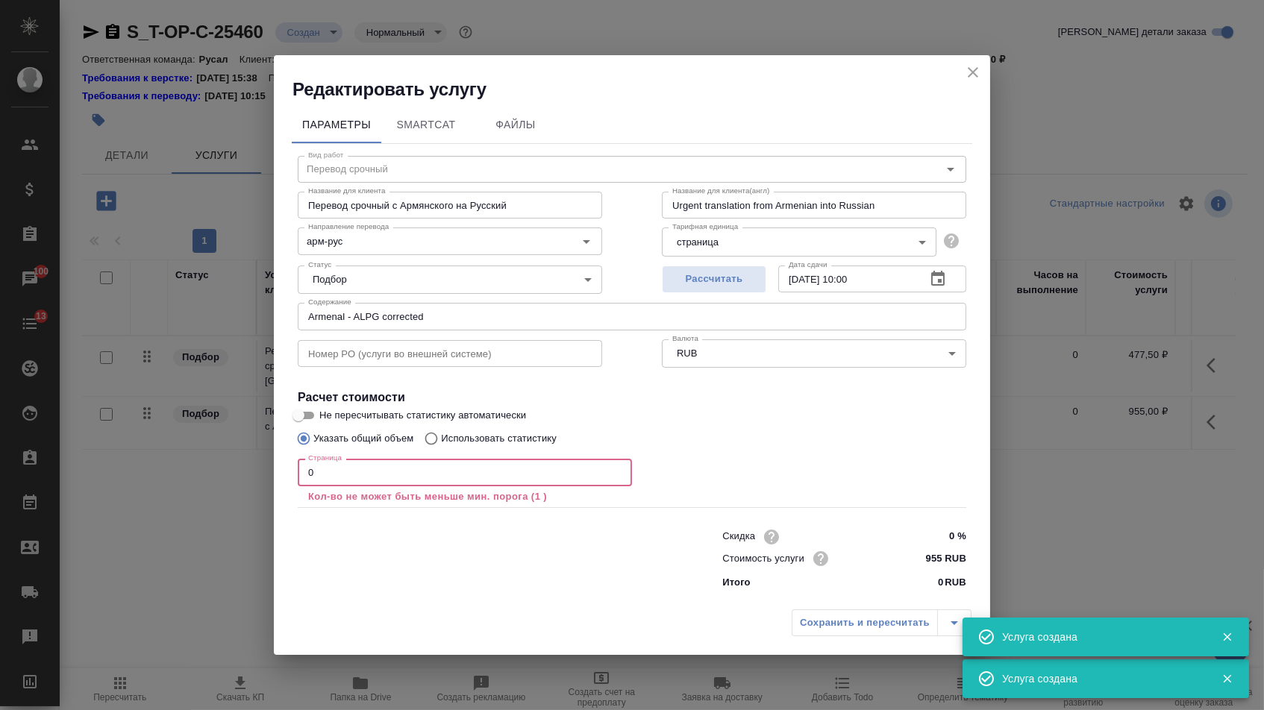
click at [349, 468] on input "0" at bounding box center [465, 472] width 334 height 27
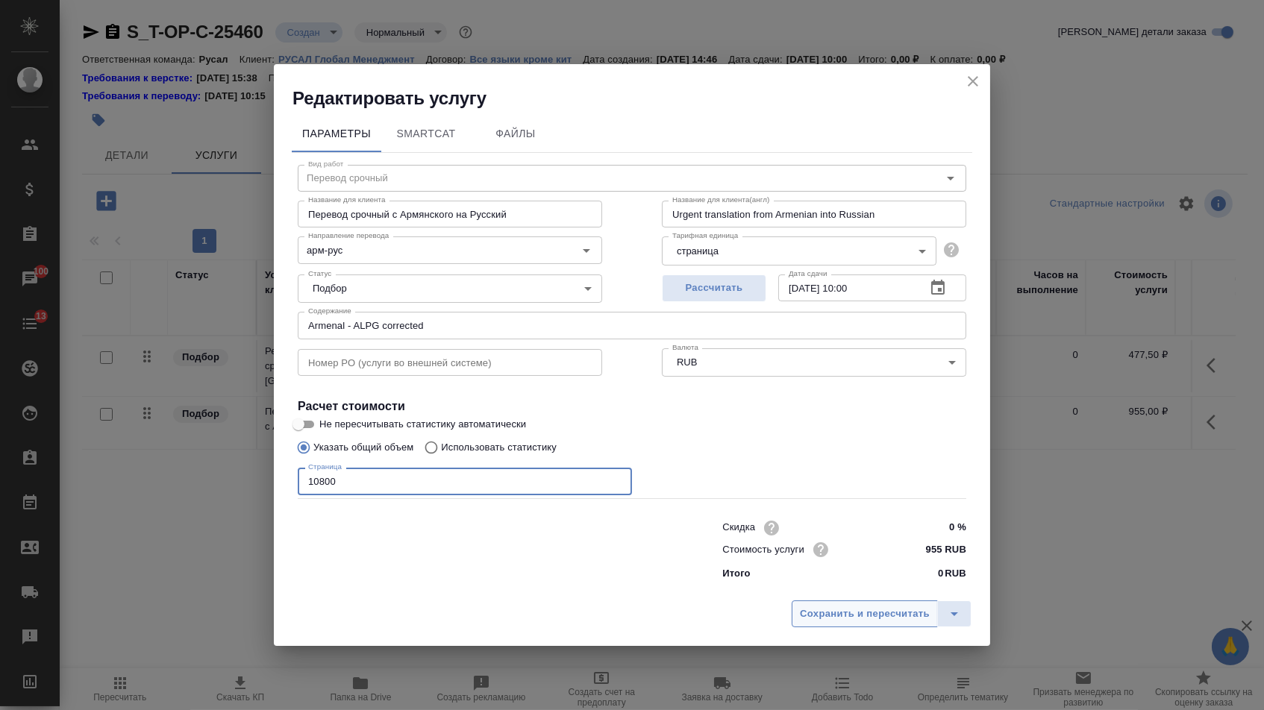
type input "10800"
click at [808, 619] on span "Сохранить и пересчитать" at bounding box center [865, 614] width 130 height 17
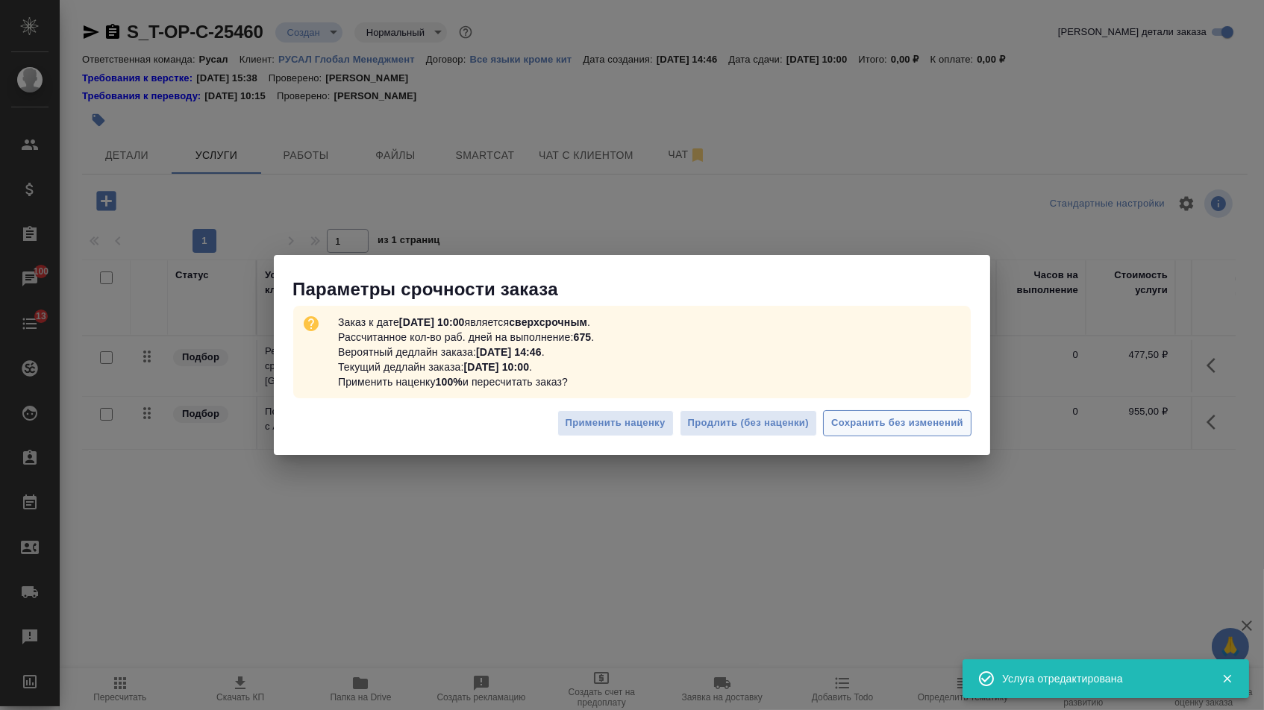
click at [912, 434] on button "Сохранить без изменений" at bounding box center [897, 423] width 148 height 26
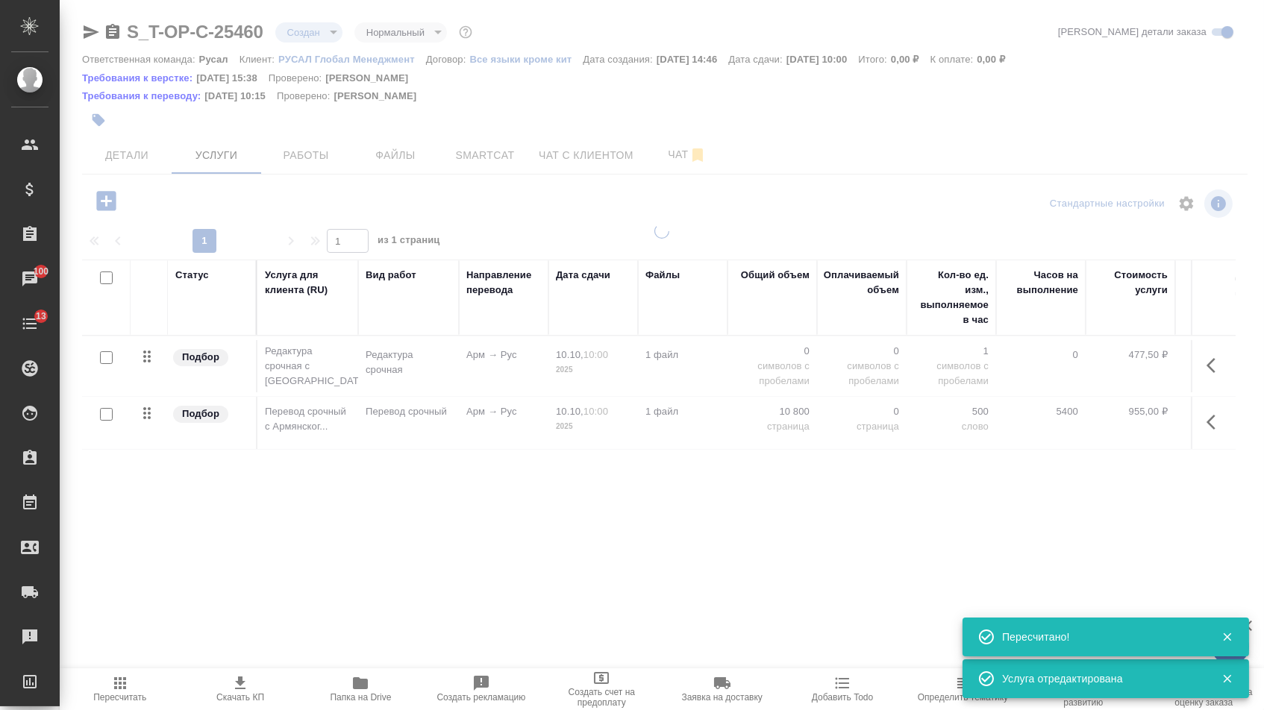
type input "urgent"
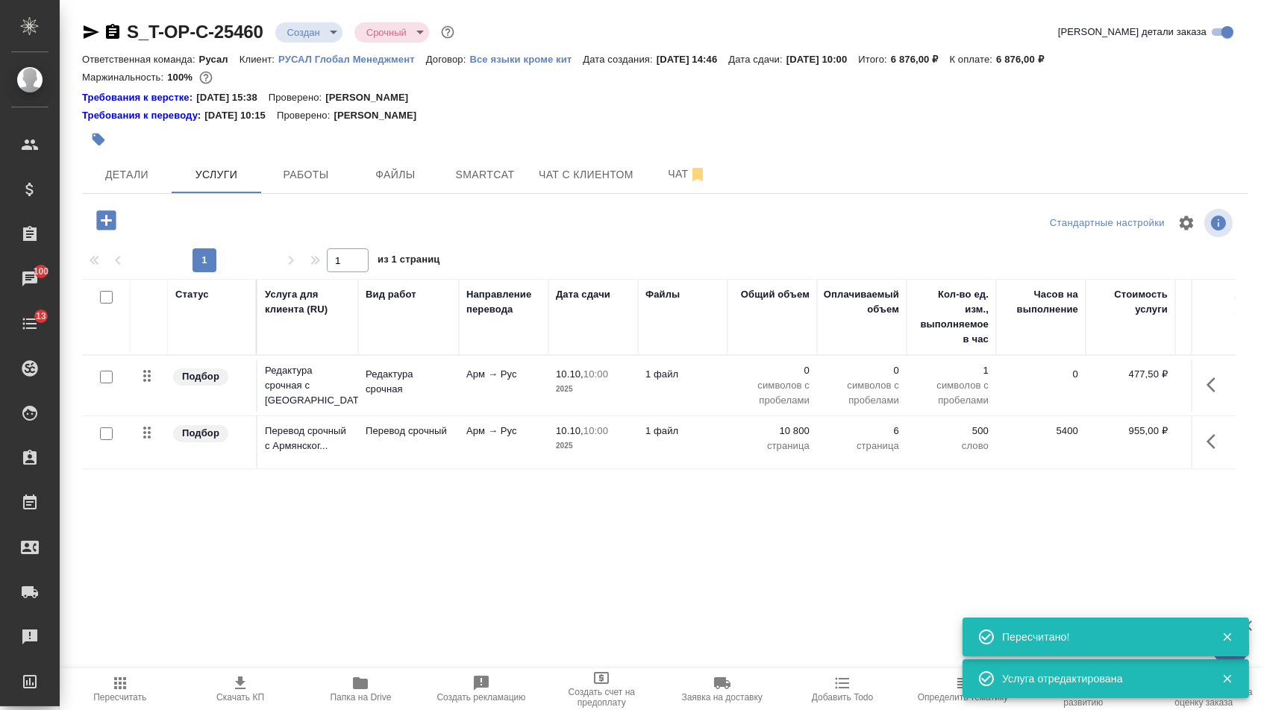
click at [796, 376] on p "0" at bounding box center [772, 370] width 75 height 15
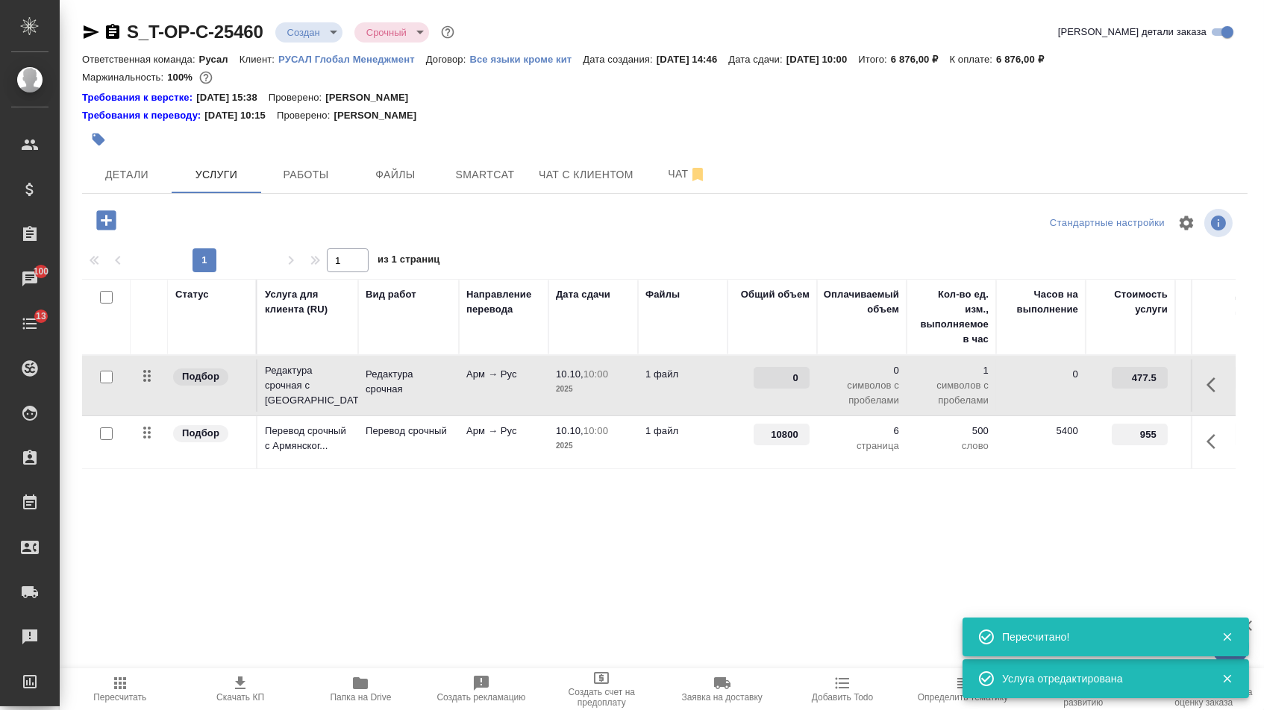
click at [782, 383] on input "0" at bounding box center [781, 378] width 56 height 22
type input "10800"
click at [753, 468] on td "10800" at bounding box center [772, 442] width 90 height 52
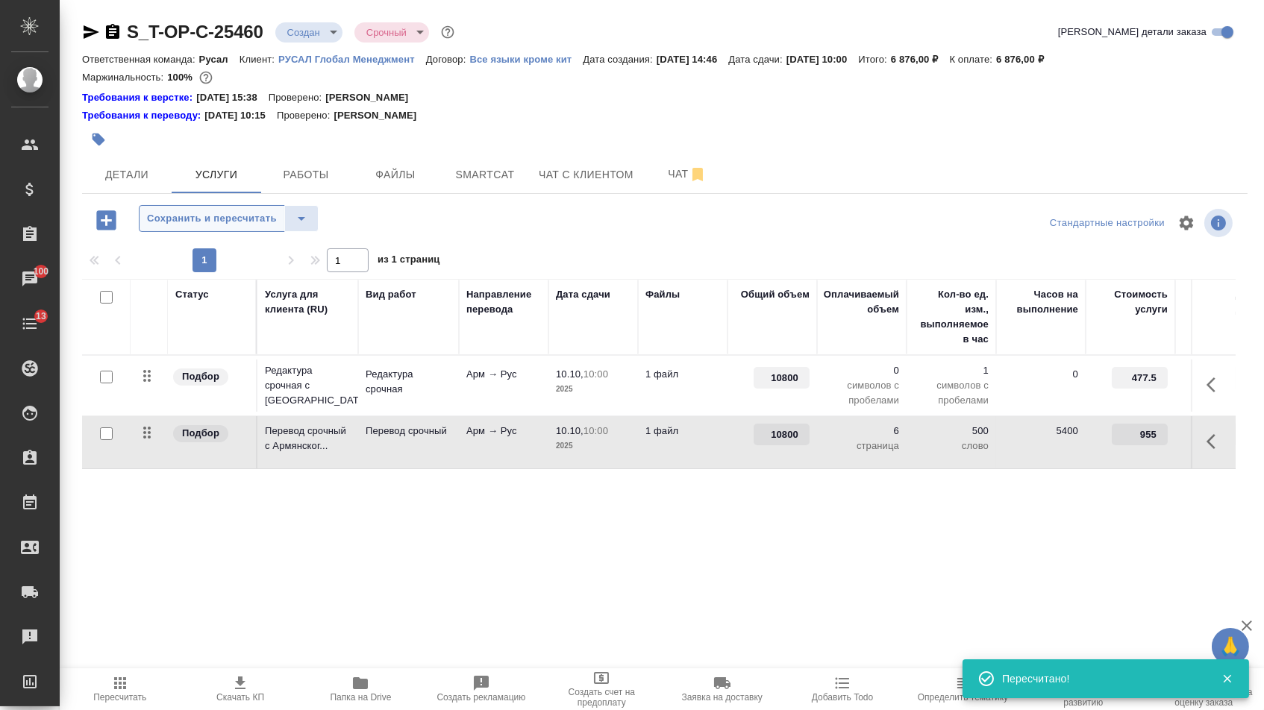
click at [223, 226] on span "Сохранить и пересчитать" at bounding box center [212, 218] width 130 height 17
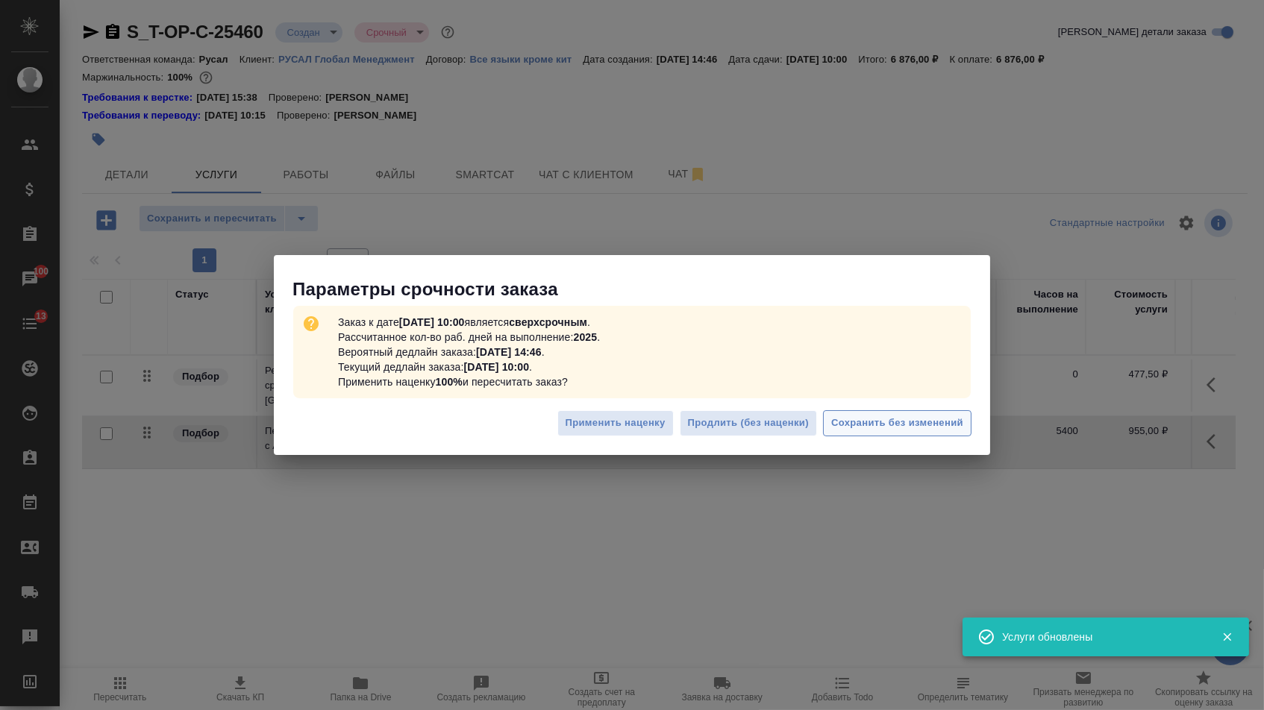
click at [917, 428] on span "Сохранить без изменений" at bounding box center [897, 423] width 132 height 17
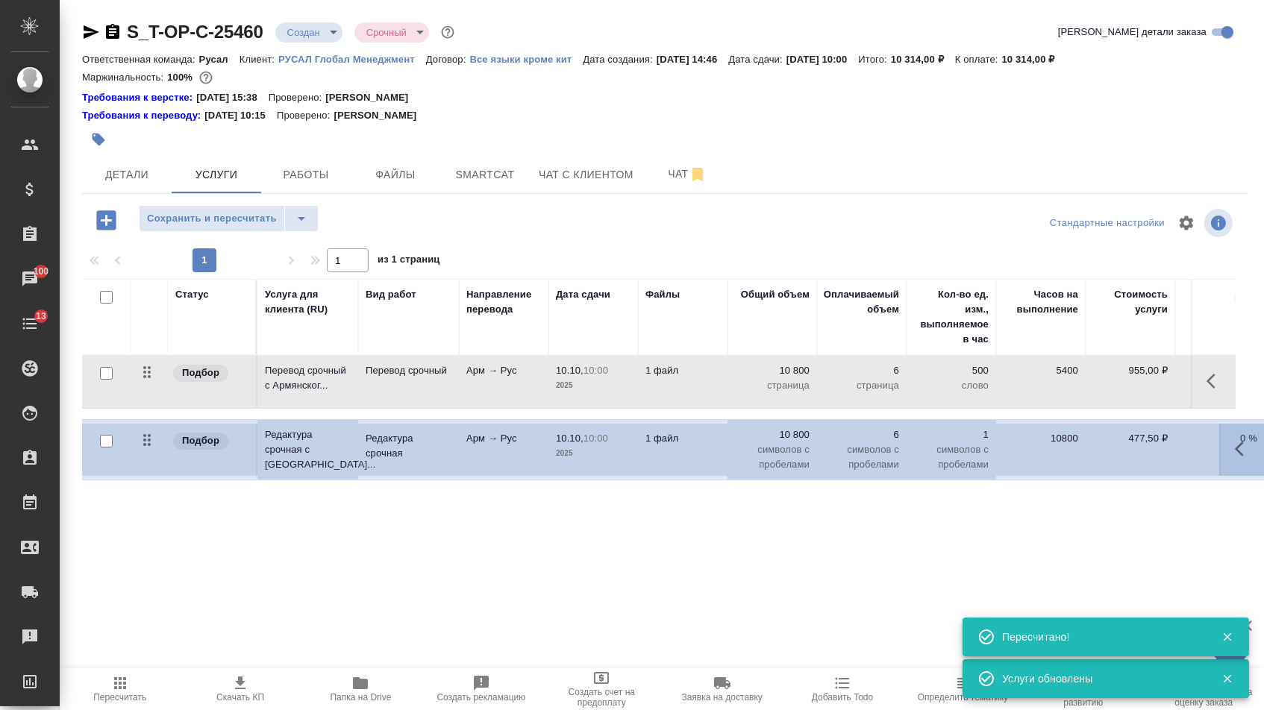
drag, startPoint x: 158, startPoint y: 375, endPoint x: 157, endPoint y: 464, distance: 88.8
click at [158, 455] on table "Статус Услуга для клиента (RU) Вид работ Направление перевода Дата сдачи Файлы …" at bounding box center [785, 374] width 1406 height 190
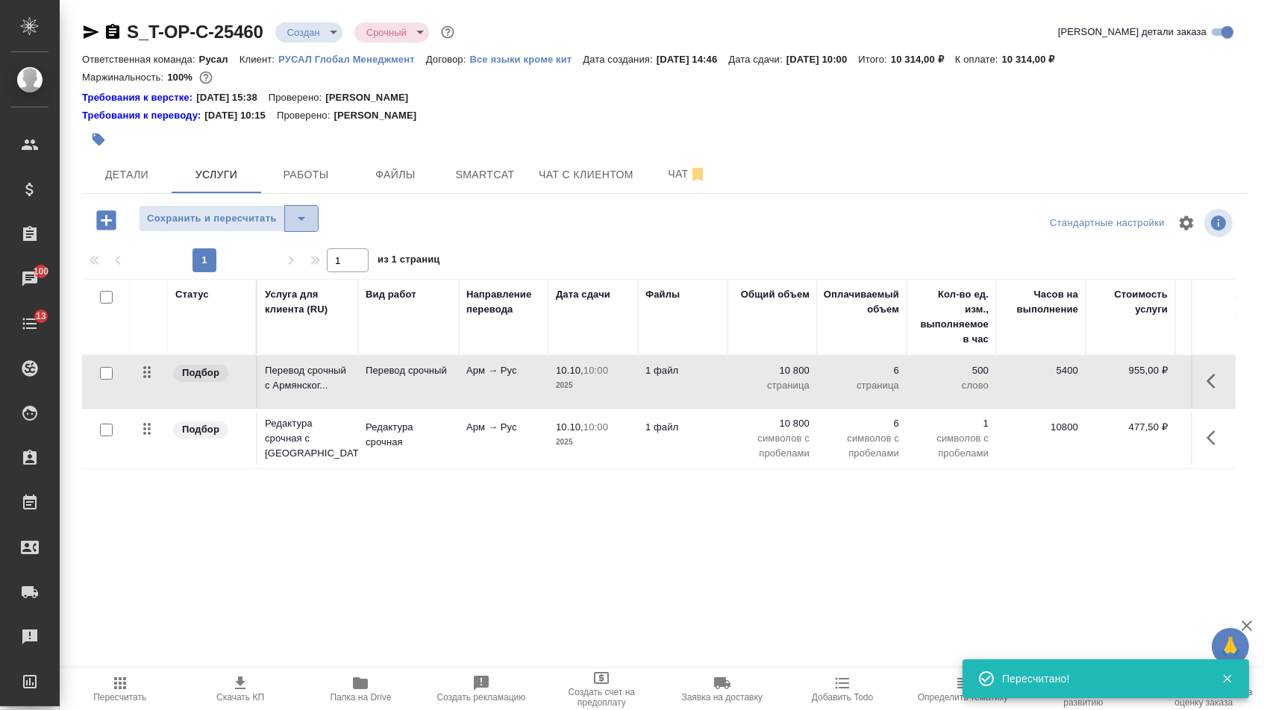
click at [310, 217] on icon "split button" at bounding box center [301, 219] width 18 height 18
click at [314, 256] on li "Сохранить" at bounding box center [234, 258] width 183 height 24
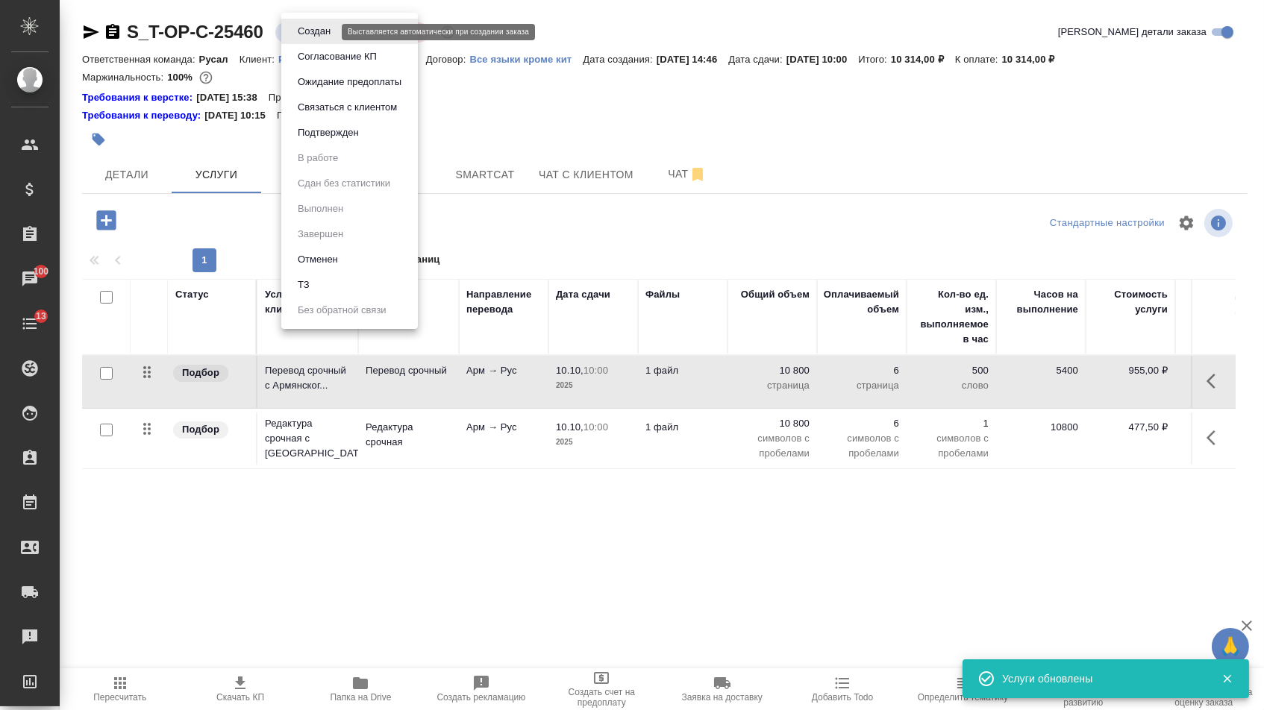
click at [319, 33] on body "🙏 .cls-1 fill:#fff; AWATERA Menshikova Aleksandra Клиенты Спецификации Заказы 1…" at bounding box center [632, 355] width 1264 height 710
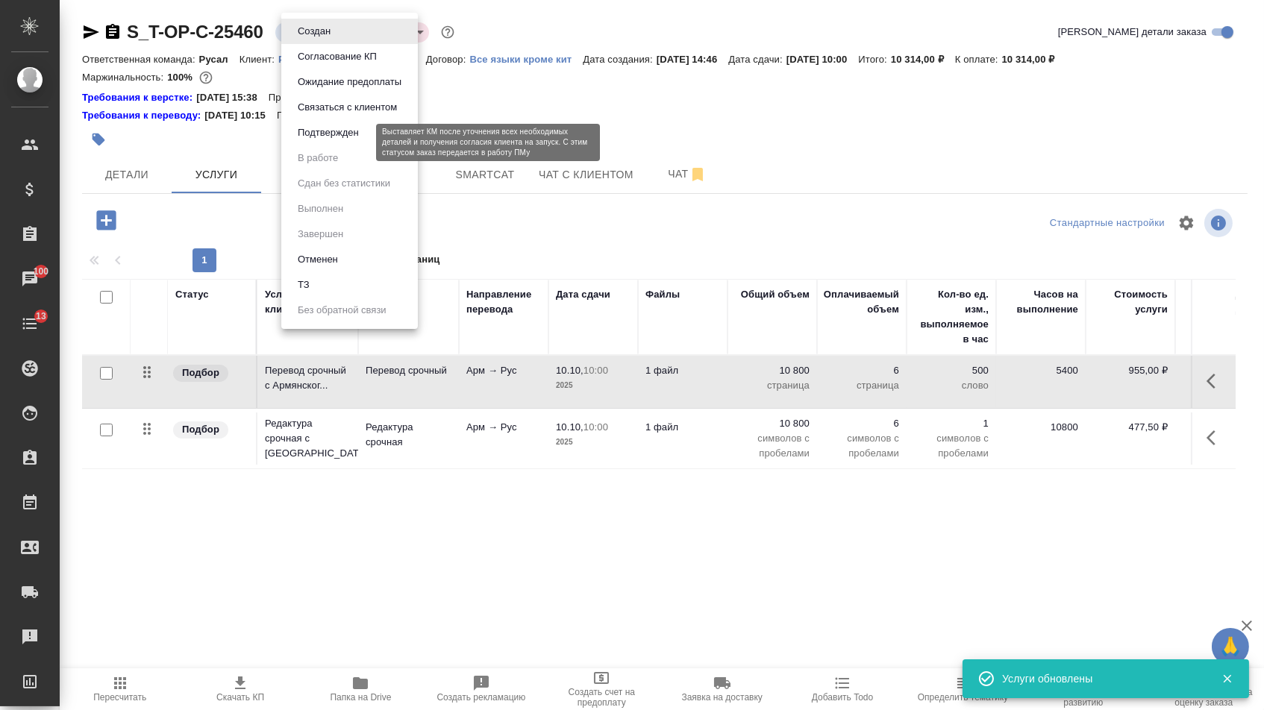
click at [320, 139] on button "Подтвержден" at bounding box center [328, 133] width 70 height 16
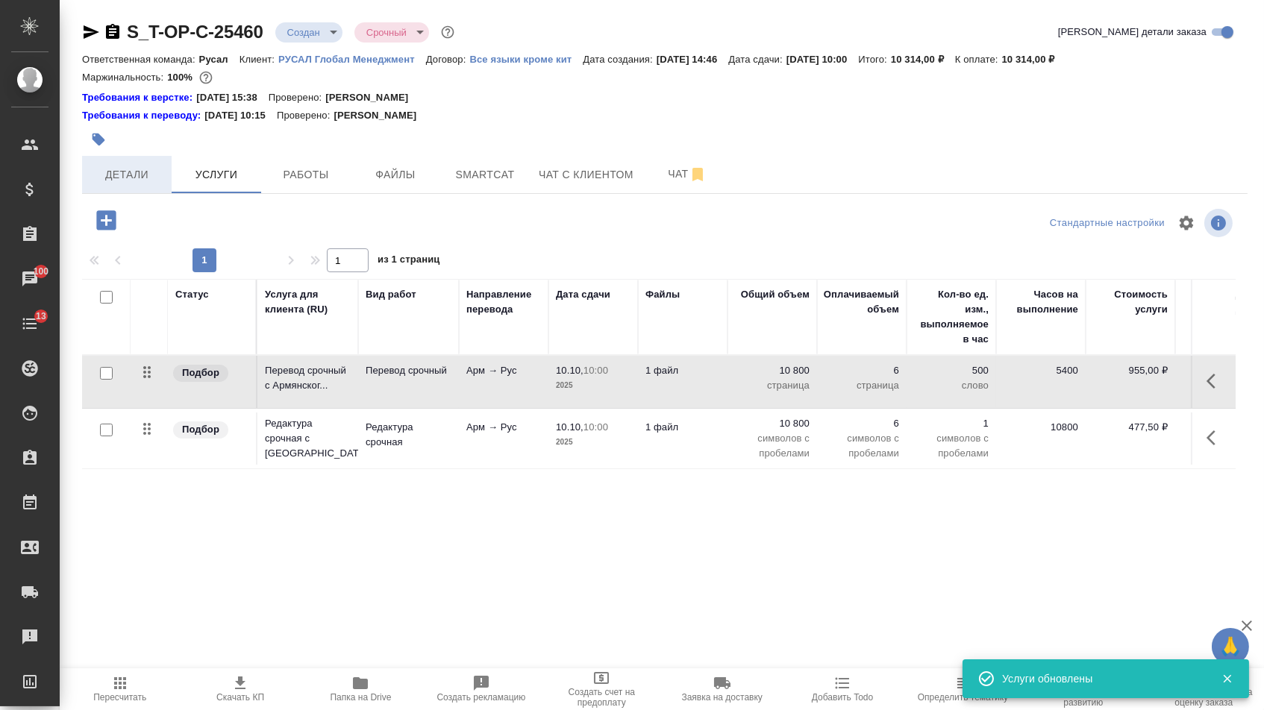
click at [139, 178] on span "Детали" at bounding box center [127, 175] width 72 height 19
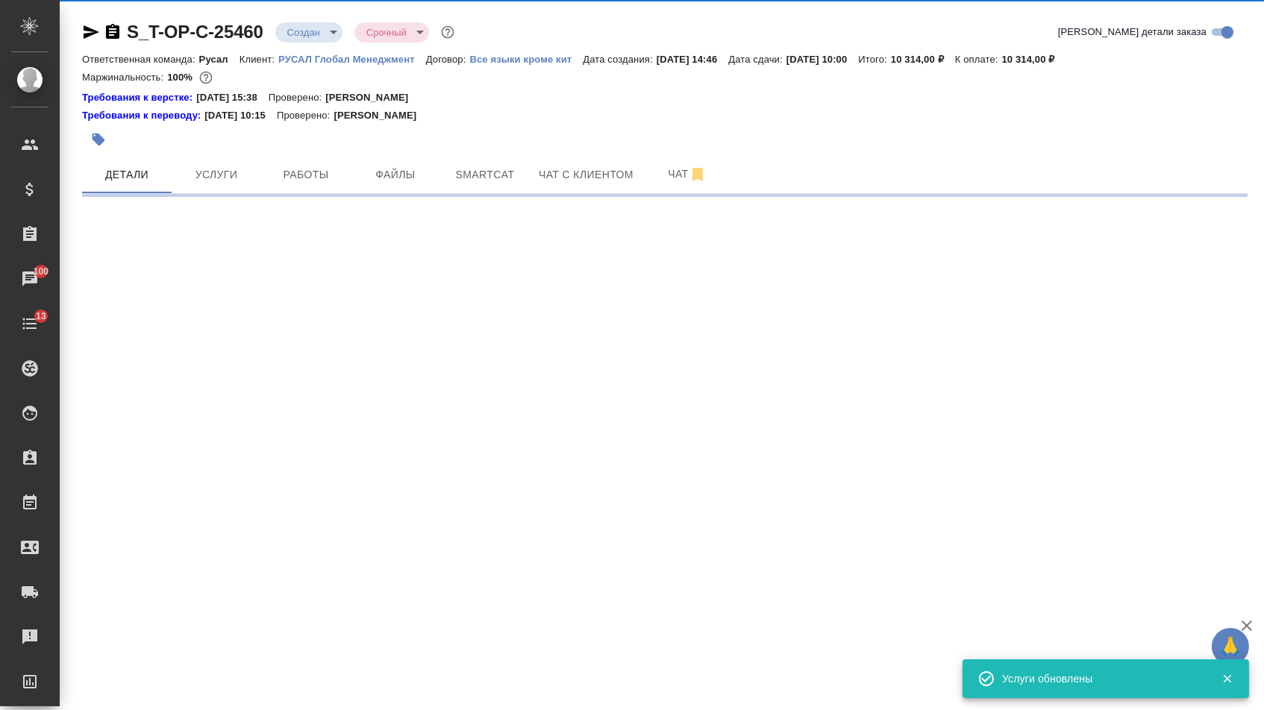
select select "RU"
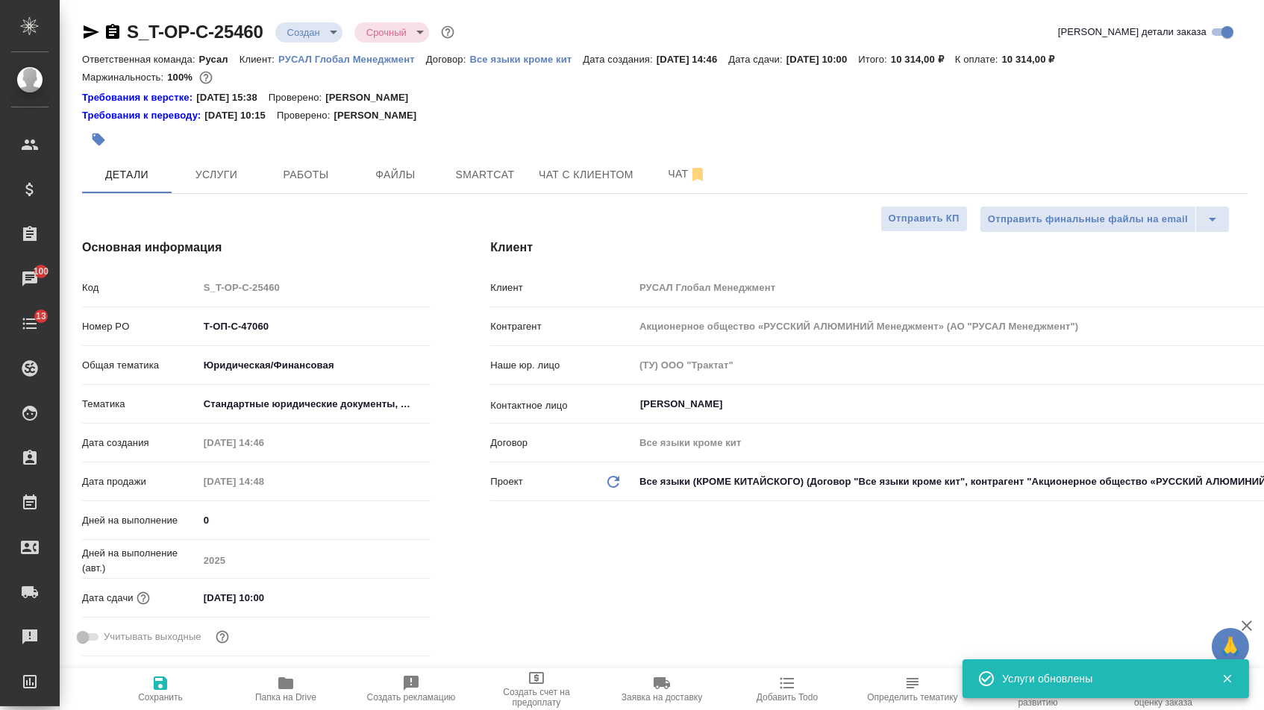
type textarea "x"
drag, startPoint x: 282, startPoint y: 336, endPoint x: 117, endPoint y: 327, distance: 165.1
click at [117, 327] on div "Номер PO Т-ОП-С-47060" at bounding box center [256, 326] width 348 height 26
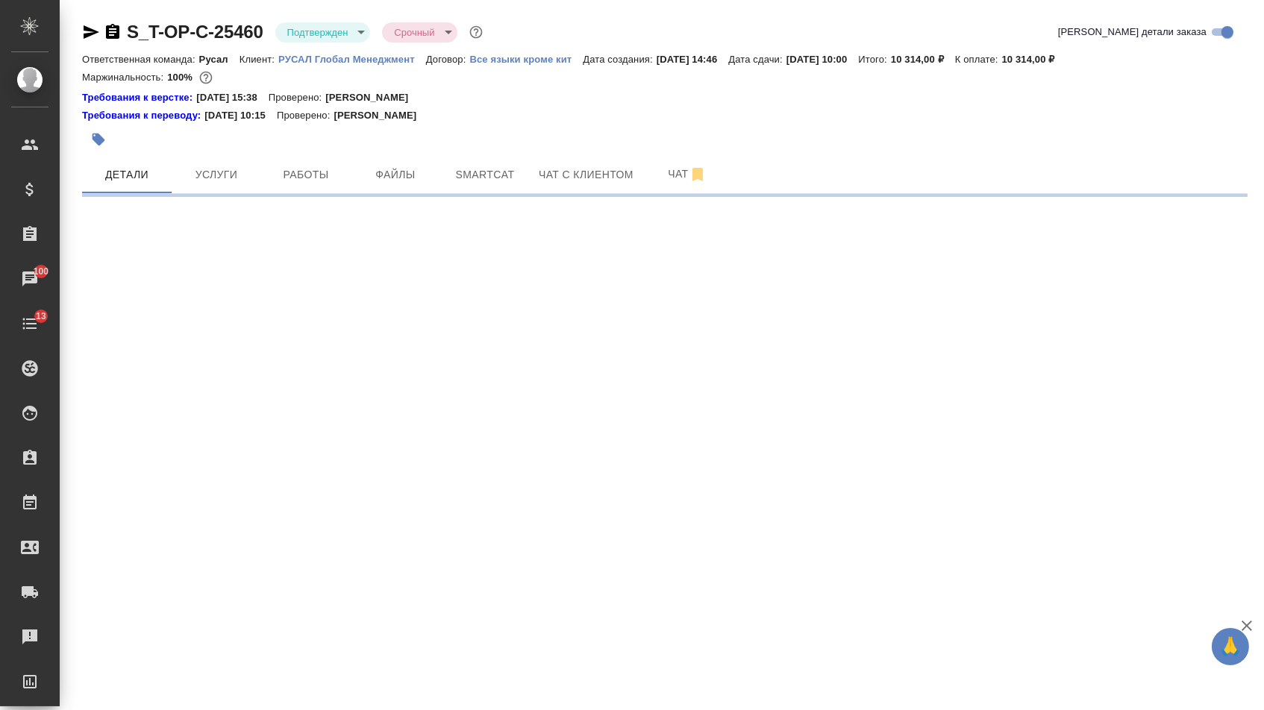
select select "RU"
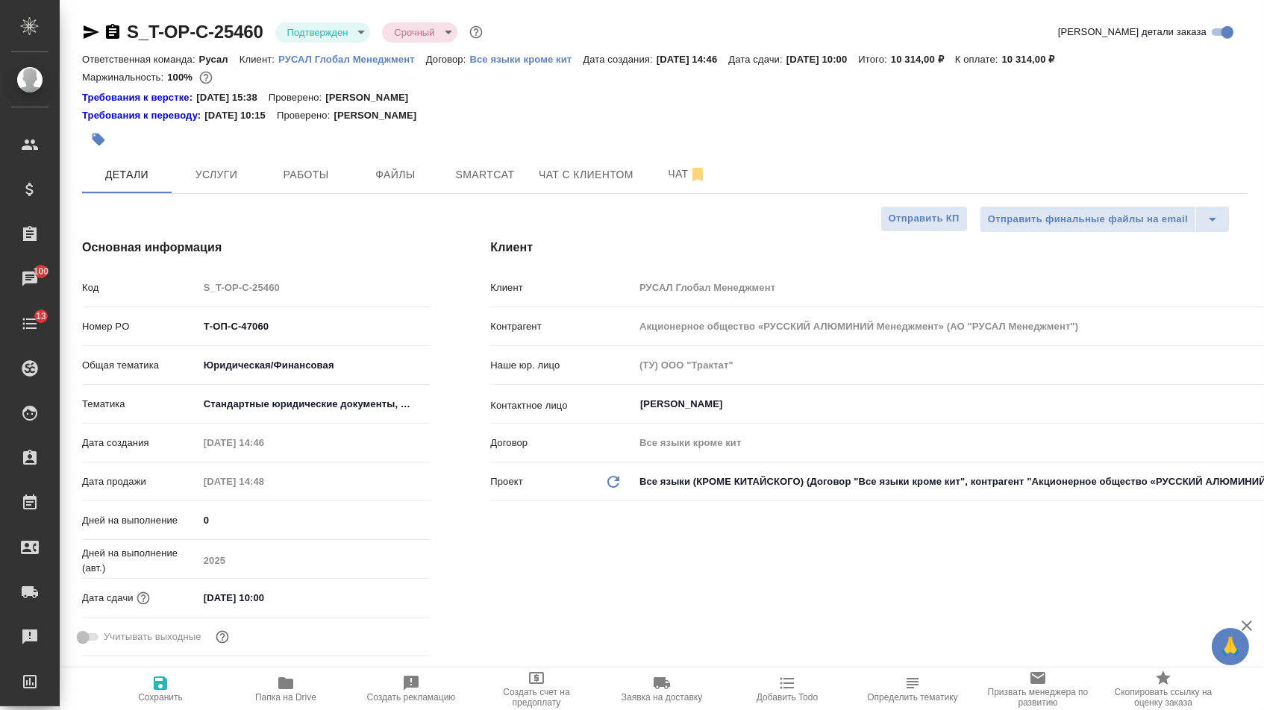
type textarea "x"
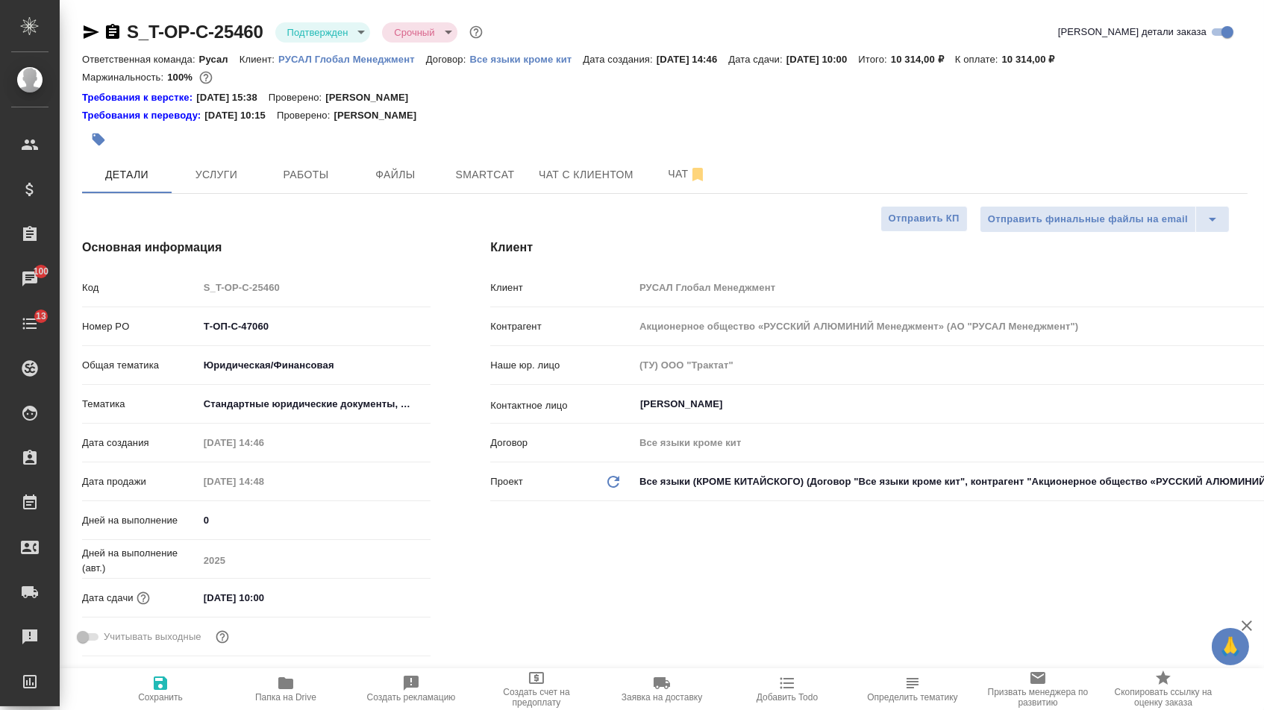
type textarea "x"
click at [96, 23] on icon "button" at bounding box center [91, 32] width 18 height 18
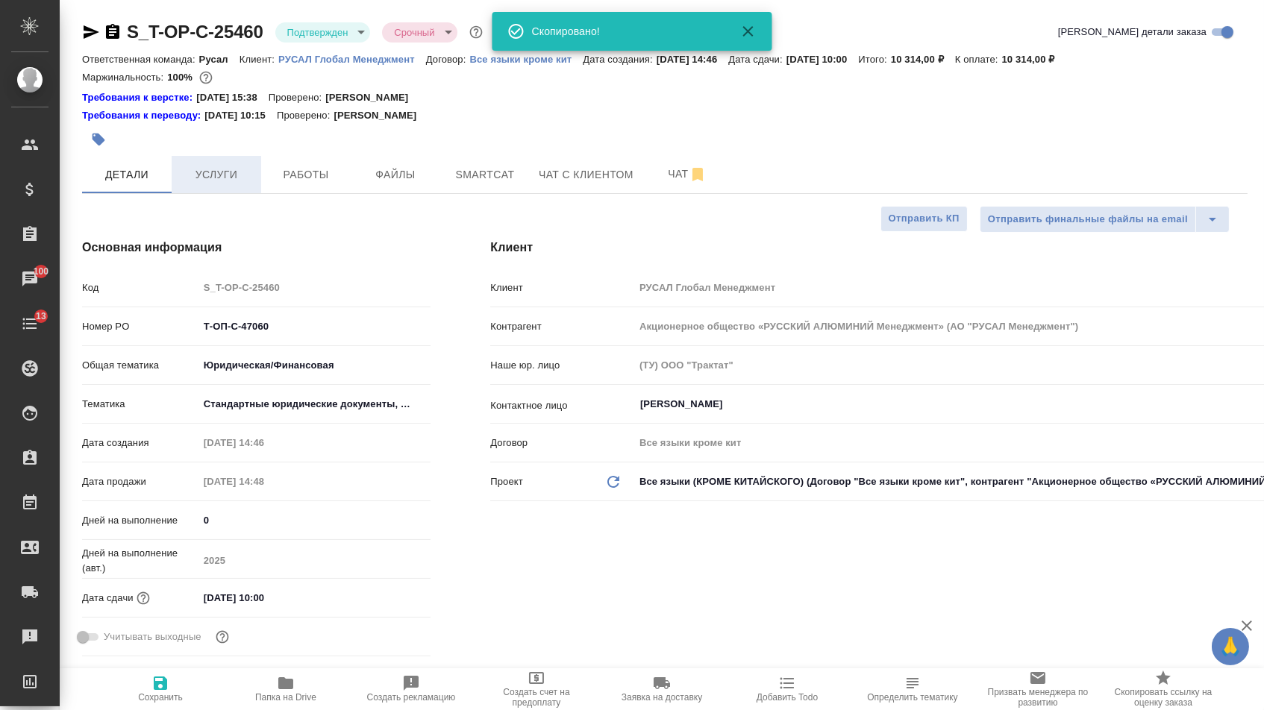
type textarea "x"
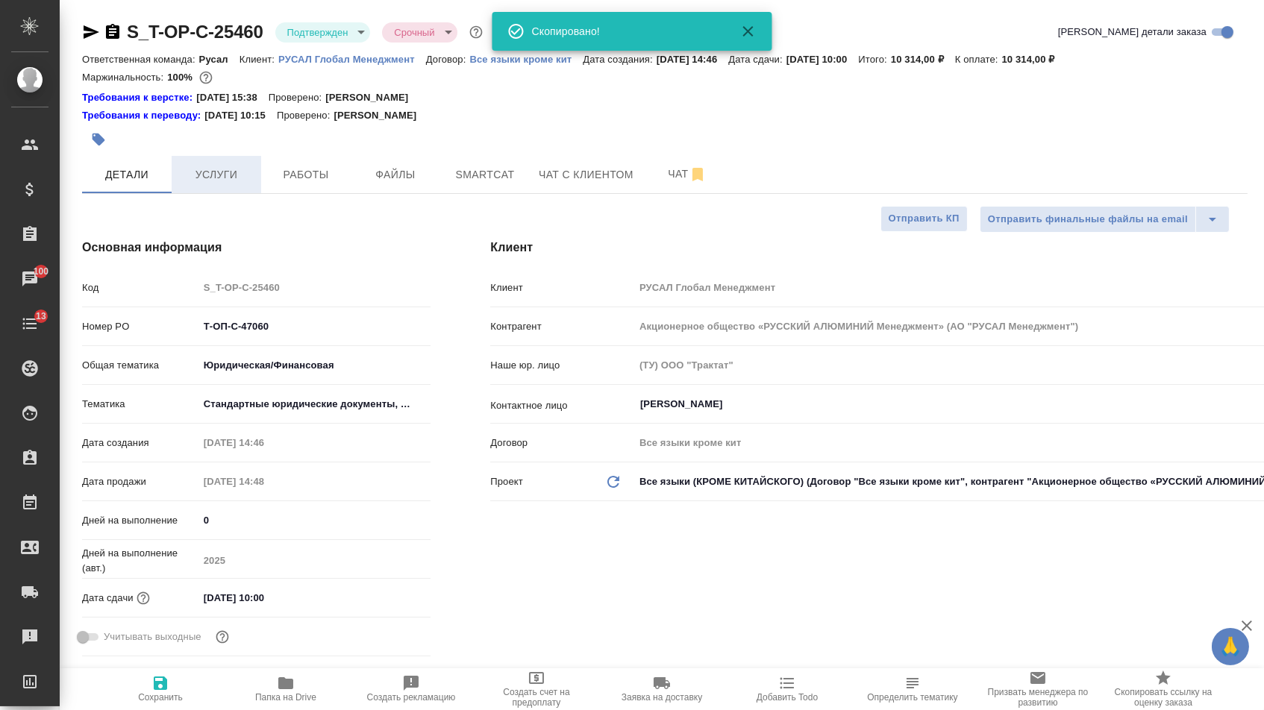
type textarea "x"
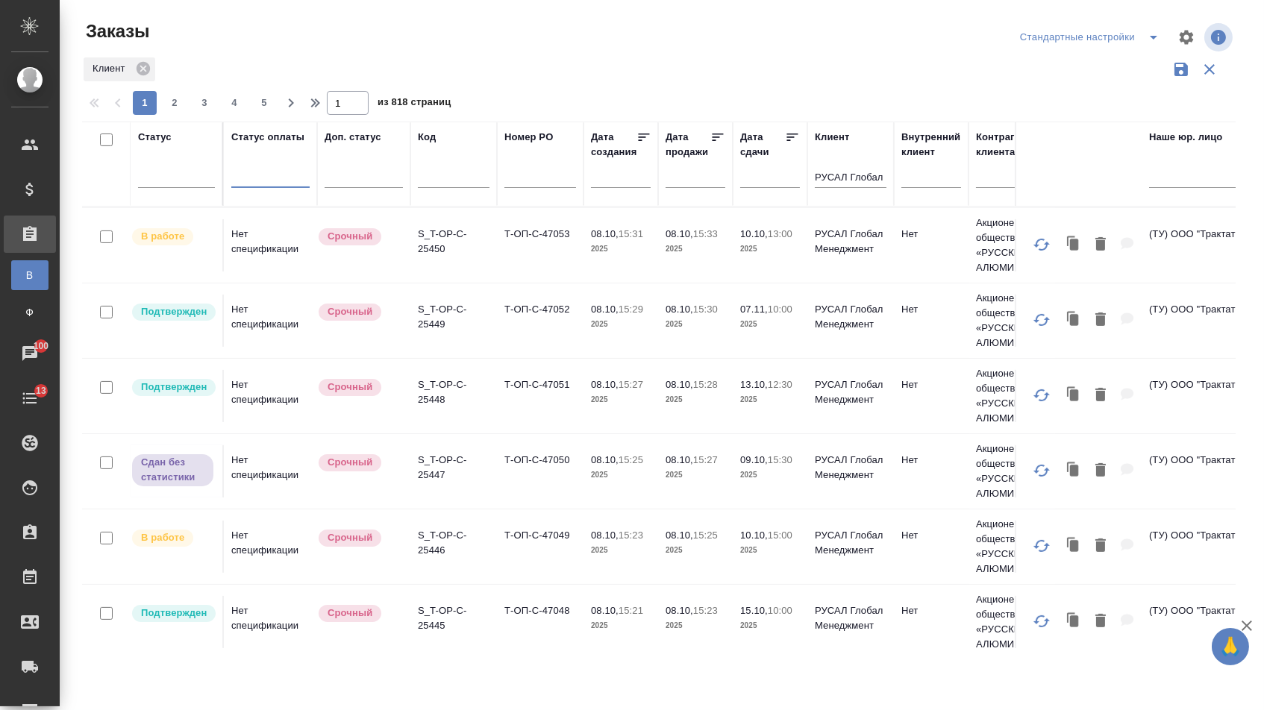
scroll to position [796, 0]
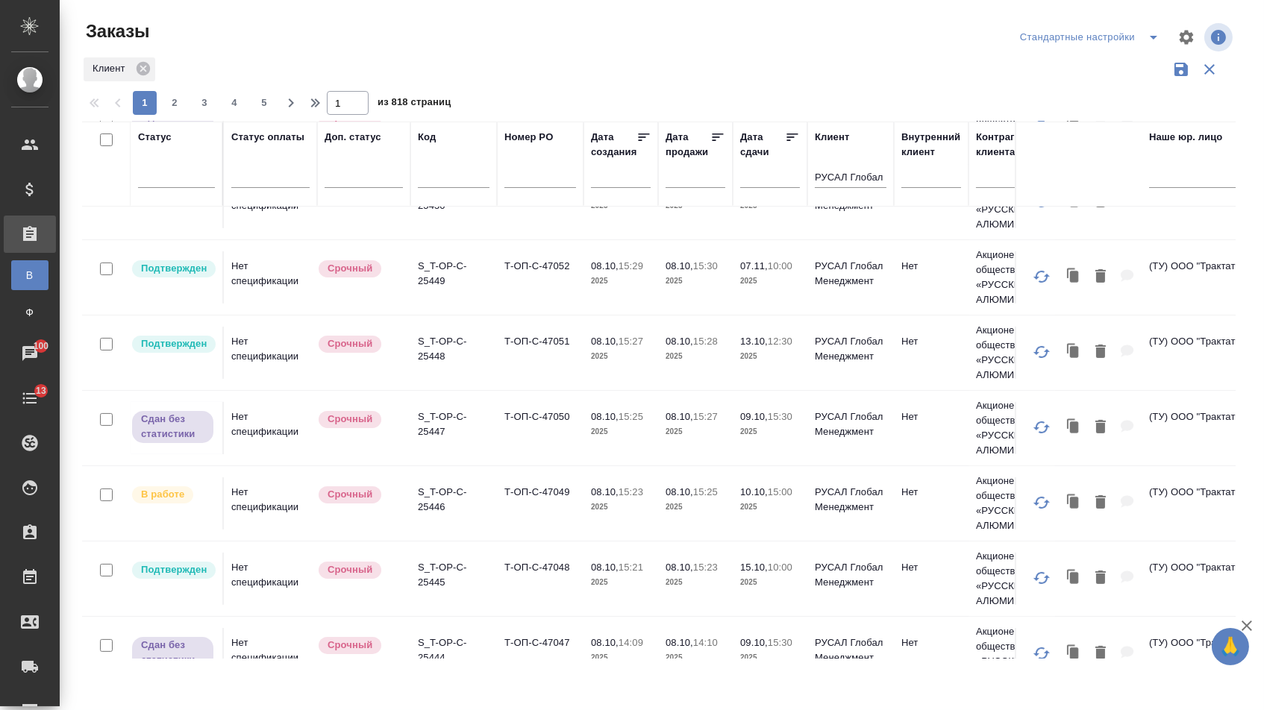
click at [524, 585] on td "Т-ОП-С-47048" at bounding box center [540, 579] width 87 height 52
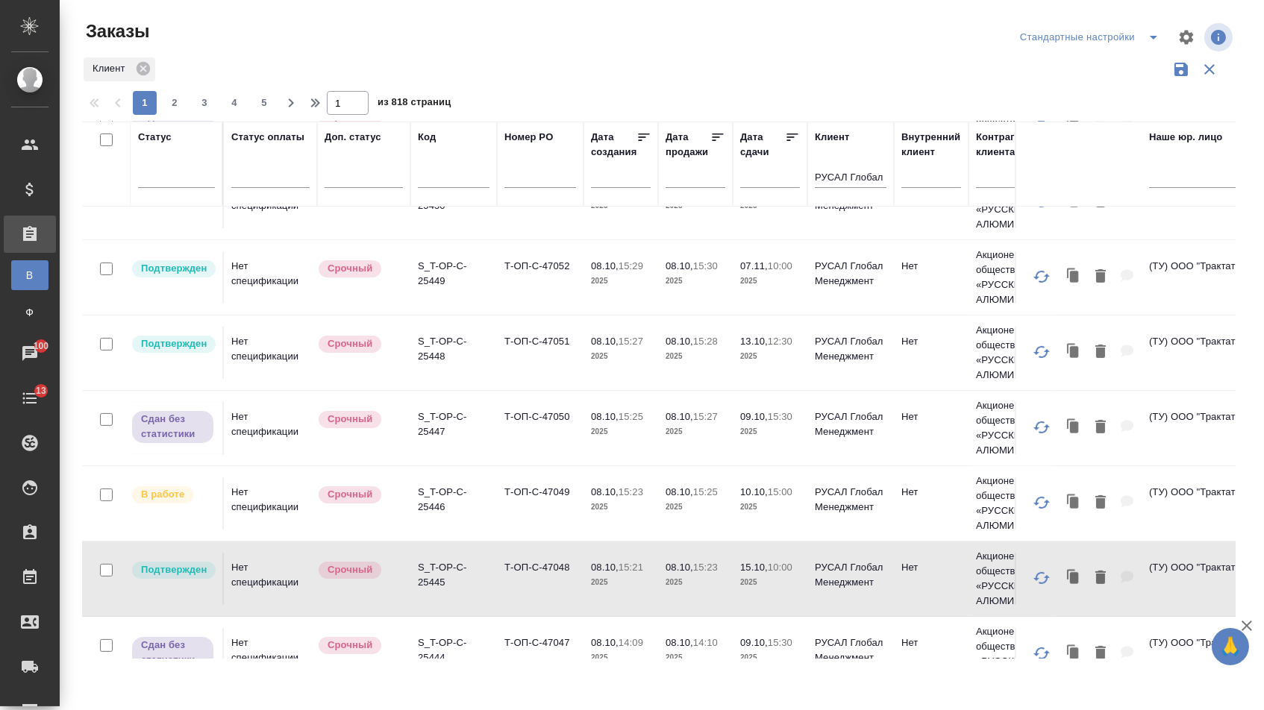
click at [524, 585] on td "Т-ОП-С-47048" at bounding box center [540, 579] width 87 height 52
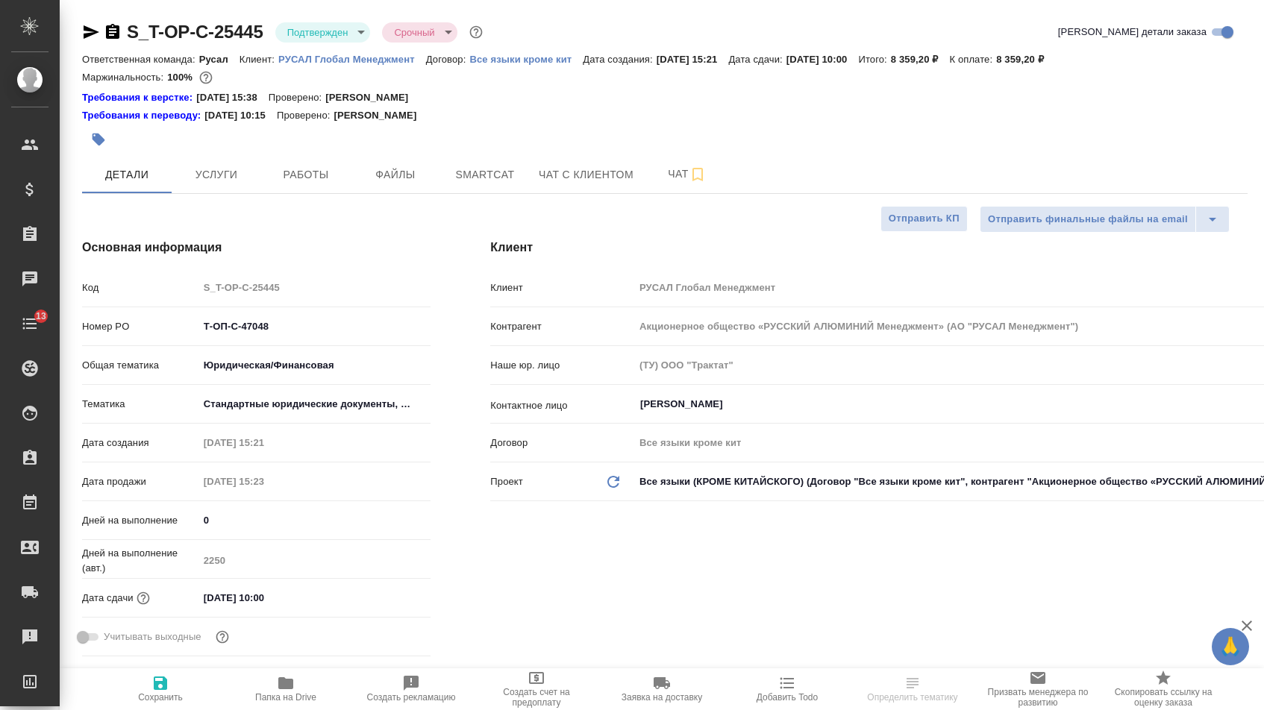
select select "RU"
click at [216, 600] on input "[DATE] 10:00" at bounding box center [263, 598] width 131 height 22
type input "11.02.0251 00:0_"
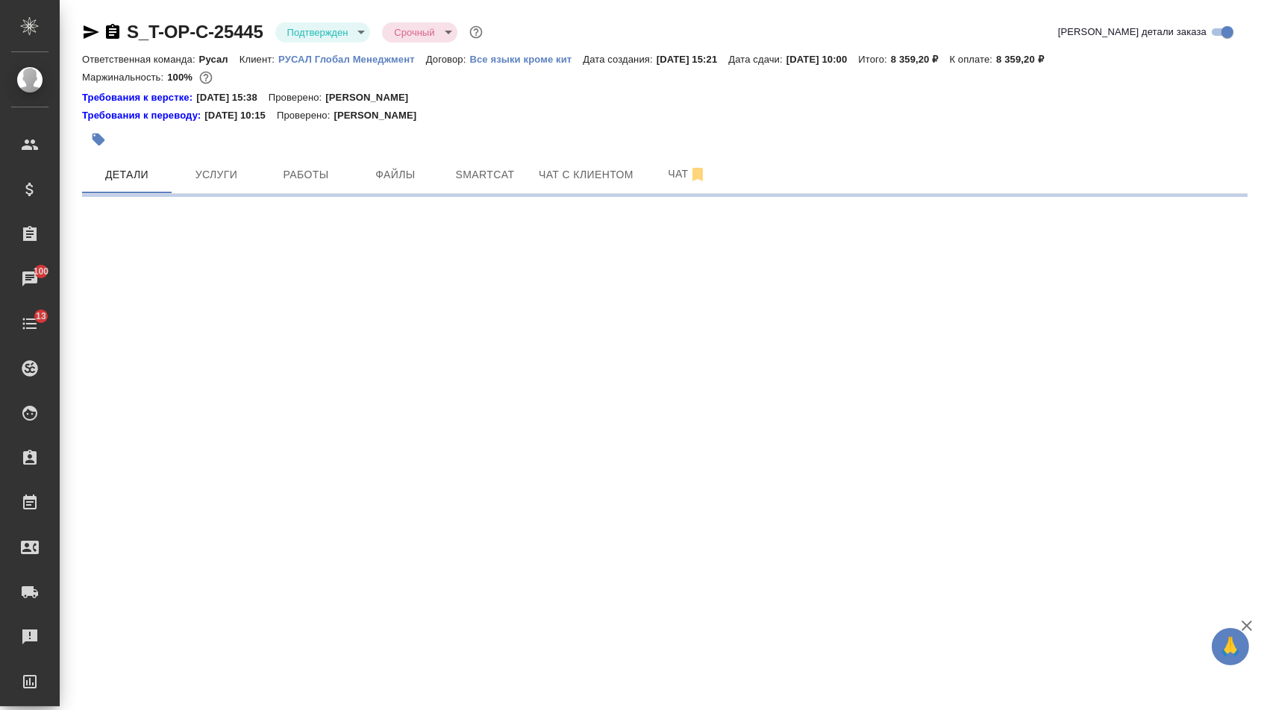
select select "RU"
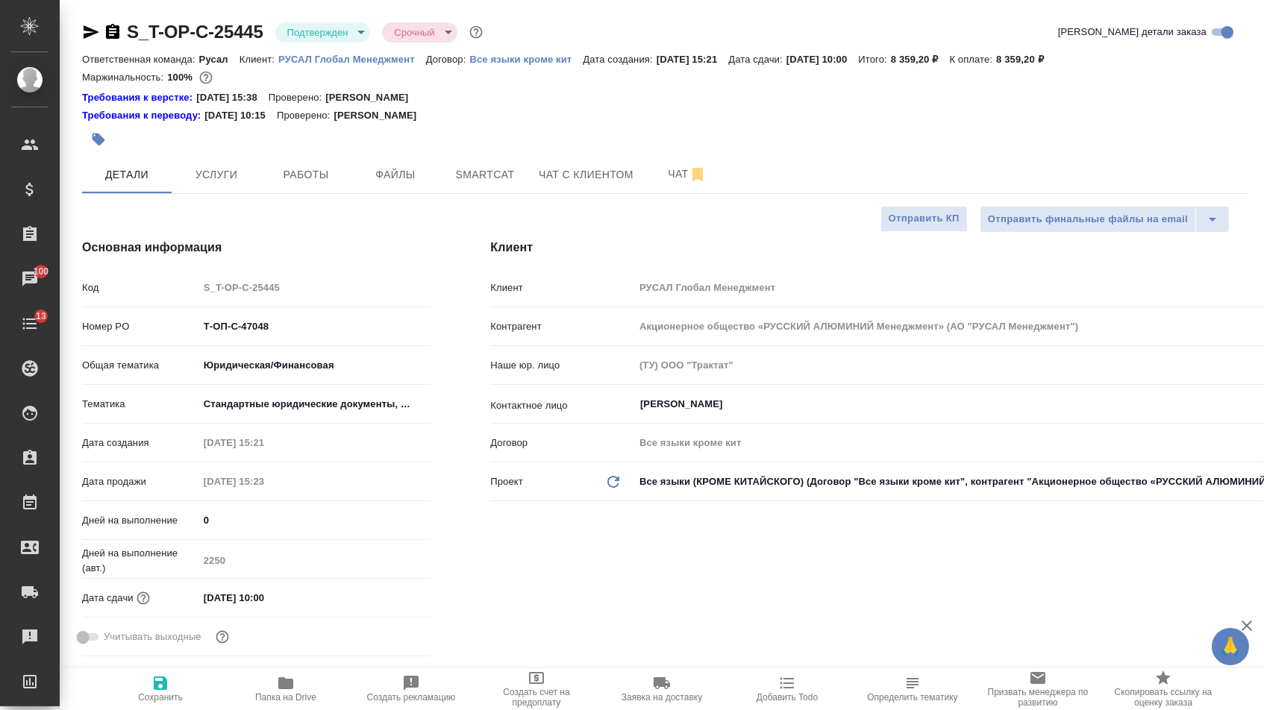
type textarea "x"
click at [211, 603] on input "[DATE] 10:00" at bounding box center [263, 598] width 131 height 22
type input "11.02.0251 00:0_"
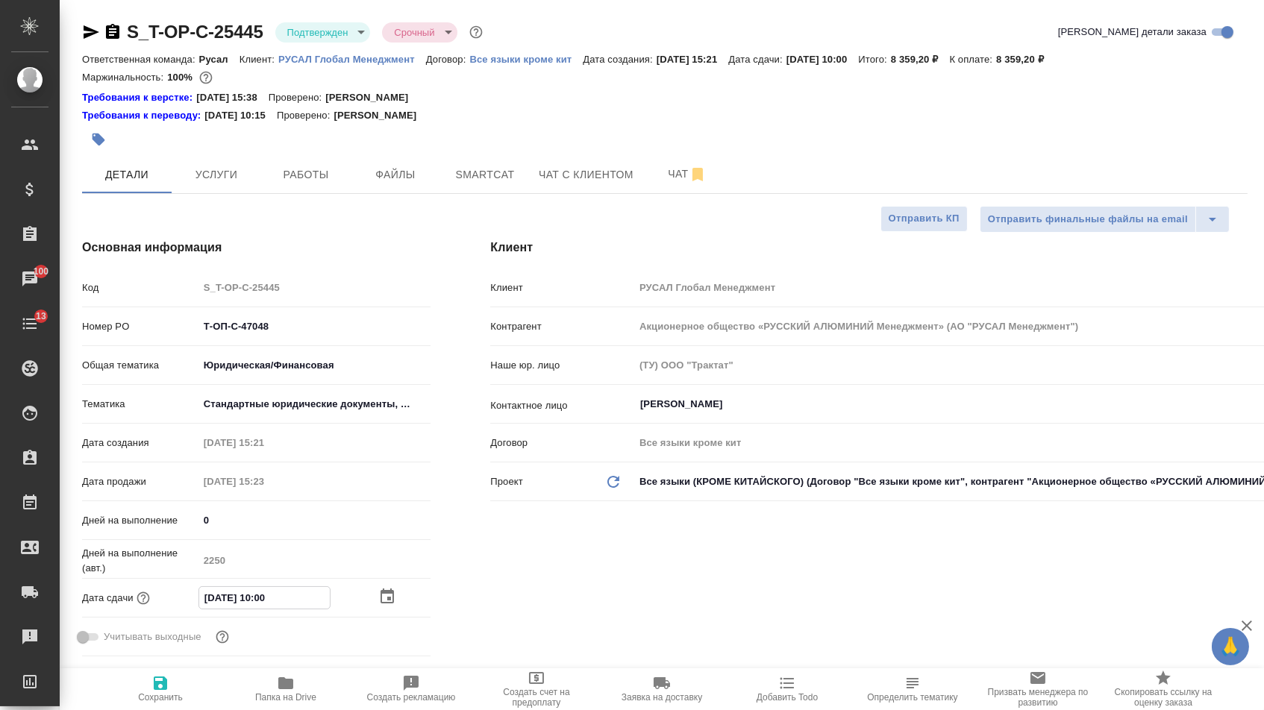
type textarea "x"
type input "[DATE] 10:00"
type textarea "x"
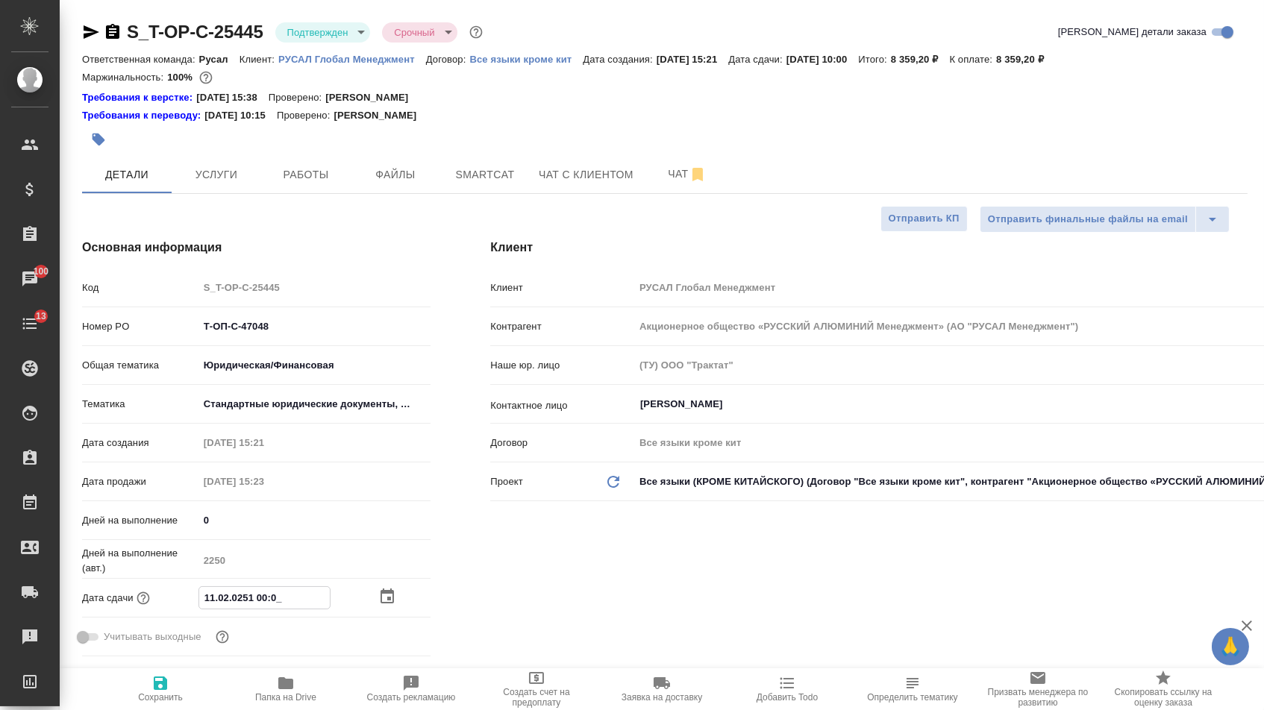
type textarea "x"
click at [163, 686] on icon "button" at bounding box center [160, 683] width 13 height 13
type textarea "x"
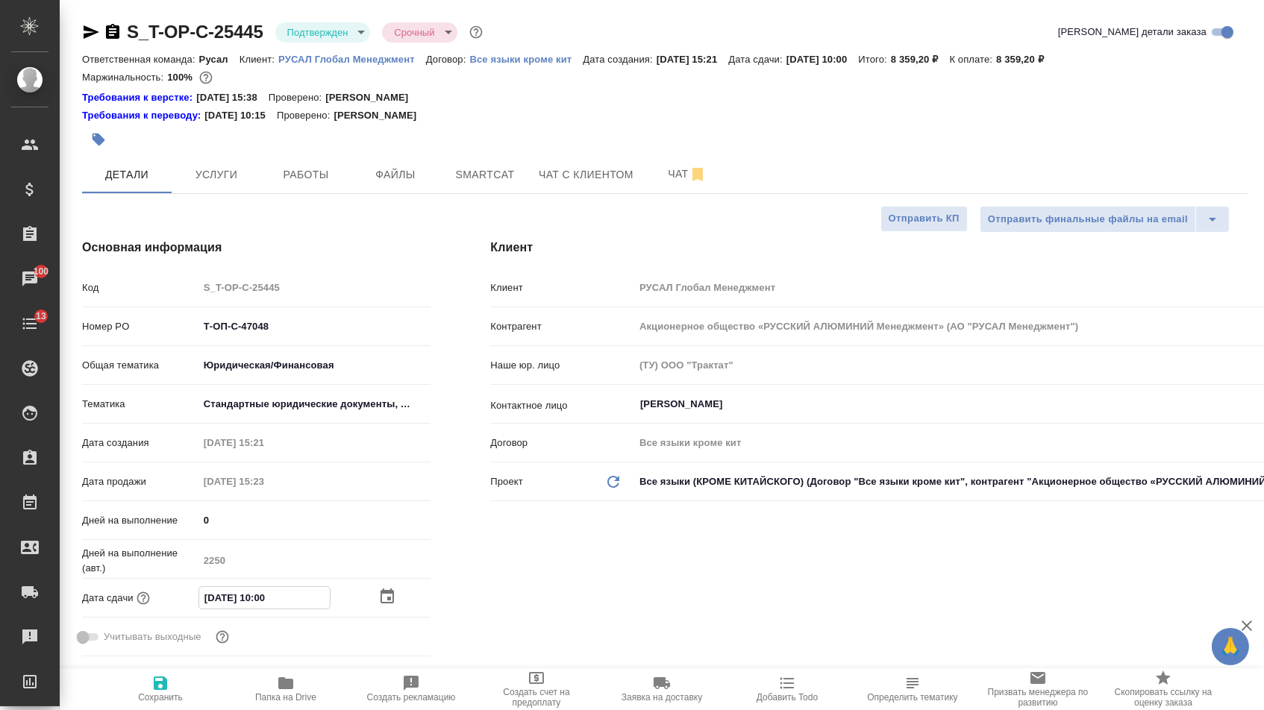
type textarea "x"
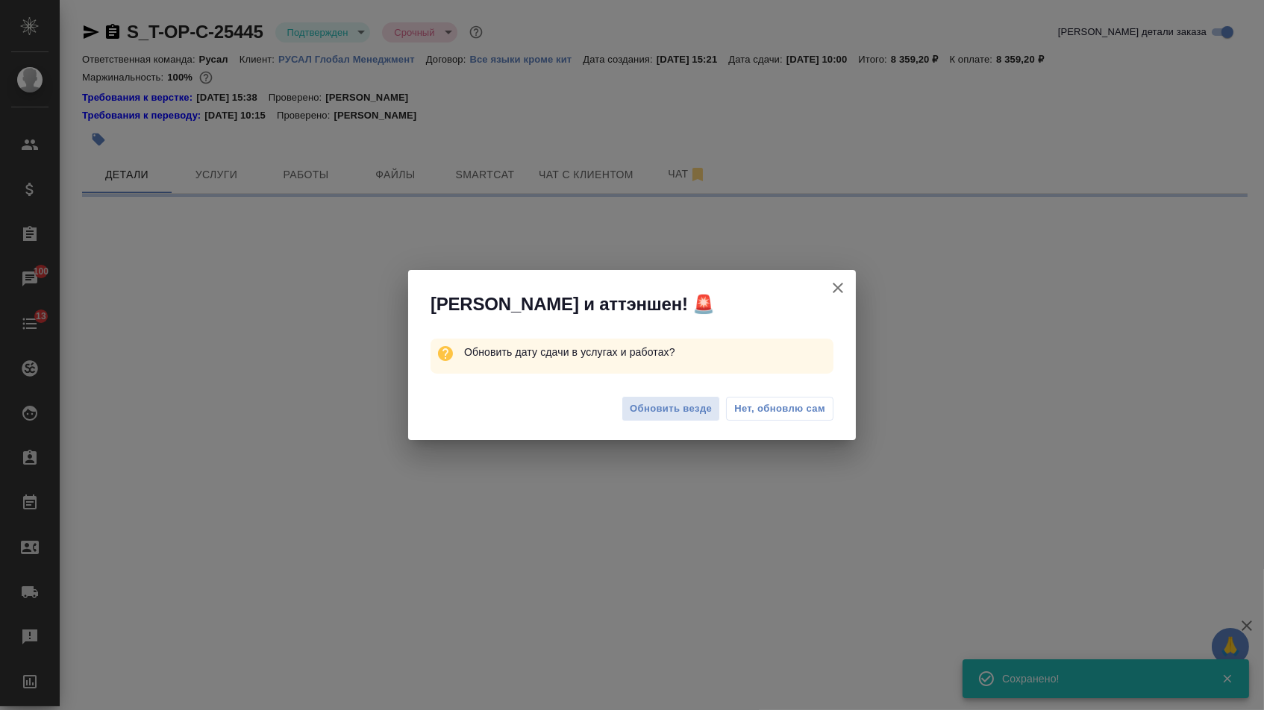
select select "RU"
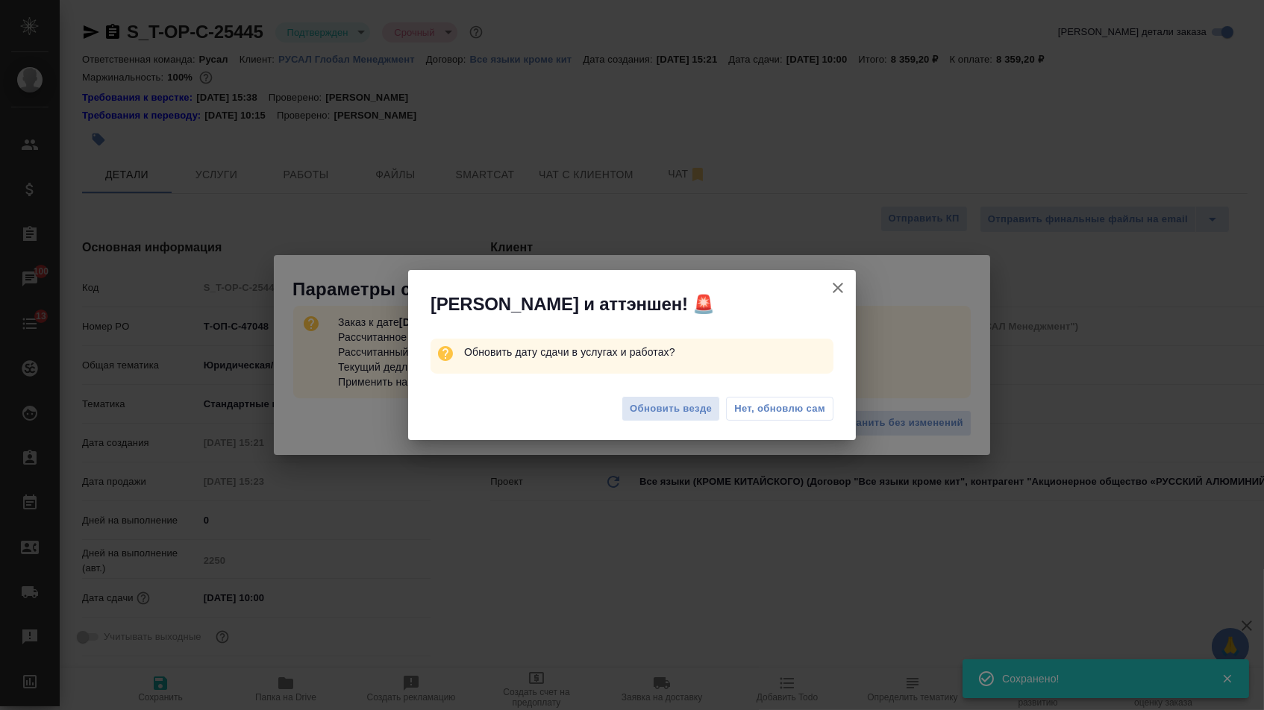
type textarea "x"
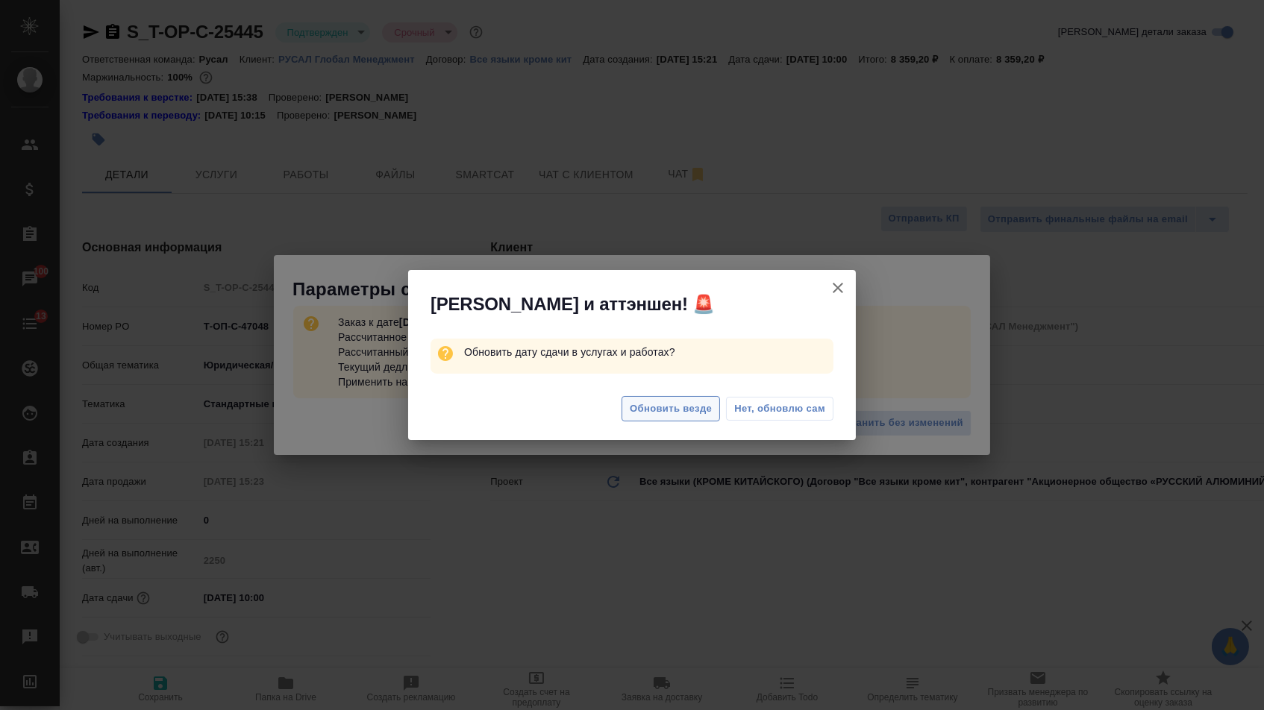
click at [673, 413] on span "Обновить везде" at bounding box center [671, 409] width 82 height 17
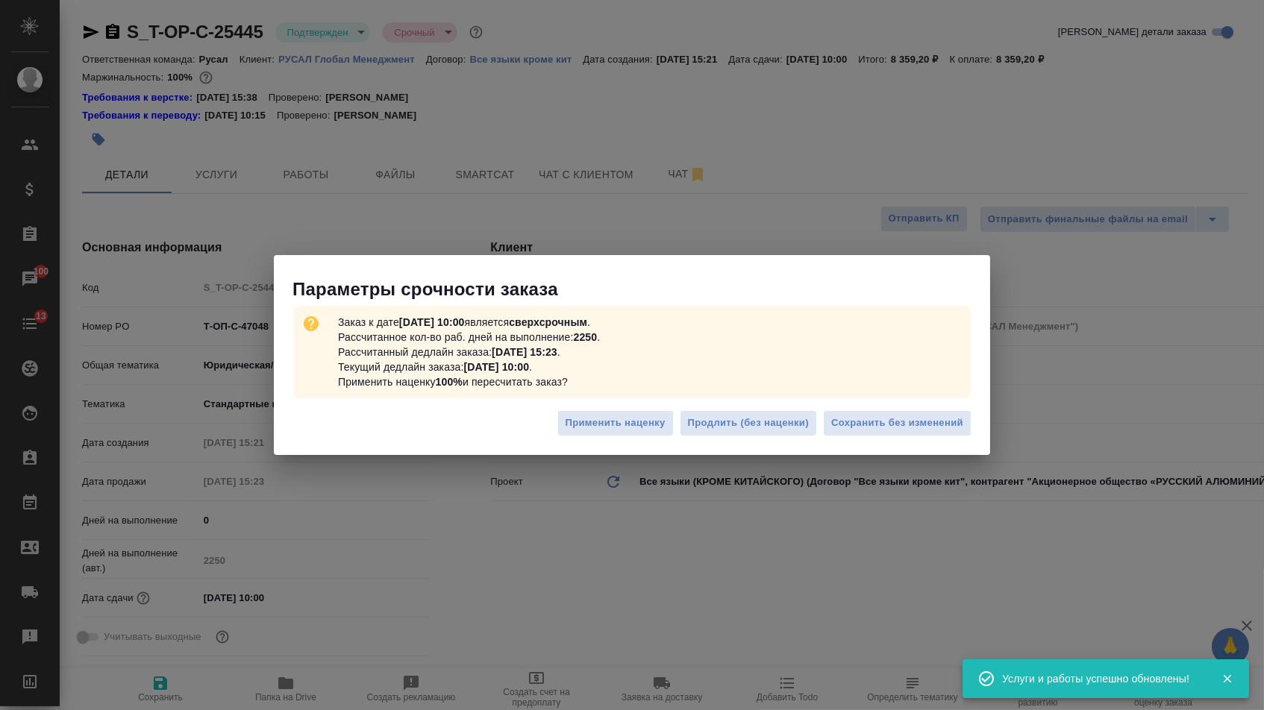
type textarea "x"
click at [882, 421] on span "Сохранить без изменений" at bounding box center [897, 423] width 132 height 17
type textarea "x"
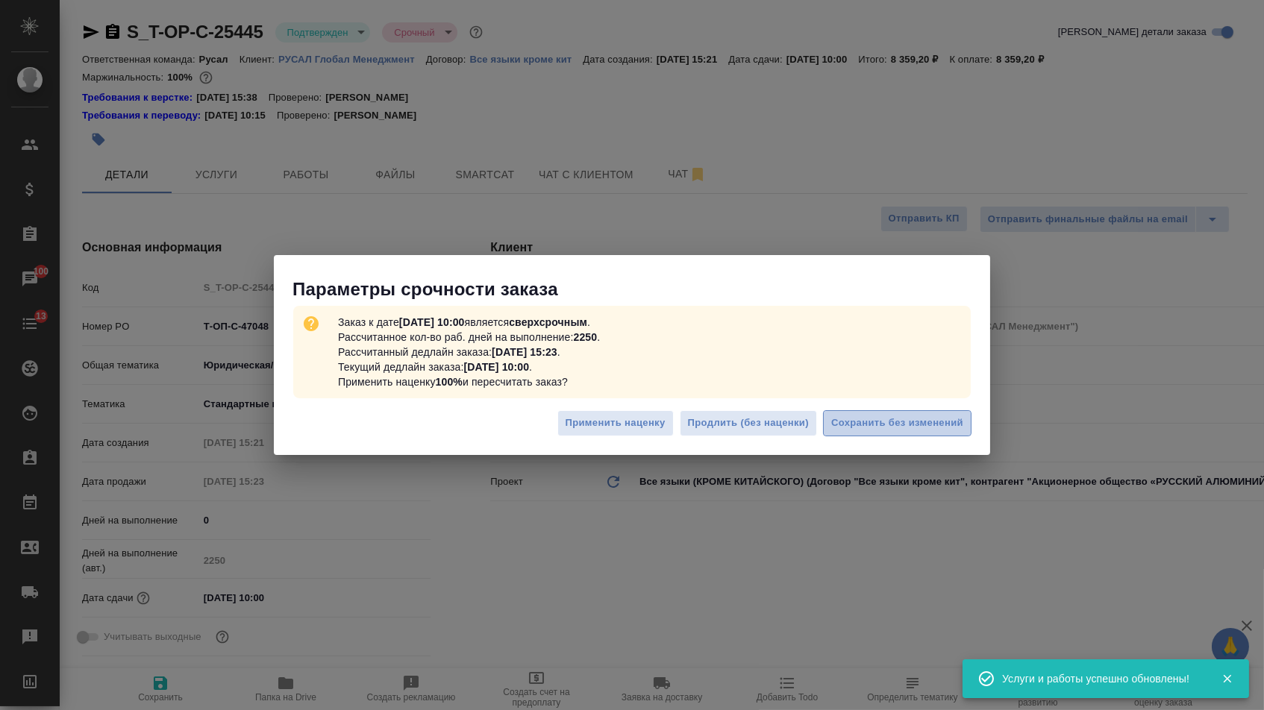
type textarea "x"
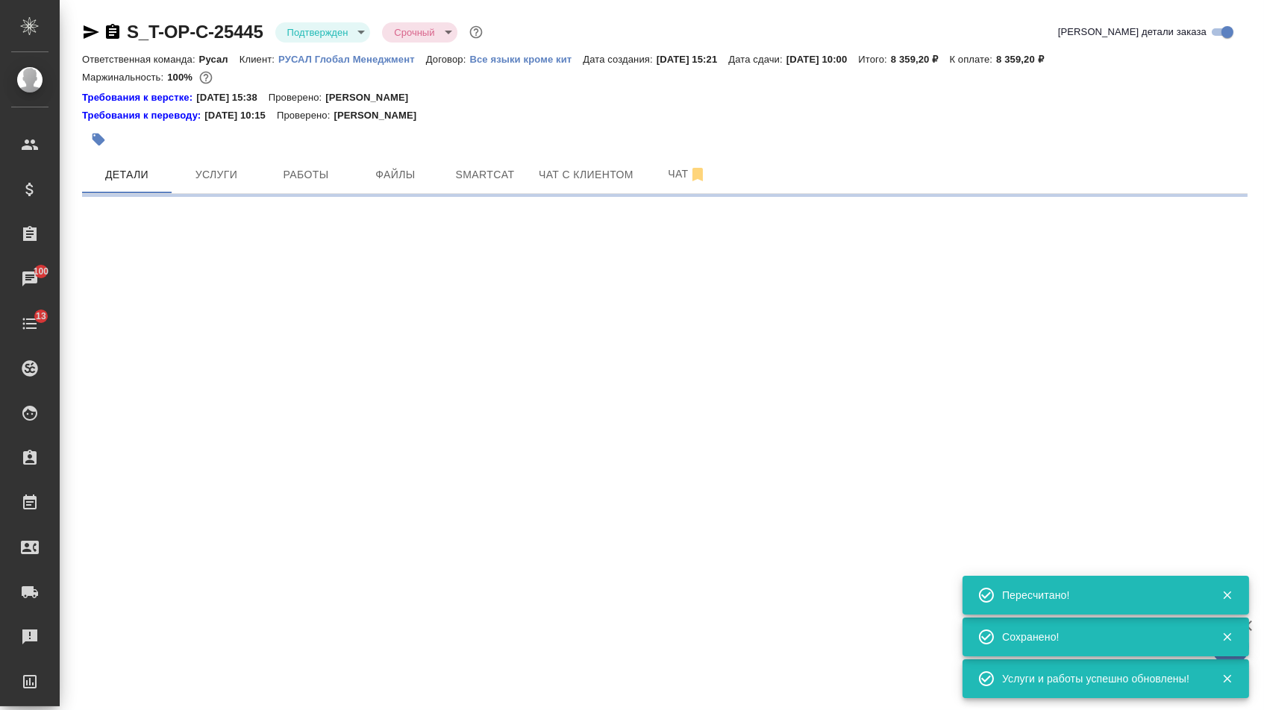
select select "RU"
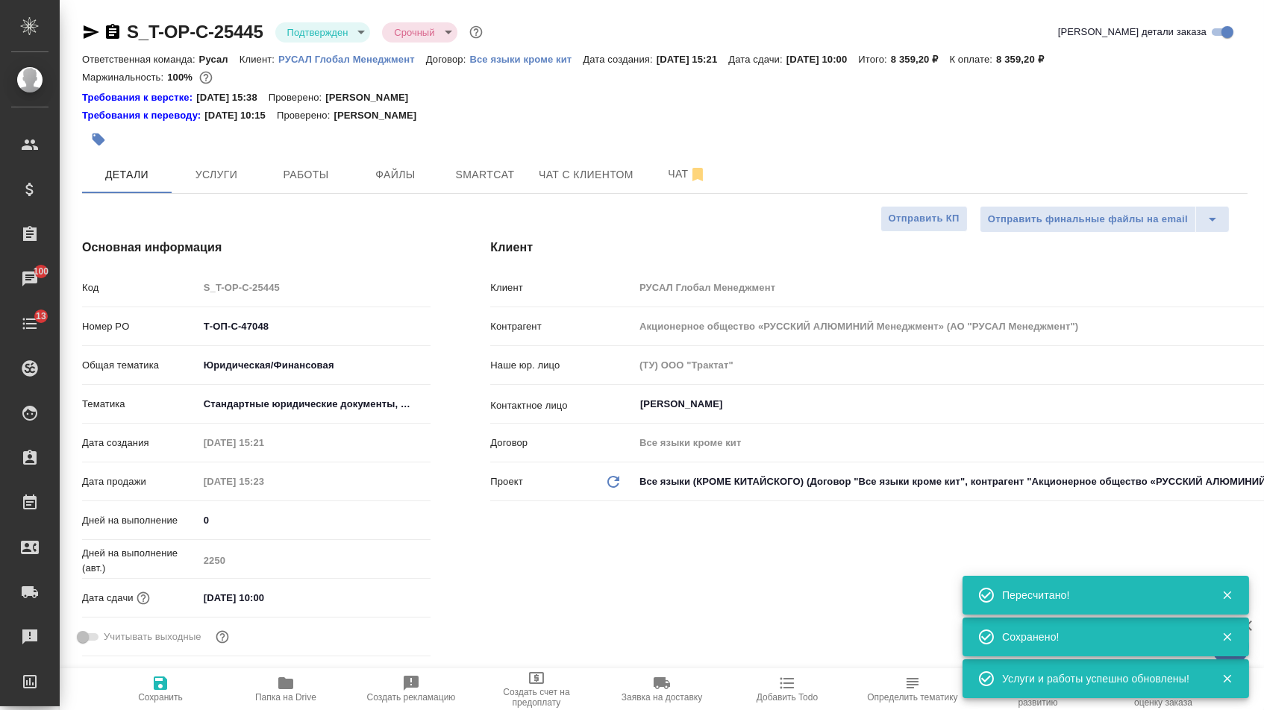
type textarea "x"
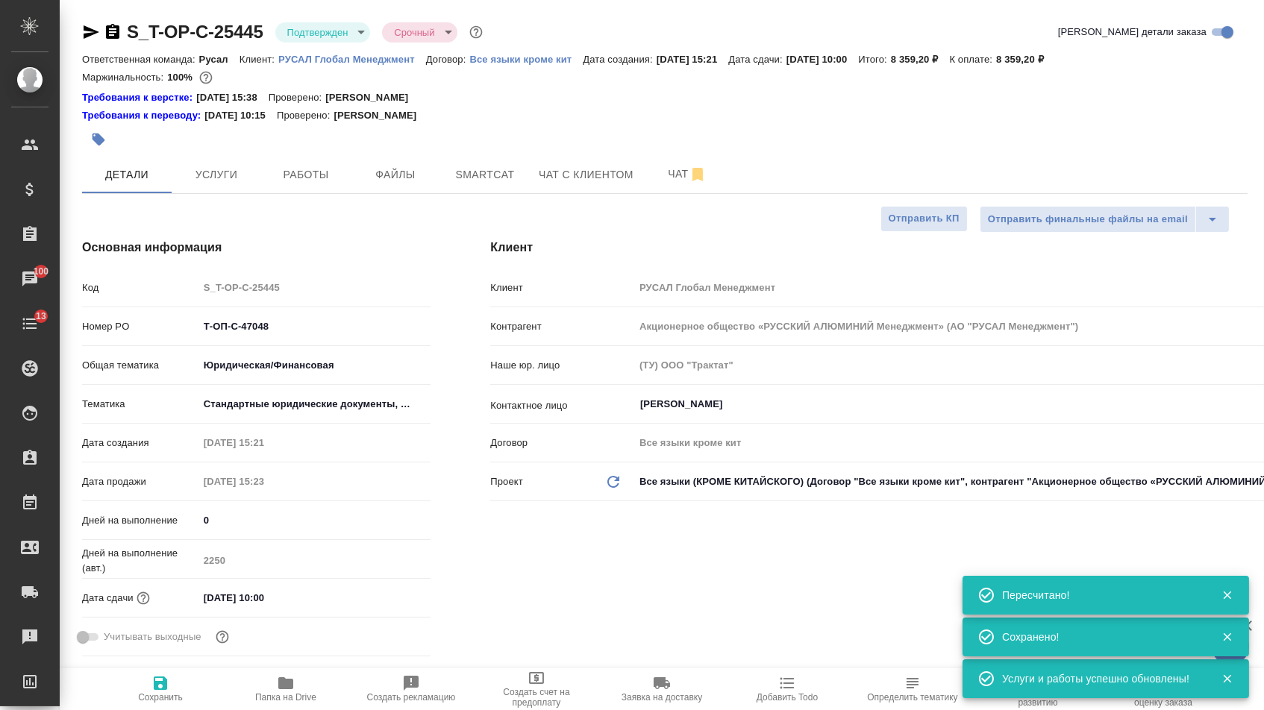
type textarea "x"
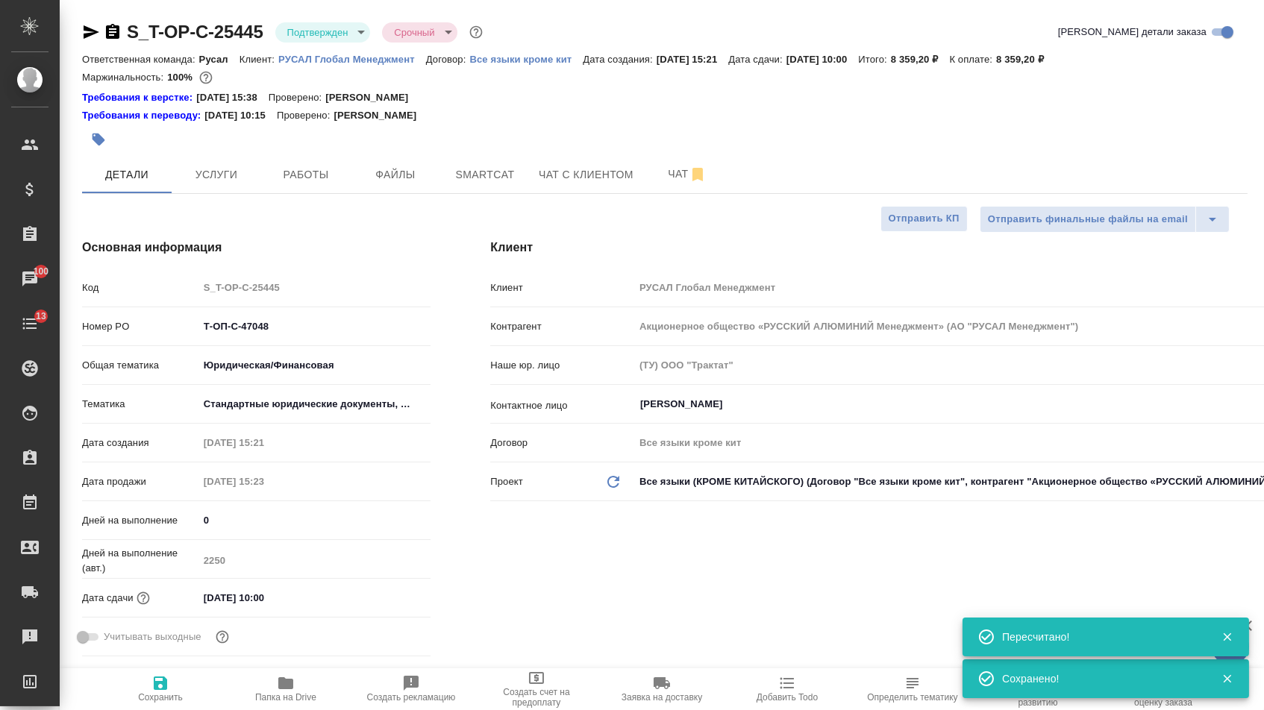
type textarea "x"
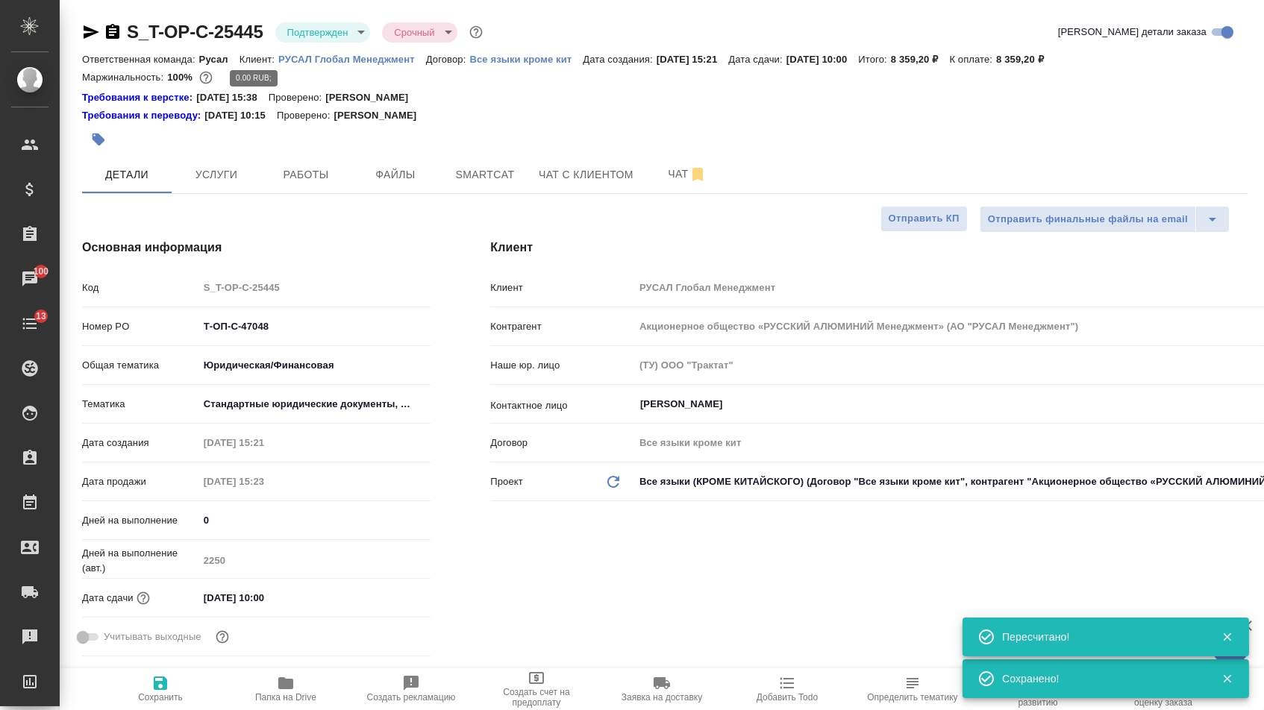
type textarea "x"
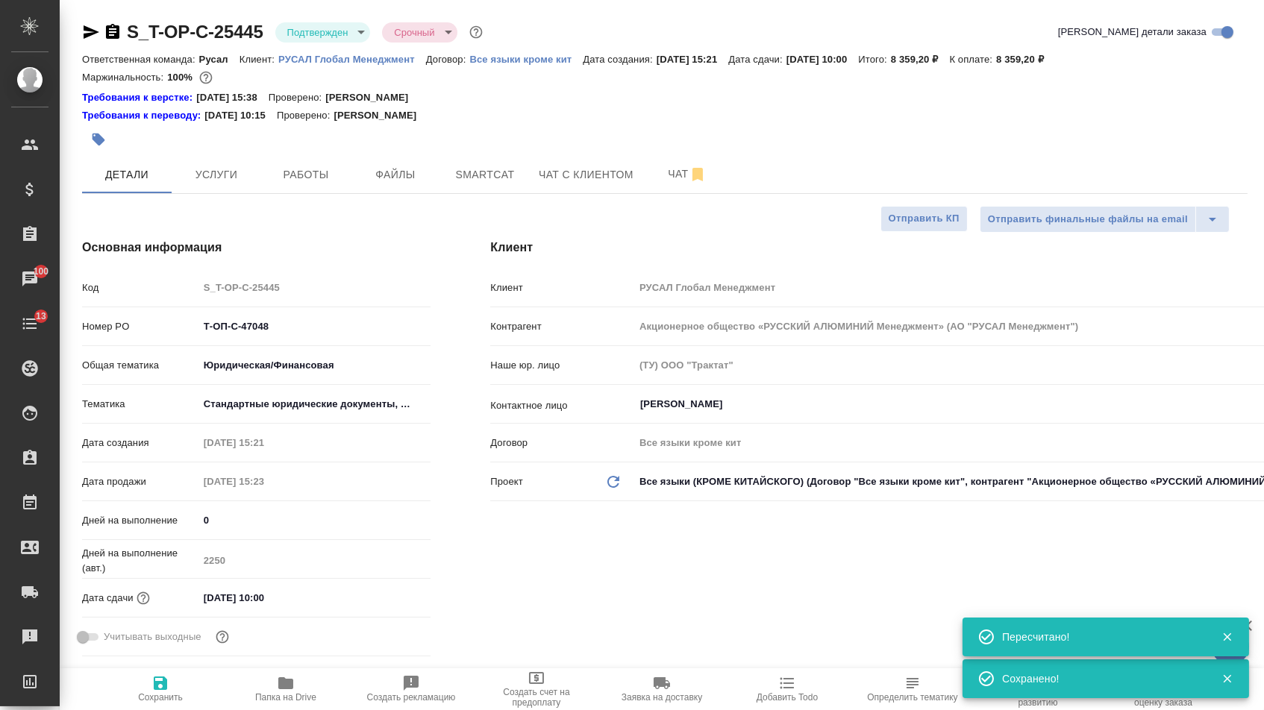
type textarea "x"
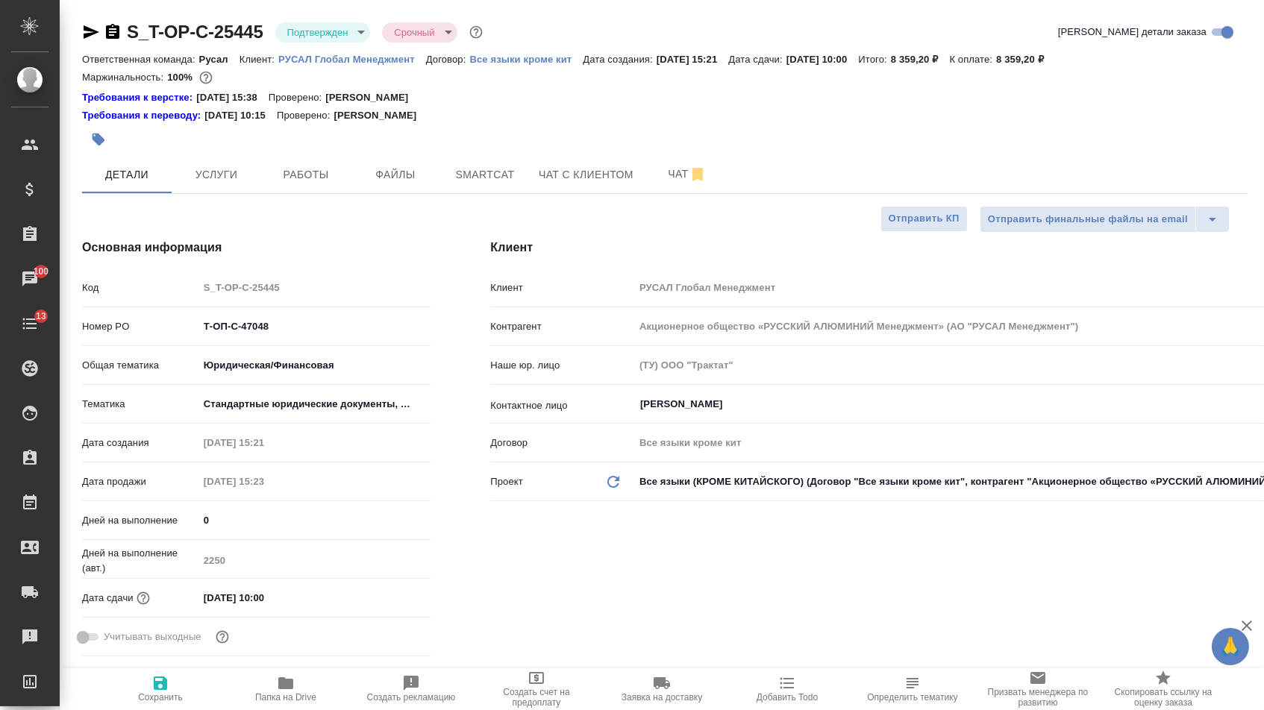
type textarea "x"
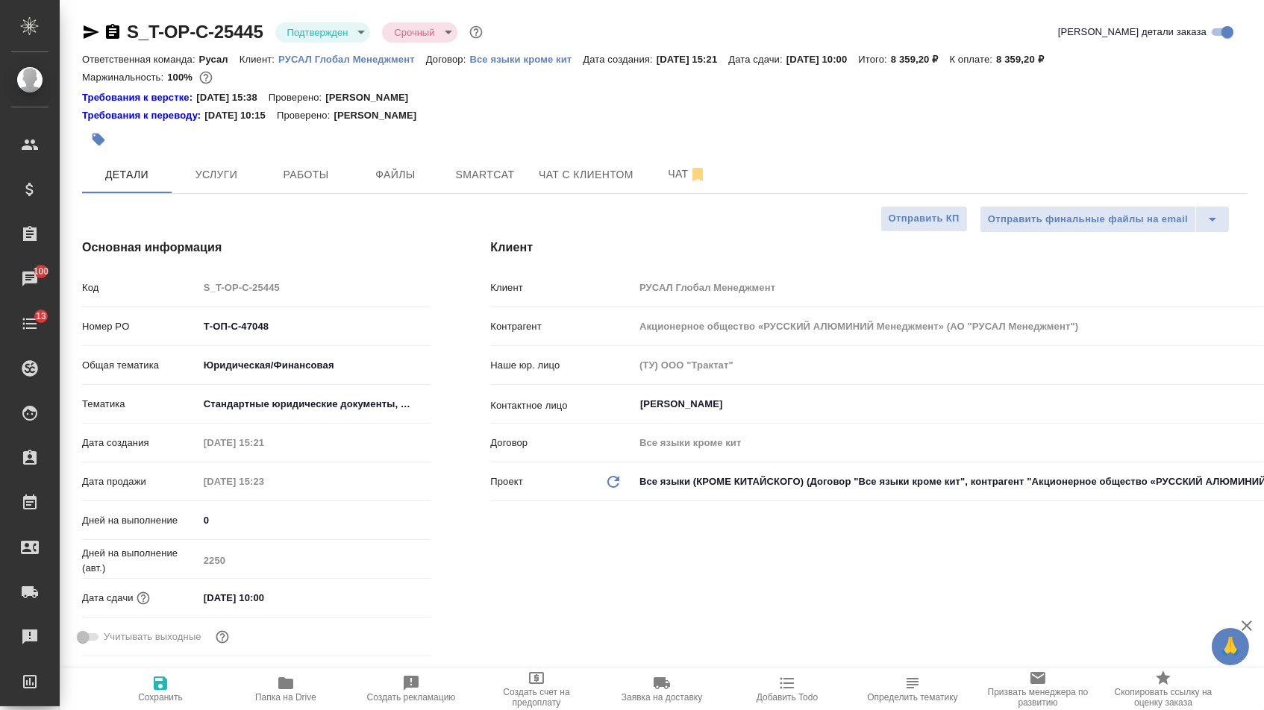
type textarea "x"
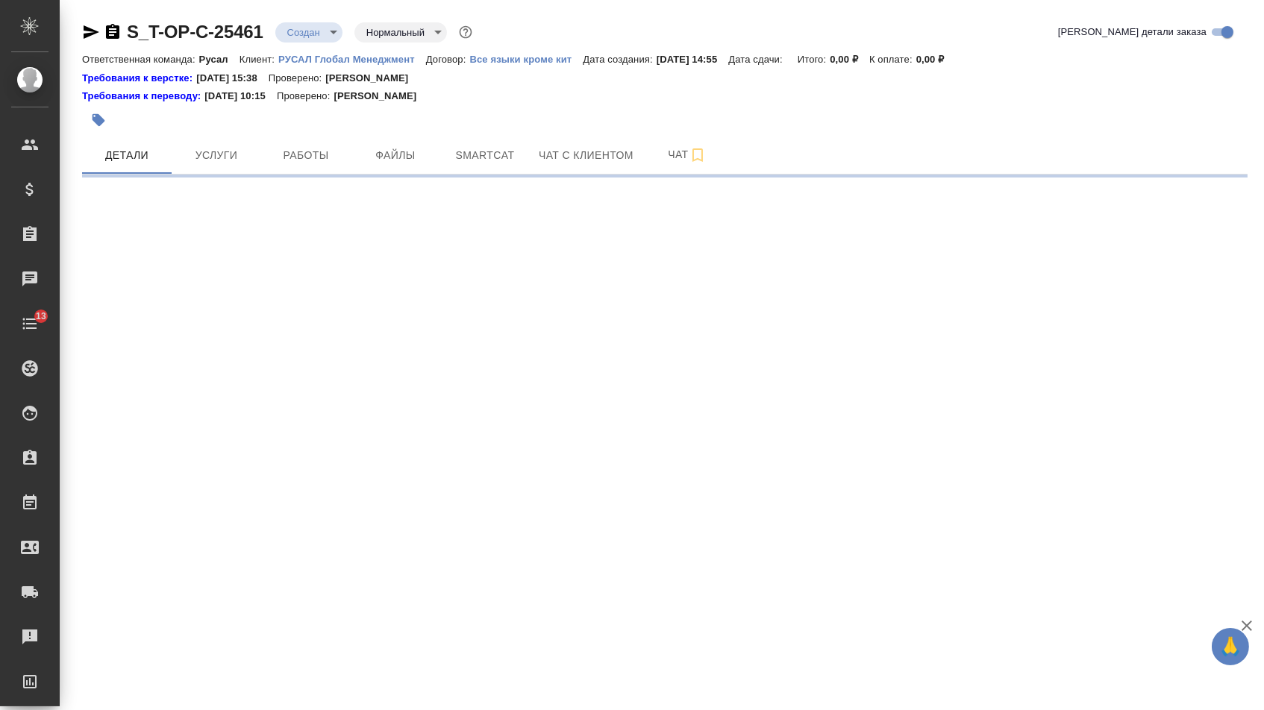
select select "RU"
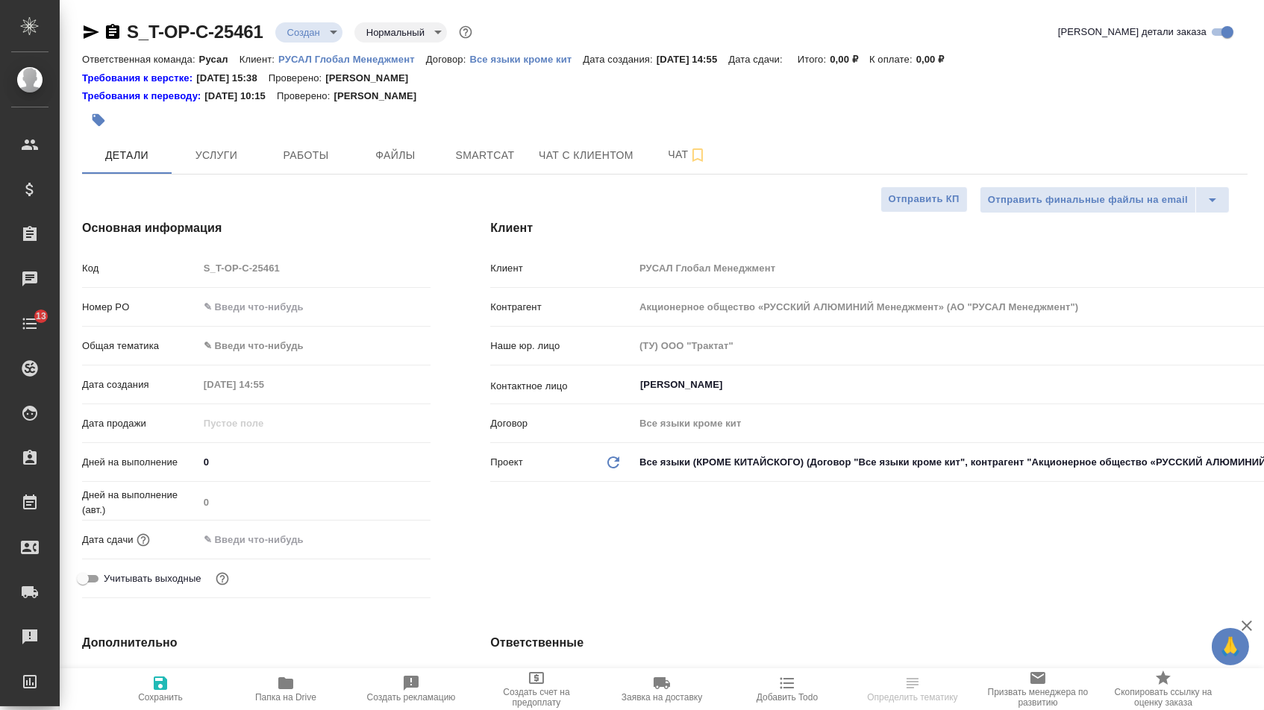
type textarea "x"
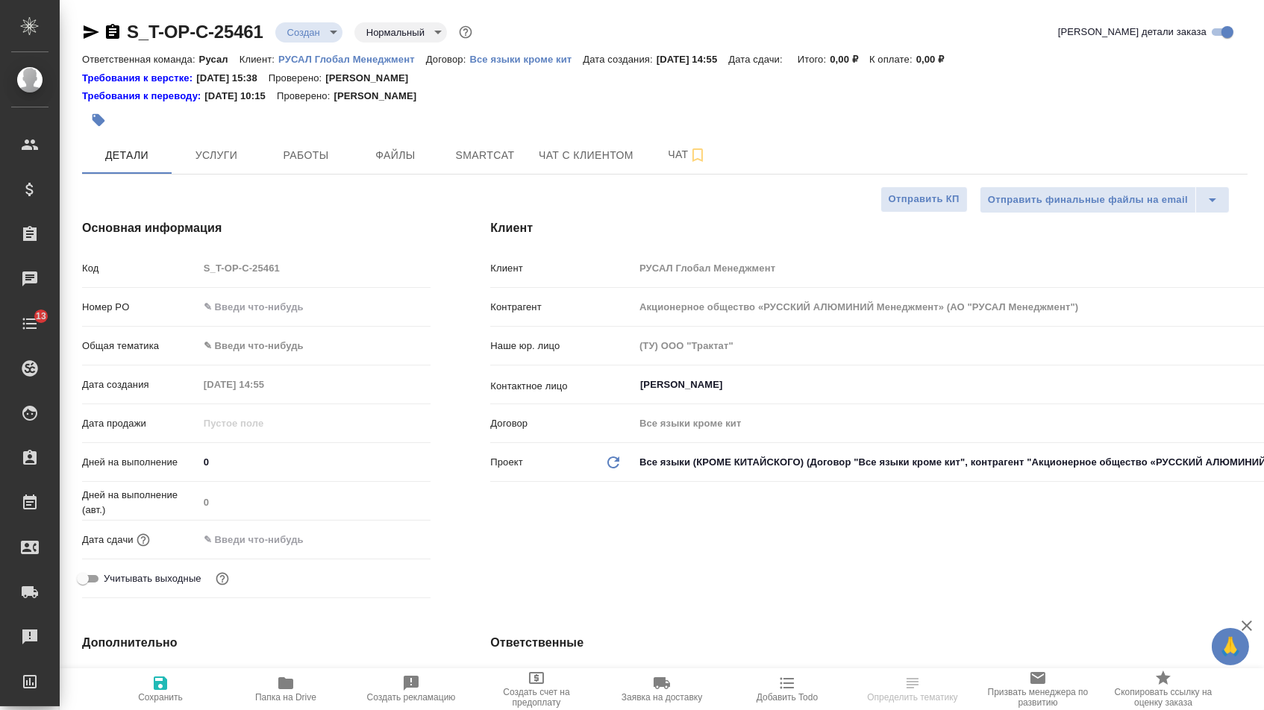
type textarea "x"
click at [296, 316] on input "text" at bounding box center [314, 307] width 231 height 22
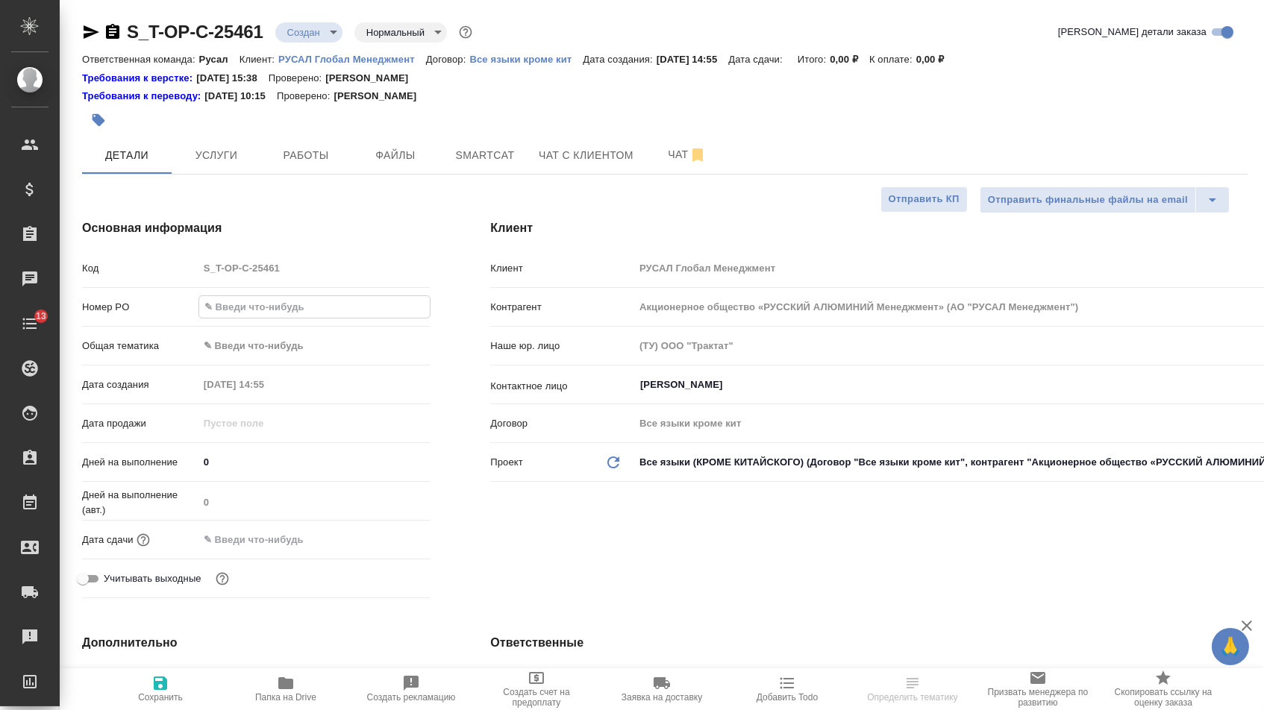
paste input "Т-ОП-С-47063"
type input "Т-ОП-С-47063"
type textarea "x"
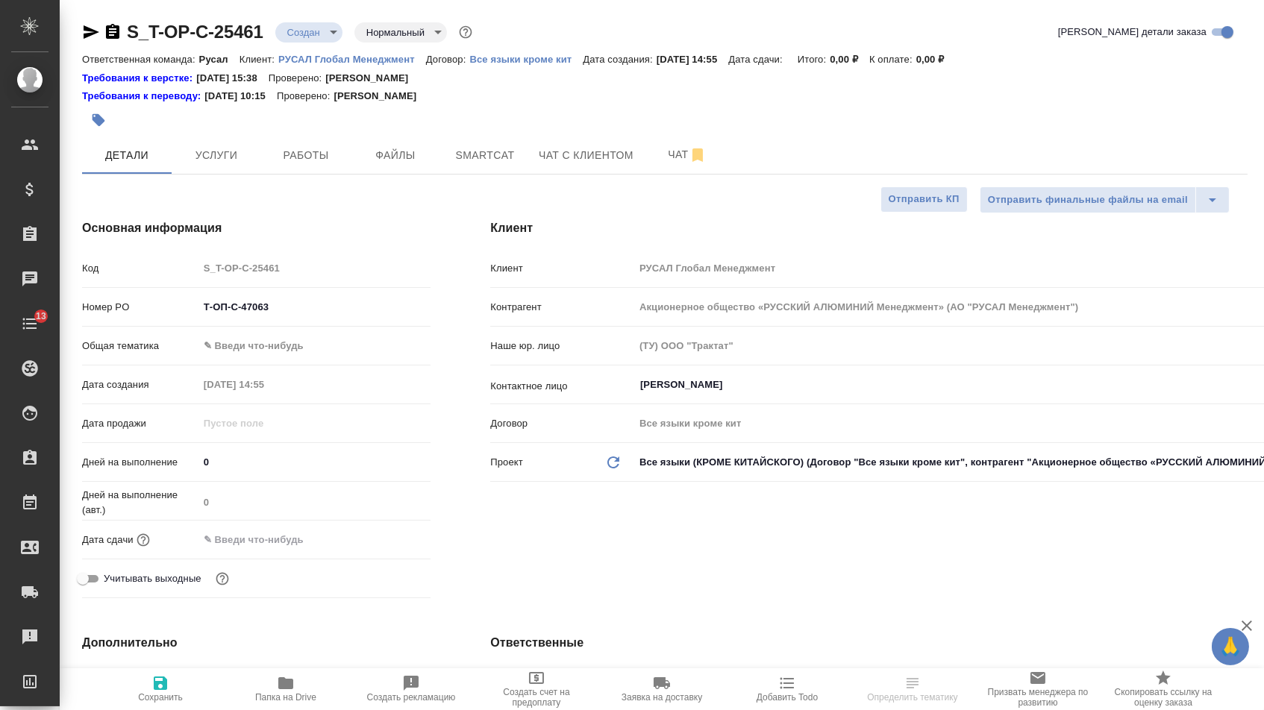
type textarea "x"
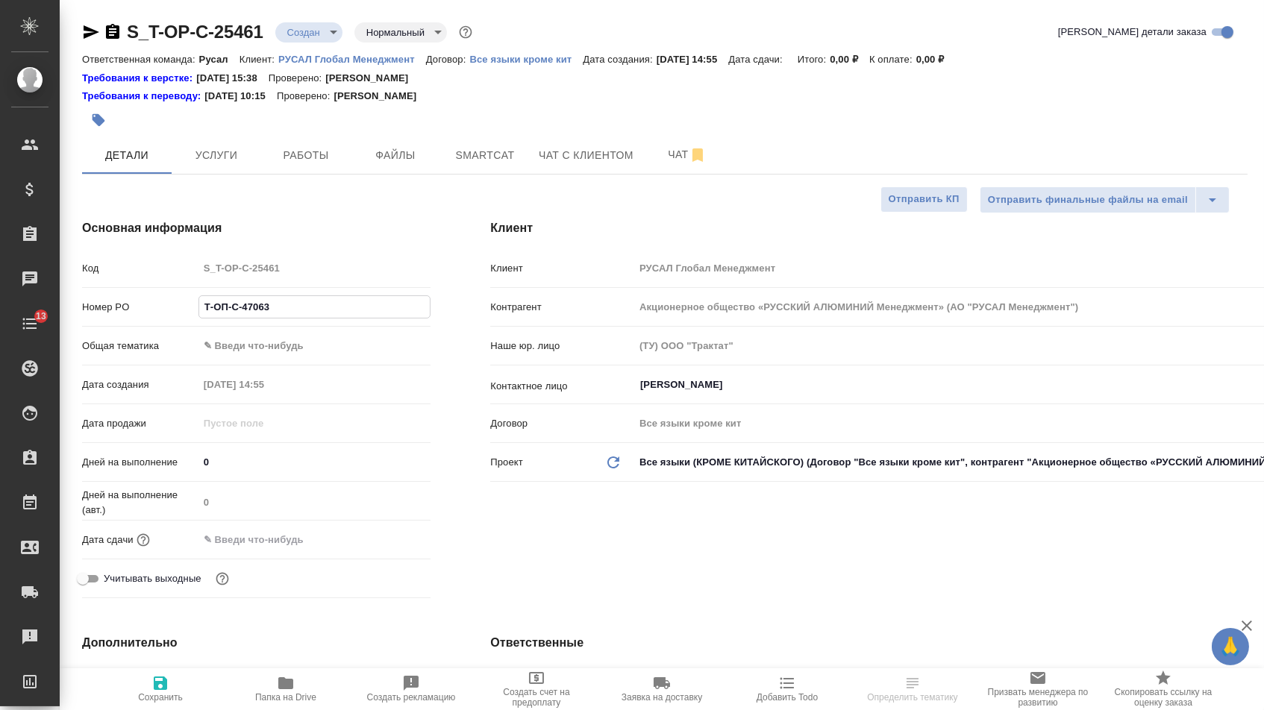
type textarea "x"
type input "Т-ОП-С-47063"
click at [257, 539] on input "text" at bounding box center [263, 540] width 131 height 22
click at [404, 545] on div at bounding box center [404, 539] width 52 height 18
click at [394, 545] on icon "button" at bounding box center [387, 539] width 18 height 18
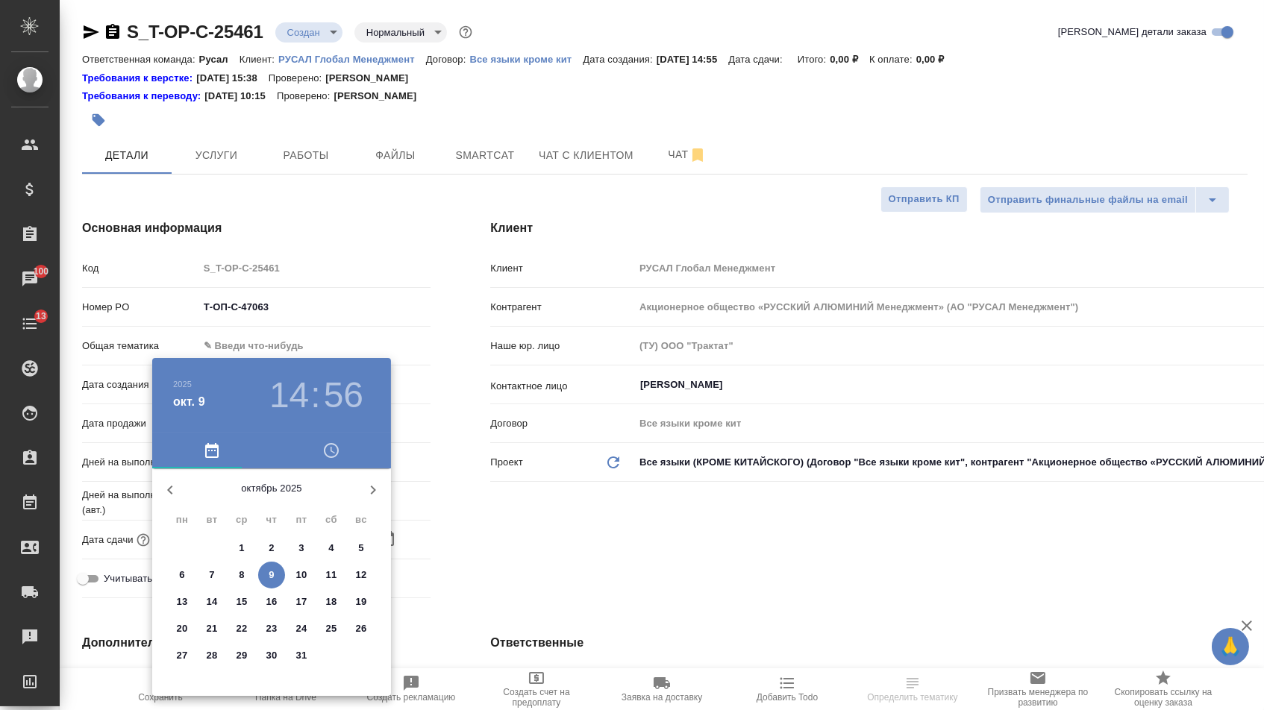
click at [289, 579] on span "10" at bounding box center [301, 575] width 27 height 15
type input "[DATE] 14:56"
type textarea "x"
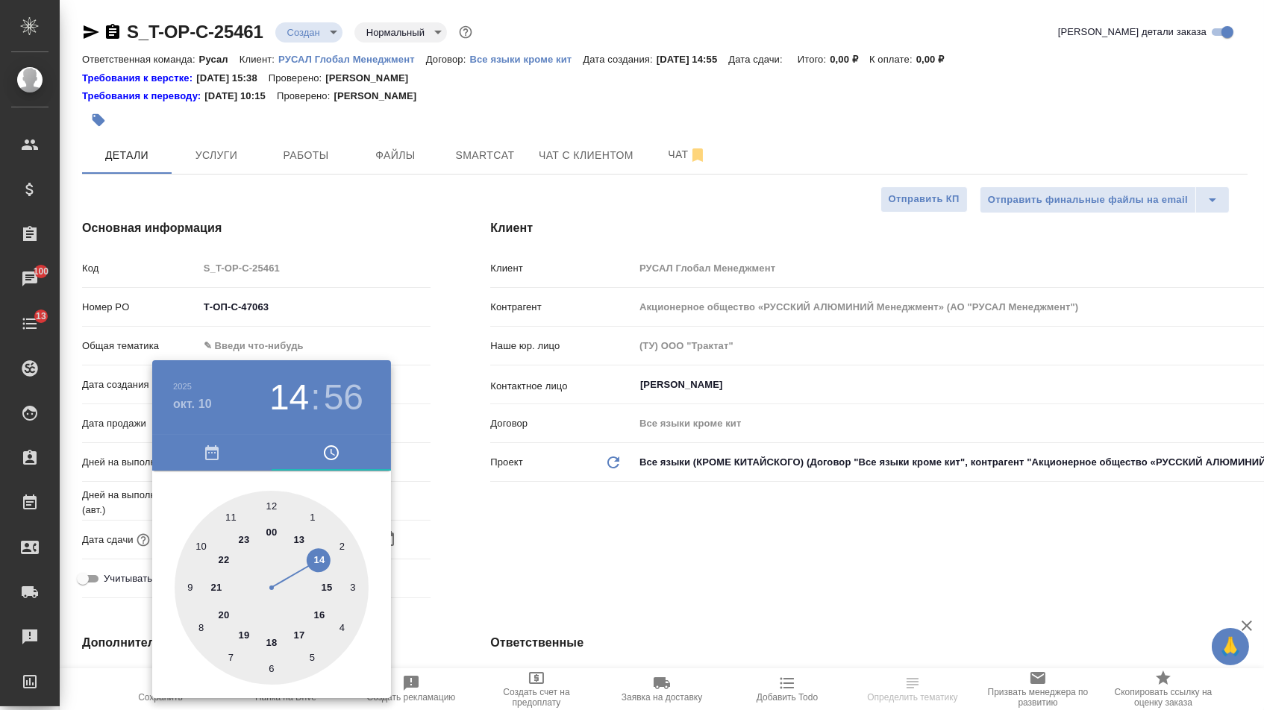
type textarea "x"
type input "[DATE] 11:56"
click at [230, 506] on div at bounding box center [272, 588] width 194 height 194
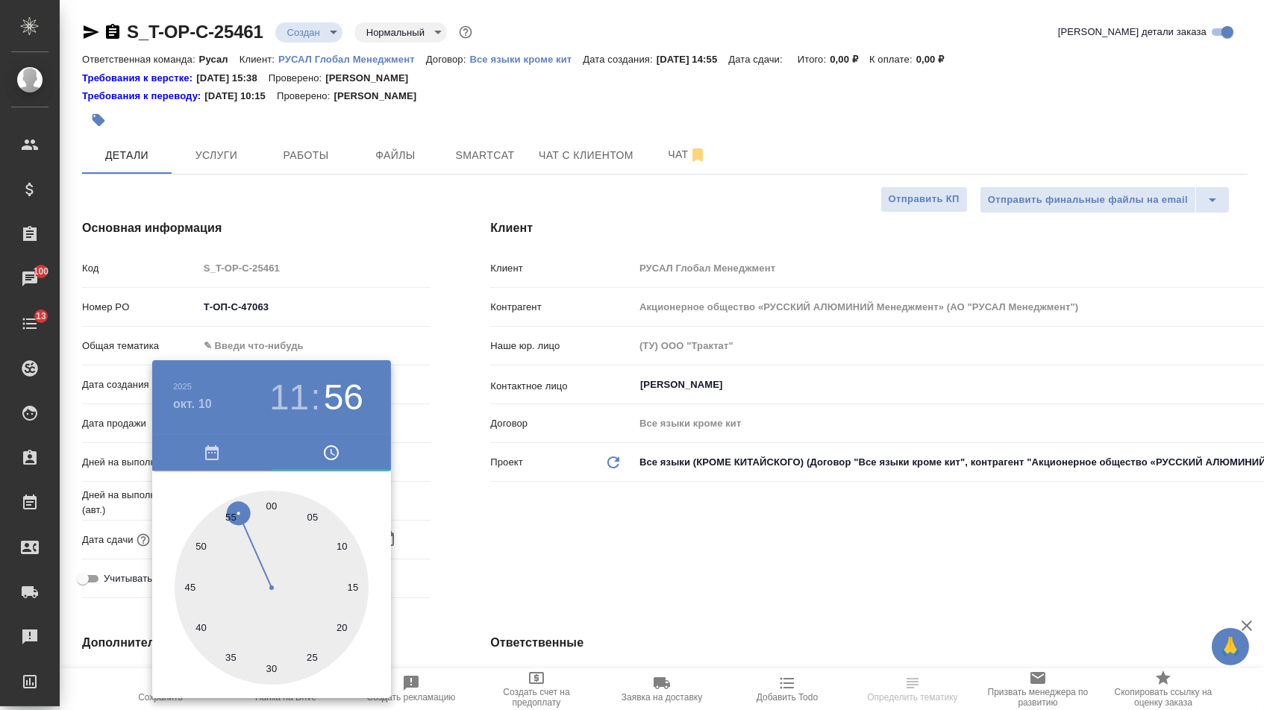
type textarea "x"
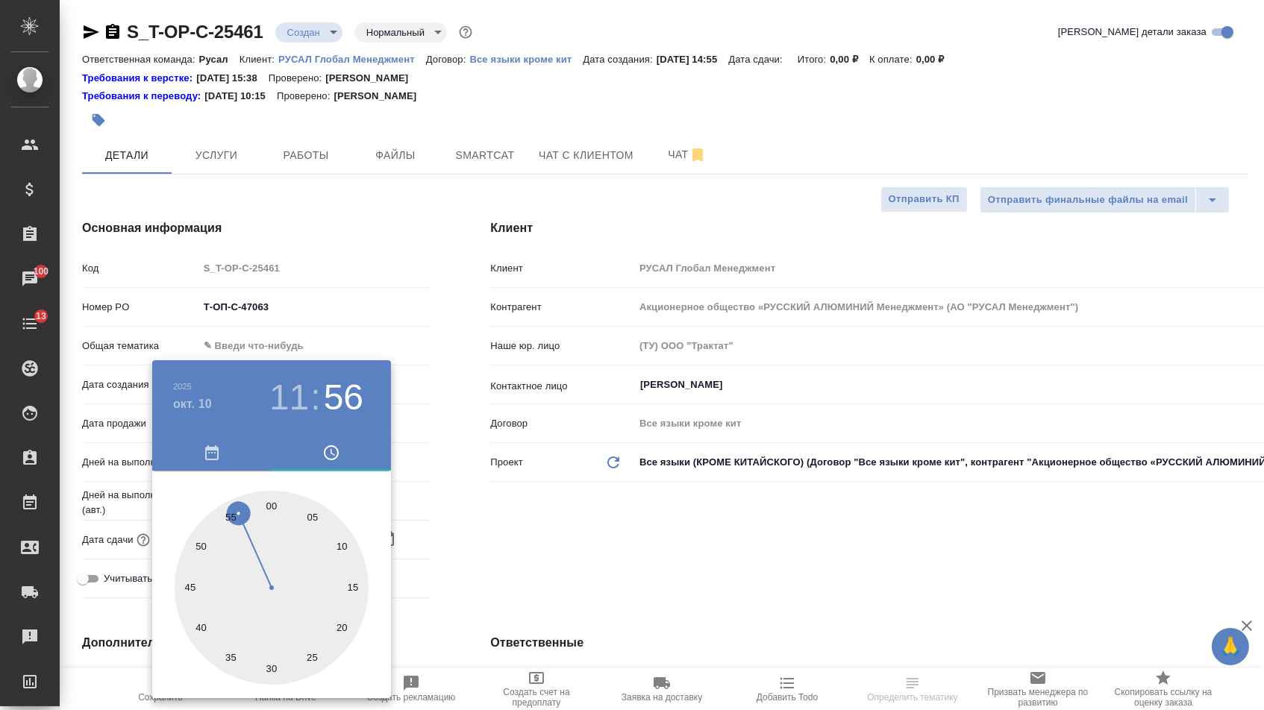
type textarea "x"
type input "[DATE] 11:00"
click at [275, 504] on div at bounding box center [272, 588] width 194 height 194
type textarea "x"
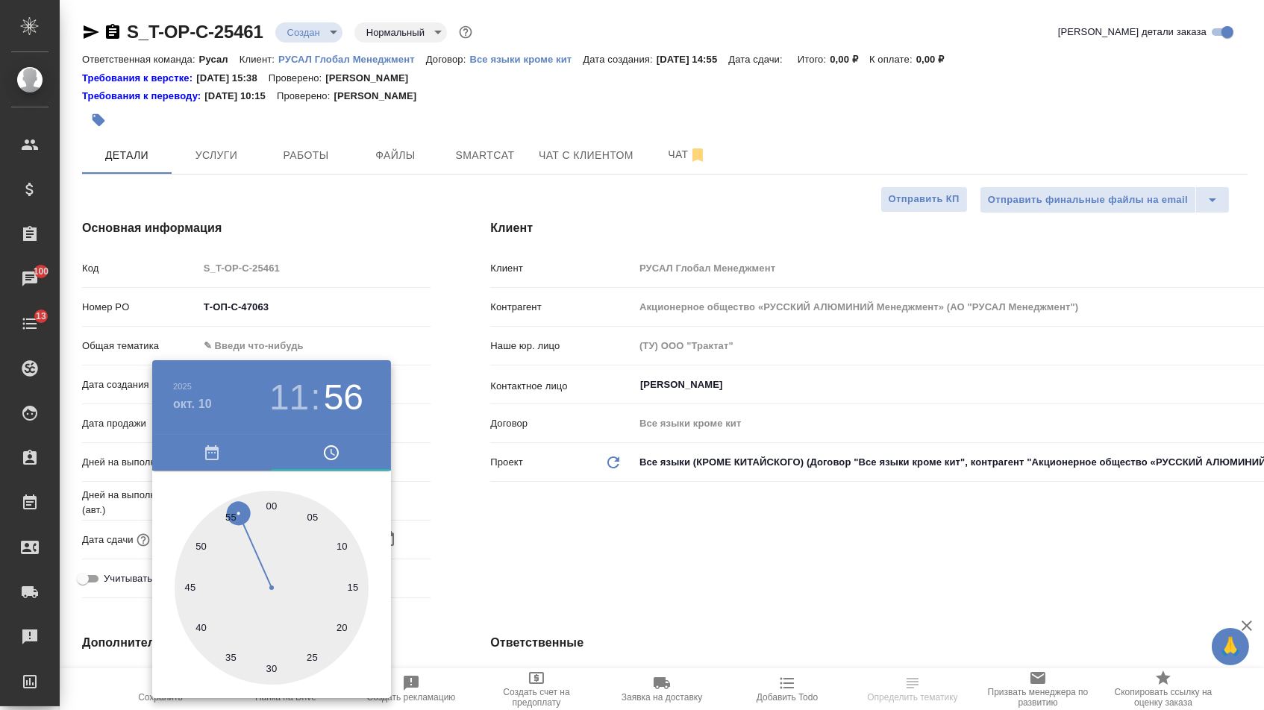
type textarea "x"
click at [416, 534] on div at bounding box center [632, 355] width 1264 height 710
click at [416, 534] on div "[DATE] 11 : 00 00 05 10 15 20 25 30 35 40 45 50 55" at bounding box center [632, 355] width 1264 height 710
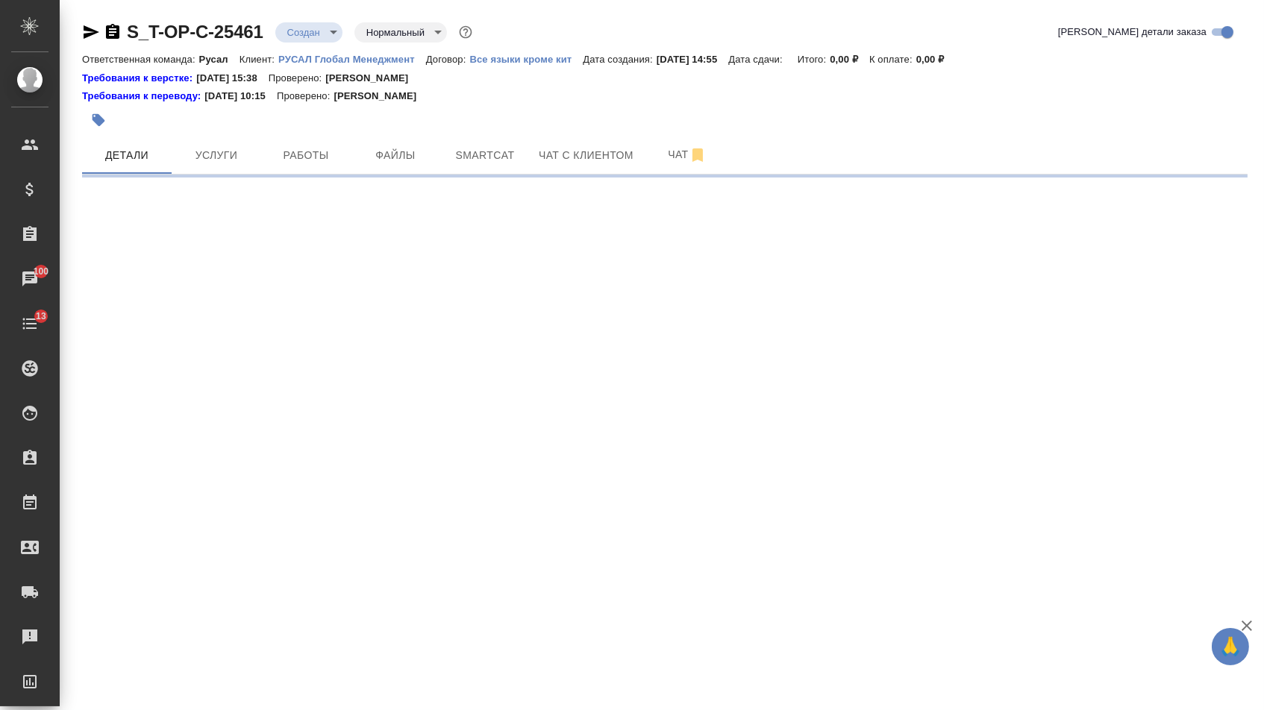
select select "RU"
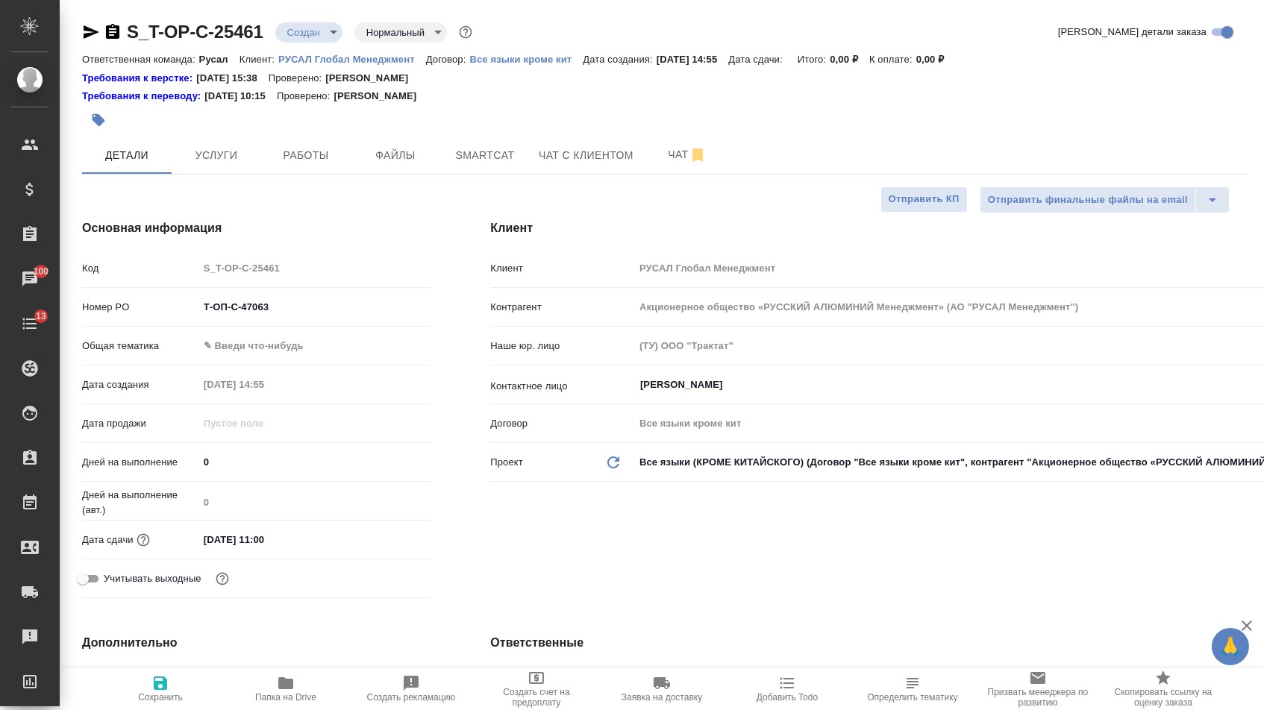
type textarea "x"
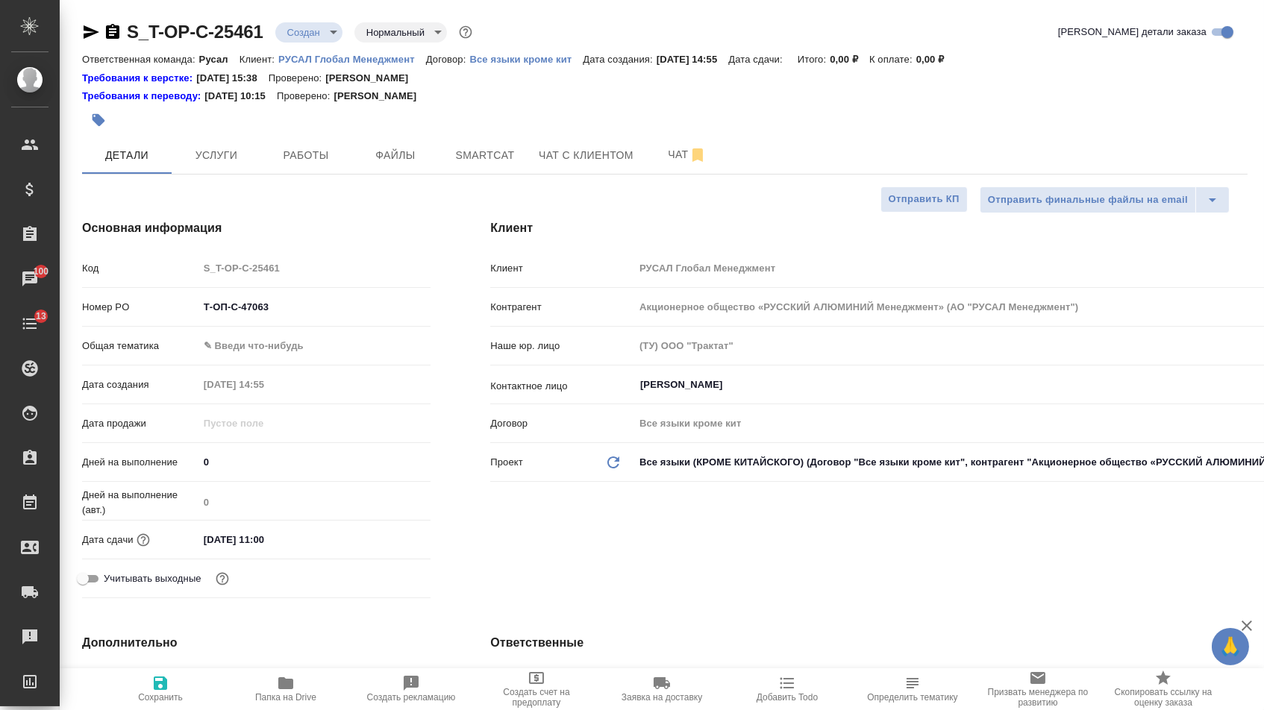
type textarea "x"
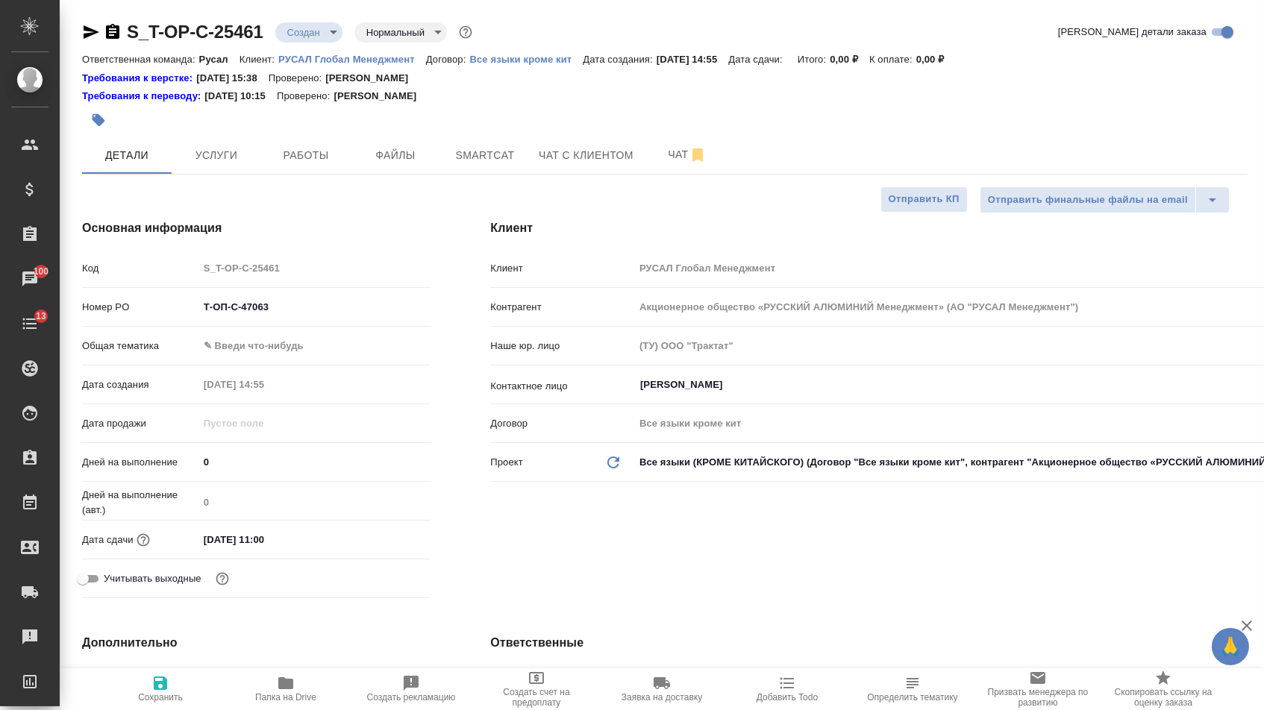
type textarea "x"
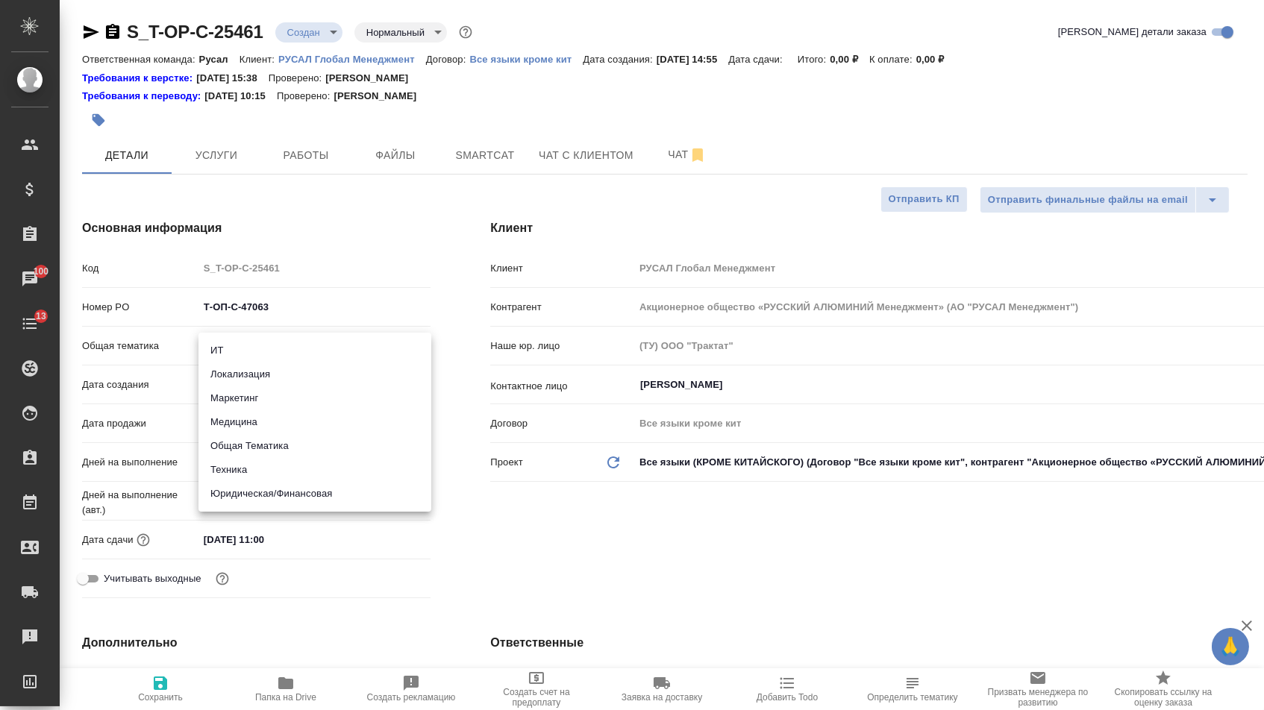
drag, startPoint x: 469, startPoint y: 295, endPoint x: 263, endPoint y: 402, distance: 232.5
click at [234, 355] on body "🙏 .cls-1 fill:#fff; AWATERA [PERSON_NAME] Спецификации Заказы 100 Чаты 13 Todo …" at bounding box center [632, 355] width 1264 height 710
click at [236, 471] on li "Техника" at bounding box center [314, 470] width 233 height 24
type input "tech"
type textarea "x"
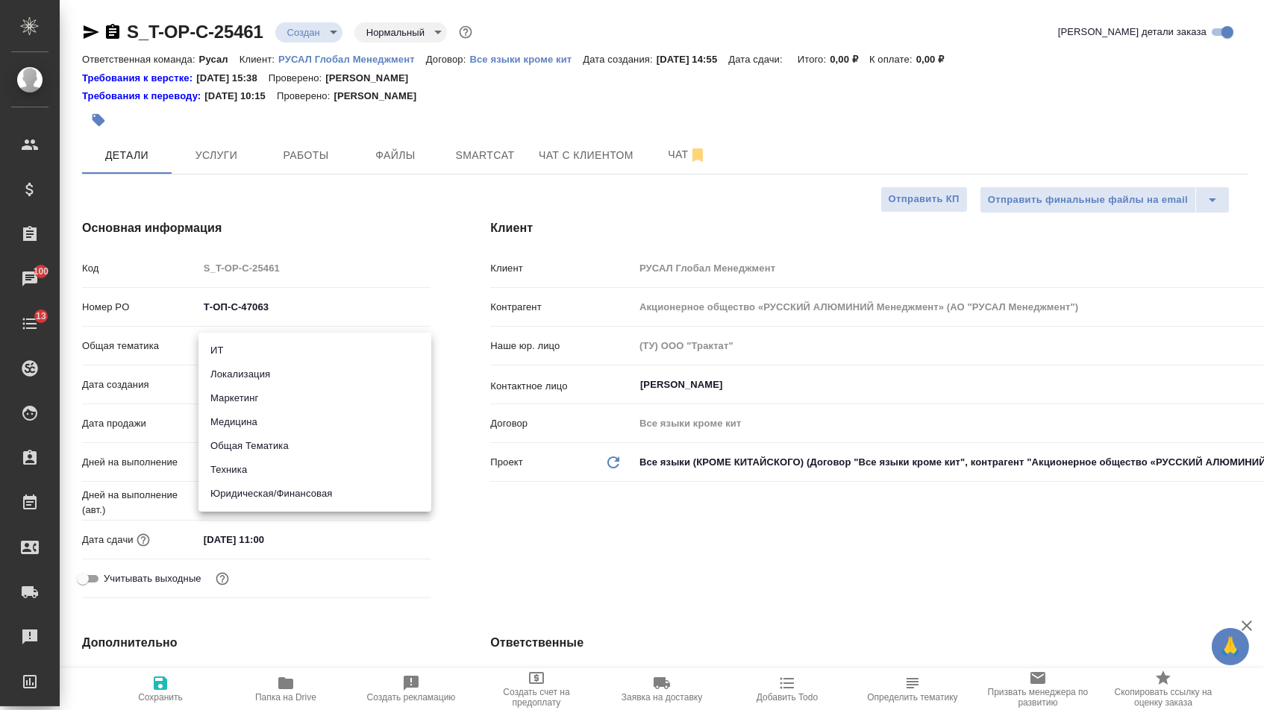
type textarea "x"
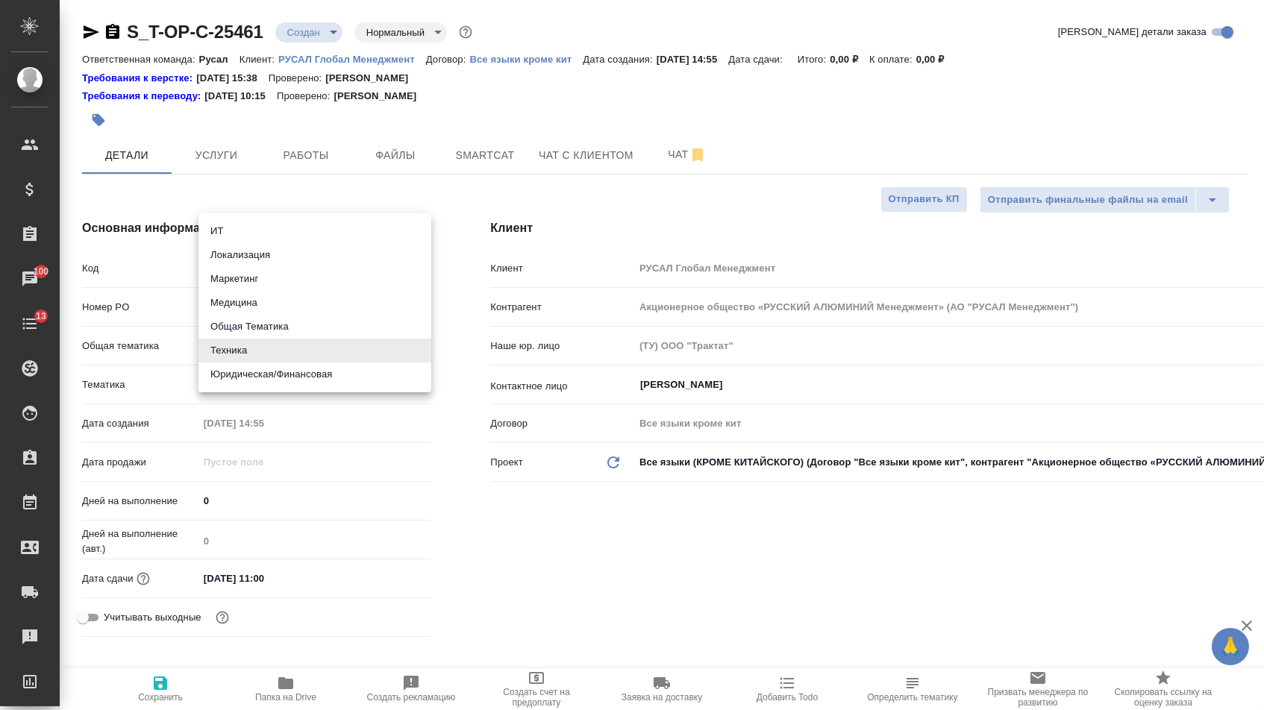
click at [247, 354] on body "🙏 .cls-1 fill:#fff; AWATERA [PERSON_NAME] Спецификации Заказы 100 Чаты 13 Todo …" at bounding box center [632, 355] width 1264 height 710
click at [247, 374] on li "Юридическая/Финансовая" at bounding box center [314, 375] width 233 height 24
type input "yr-fn"
type textarea "x"
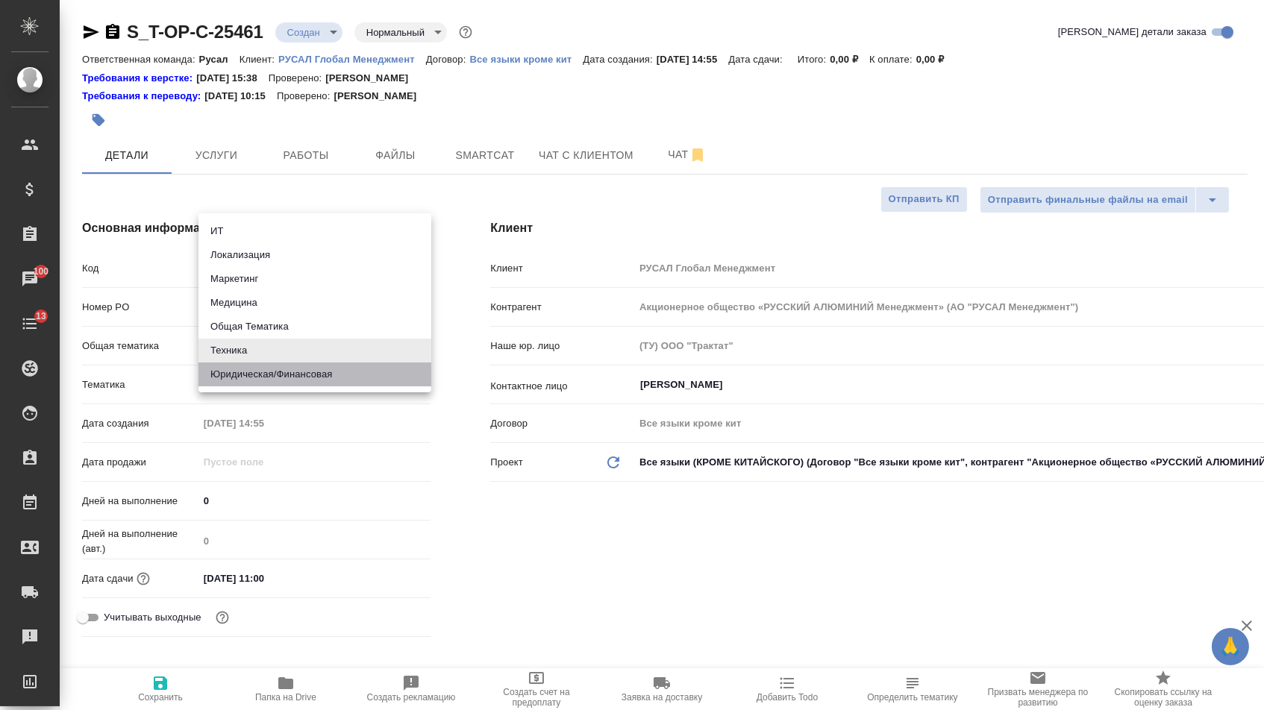
type textarea "x"
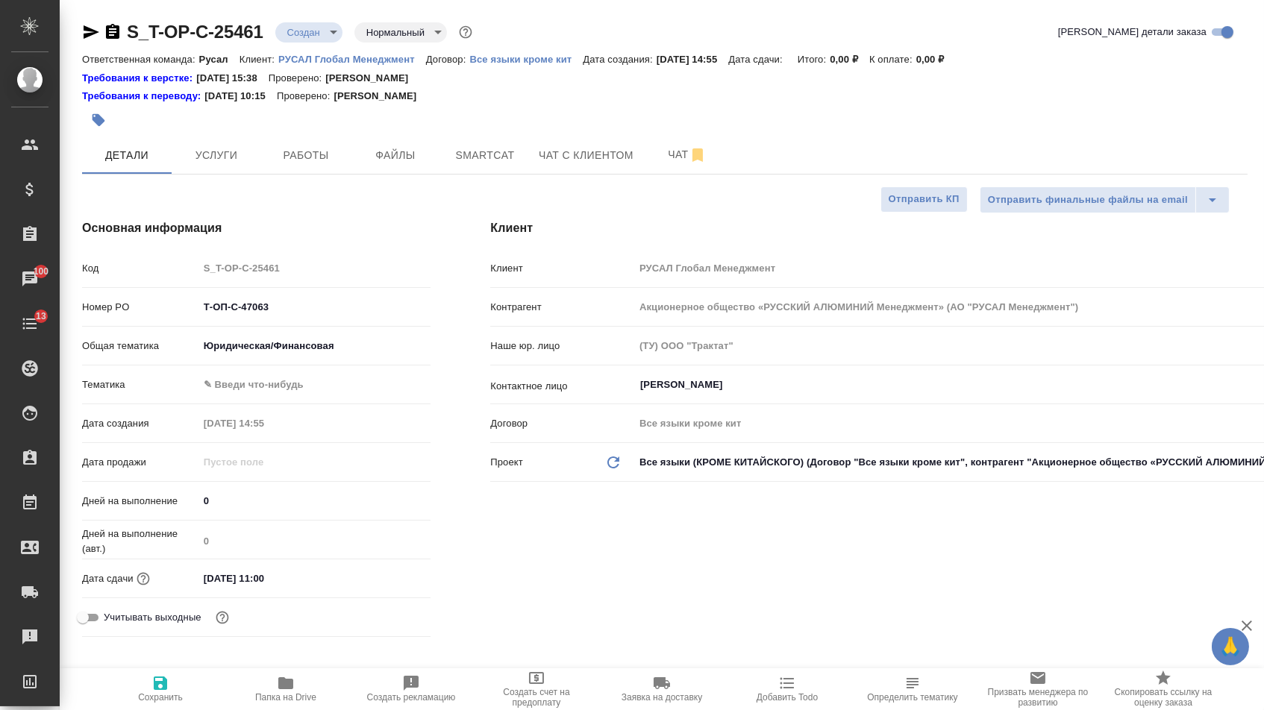
click at [247, 384] on body "🙏 .cls-1 fill:#fff; AWATERA [PERSON_NAME] Спецификации Заказы 100 Чаты 13 Todo …" at bounding box center [632, 355] width 1264 height 710
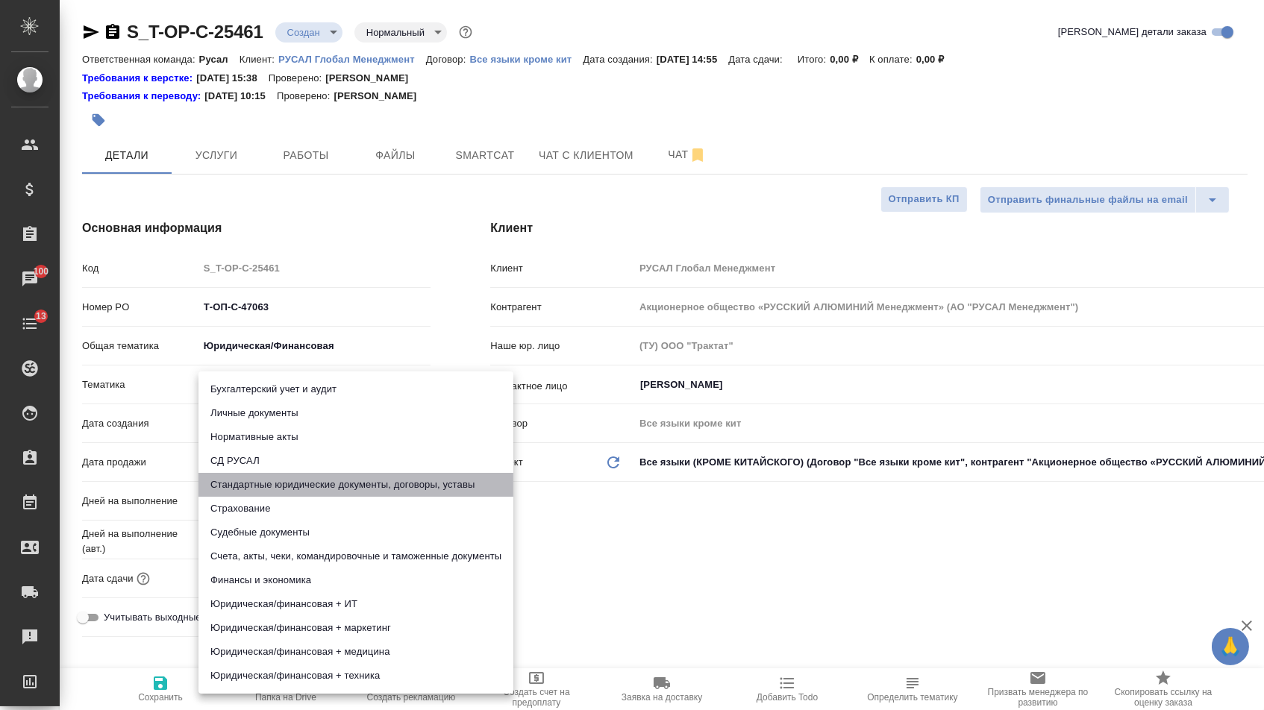
click at [247, 480] on li "Стандартные юридические документы, договоры, уставы" at bounding box center [355, 485] width 315 height 24
type textarea "x"
type input "5f647205b73bc97568ca66bf"
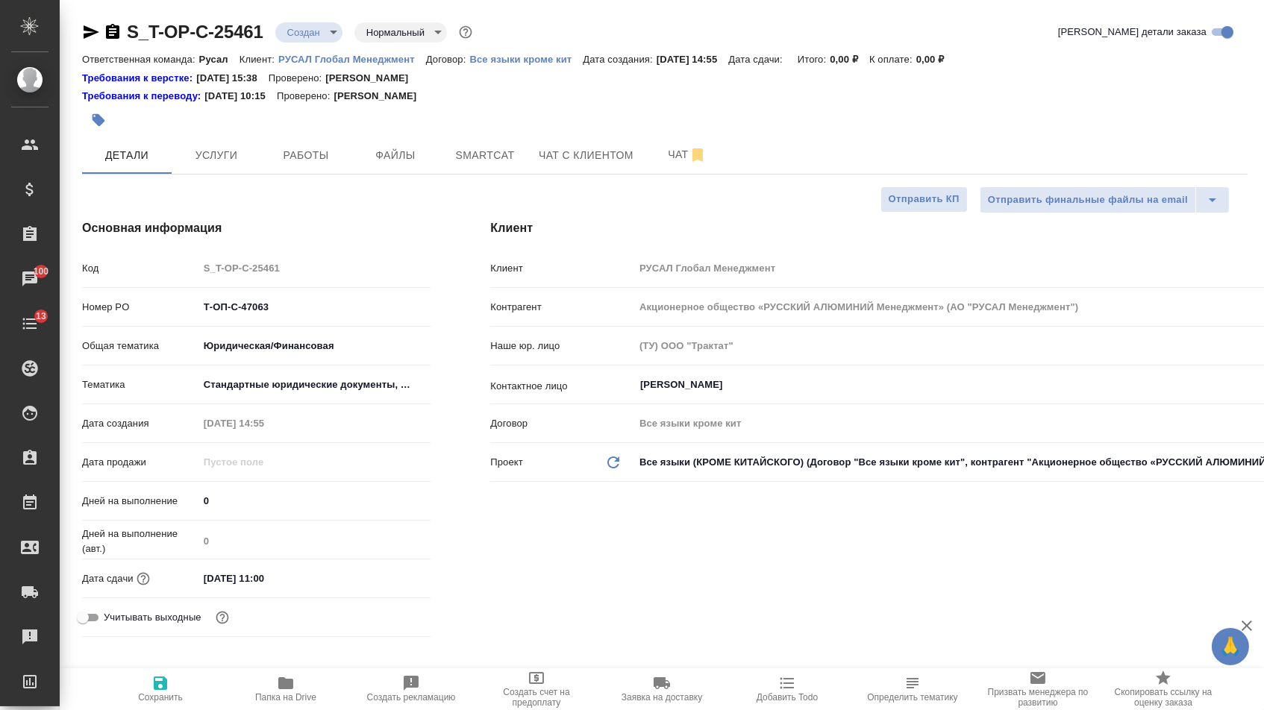
click at [145, 688] on span "Сохранить" at bounding box center [160, 688] width 107 height 28
type textarea "x"
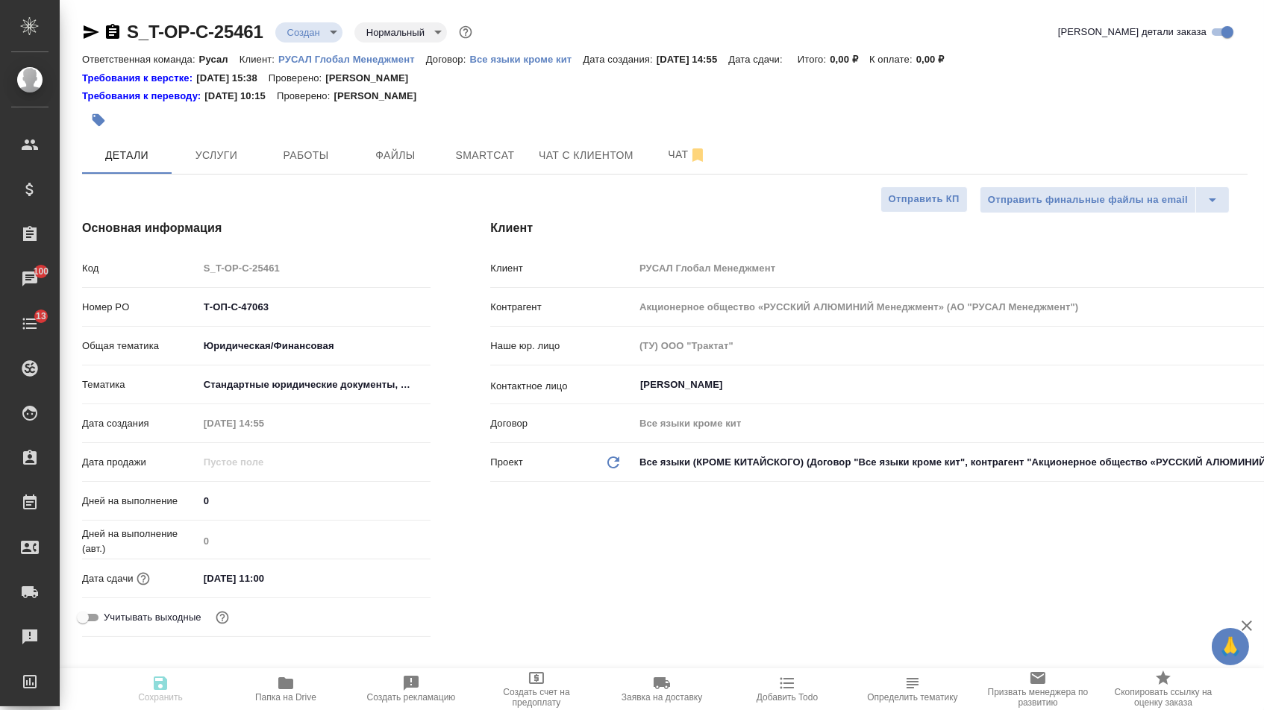
type textarea "x"
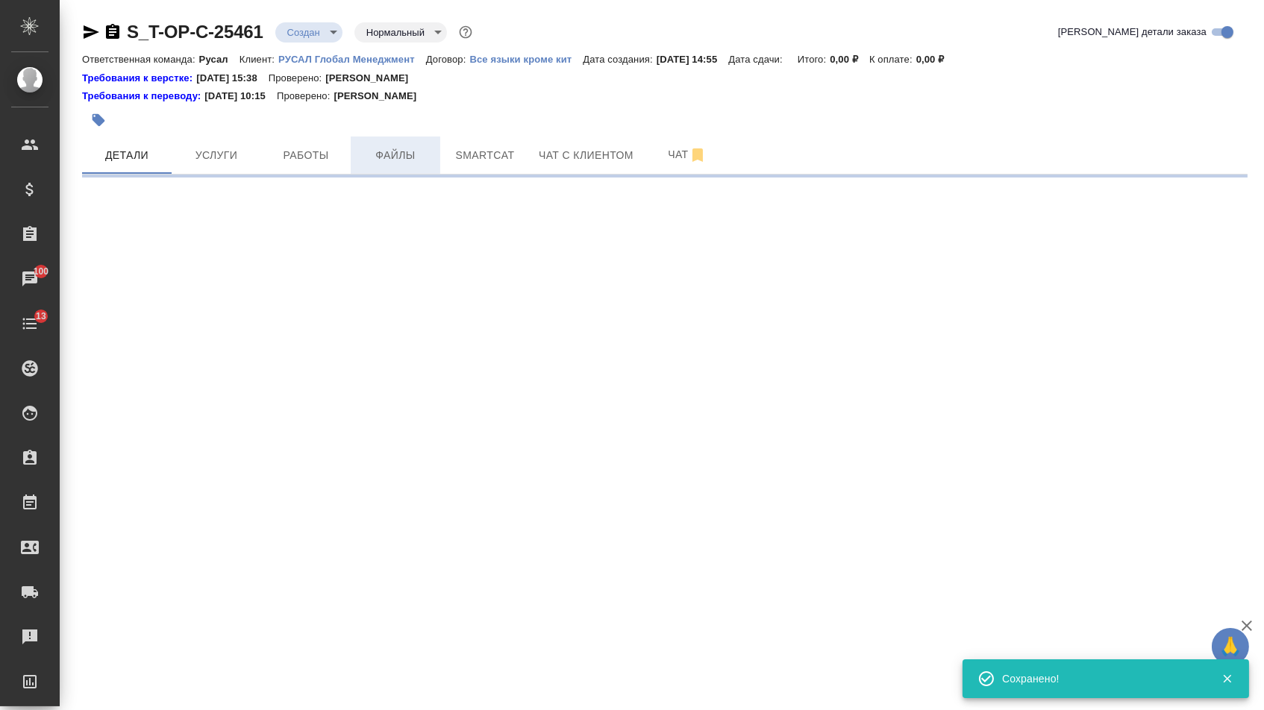
select select "RU"
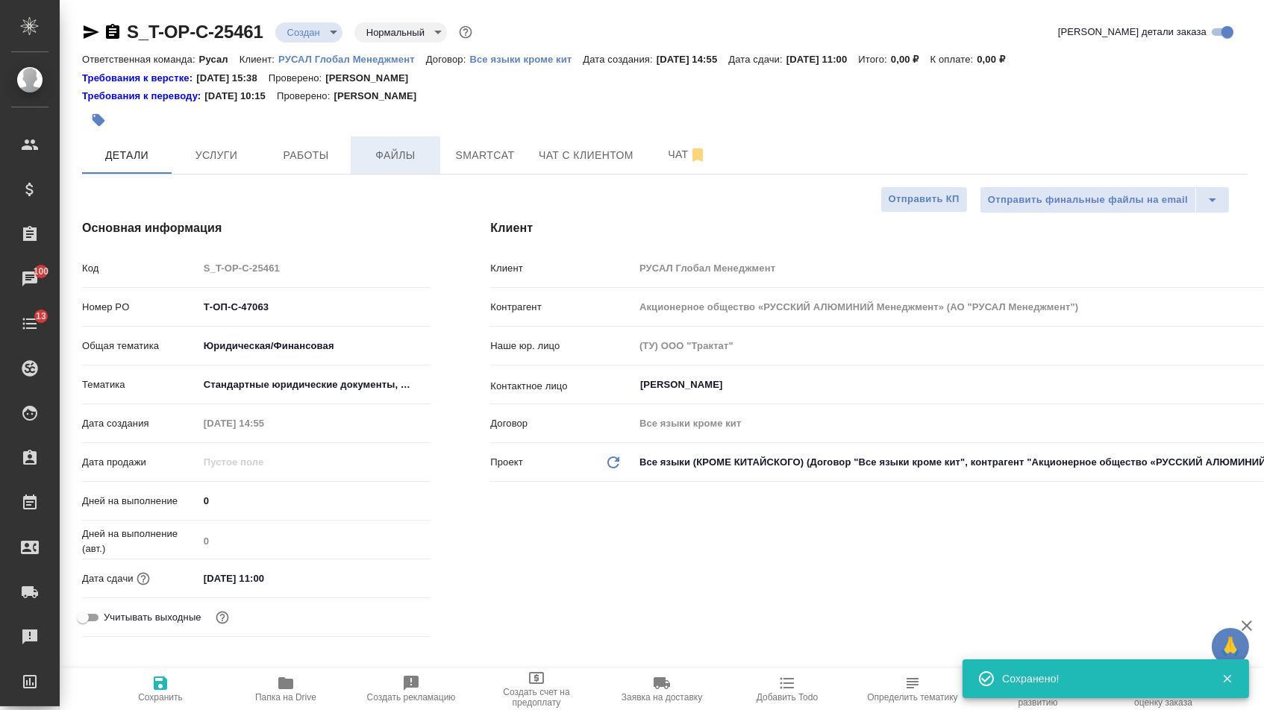
click at [401, 166] on button "Файлы" at bounding box center [396, 155] width 90 height 37
type textarea "x"
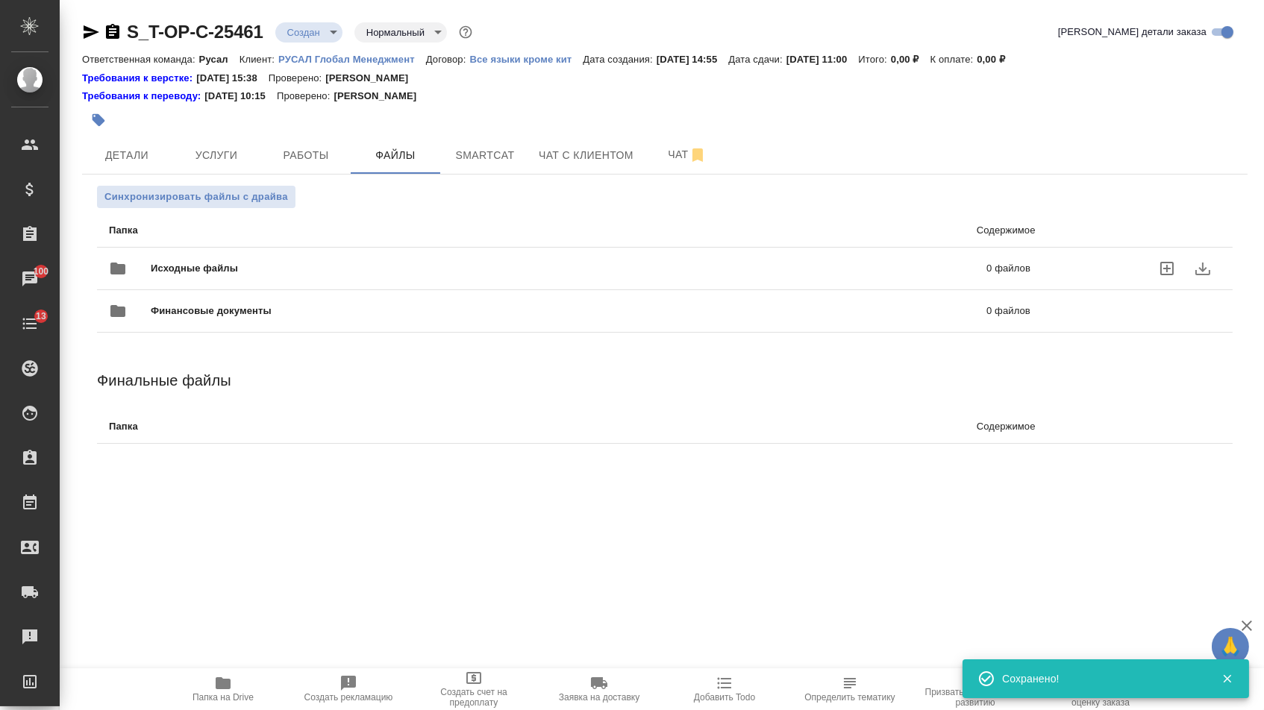
click at [242, 260] on div "Исходные файлы 0 файлов" at bounding box center [569, 269] width 921 height 36
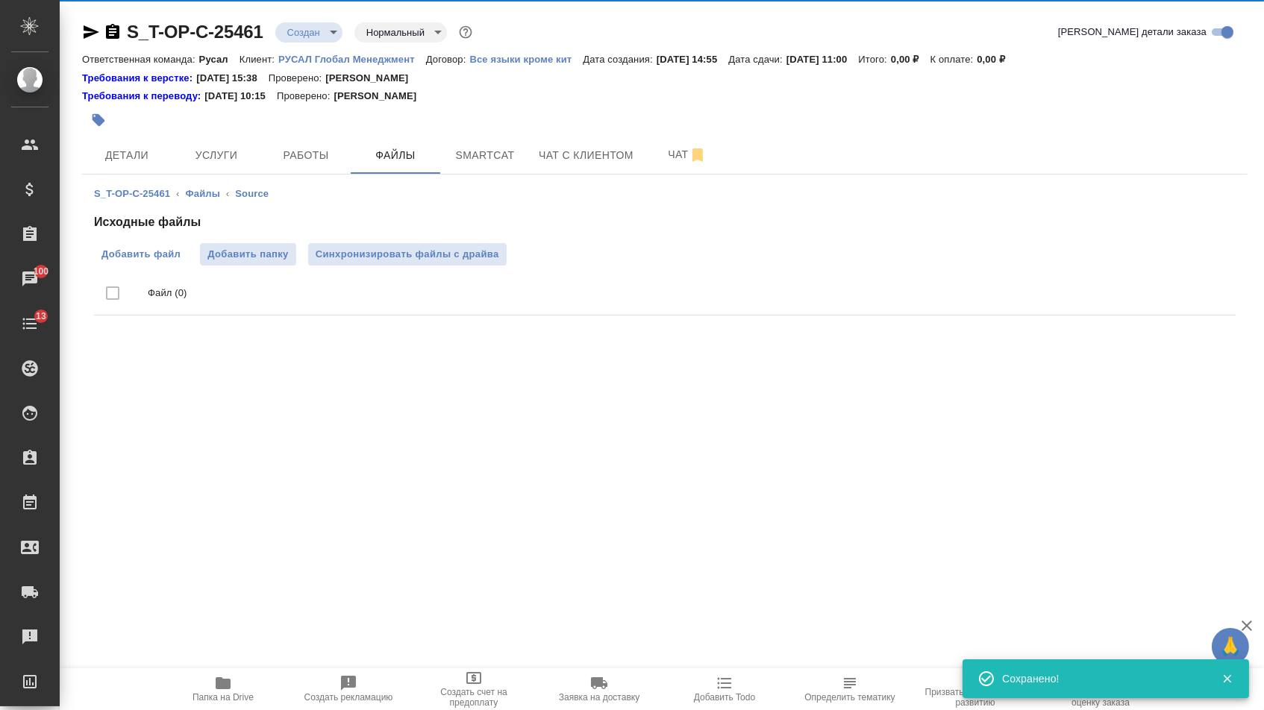
click at [110, 262] on span "Добавить файл" at bounding box center [140, 254] width 79 height 15
click at [0, 0] on input "Добавить файл" at bounding box center [0, 0] width 0 height 0
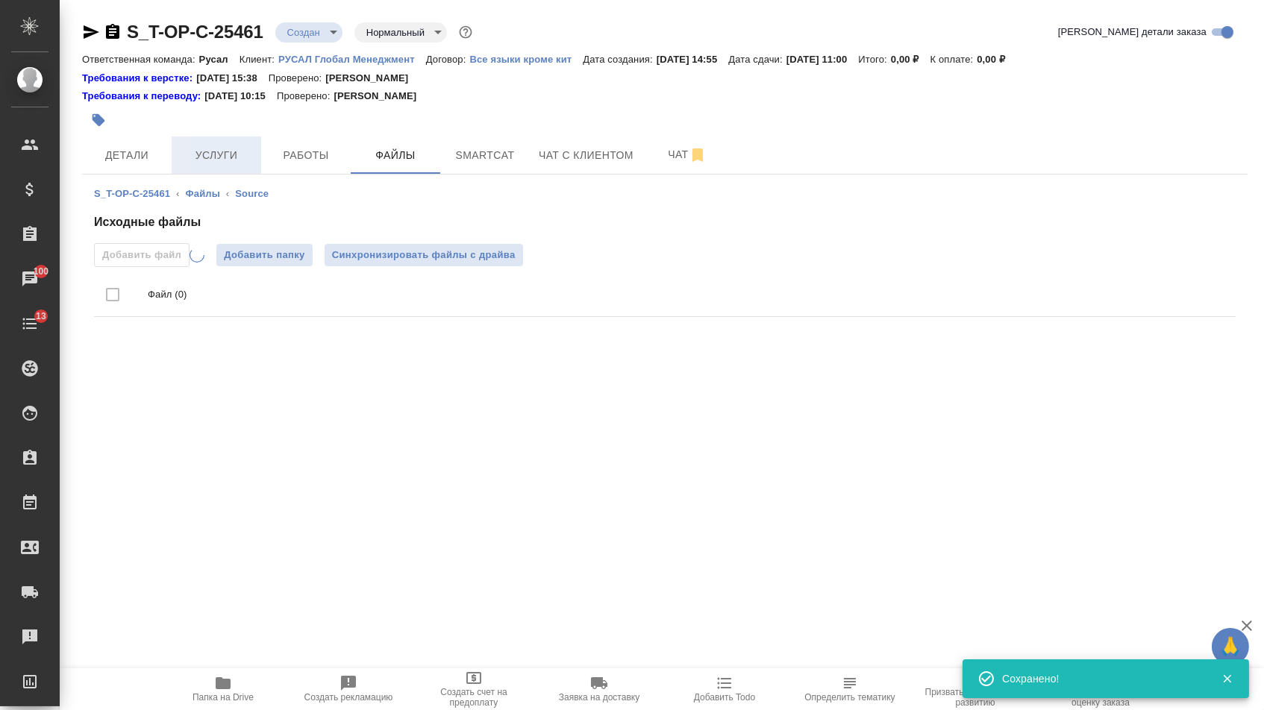
click at [206, 148] on span "Услуги" at bounding box center [217, 155] width 72 height 19
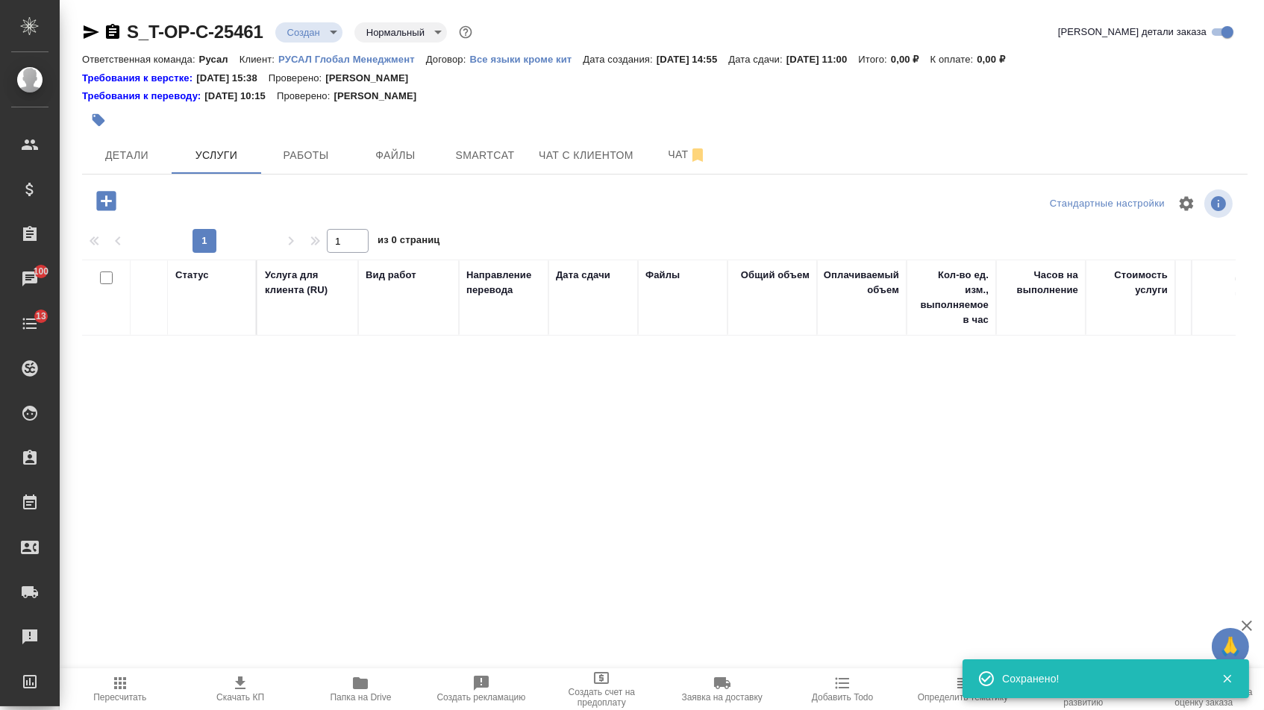
click at [127, 201] on button "button" at bounding box center [106, 201] width 41 height 31
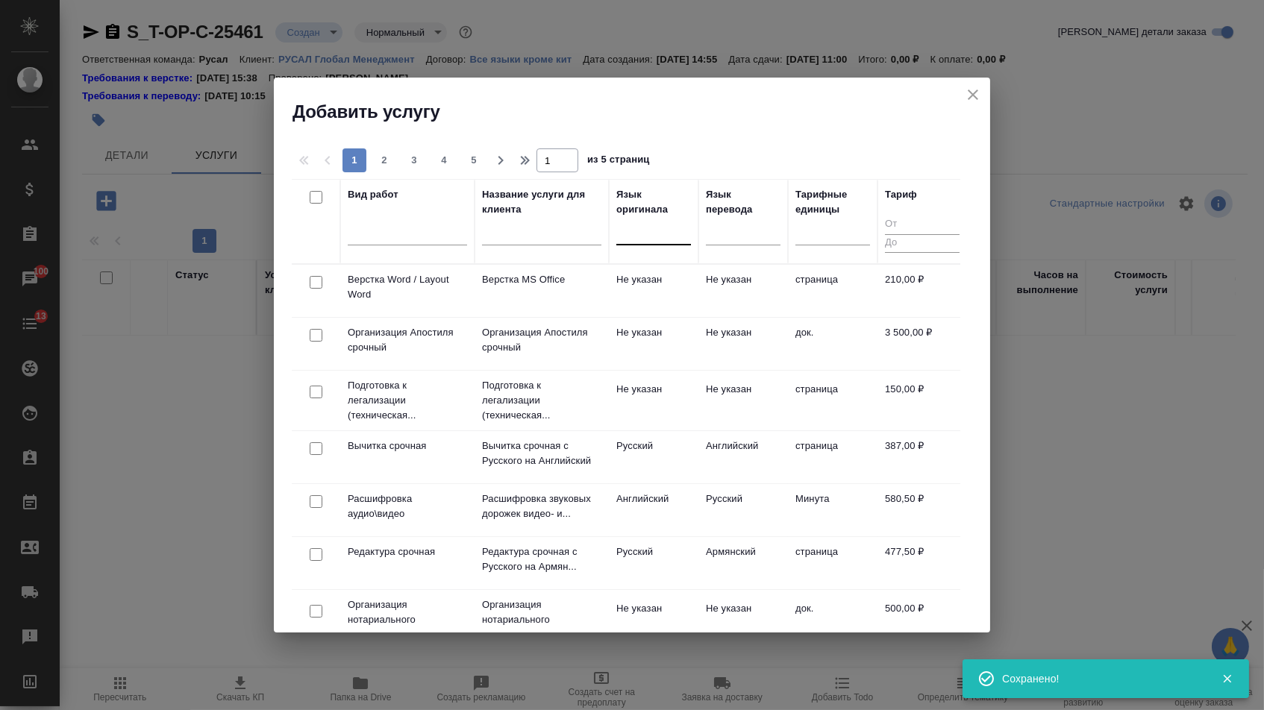
click at [683, 235] on div at bounding box center [653, 230] width 75 height 22
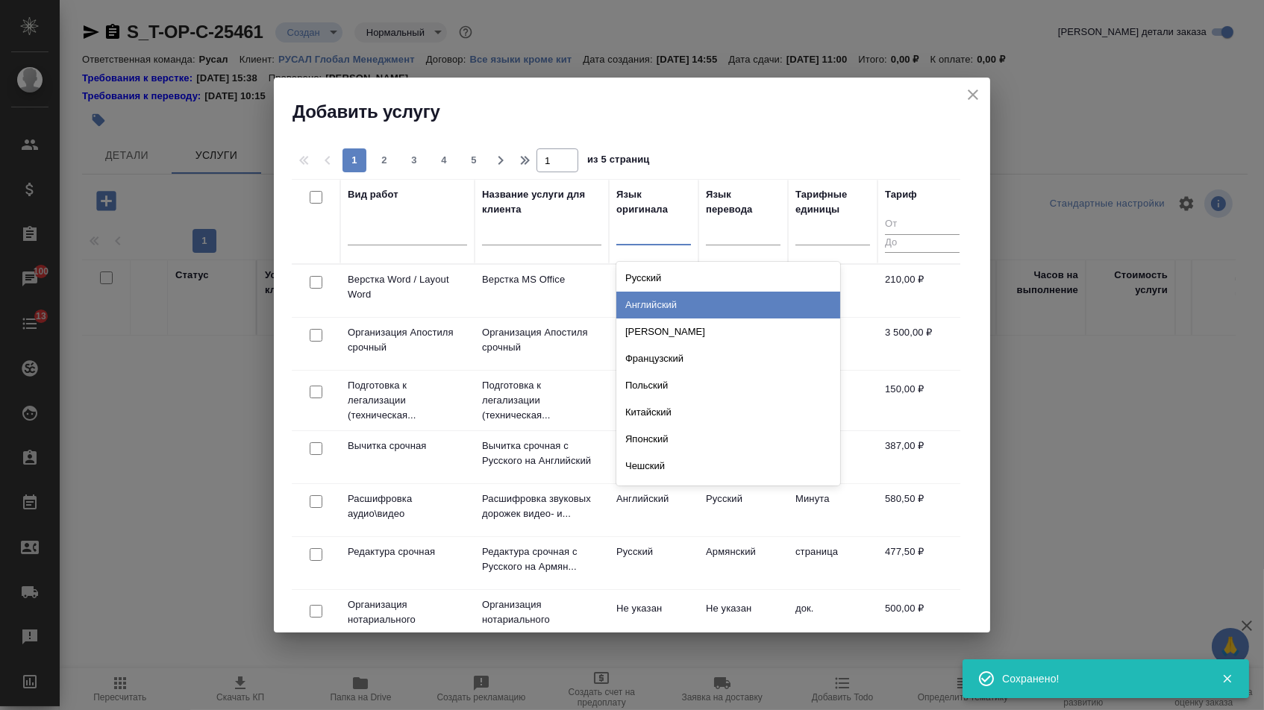
click at [663, 296] on div "Английский" at bounding box center [728, 305] width 224 height 27
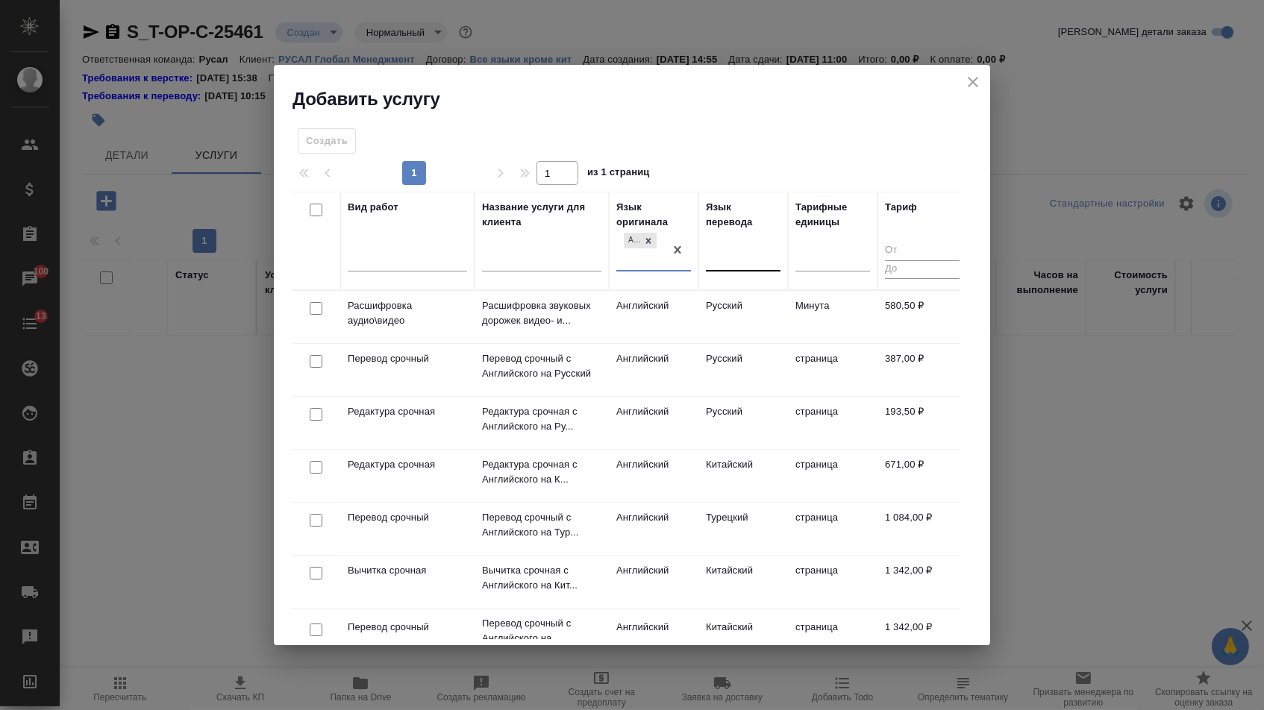
click at [720, 246] on div at bounding box center [743, 257] width 75 height 22
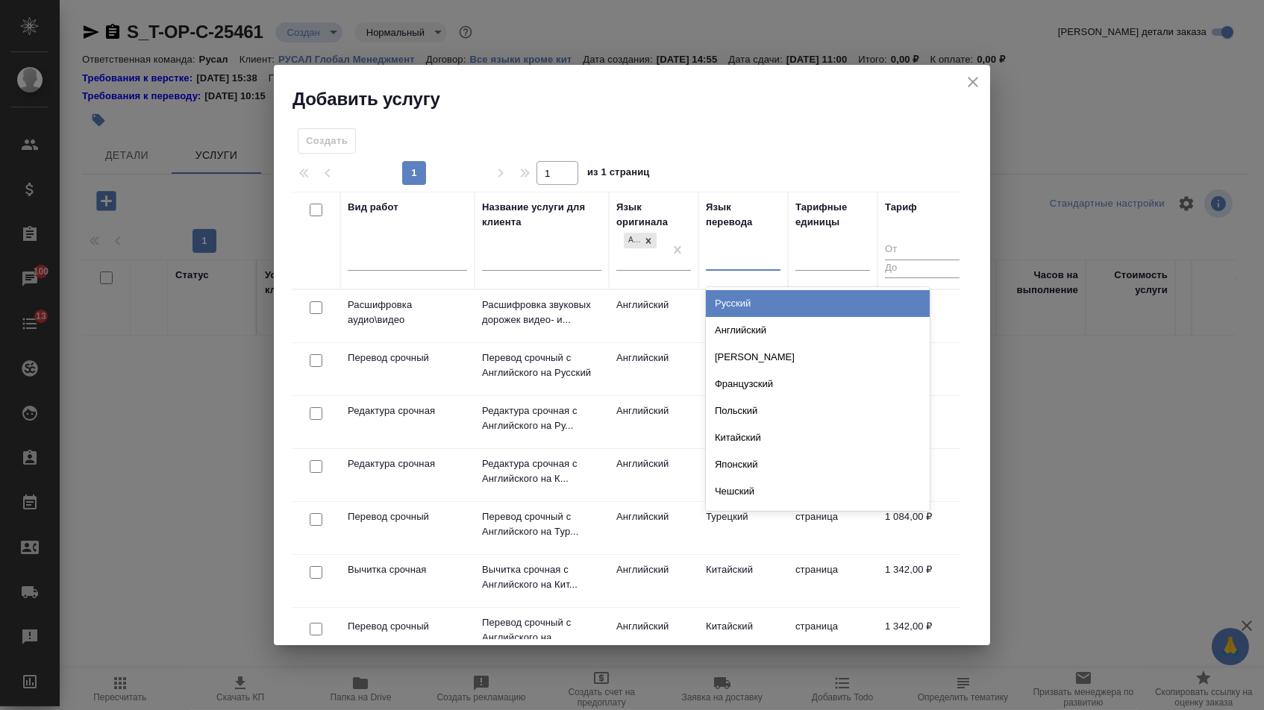
click at [721, 306] on div "Русский" at bounding box center [818, 303] width 224 height 27
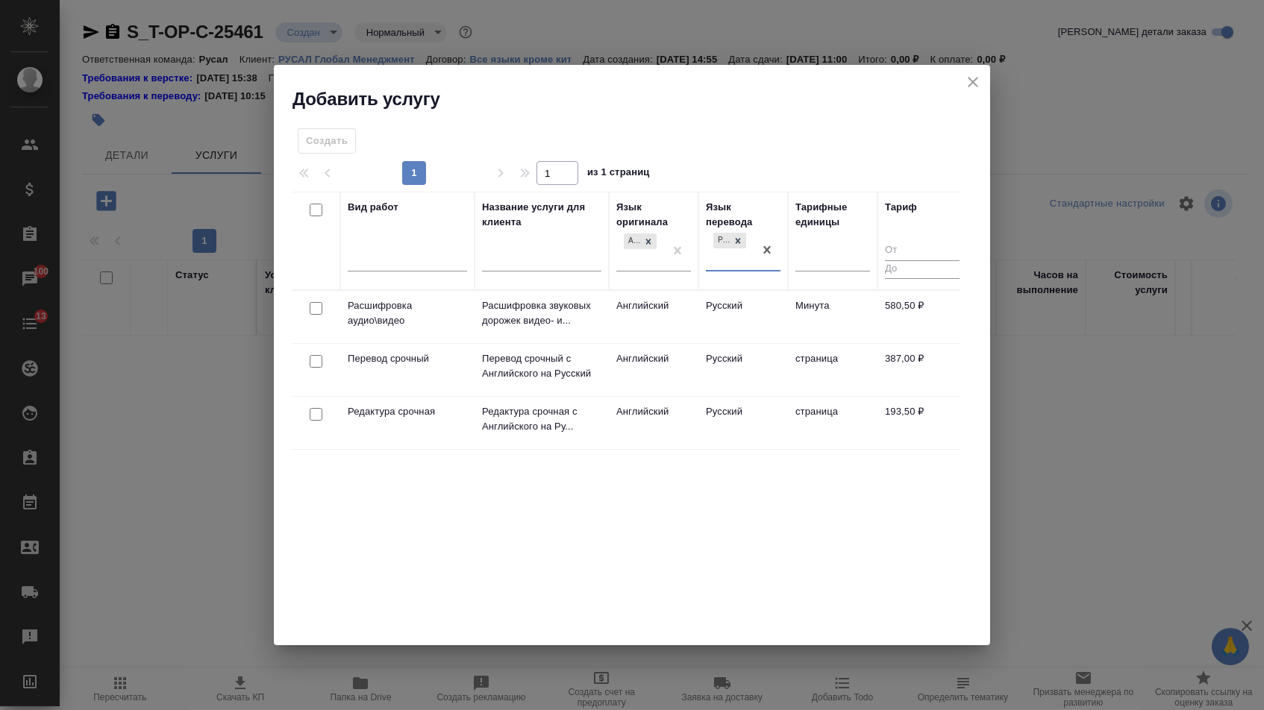
click at [319, 357] on input "checkbox" at bounding box center [316, 361] width 13 height 13
checkbox input "true"
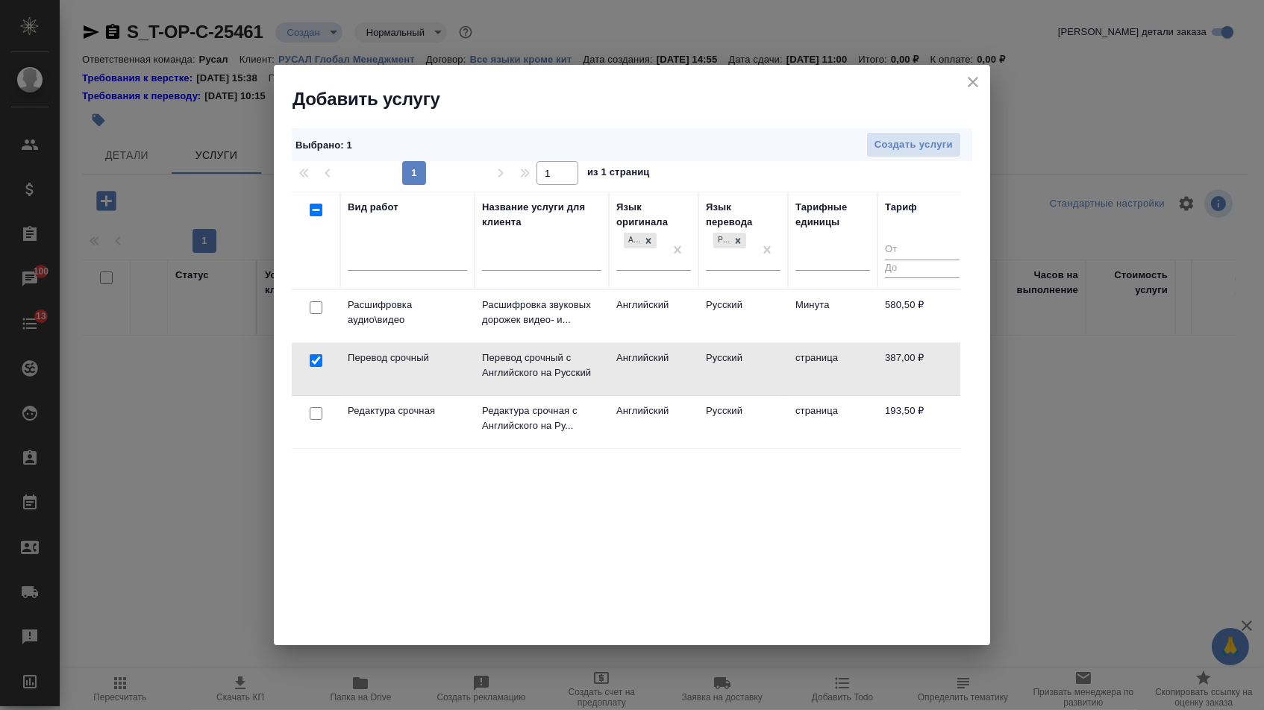
click at [317, 413] on input "checkbox" at bounding box center [316, 413] width 13 height 13
checkbox input "true"
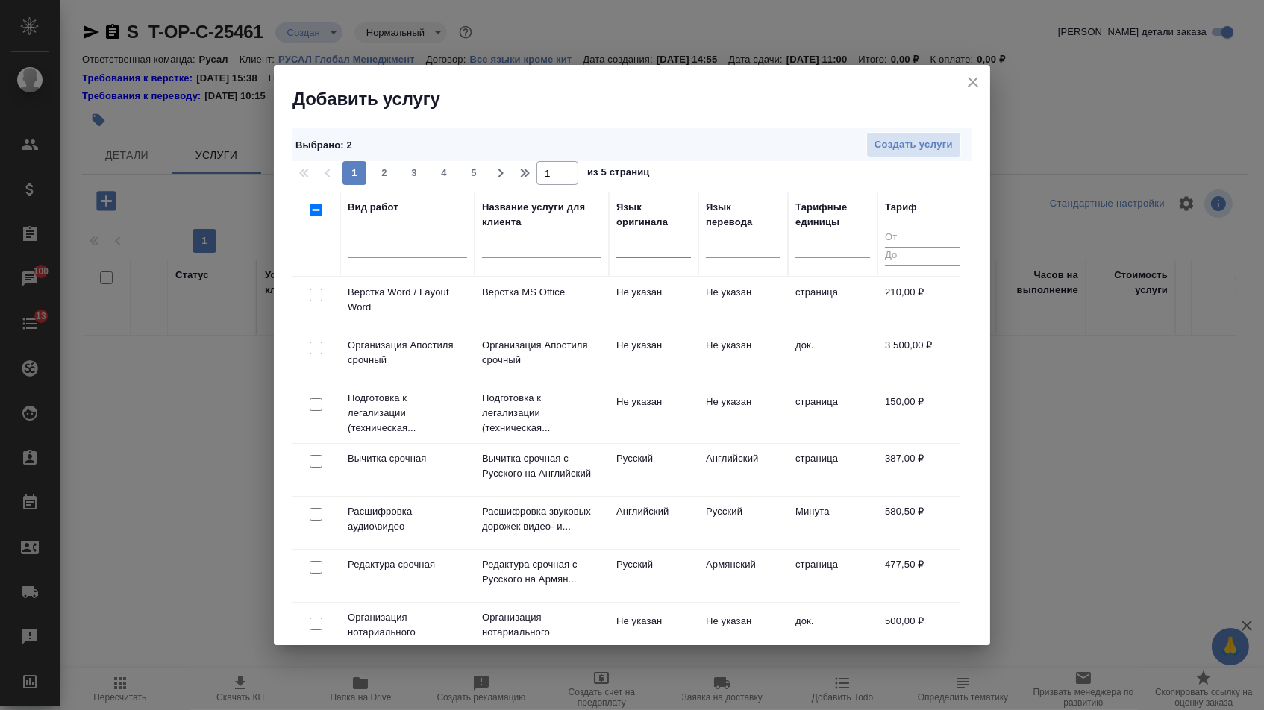
click at [313, 292] on input "checkbox" at bounding box center [316, 295] width 13 height 13
checkbox input "true"
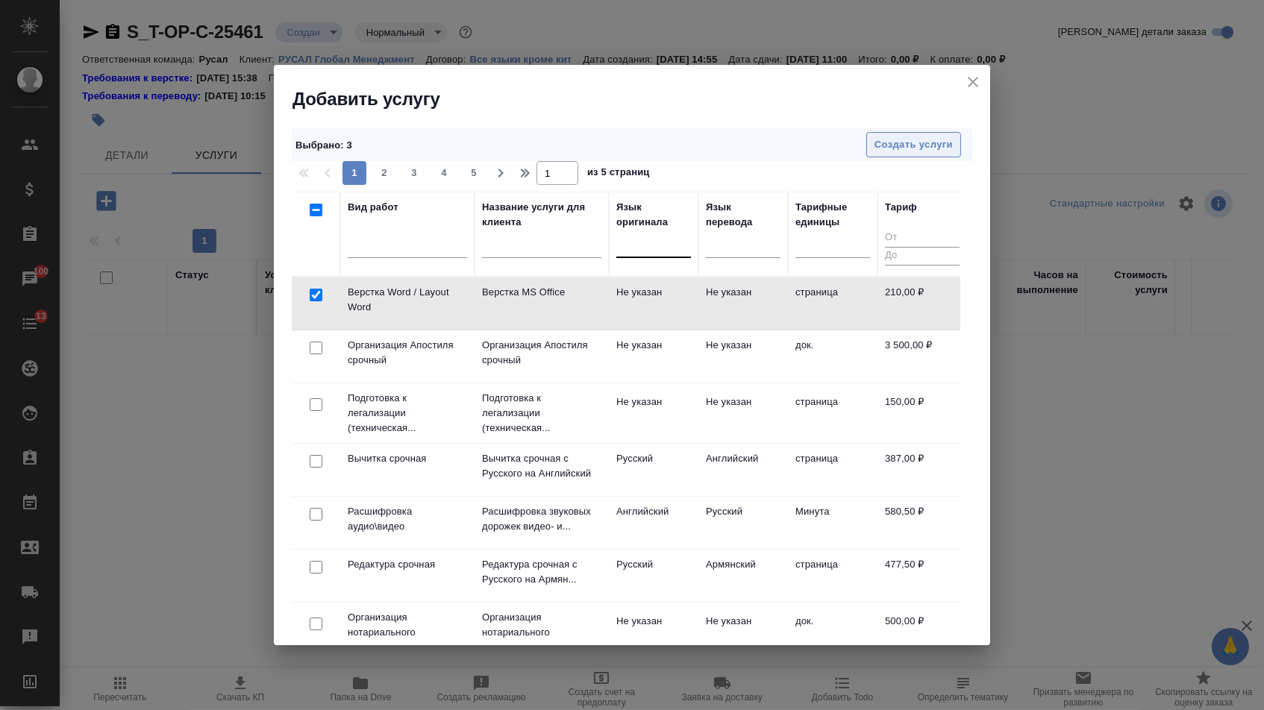
click at [889, 153] on button "Создать услуги" at bounding box center [913, 145] width 95 height 26
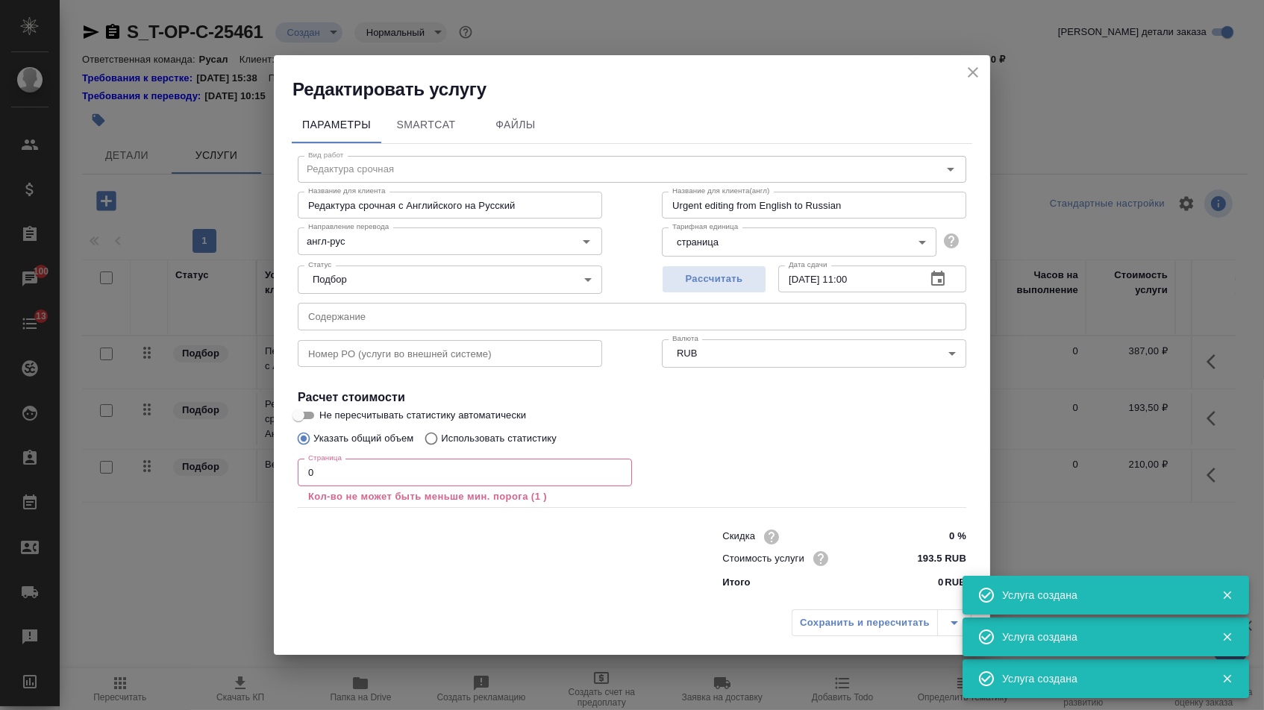
type input "Верстка Word / Layout Word"
type input "Верстка MS Office"
type input "Layout MS Office"
type input "Не указан"
type input "210 RUB"
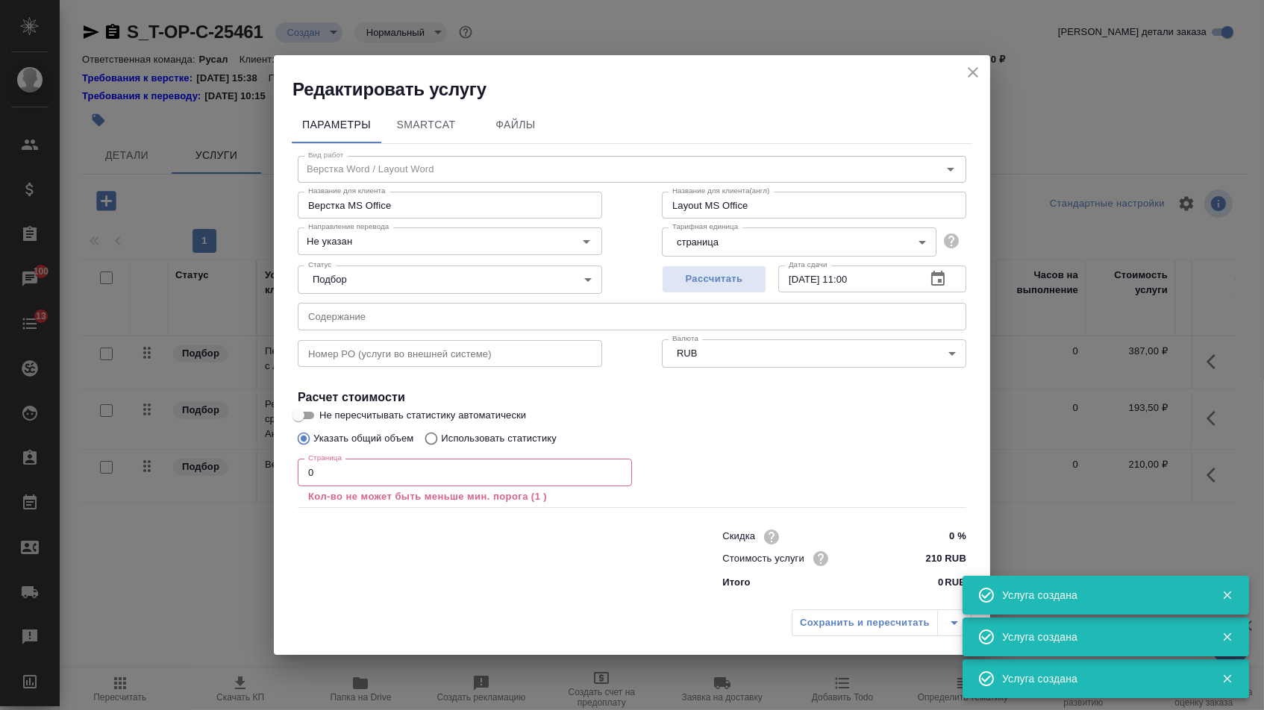
type input "Перевод срочный"
type input "Перевод срочный с Английского на Русский"
type input "Urgent translation from English into Russian"
type input "англ-рус"
type input "387 RUB"
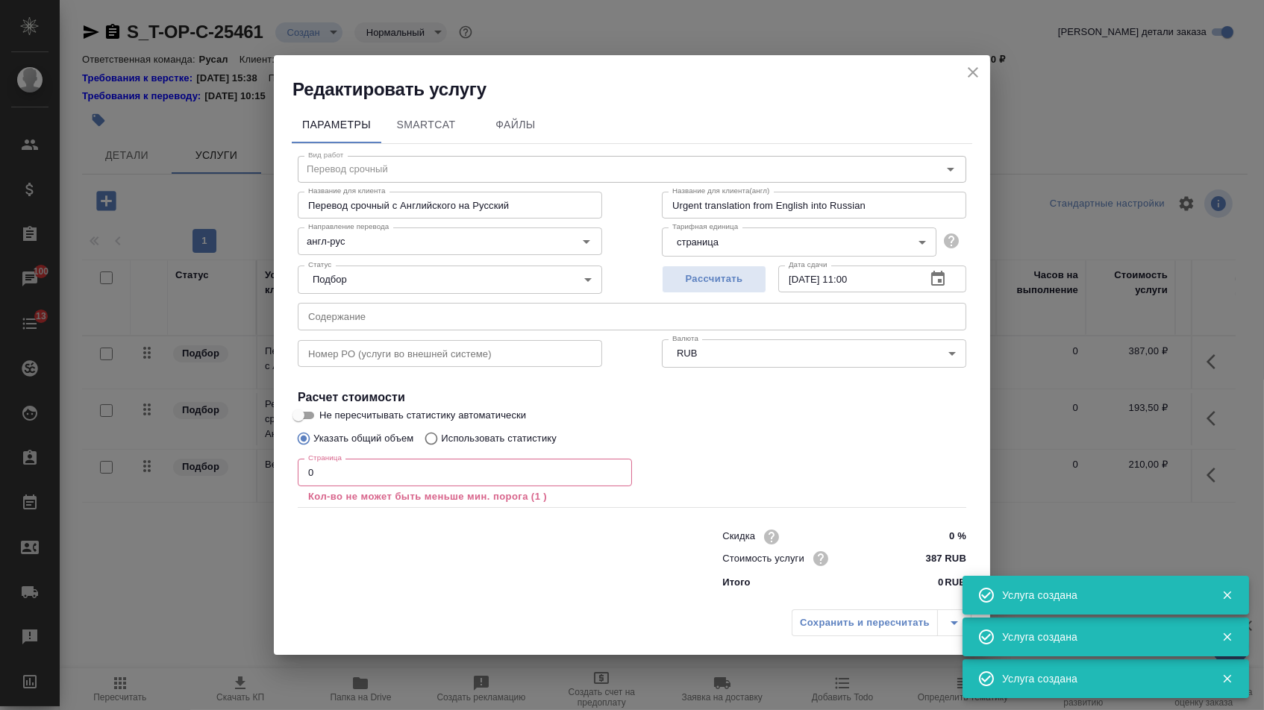
click at [381, 312] on input "text" at bounding box center [632, 316] width 668 height 27
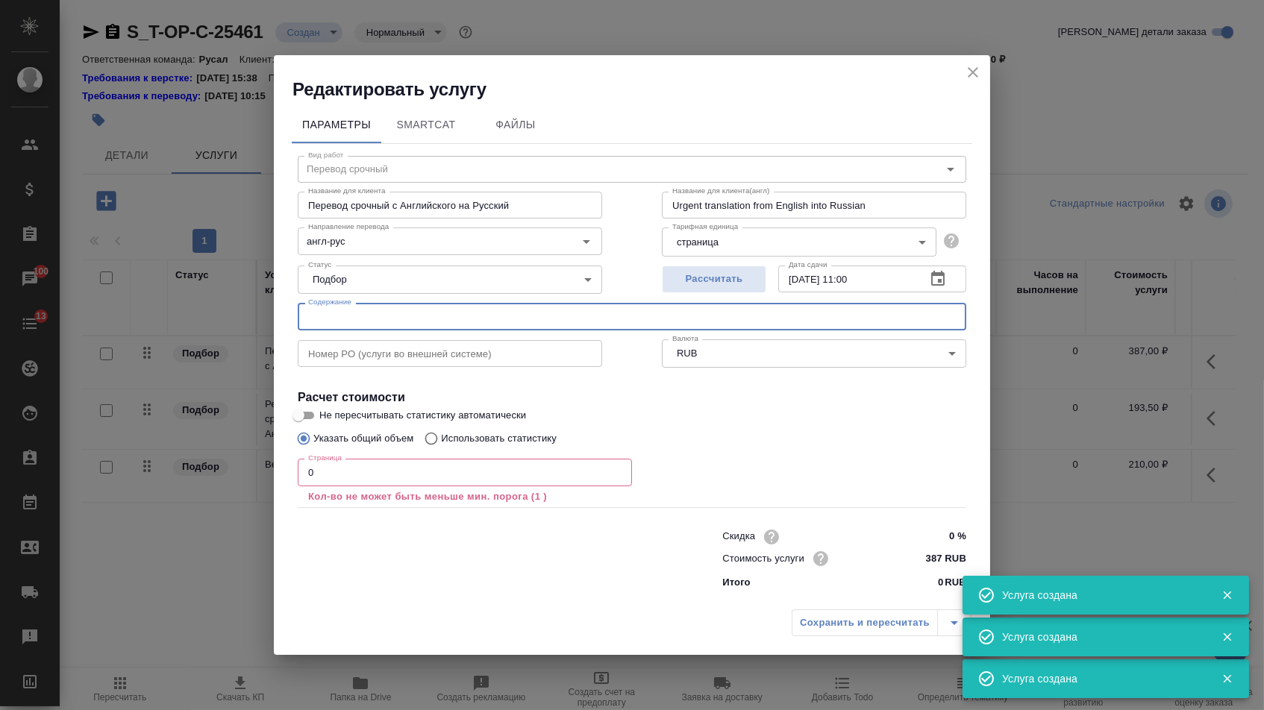
paste input "ALPT-RAT Master Purchasing Agreement"
type input "ALPT-RAT Master Purchasing Agreement"
click at [324, 478] on input "0" at bounding box center [465, 472] width 334 height 27
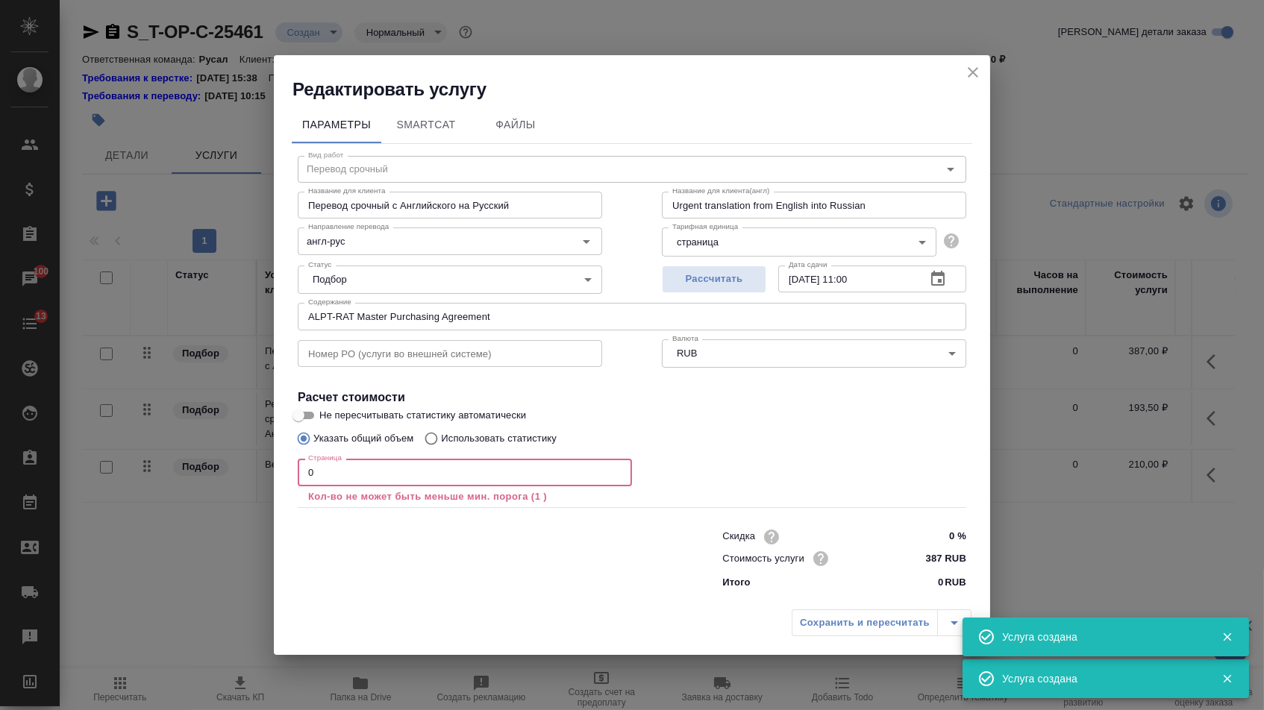
click at [327, 474] on input "0" at bounding box center [465, 472] width 334 height 27
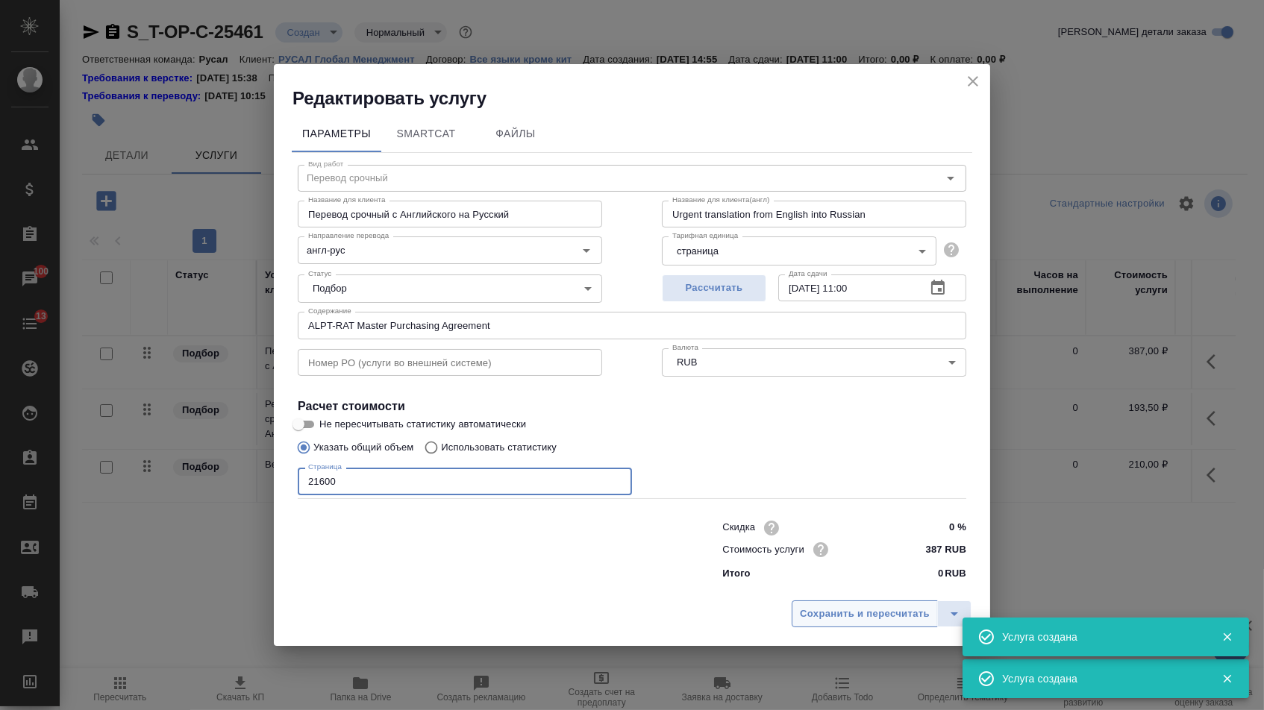
type input "21600"
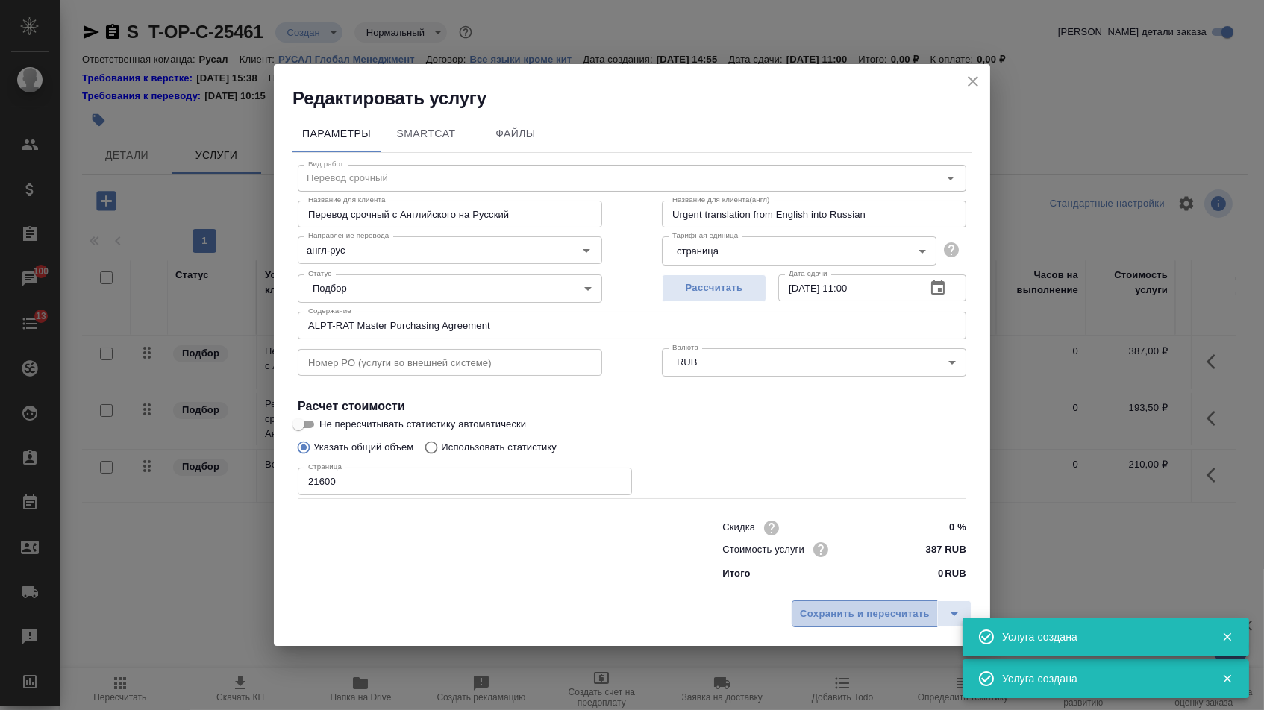
click at [791, 608] on button "Сохранить и пересчитать" at bounding box center [864, 613] width 146 height 27
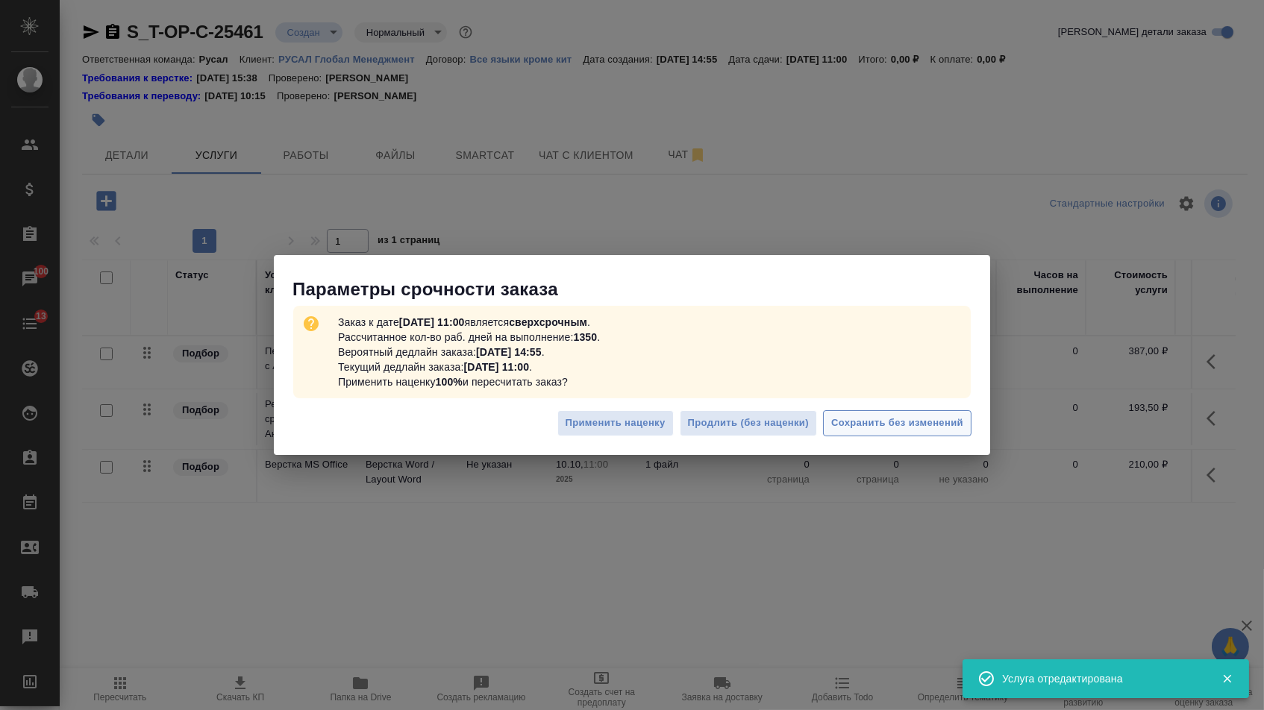
click at [897, 423] on span "Сохранить без изменений" at bounding box center [897, 423] width 132 height 17
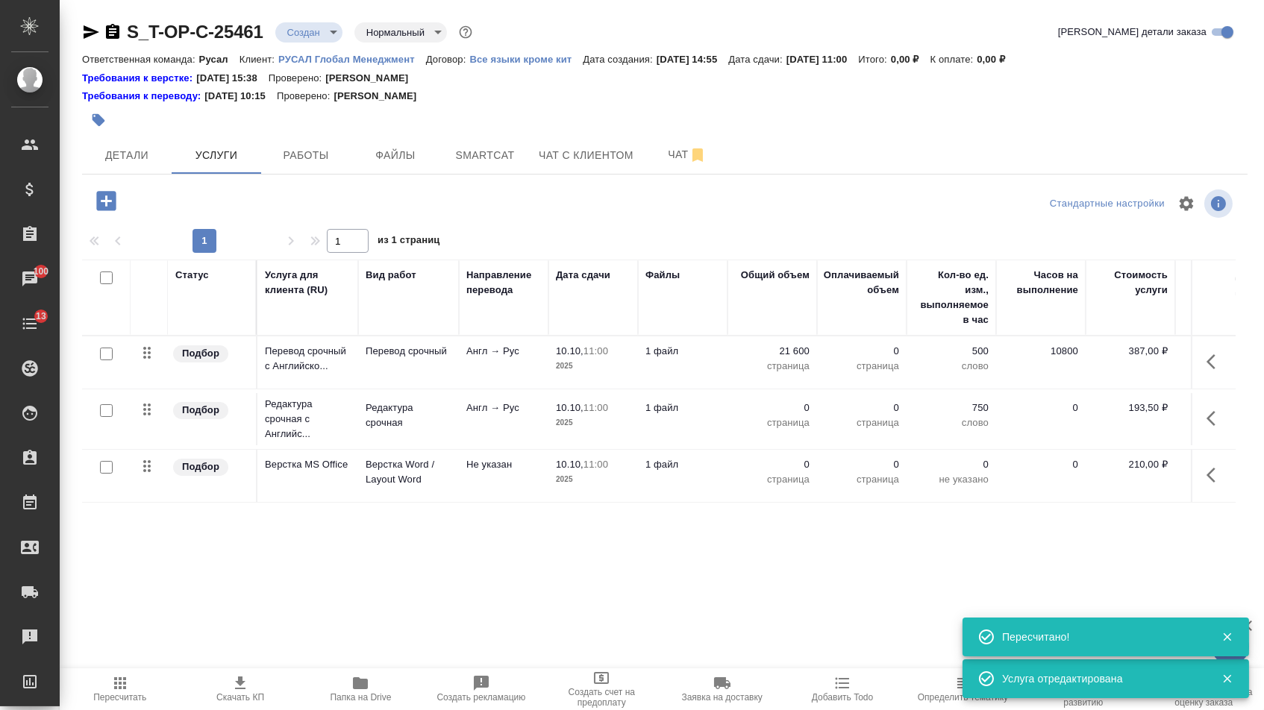
type input "urgent"
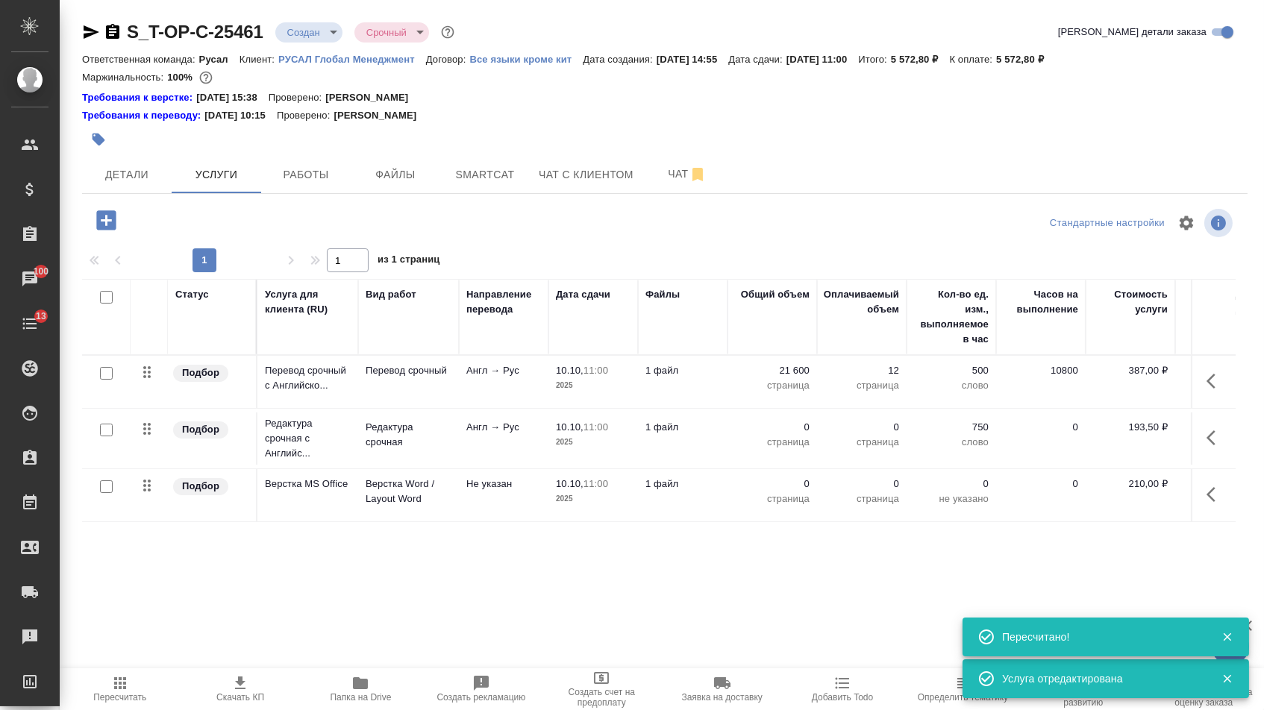
click at [775, 435] on p "0" at bounding box center [772, 427] width 75 height 15
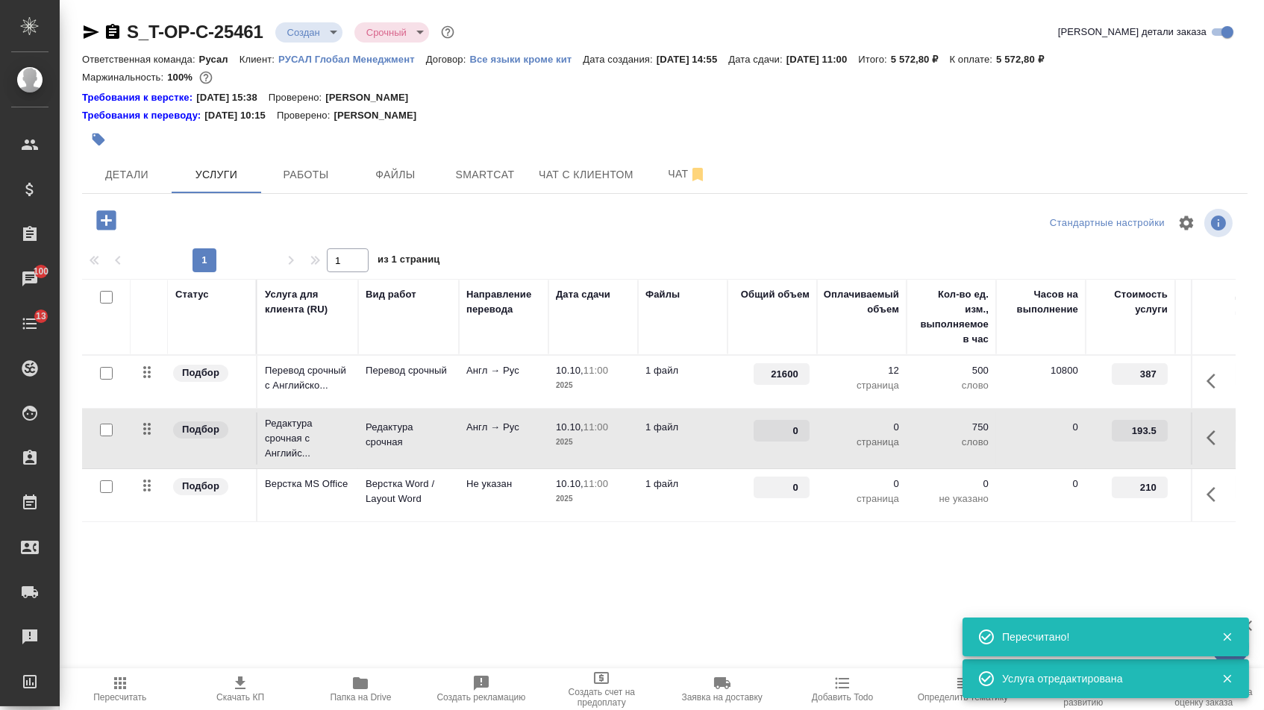
click at [775, 439] on input "0" at bounding box center [781, 431] width 56 height 22
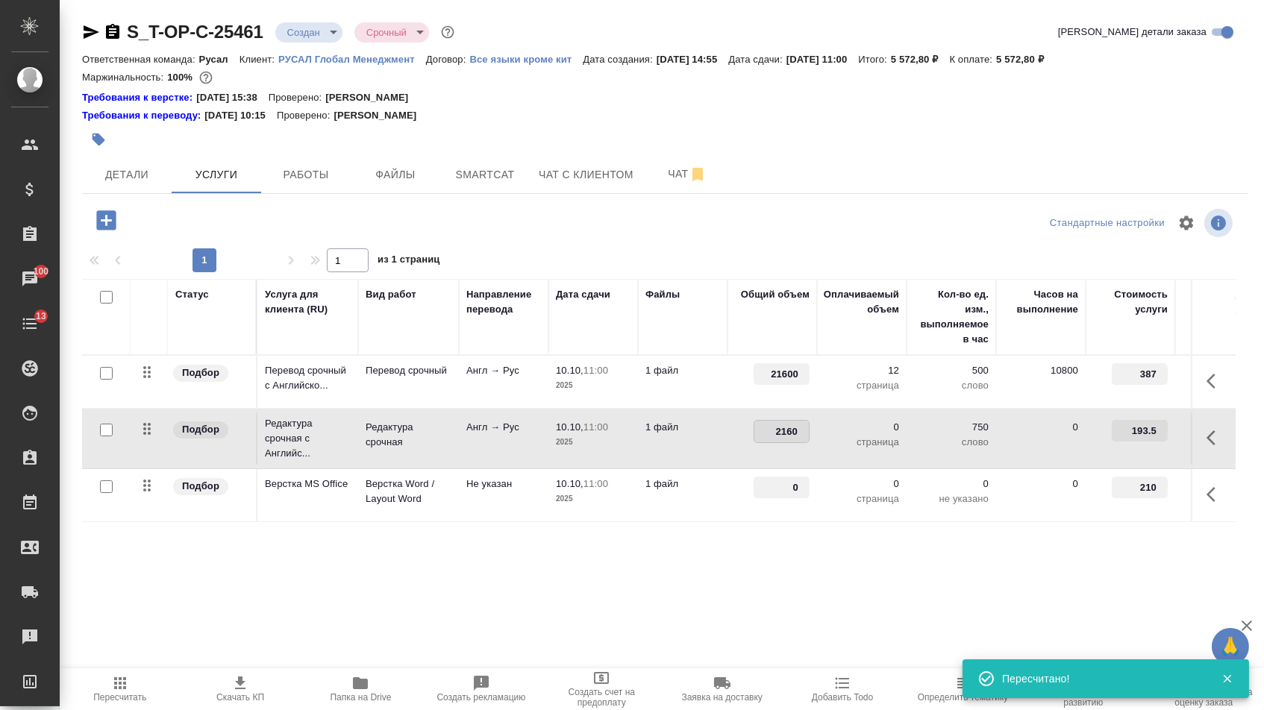
type input "21600"
drag, startPoint x: 781, startPoint y: 498, endPoint x: 835, endPoint y: 498, distance: 53.7
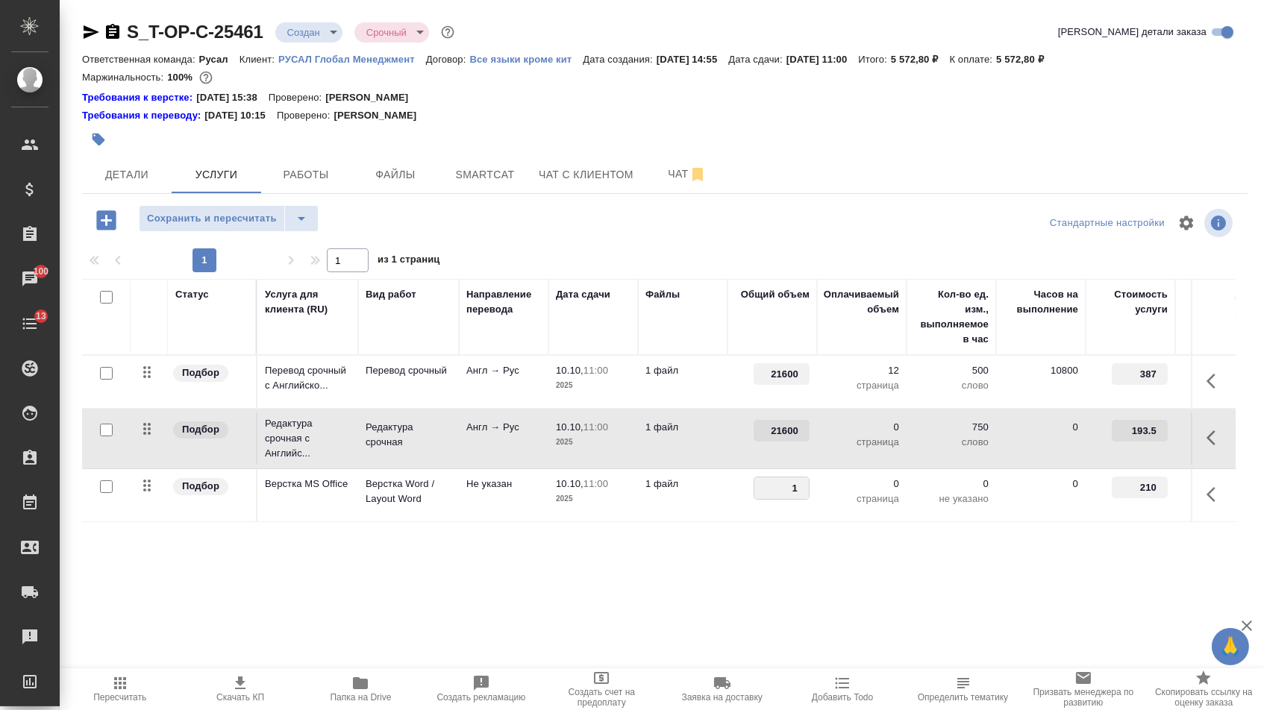
type input "12"
click at [779, 580] on div "Статус Услуга для клиента (RU) Вид работ Направление перевода Дата сдачи Файлы …" at bounding box center [658, 439] width 1153 height 321
click at [242, 220] on span "Сохранить и пересчитать" at bounding box center [212, 218] width 130 height 17
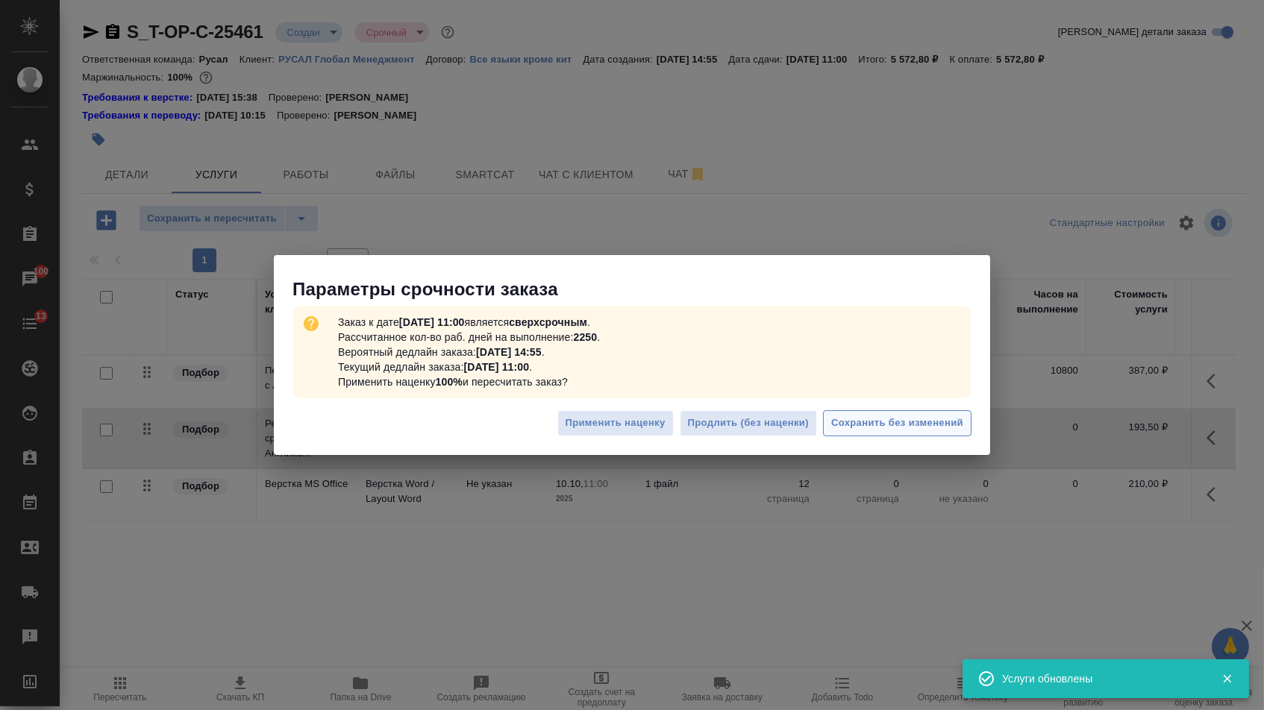
click at [903, 417] on span "Сохранить без изменений" at bounding box center [897, 423] width 132 height 17
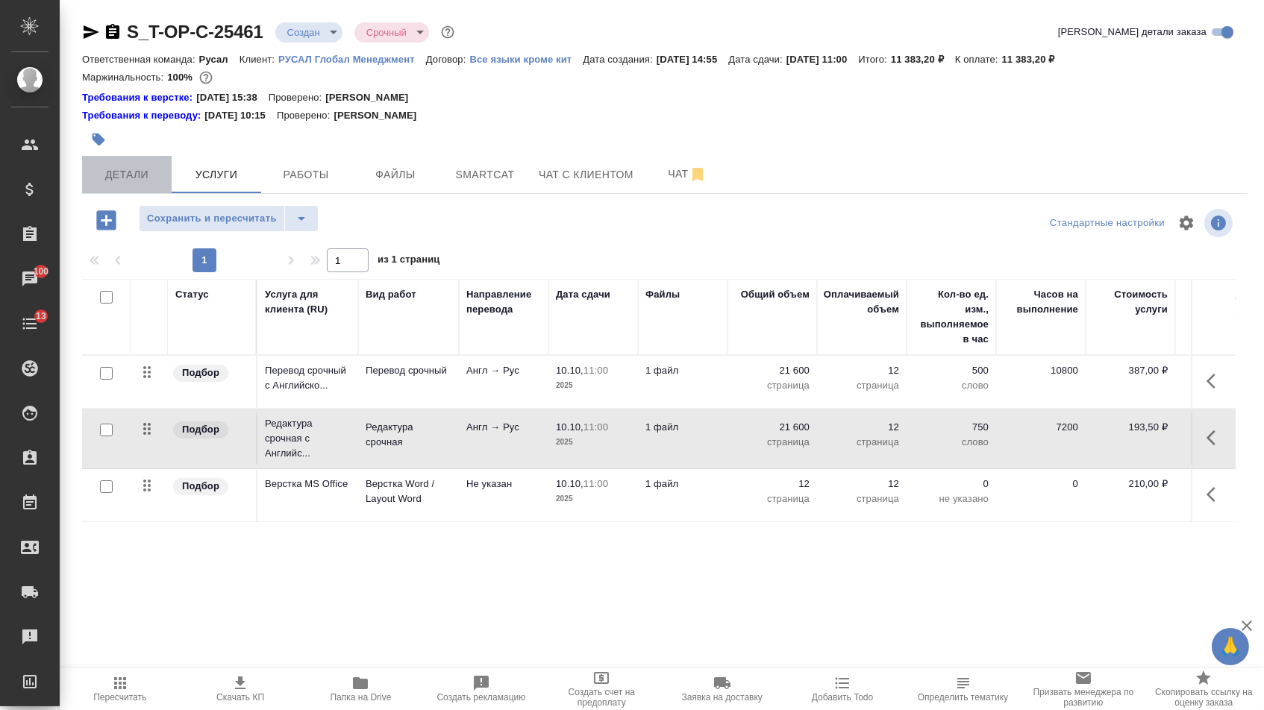
click at [120, 177] on span "Детали" at bounding box center [127, 175] width 72 height 19
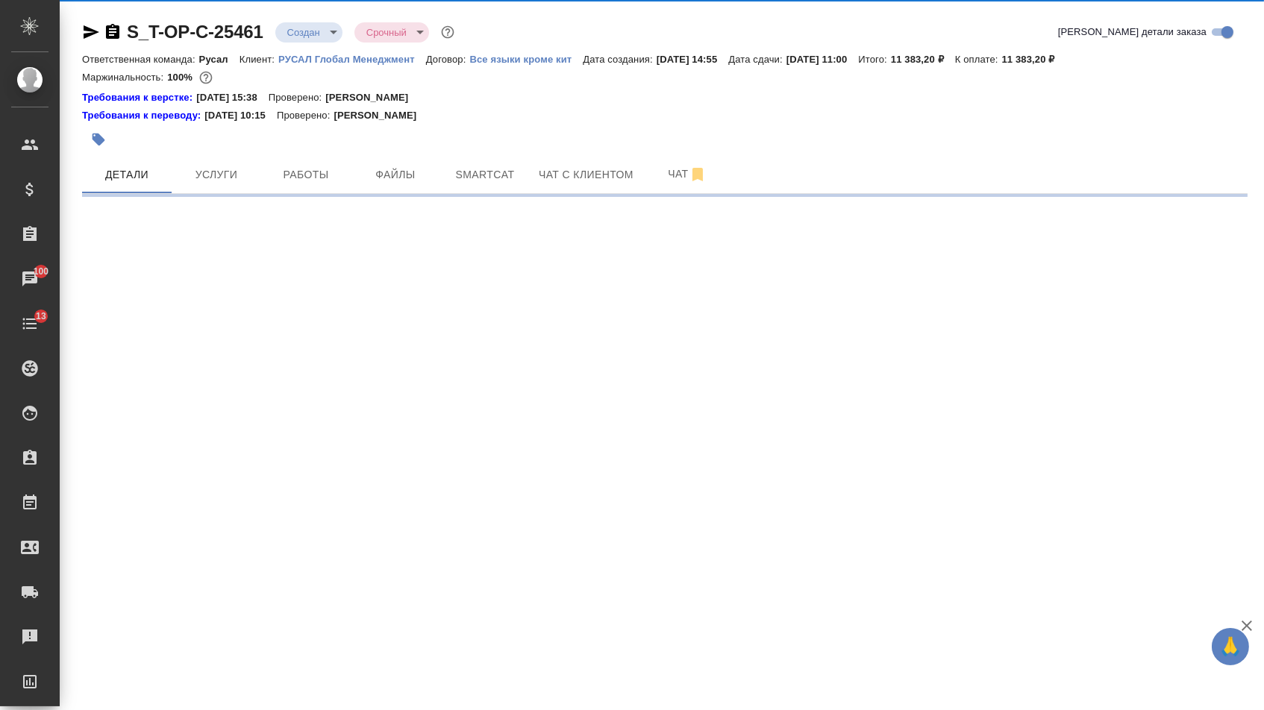
select select "RU"
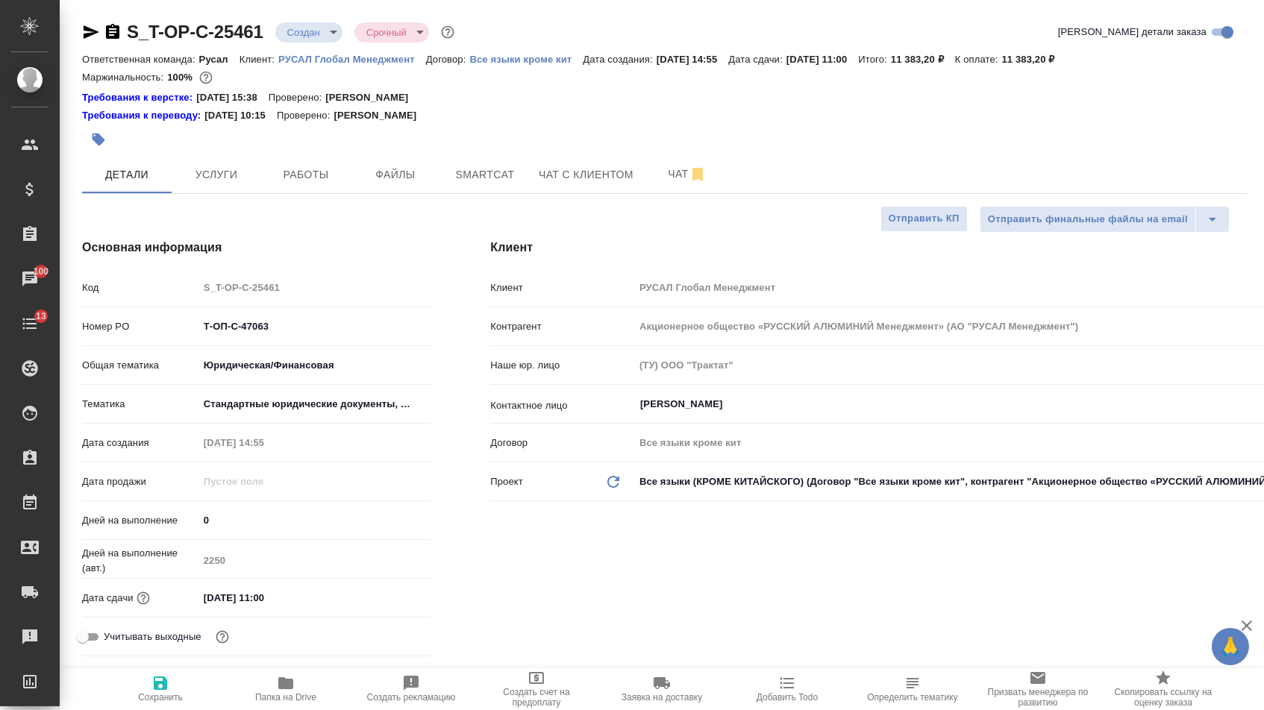
type textarea "x"
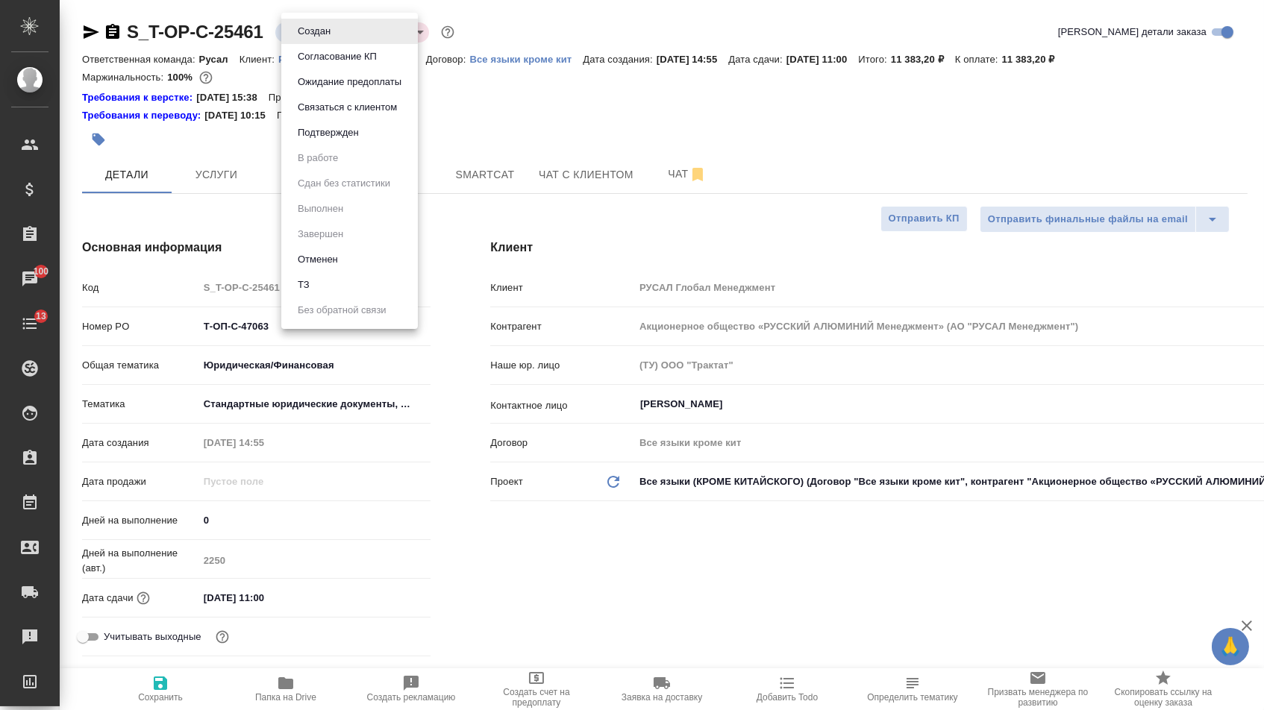
click at [330, 23] on body "🙏 .cls-1 fill:#fff; AWATERA Menshikova Aleksandra Клиенты Спецификации Заказы 1…" at bounding box center [632, 355] width 1264 height 710
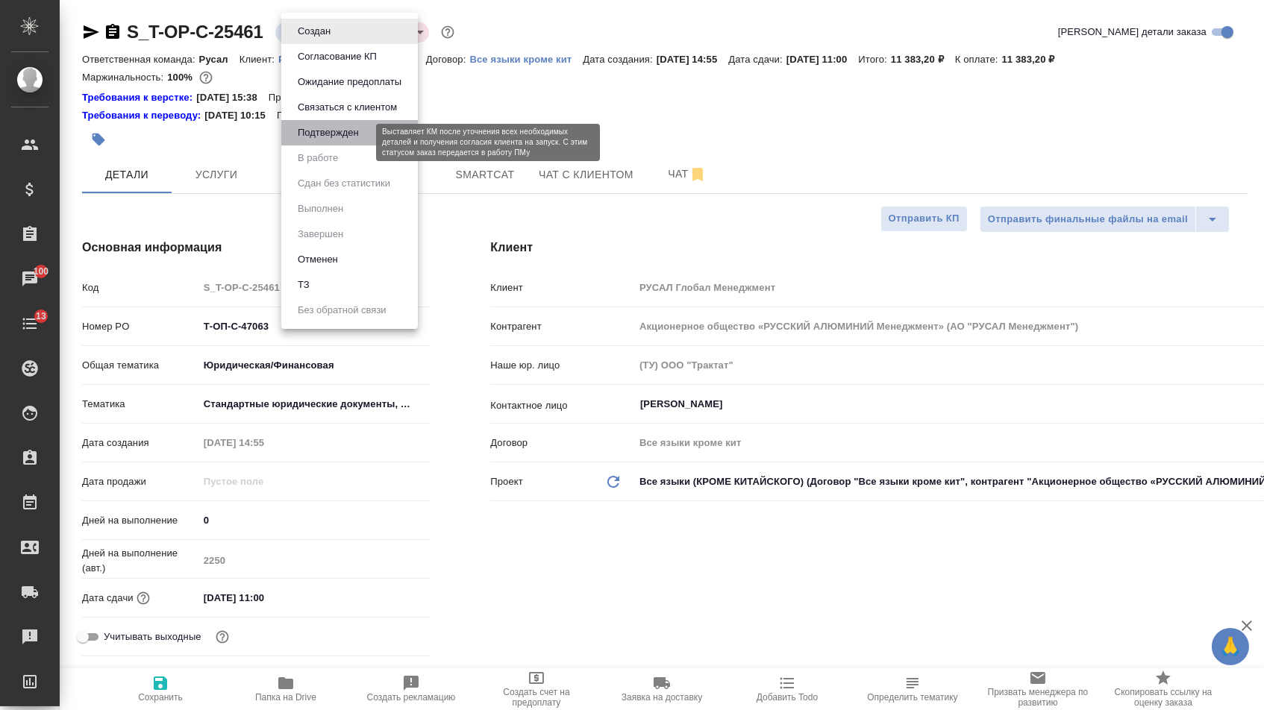
click at [336, 138] on button "Подтвержден" at bounding box center [328, 133] width 70 height 16
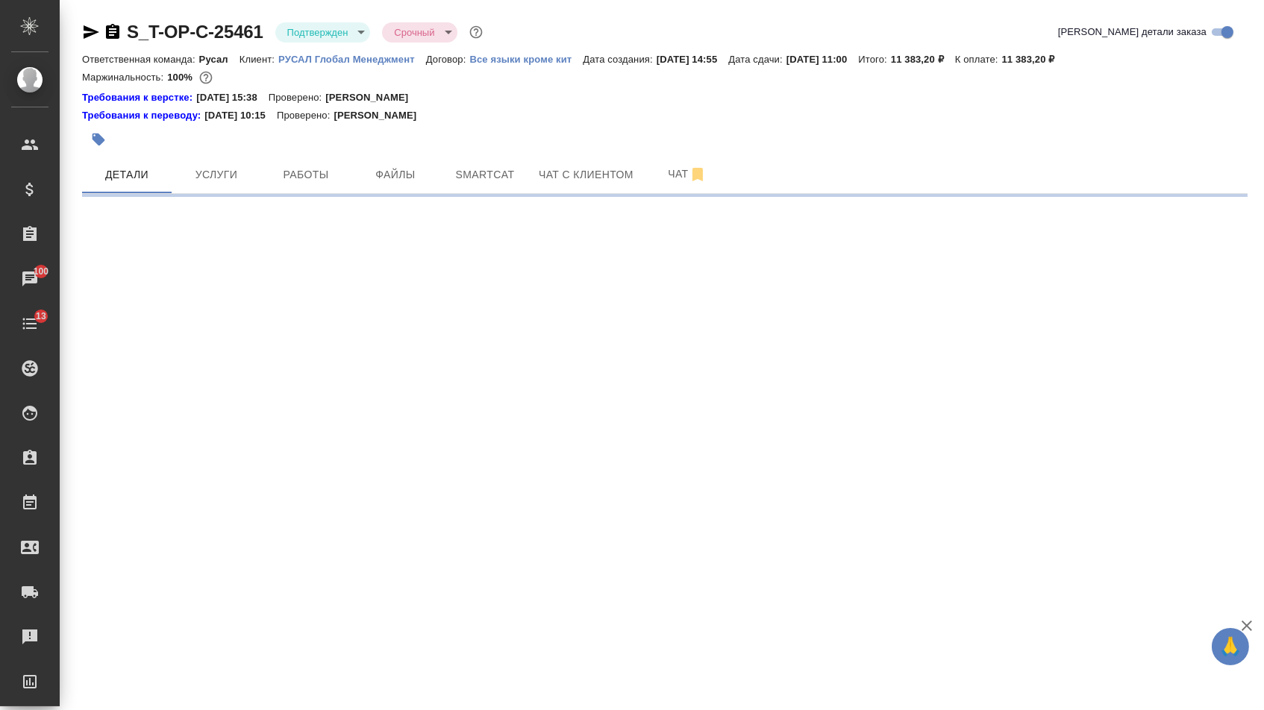
select select "RU"
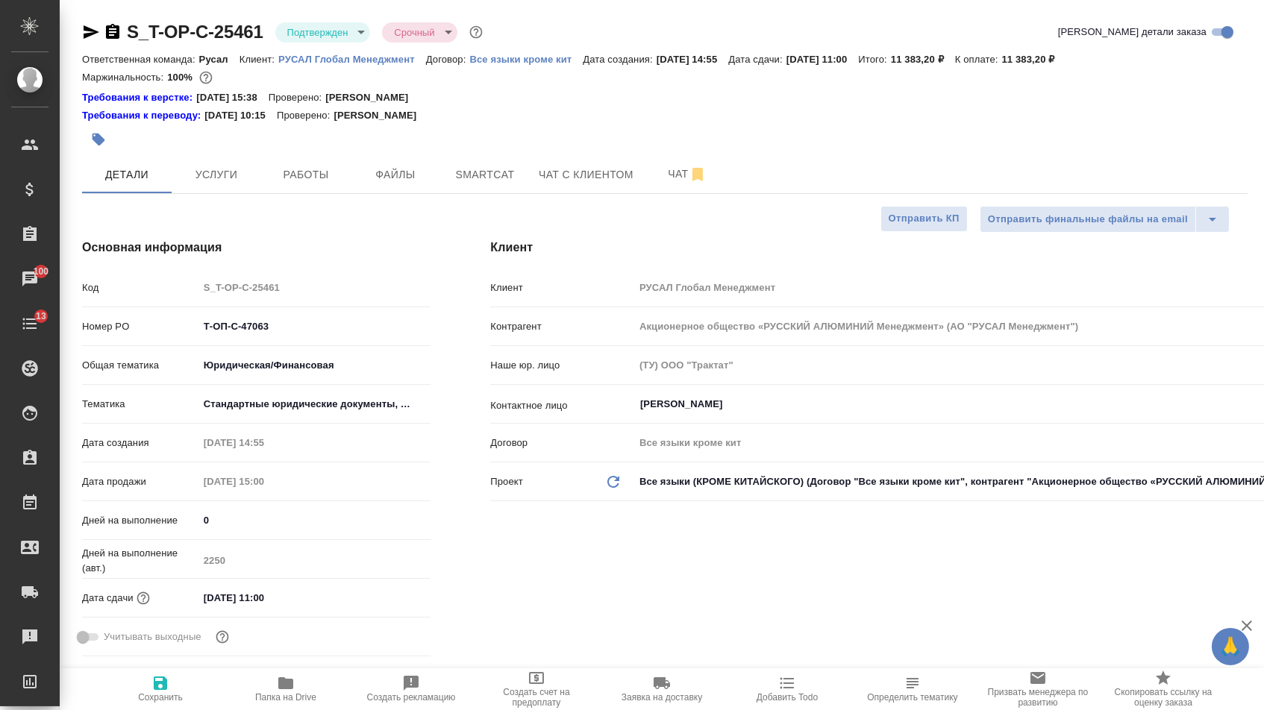
type textarea "x"
drag, startPoint x: 282, startPoint y: 330, endPoint x: 63, endPoint y: 327, distance: 218.6
click at [63, 327] on div "Основная информация Код S_T-OP-C-25461 Номер PO Т-ОП-С-47063 Общая тематика Юри…" at bounding box center [256, 450] width 408 height 483
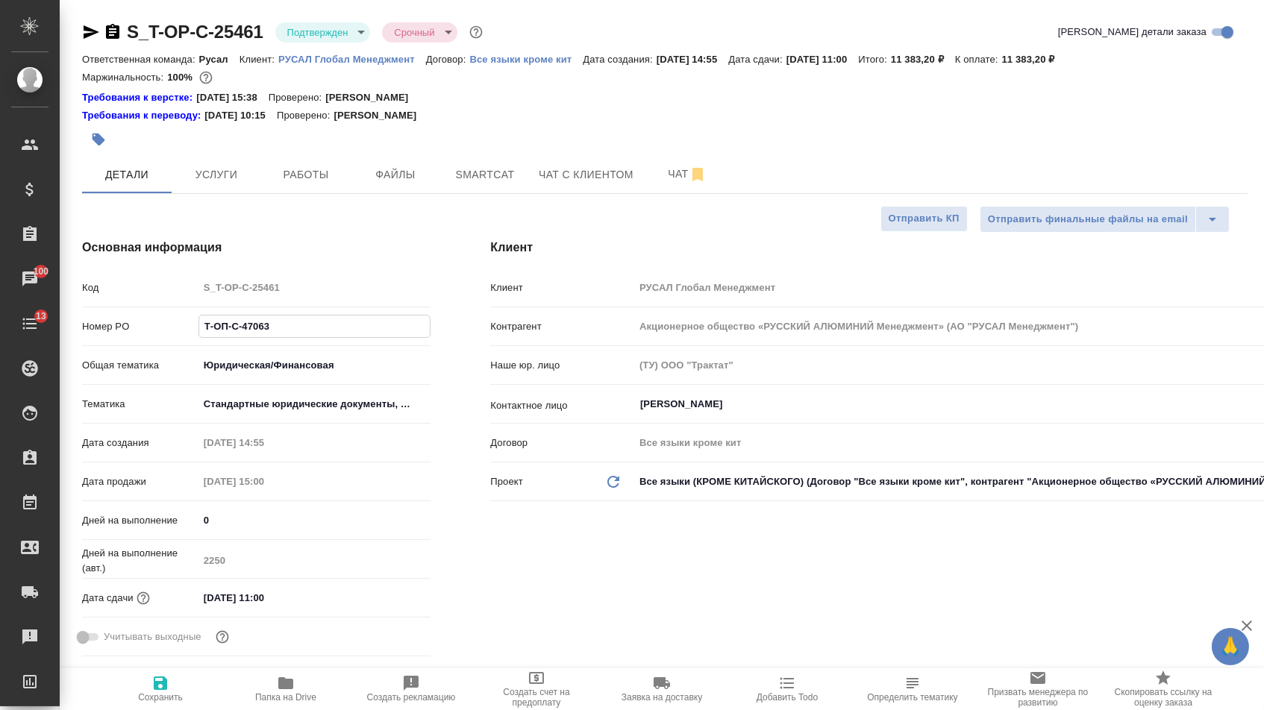
type textarea "x"
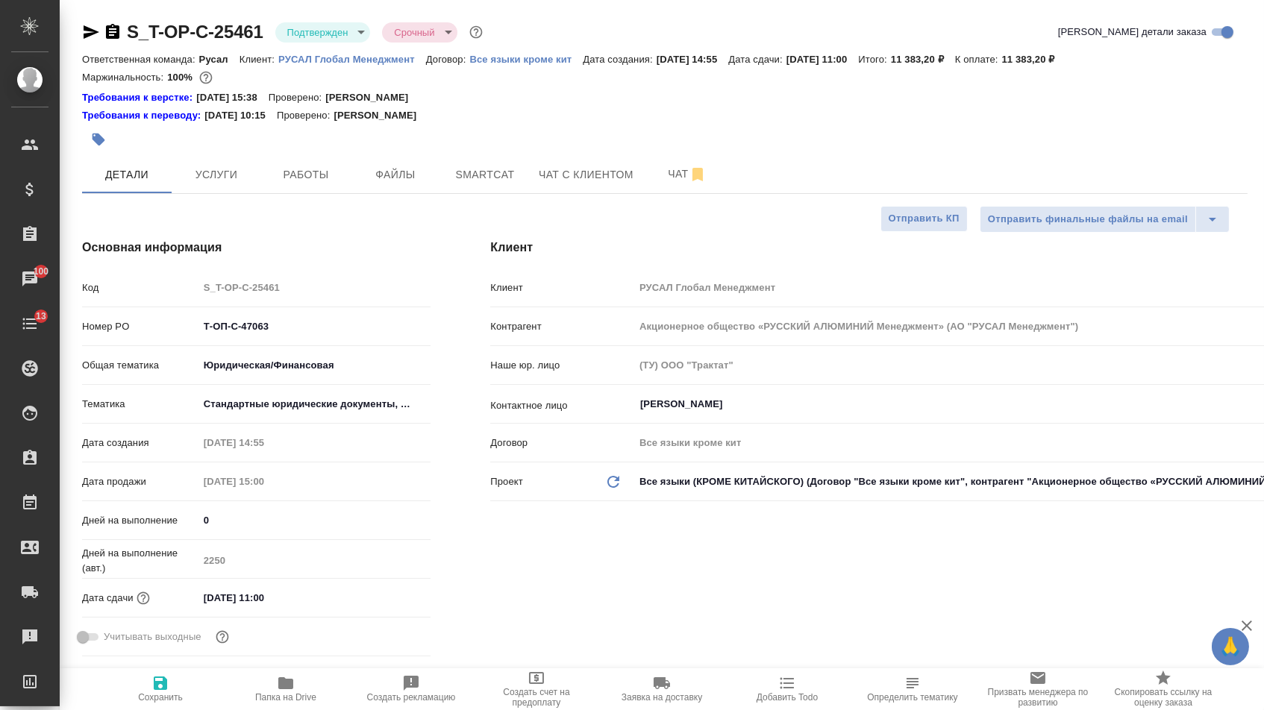
type textarea "x"
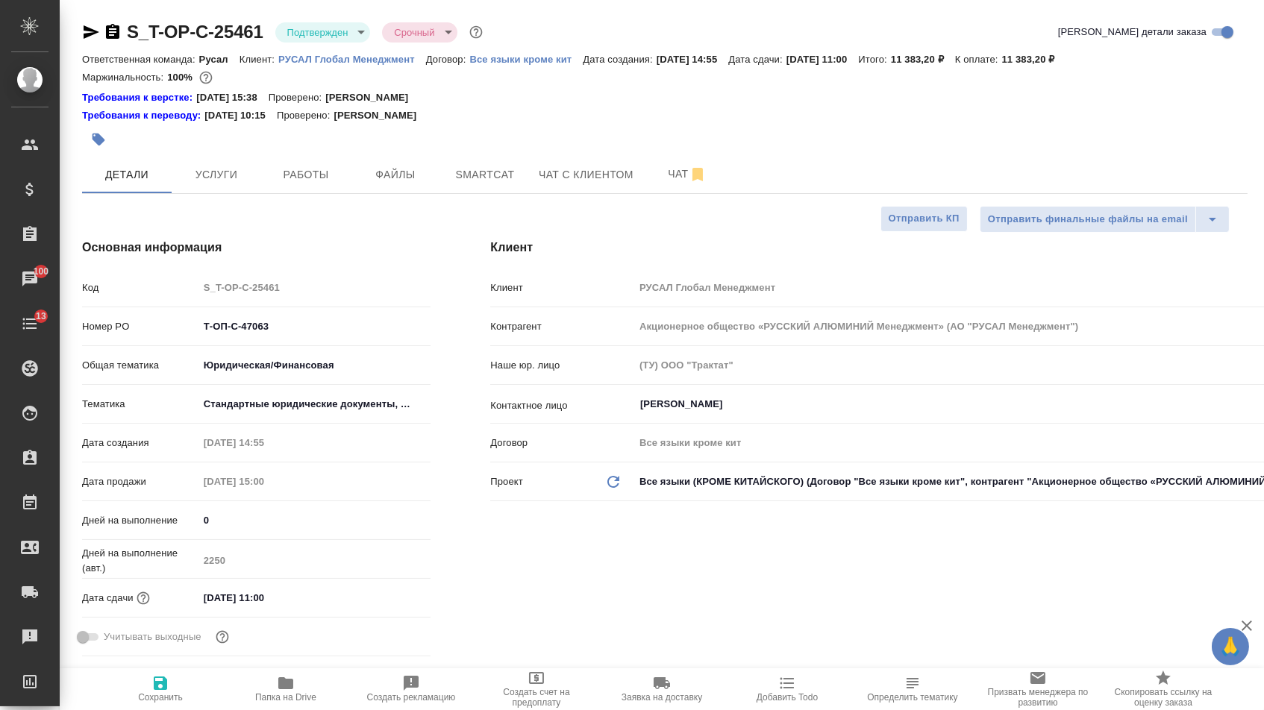
type textarea "x"
click at [95, 26] on icon "button" at bounding box center [91, 32] width 18 height 18
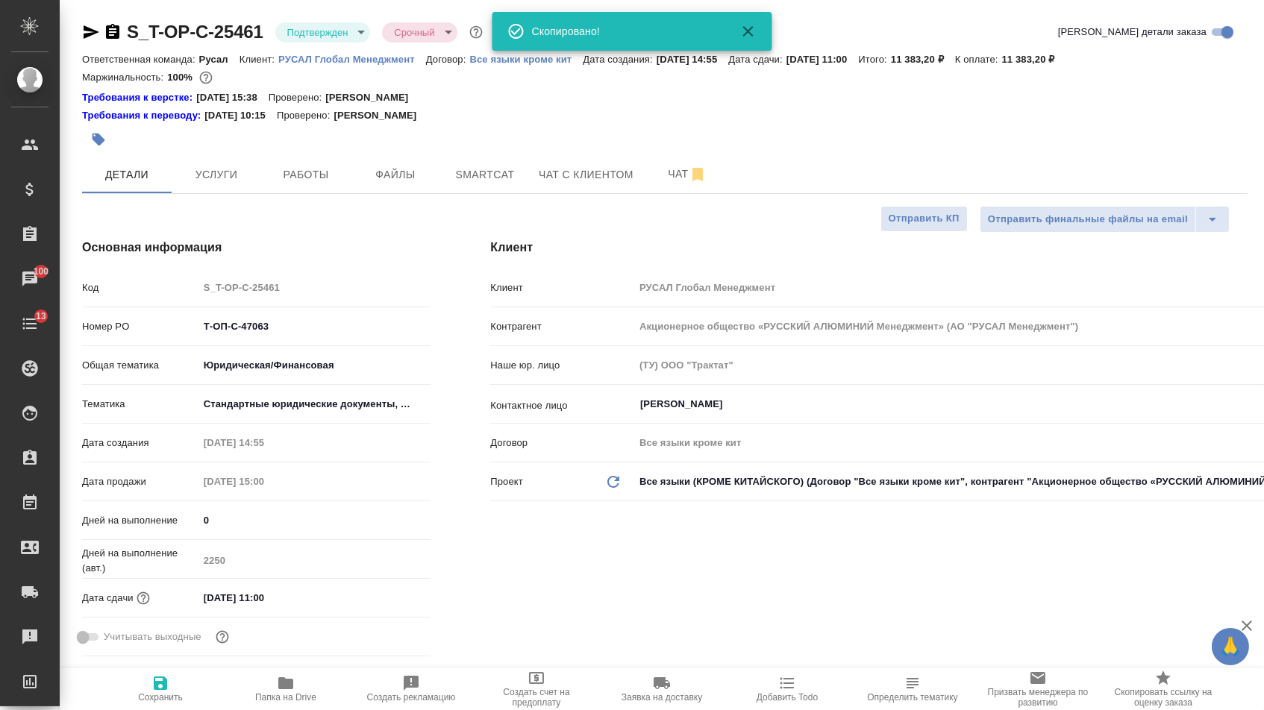
type textarea "x"
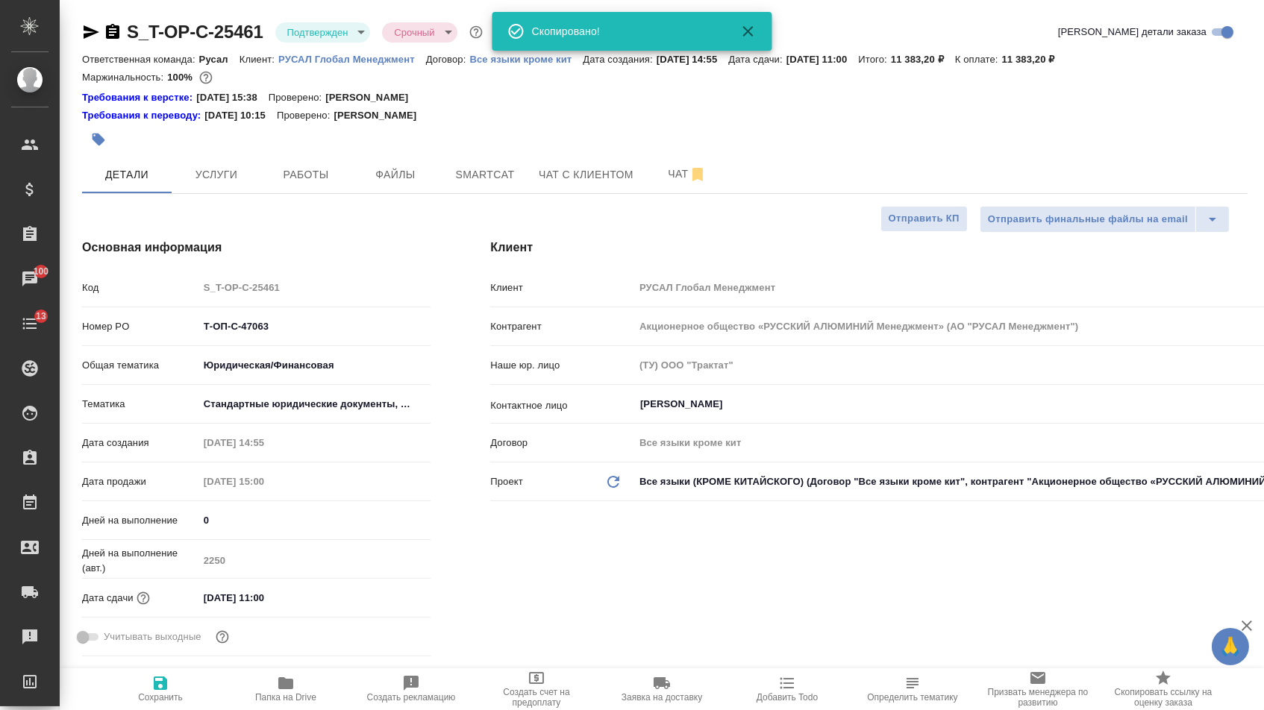
type textarea "x"
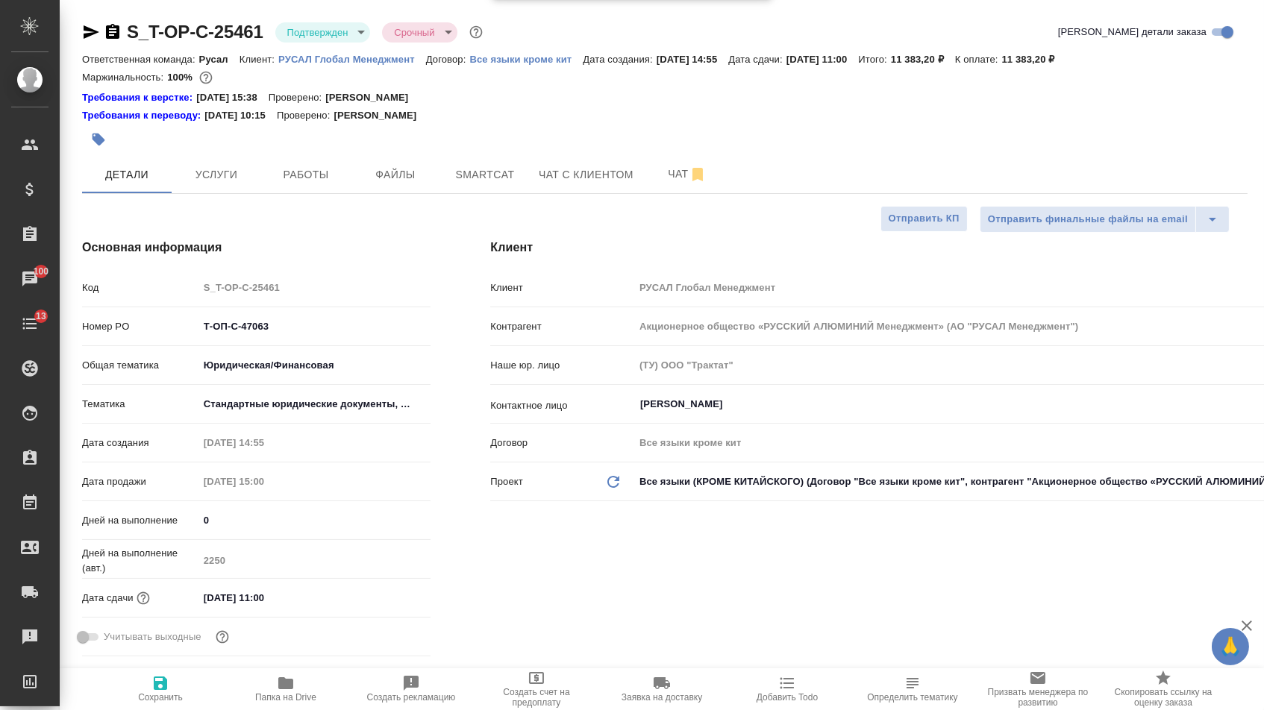
type textarea "x"
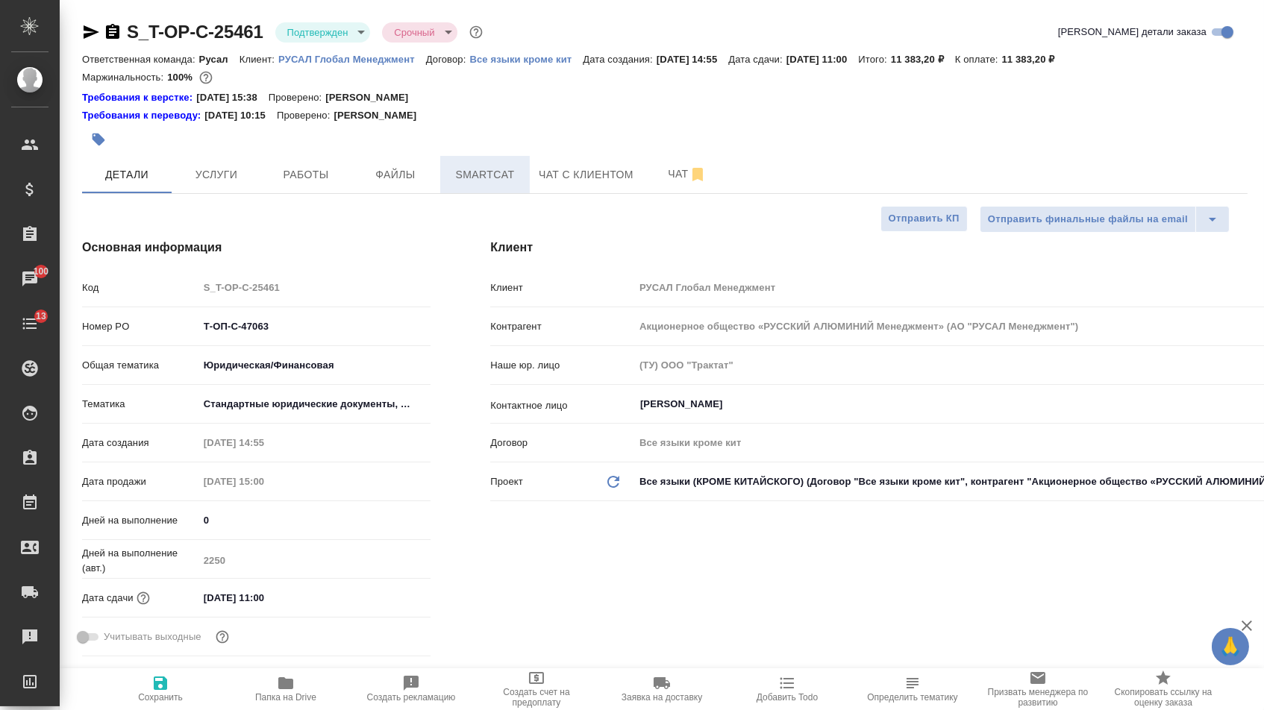
type textarea "x"
click at [227, 184] on span "Услуги" at bounding box center [217, 175] width 72 height 19
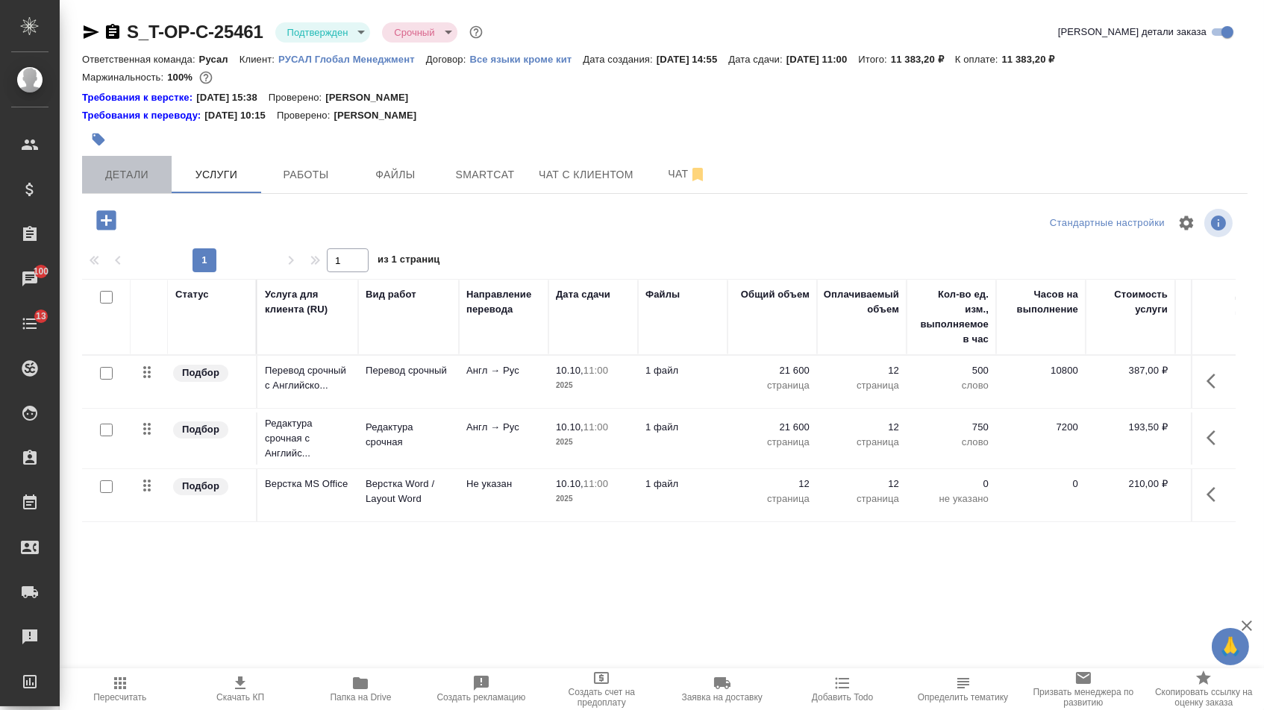
click at [131, 178] on span "Детали" at bounding box center [127, 175] width 72 height 19
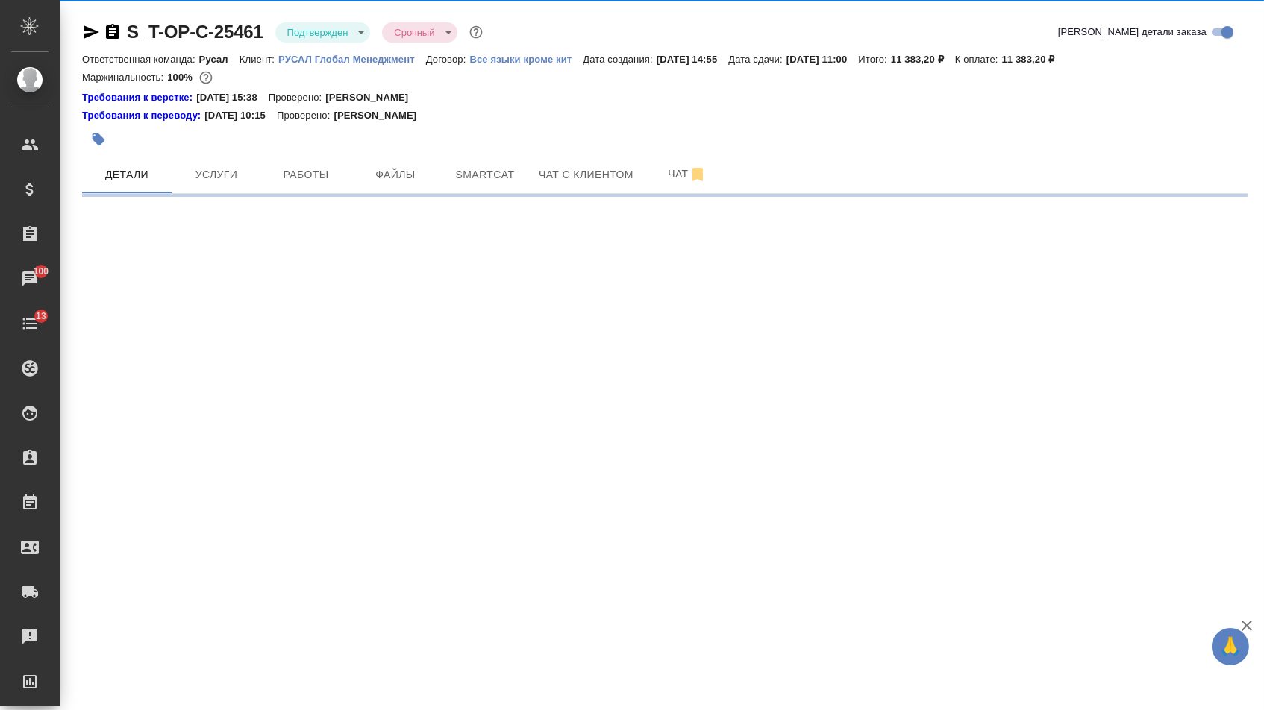
select select "RU"
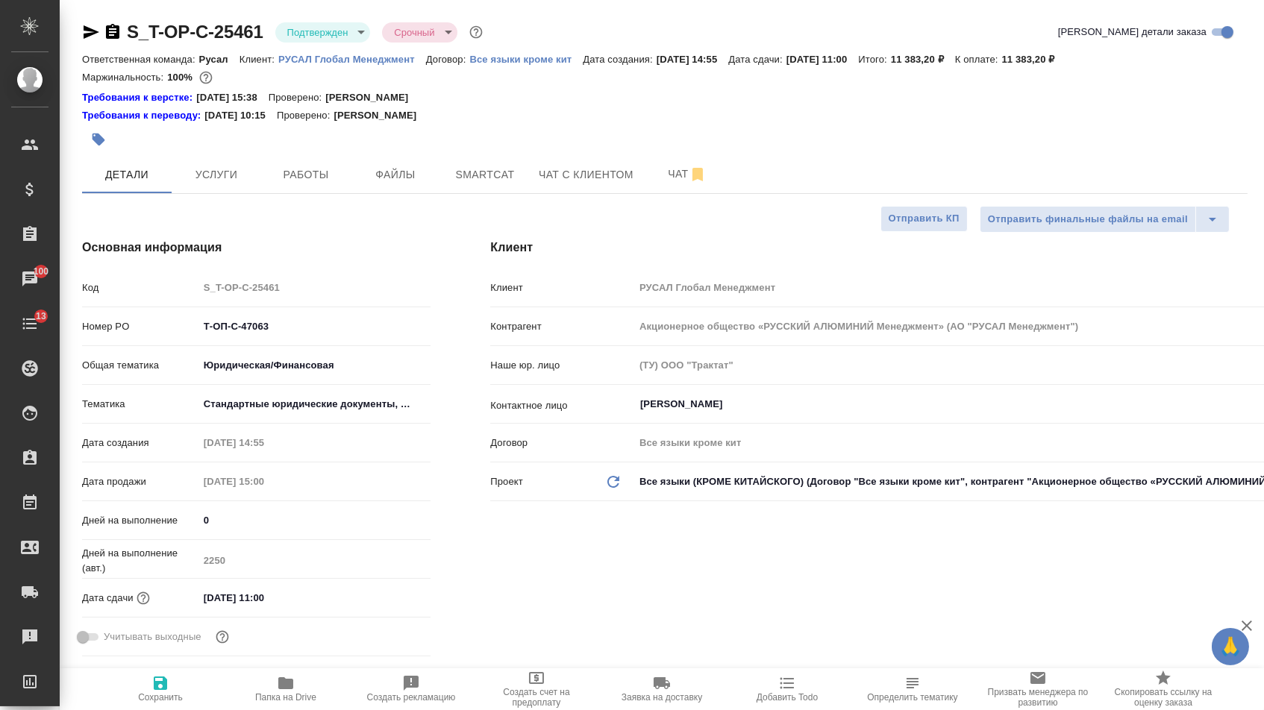
type textarea "x"
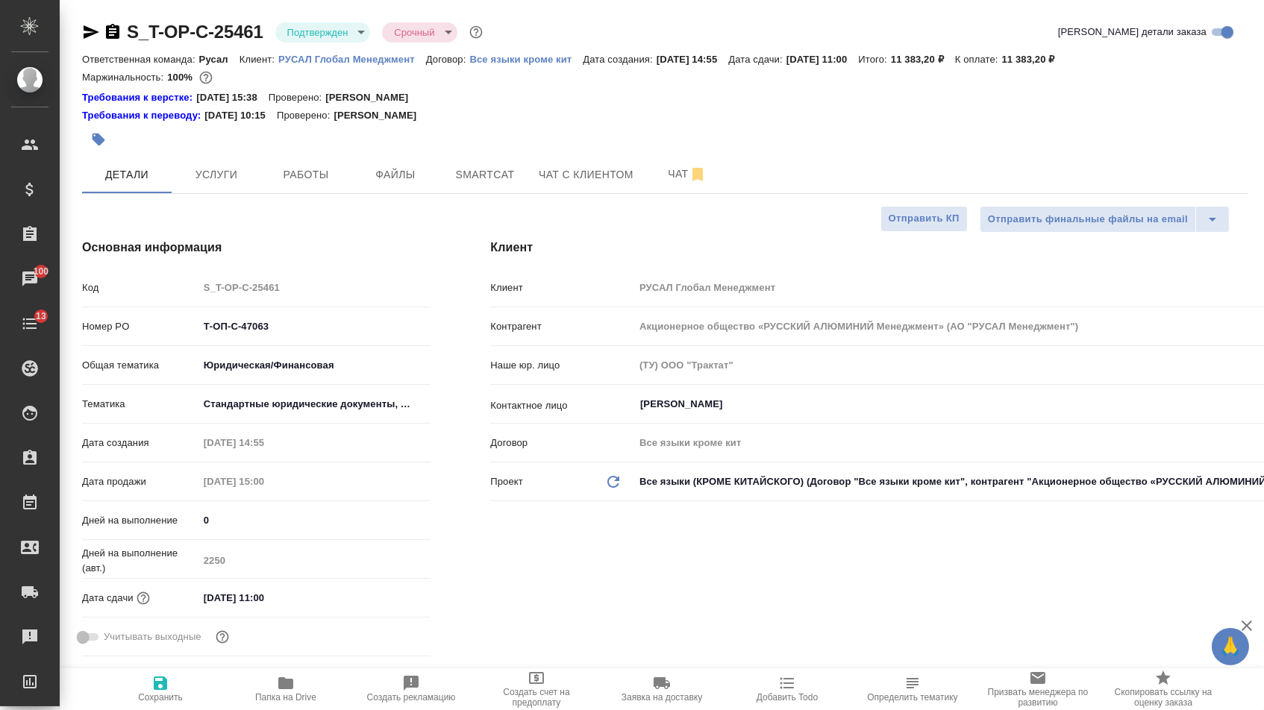
type textarea "x"
click at [220, 148] on div at bounding box center [470, 139] width 777 height 33
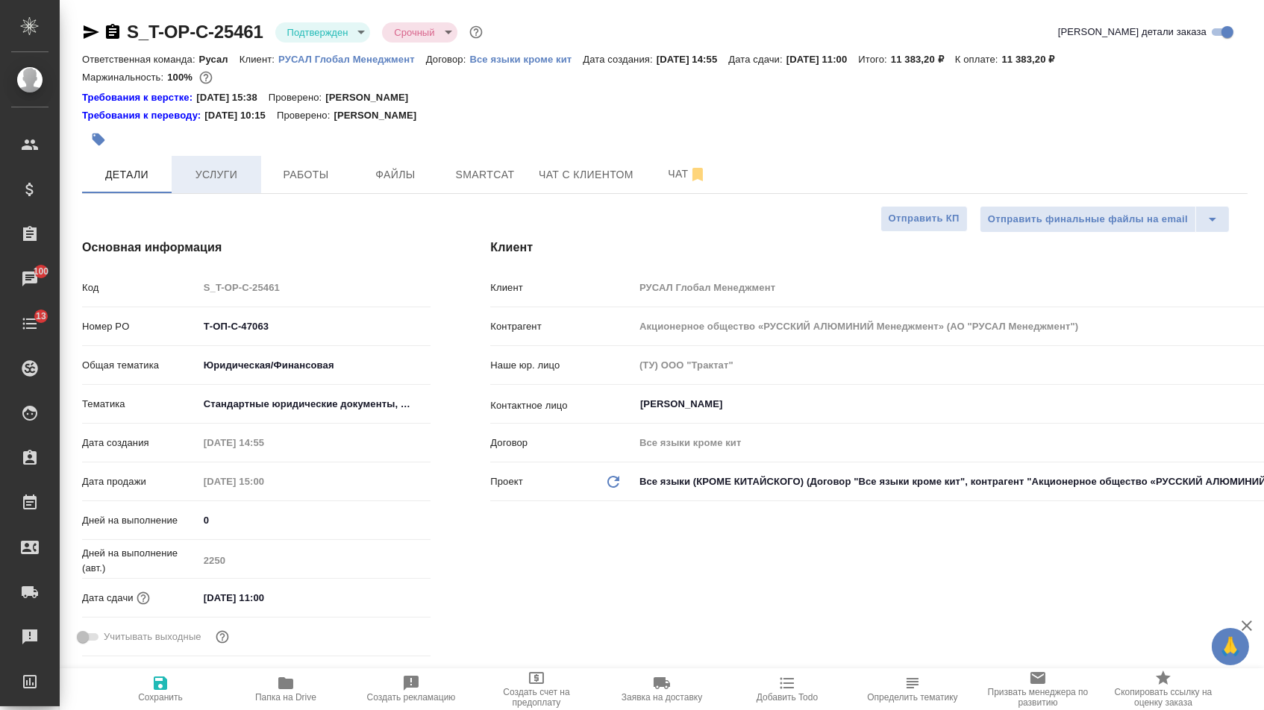
click at [222, 177] on span "Услуги" at bounding box center [217, 175] width 72 height 19
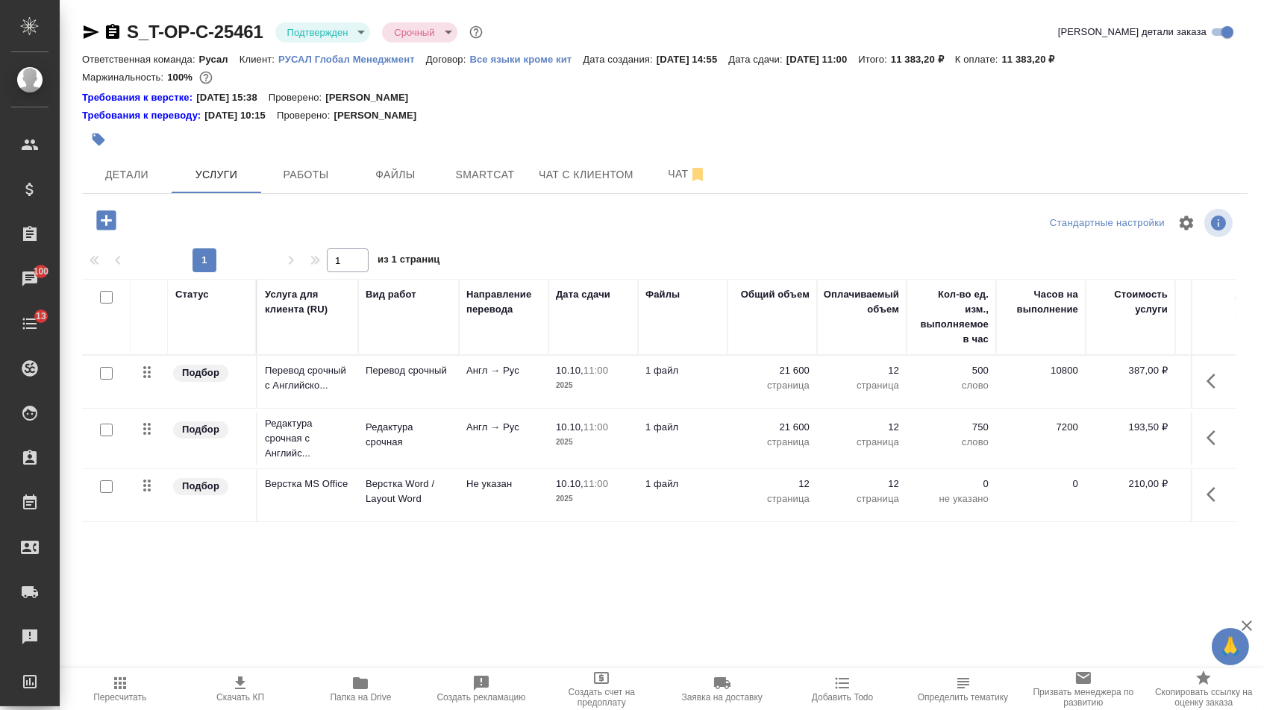
click at [110, 380] on input "checkbox" at bounding box center [106, 373] width 13 height 13
checkbox input "true"
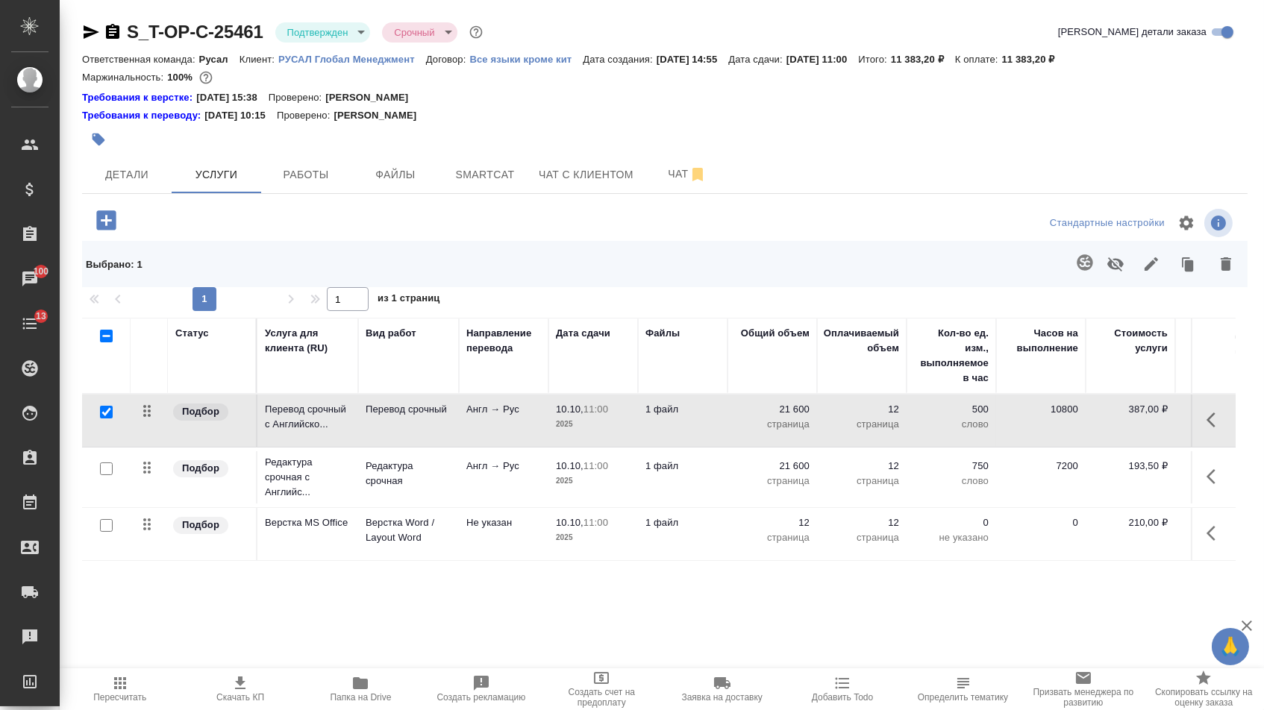
click at [105, 475] on input "checkbox" at bounding box center [106, 468] width 13 height 13
checkbox input "true"
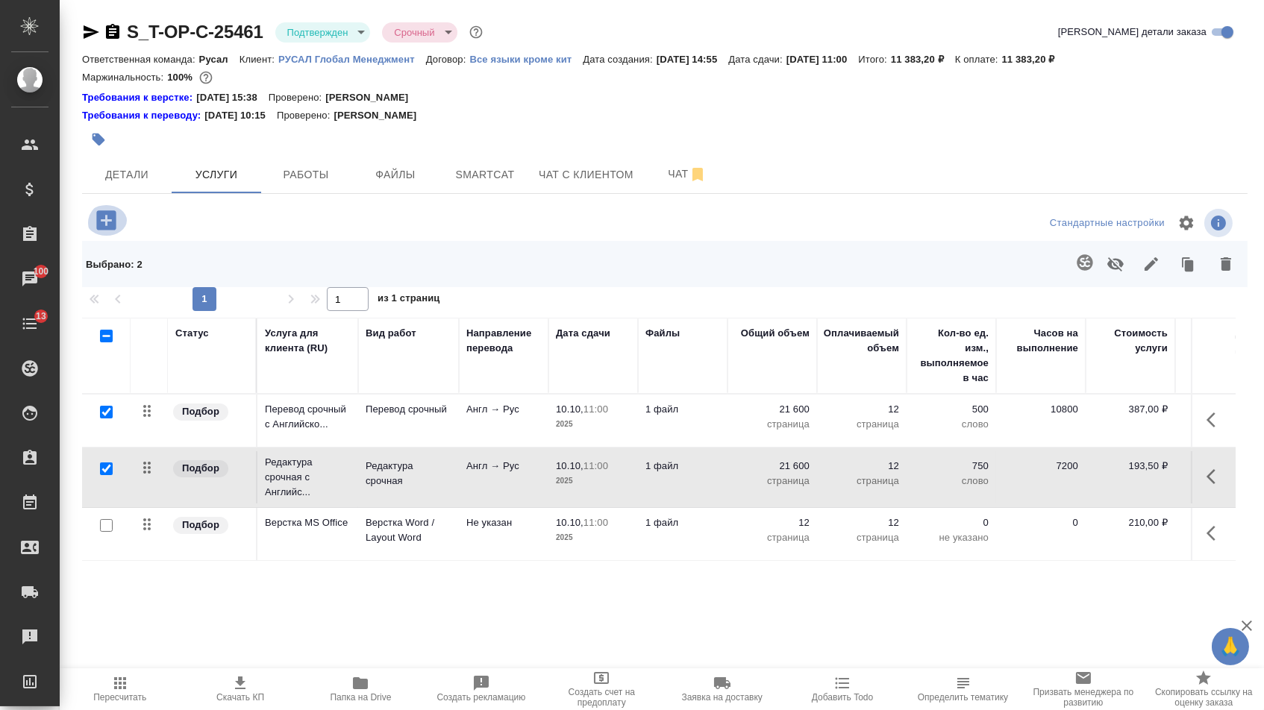
click at [116, 225] on icon "button" at bounding box center [105, 219] width 19 height 19
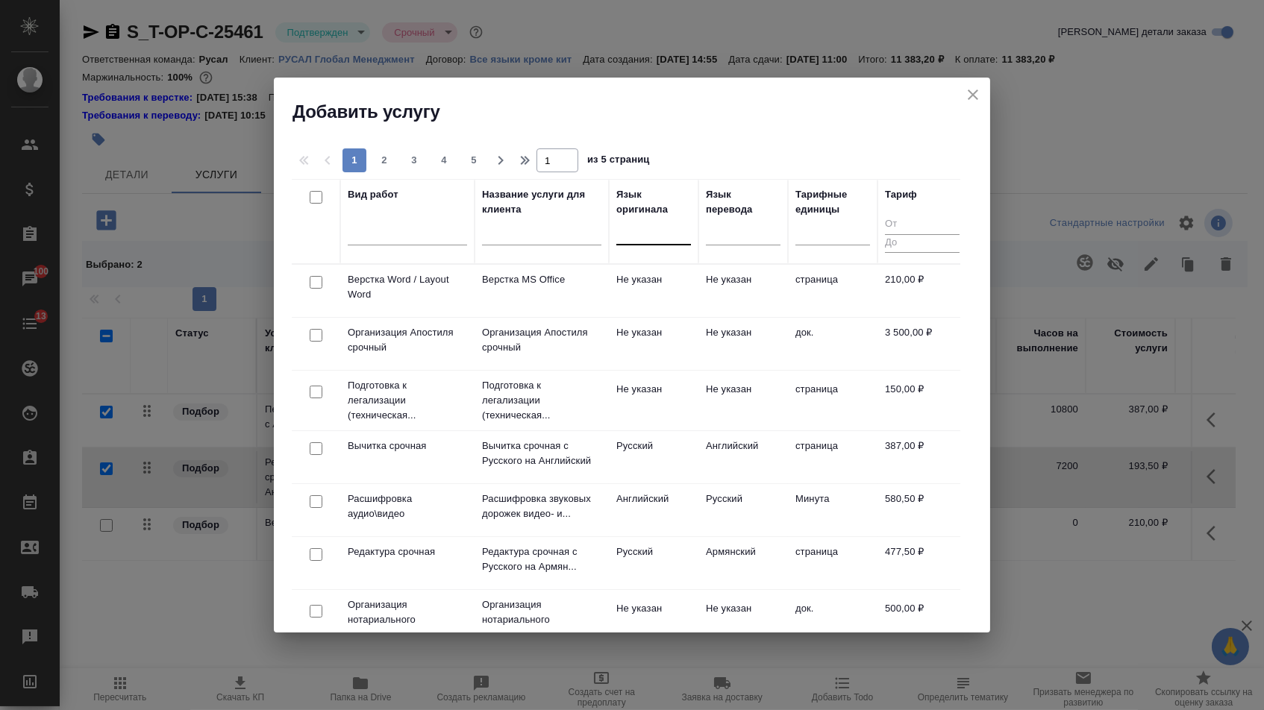
click at [674, 244] on div at bounding box center [653, 231] width 75 height 28
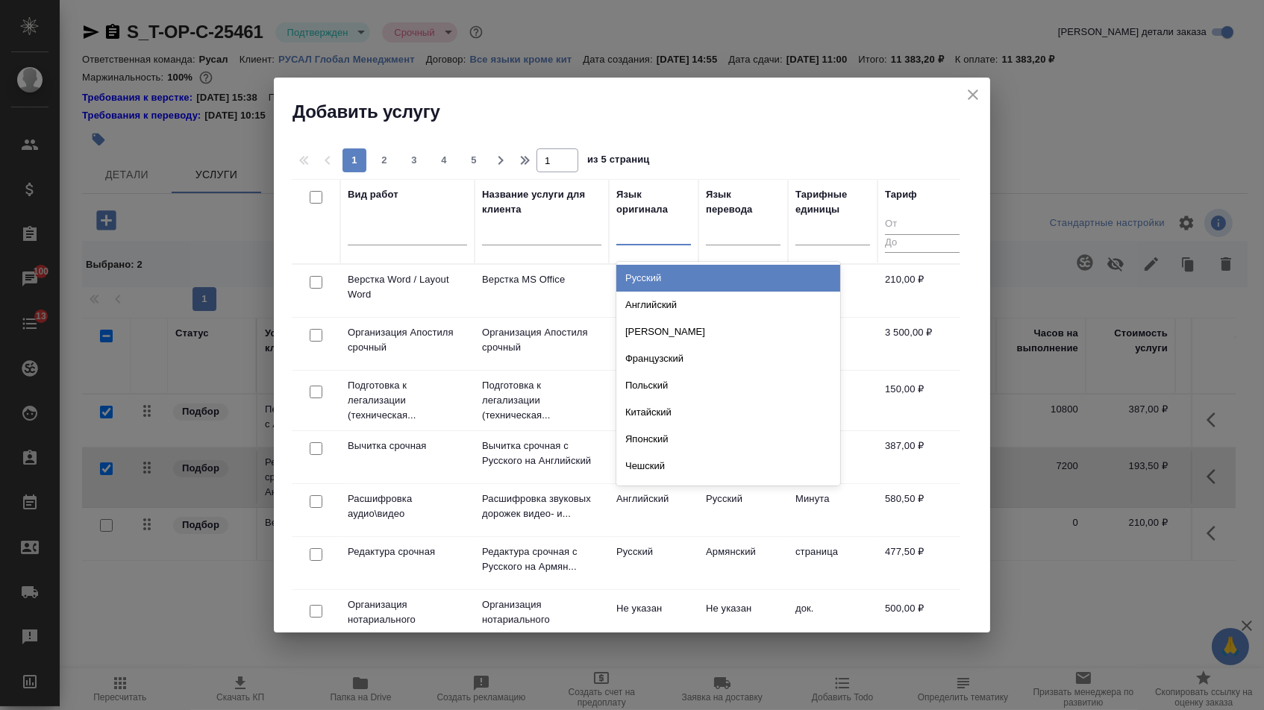
click at [670, 267] on div "Русский" at bounding box center [728, 278] width 224 height 27
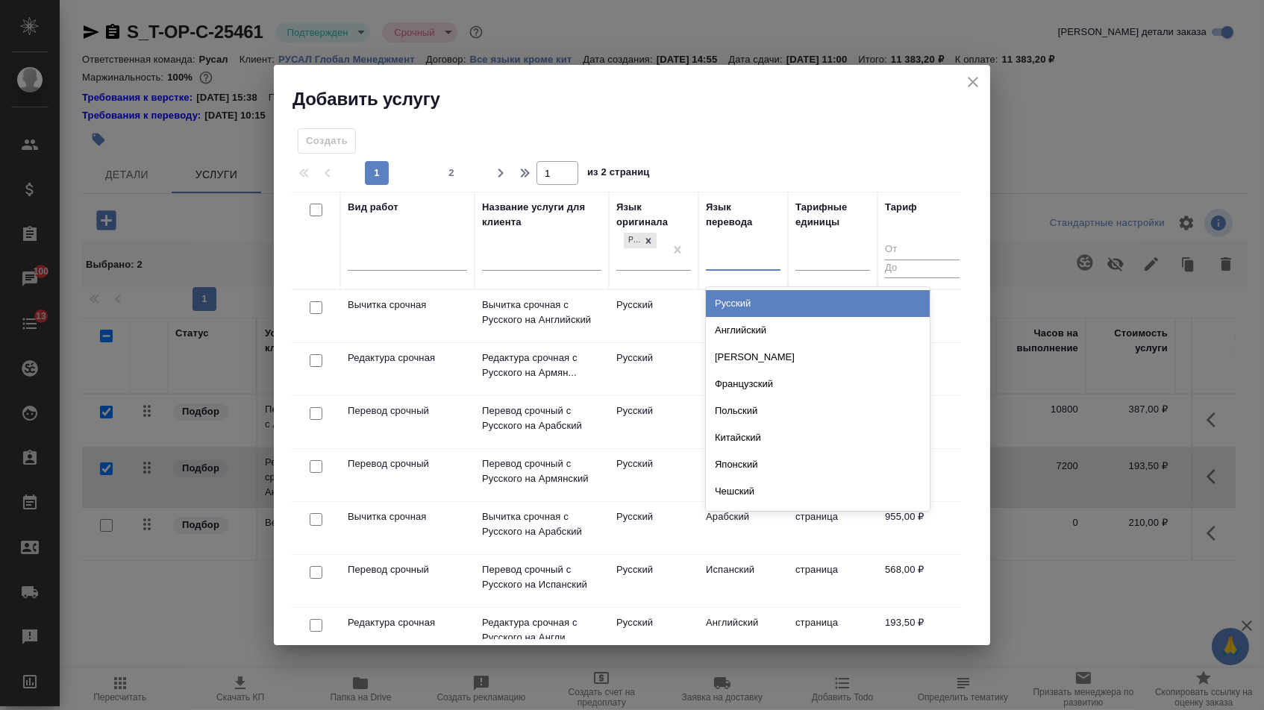
click at [719, 263] on div at bounding box center [743, 256] width 75 height 22
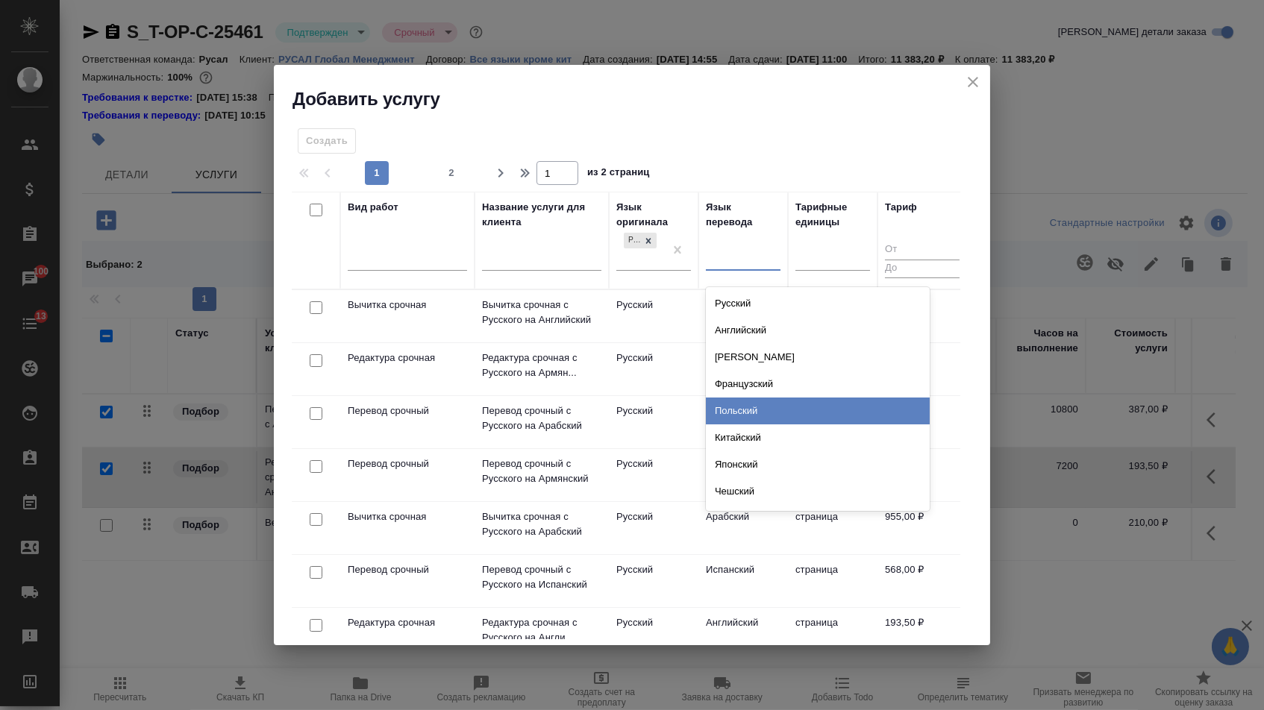
click at [722, 384] on div "Французский" at bounding box center [818, 384] width 224 height 27
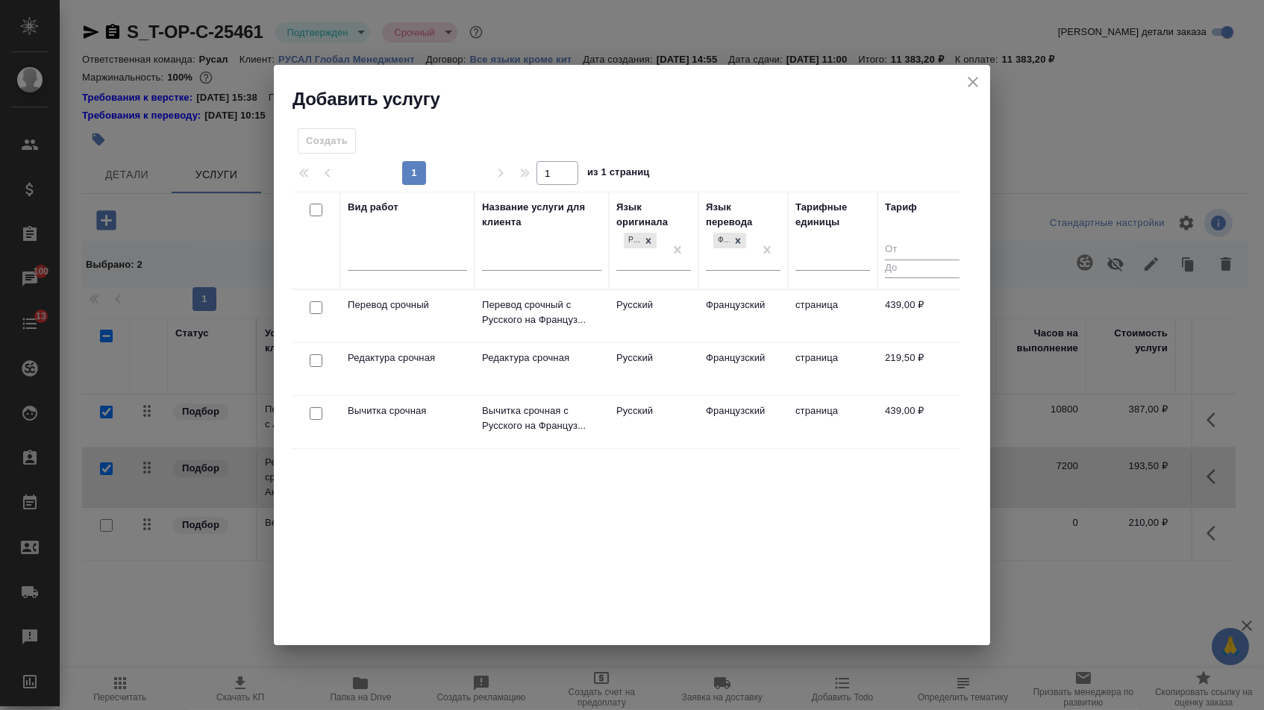
click at [310, 307] on input "checkbox" at bounding box center [316, 307] width 13 height 13
checkbox input "true"
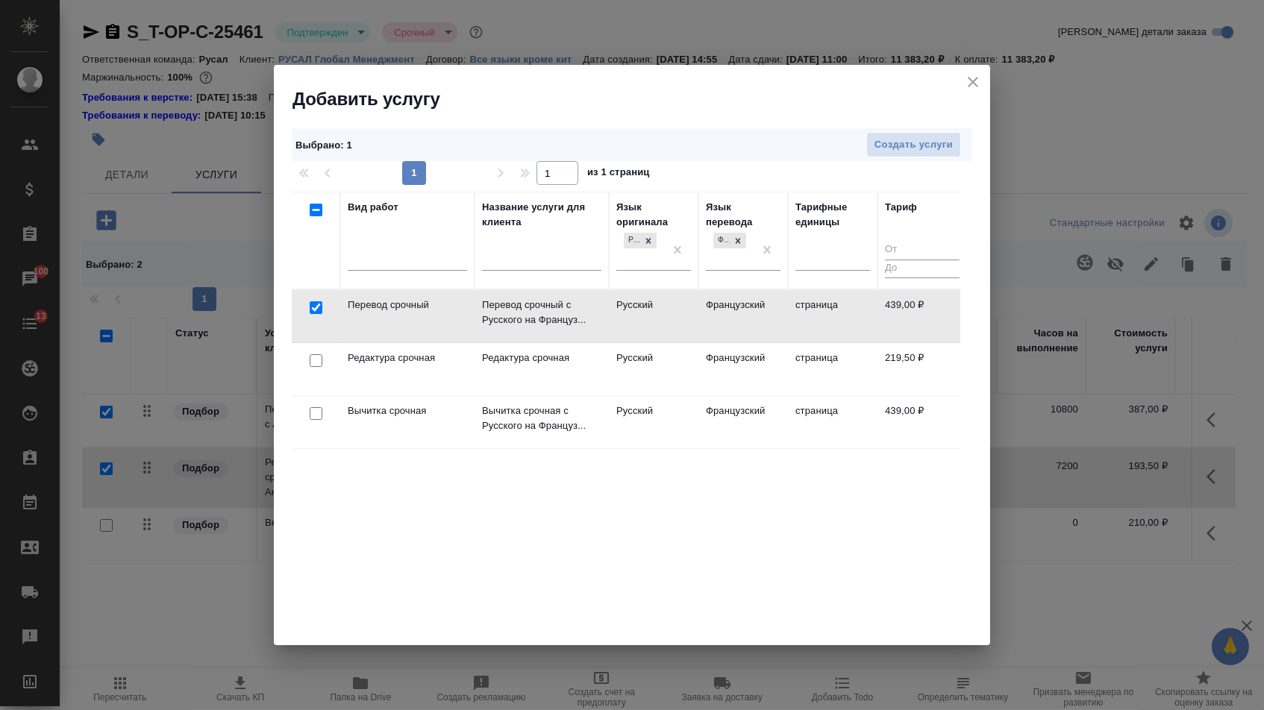
click at [315, 375] on td at bounding box center [316, 369] width 48 height 52
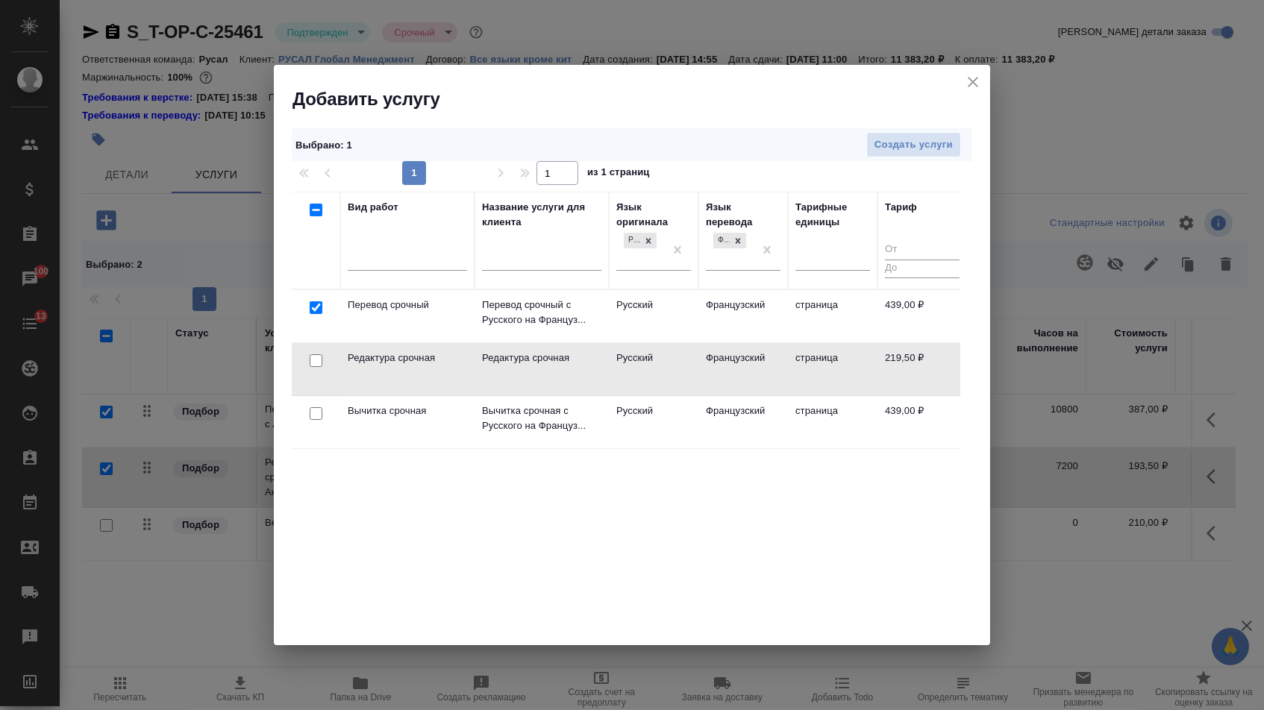
click at [312, 365] on input "checkbox" at bounding box center [316, 360] width 13 height 13
checkbox input "true"
click at [919, 153] on button "Создать услуги" at bounding box center [913, 145] width 95 height 26
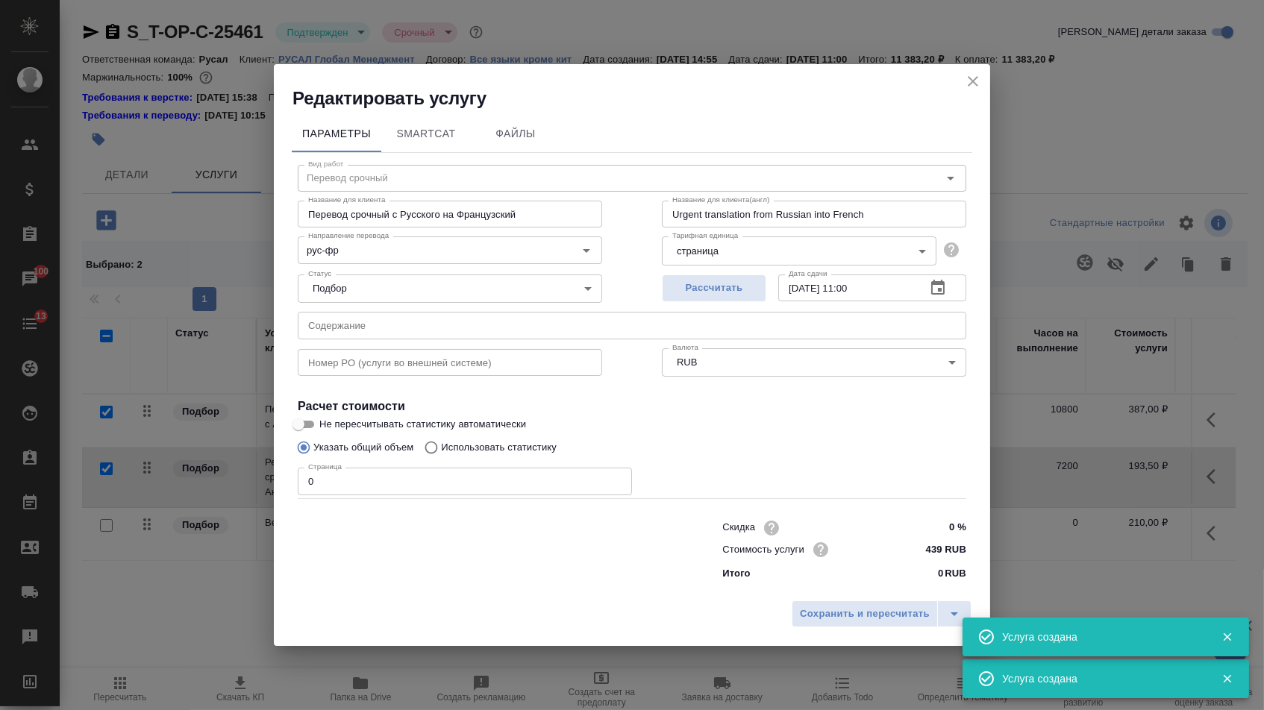
type input "Перевод срочный"
type input "Перевод срочный с Русского на Французский"
type input "Urgent translation from Russian into French"
type input "439 RUB"
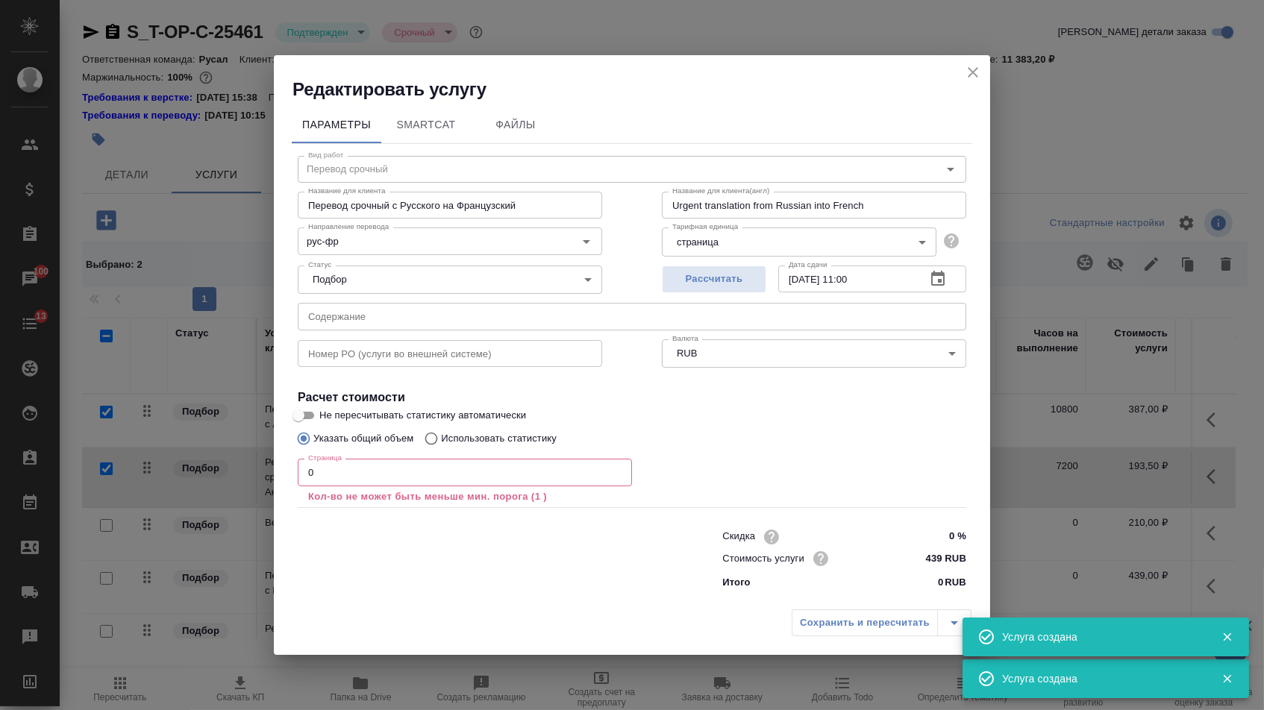
click at [484, 316] on input "text" at bounding box center [632, 316] width 668 height 27
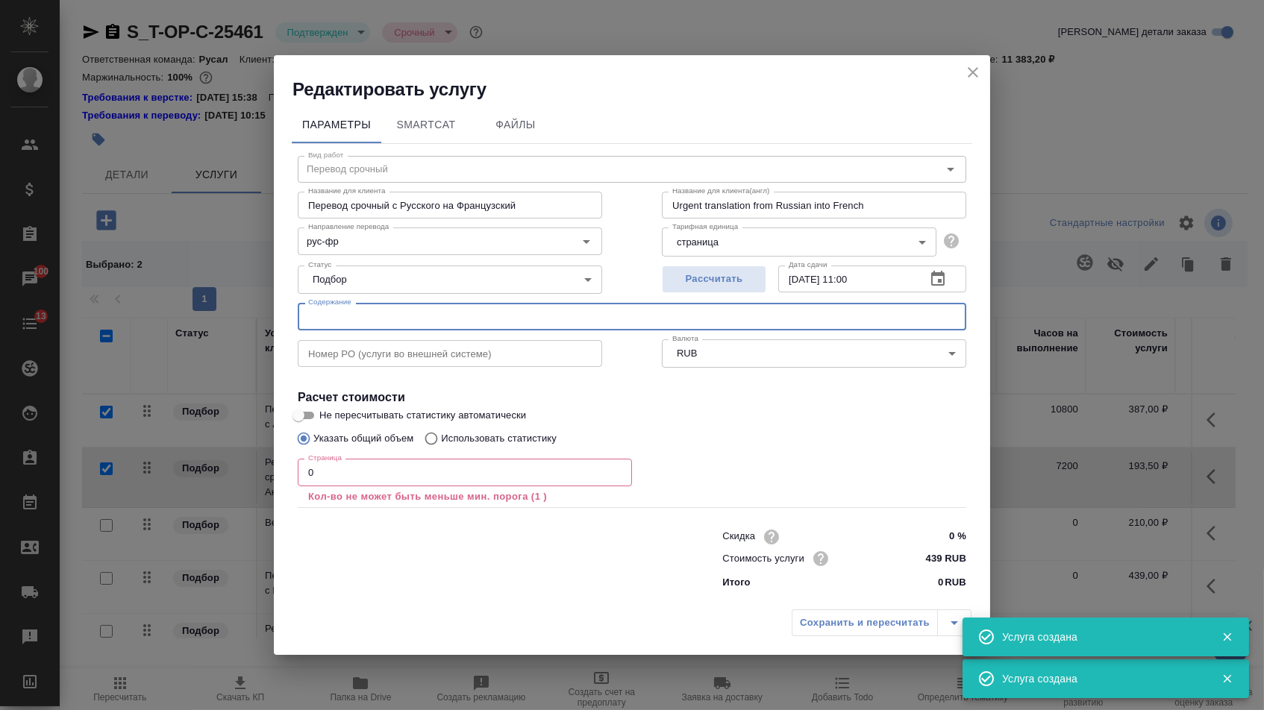
paste input "МЕТОДИЧЕСКИЙ ДОКУМЕНТ ПО МЕТРОЛОГИИ (весы конв).docx"
type input "МЕТОДИЧЕСКИЙ ДОКУМЕНТ ПО МЕТРОЛОГИИ (весы конв).docx"
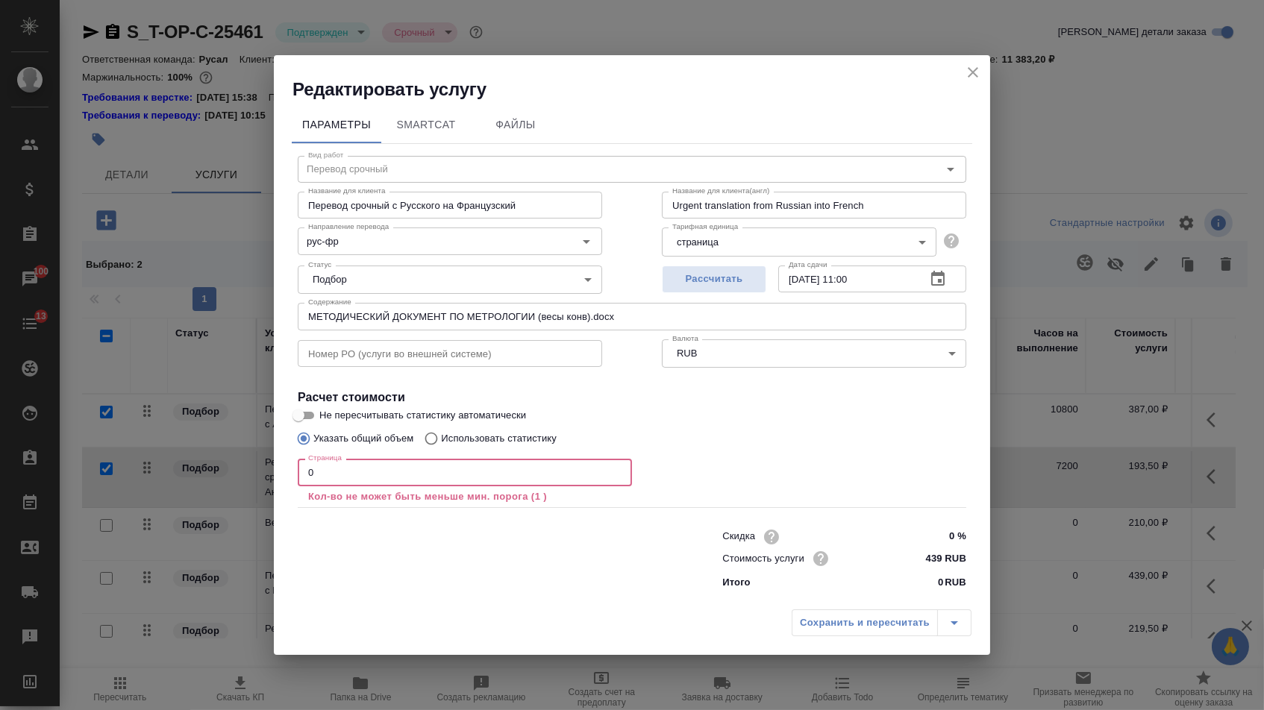
drag, startPoint x: 331, startPoint y: 471, endPoint x: 276, endPoint y: 471, distance: 55.2
click at [276, 471] on div "Параметры SmartCat Файлы Вид работ Перевод срочный Вид работ Название для клиен…" at bounding box center [632, 351] width 716 height 501
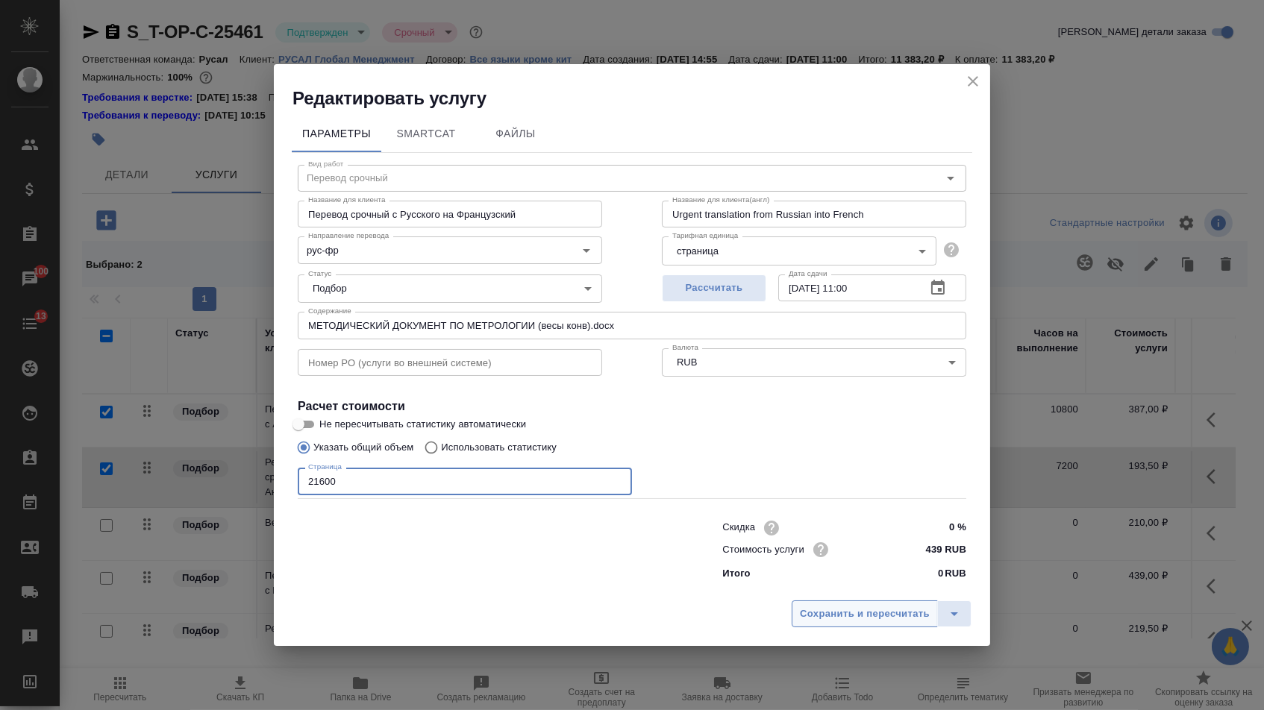
type input "21600"
click at [850, 611] on span "Сохранить и пересчитать" at bounding box center [865, 614] width 130 height 17
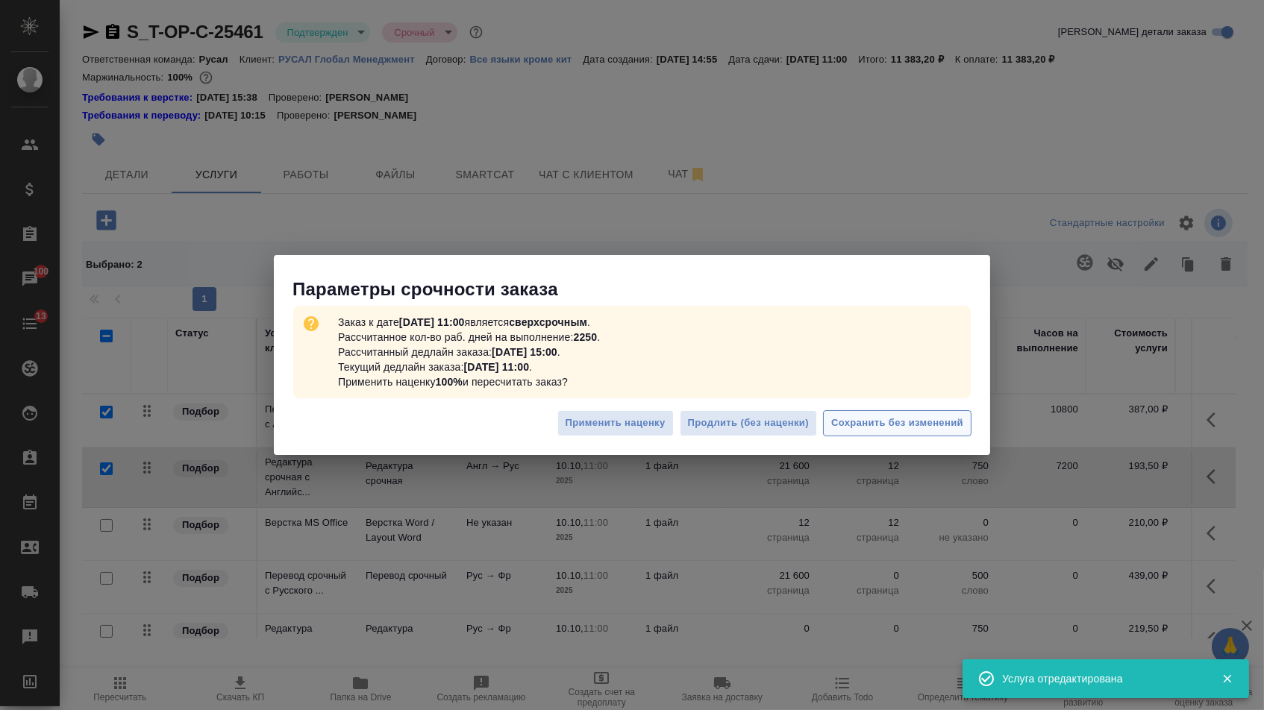
click at [892, 430] on span "Сохранить без изменений" at bounding box center [897, 423] width 132 height 17
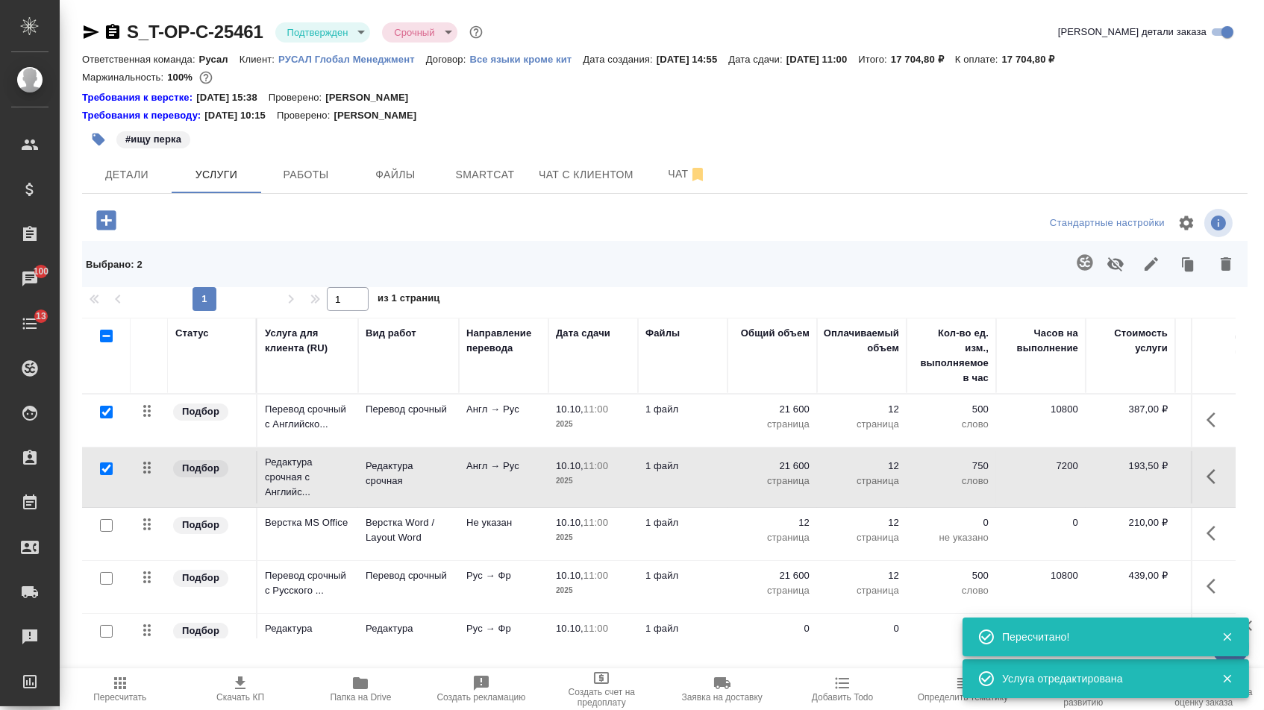
click at [788, 657] on div "S_T-OP-C-25461 Подтвержден confirmed Срочный urgent Кратко детали заказа Ответс…" at bounding box center [665, 338] width 1182 height 677
click at [787, 650] on div "S_T-OP-C-25461 Подтвержден confirmed Срочный urgent Кратко детали заказа Ответс…" at bounding box center [665, 338] width 1182 height 677
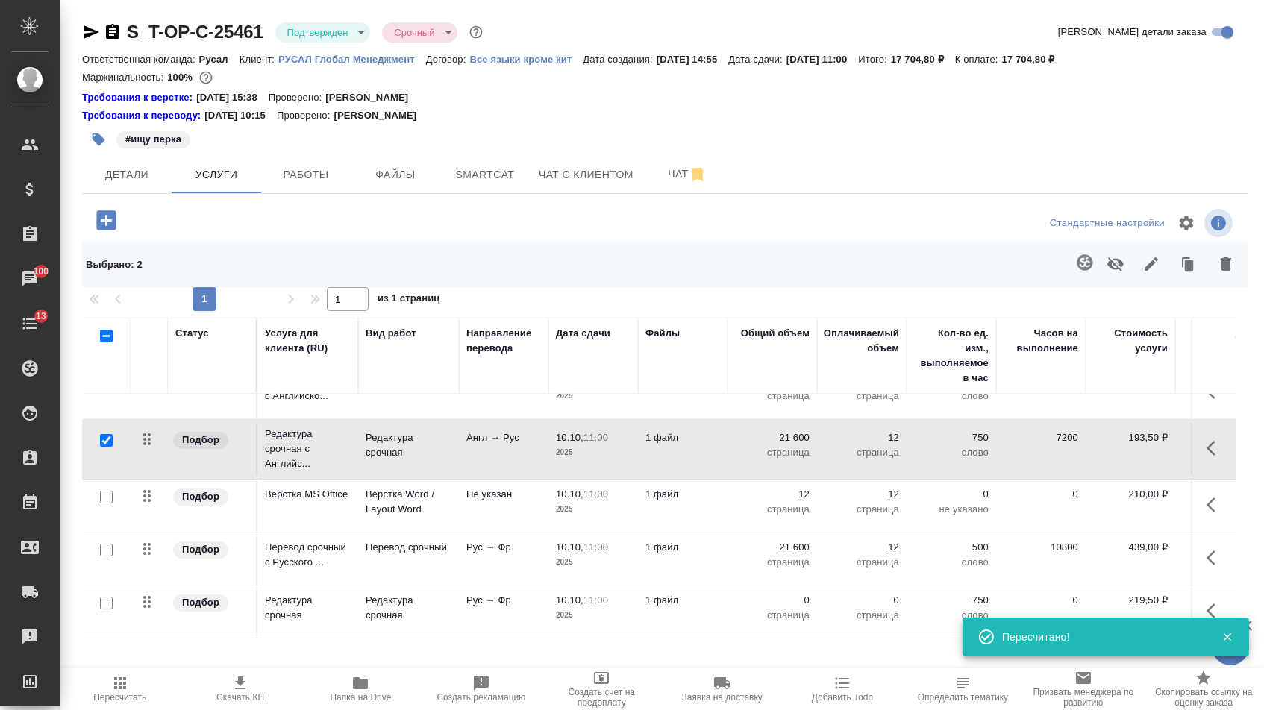
scroll to position [36, 0]
click at [784, 608] on p "0" at bounding box center [772, 600] width 75 height 15
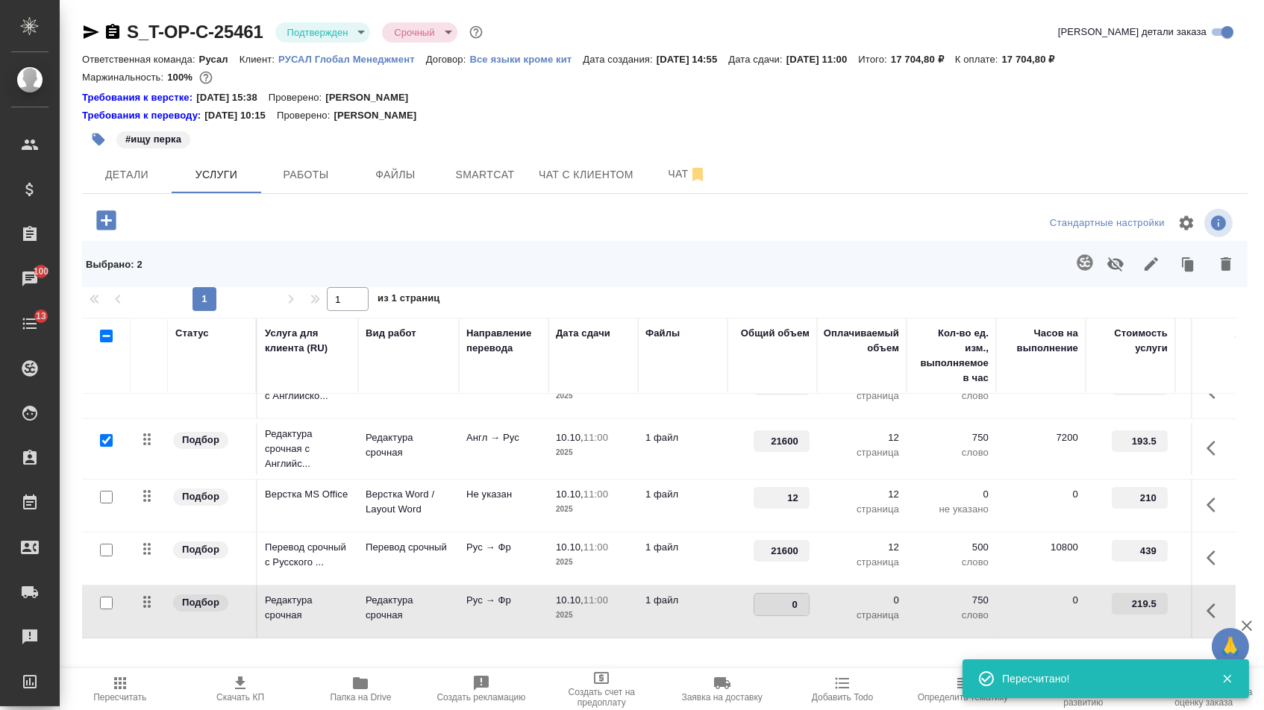
click at [784, 608] on input "0" at bounding box center [781, 605] width 54 height 22
type input "21600"
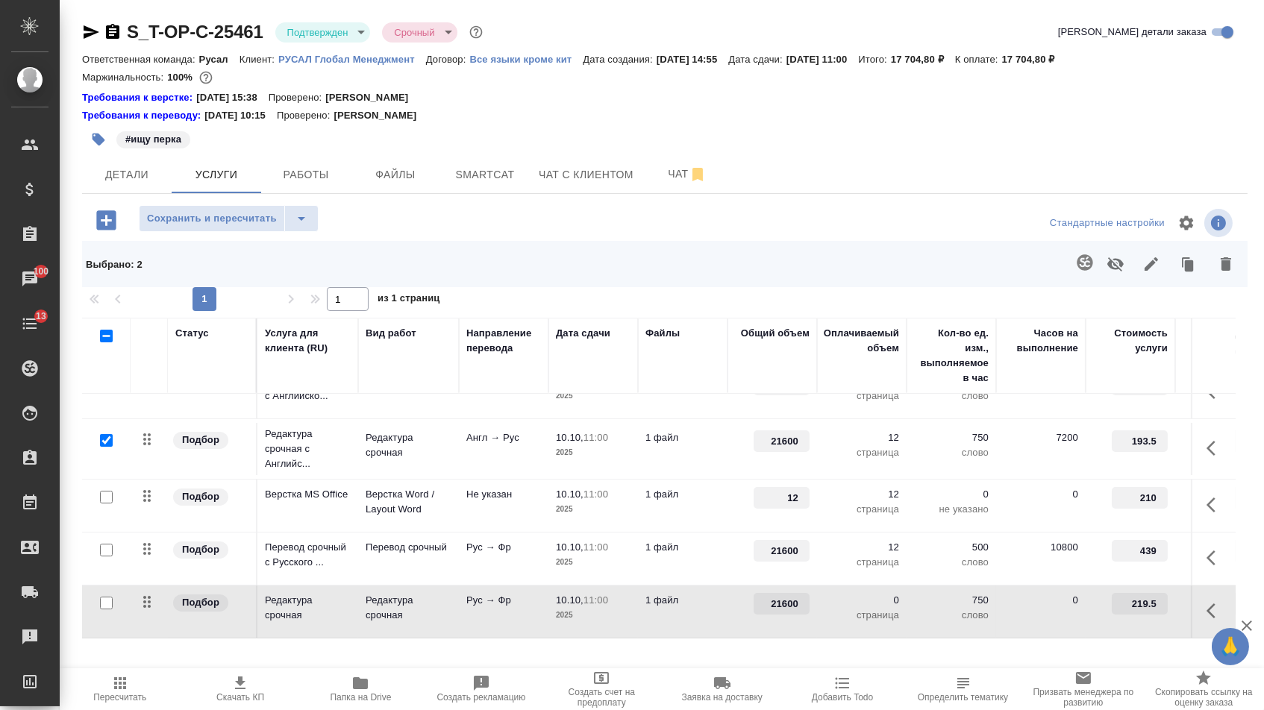
click at [272, 230] on div "Сохранить и пересчитать" at bounding box center [276, 220] width 389 height 31
click at [199, 228] on span "Сохранить и пересчитать" at bounding box center [212, 218] width 130 height 17
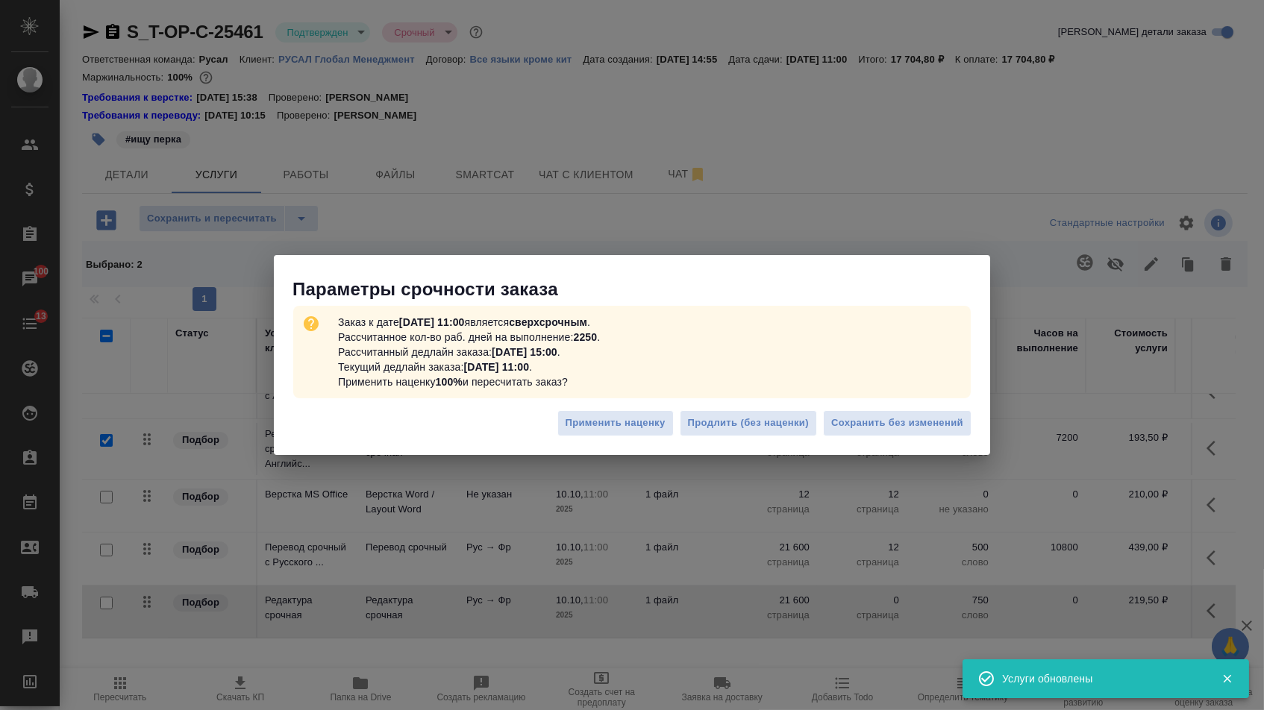
click at [872, 439] on div "Применить наценку Продлить (без наценки) Сохранить без изменений" at bounding box center [632, 429] width 716 height 52
click at [871, 417] on span "Сохранить без изменений" at bounding box center [897, 423] width 132 height 17
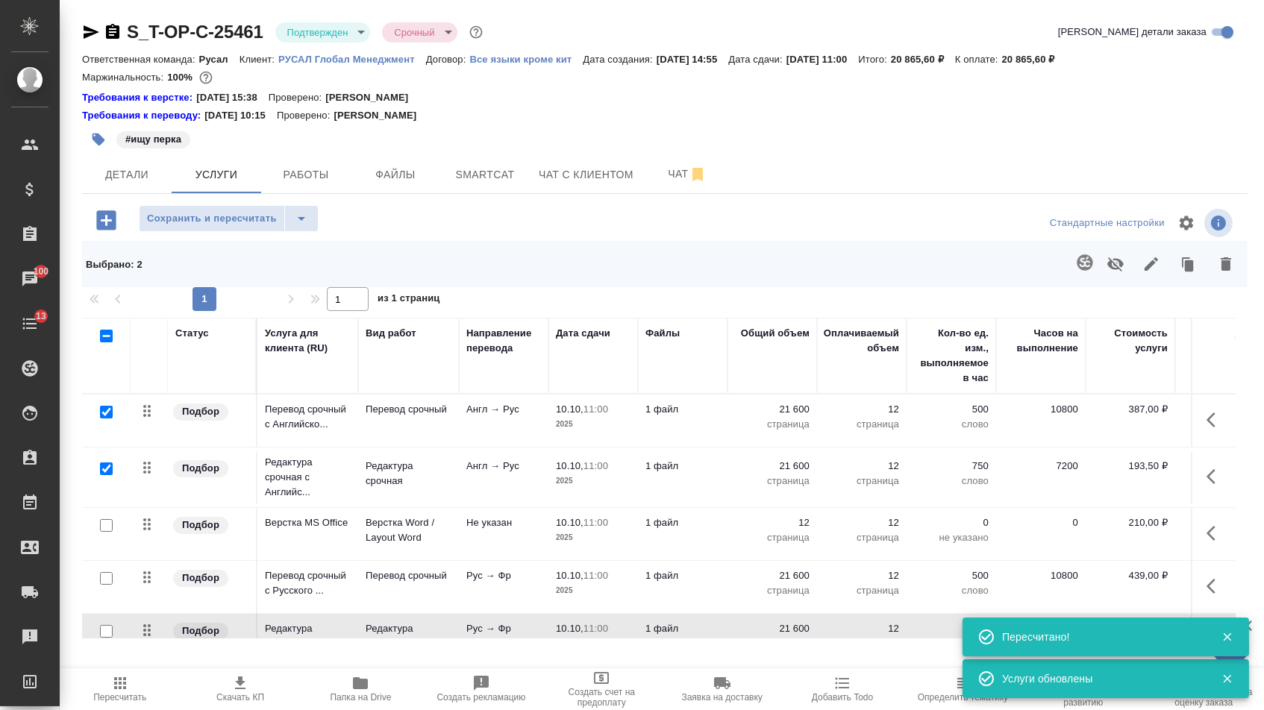
scroll to position [0, 0]
click at [1224, 271] on icon "button" at bounding box center [1225, 263] width 10 height 13
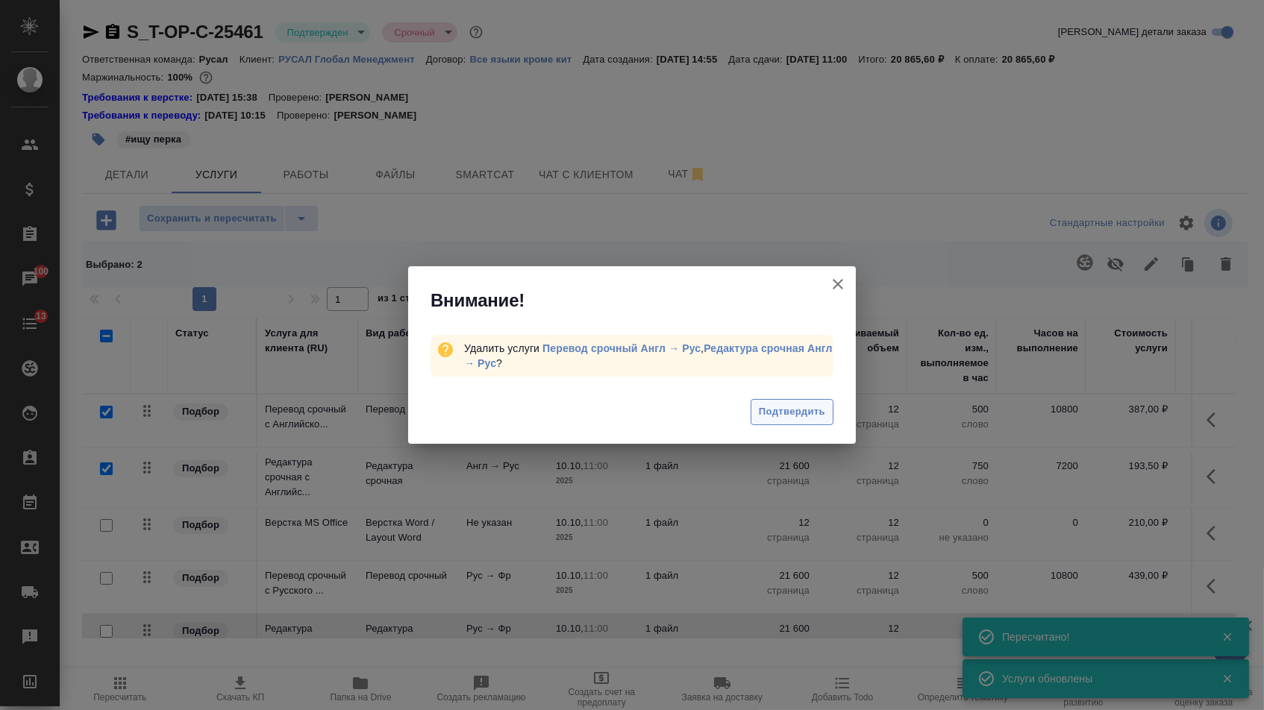
click at [807, 410] on span "Подтвердить" at bounding box center [792, 412] width 66 height 17
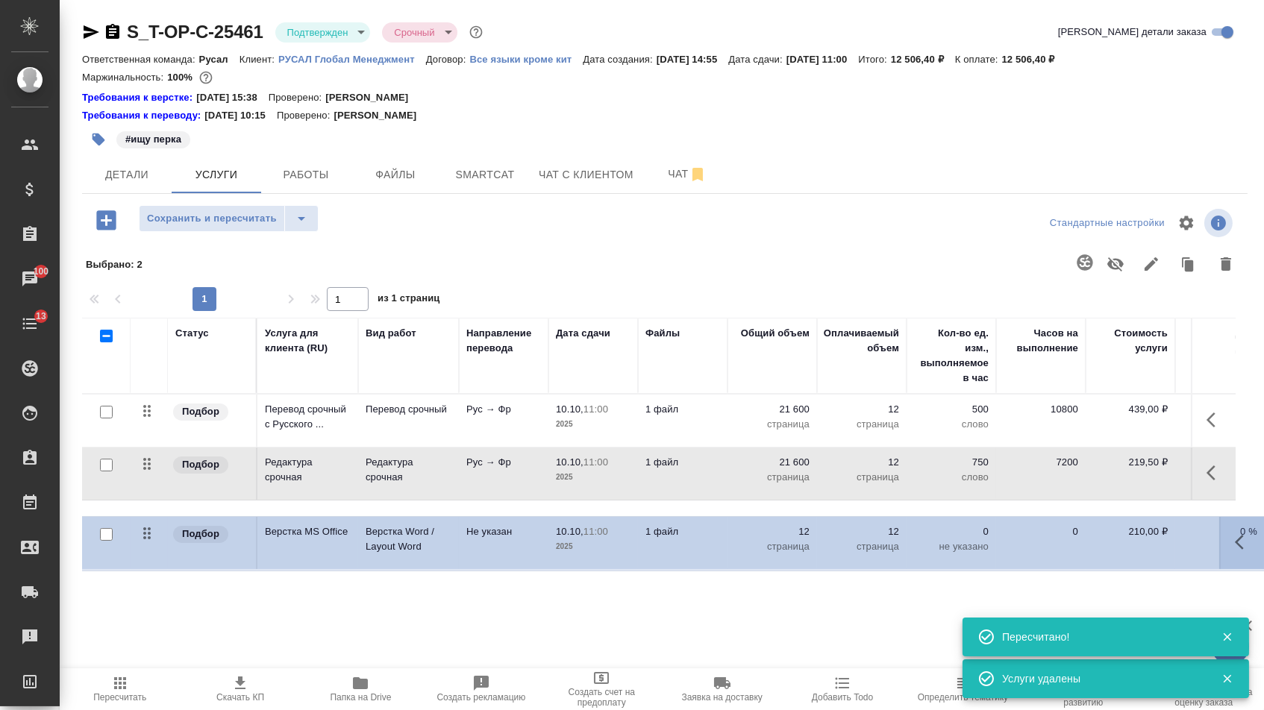
drag, startPoint x: 148, startPoint y: 424, endPoint x: 148, endPoint y: 580, distance: 155.9
click at [148, 580] on div "Статус Услуга для клиента (RU) Вид работ Направление перевода Дата сдачи Файлы …" at bounding box center [658, 478] width 1153 height 321
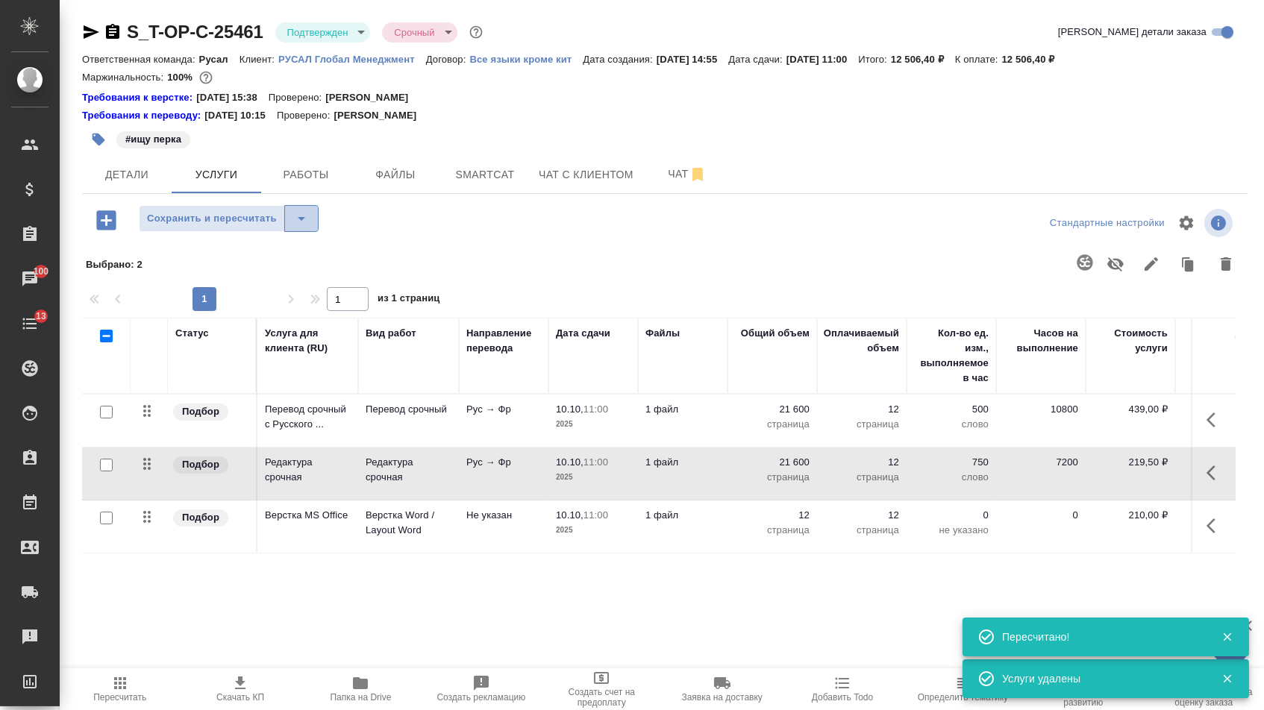
click at [301, 226] on icon "split button" at bounding box center [301, 219] width 18 height 18
click at [301, 260] on li "Сохранить" at bounding box center [234, 258] width 183 height 24
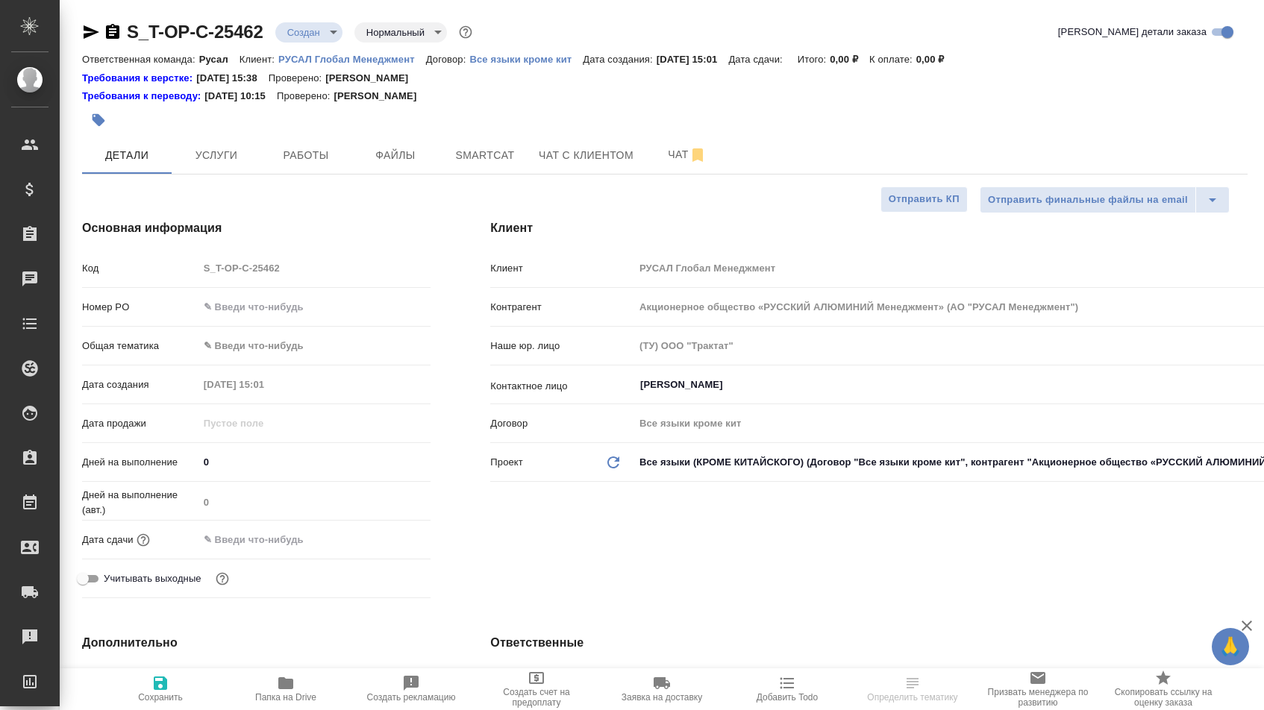
select select "RU"
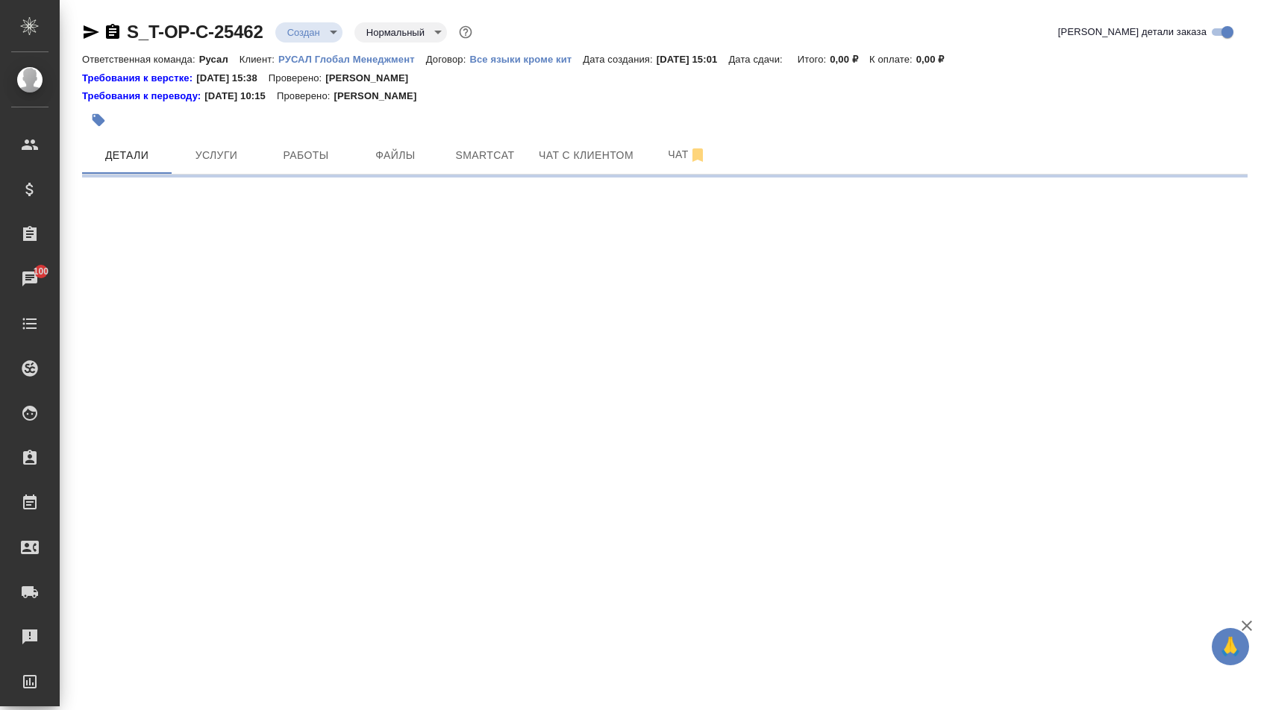
select select "RU"
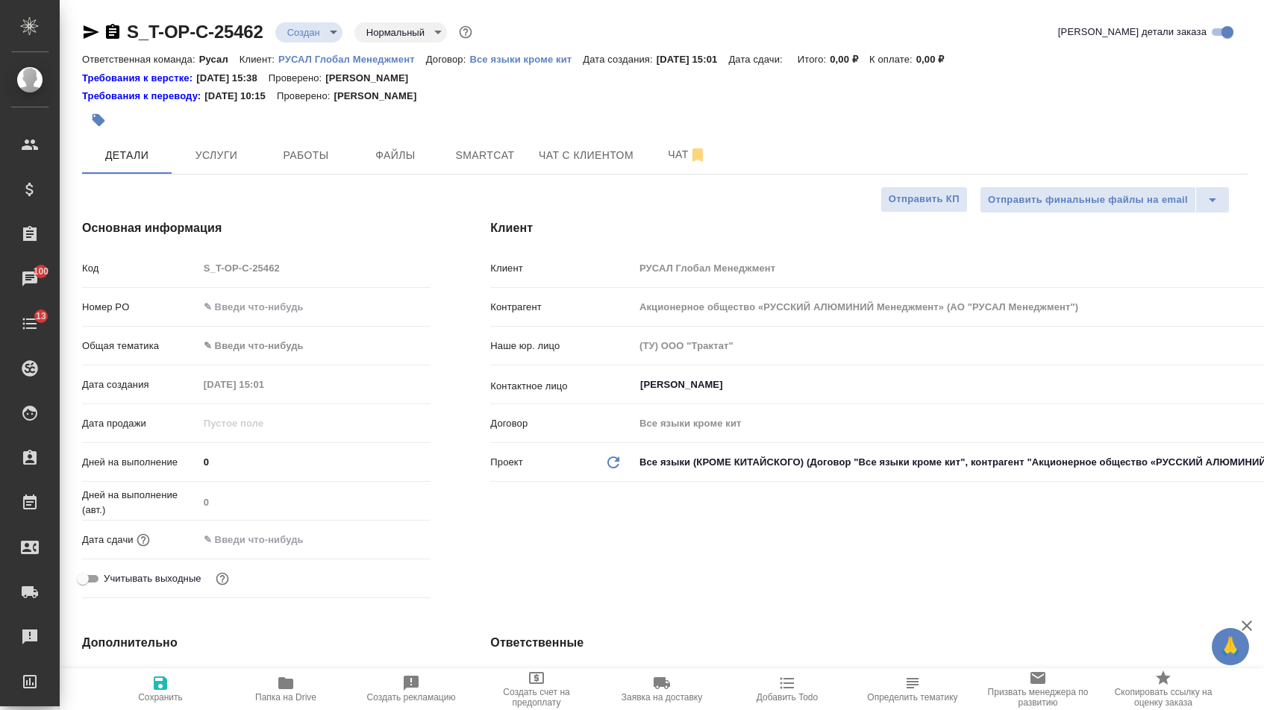
type textarea "x"
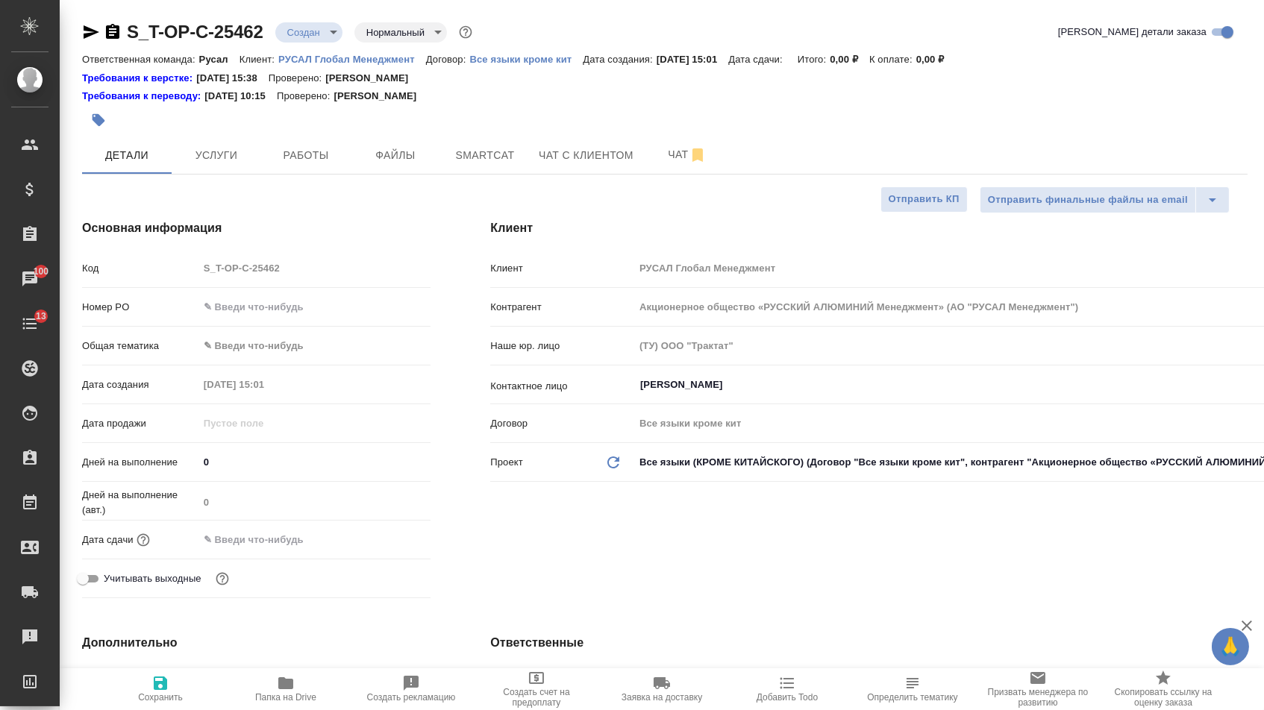
type textarea "x"
click at [360, 301] on input "text" at bounding box center [314, 307] width 231 height 22
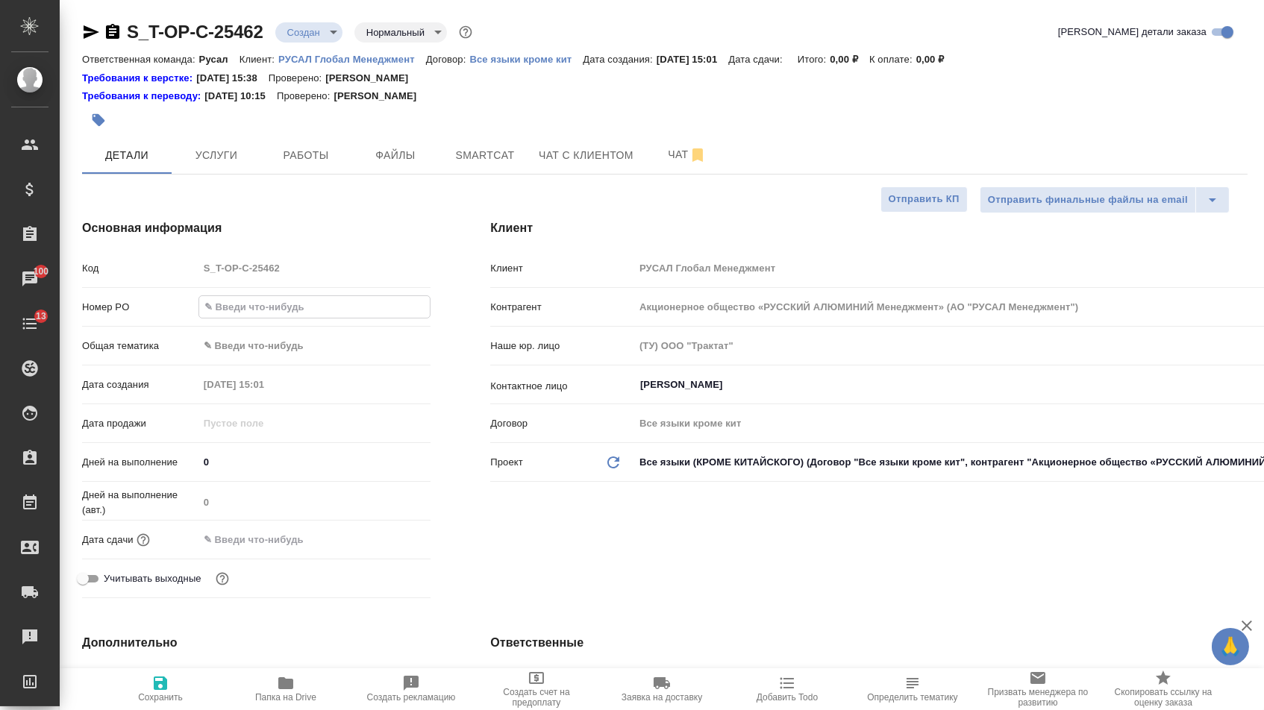
paste input "Т-ОП-С-47064"
type input "Т-ОП-С-47064"
type textarea "x"
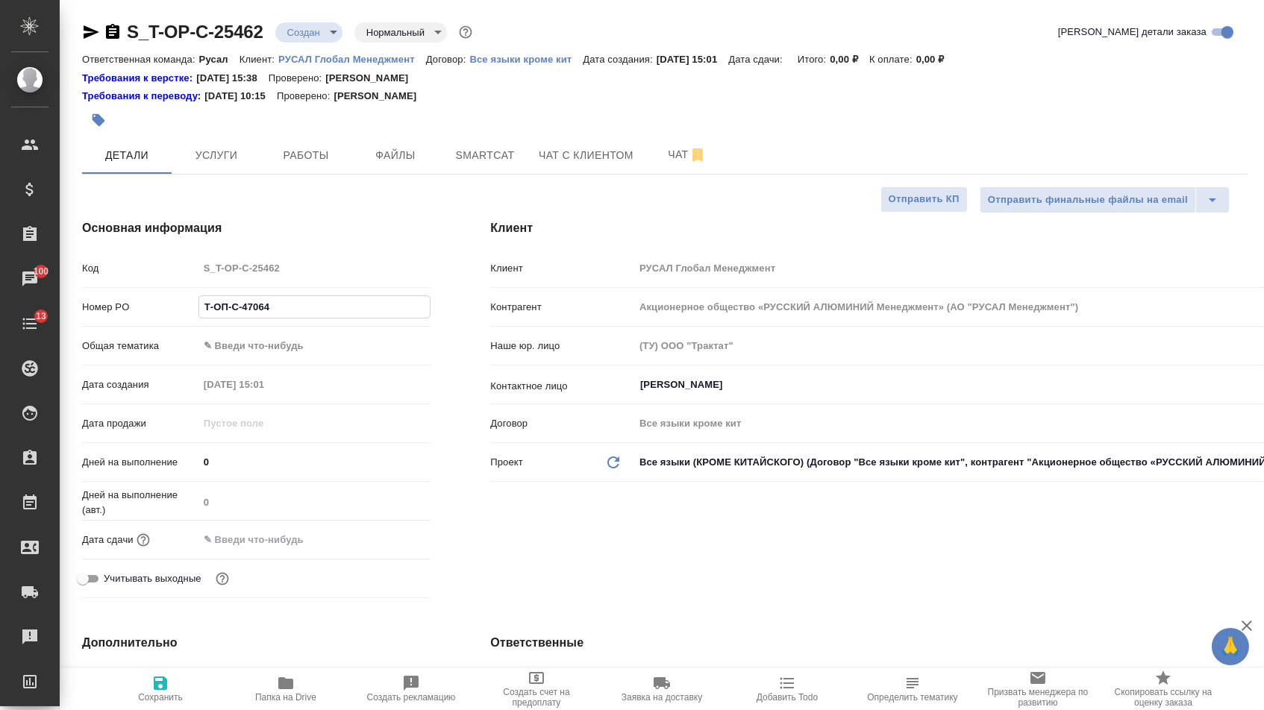
type input "Т-ОП-С-47064"
click at [295, 559] on hr at bounding box center [256, 559] width 348 height 1
click at [325, 550] on input "text" at bounding box center [263, 540] width 131 height 22
click at [386, 548] on icon "button" at bounding box center [387, 539] width 18 height 18
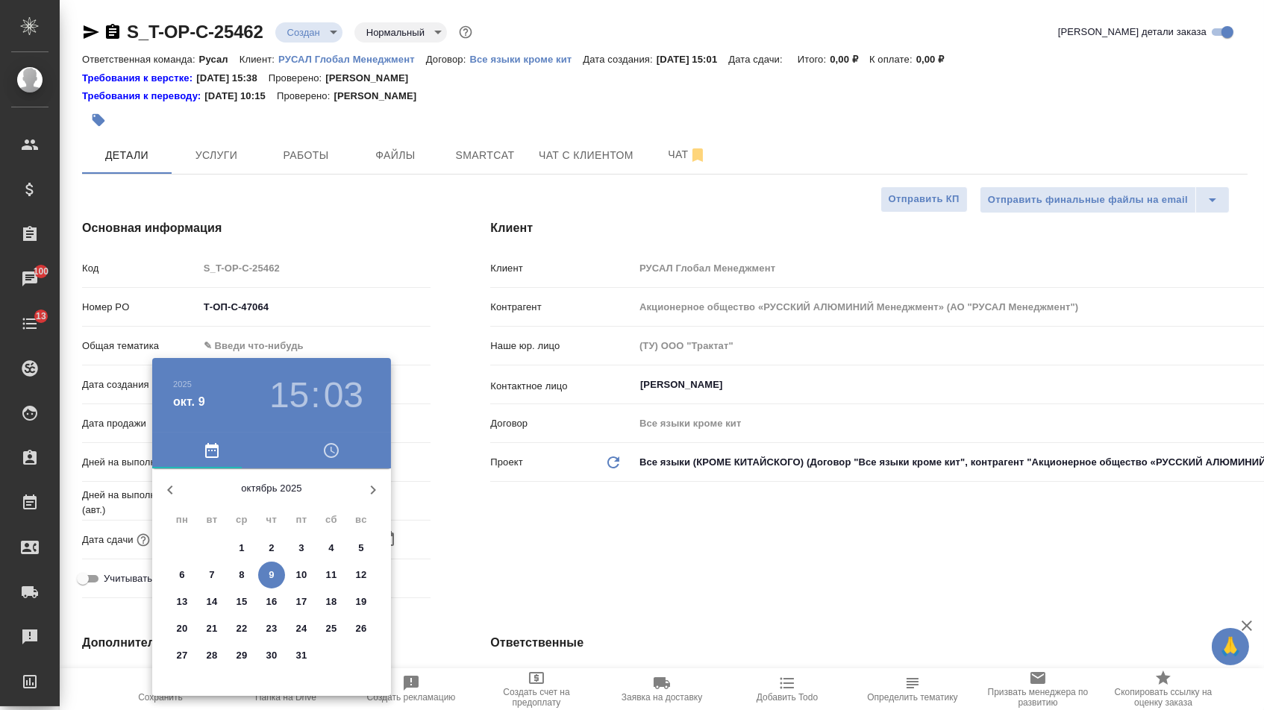
click at [181, 605] on p "13" at bounding box center [182, 602] width 11 height 15
type input "[DATE] 15:03"
type textarea "x"
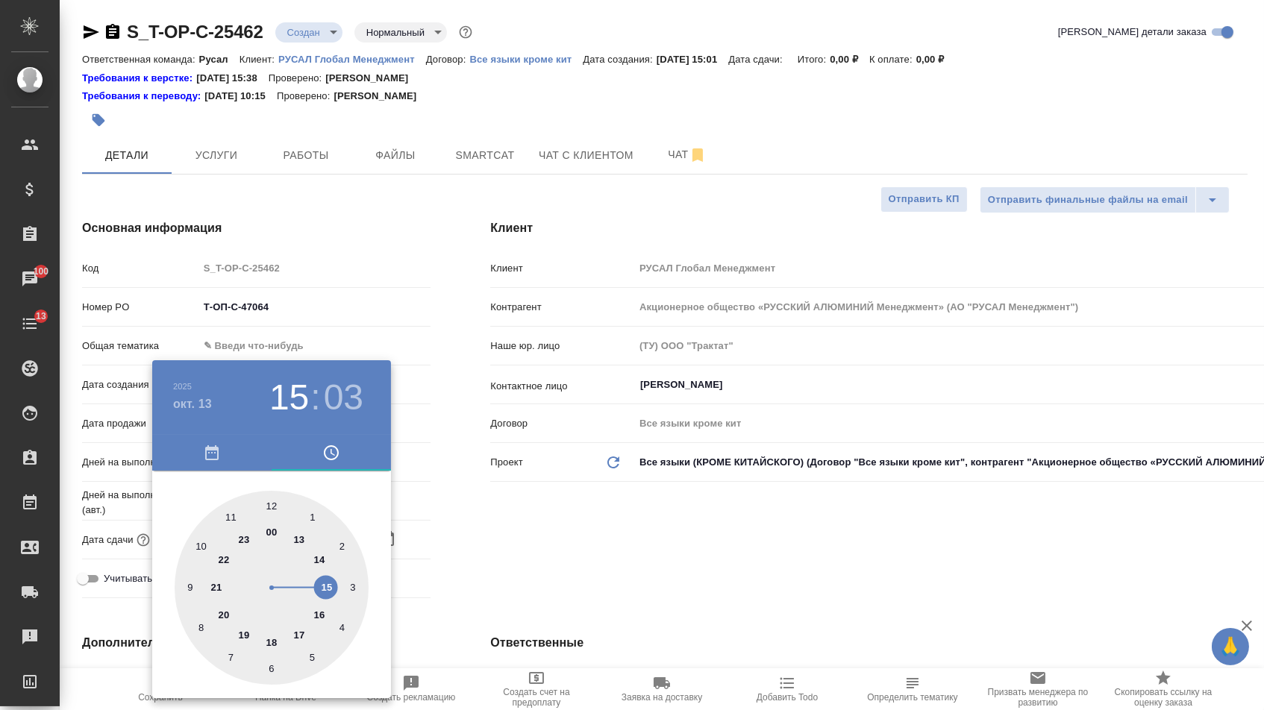
type textarea "x"
click at [226, 511] on div at bounding box center [272, 588] width 194 height 194
type input "[DATE] 11:03"
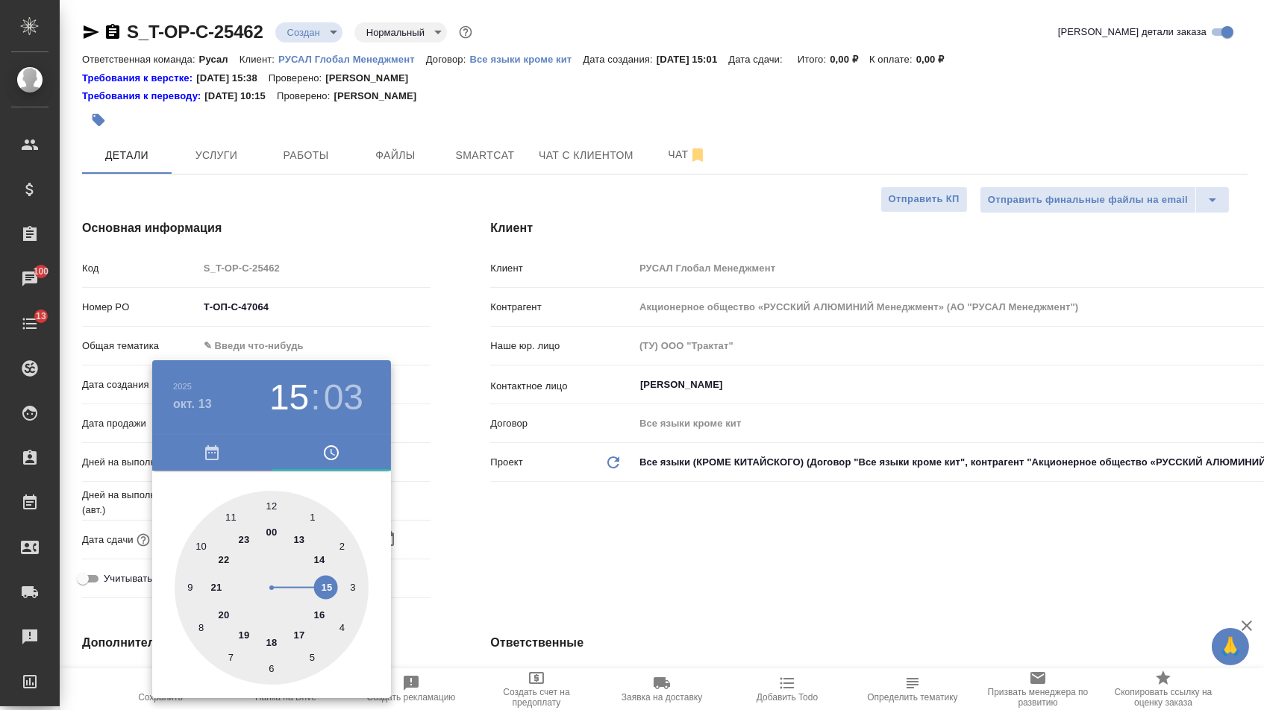
type textarea "x"
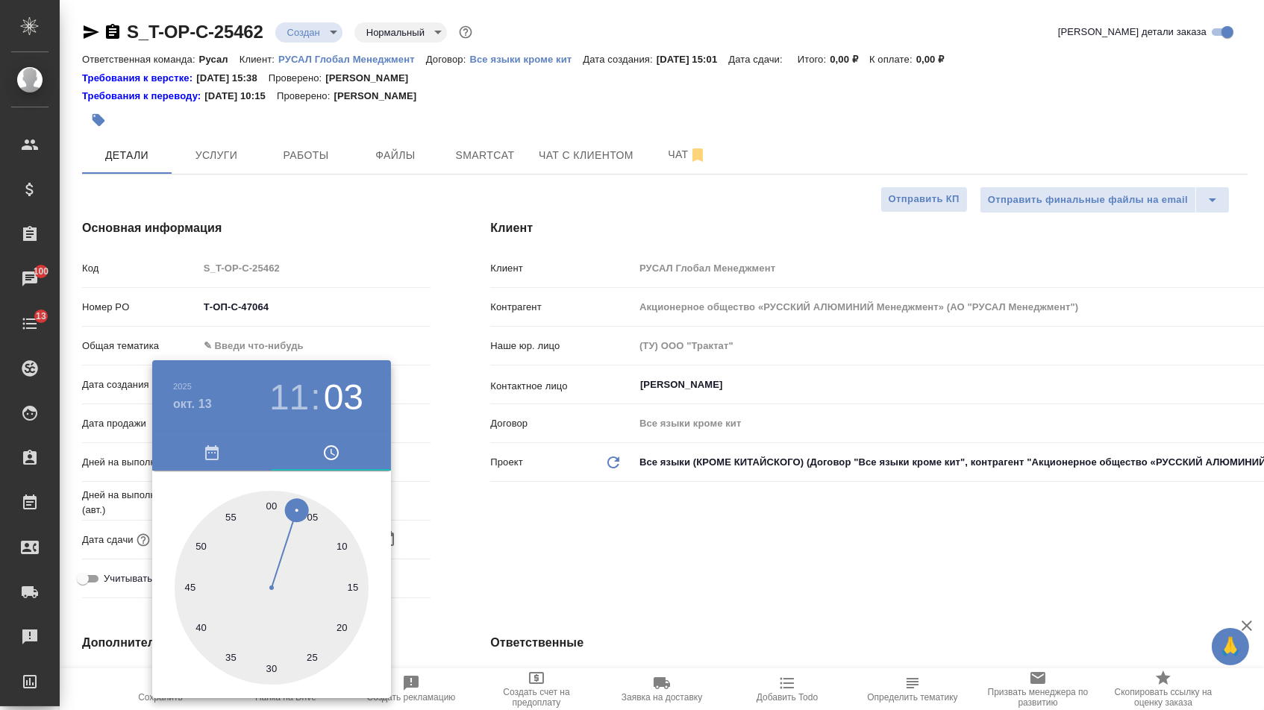
type textarea "x"
type input "[DATE] 11:01"
click at [276, 501] on div at bounding box center [272, 588] width 194 height 194
type textarea "x"
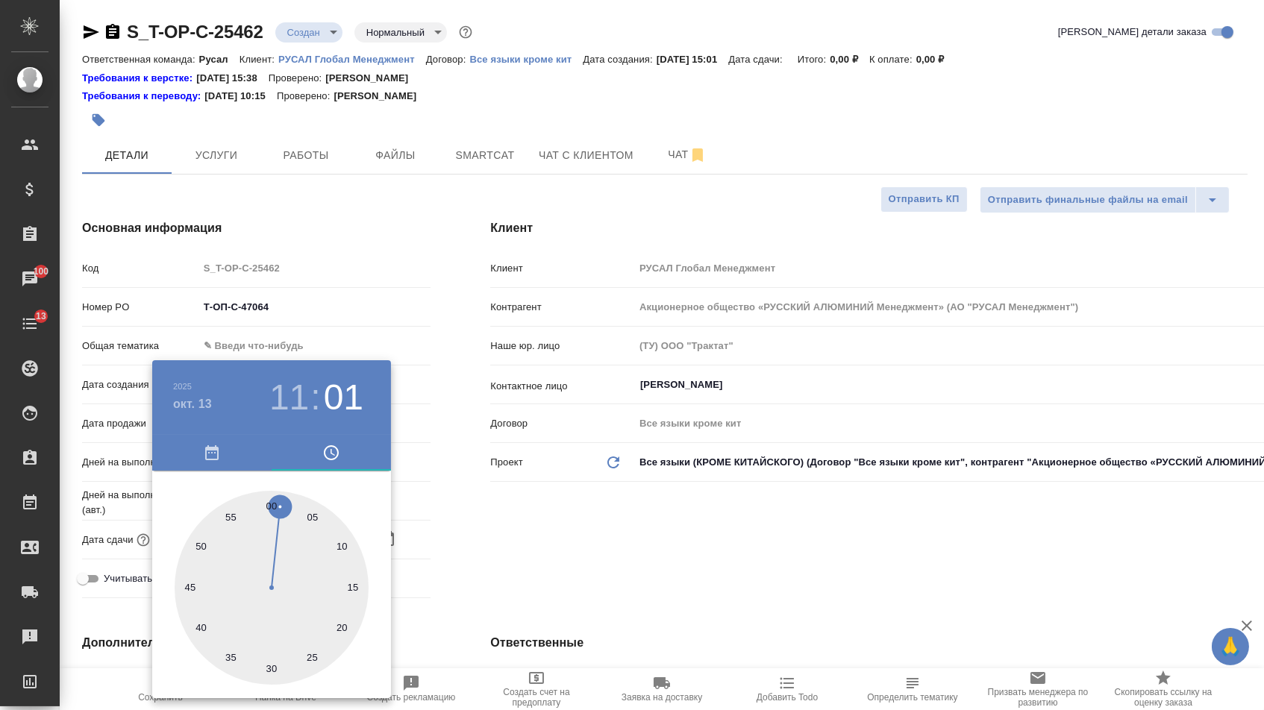
type textarea "x"
click at [534, 546] on div at bounding box center [632, 355] width 1264 height 710
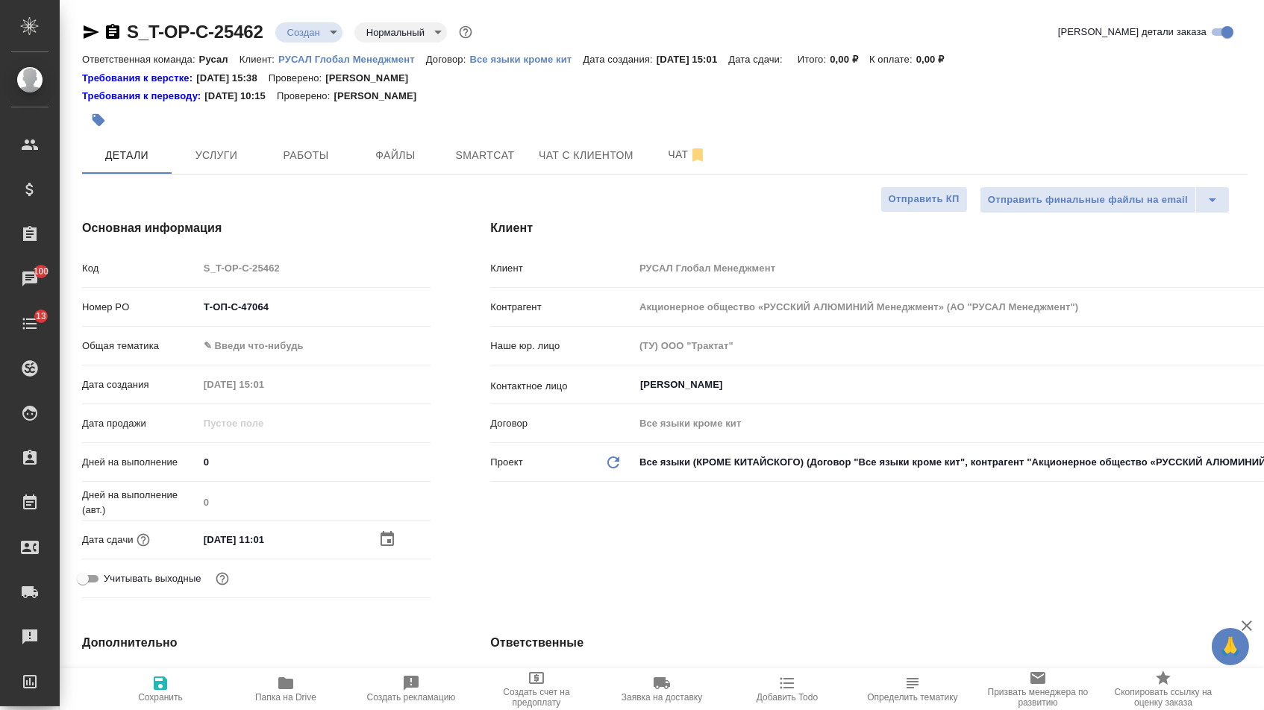
click at [316, 545] on input "[DATE] 11:01" at bounding box center [263, 540] width 131 height 22
type input "[DATE] 11:0_"
type textarea "x"
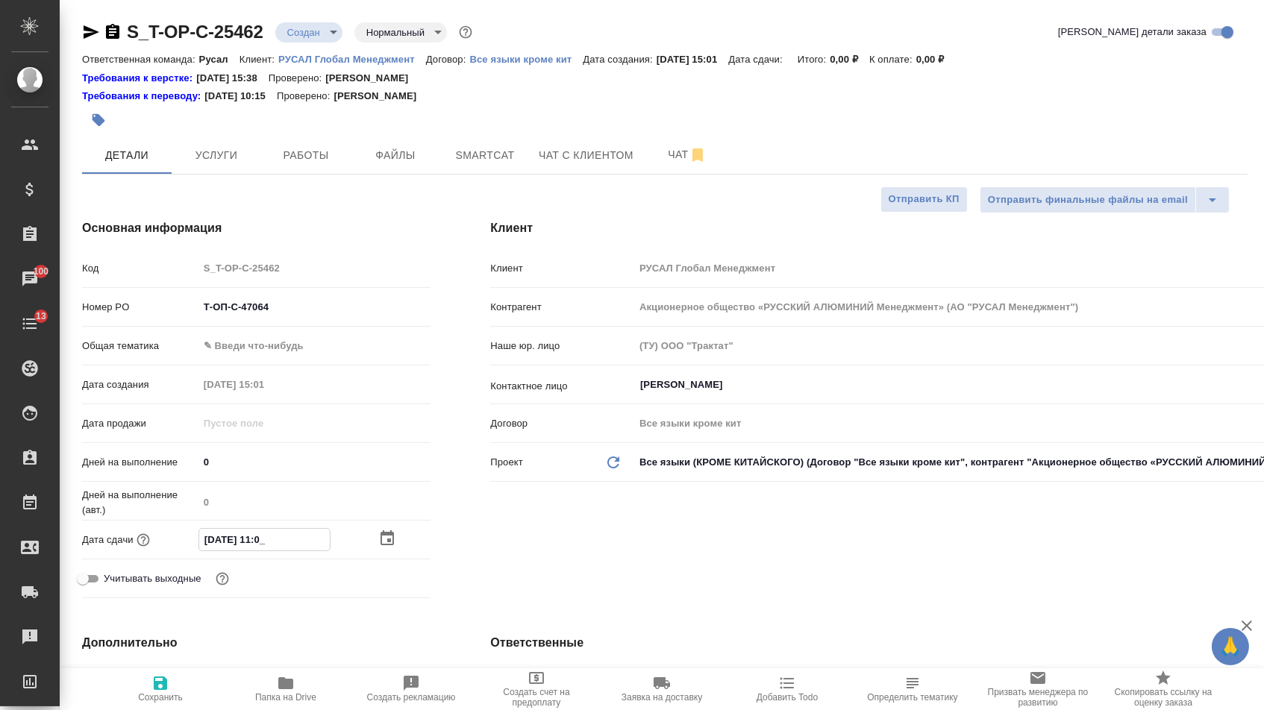
type input "[DATE] 11:00"
type textarea "x"
click at [655, 544] on div "[PERSON_NAME] Глобал Менеджмент Контрагент Акционерное общество «РУССКИЙ АЛЮМИН…" at bounding box center [868, 411] width 817 height 445
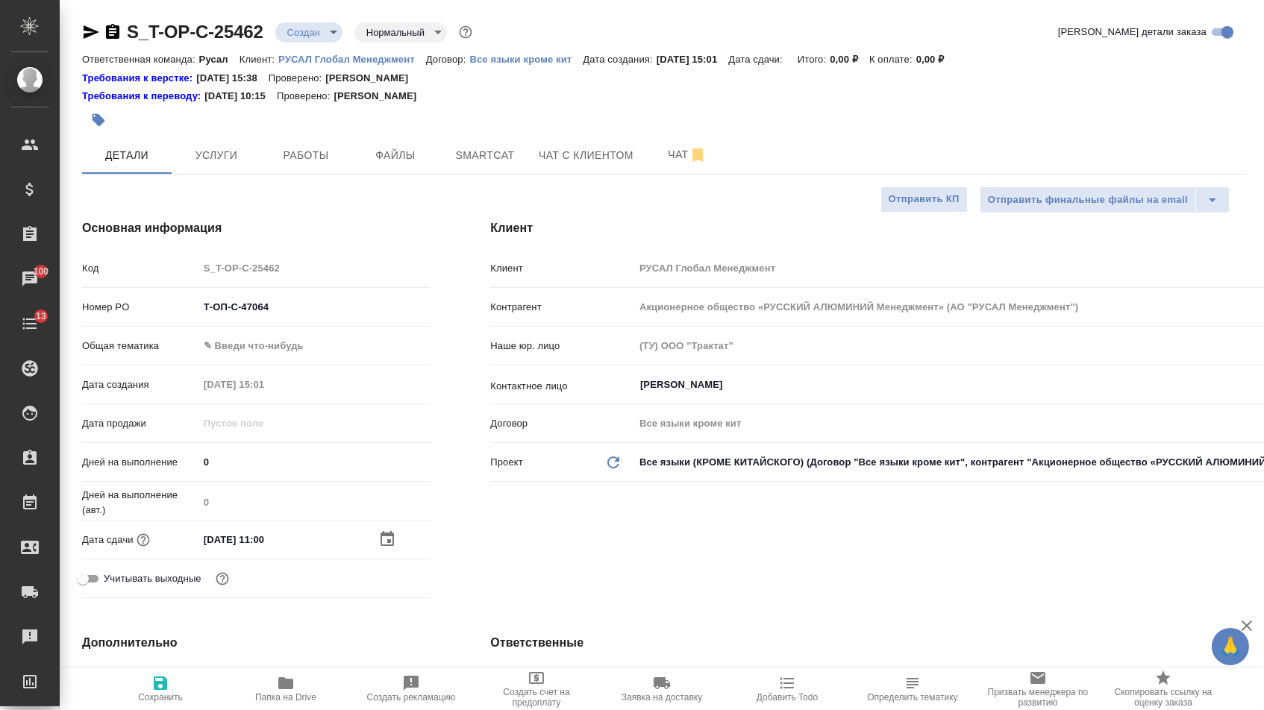
type textarea "x"
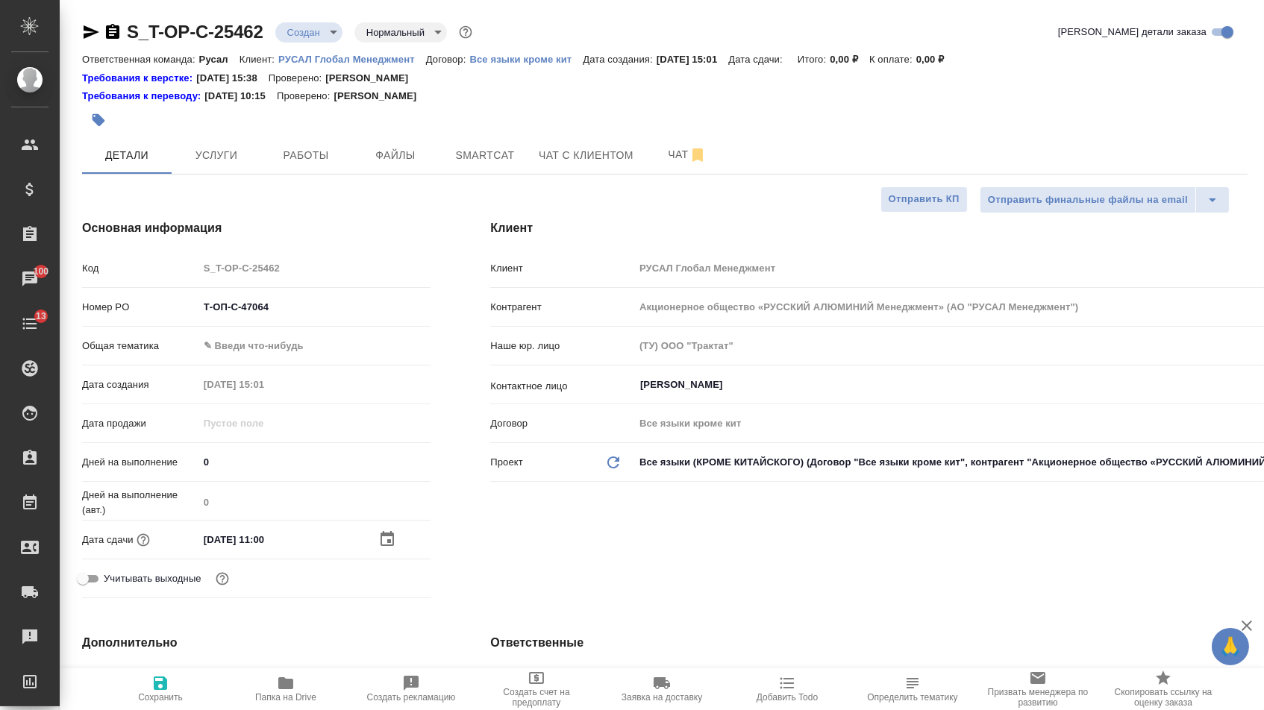
type textarea "x"
click at [250, 351] on body "🙏 .cls-1 fill:#fff; AWATERA [PERSON_NAME] Спецификации Заказы 100 Чаты 13 Todo …" at bounding box center [632, 355] width 1264 height 710
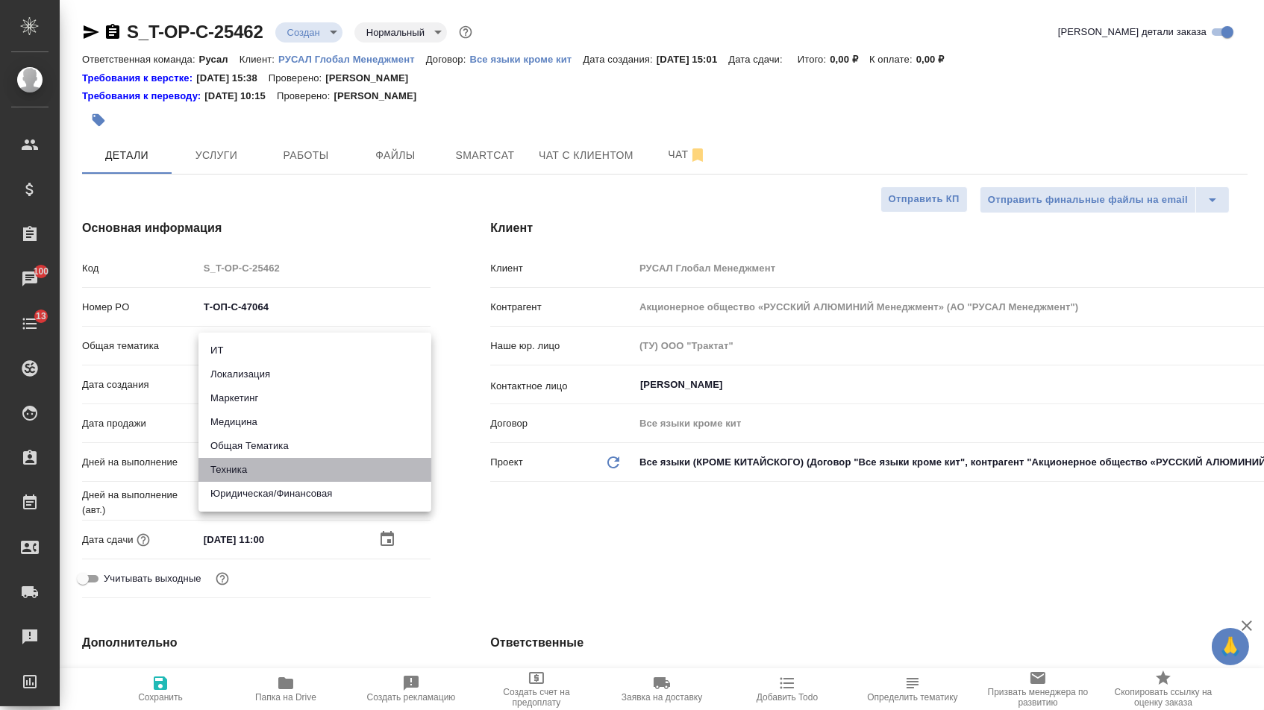
click at [246, 476] on li "Техника" at bounding box center [314, 470] width 233 height 24
type input "tech"
type textarea "x"
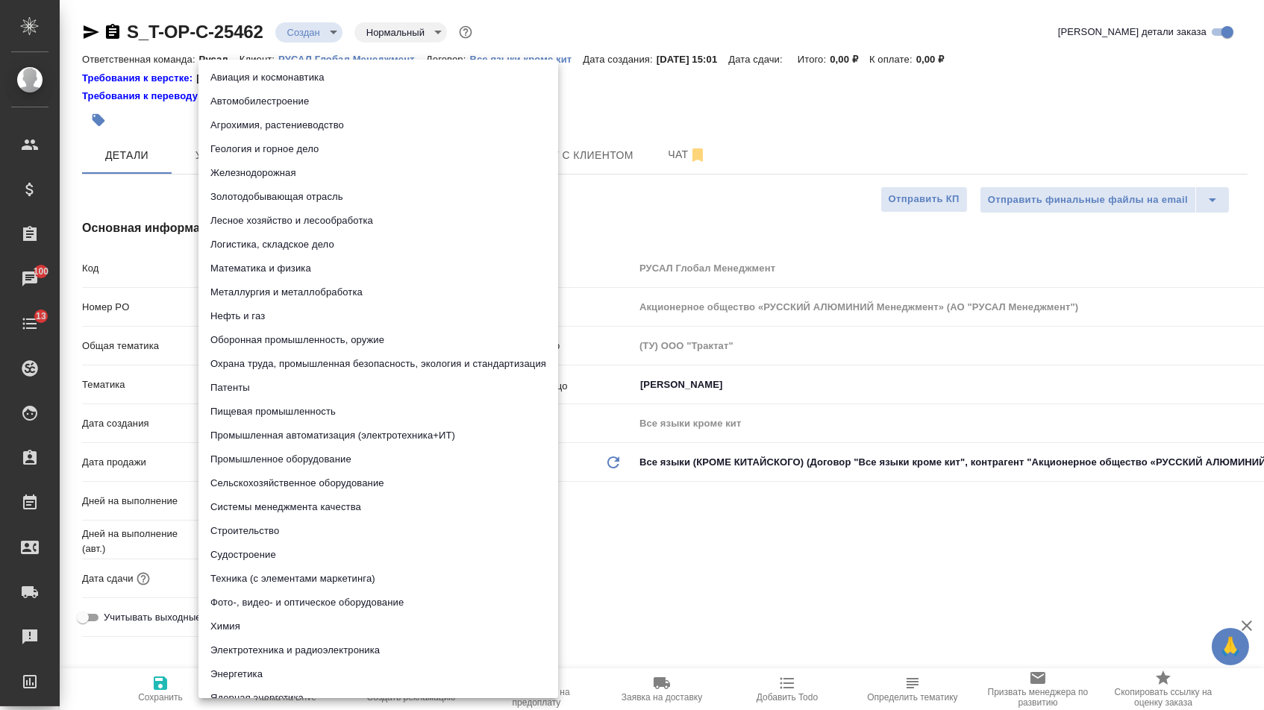
click at [255, 387] on body "🙏 .cls-1 fill:#fff; AWATERA [PERSON_NAME] Спецификации Заказы 100 Чаты 13 Todo …" at bounding box center [632, 355] width 1264 height 710
click at [234, 455] on li "Промышленное оборудование" at bounding box center [378, 460] width 360 height 24
type textarea "x"
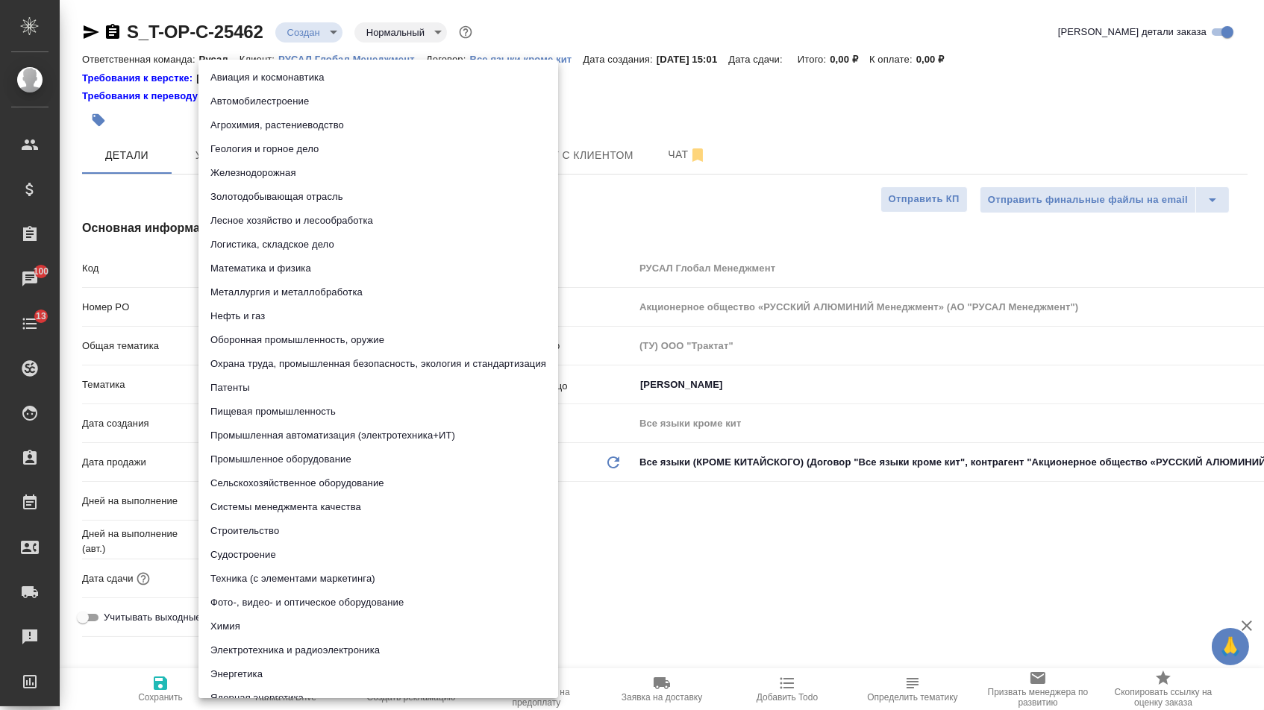
type input "5f647205b73bc97568ca66bc"
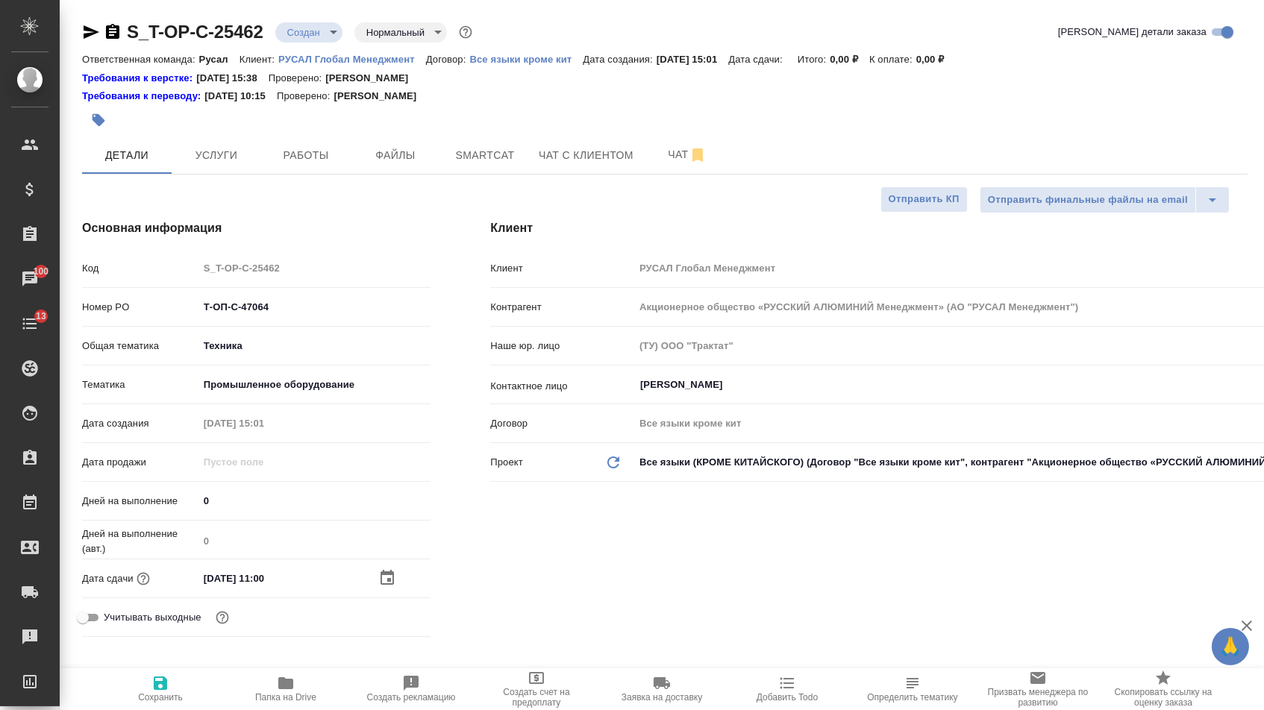
click at [154, 695] on span "Сохранить" at bounding box center [160, 697] width 45 height 10
type textarea "x"
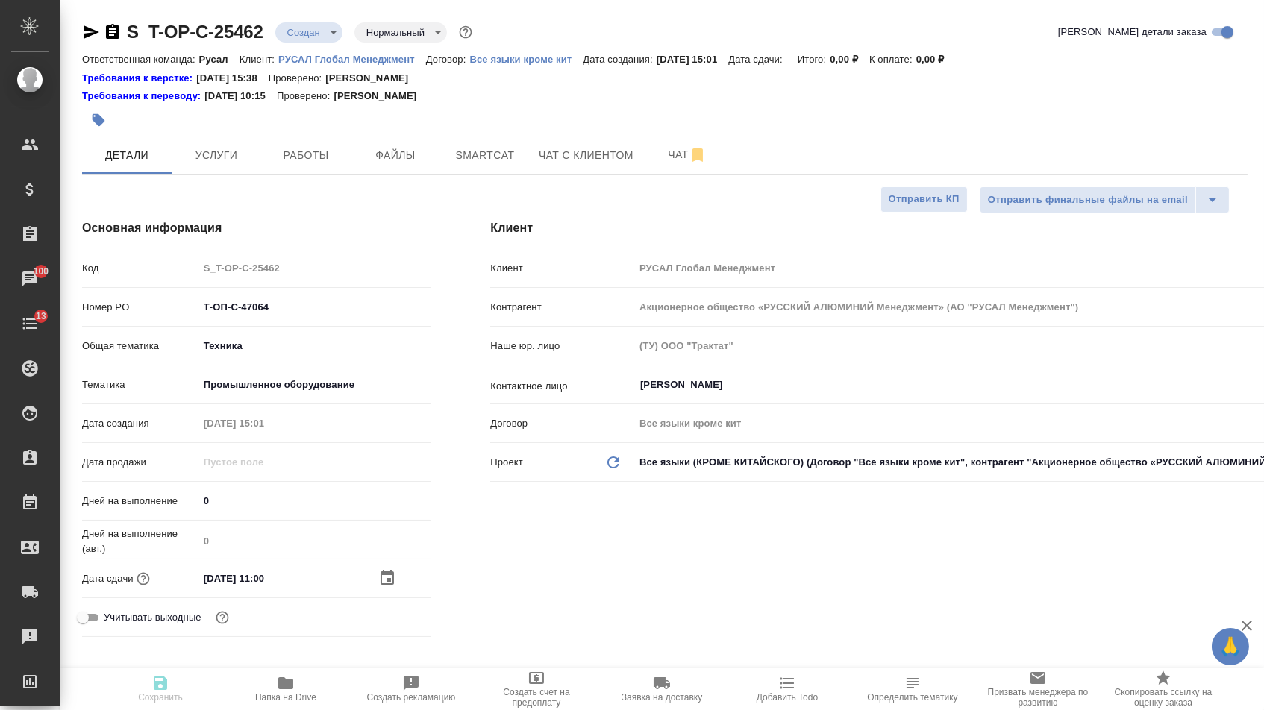
type textarea "x"
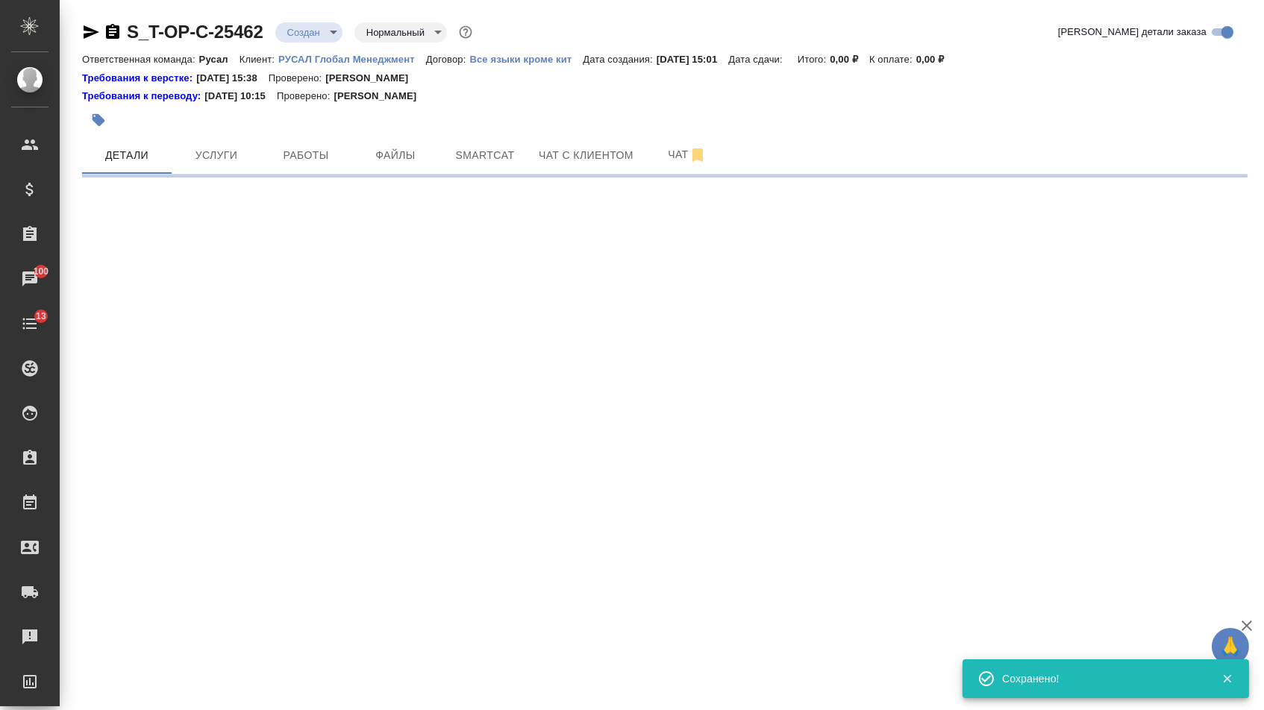
select select "RU"
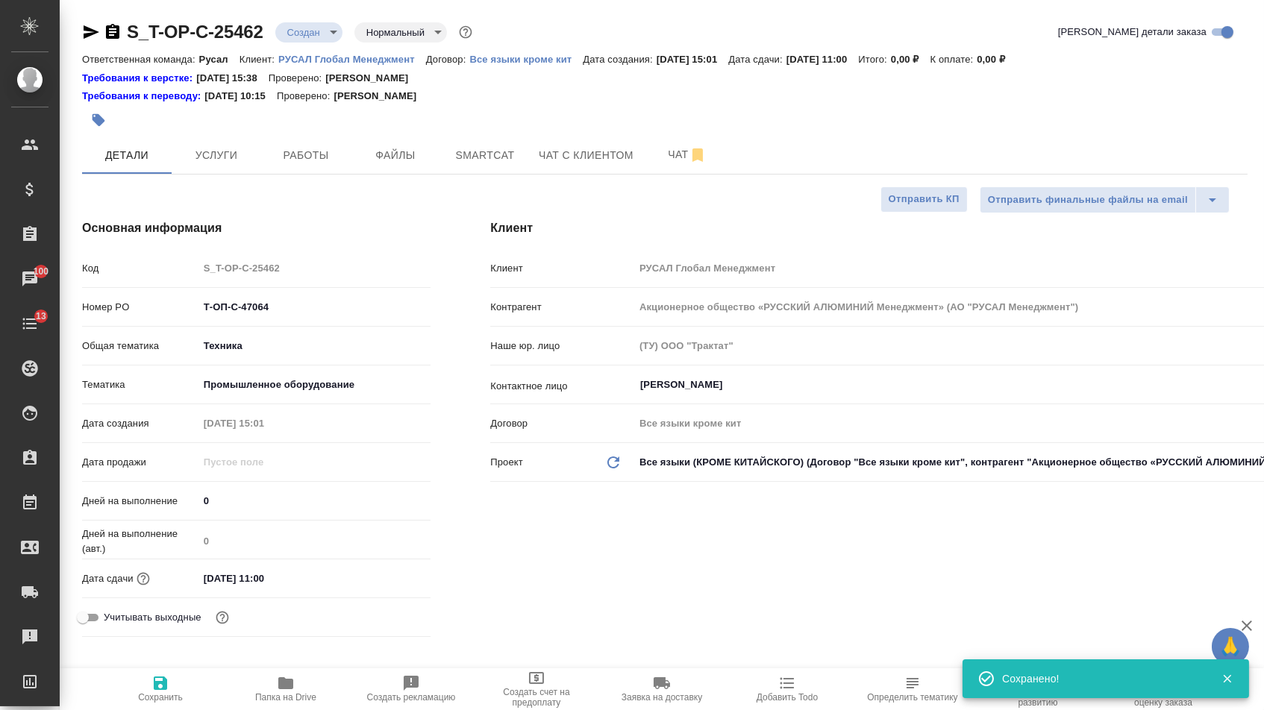
type textarea "x"
click at [393, 145] on button "Файлы" at bounding box center [396, 155] width 90 height 37
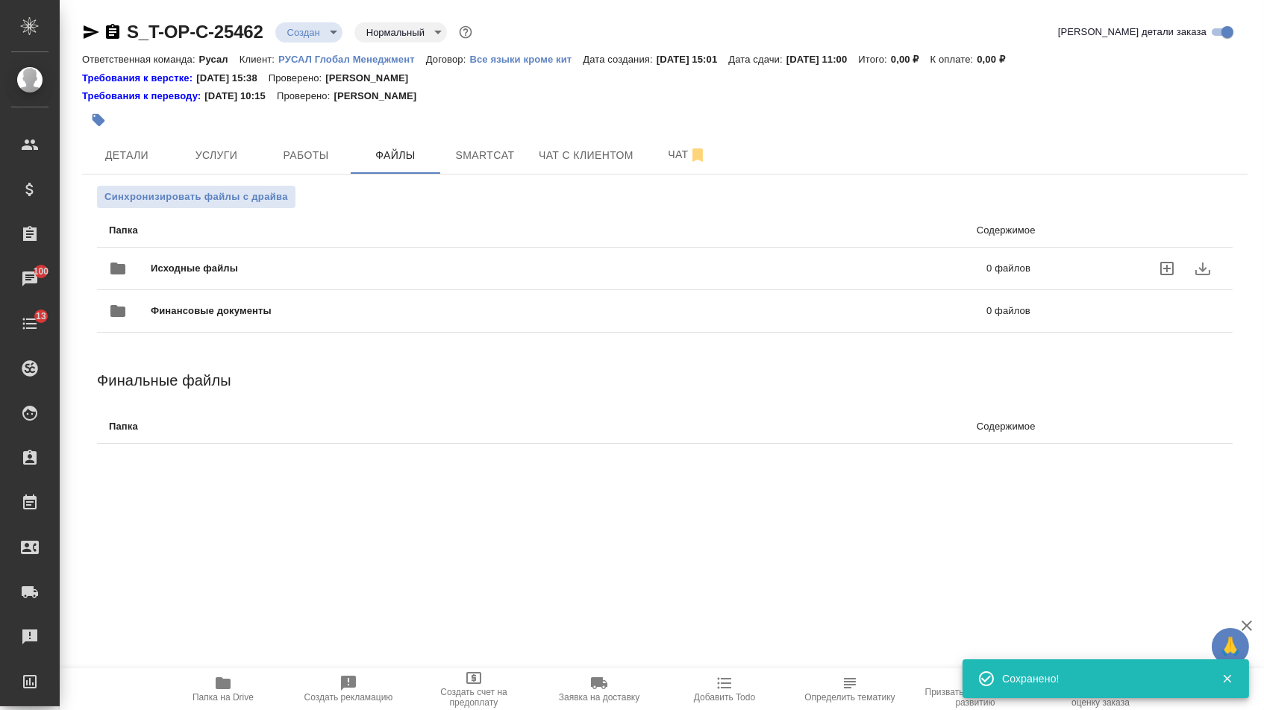
click at [280, 259] on div "Исходные файлы 0 файлов" at bounding box center [569, 269] width 921 height 36
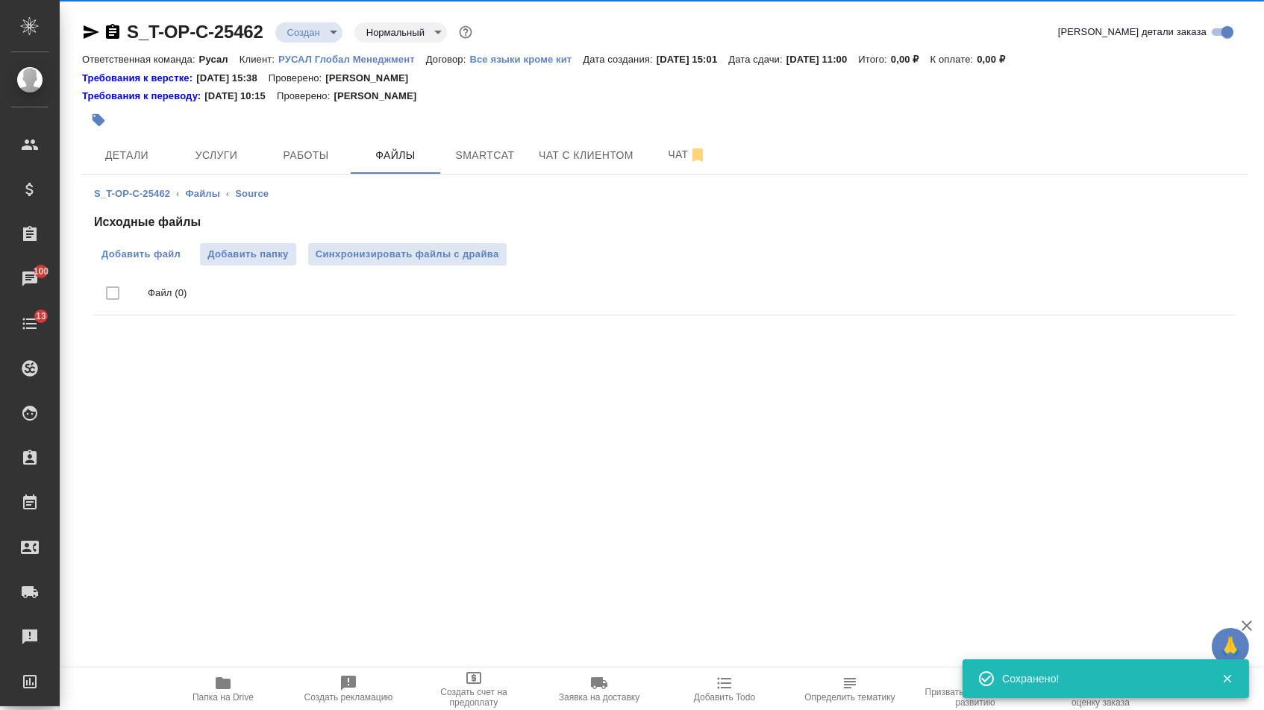
click at [140, 256] on span "Добавить файл" at bounding box center [140, 254] width 79 height 15
click at [0, 0] on input "Добавить файл" at bounding box center [0, 0] width 0 height 0
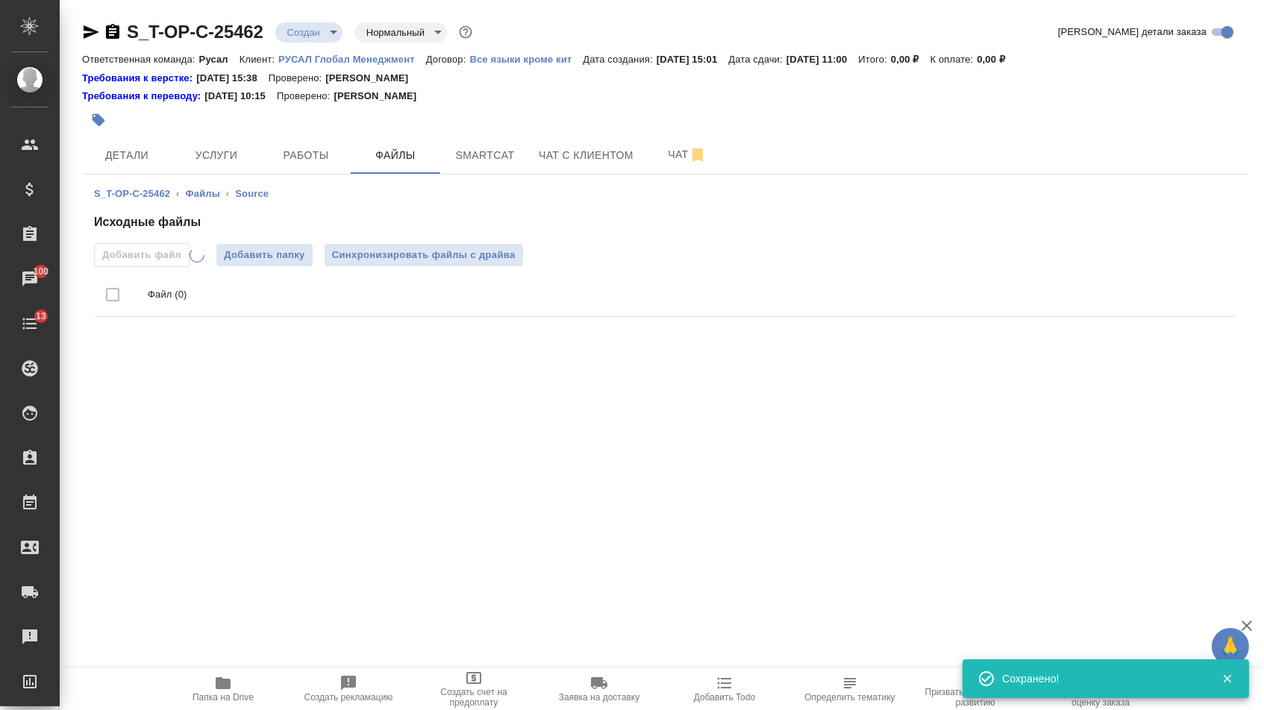
click at [248, 125] on div at bounding box center [470, 120] width 777 height 33
click at [231, 142] on button "Услуги" at bounding box center [217, 155] width 90 height 37
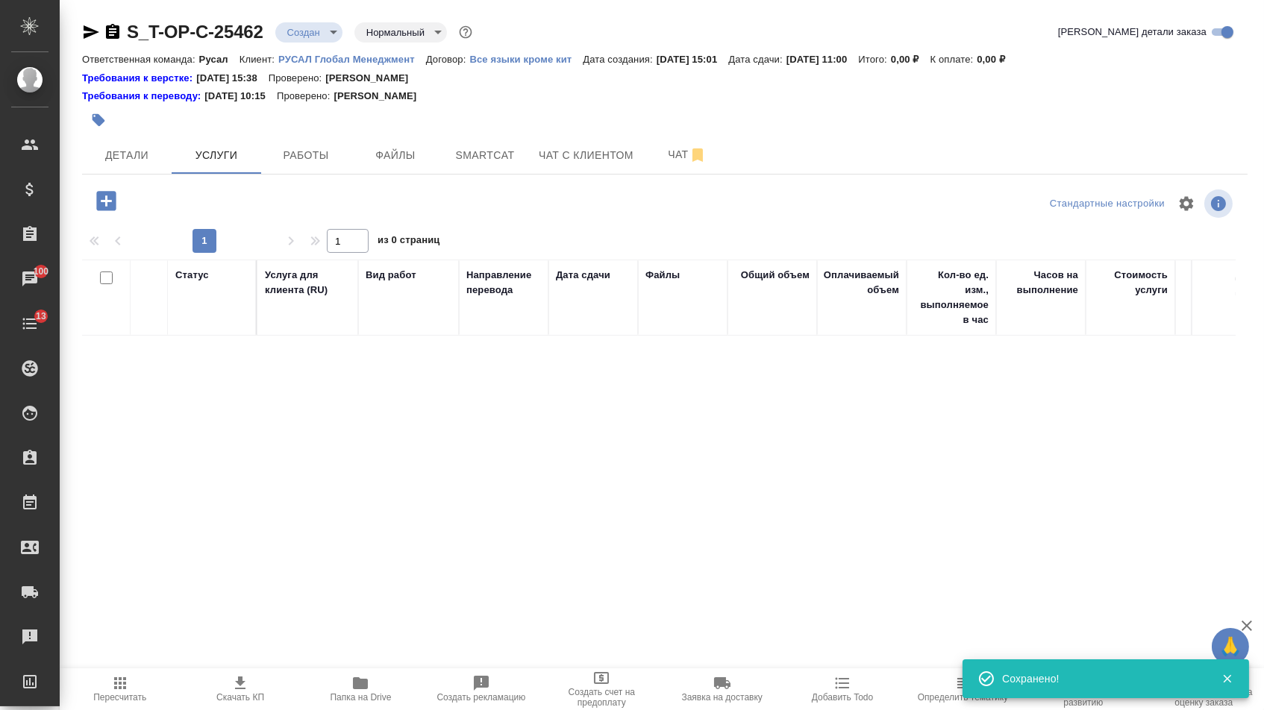
click at [111, 191] on icon "button" at bounding box center [106, 201] width 26 height 26
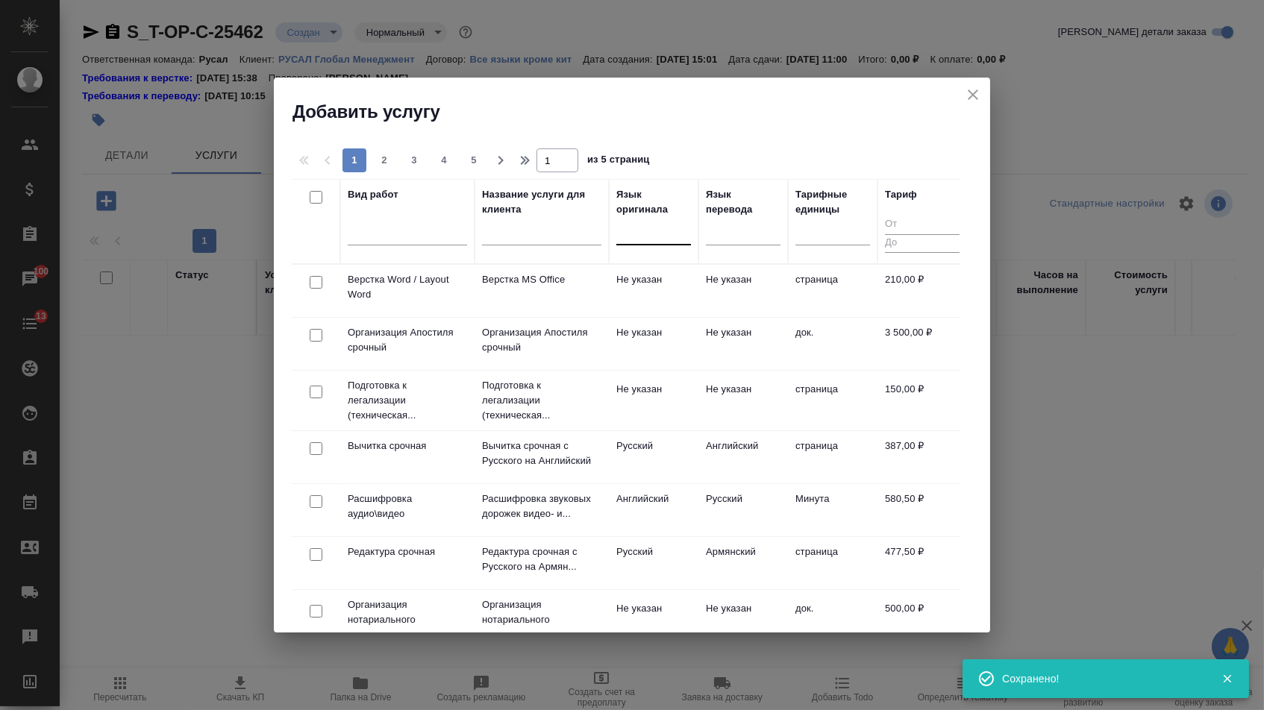
click at [640, 241] on div at bounding box center [653, 230] width 75 height 22
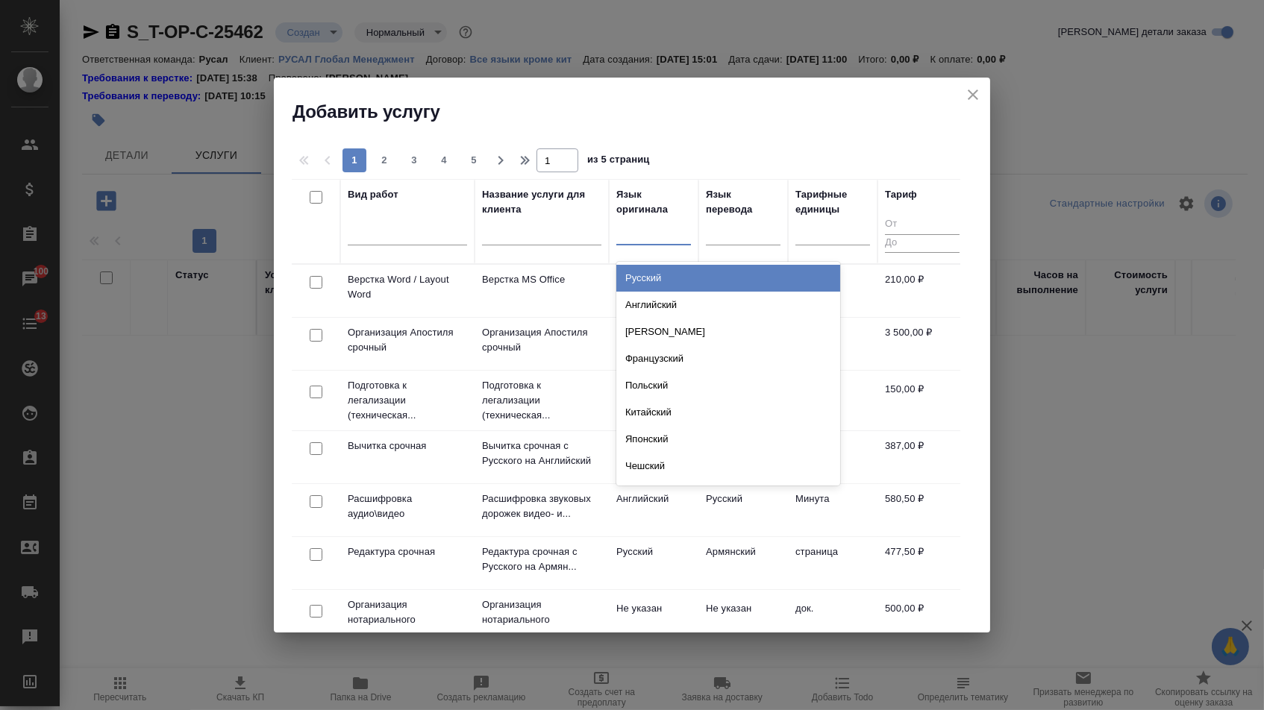
click at [640, 276] on div "Русский" at bounding box center [728, 278] width 224 height 27
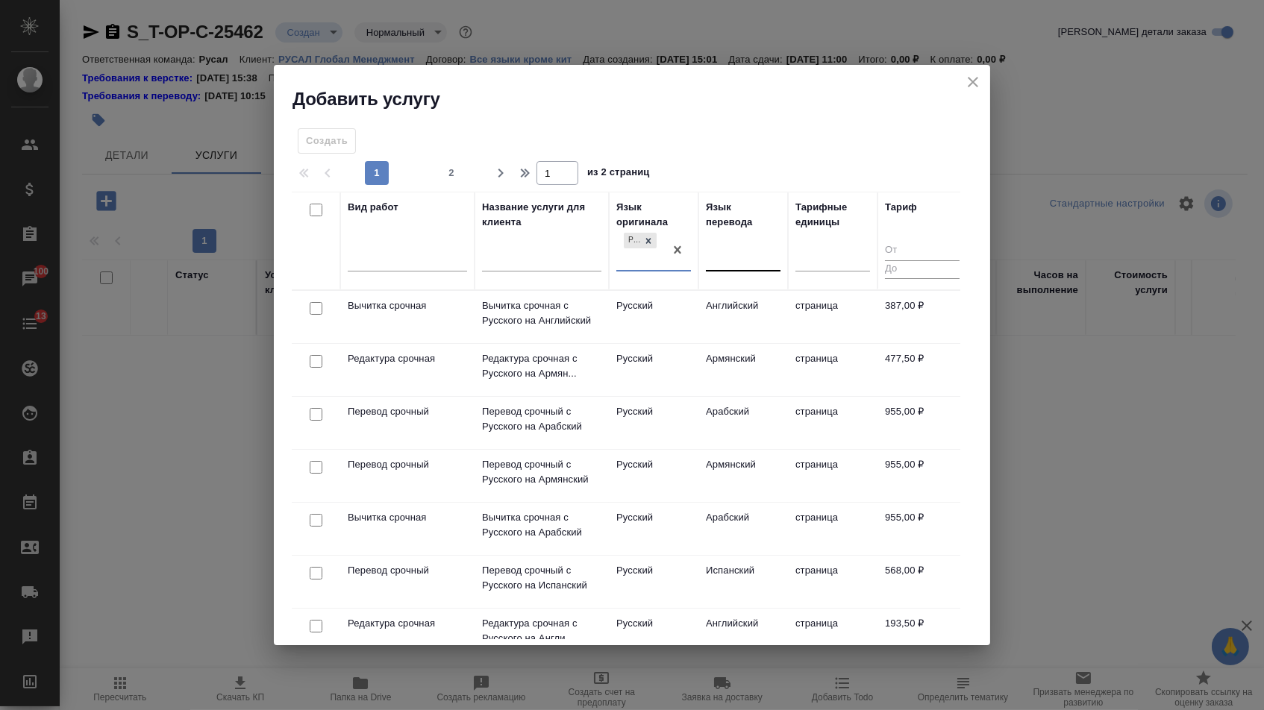
click at [738, 254] on div at bounding box center [743, 257] width 75 height 22
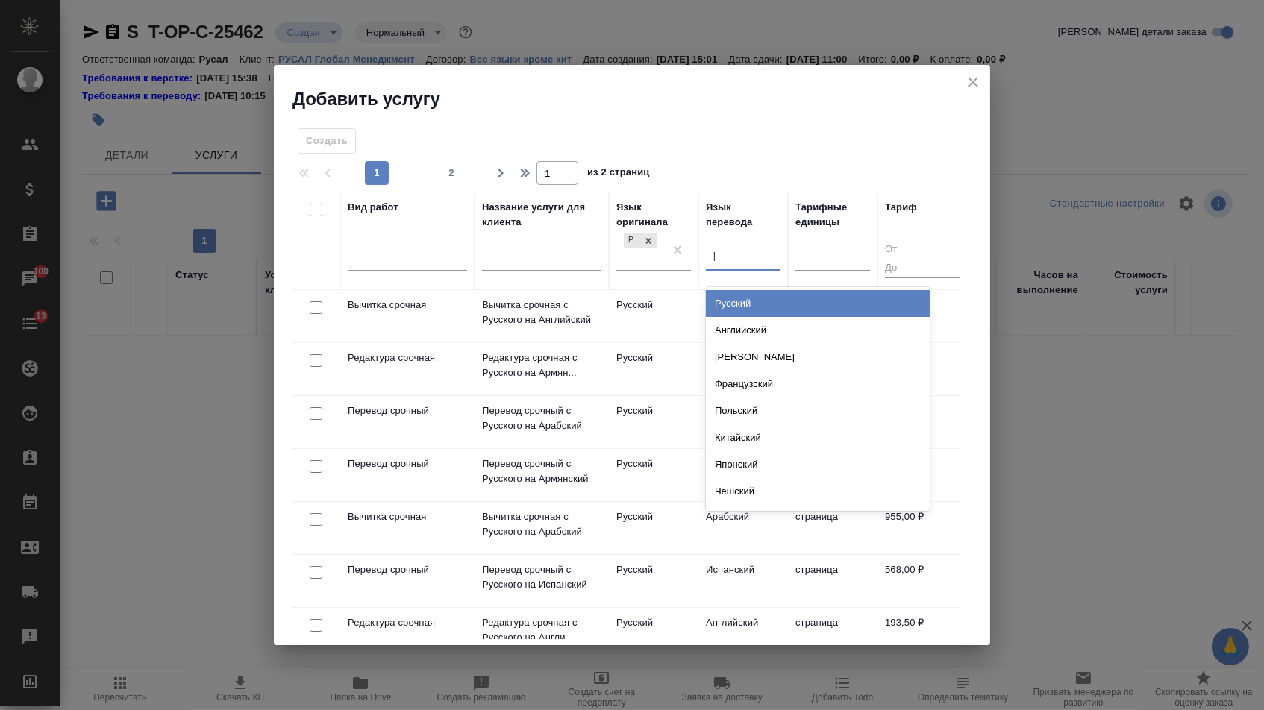
type input "аз"
click at [753, 306] on div "Азербайджанский" at bounding box center [818, 303] width 224 height 27
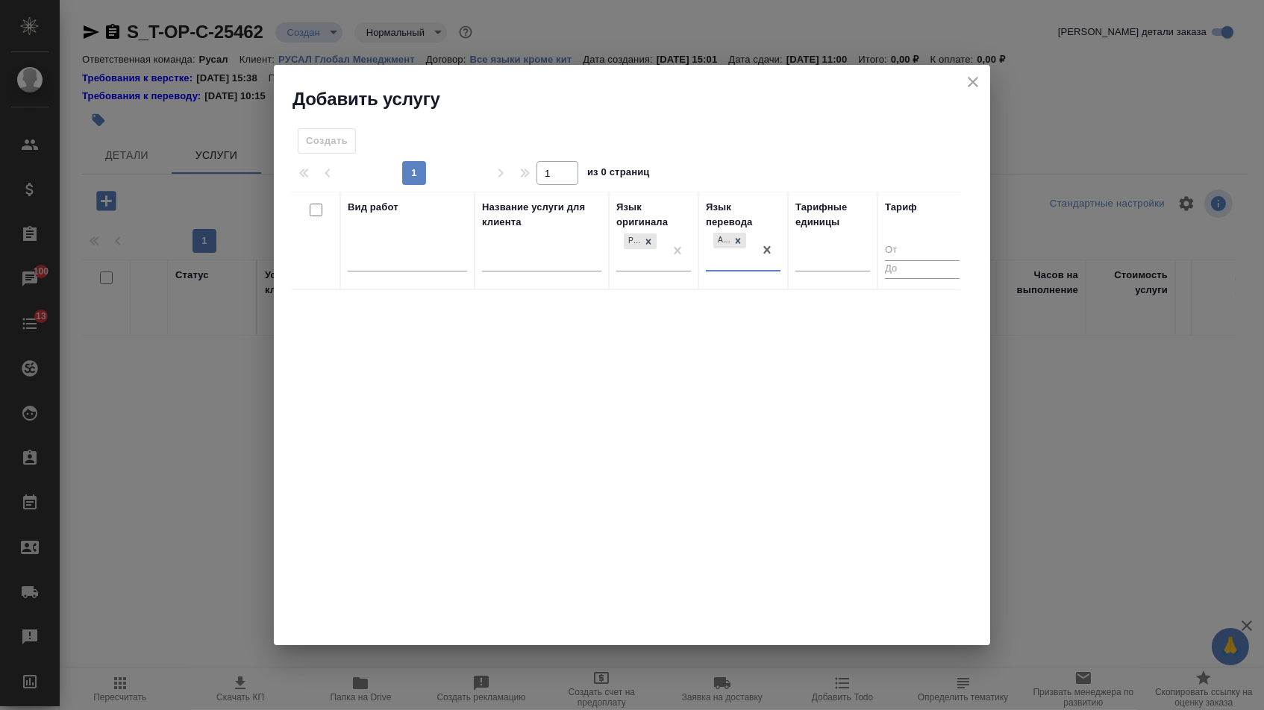
click at [765, 266] on div at bounding box center [766, 250] width 27 height 40
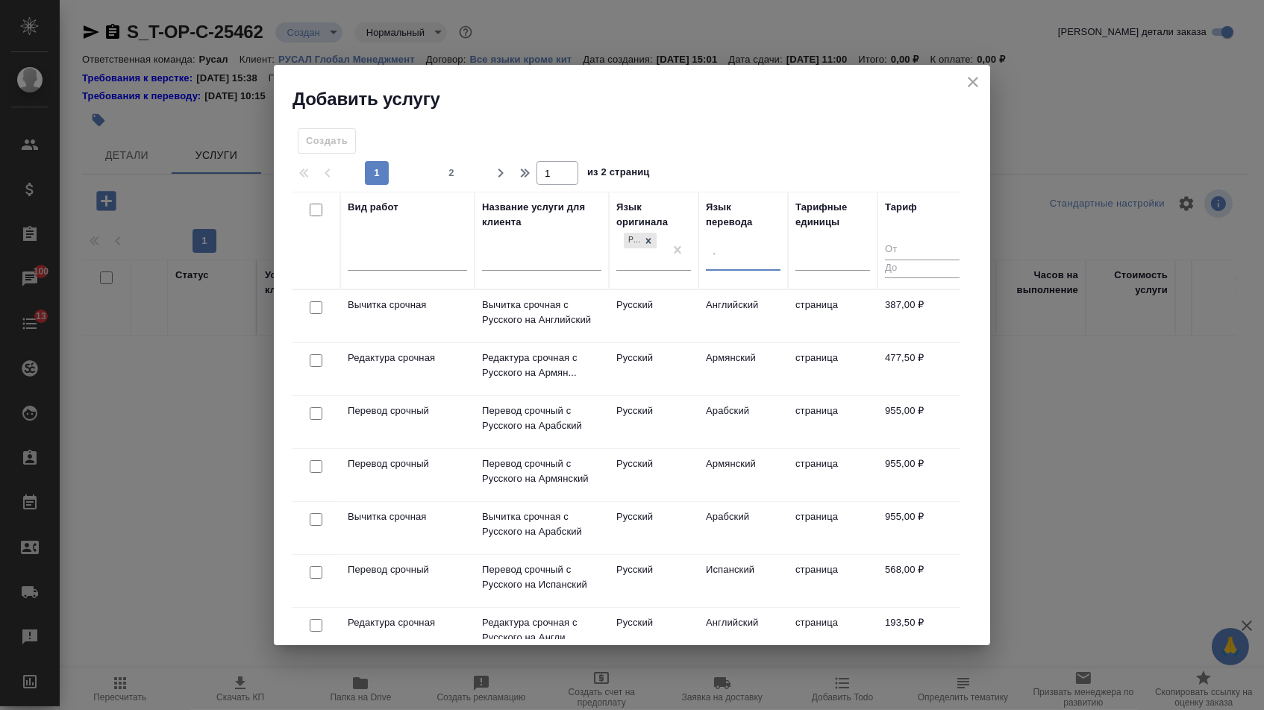
type input "ту"
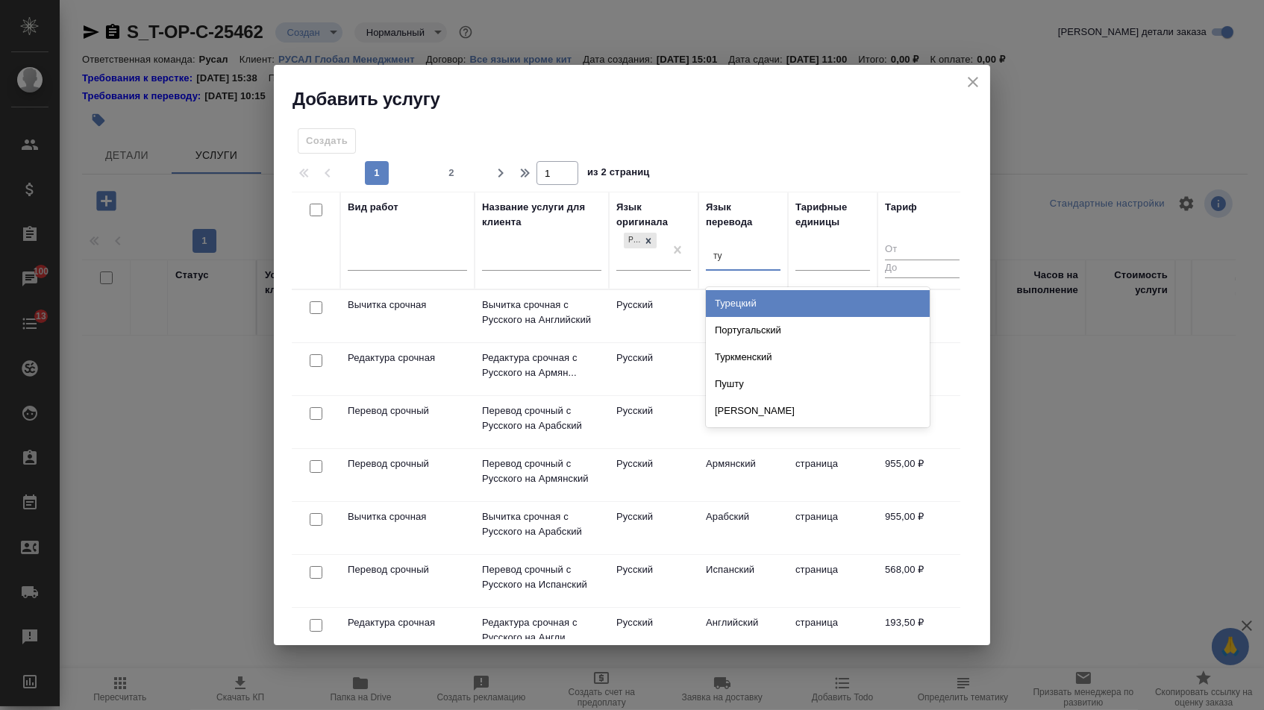
click at [774, 290] on div "Турецкий" at bounding box center [818, 303] width 224 height 27
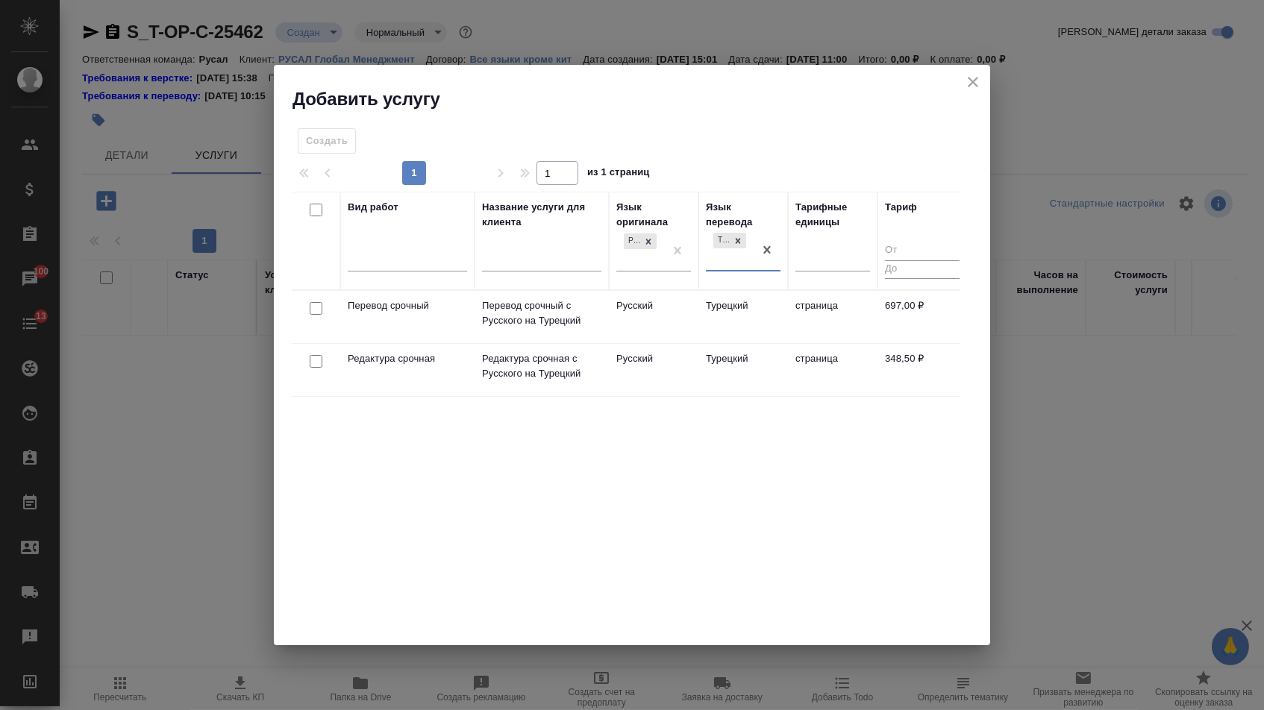
click at [313, 310] on input "checkbox" at bounding box center [316, 308] width 13 height 13
checkbox input "true"
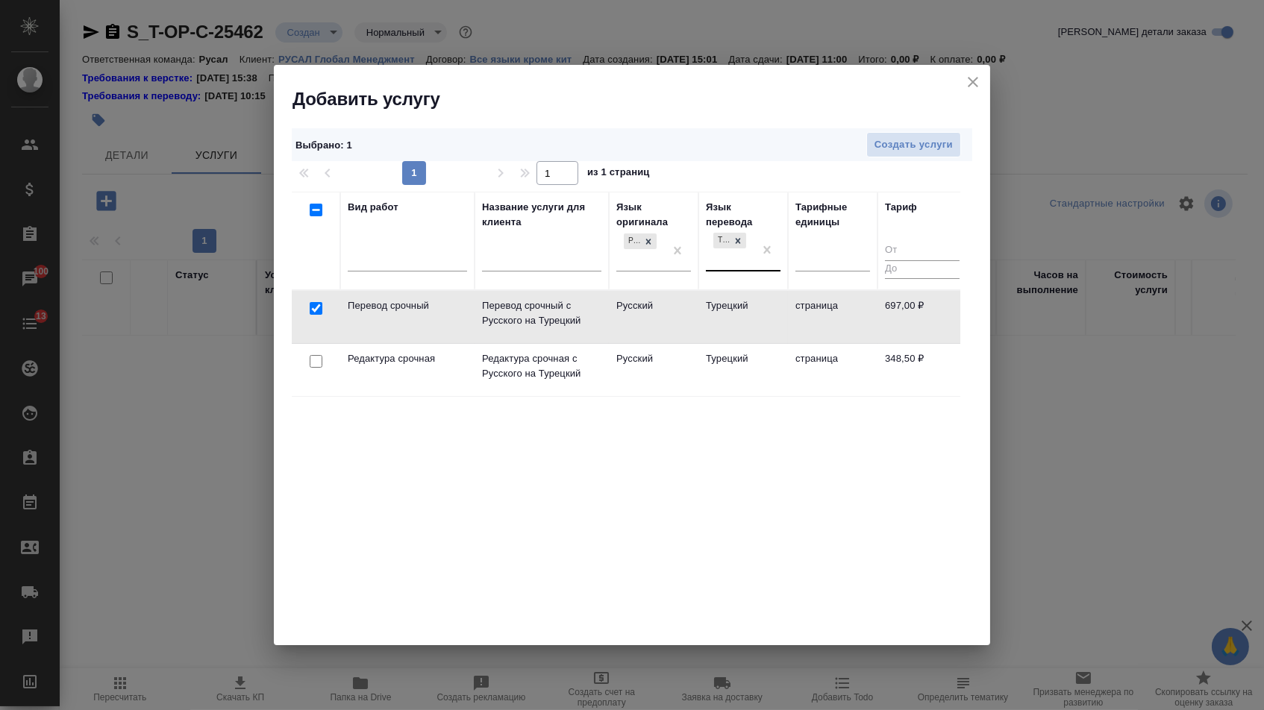
click at [313, 371] on td at bounding box center [316, 370] width 48 height 52
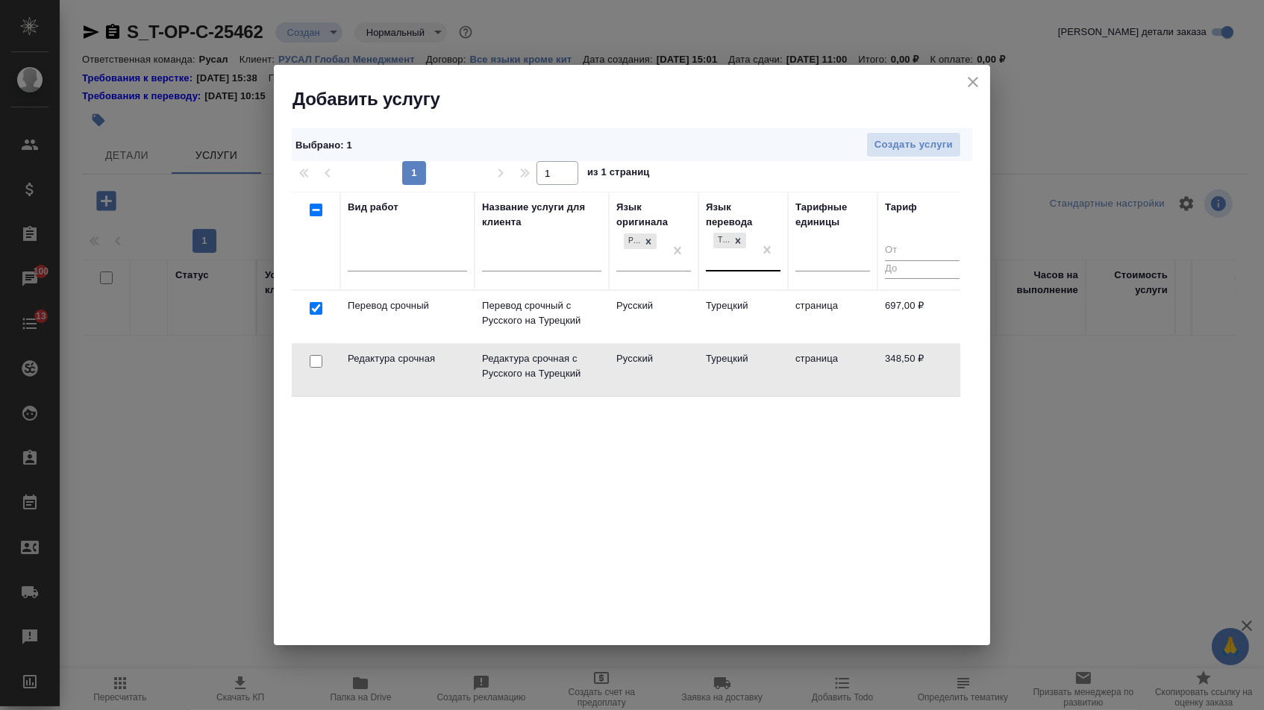
click at [313, 360] on input "checkbox" at bounding box center [316, 361] width 13 height 13
checkbox input "true"
checkbox input "false"
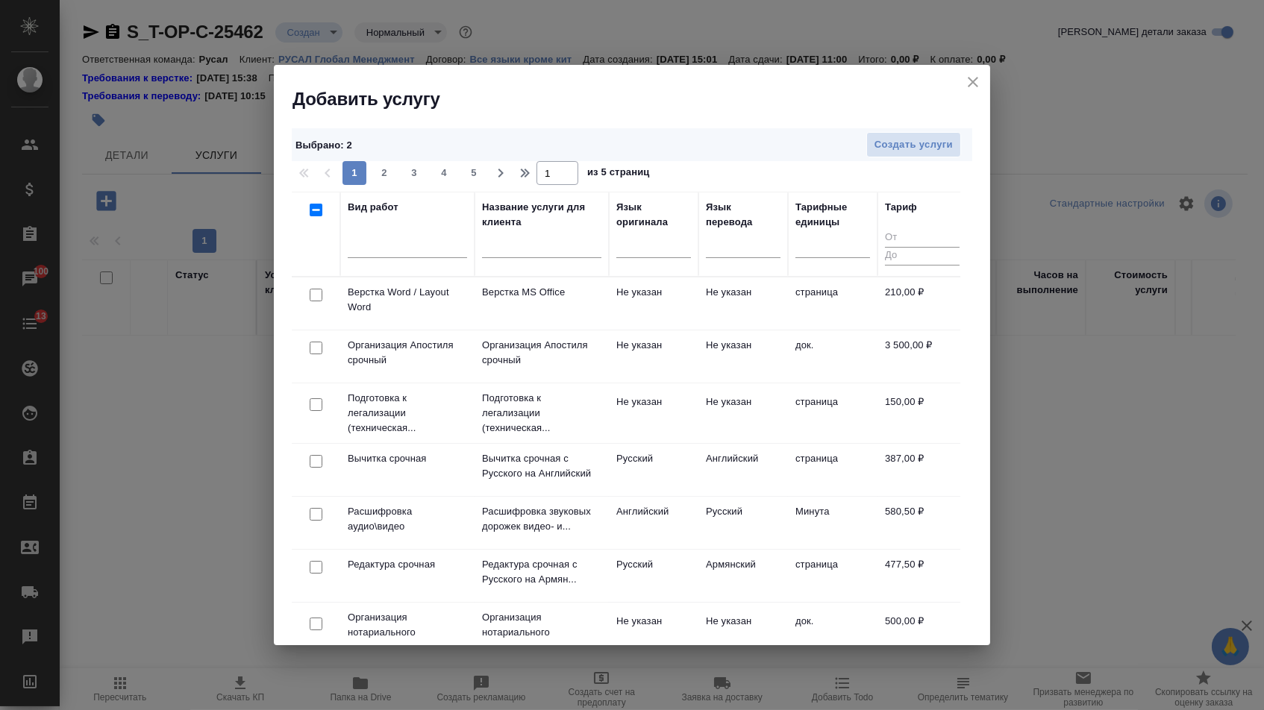
drag, startPoint x: 315, startPoint y: 292, endPoint x: 545, endPoint y: 260, distance: 232.1
click at [315, 292] on input "checkbox" at bounding box center [316, 295] width 13 height 13
checkbox input "true"
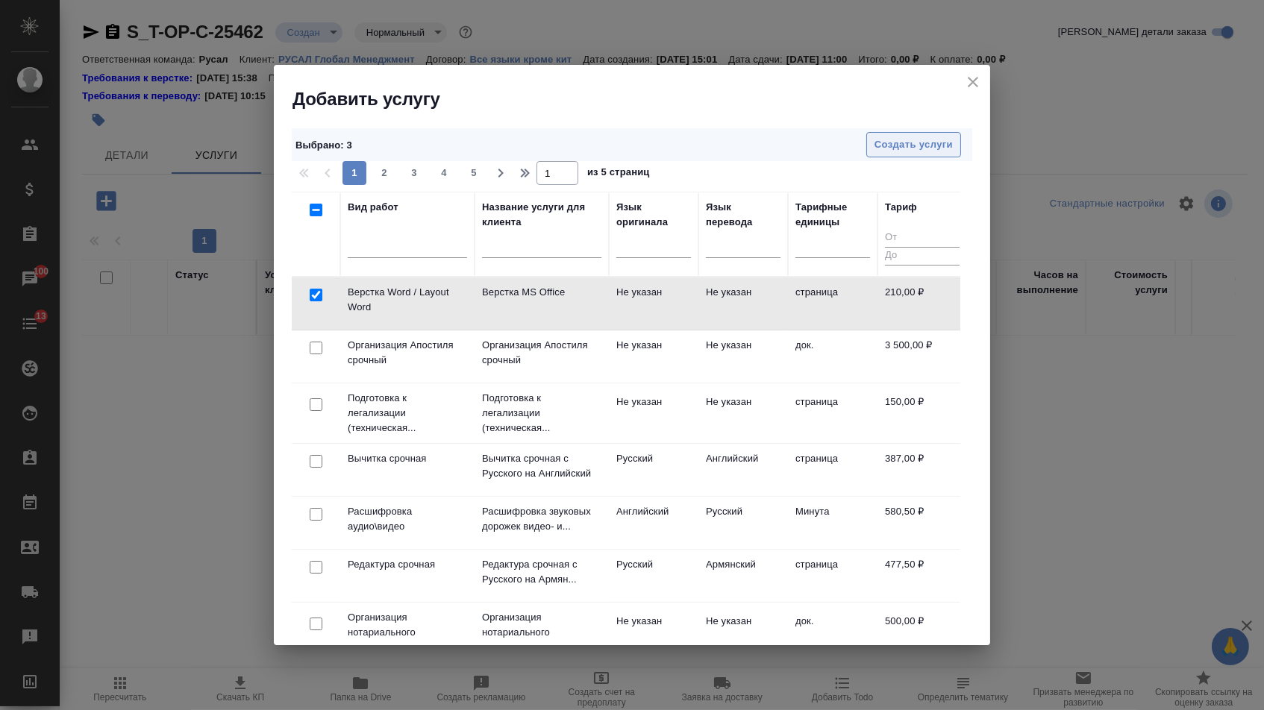
click at [918, 143] on span "Создать услуги" at bounding box center [913, 145] width 78 height 17
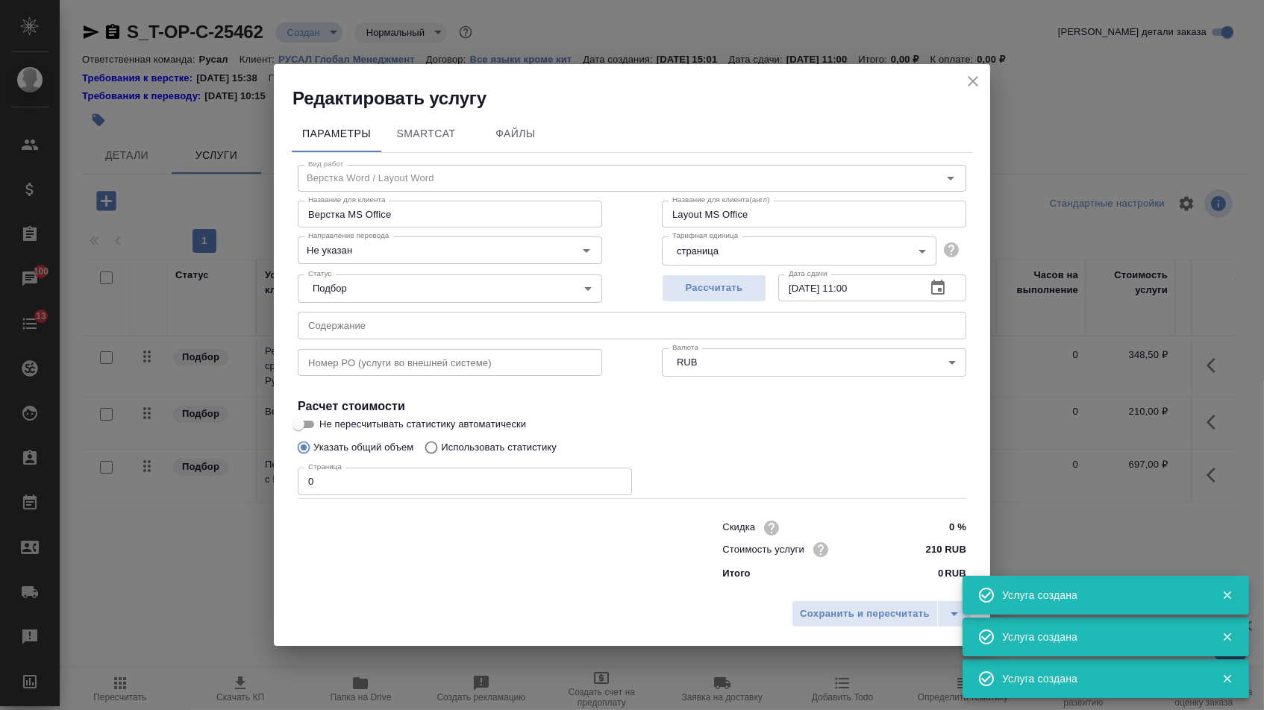
type input "Верстка Word / Layout Word"
type input "Верстка MS Office"
type input "Layout MS Office"
type input "Не указан"
type input "210 RUB"
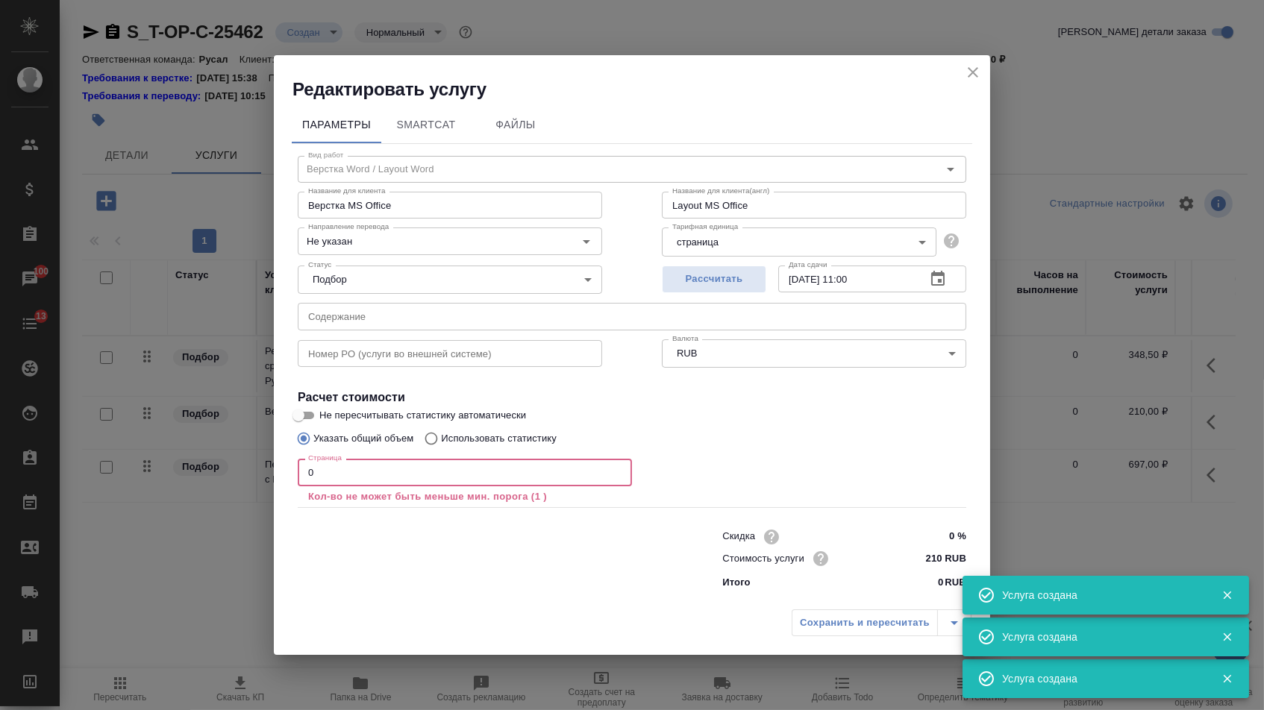
drag, startPoint x: 330, startPoint y: 469, endPoint x: 282, endPoint y: 468, distance: 47.8
click at [282, 468] on div "Параметры SmartCat Файлы Вид работ Верстка Word / Layout Word Вид работ Названи…" at bounding box center [632, 351] width 716 height 501
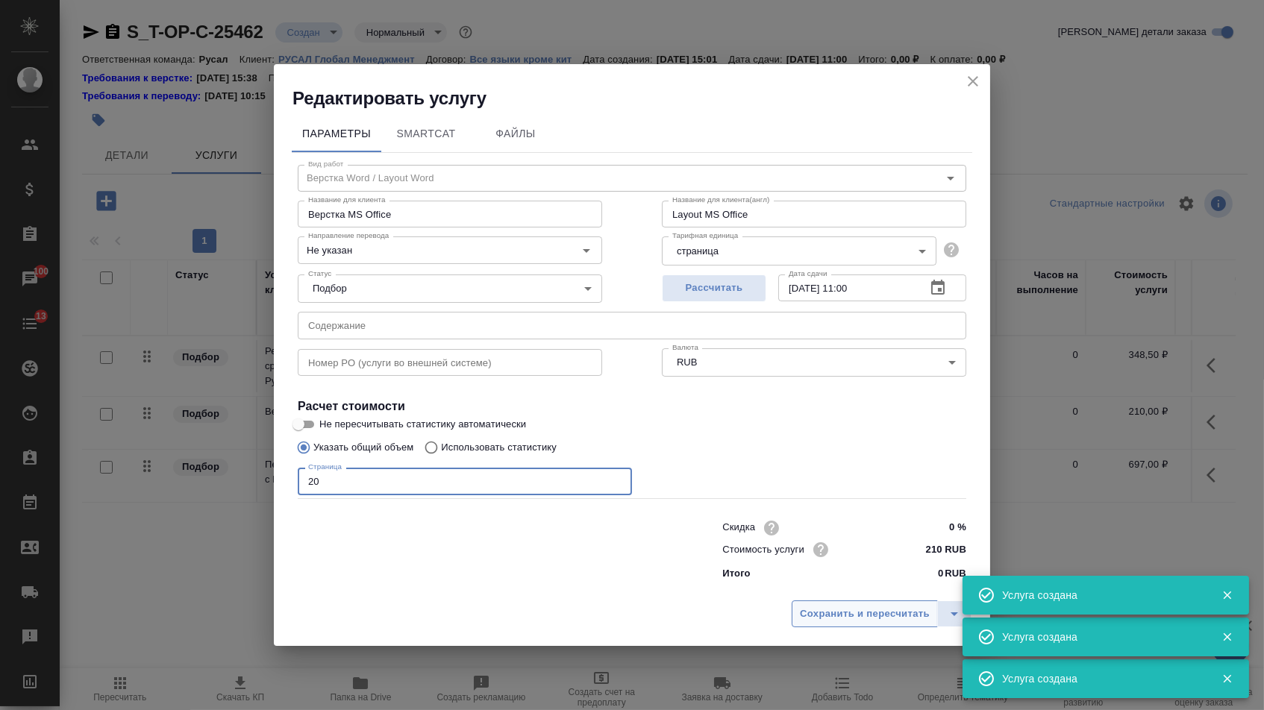
type input "20"
click at [841, 623] on span "Сохранить и пересчитать" at bounding box center [865, 614] width 130 height 17
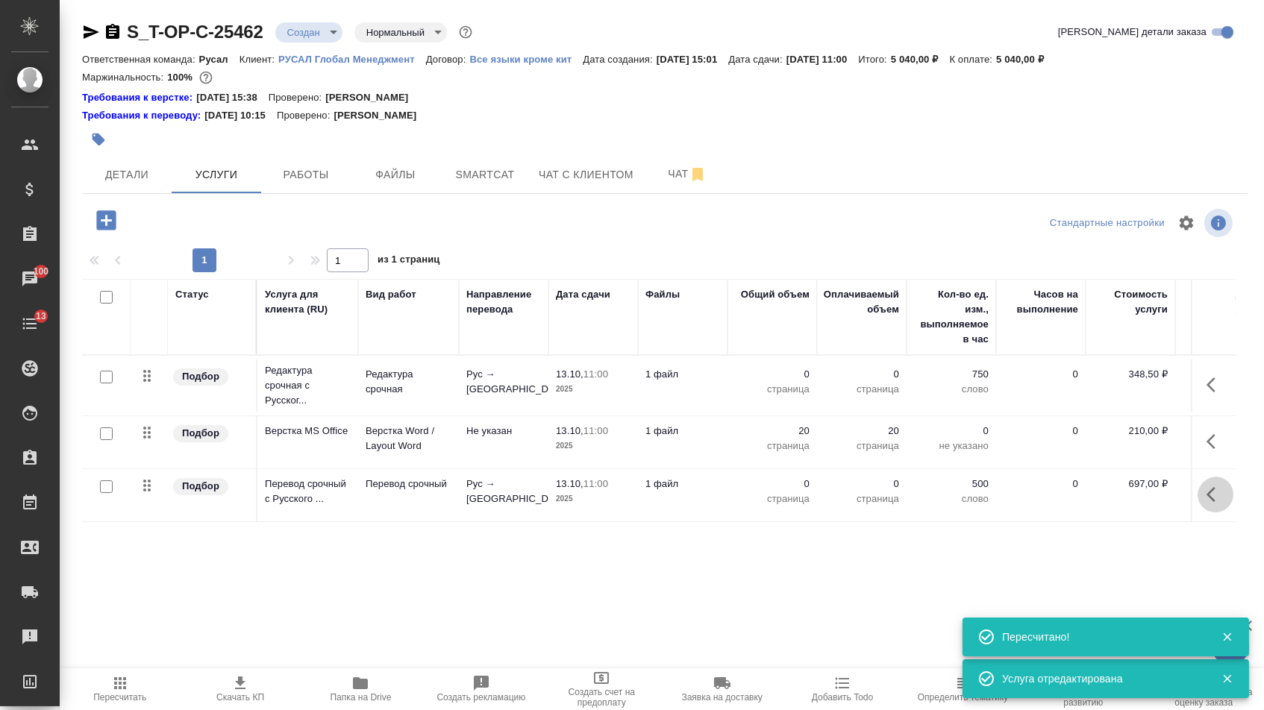
click at [1207, 512] on button "button" at bounding box center [1215, 495] width 36 height 36
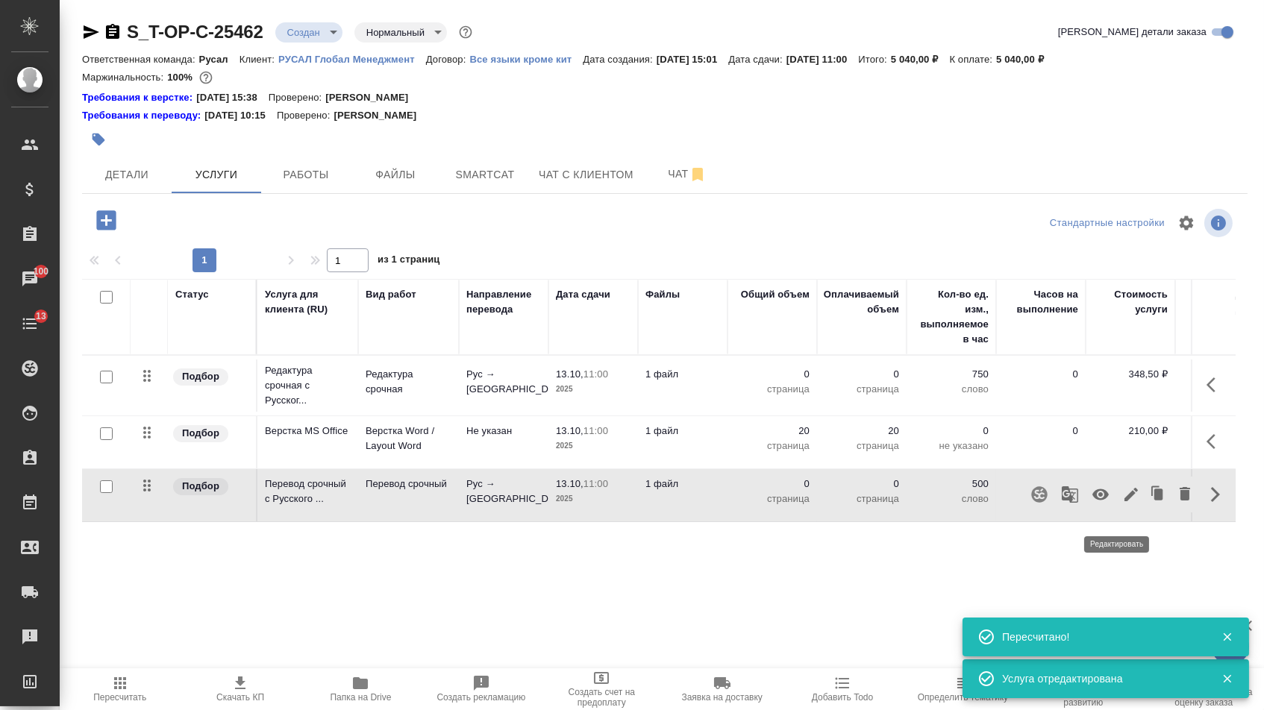
click at [1124, 501] on icon "button" at bounding box center [1130, 494] width 13 height 13
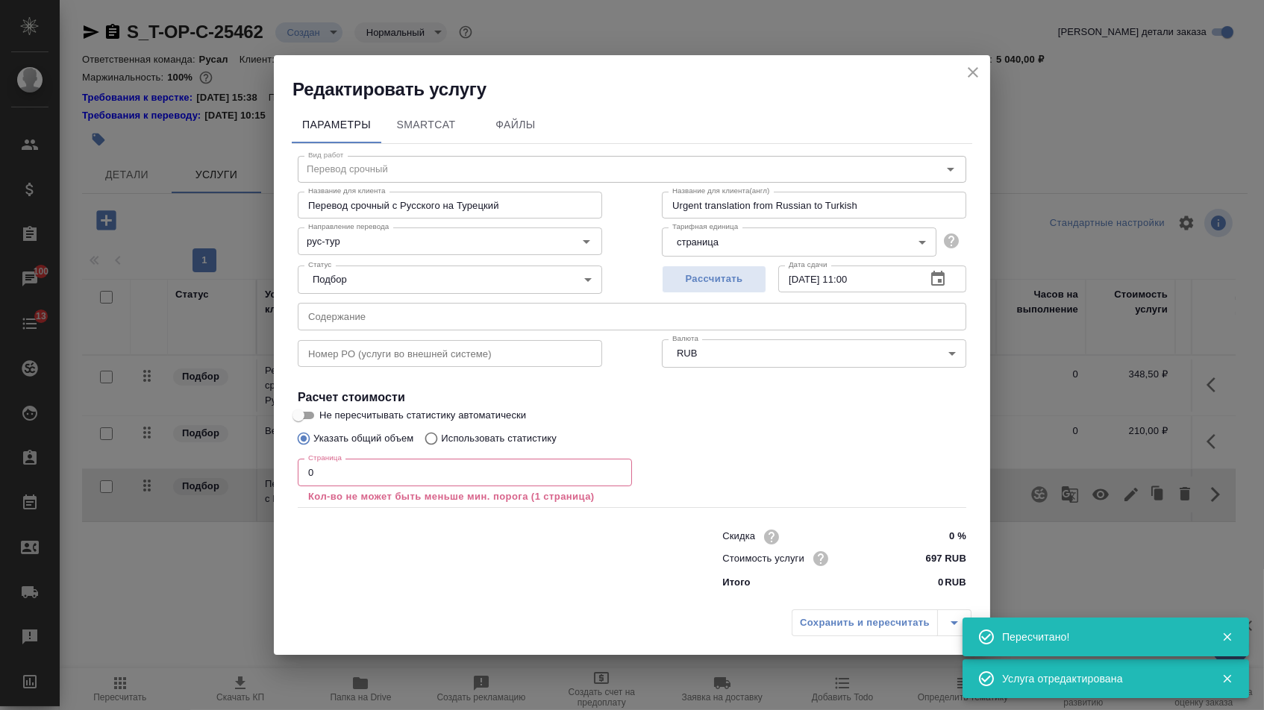
click at [475, 314] on input "text" at bounding box center [632, 316] width 668 height 27
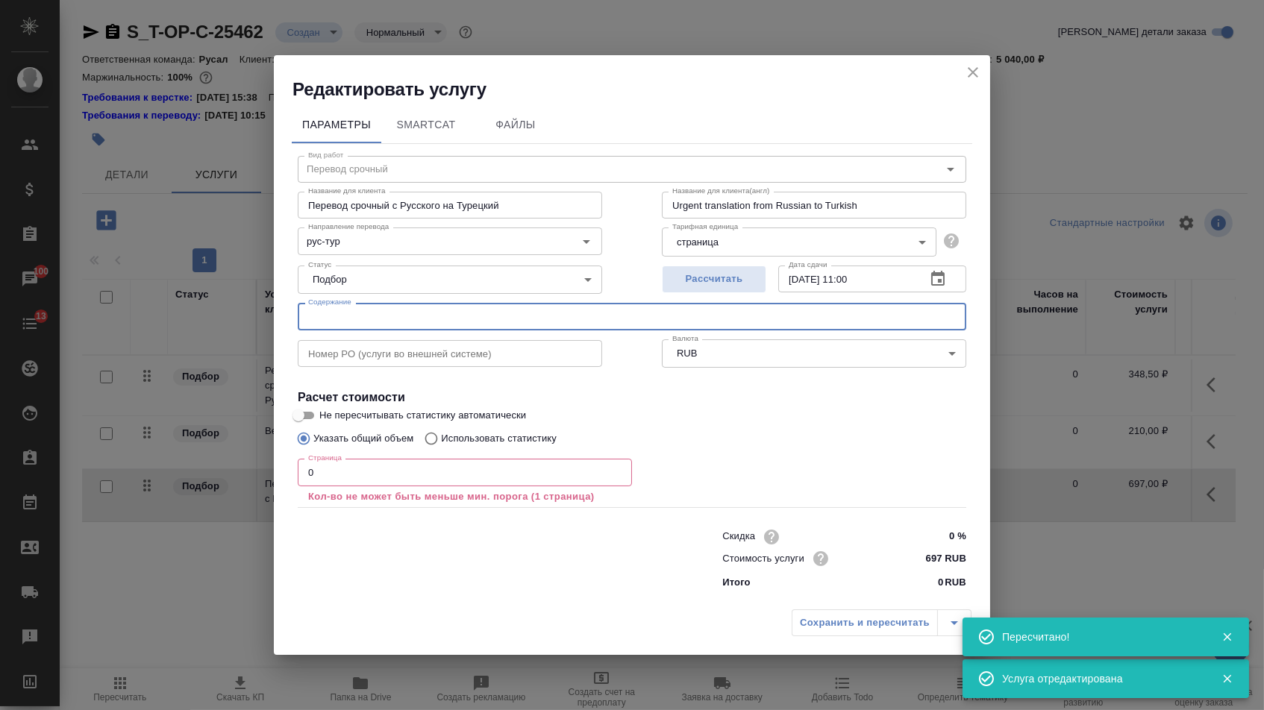
paste input "CIT8800"
type input "CIT8800"
click at [367, 470] on input "0" at bounding box center [465, 472] width 334 height 27
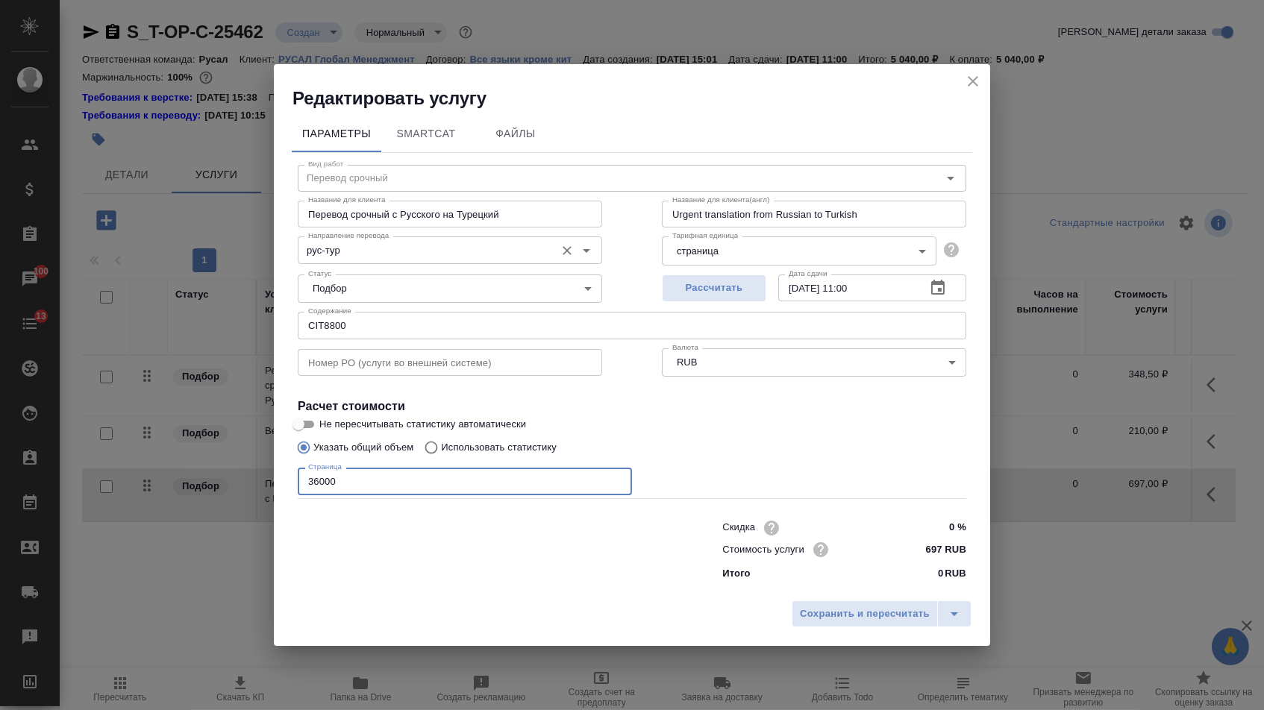
type input "36000"
click at [396, 252] on input "рус-тур" at bounding box center [424, 250] width 245 height 18
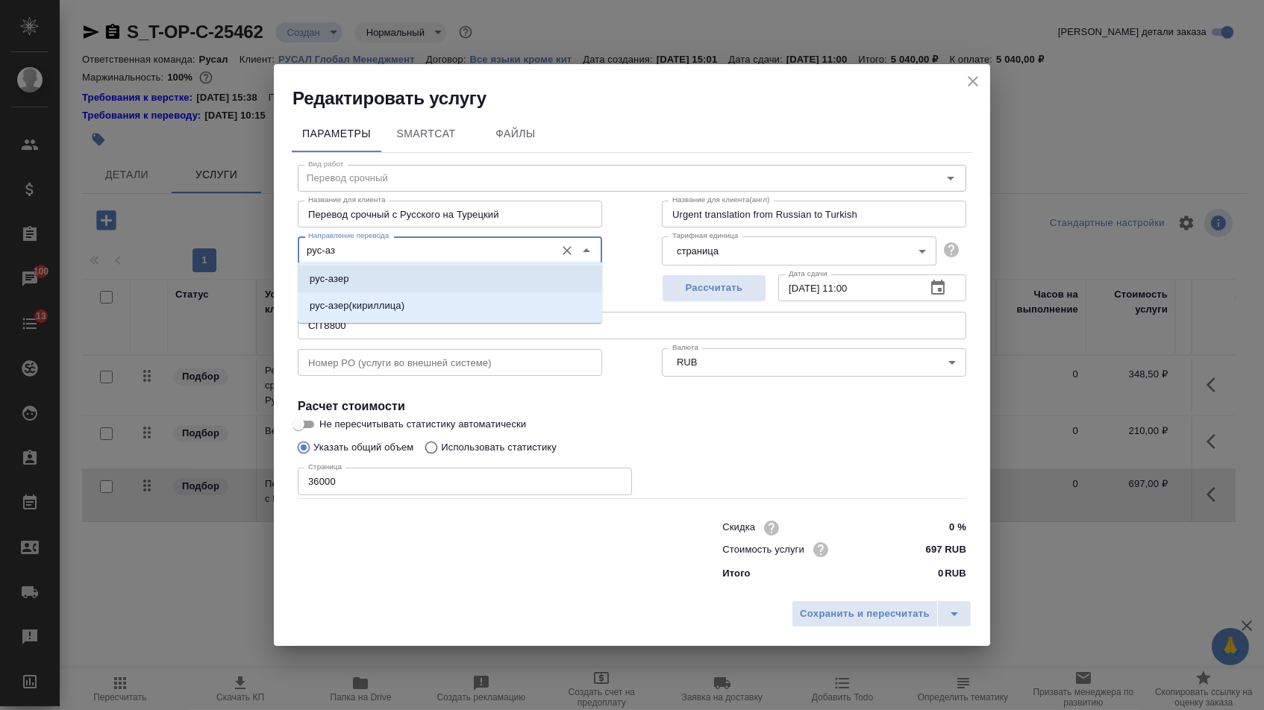
click at [412, 279] on li "рус-азер" at bounding box center [450, 279] width 304 height 27
type input "рус-азер"
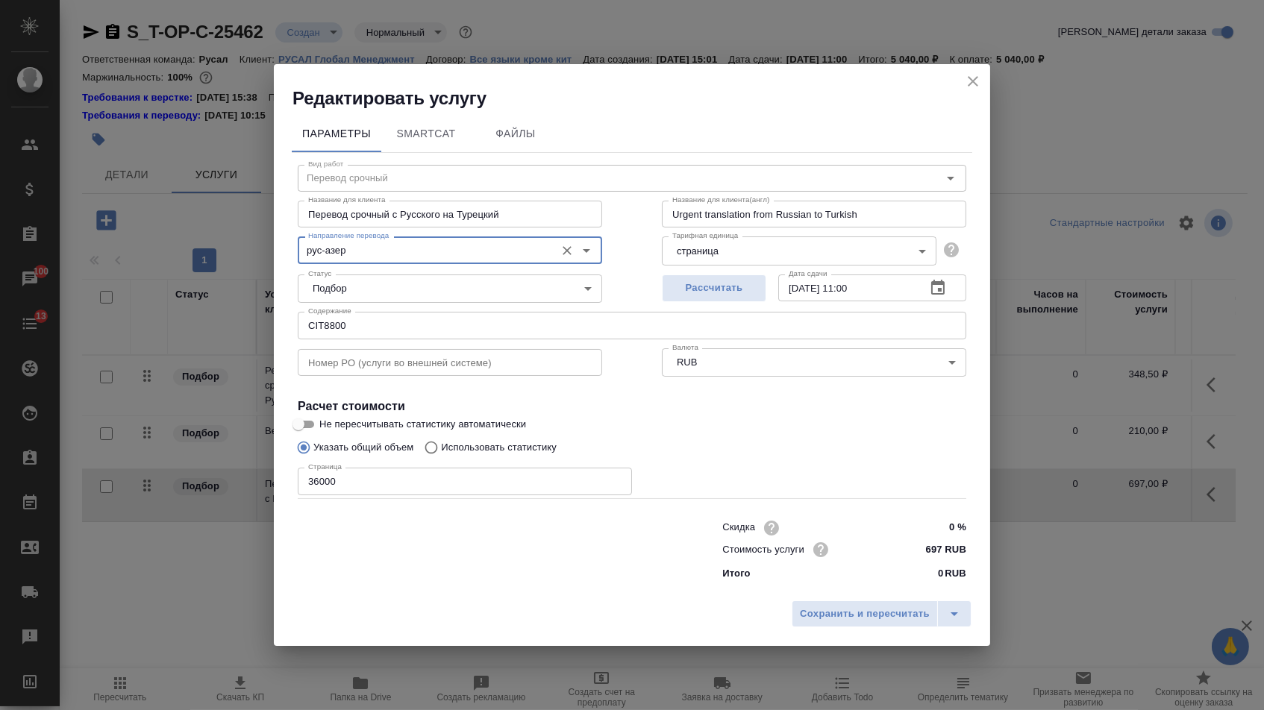
drag, startPoint x: 395, startPoint y: 207, endPoint x: 673, endPoint y: 207, distance: 278.2
click at [673, 207] on div "Название для клиента Перевод срочный с Русского на Турецкий Название для клиент…" at bounding box center [632, 212] width 728 height 95
type input "Перевод срочный"
click at [814, 605] on button "Сохранить и пересчитать" at bounding box center [864, 613] width 146 height 27
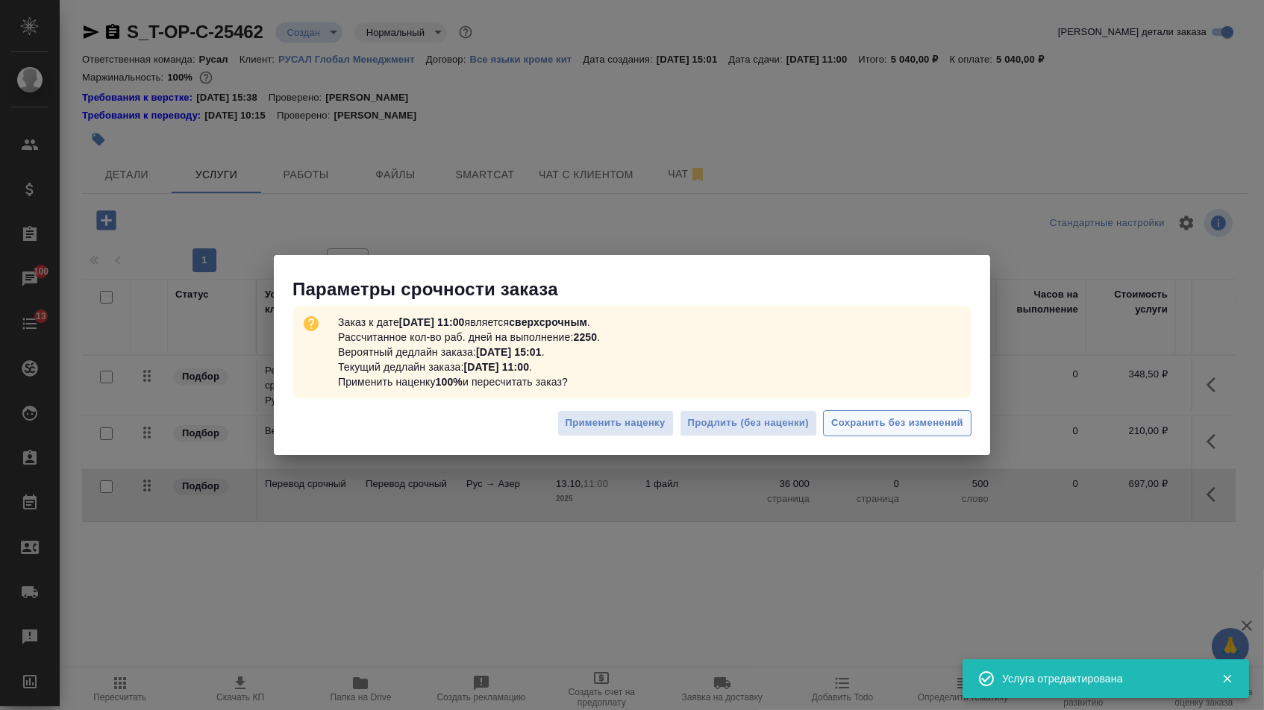
click at [891, 427] on span "Сохранить без изменений" at bounding box center [897, 423] width 132 height 17
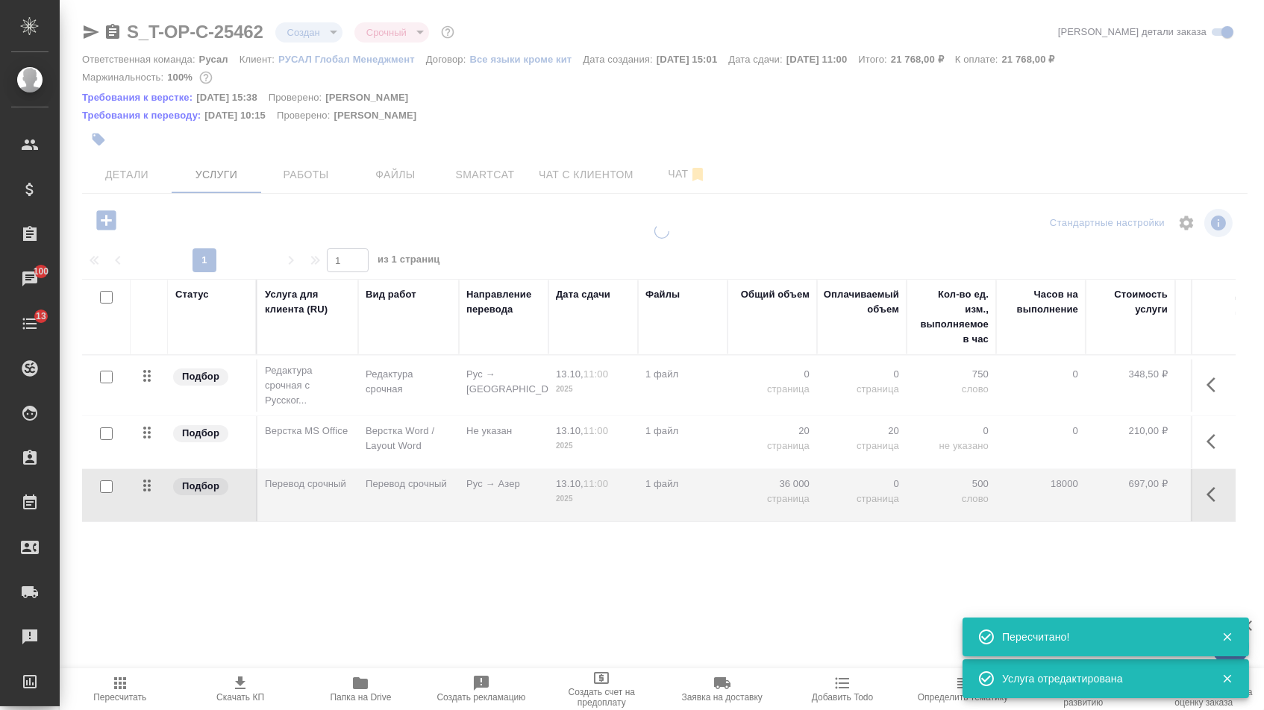
type input "urgent"
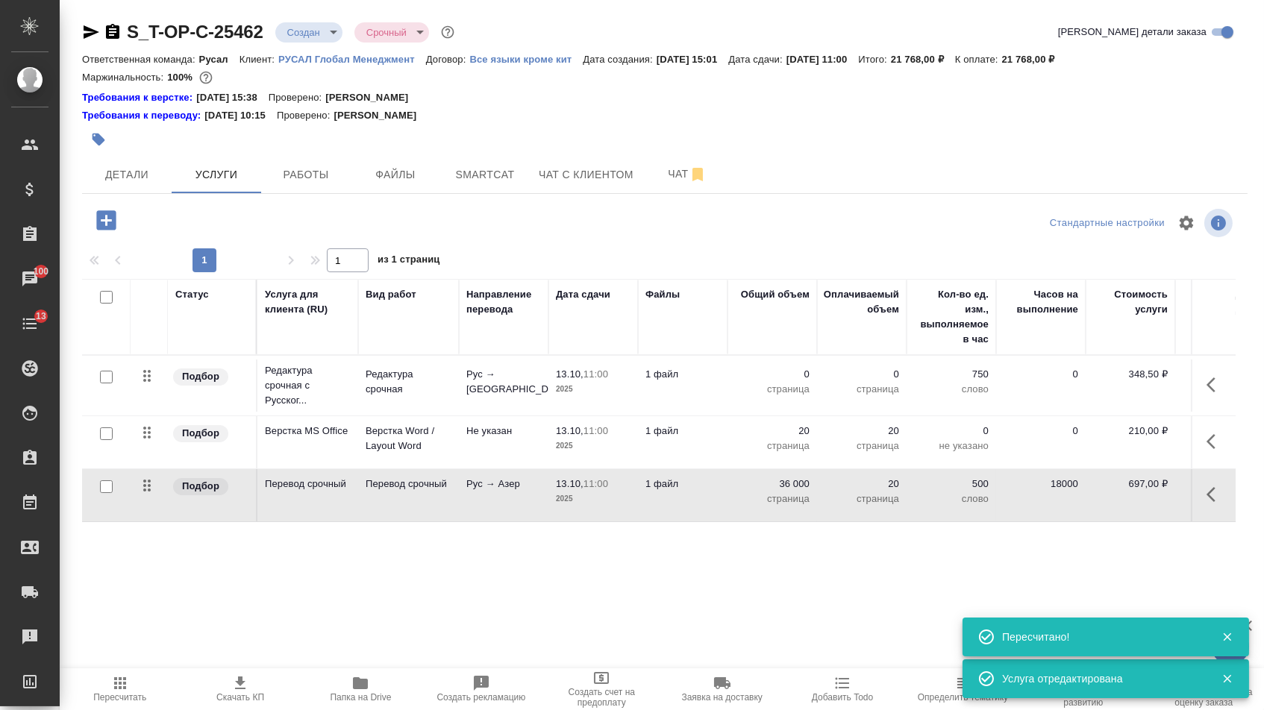
click at [1210, 403] on button "button" at bounding box center [1215, 385] width 36 height 36
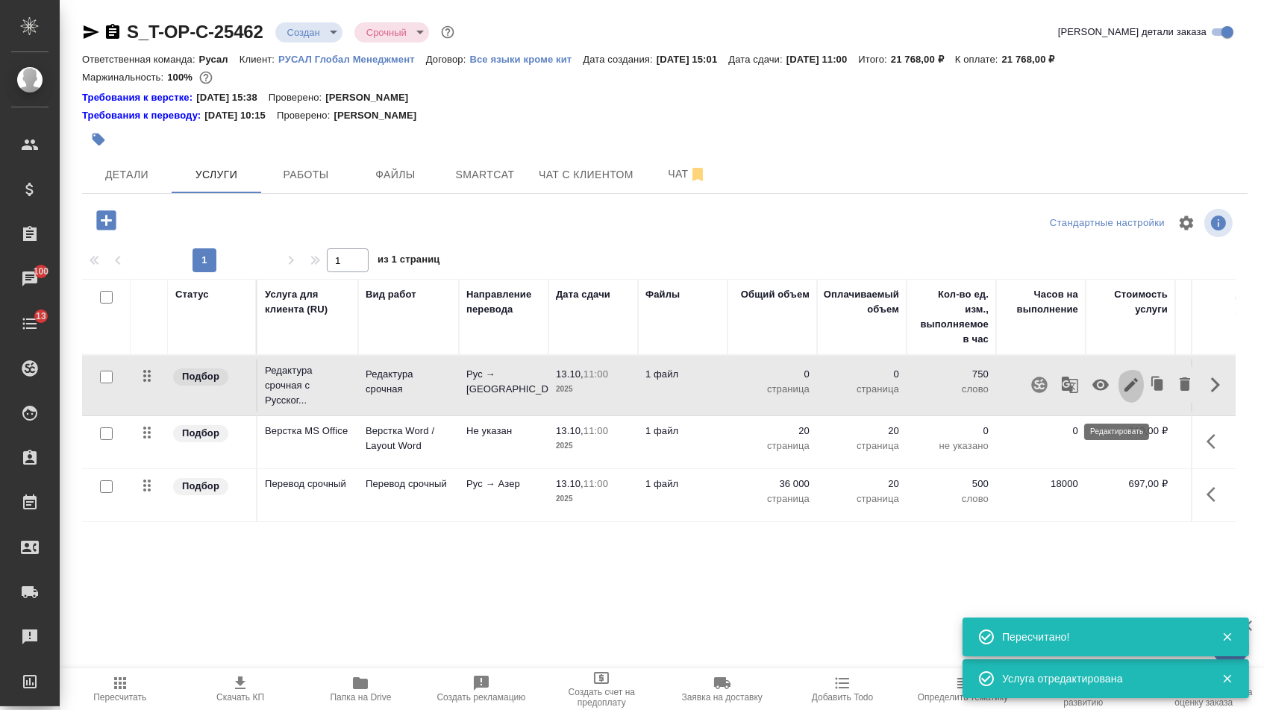
click at [1124, 394] on icon "button" at bounding box center [1131, 385] width 18 height 18
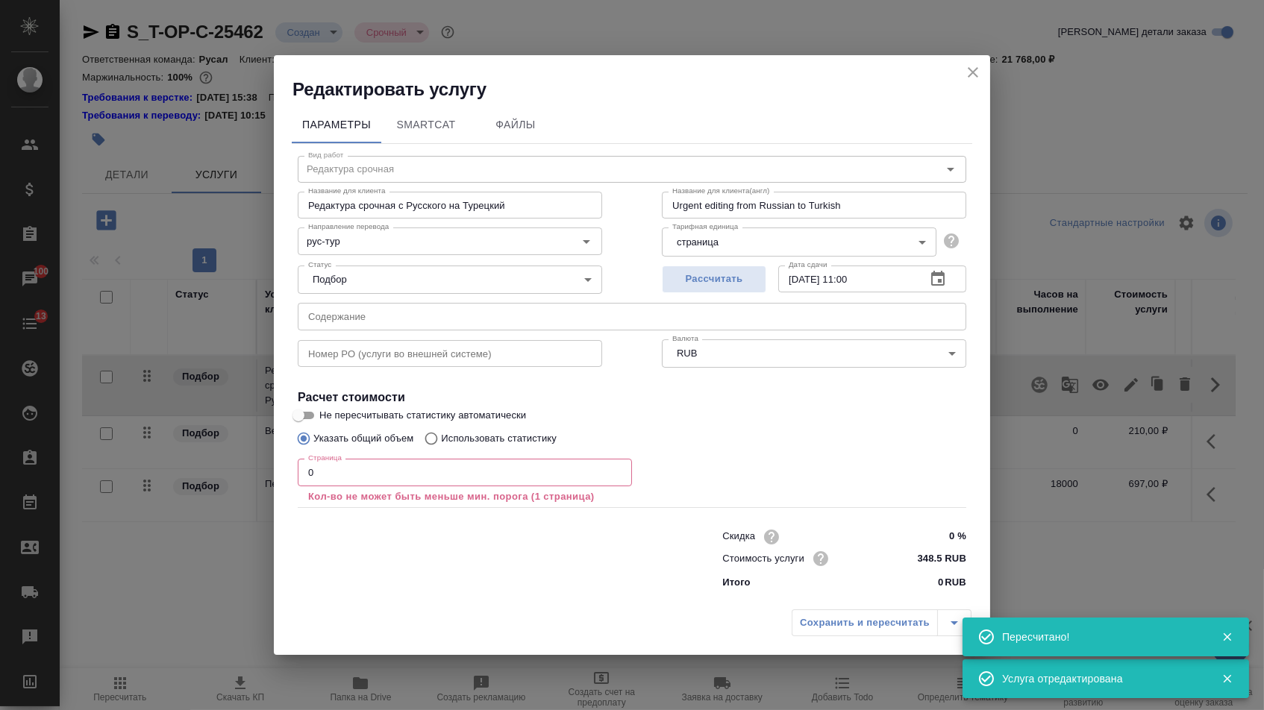
click at [360, 485] on input "0" at bounding box center [465, 472] width 334 height 27
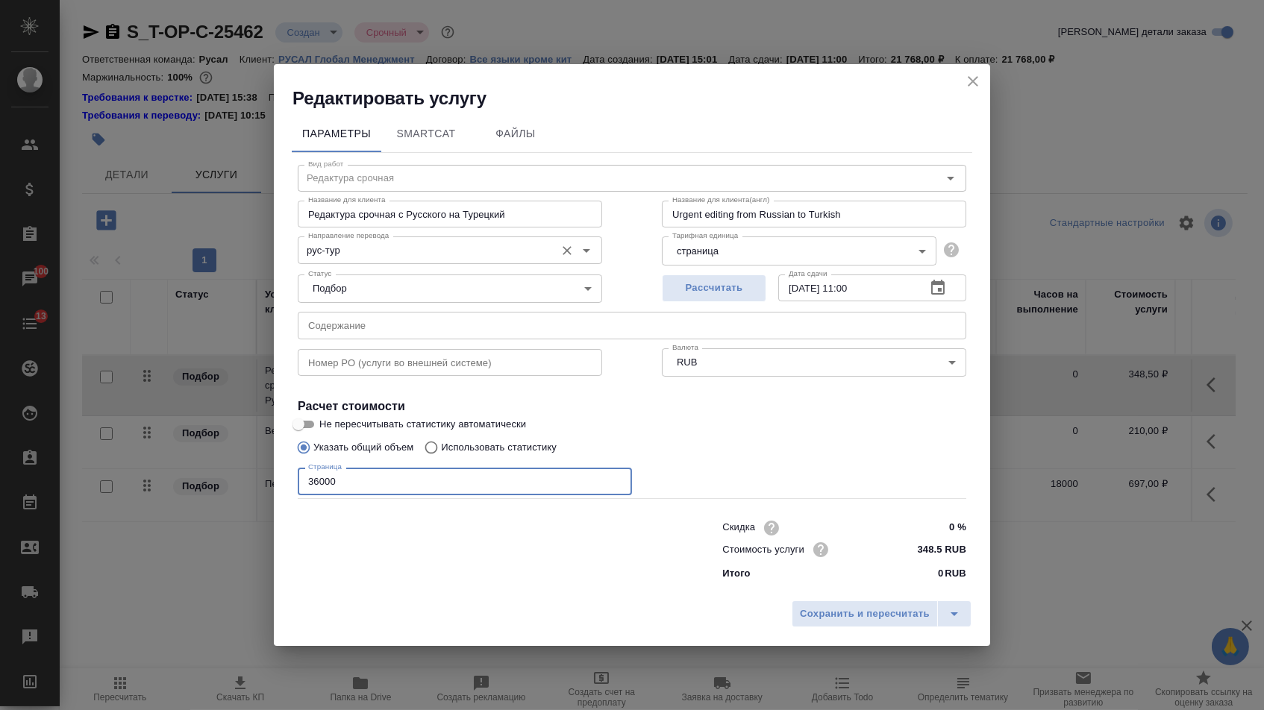
click at [352, 230] on div "Направление перевода рус-тур Направление перевода" at bounding box center [450, 248] width 304 height 36
type input "36000"
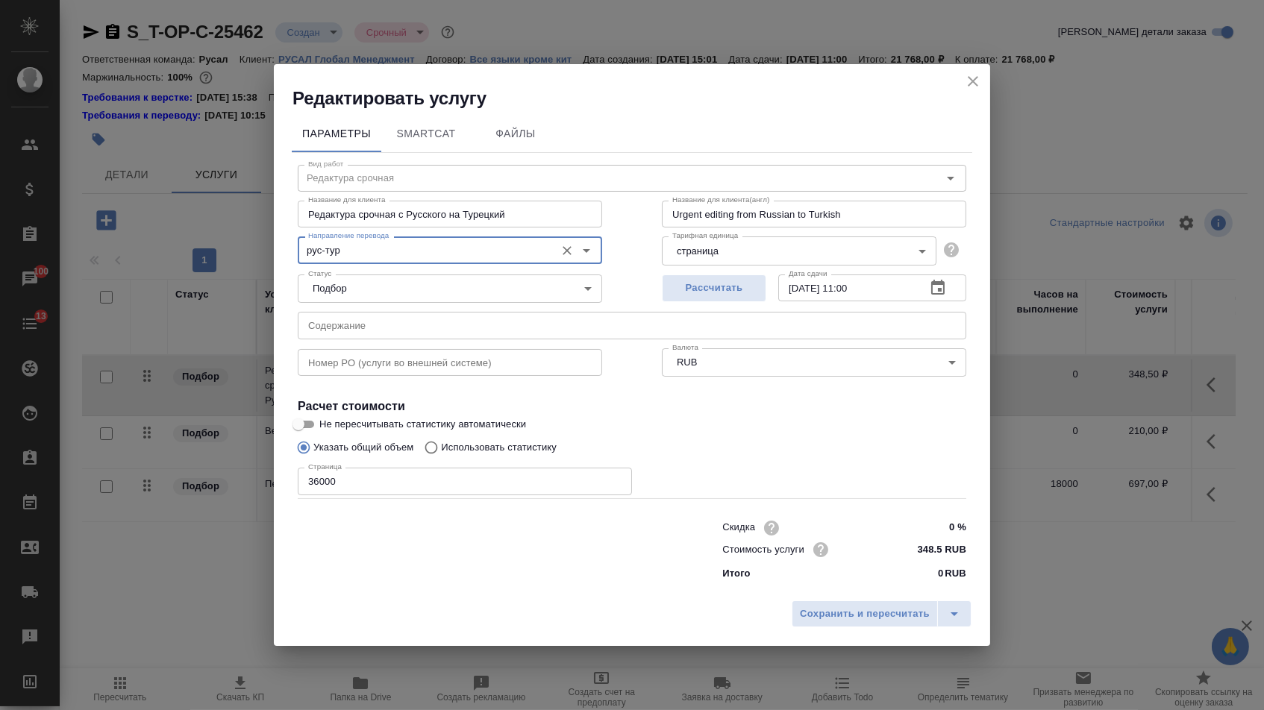
click at [352, 241] on input "рус-тур" at bounding box center [424, 250] width 245 height 18
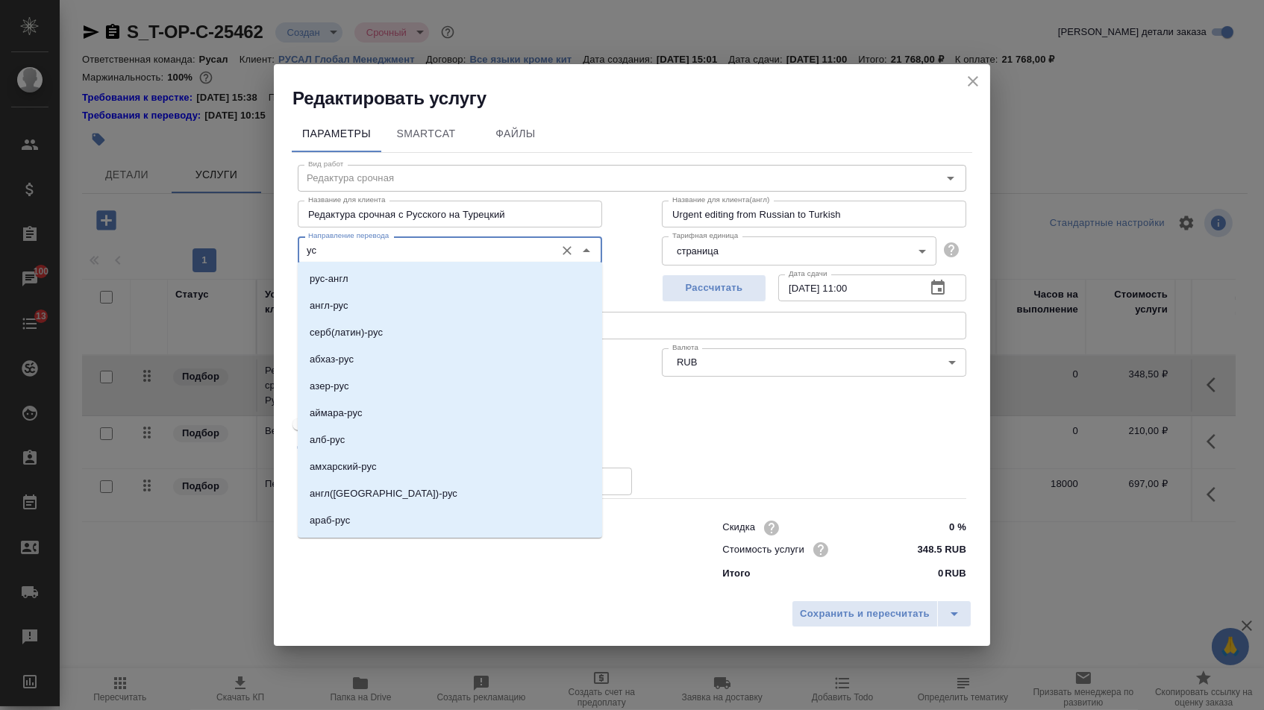
type input "у"
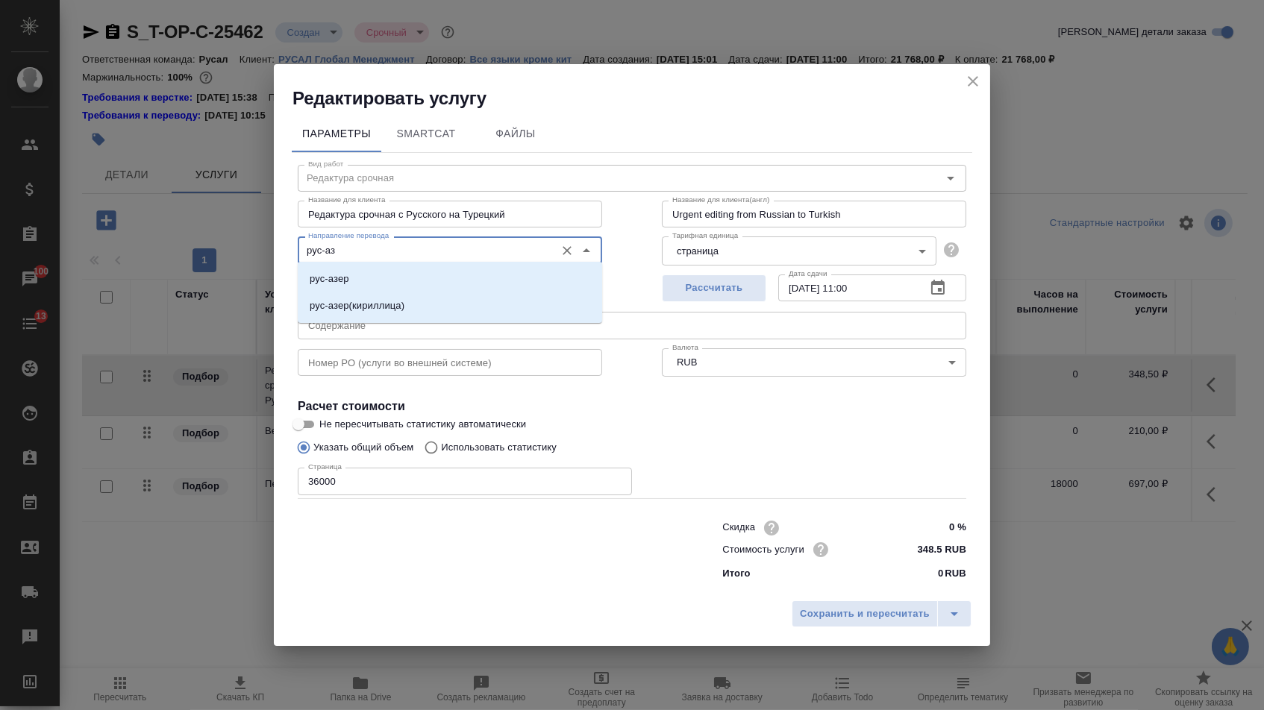
click at [359, 274] on li "рус-азер" at bounding box center [450, 279] width 304 height 27
type input "рус-азер"
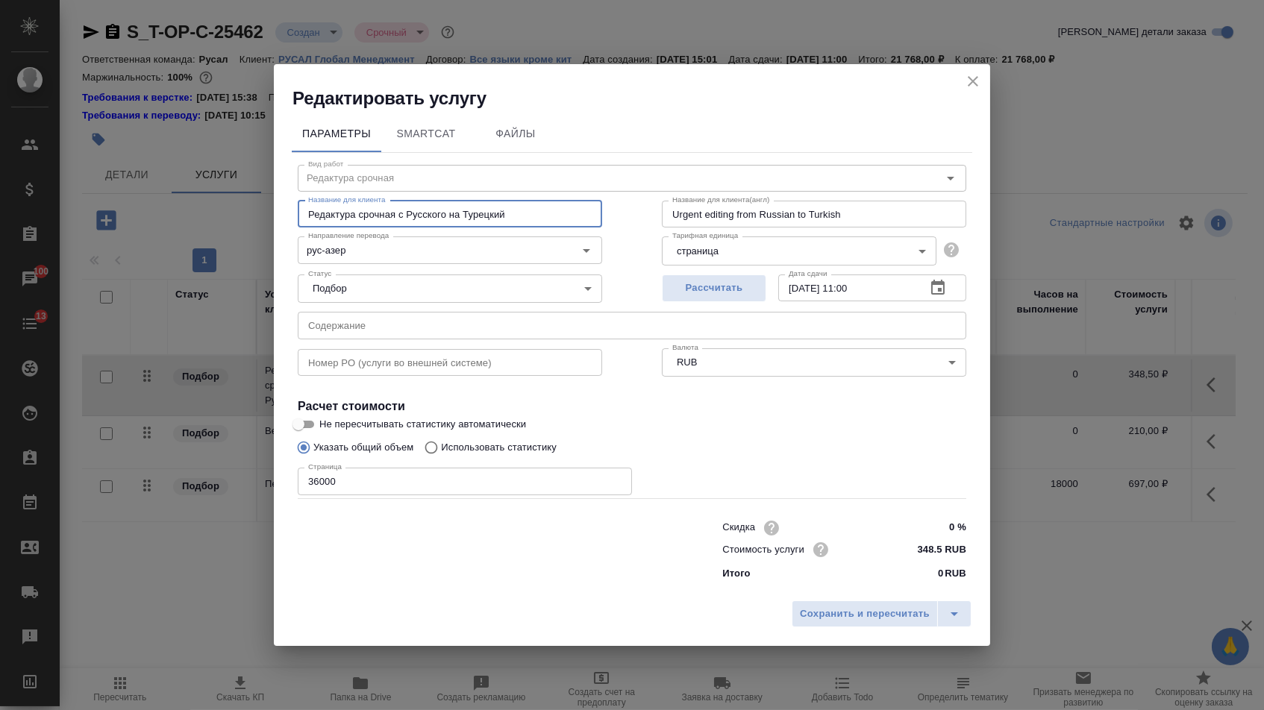
drag, startPoint x: 402, startPoint y: 207, endPoint x: 694, endPoint y: 212, distance: 292.5
click at [694, 212] on div "Название для клиента Редактура срочная с Русского на Турецкий Название для клие…" at bounding box center [632, 212] width 728 height 95
type input "Редактура срочная"
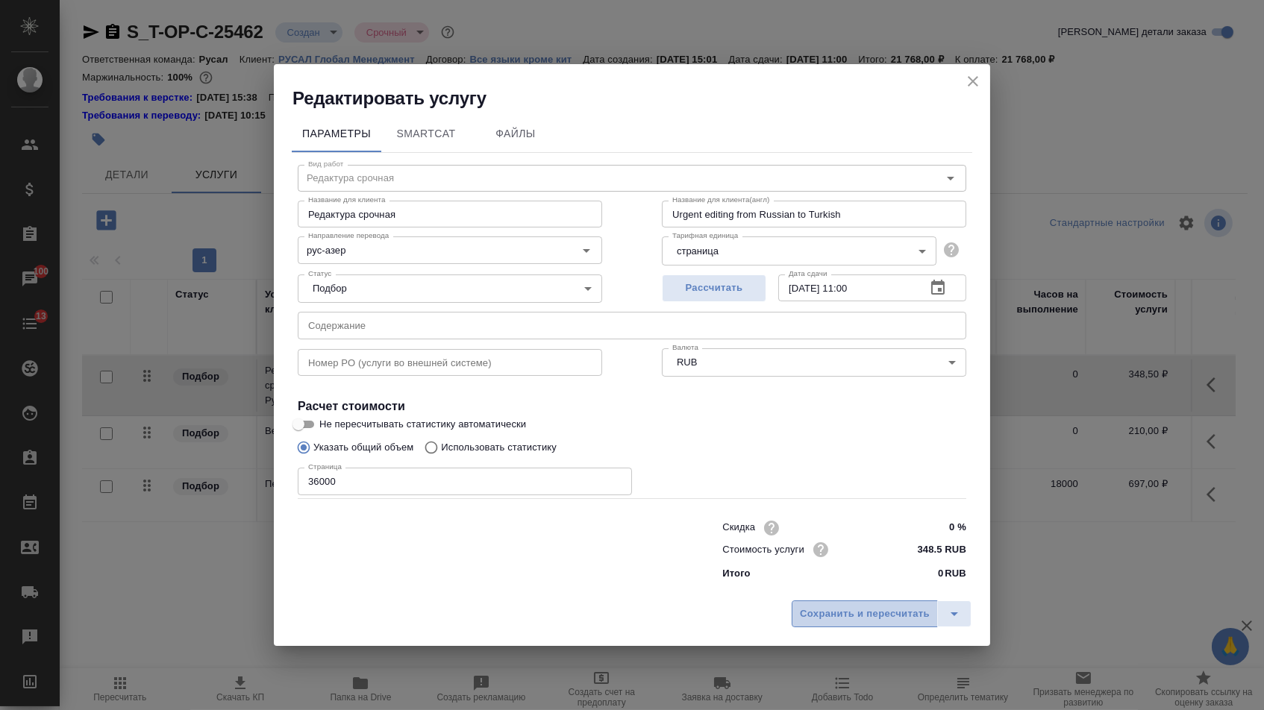
click at [850, 603] on button "Сохранить и пересчитать" at bounding box center [864, 613] width 146 height 27
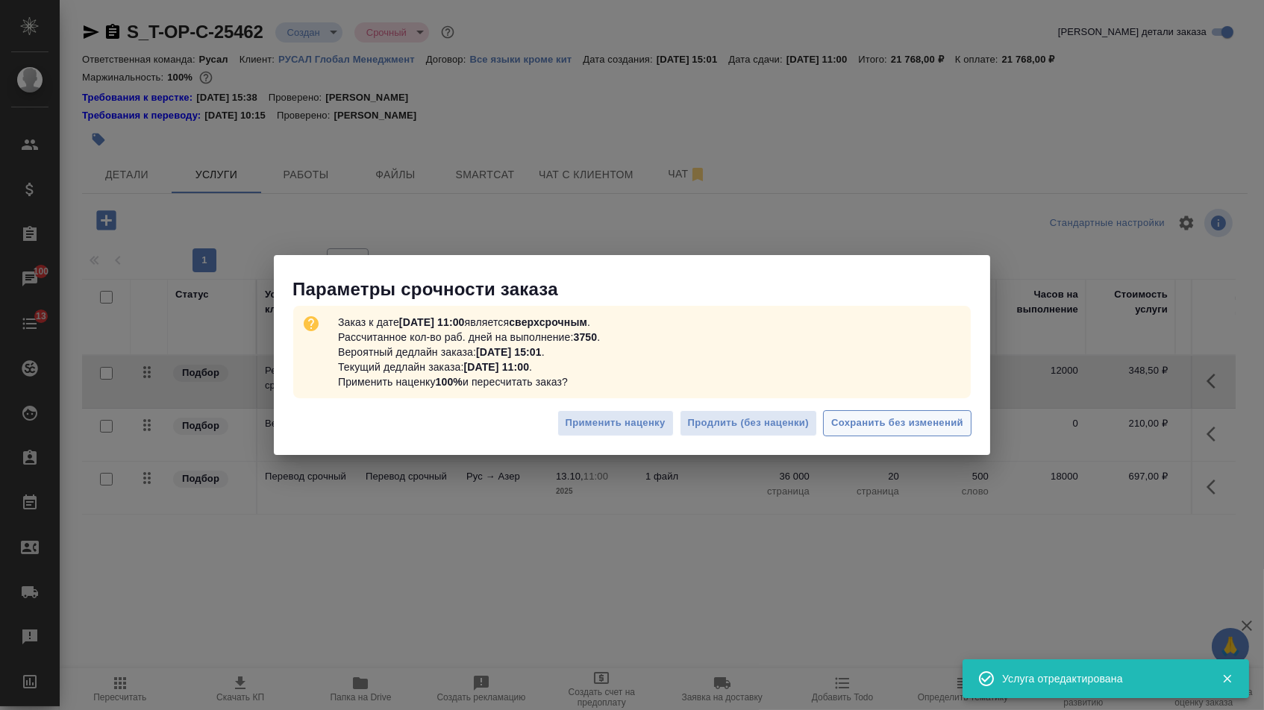
click at [903, 430] on span "Сохранить без изменений" at bounding box center [897, 423] width 132 height 17
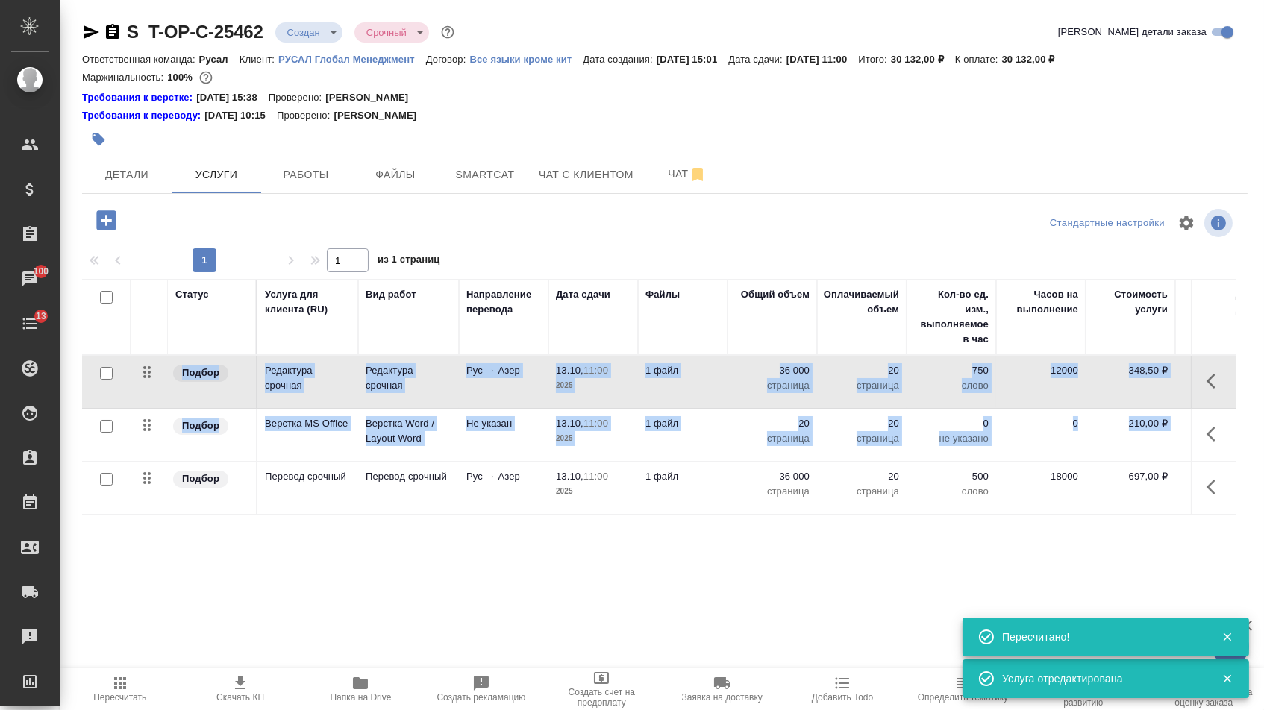
drag, startPoint x: 146, startPoint y: 503, endPoint x: 152, endPoint y: 361, distance: 141.9
click at [152, 361] on table "Статус Услуга для клиента (RU) Вид работ Направление перевода Дата сдачи Файлы …" at bounding box center [785, 397] width 1406 height 236
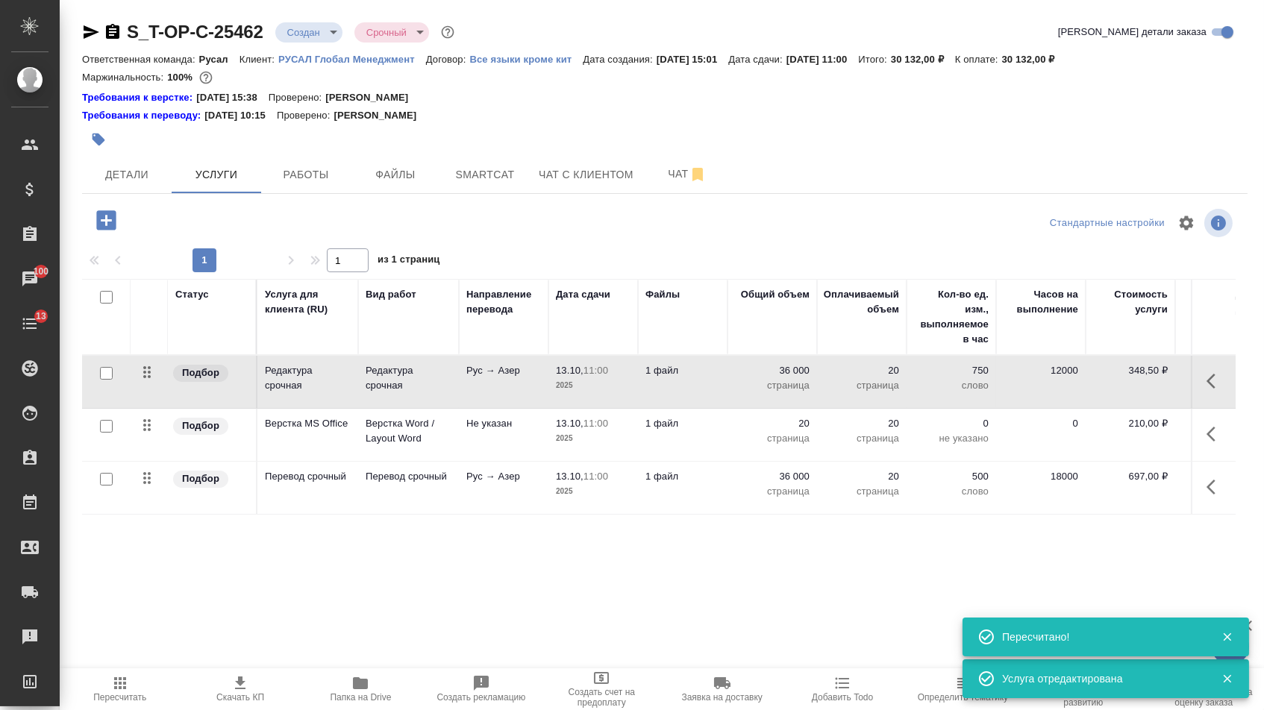
click at [167, 531] on div "Статус Услуга для клиента (RU) Вид работ Направление перевода Дата сдачи Файлы …" at bounding box center [658, 439] width 1153 height 321
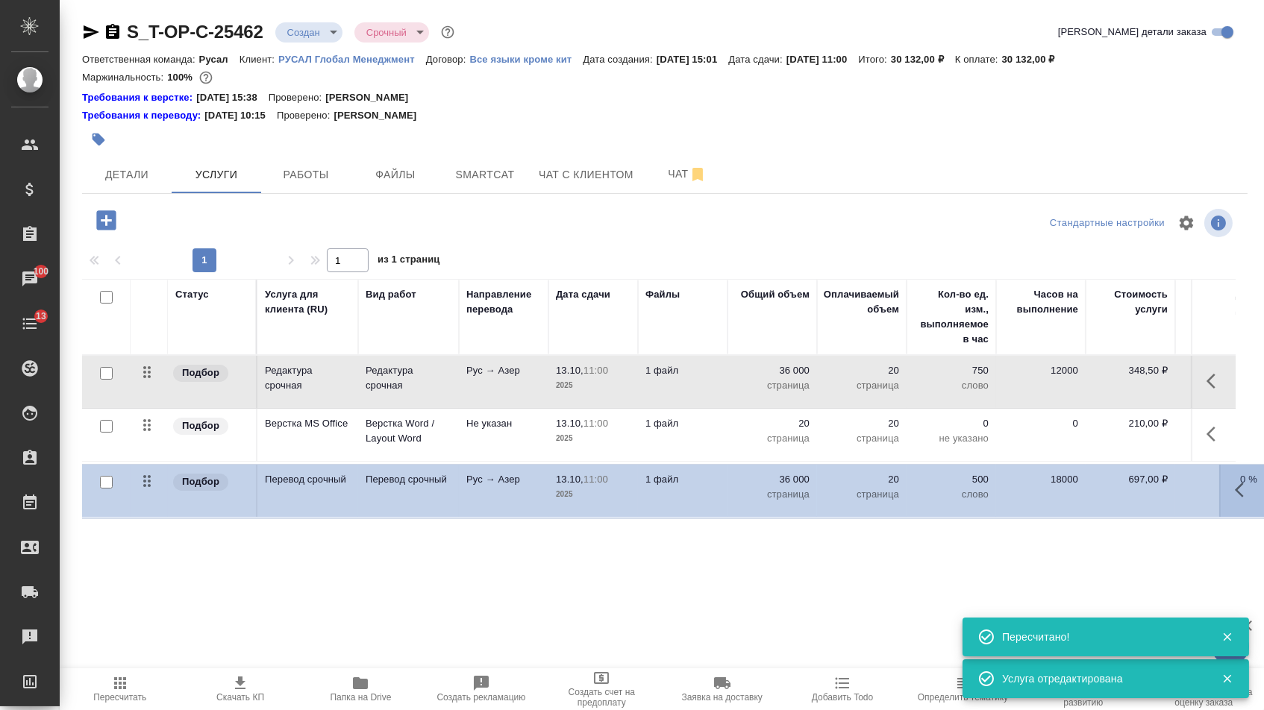
drag, startPoint x: 151, startPoint y: 485, endPoint x: 150, endPoint y: 366, distance: 118.6
click at [151, 366] on tbody "Подбор Редактура срочная Редактура срочная Рус → Азер 13.10, 11:00 2025 1 файл …" at bounding box center [785, 436] width 1406 height 161
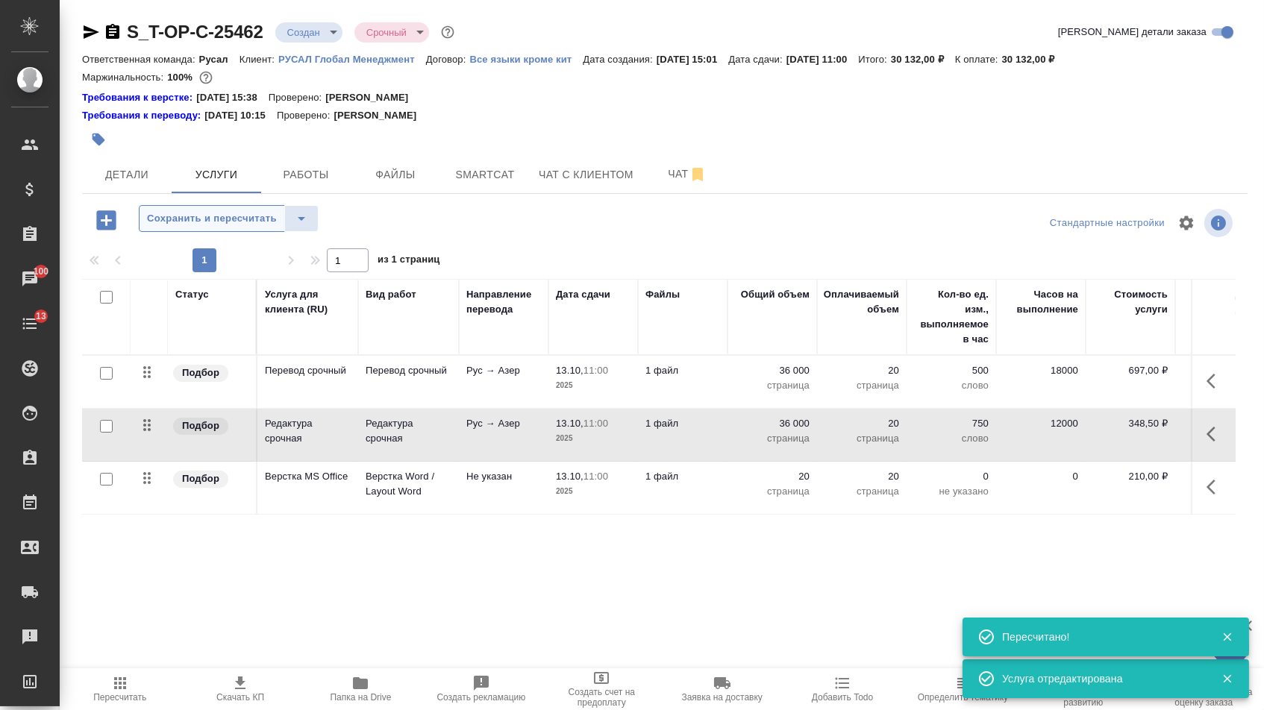
click at [252, 216] on span "Сохранить и пересчитать" at bounding box center [212, 218] width 130 height 17
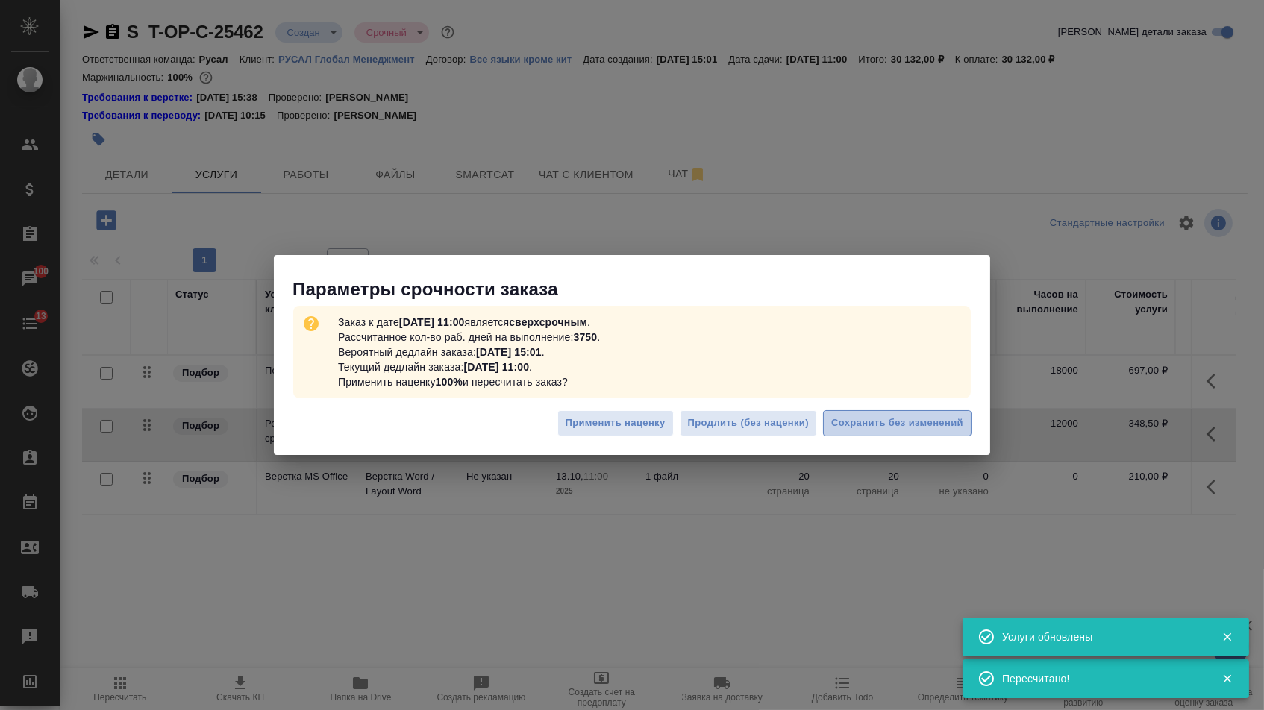
click at [897, 423] on span "Сохранить без изменений" at bounding box center [897, 423] width 132 height 17
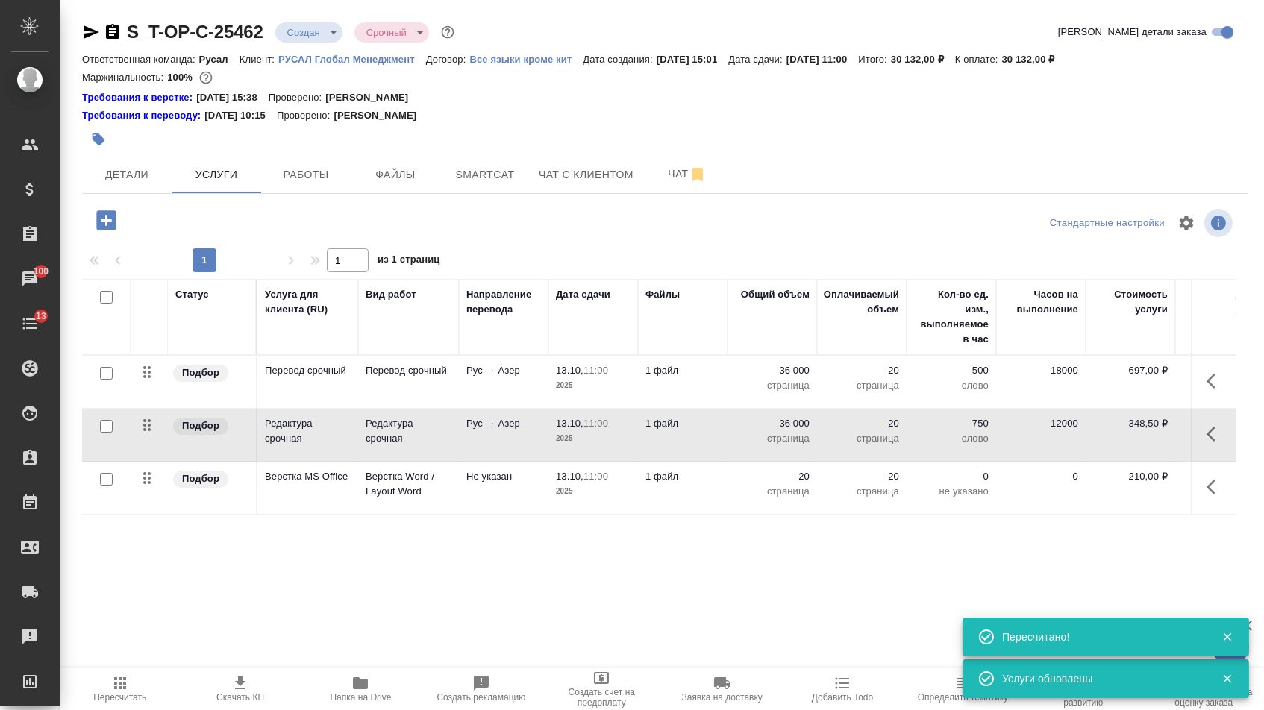
click at [331, 37] on body "🙏 .cls-1 fill:#fff; AWATERA [PERSON_NAME] Спецификации Заказы 100 Чаты 13 Todo …" at bounding box center [632, 355] width 1264 height 710
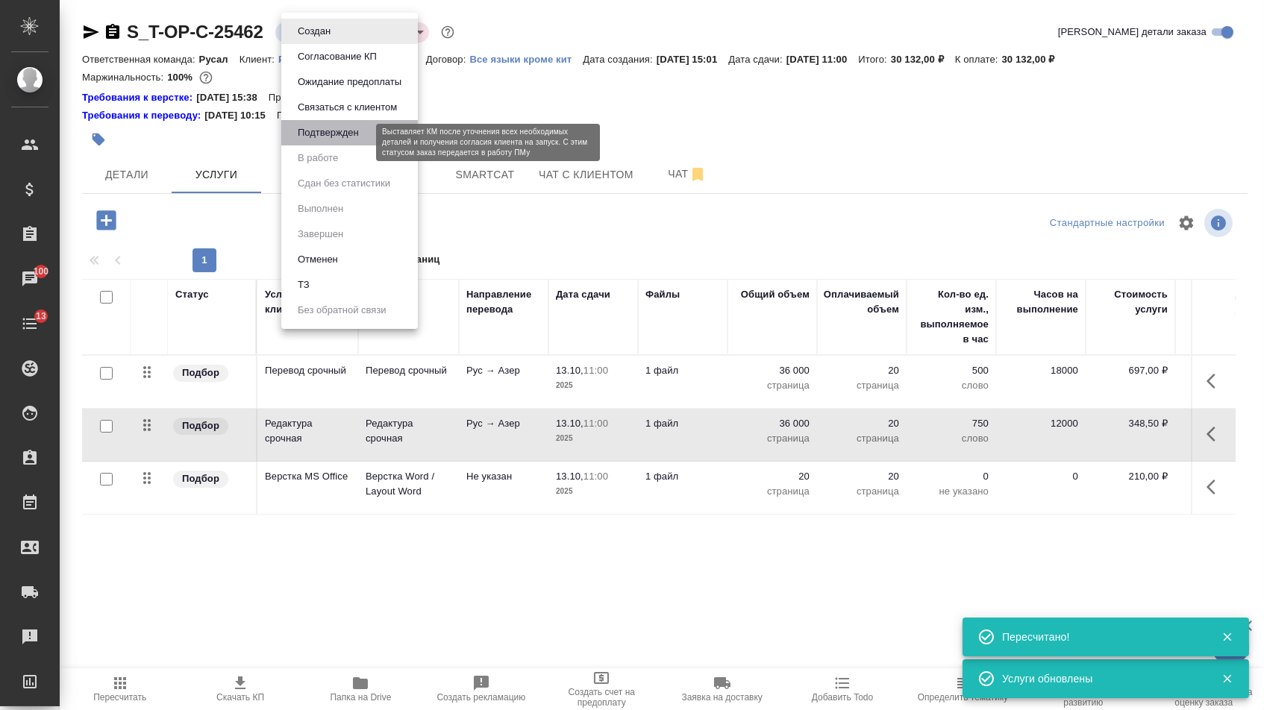
click at [330, 141] on button "Подтвержден" at bounding box center [328, 133] width 70 height 16
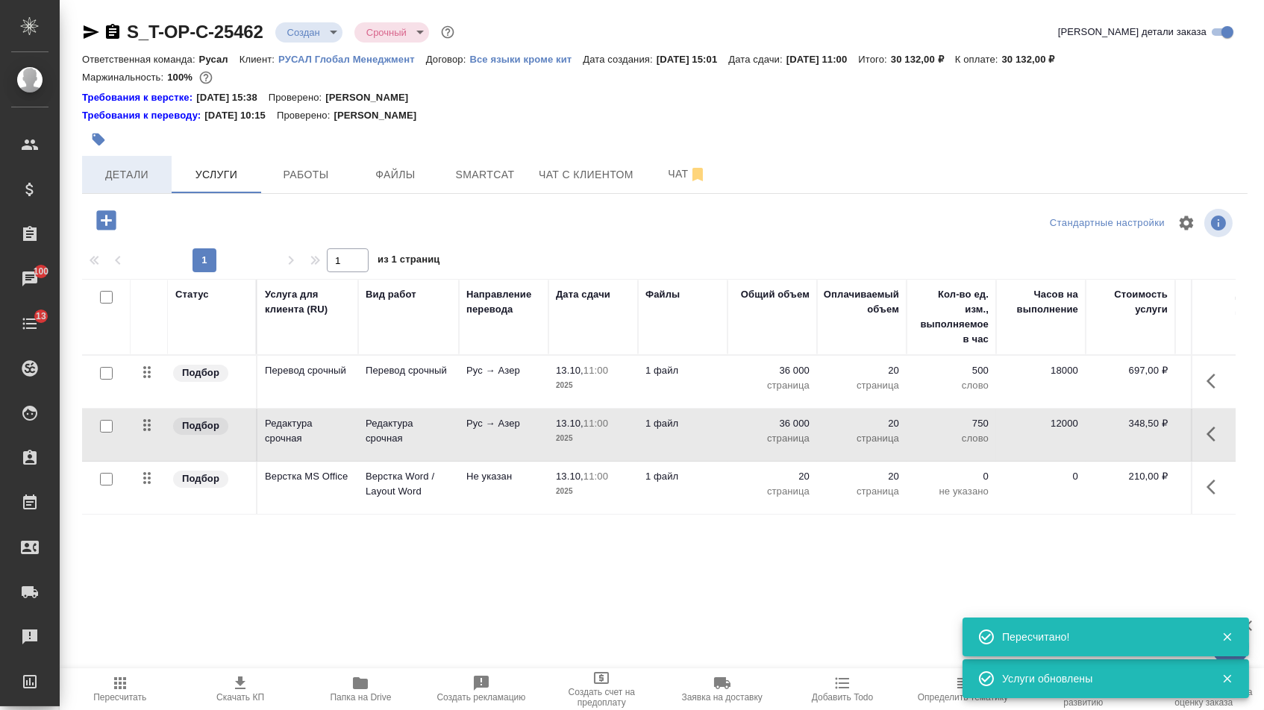
click at [148, 172] on span "Детали" at bounding box center [127, 175] width 72 height 19
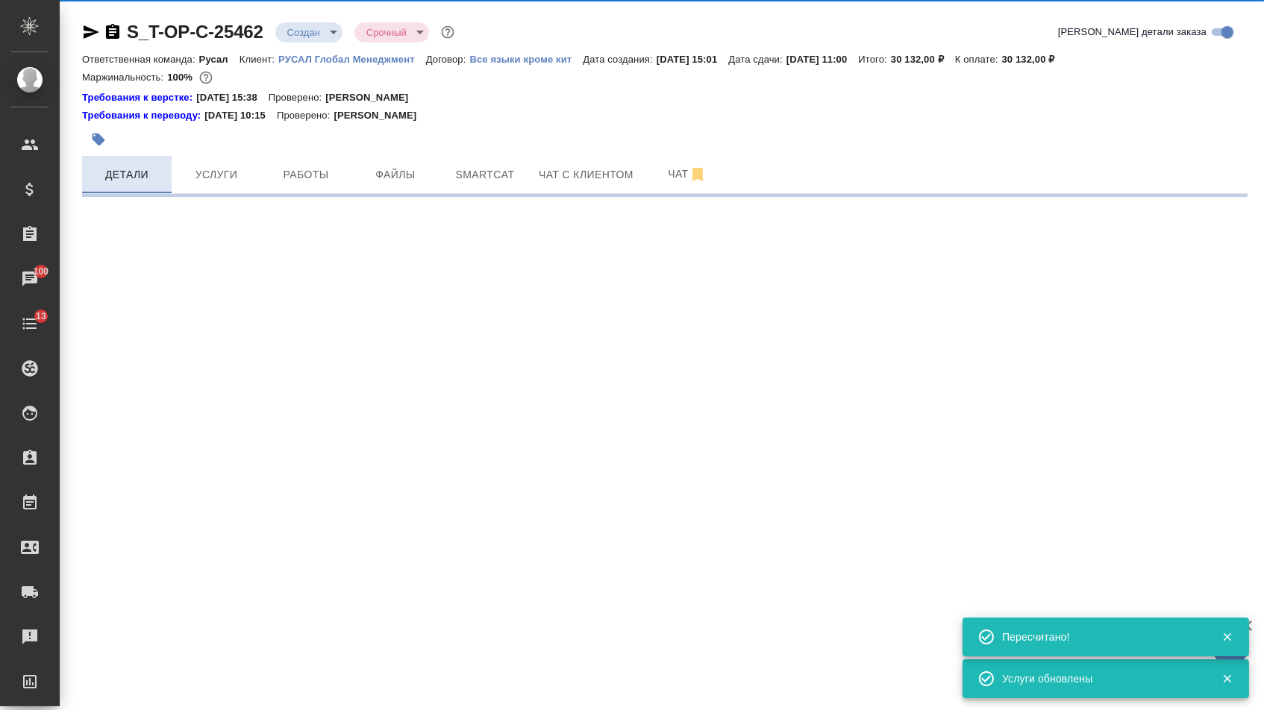
select select "RU"
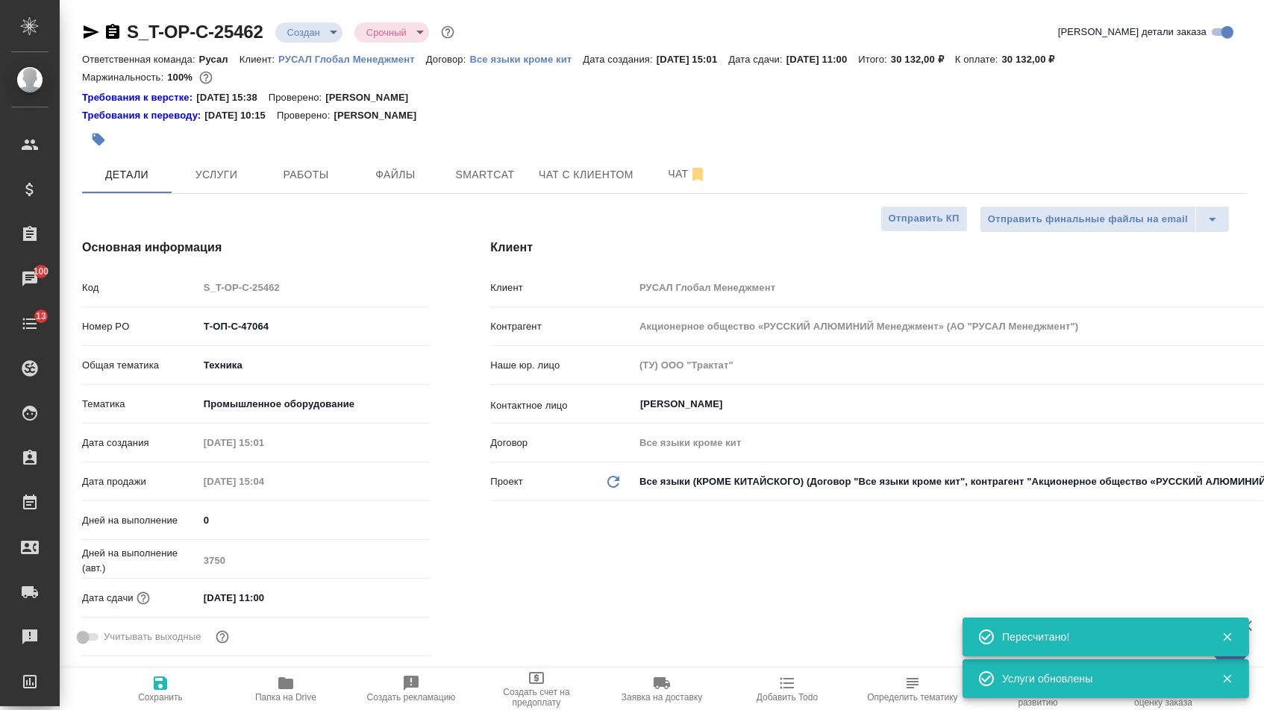
type textarea "x"
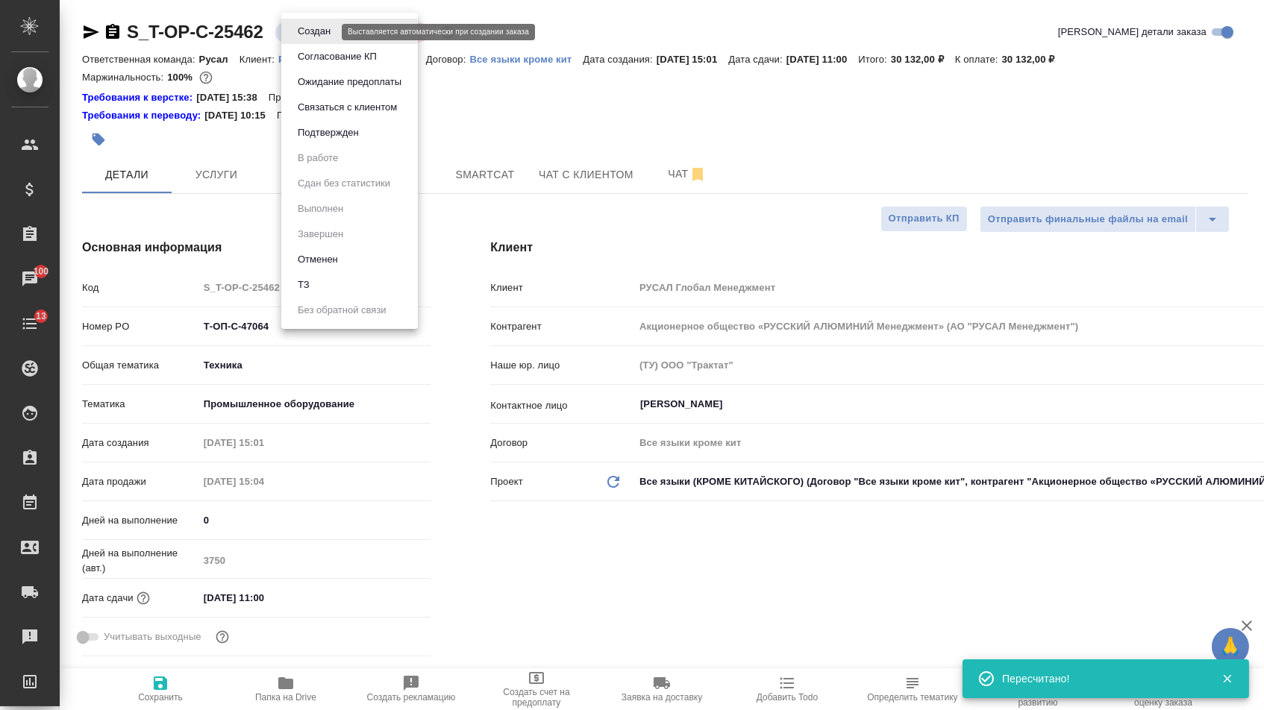
click at [316, 32] on body "🙏 .cls-1 fill:#fff; AWATERA [PERSON_NAME] Спецификации Заказы 100 Чаты 13 Todo …" at bounding box center [632, 355] width 1264 height 710
click at [316, 141] on button "Подтвержден" at bounding box center [328, 133] width 70 height 16
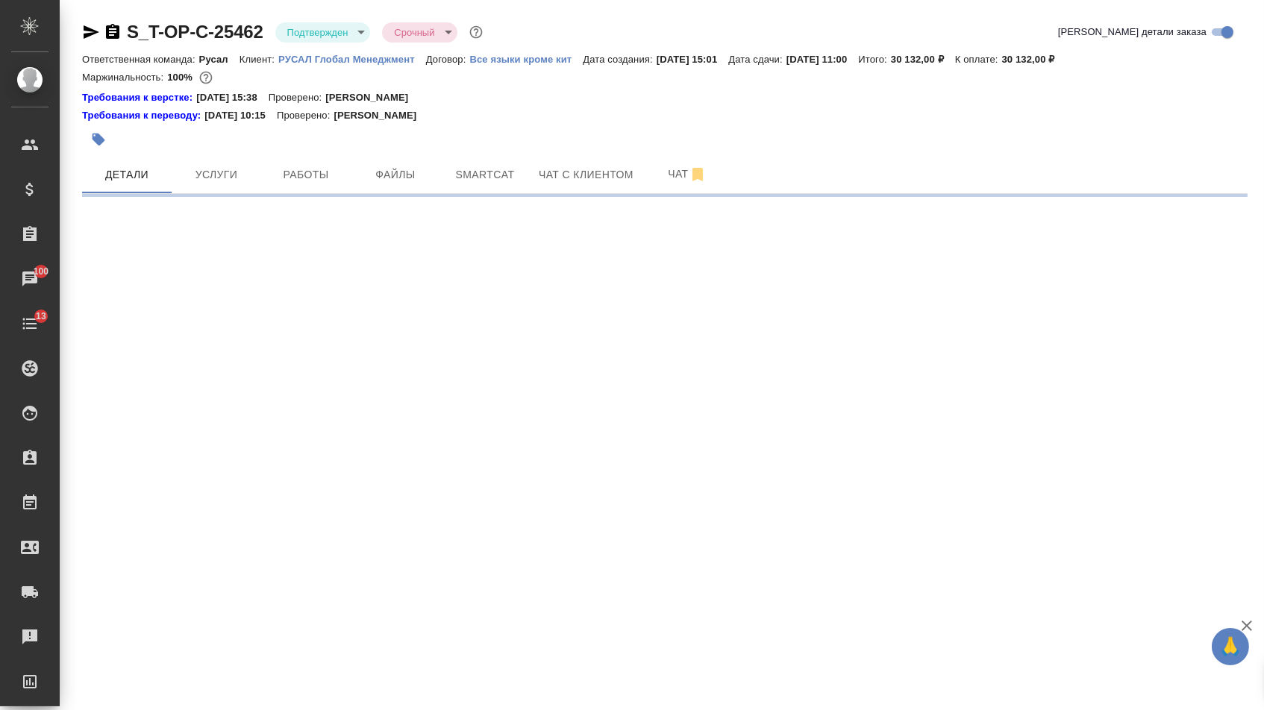
select select "RU"
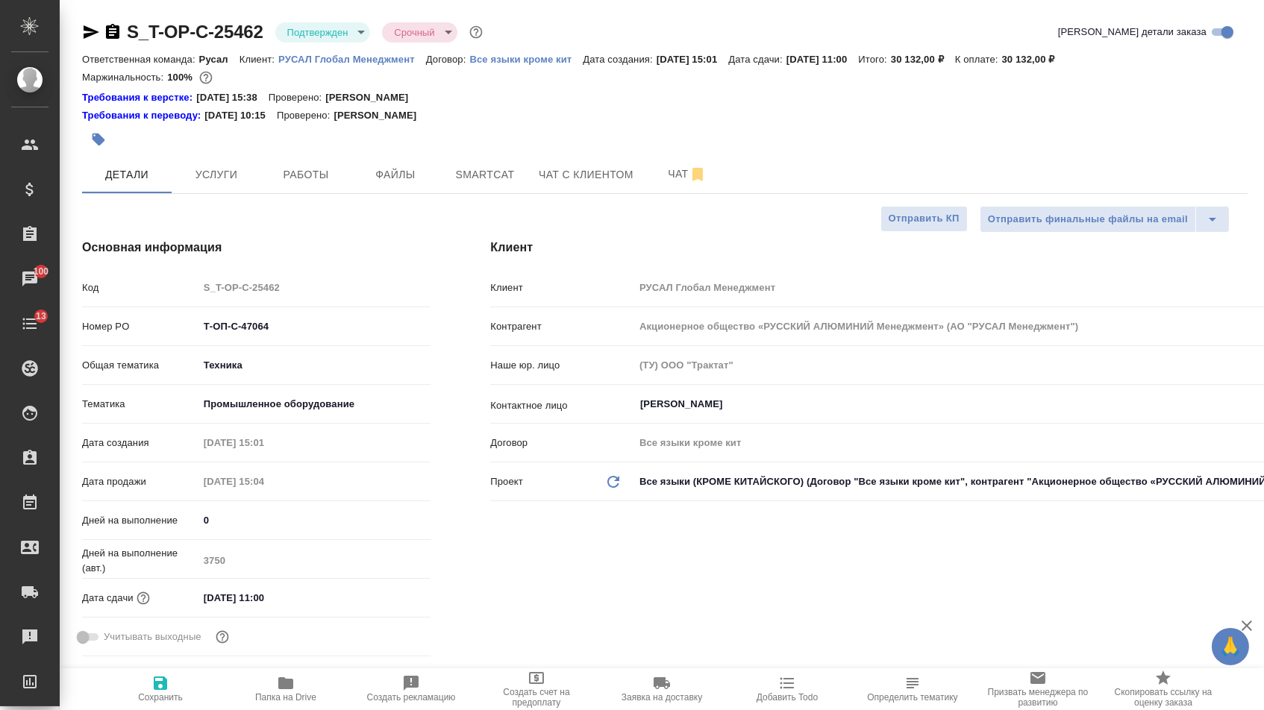
type textarea "x"
drag, startPoint x: 285, startPoint y: 336, endPoint x: 108, endPoint y: 311, distance: 178.5
click at [108, 311] on div "Код S_T-OP-C-25462 Номер PO Т-ОП-С-47064 Общая тематика Техника tech Тематика П…" at bounding box center [256, 469] width 348 height 388
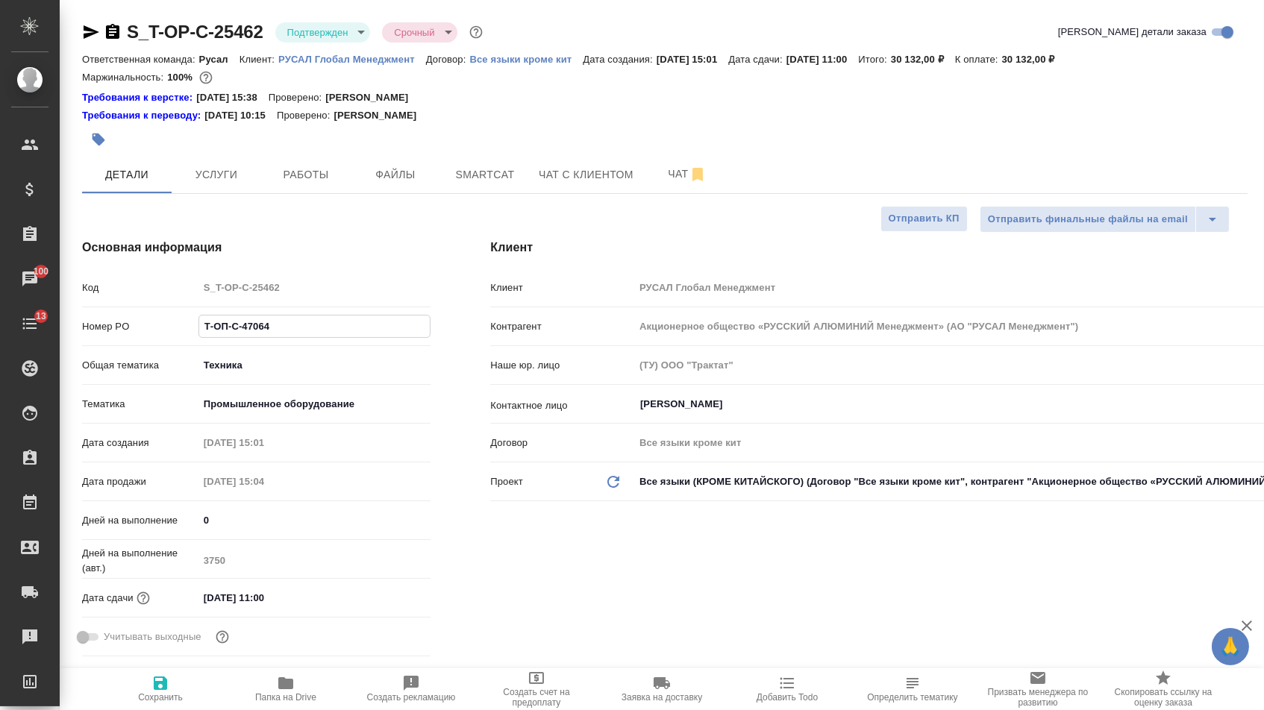
type textarea "x"
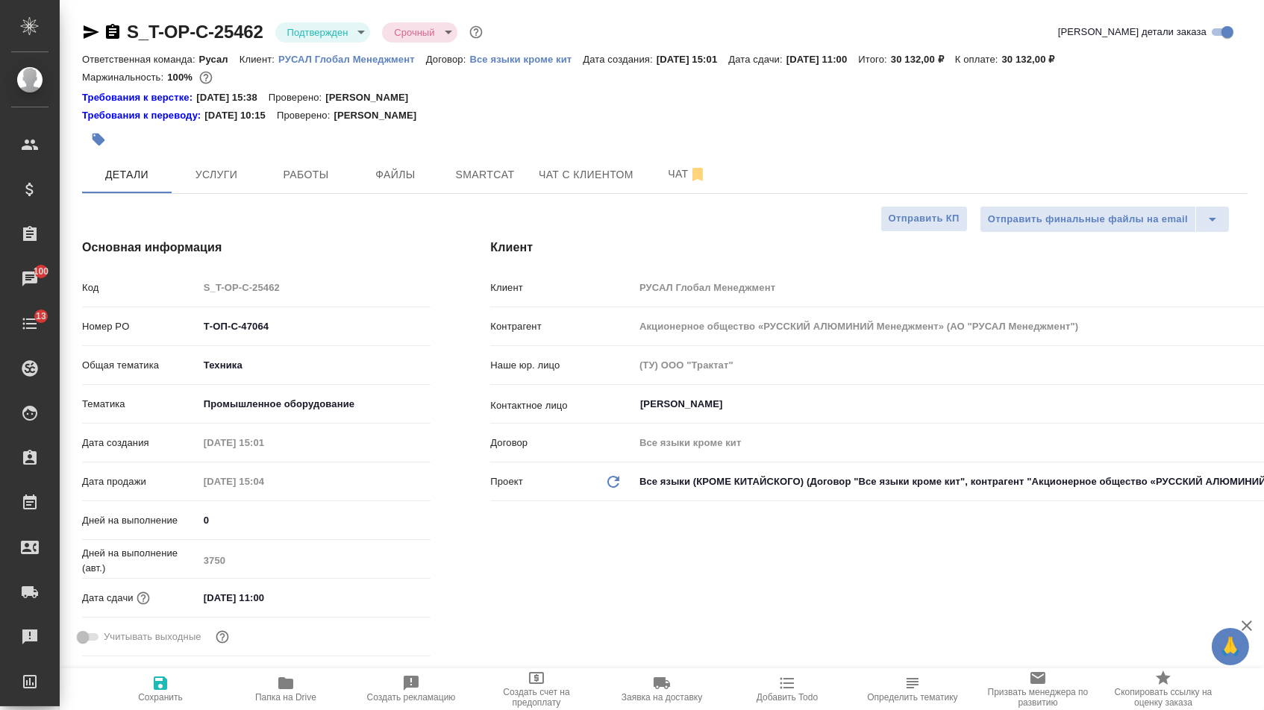
type textarea "x"
click at [91, 38] on icon "button" at bounding box center [91, 32] width 18 height 18
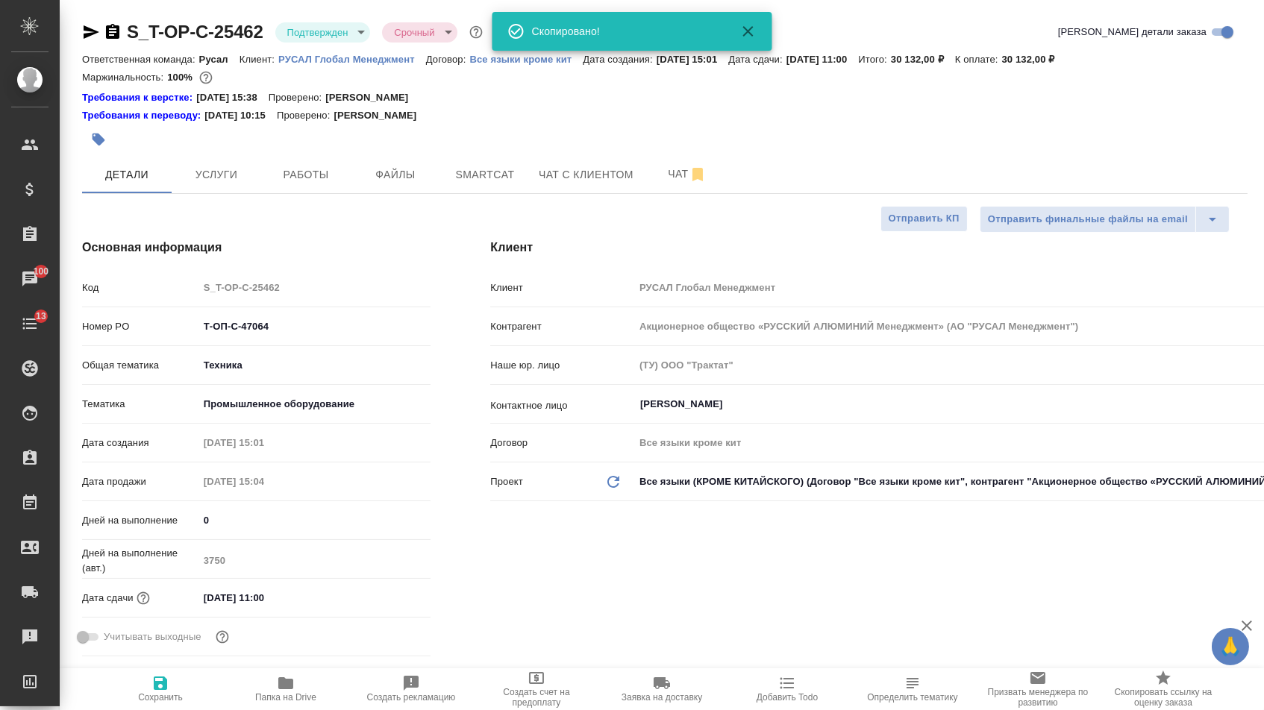
type textarea "x"
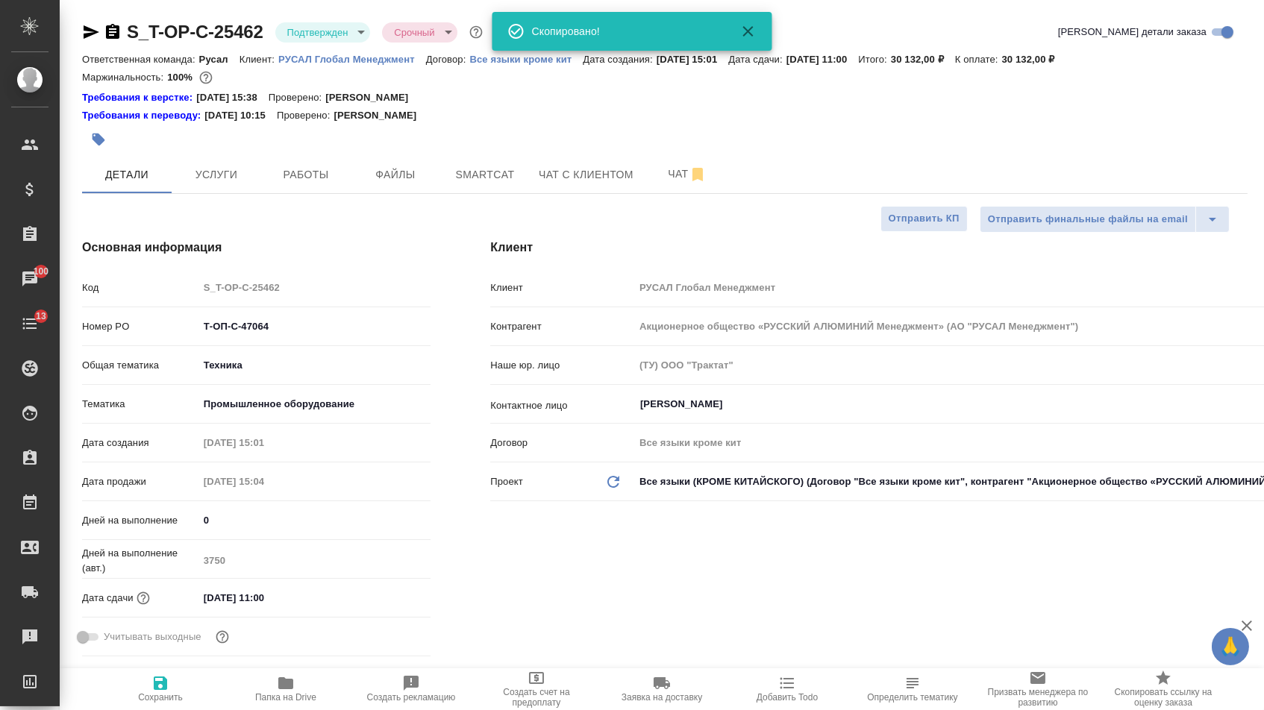
type textarea "x"
